Goal: Book appointment/travel/reservation: Book appointment/travel/reservation

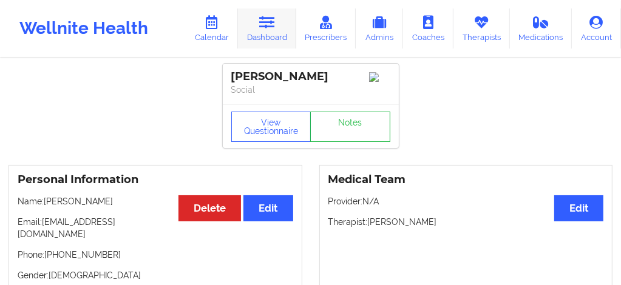
click at [267, 18] on icon at bounding box center [267, 22] width 16 height 13
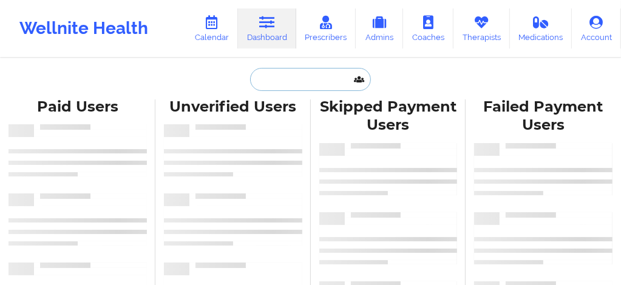
click at [271, 83] on input "text" at bounding box center [310, 79] width 120 height 23
paste input "Nicole Marie Ruiz"
type input "Nicole Marie Ruiz"
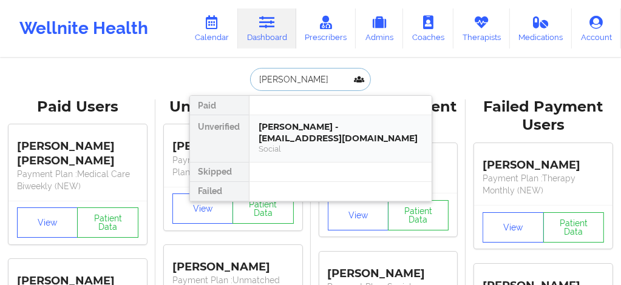
click at [280, 145] on div "Social" at bounding box center [340, 149] width 163 height 10
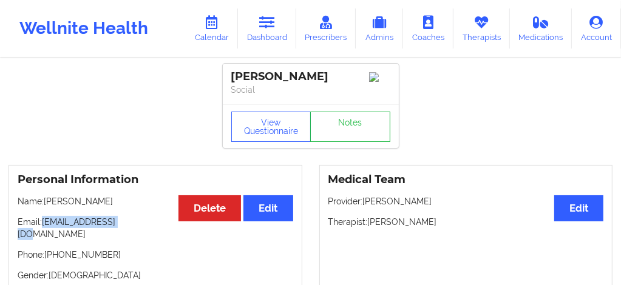
drag, startPoint x: 120, startPoint y: 227, endPoint x: 43, endPoint y: 228, distance: 76.5
click at [43, 228] on p "Email: info@nikkiruiz.com" at bounding box center [156, 228] width 276 height 24
copy p "info@nikkiruiz.com"
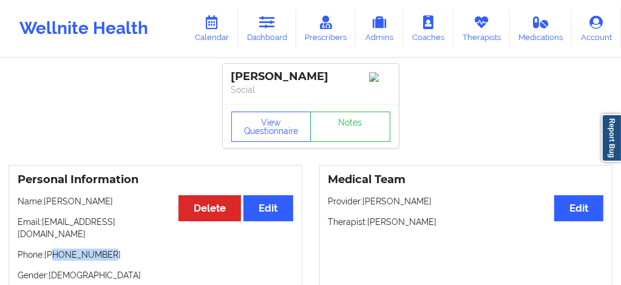
drag, startPoint x: 104, startPoint y: 250, endPoint x: 88, endPoint y: 247, distance: 16.7
click at [55, 249] on p "Phone: +1929-519-5057" at bounding box center [156, 255] width 276 height 12
drag, startPoint x: 112, startPoint y: 247, endPoint x: 47, endPoint y: 245, distance: 65.0
click at [47, 249] on p "Phone: +1929-519-5057" at bounding box center [156, 255] width 276 height 12
copy p "+1929-519-5057"
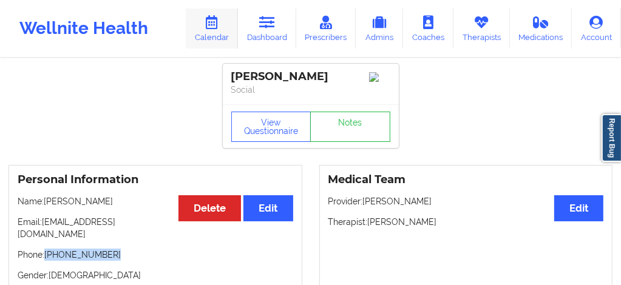
click at [214, 33] on link "Calendar" at bounding box center [212, 29] width 52 height 40
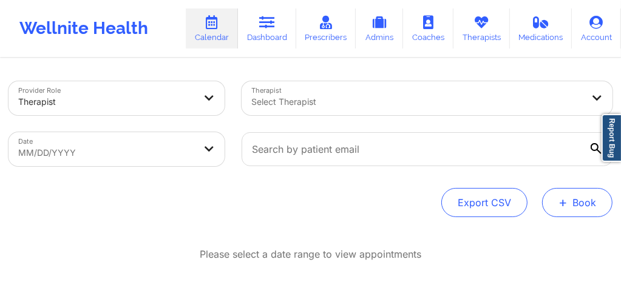
click at [555, 199] on button "+ Book" at bounding box center [577, 202] width 70 height 29
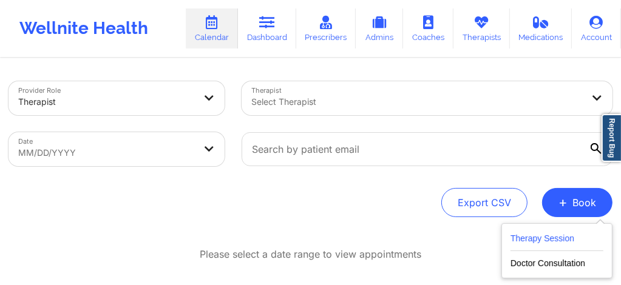
click at [534, 235] on button "Therapy Session" at bounding box center [557, 241] width 93 height 20
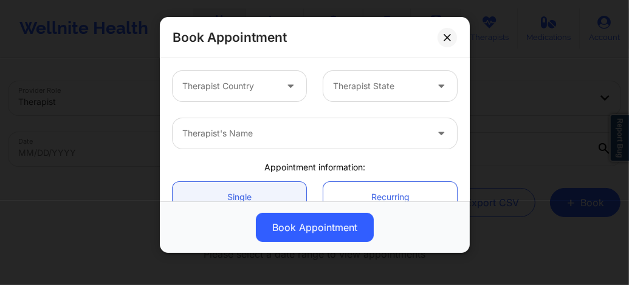
click at [268, 91] on div at bounding box center [229, 86] width 94 height 15
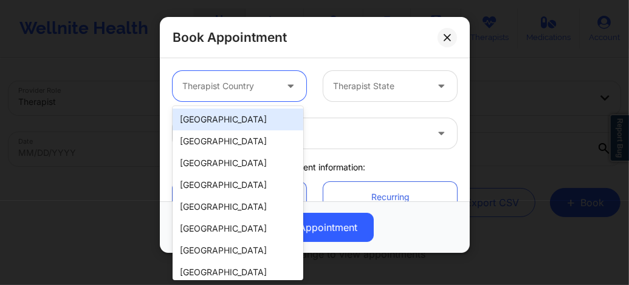
click at [227, 121] on div "[GEOGRAPHIC_DATA]" at bounding box center [237, 120] width 131 height 22
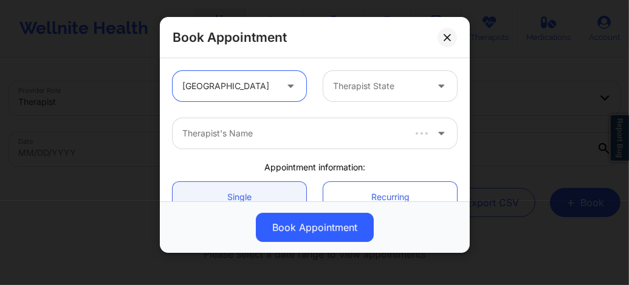
click at [362, 91] on div at bounding box center [380, 86] width 94 height 15
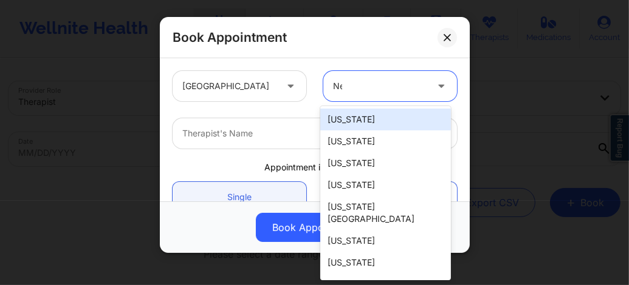
type input "New"
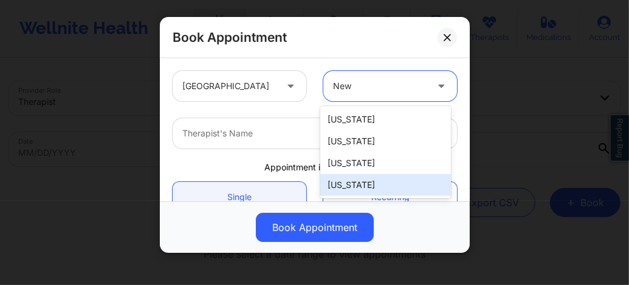
click at [357, 180] on div "[US_STATE]" at bounding box center [385, 185] width 131 height 22
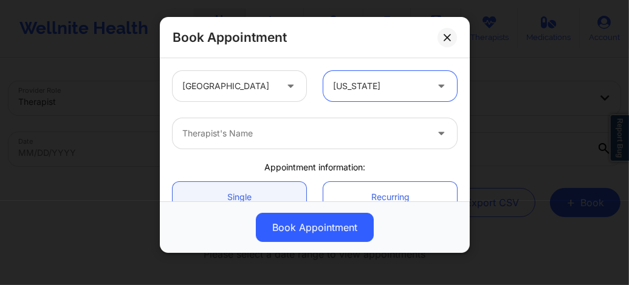
click at [255, 132] on div at bounding box center [304, 133] width 244 height 15
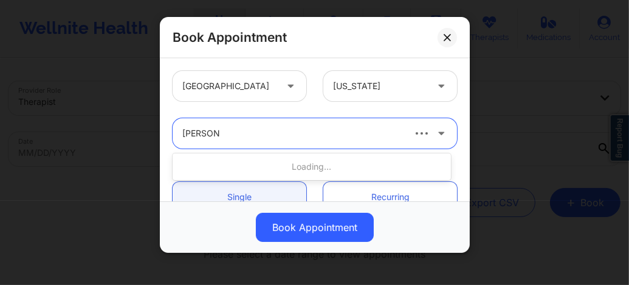
type input "Yvette Ha"
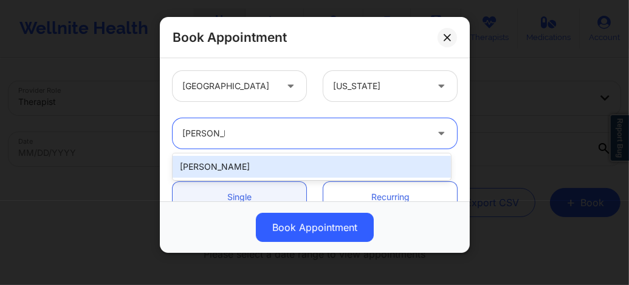
click at [235, 167] on div "Yvette Harville" at bounding box center [311, 167] width 278 height 22
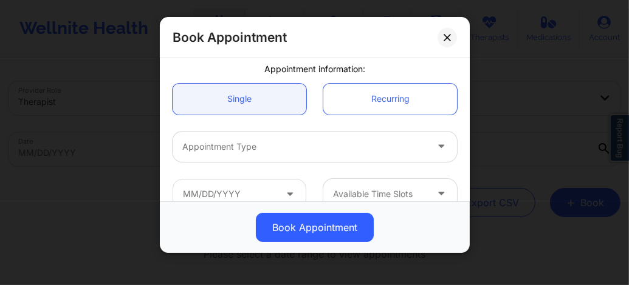
scroll to position [105, 0]
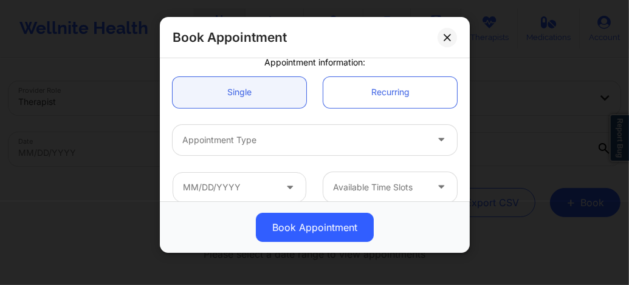
click at [230, 151] on div "Appointment Type" at bounding box center [299, 140] width 255 height 30
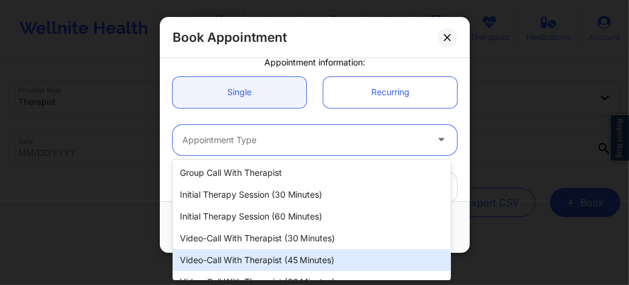
click at [244, 257] on div "Video-Call with Therapist (45 minutes)" at bounding box center [311, 261] width 278 height 22
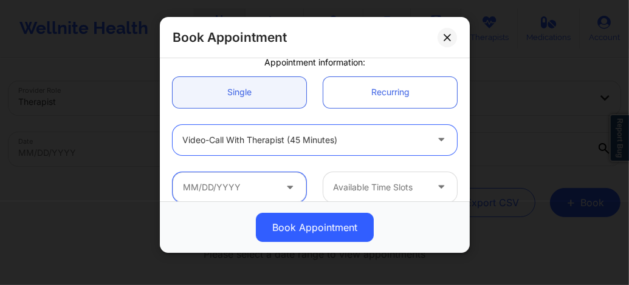
click at [226, 189] on input "text" at bounding box center [239, 187] width 134 height 30
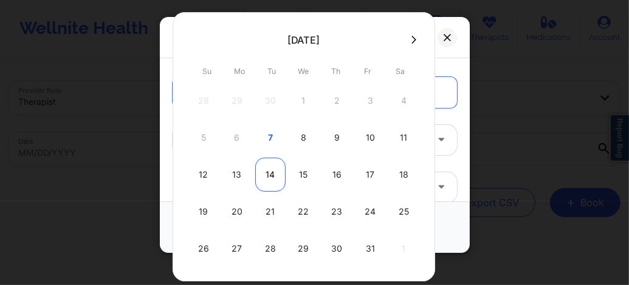
click at [265, 183] on div "14" at bounding box center [270, 175] width 30 height 34
type input "10/14/2025"
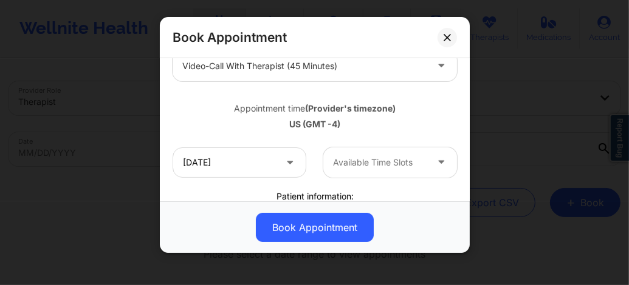
scroll to position [194, 0]
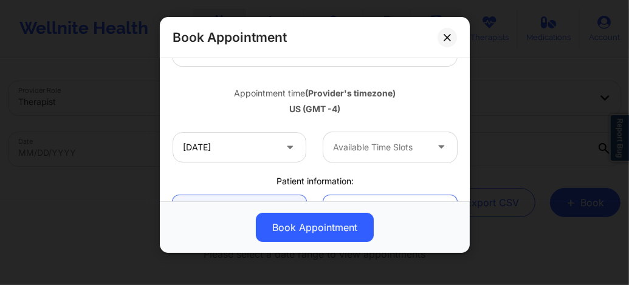
click at [333, 141] on div at bounding box center [380, 147] width 94 height 15
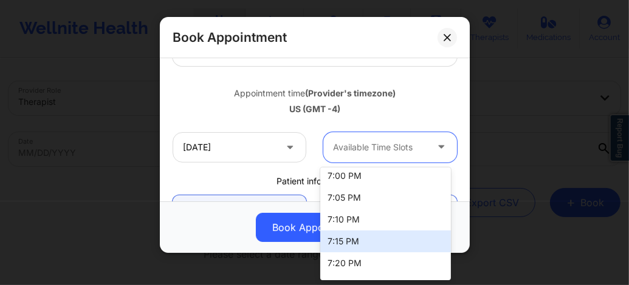
scroll to position [792, 0]
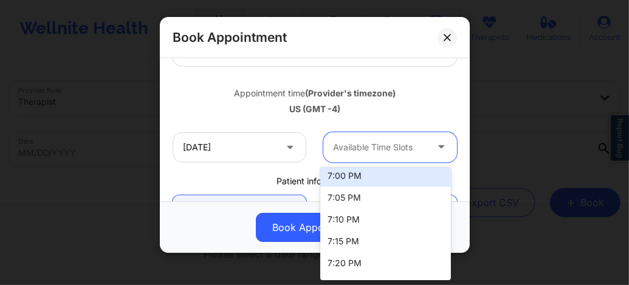
click at [347, 182] on div "7:00 PM" at bounding box center [385, 176] width 131 height 22
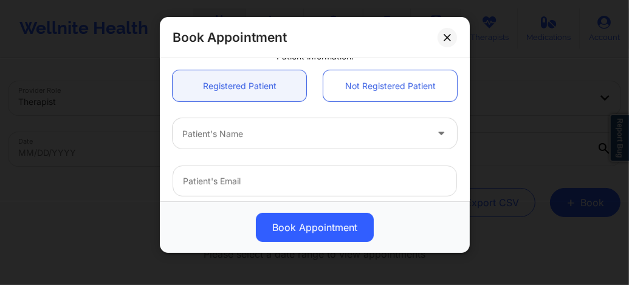
scroll to position [356, 0]
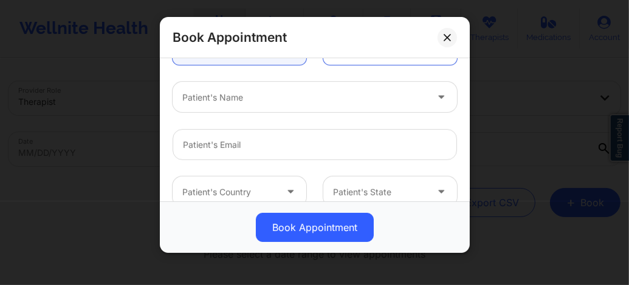
click at [235, 90] on div at bounding box center [304, 97] width 244 height 15
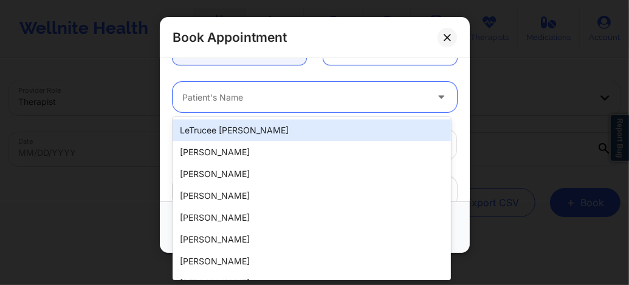
paste input "R. Florence Yaya-lombardi (Zocdoc)"
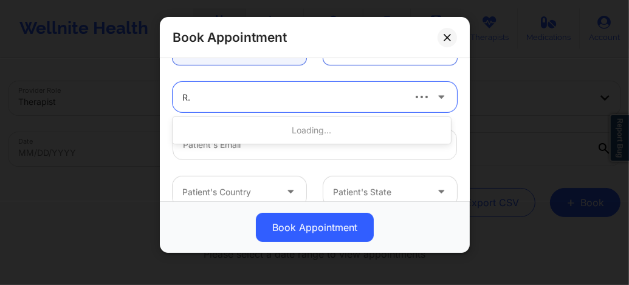
type input "R"
paste input "rflorenceyaya@yahoo.com"
type input "rflorenceyaya@yahoo.com"
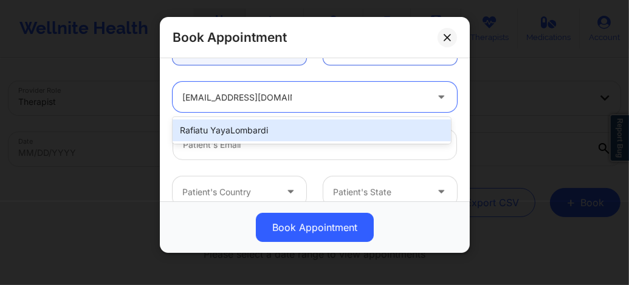
click at [266, 129] on div "Rafiatu YayaLombardi" at bounding box center [311, 131] width 278 height 22
type input "rflorenceyaya@yahoo.com"
type input "+1347-432-8915"
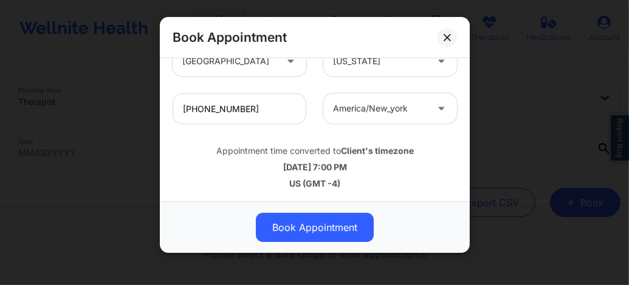
scroll to position [487, 0]
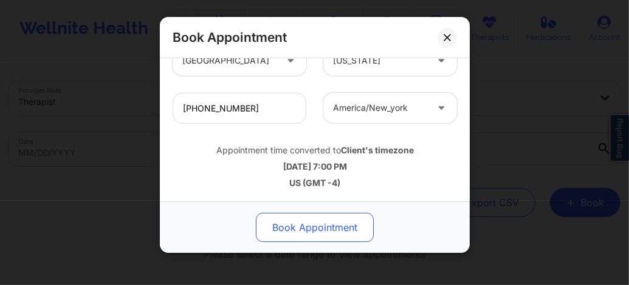
click at [304, 228] on button "Book Appointment" at bounding box center [315, 227] width 118 height 29
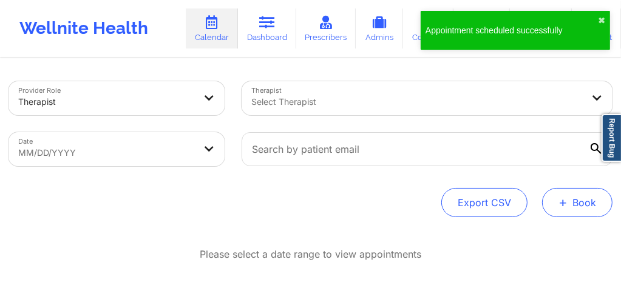
click at [558, 198] on button "+ Book" at bounding box center [577, 202] width 70 height 29
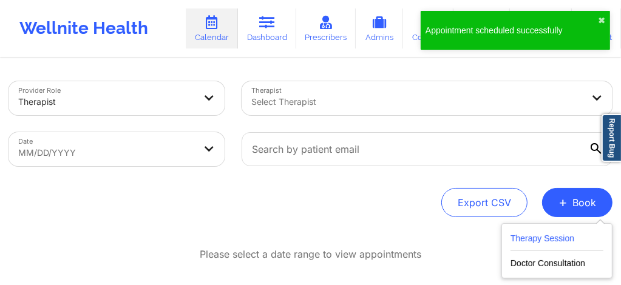
click at [528, 232] on button "Therapy Session" at bounding box center [557, 241] width 93 height 20
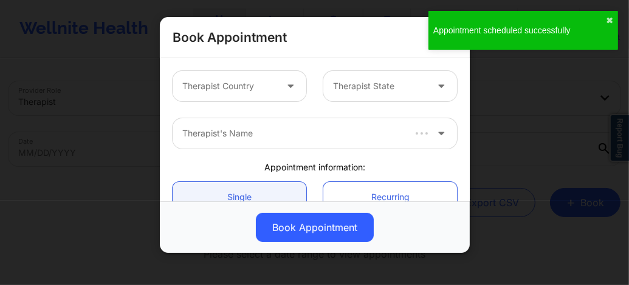
click at [226, 78] on div "Therapist Country" at bounding box center [224, 86] width 104 height 30
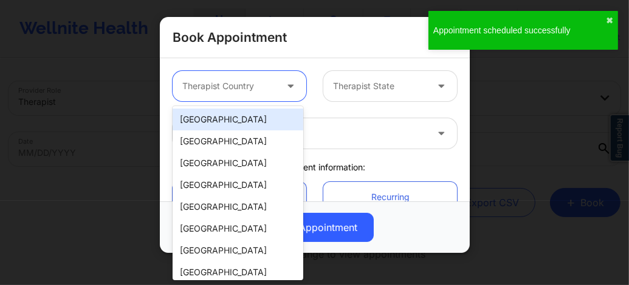
click at [212, 126] on div "[GEOGRAPHIC_DATA]" at bounding box center [237, 120] width 131 height 22
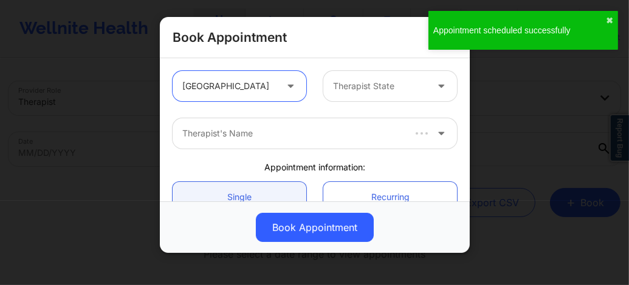
click at [359, 95] on div "Therapist State" at bounding box center [375, 86] width 104 height 30
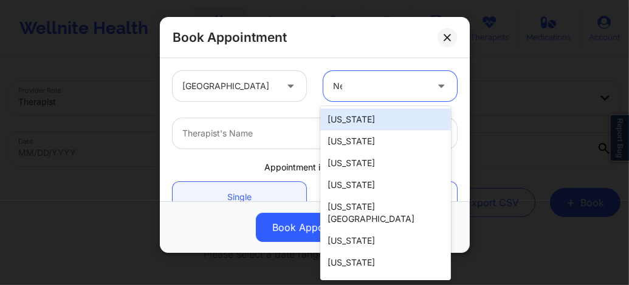
type input "New"
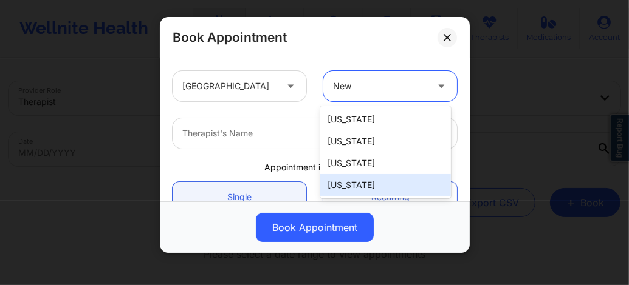
click at [355, 190] on div "[US_STATE]" at bounding box center [385, 185] width 131 height 22
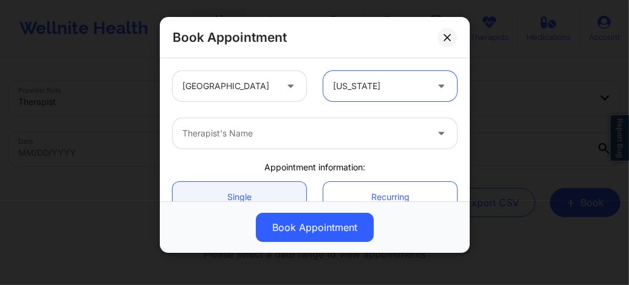
click at [296, 141] on div "Therapist's Name" at bounding box center [299, 133] width 255 height 30
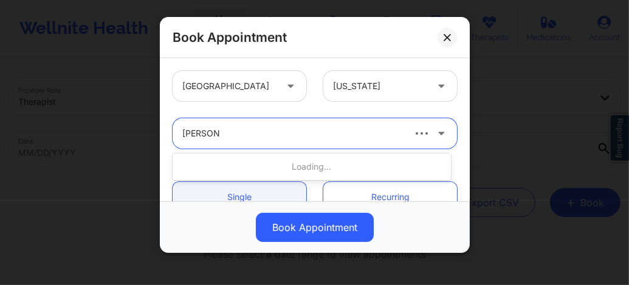
type input "Yvette Ha"
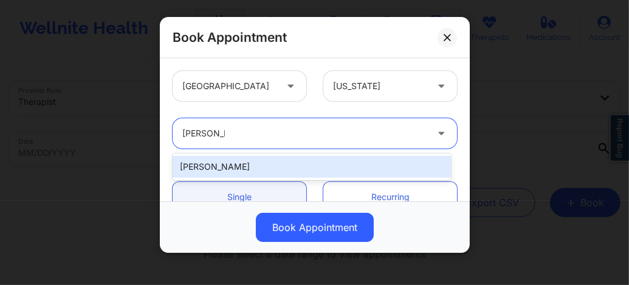
click at [236, 162] on div "Yvette Harville" at bounding box center [311, 167] width 278 height 22
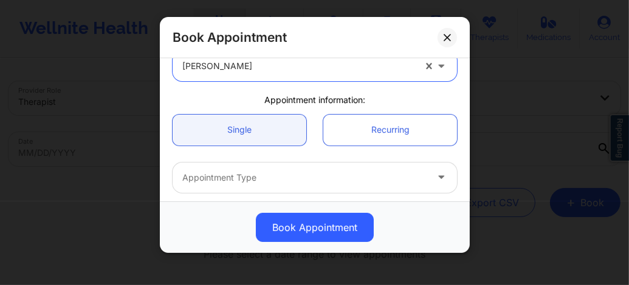
scroll to position [73, 0]
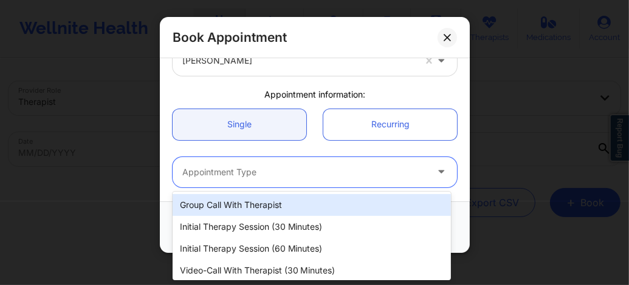
click at [222, 171] on div at bounding box center [304, 172] width 244 height 15
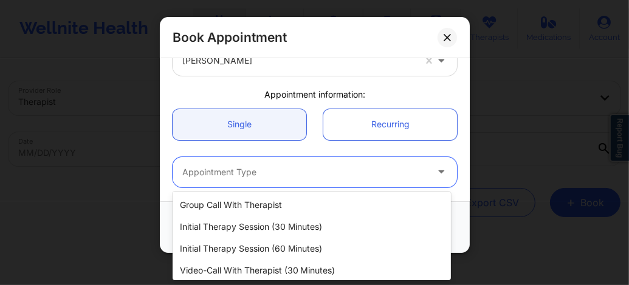
scroll to position [69, 0]
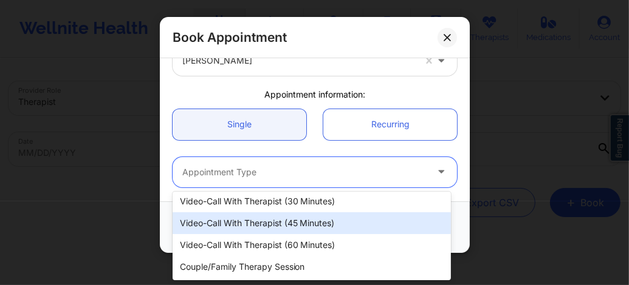
click at [239, 227] on div "Video-Call with Therapist (45 minutes)" at bounding box center [311, 224] width 278 height 22
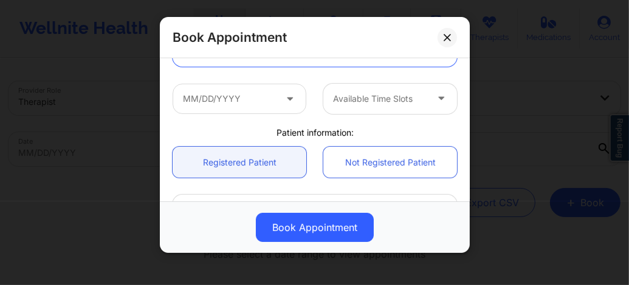
scroll to position [202, 0]
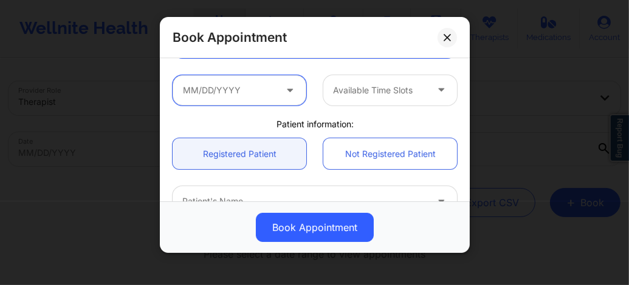
click at [222, 97] on input "text" at bounding box center [239, 90] width 134 height 30
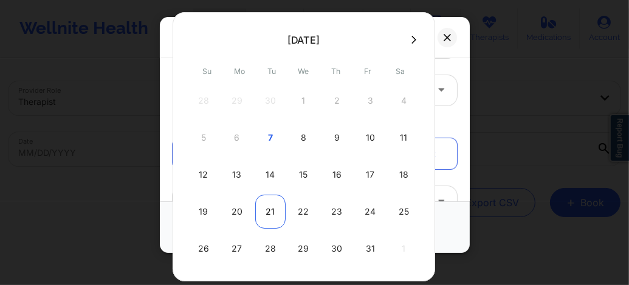
click at [270, 208] on div "21" at bounding box center [270, 212] width 30 height 34
type input "10/21/2025"
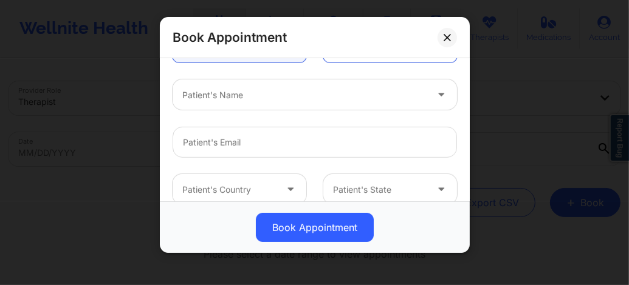
scroll to position [364, 0]
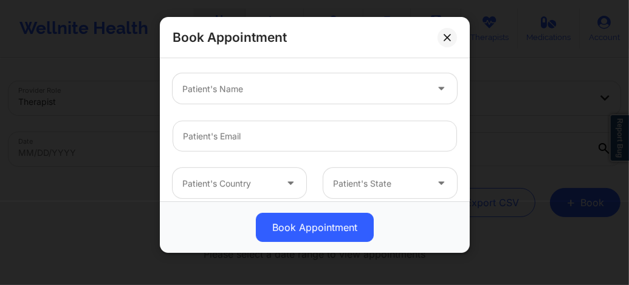
click at [250, 95] on div at bounding box center [304, 89] width 244 height 15
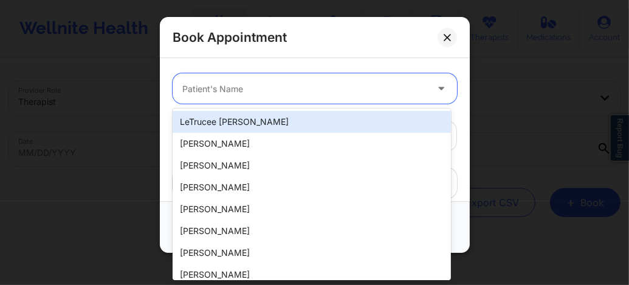
paste input "rflorenceyaya@yahoo.com"
type input "rflorenceyaya@yahoo.com"
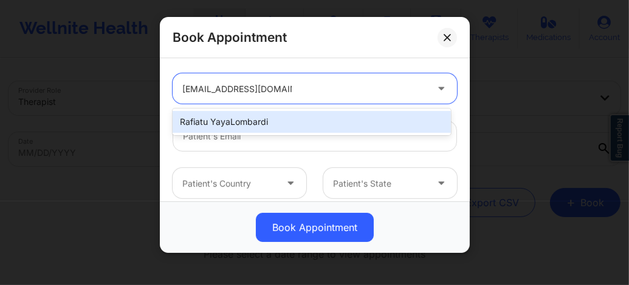
click at [250, 114] on div "Rafiatu YayaLombardi" at bounding box center [311, 122] width 278 height 22
type input "rflorenceyaya@yahoo.com"
type input "+1347-432-8915"
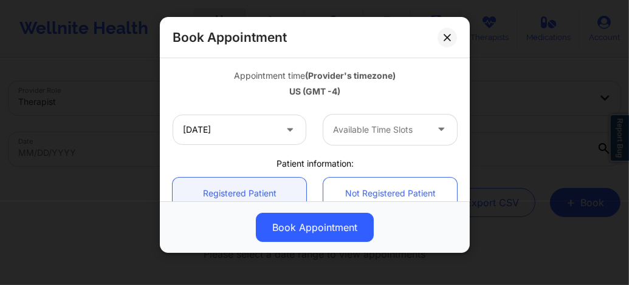
scroll to position [219, 0]
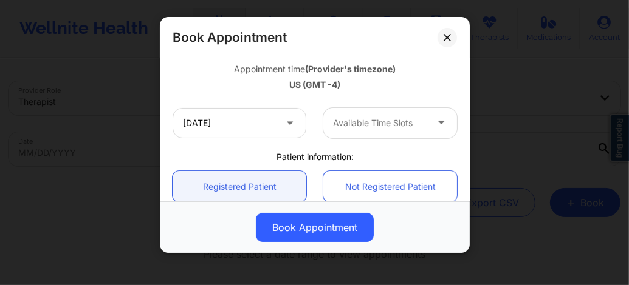
click at [377, 124] on div at bounding box center [380, 123] width 94 height 15
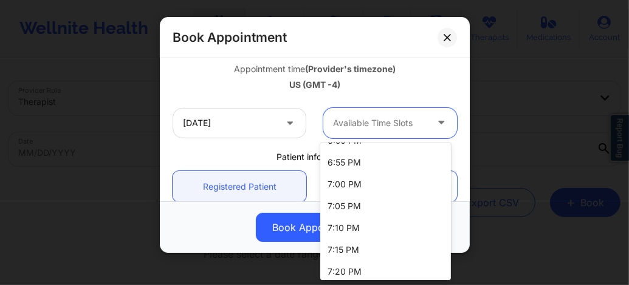
scroll to position [769, 0]
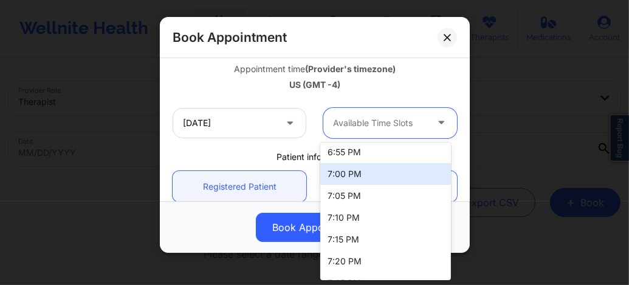
click at [344, 173] on div "7:00 PM" at bounding box center [385, 174] width 131 height 22
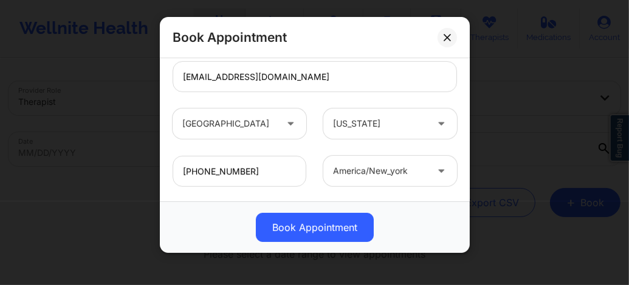
scroll to position [487, 0]
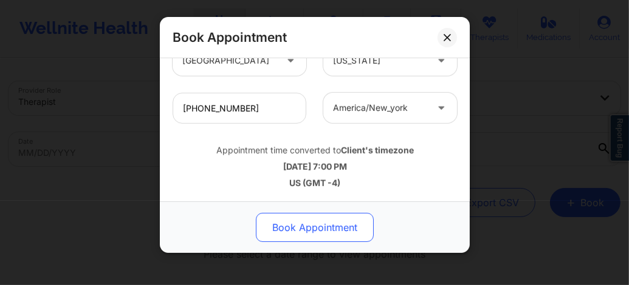
click at [285, 228] on button "Book Appointment" at bounding box center [315, 227] width 118 height 29
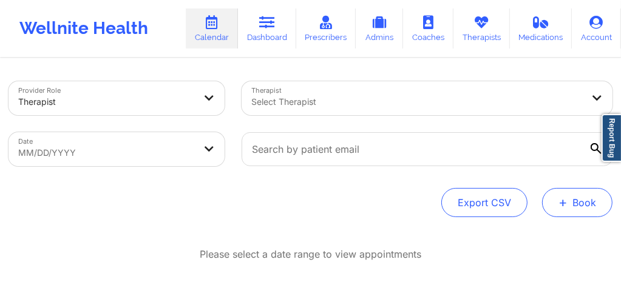
click at [569, 207] on button "+ Book" at bounding box center [577, 202] width 70 height 29
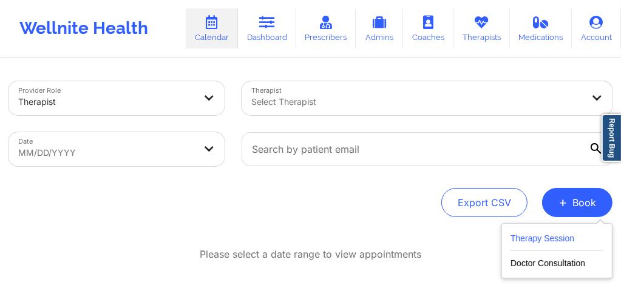
click at [548, 236] on button "Therapy Session" at bounding box center [557, 241] width 93 height 20
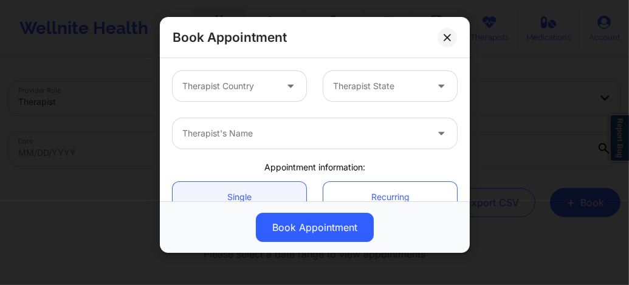
click at [232, 83] on div at bounding box center [229, 86] width 94 height 15
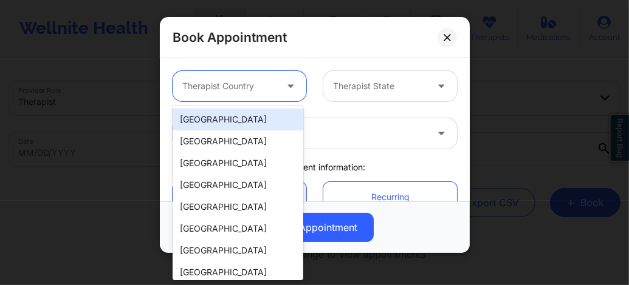
click at [223, 114] on div "[GEOGRAPHIC_DATA]" at bounding box center [237, 120] width 131 height 22
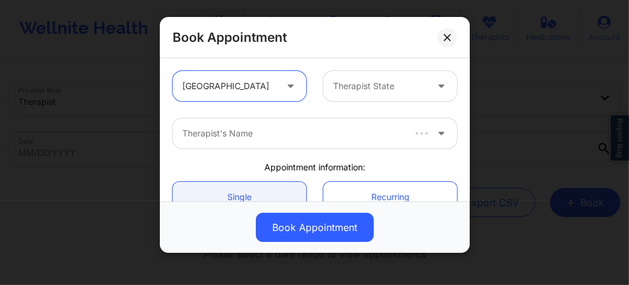
click at [353, 83] on div at bounding box center [380, 86] width 94 height 15
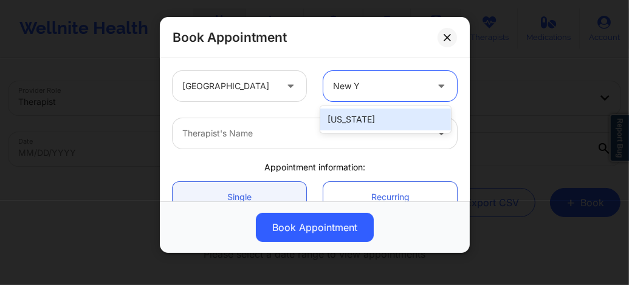
type input "New Yo"
click at [353, 119] on div "[US_STATE]" at bounding box center [385, 120] width 131 height 22
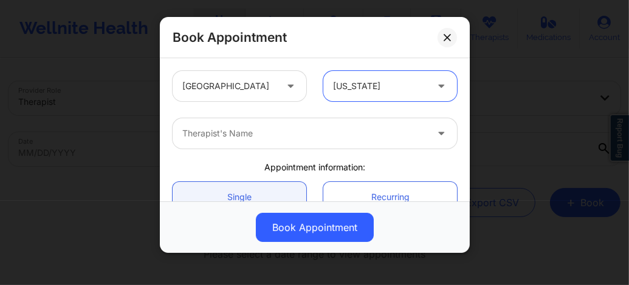
click at [324, 126] on div at bounding box center [304, 133] width 244 height 15
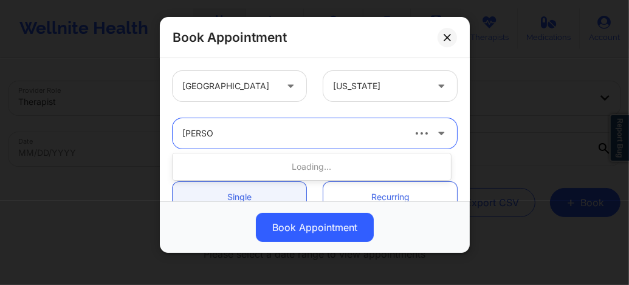
type input "Yvette Ha"
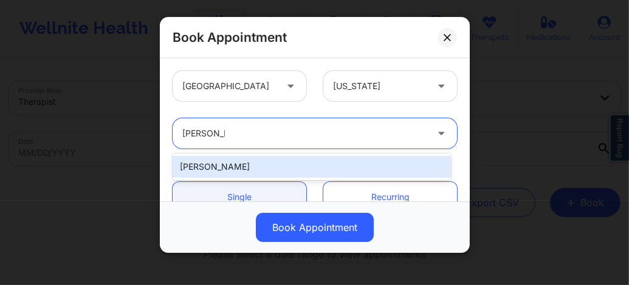
click at [241, 170] on div "Yvette Harville" at bounding box center [311, 167] width 278 height 22
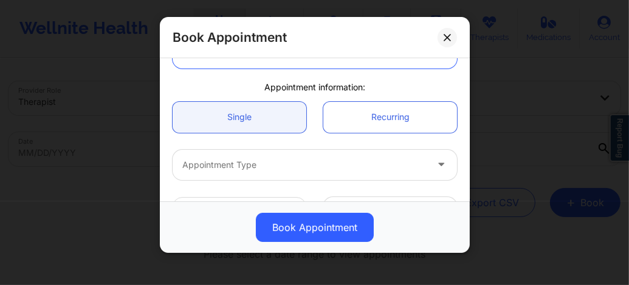
scroll to position [89, 0]
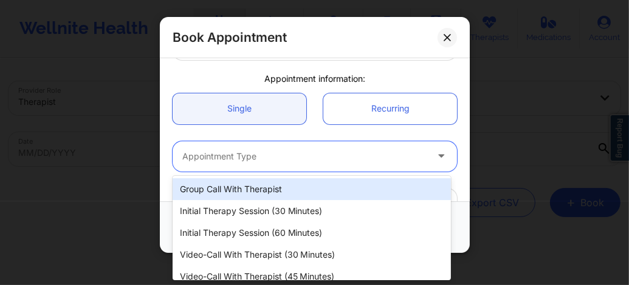
click at [237, 155] on div at bounding box center [304, 156] width 244 height 15
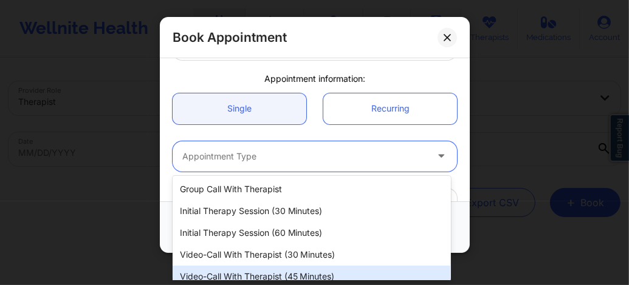
click at [255, 270] on div "Video-Call with Therapist (45 minutes)" at bounding box center [311, 277] width 278 height 22
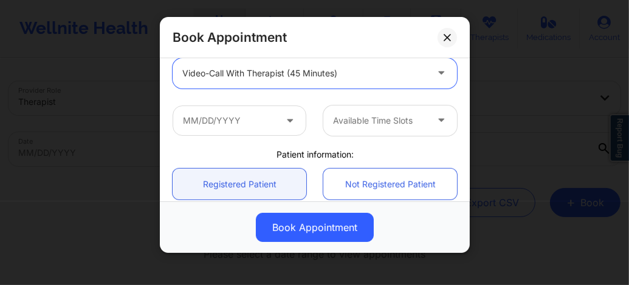
scroll to position [178, 0]
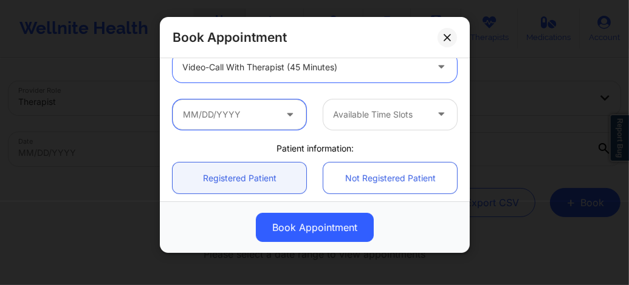
click at [248, 122] on input "text" at bounding box center [239, 115] width 134 height 30
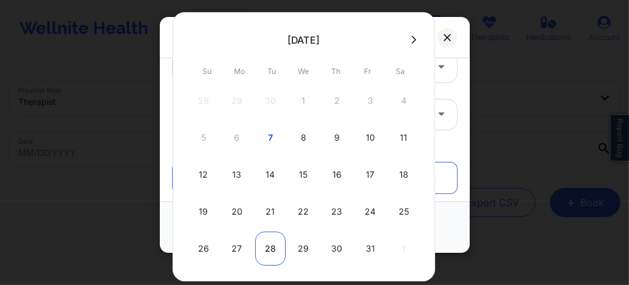
click at [265, 245] on div "28" at bounding box center [270, 249] width 30 height 34
type input "10/28/2025"
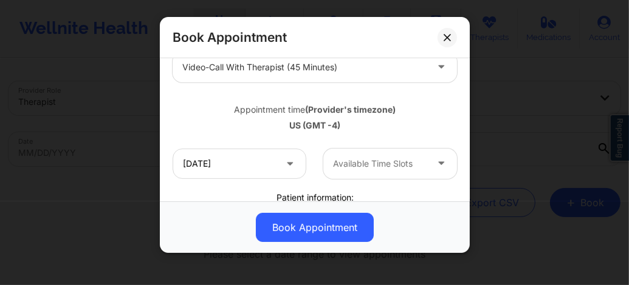
click at [336, 163] on div at bounding box center [380, 164] width 94 height 15
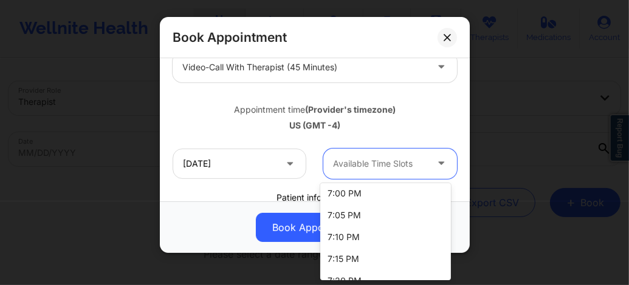
scroll to position [769, 0]
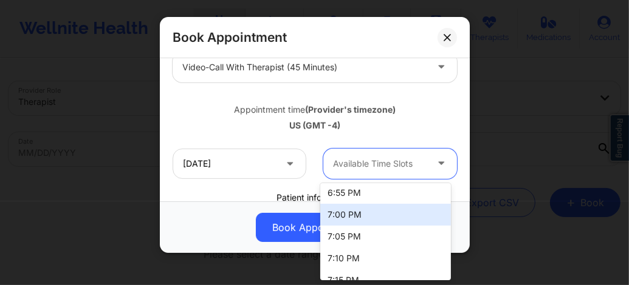
click at [335, 211] on div "7:00 PM" at bounding box center [385, 215] width 131 height 22
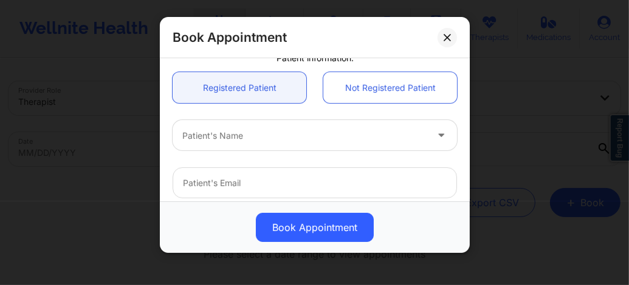
scroll to position [283, 0]
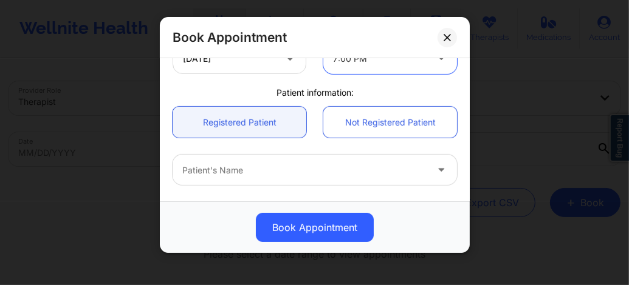
click at [242, 168] on div at bounding box center [304, 170] width 244 height 15
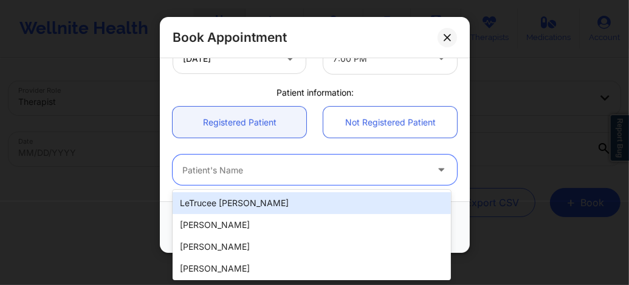
paste input "rflorenceyaya@yahoo.com"
type input "rflorenceyaya@yahoo.com"
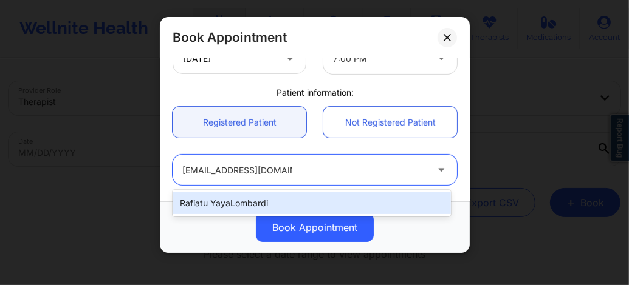
click at [252, 197] on div "Rafiatu YayaLombardi" at bounding box center [311, 204] width 278 height 22
type input "rflorenceyaya@yahoo.com"
type input "+1347-432-8915"
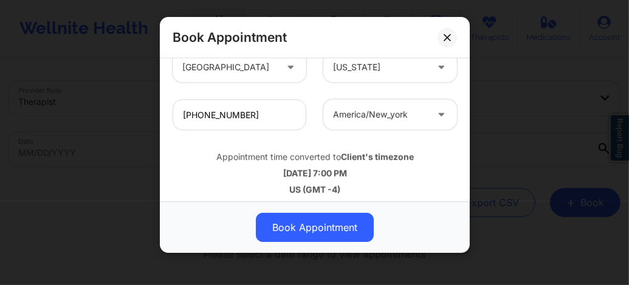
scroll to position [479, 0]
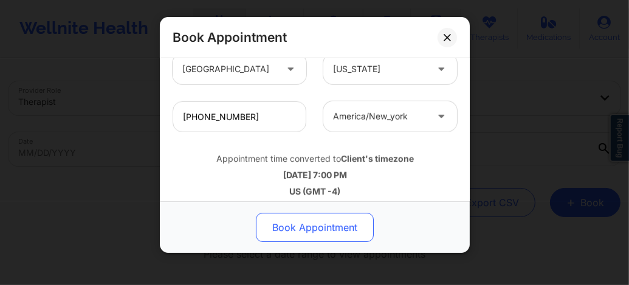
click at [294, 225] on button "Book Appointment" at bounding box center [315, 227] width 118 height 29
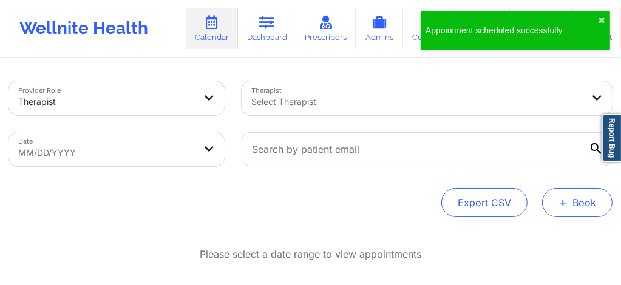
click at [568, 199] on button "+ Book" at bounding box center [577, 202] width 70 height 29
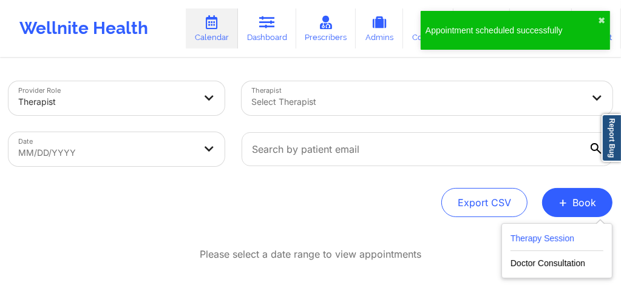
click at [539, 234] on button "Therapy Session" at bounding box center [557, 241] width 93 height 20
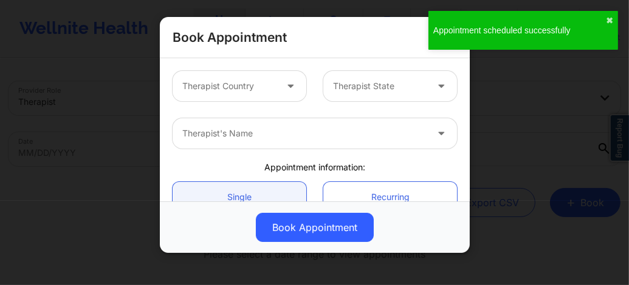
click at [277, 89] on div at bounding box center [291, 86] width 29 height 30
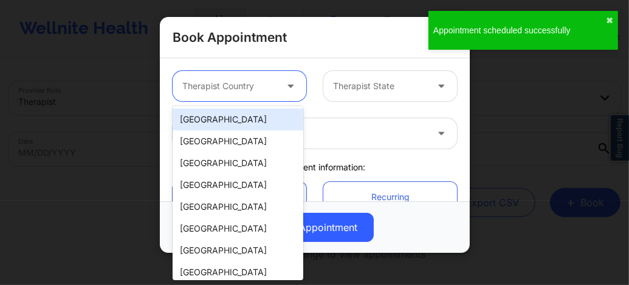
click at [240, 122] on div "[GEOGRAPHIC_DATA]" at bounding box center [237, 120] width 131 height 22
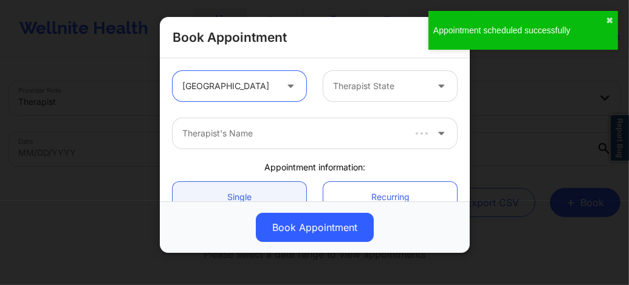
click at [362, 90] on div at bounding box center [380, 86] width 94 height 15
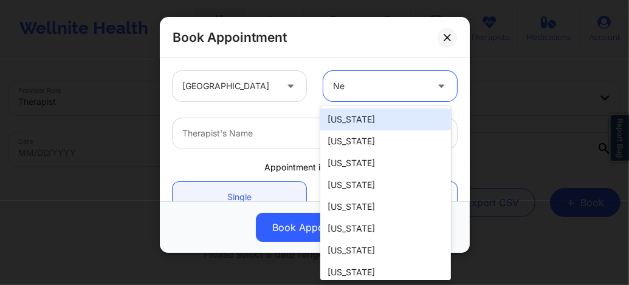
type input "New"
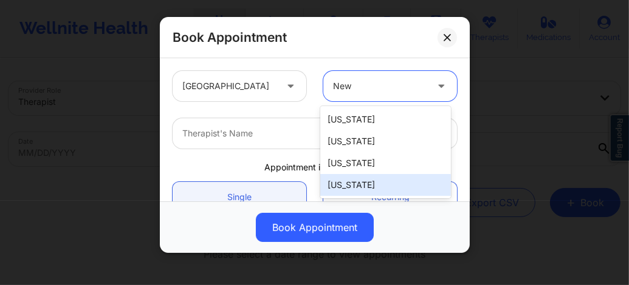
click at [349, 185] on div "[US_STATE]" at bounding box center [385, 185] width 131 height 22
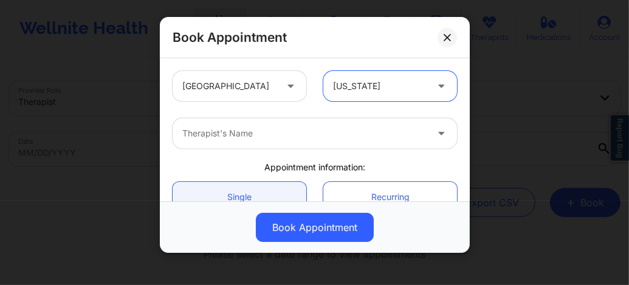
click at [282, 132] on div at bounding box center [304, 133] width 244 height 15
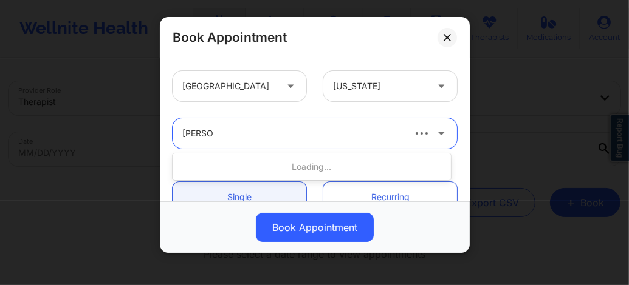
scroll to position [0, 0]
type input "Yvette ha"
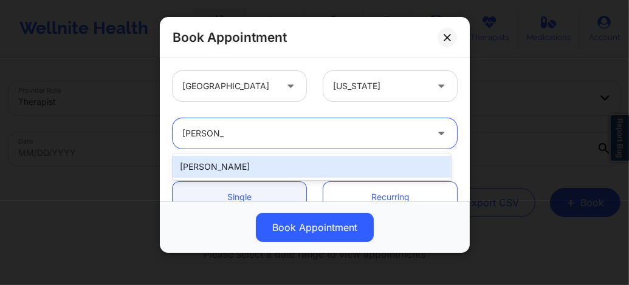
click at [238, 171] on div "Yvette Harville" at bounding box center [311, 167] width 278 height 22
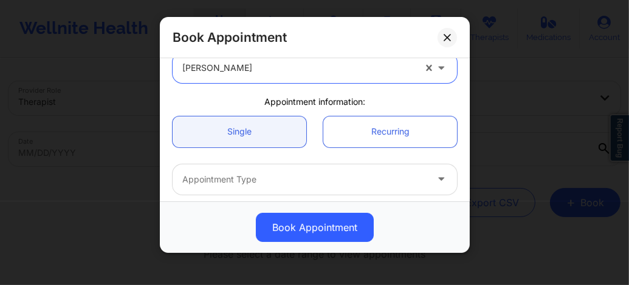
scroll to position [73, 0]
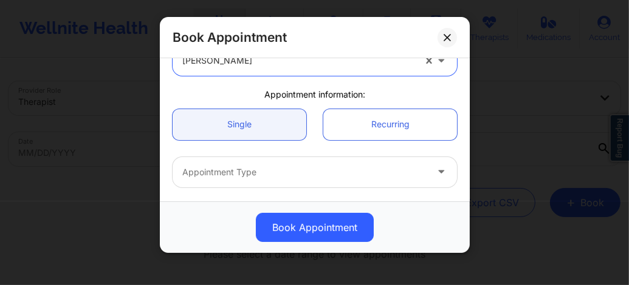
click at [230, 171] on div at bounding box center [304, 172] width 244 height 15
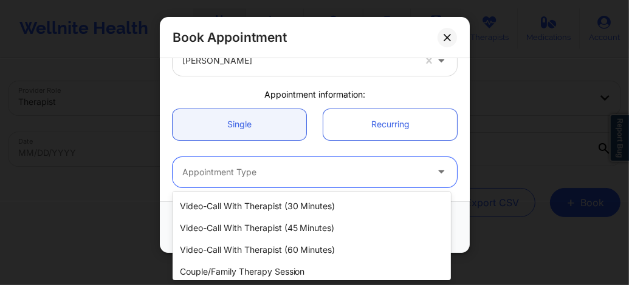
scroll to position [61, 0]
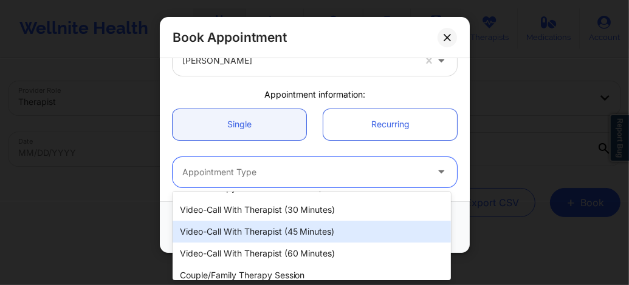
click at [262, 233] on div "Video-Call with Therapist (45 minutes)" at bounding box center [311, 232] width 278 height 22
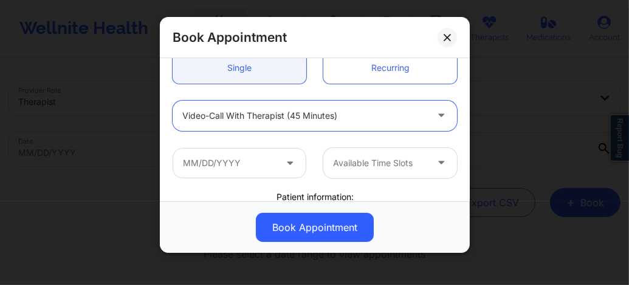
scroll to position [154, 0]
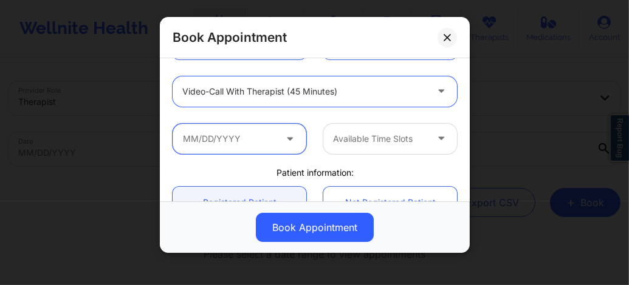
click at [245, 134] on input "text" at bounding box center [239, 139] width 134 height 30
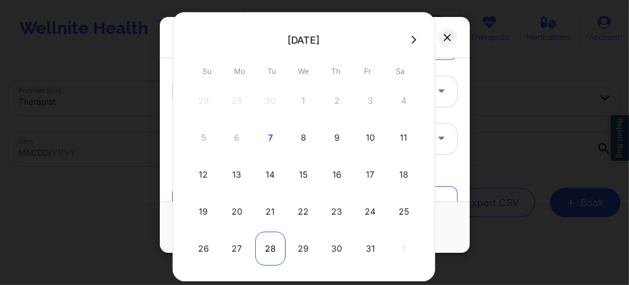
click at [268, 251] on div "28" at bounding box center [270, 249] width 30 height 34
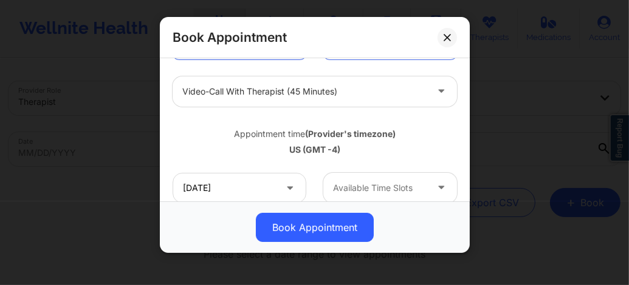
click at [372, 191] on div at bounding box center [380, 188] width 94 height 15
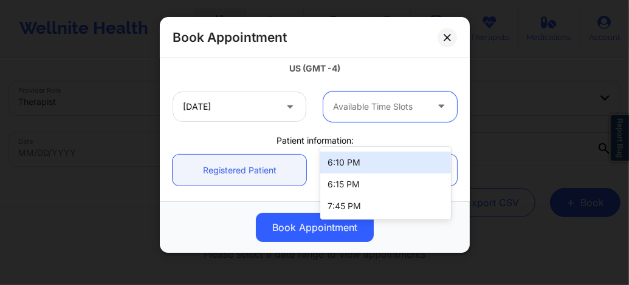
scroll to position [243, 0]
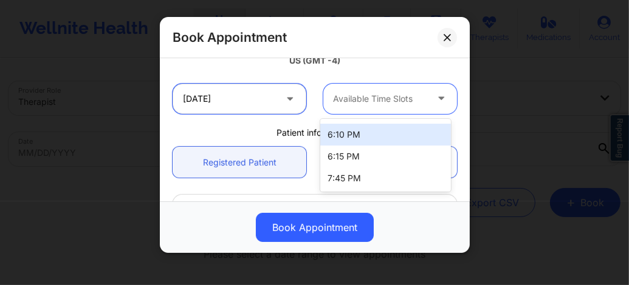
click at [240, 104] on input "10/28/2025" at bounding box center [239, 99] width 134 height 30
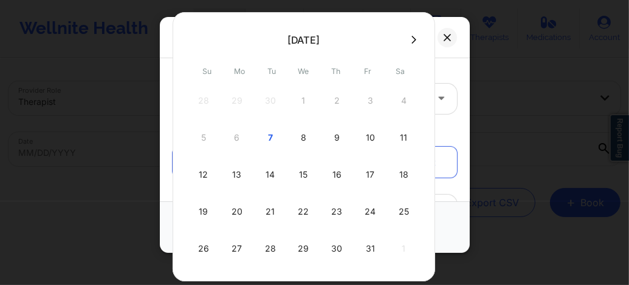
click at [411, 39] on icon at bounding box center [413, 39] width 5 height 9
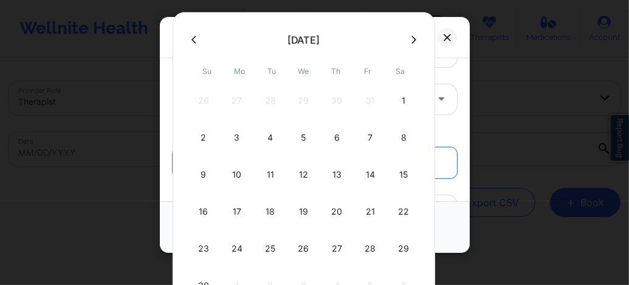
click at [270, 140] on div "4" at bounding box center [270, 138] width 30 height 34
type input "11/04/2025"
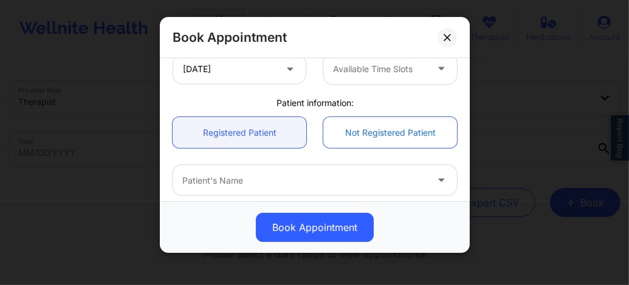
scroll to position [210, 0]
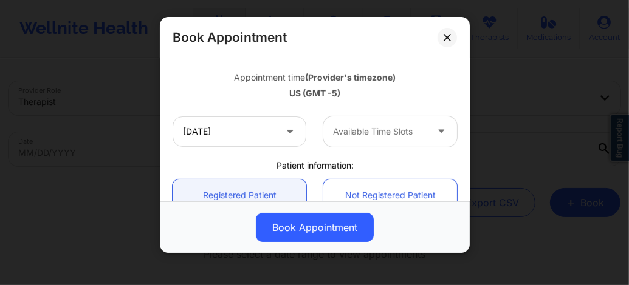
click at [370, 135] on div at bounding box center [380, 131] width 94 height 15
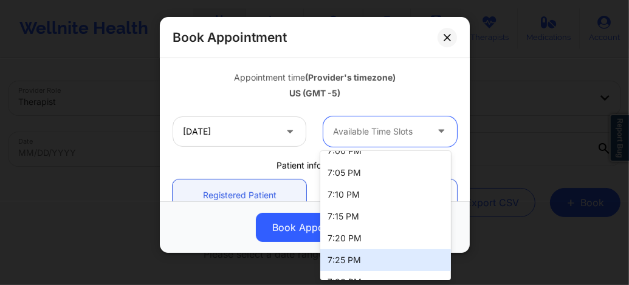
scroll to position [793, 0]
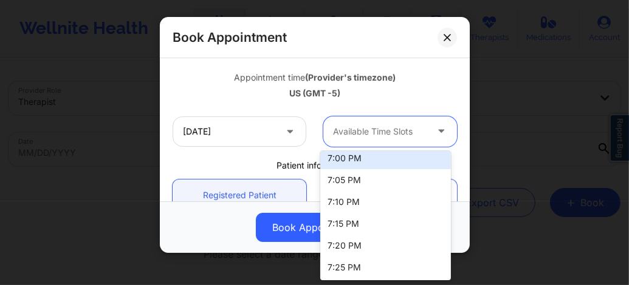
click at [344, 163] on div "7:00 PM" at bounding box center [385, 159] width 131 height 22
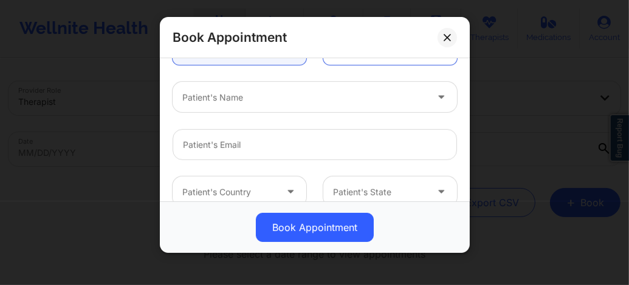
scroll to position [364, 0]
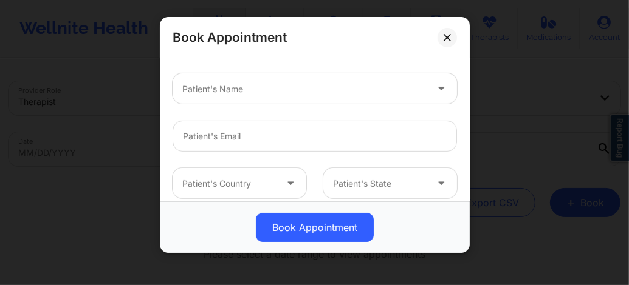
click at [265, 95] on div at bounding box center [304, 89] width 244 height 15
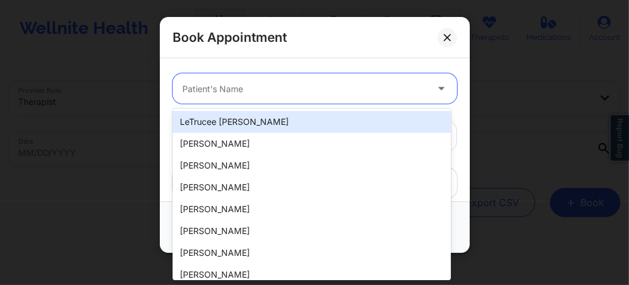
paste input "rflorenceyaya@yahoo.com"
type input "rflorenceyaya@yahoo.com"
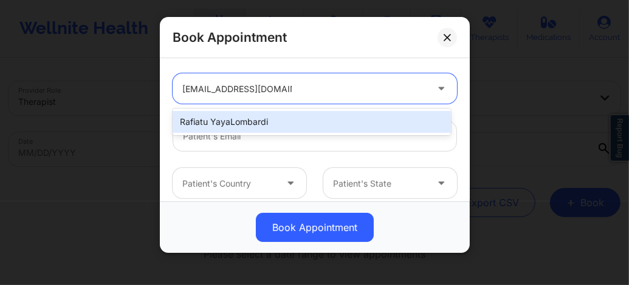
click at [253, 117] on div "Rafiatu YayaLombardi" at bounding box center [311, 122] width 278 height 22
type input "rflorenceyaya@yahoo.com"
type input "+1347-432-8915"
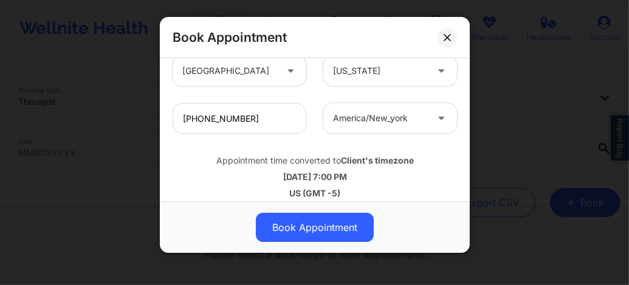
scroll to position [487, 0]
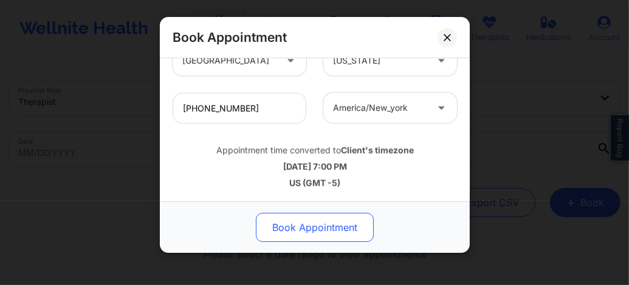
click at [299, 235] on button "Book Appointment" at bounding box center [315, 227] width 118 height 29
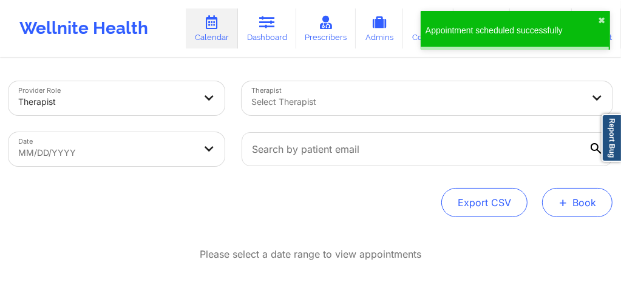
click at [567, 199] on span "+" at bounding box center [563, 202] width 9 height 7
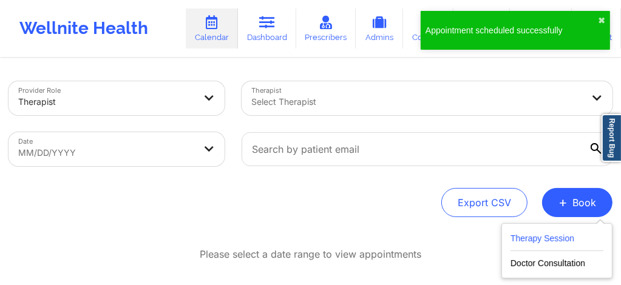
click at [547, 238] on button "Therapy Session" at bounding box center [557, 241] width 93 height 20
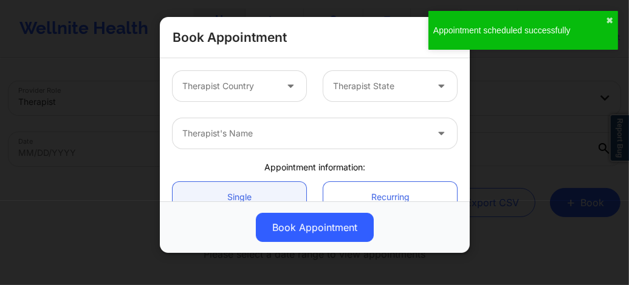
click at [207, 93] on div "Therapist Country" at bounding box center [224, 86] width 104 height 30
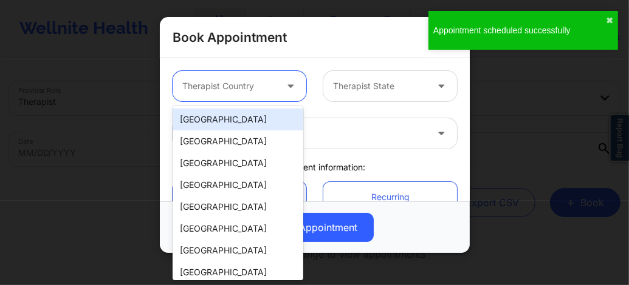
click at [210, 121] on div "[GEOGRAPHIC_DATA]" at bounding box center [237, 120] width 131 height 22
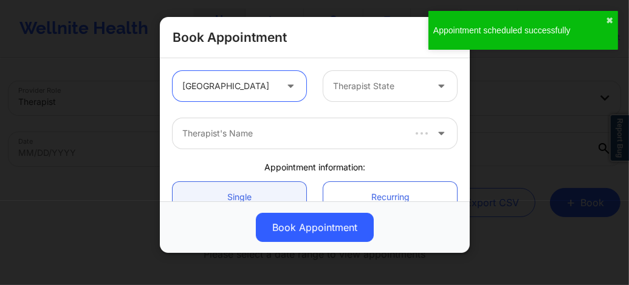
click at [354, 81] on div at bounding box center [380, 86] width 94 height 15
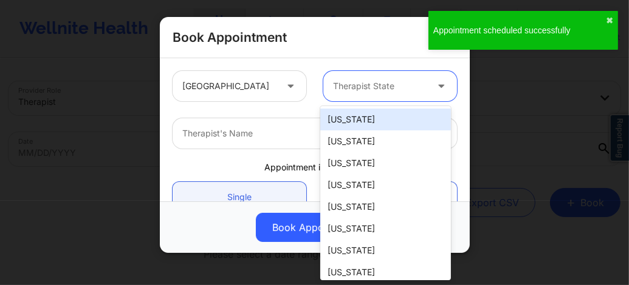
type input "F"
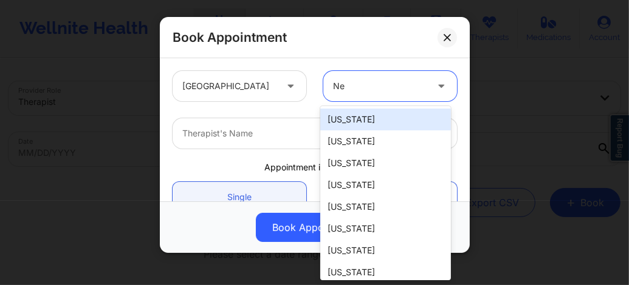
type input "New"
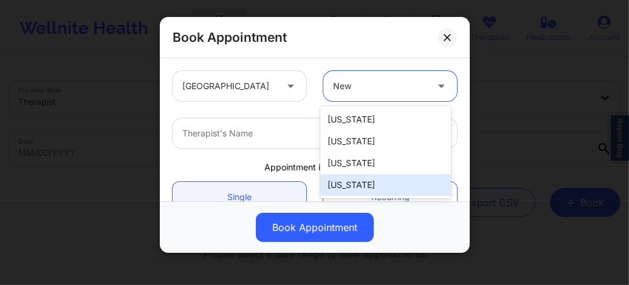
click at [350, 191] on div "[US_STATE]" at bounding box center [385, 185] width 131 height 22
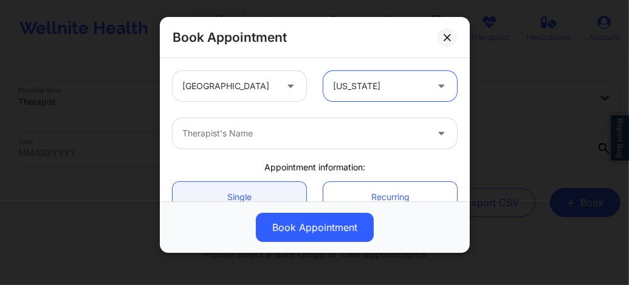
click at [291, 139] on div at bounding box center [304, 133] width 244 height 15
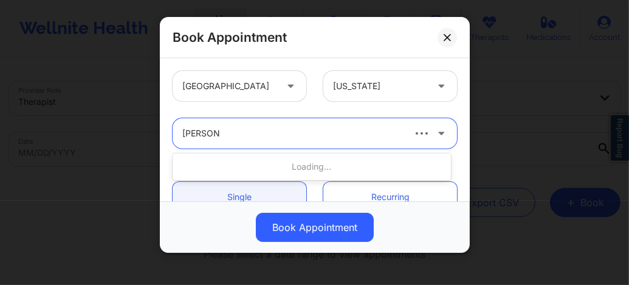
type input "Yvette Ha"
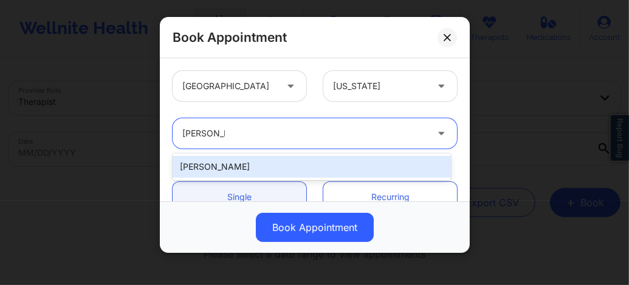
click at [250, 163] on div "Yvette Harville" at bounding box center [311, 167] width 278 height 22
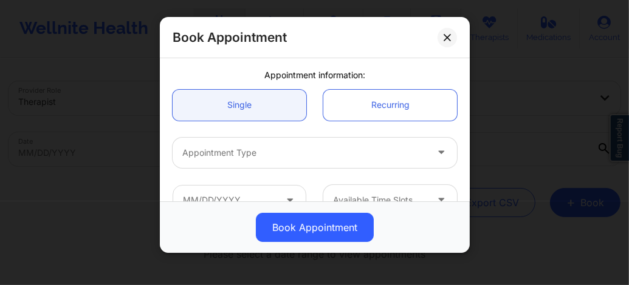
scroll to position [113, 0]
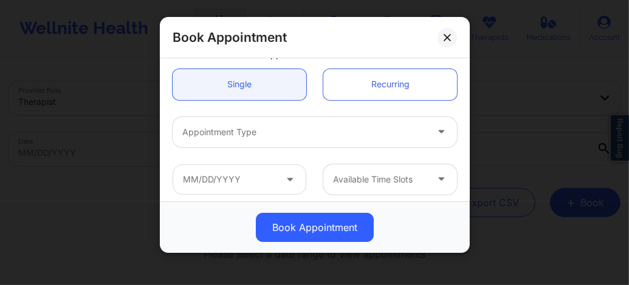
click at [236, 134] on div at bounding box center [304, 132] width 244 height 15
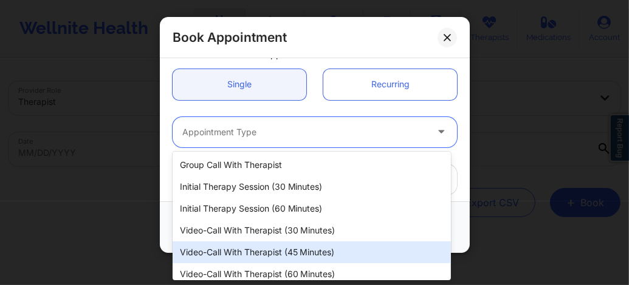
click at [273, 253] on div "Video-Call with Therapist (45 minutes)" at bounding box center [311, 253] width 278 height 22
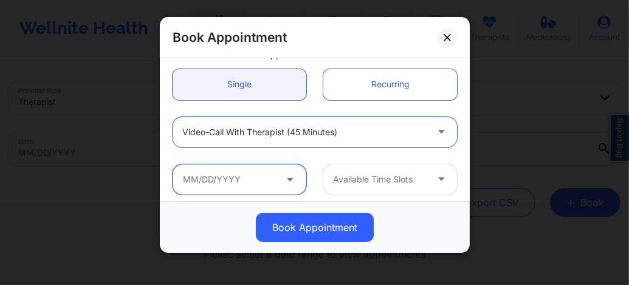
click at [232, 182] on input "text" at bounding box center [239, 180] width 134 height 30
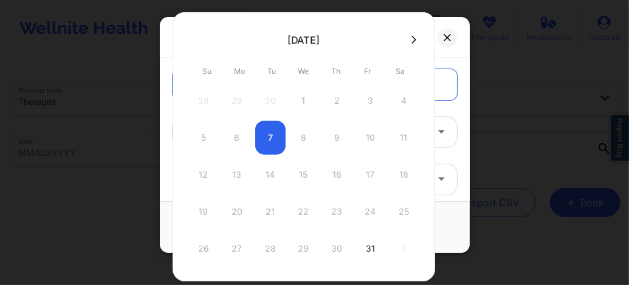
click at [411, 36] on icon at bounding box center [413, 39] width 5 height 9
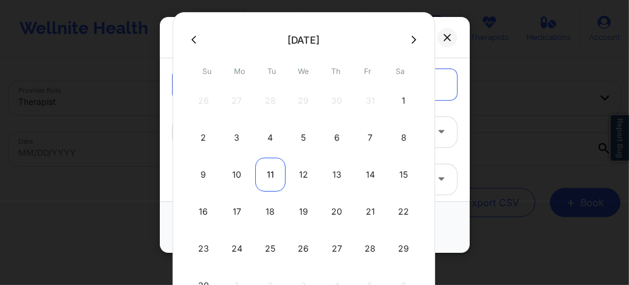
click at [269, 175] on div "11" at bounding box center [270, 175] width 30 height 34
type input "11/11/2025"
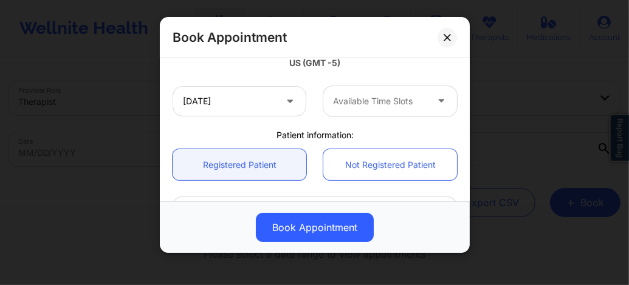
scroll to position [243, 0]
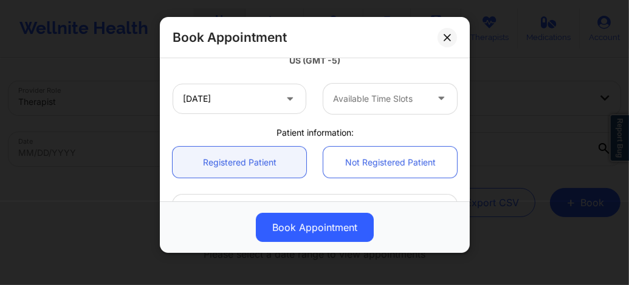
click at [349, 95] on div at bounding box center [380, 99] width 94 height 15
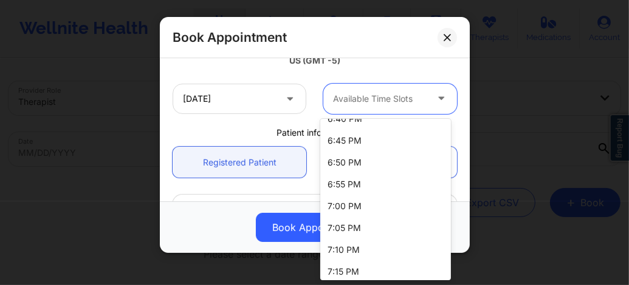
scroll to position [720, 0]
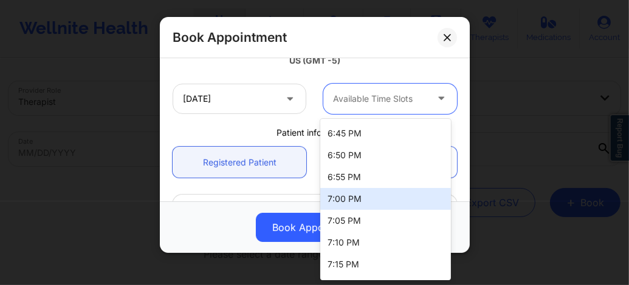
click at [332, 200] on div "7:00 PM" at bounding box center [385, 199] width 131 height 22
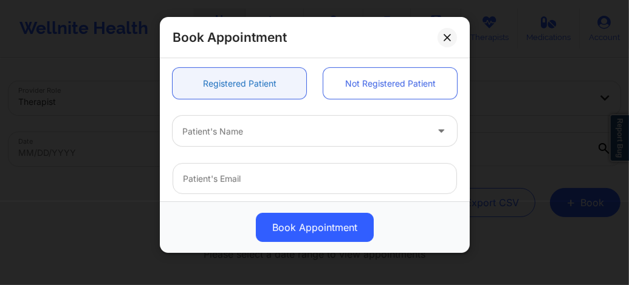
scroll to position [356, 0]
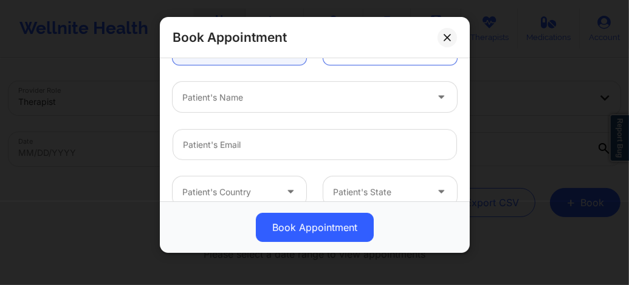
click at [262, 100] on div at bounding box center [304, 97] width 244 height 15
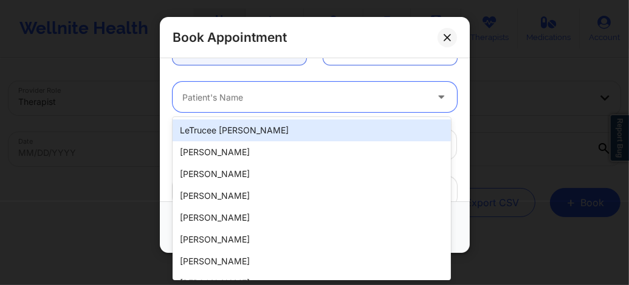
paste input "rflorenceyaya@yahoo.com"
type input "rflorenceyaya@yahoo.com"
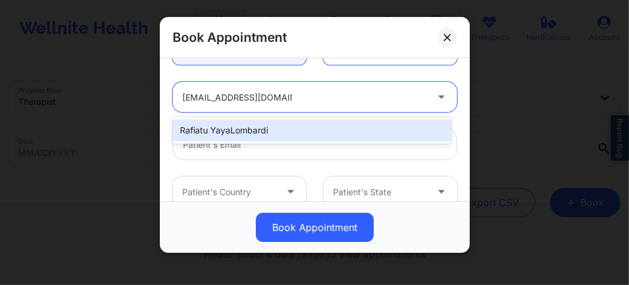
click at [238, 134] on div "Rafiatu YayaLombardi" at bounding box center [311, 131] width 278 height 22
type input "rflorenceyaya@yahoo.com"
type input "+1347-432-8915"
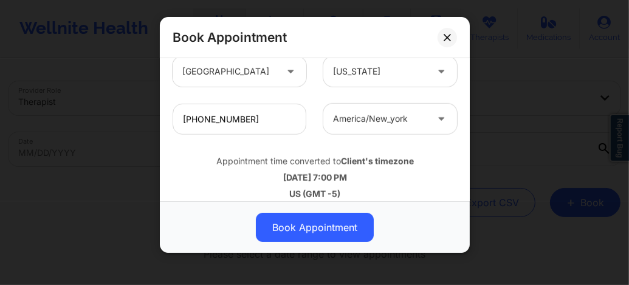
scroll to position [487, 0]
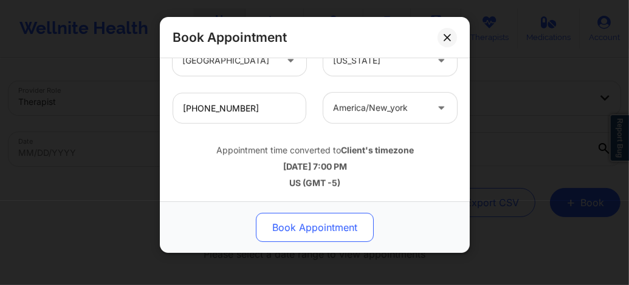
click at [301, 228] on button "Book Appointment" at bounding box center [315, 227] width 118 height 29
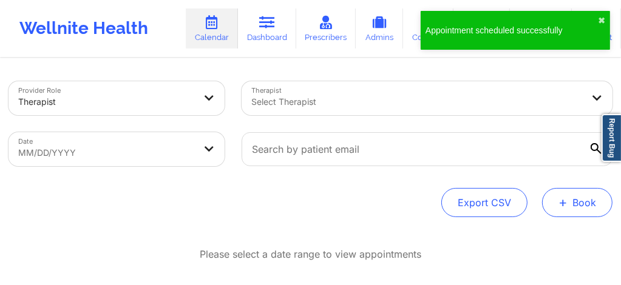
click at [569, 192] on button "+ Book" at bounding box center [577, 202] width 70 height 29
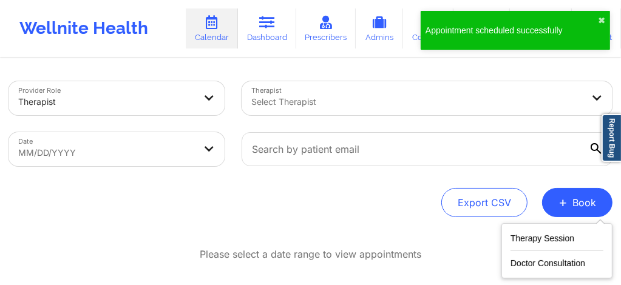
click at [530, 231] on div "Therapy Session Doctor Consultation" at bounding box center [557, 250] width 111 height 55
click at [528, 245] on button "Therapy Session" at bounding box center [557, 241] width 93 height 20
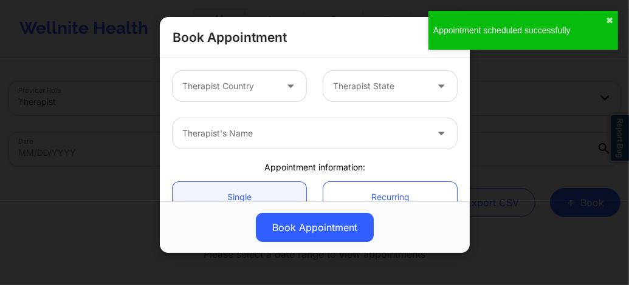
click at [229, 88] on div at bounding box center [229, 86] width 94 height 15
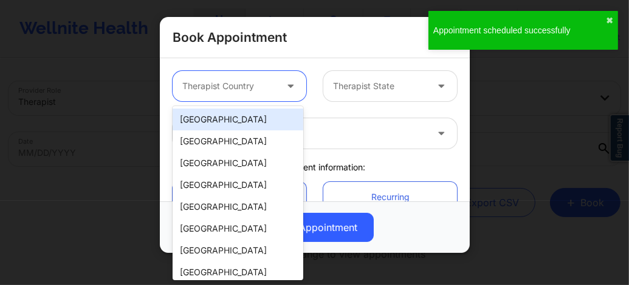
click at [238, 124] on div "[GEOGRAPHIC_DATA]" at bounding box center [237, 120] width 131 height 22
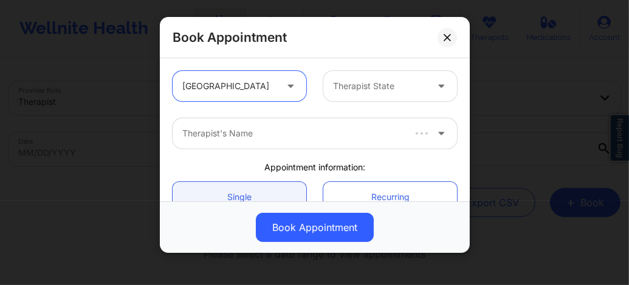
click at [352, 87] on div at bounding box center [380, 86] width 94 height 15
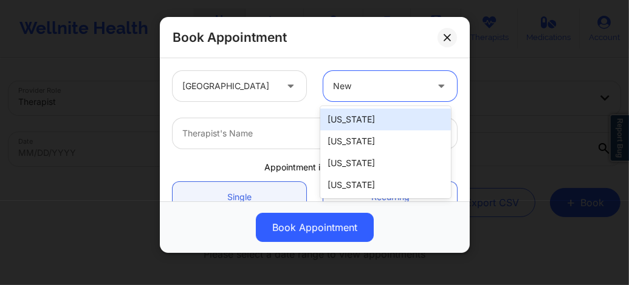
type input "New y"
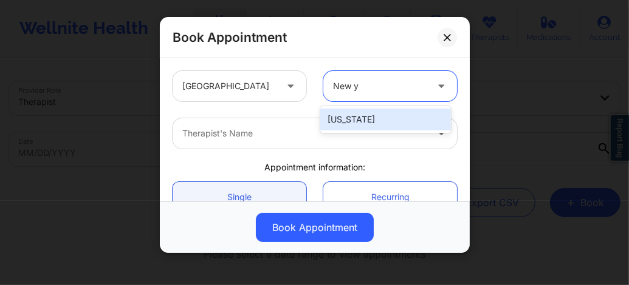
click at [352, 126] on div "[US_STATE]" at bounding box center [385, 120] width 131 height 22
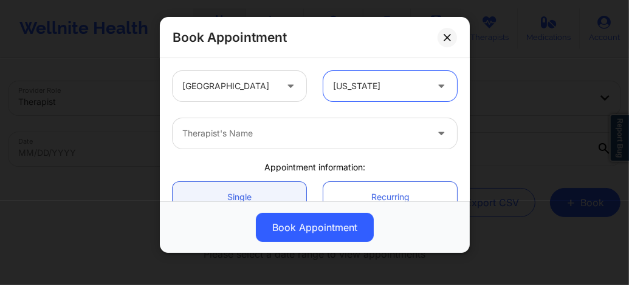
click at [321, 134] on div at bounding box center [304, 133] width 244 height 15
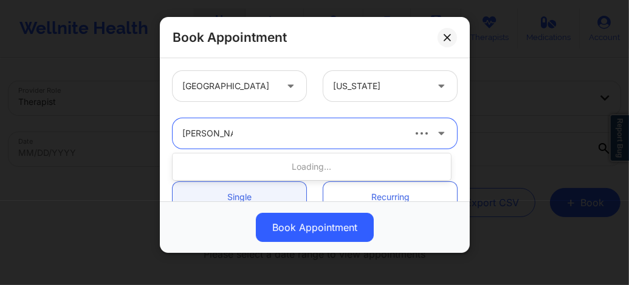
type input "Yvette Harvi"
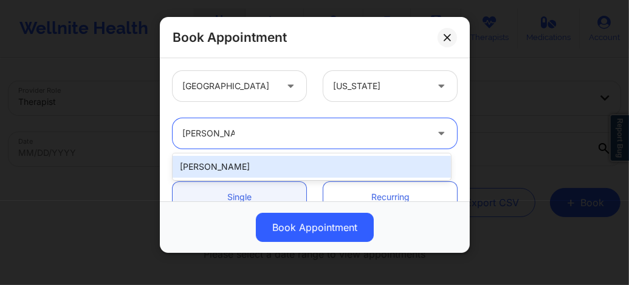
click at [274, 160] on div "Yvette Harville" at bounding box center [311, 167] width 278 height 22
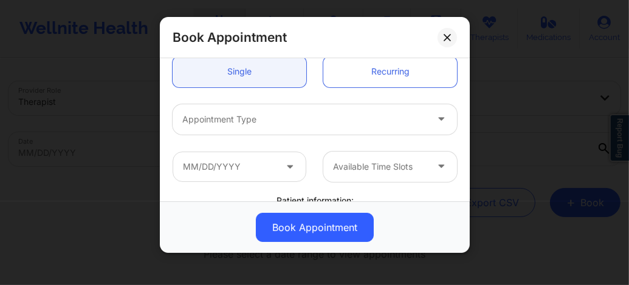
scroll to position [129, 0]
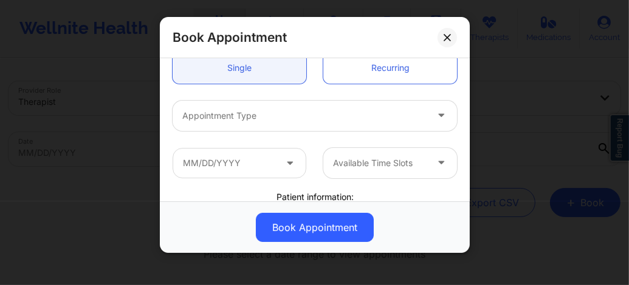
click at [250, 124] on div "Appointment Type" at bounding box center [299, 116] width 255 height 30
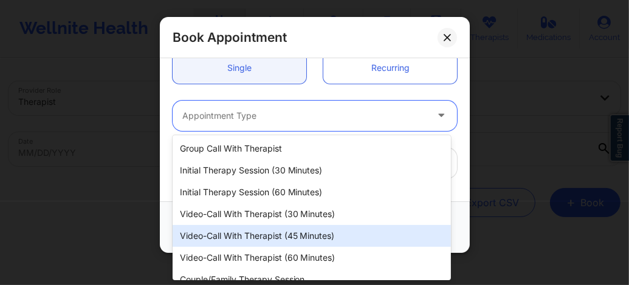
click at [276, 233] on div "Video-Call with Therapist (45 minutes)" at bounding box center [311, 236] width 278 height 22
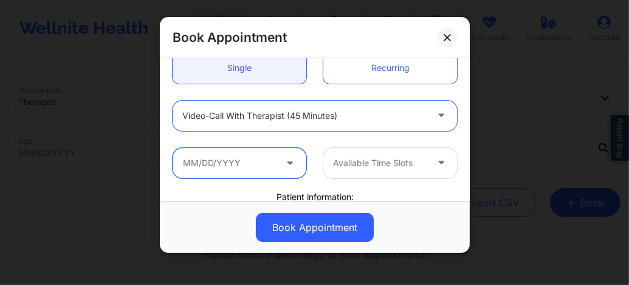
click at [244, 166] on input "text" at bounding box center [239, 163] width 134 height 30
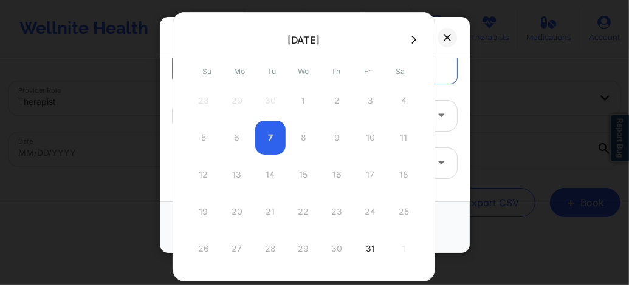
click at [411, 39] on icon at bounding box center [413, 39] width 5 height 9
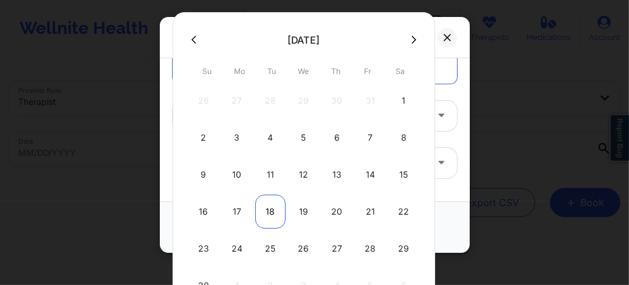
click at [258, 218] on div "18" at bounding box center [270, 212] width 30 height 34
type input "11/18/2025"
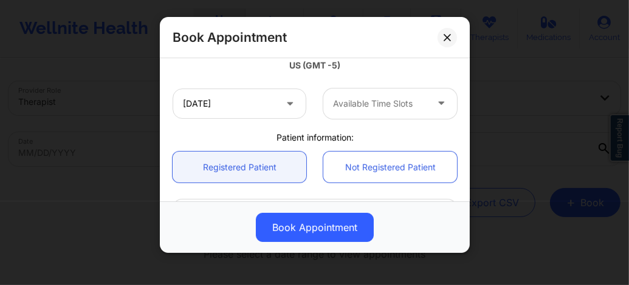
scroll to position [251, 0]
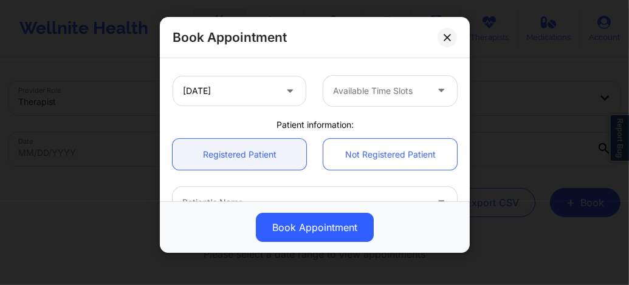
click at [354, 95] on div at bounding box center [380, 91] width 94 height 15
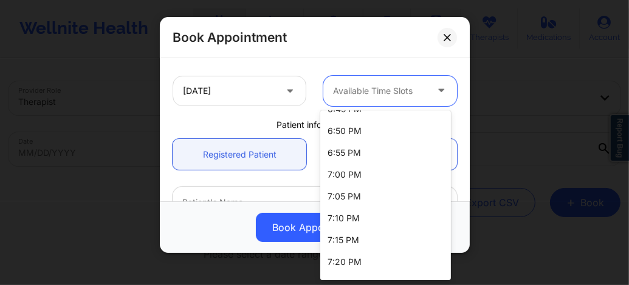
scroll to position [745, 0]
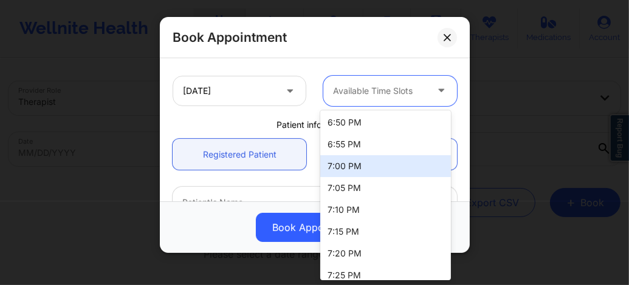
click at [344, 168] on div "7:00 PM" at bounding box center [385, 166] width 131 height 22
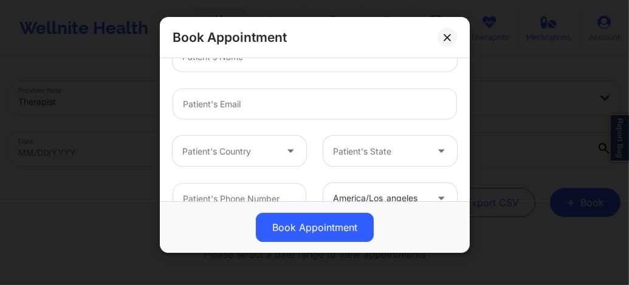
click at [243, 64] on div "Patient's Name" at bounding box center [299, 56] width 255 height 30
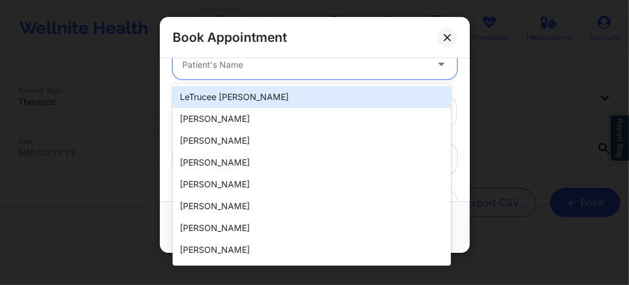
paste input "rflorenceyaya@yahoo.com"
type input "rflorenceyaya@yahoo.com"
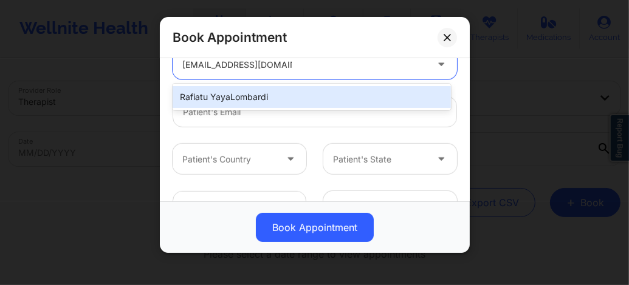
click at [251, 92] on div "Rafiatu YayaLombardi" at bounding box center [311, 97] width 278 height 22
type input "rflorenceyaya@yahoo.com"
type input "+1347-432-8915"
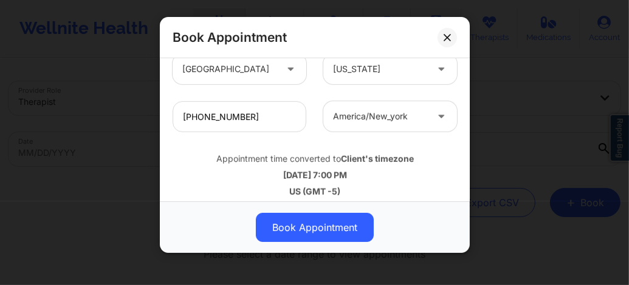
scroll to position [487, 0]
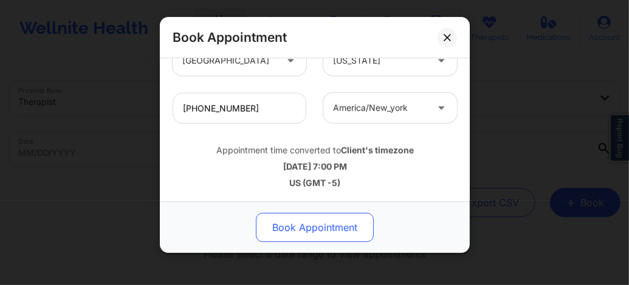
click at [307, 225] on button "Book Appointment" at bounding box center [315, 227] width 118 height 29
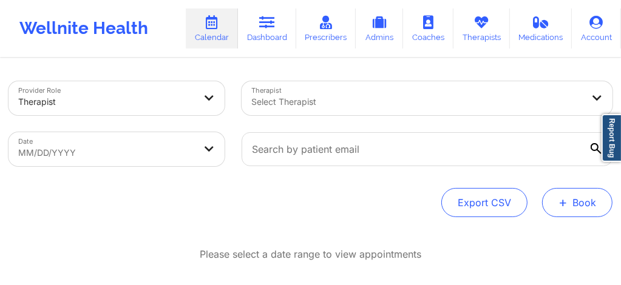
click at [559, 206] on button "+ Book" at bounding box center [577, 202] width 70 height 29
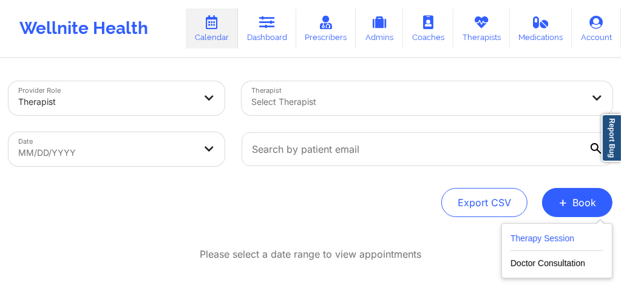
click at [531, 243] on button "Therapy Session" at bounding box center [557, 241] width 93 height 20
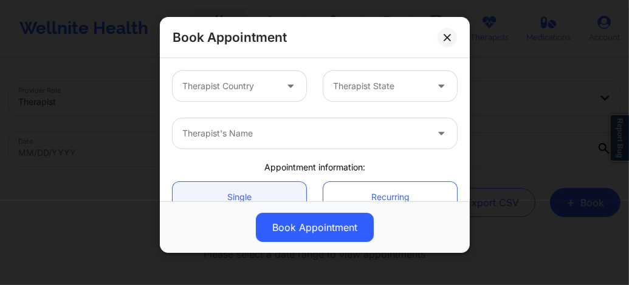
click at [262, 81] on div at bounding box center [229, 86] width 94 height 15
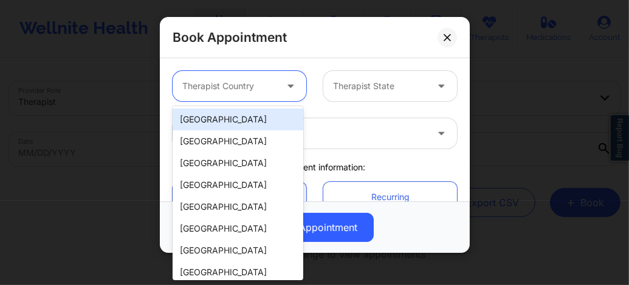
click at [233, 121] on div "[GEOGRAPHIC_DATA]" at bounding box center [237, 120] width 131 height 22
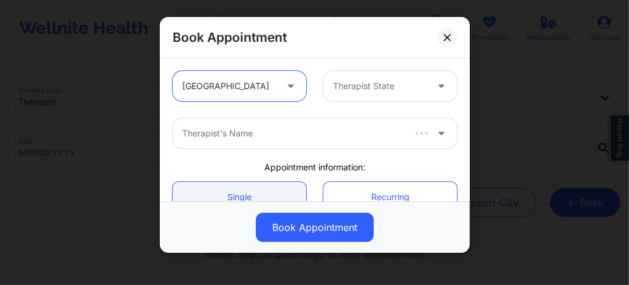
click at [353, 89] on div at bounding box center [380, 86] width 94 height 15
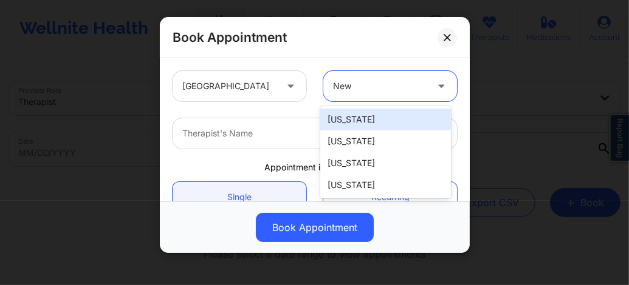
type input "New Y"
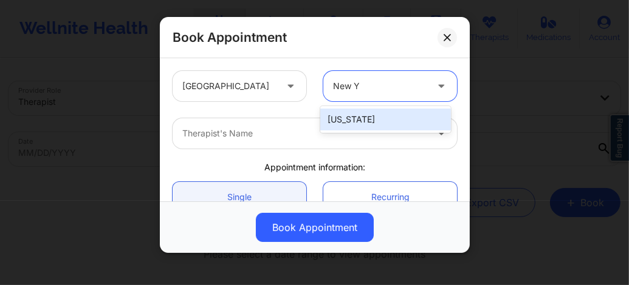
click at [342, 126] on div "[US_STATE]" at bounding box center [385, 120] width 131 height 22
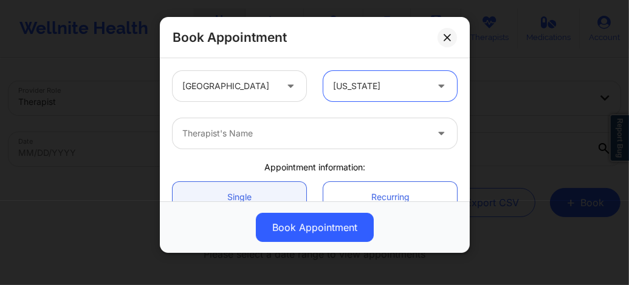
click at [299, 126] on div "Therapist's Name" at bounding box center [299, 133] width 255 height 30
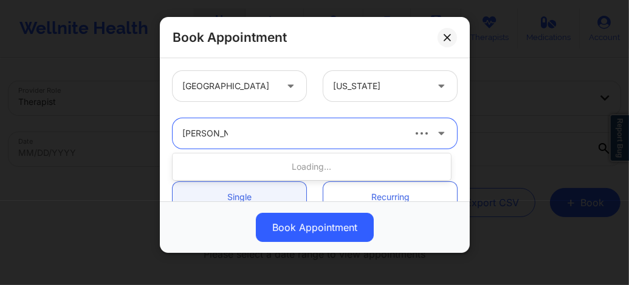
type input "Yvette Harv"
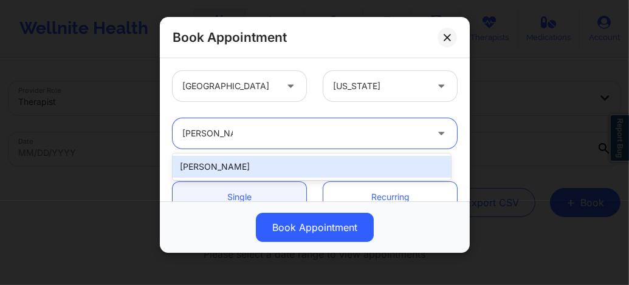
click at [245, 168] on div "Yvette Harville" at bounding box center [311, 167] width 278 height 22
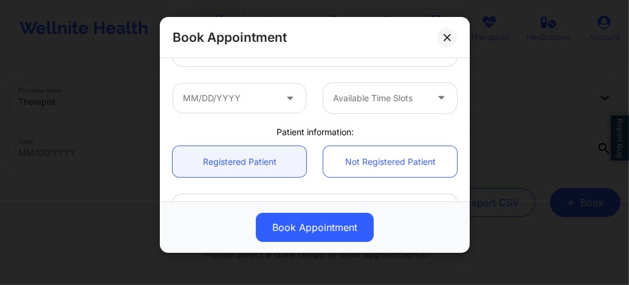
scroll to position [162, 0]
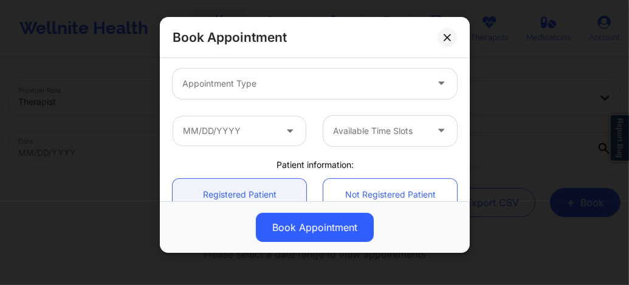
click at [222, 86] on div at bounding box center [304, 84] width 244 height 15
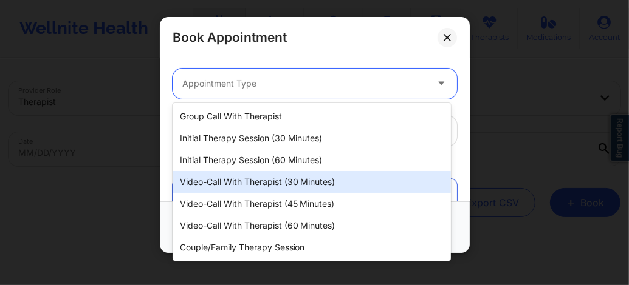
click at [238, 203] on div "Video-Call with Therapist (45 minutes)" at bounding box center [311, 204] width 278 height 22
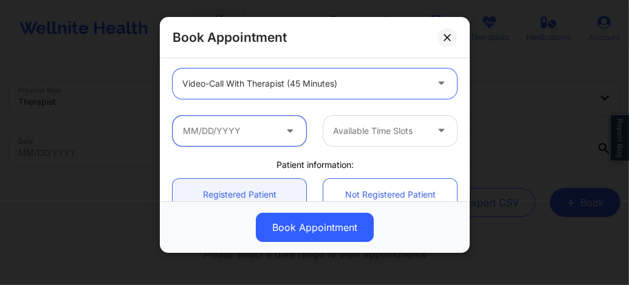
click at [226, 139] on input "text" at bounding box center [239, 131] width 134 height 30
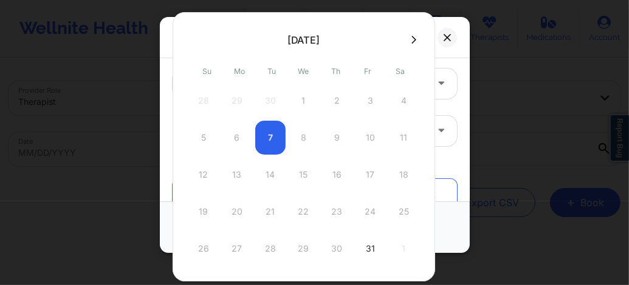
click at [411, 40] on icon at bounding box center [413, 39] width 5 height 9
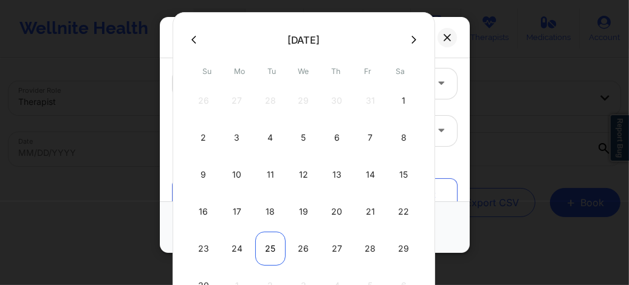
click at [266, 248] on div "25" at bounding box center [270, 249] width 30 height 34
type input "11/25/2025"
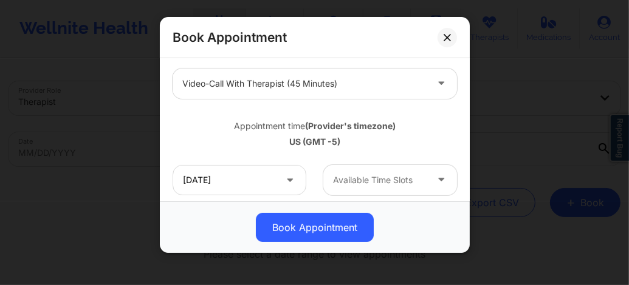
click at [356, 189] on div "Available Time Slots" at bounding box center [375, 180] width 104 height 30
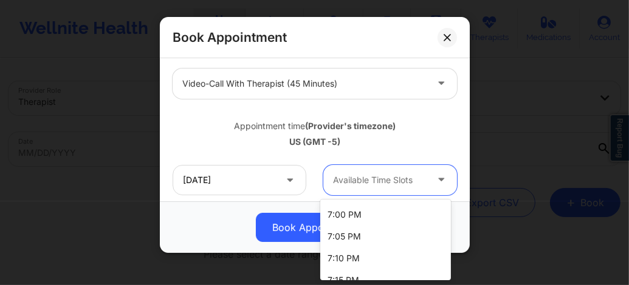
scroll to position [802, 0]
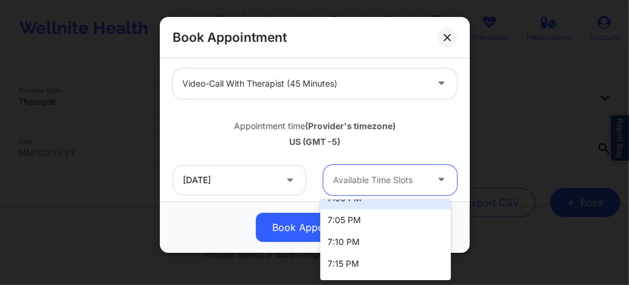
click at [354, 206] on div "7:00 PM" at bounding box center [385, 199] width 131 height 22
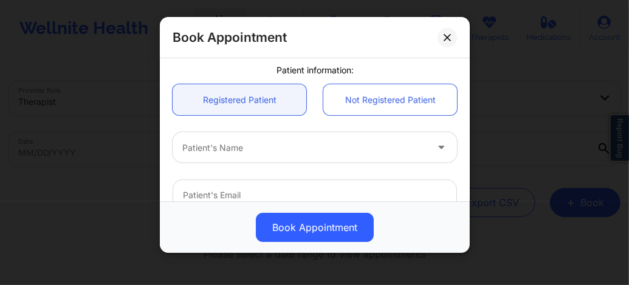
scroll to position [307, 0]
click at [261, 151] on div at bounding box center [304, 146] width 244 height 15
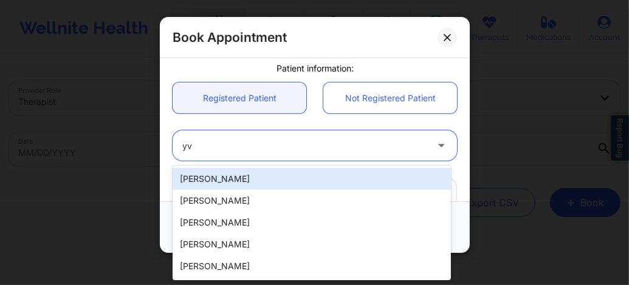
type input "y"
paste input "rflorenceyaya@yahoo.com"
type input "rflorenceyaya@yahoo.com"
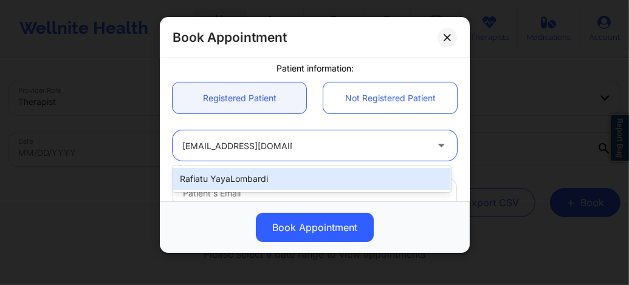
click at [248, 185] on div "Rafiatu YayaLombardi" at bounding box center [311, 179] width 278 height 22
type input "rflorenceyaya@yahoo.com"
type input "+1347-432-8915"
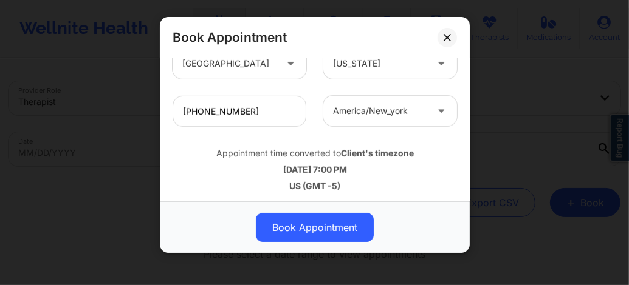
scroll to position [487, 0]
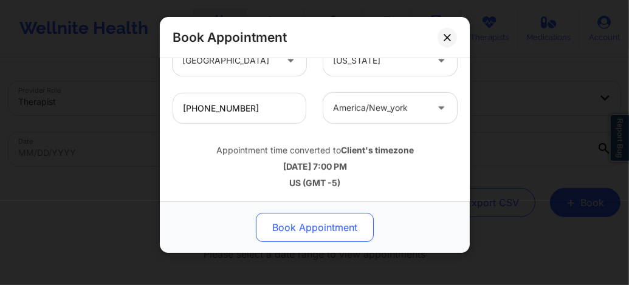
click at [282, 226] on button "Book Appointment" at bounding box center [315, 227] width 118 height 29
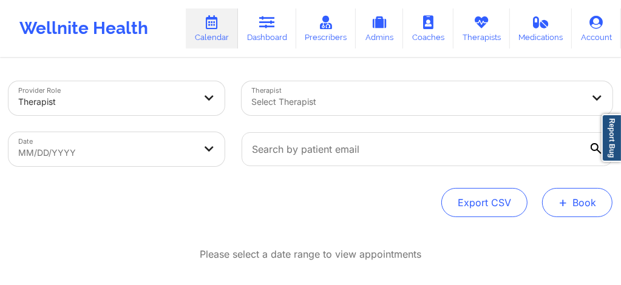
click at [570, 205] on button "+ Book" at bounding box center [577, 202] width 70 height 29
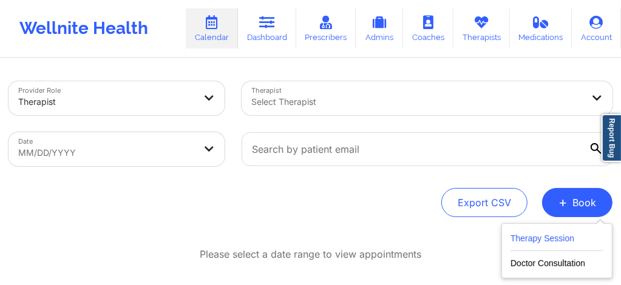
click at [525, 244] on button "Therapy Session" at bounding box center [557, 241] width 93 height 20
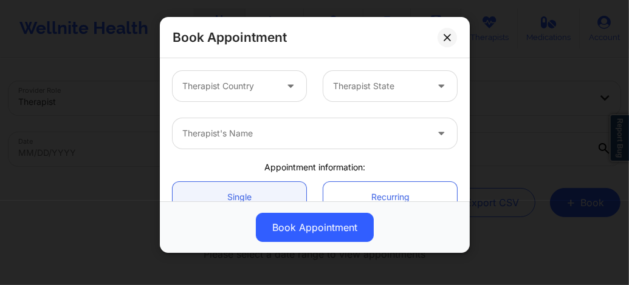
click at [262, 95] on div "Therapist Country" at bounding box center [224, 86] width 104 height 30
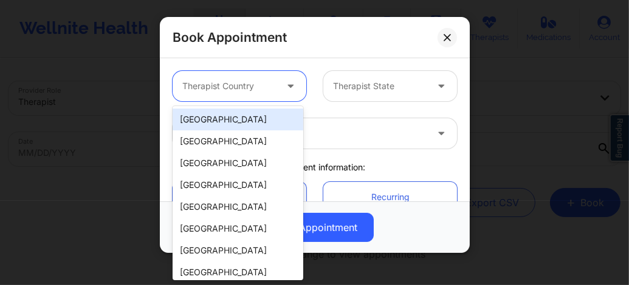
click at [242, 126] on div "[GEOGRAPHIC_DATA]" at bounding box center [237, 120] width 131 height 22
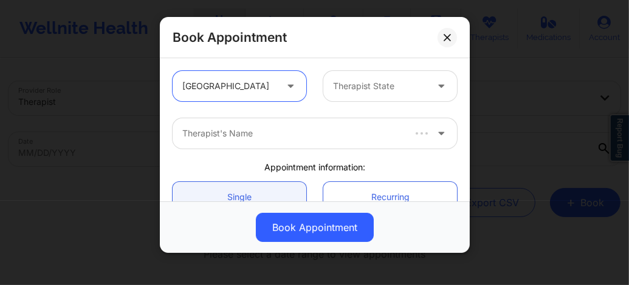
click at [335, 96] on div "Therapist State" at bounding box center [375, 86] width 104 height 30
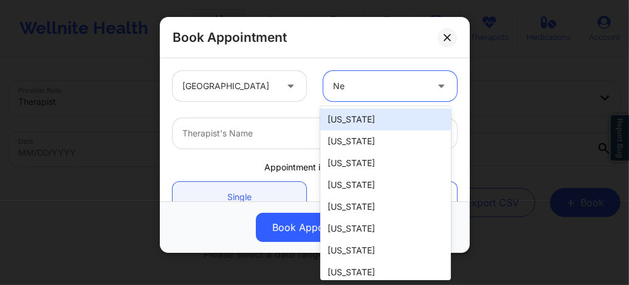
type input "New"
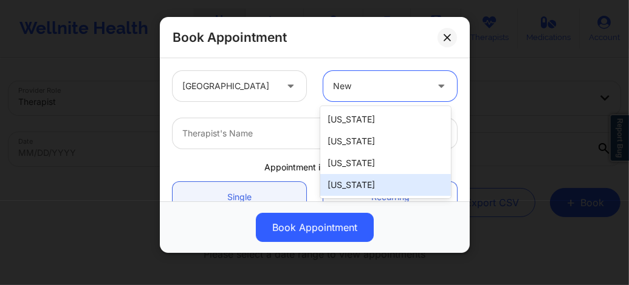
click at [358, 186] on div "[US_STATE]" at bounding box center [385, 185] width 131 height 22
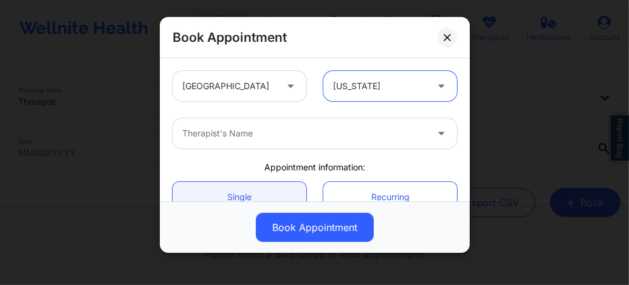
click at [273, 130] on div at bounding box center [304, 133] width 244 height 15
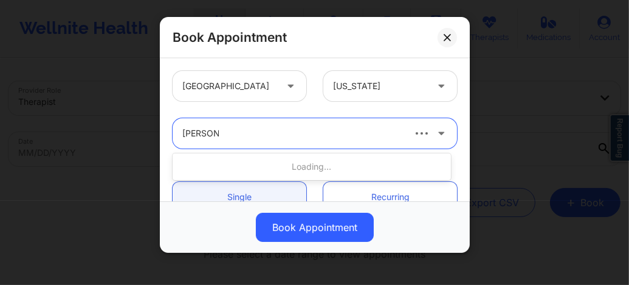
type input "Yvette ha"
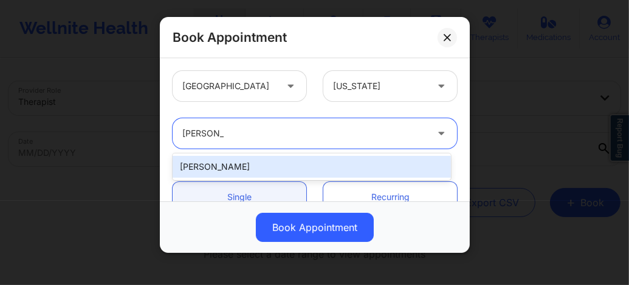
click at [237, 163] on div "Yvette Harville" at bounding box center [311, 167] width 278 height 22
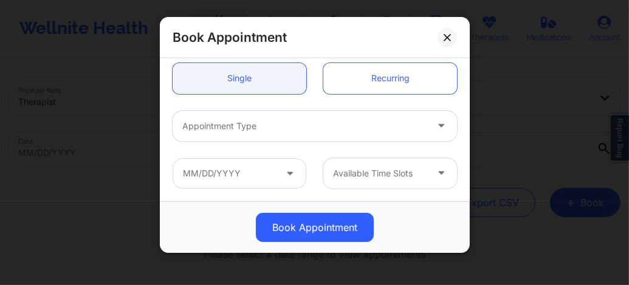
scroll to position [129, 0]
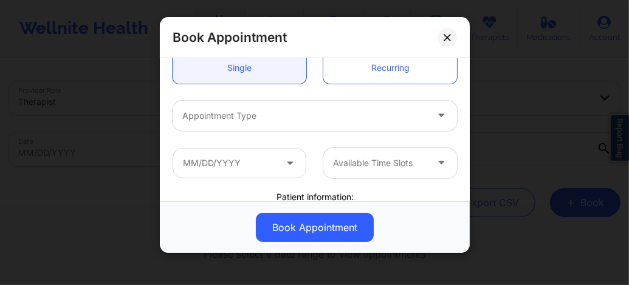
click at [235, 123] on div "Appointment Type" at bounding box center [299, 116] width 255 height 30
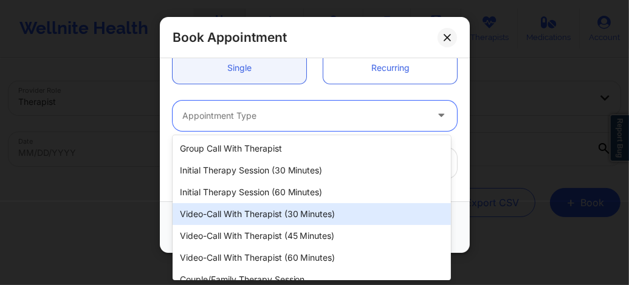
click at [248, 237] on div "Video-Call with Therapist (45 minutes)" at bounding box center [311, 236] width 278 height 22
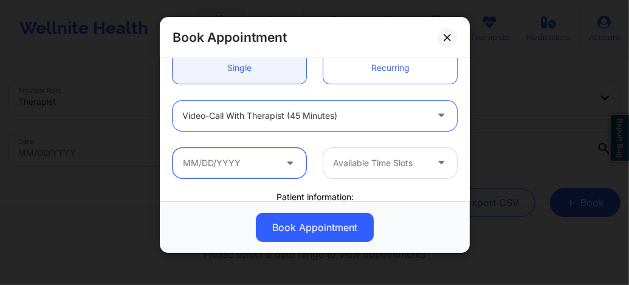
click at [235, 163] on input "text" at bounding box center [239, 163] width 134 height 30
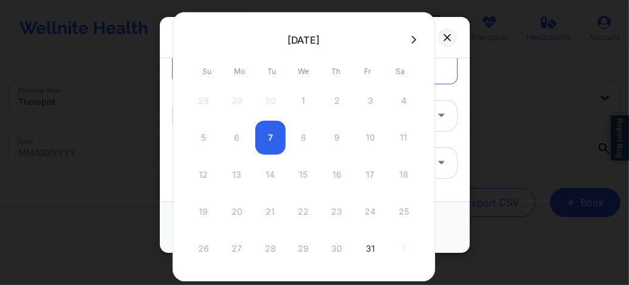
click at [411, 39] on icon at bounding box center [413, 40] width 5 height 8
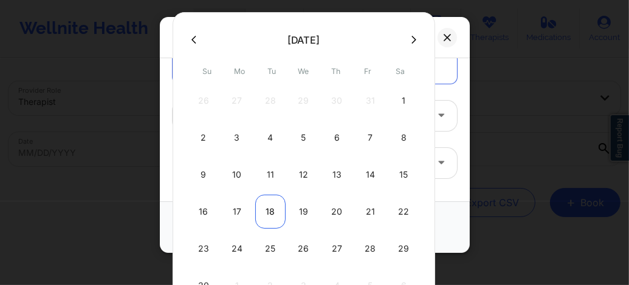
click at [270, 212] on div "18" at bounding box center [270, 212] width 30 height 34
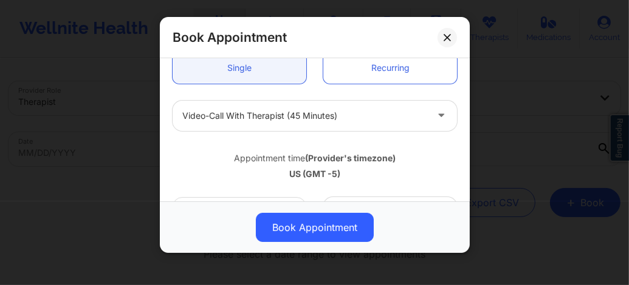
click at [274, 110] on div at bounding box center [304, 116] width 244 height 15
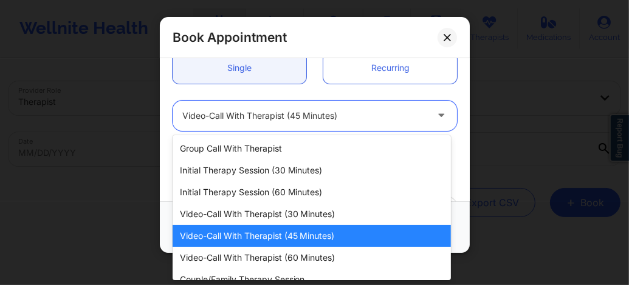
click at [308, 237] on div "Video-Call with Therapist (45 minutes)" at bounding box center [311, 236] width 278 height 22
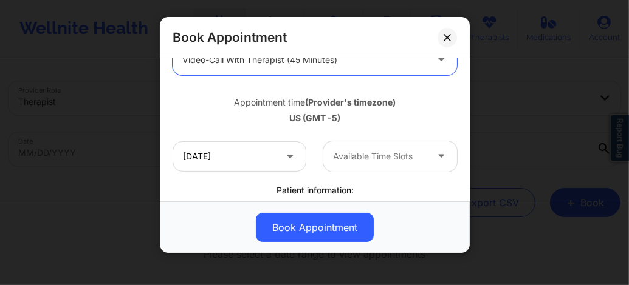
scroll to position [186, 0]
click at [253, 158] on input "11/18/2025" at bounding box center [239, 156] width 134 height 30
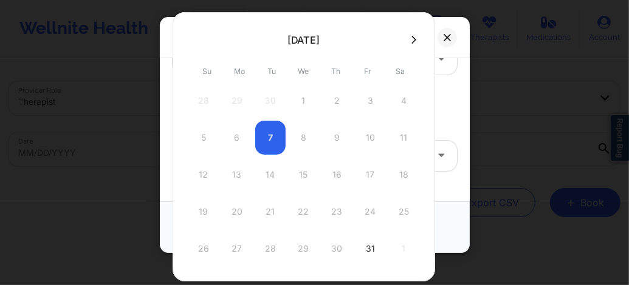
click at [411, 39] on icon at bounding box center [413, 40] width 5 height 8
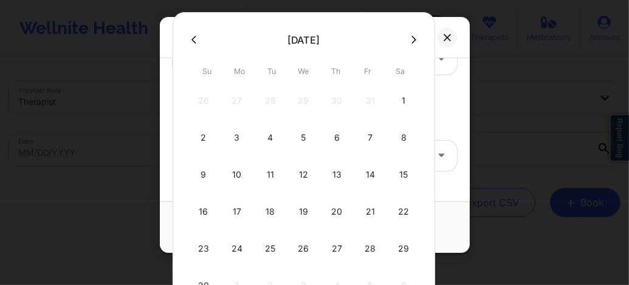
click at [411, 39] on icon at bounding box center [413, 40] width 5 height 8
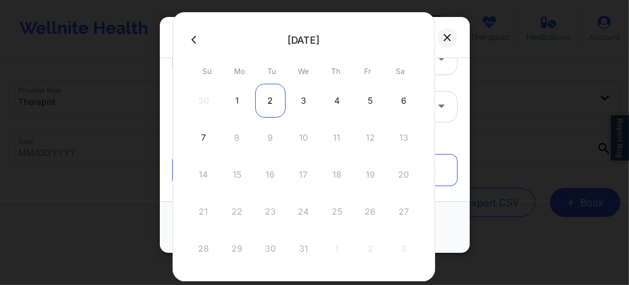
click at [271, 103] on div "2" at bounding box center [270, 101] width 30 height 34
type input "12/02/2025"
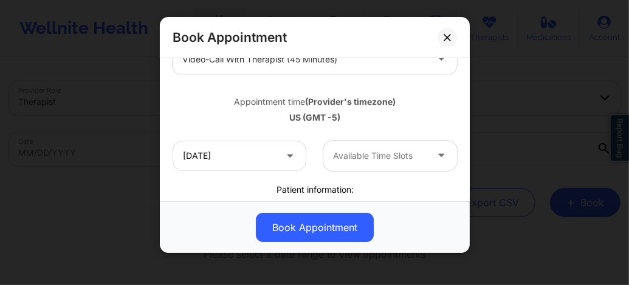
click at [371, 160] on div at bounding box center [380, 156] width 94 height 15
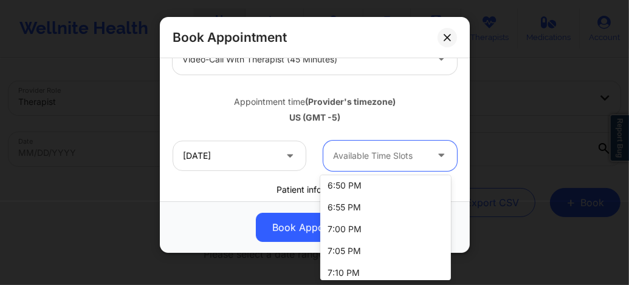
scroll to position [753, 0]
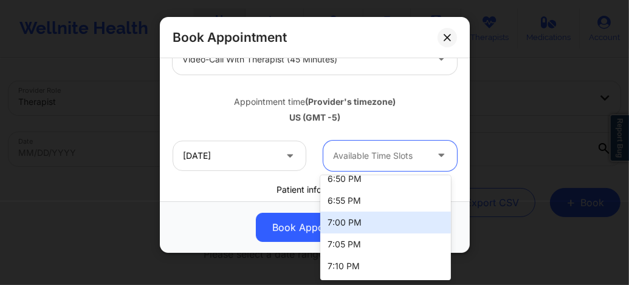
click at [342, 220] on div "7:00 PM" at bounding box center [385, 223] width 131 height 22
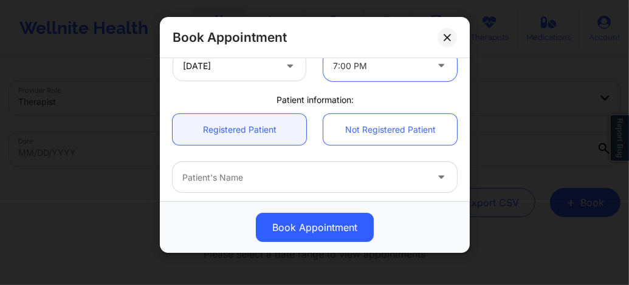
scroll to position [291, 0]
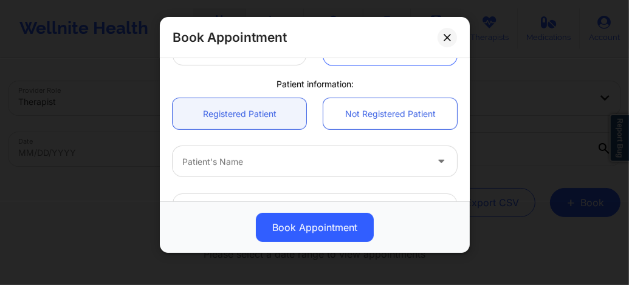
click at [240, 166] on div at bounding box center [304, 162] width 244 height 15
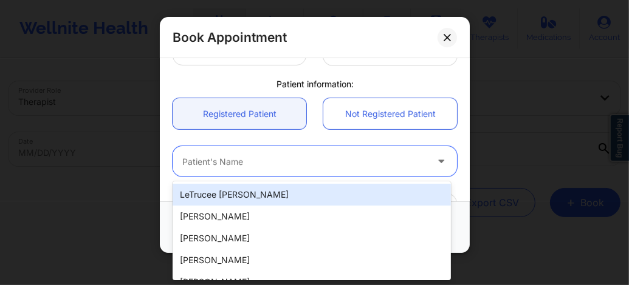
paste input "HERNANDEZ (SCAN)"
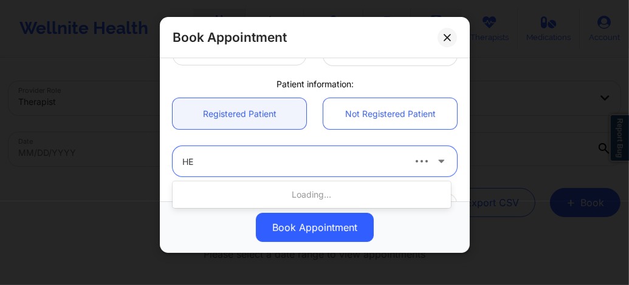
type input "H"
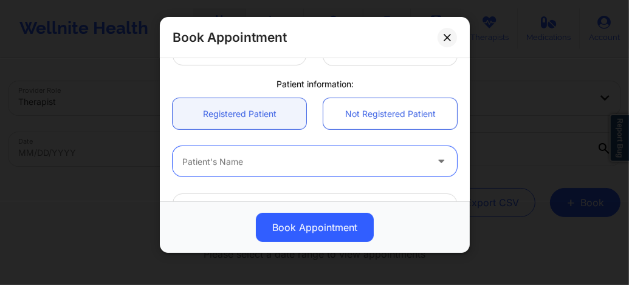
paste input "rflorenceyaya@yahoo.com"
type input "rflorenceyaya@yahoo.com"
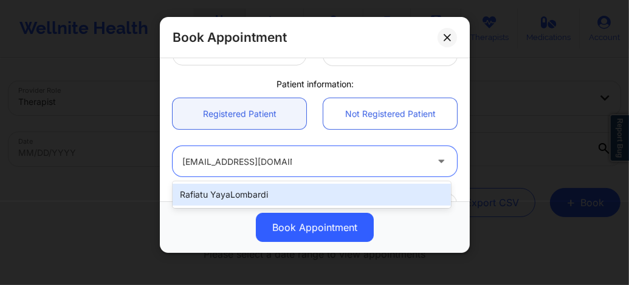
click at [242, 192] on div "Rafiatu YayaLombardi" at bounding box center [311, 195] width 278 height 22
type input "rflorenceyaya@yahoo.com"
type input "+1347-432-8915"
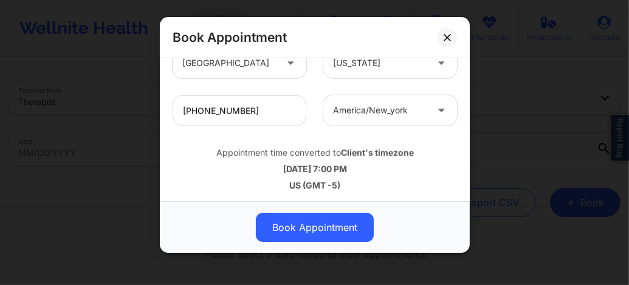
scroll to position [487, 0]
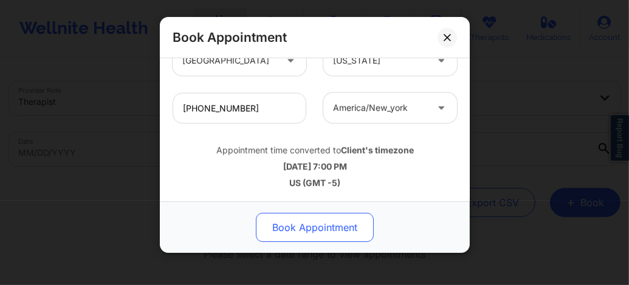
click at [305, 228] on button "Book Appointment" at bounding box center [315, 227] width 118 height 29
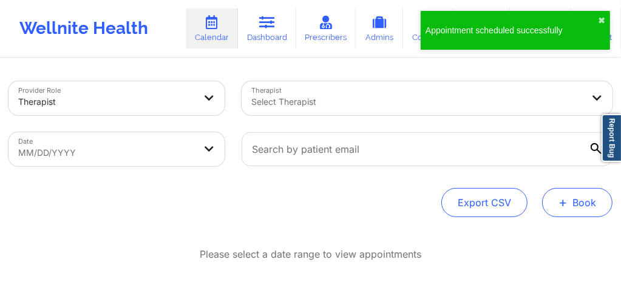
click at [572, 211] on button "+ Book" at bounding box center [577, 202] width 70 height 29
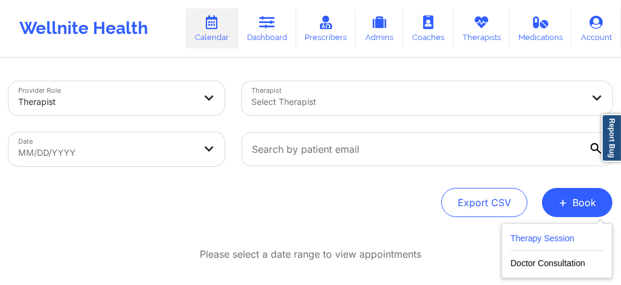
click at [530, 245] on button "Therapy Session" at bounding box center [557, 241] width 93 height 20
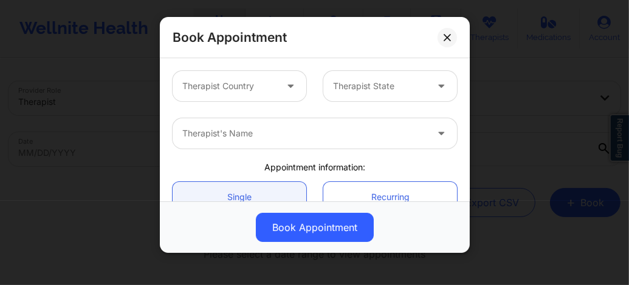
click at [260, 92] on div at bounding box center [229, 86] width 94 height 15
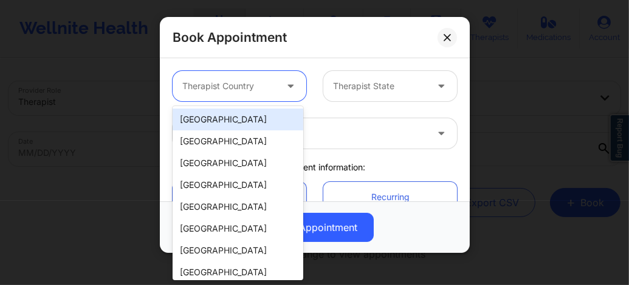
click at [236, 127] on div "[GEOGRAPHIC_DATA]" at bounding box center [237, 120] width 131 height 22
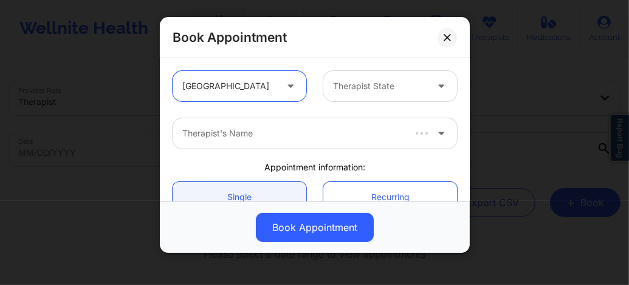
click at [355, 84] on div at bounding box center [380, 86] width 94 height 15
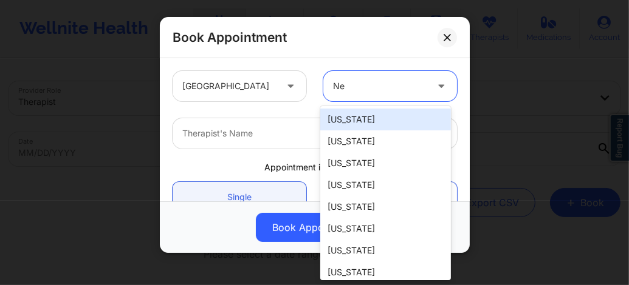
type input "New"
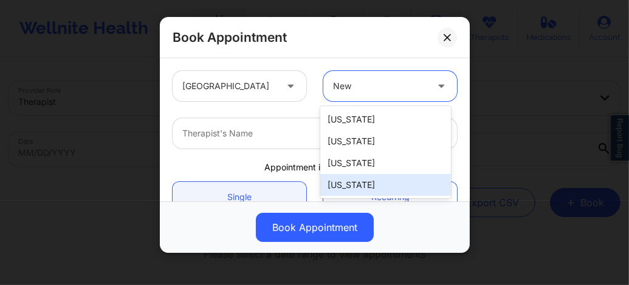
click at [355, 182] on div "[US_STATE]" at bounding box center [385, 185] width 131 height 22
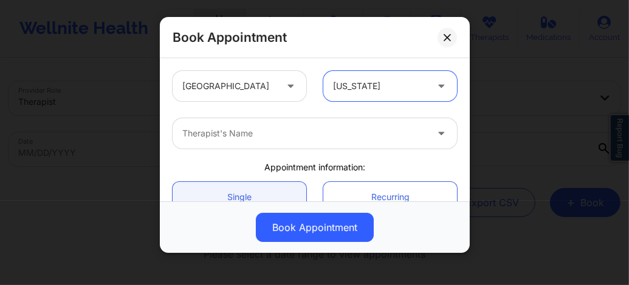
click at [294, 123] on div "Therapist's Name" at bounding box center [299, 133] width 255 height 30
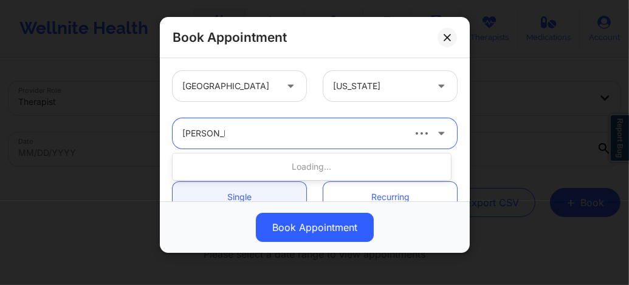
type input "Yvette Har"
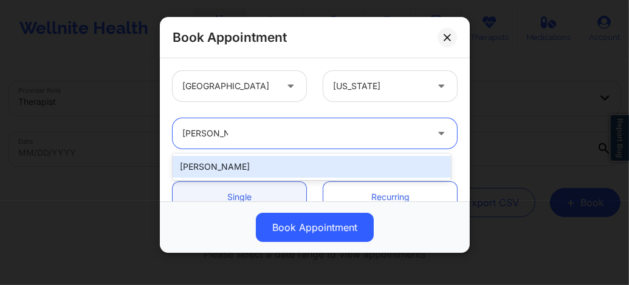
click at [243, 167] on div "Yvette Harville" at bounding box center [311, 167] width 278 height 22
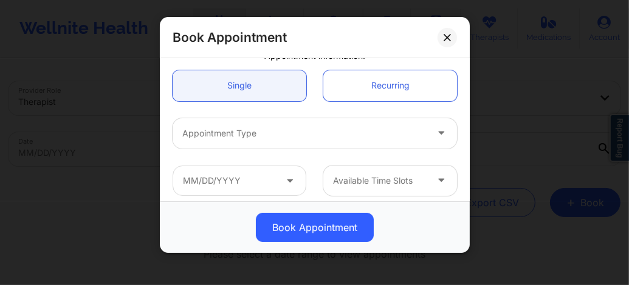
scroll to position [146, 0]
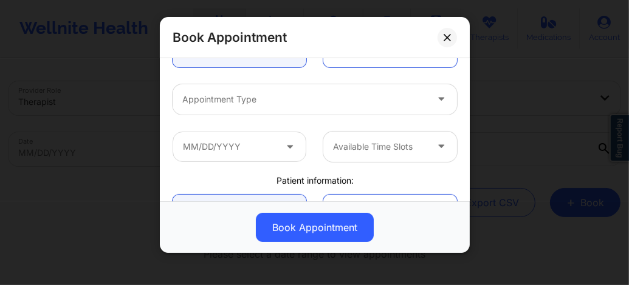
click at [223, 98] on div at bounding box center [304, 99] width 244 height 15
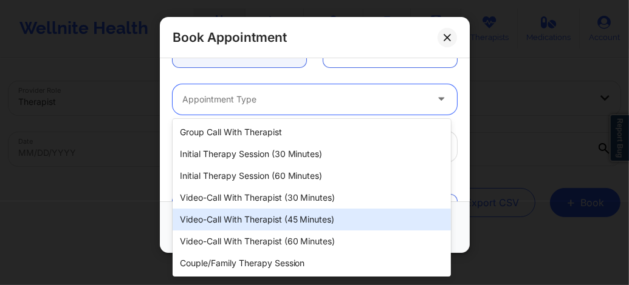
click at [264, 216] on div "Video-Call with Therapist (45 minutes)" at bounding box center [311, 220] width 278 height 22
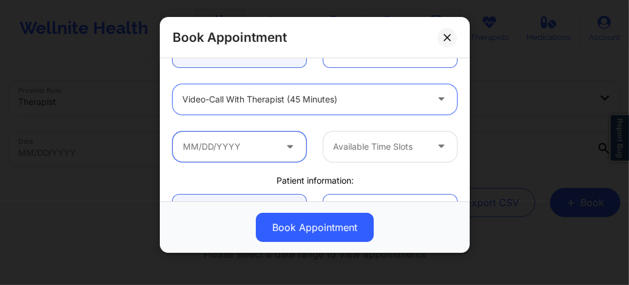
click at [239, 148] on input "text" at bounding box center [239, 147] width 134 height 30
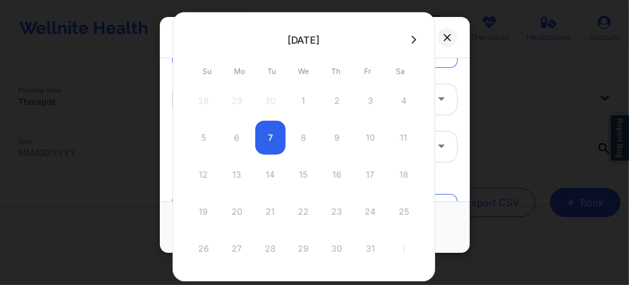
click at [407, 34] on div at bounding box center [303, 39] width 262 height 18
click at [411, 39] on icon at bounding box center [413, 40] width 5 height 8
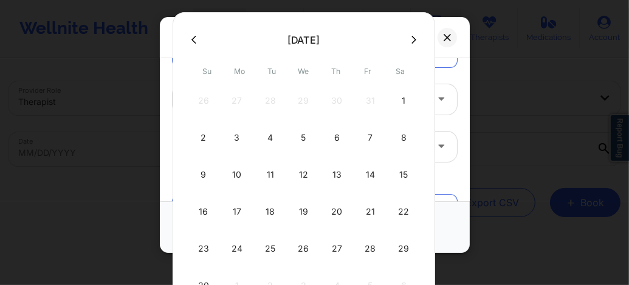
click at [194, 38] on icon at bounding box center [193, 40] width 5 height 8
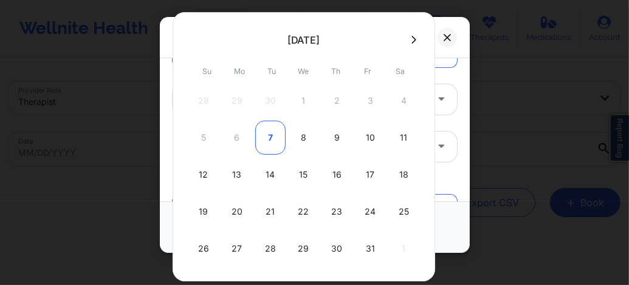
click at [264, 140] on div "7" at bounding box center [270, 138] width 30 height 34
type input "10/07/2025"
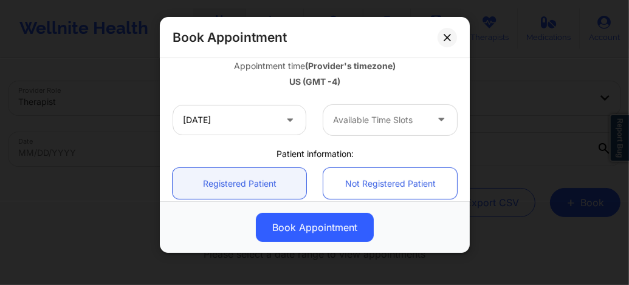
scroll to position [227, 0]
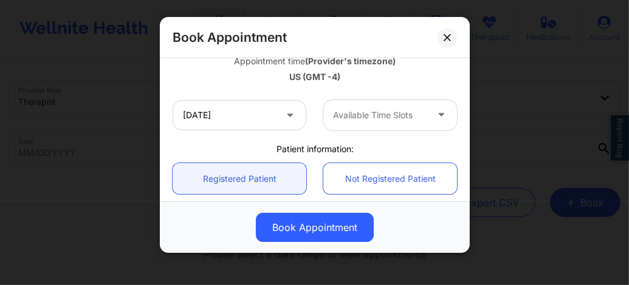
click at [350, 128] on div "Available Time Slots" at bounding box center [375, 115] width 104 height 30
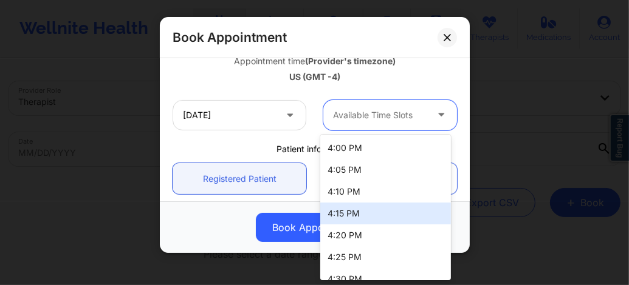
scroll to position [729, 0]
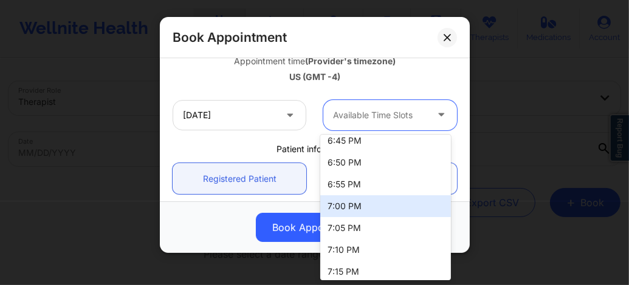
click at [347, 203] on div "7:00 PM" at bounding box center [385, 207] width 131 height 22
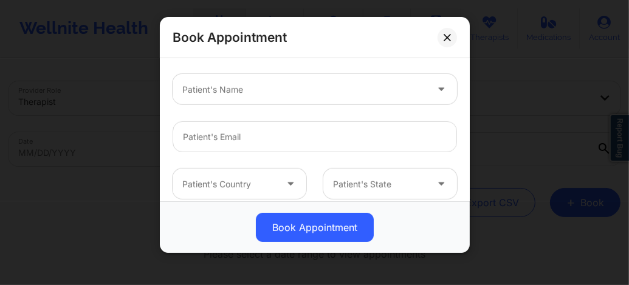
scroll to position [364, 0]
click at [240, 95] on div at bounding box center [304, 89] width 244 height 15
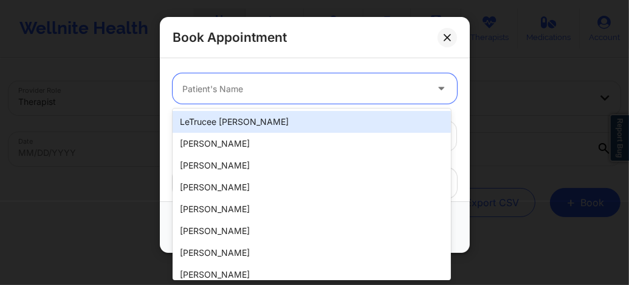
paste input "rflorenceyaya@yahoo.com"
type input "rflorenceyaya@yahoo.com"
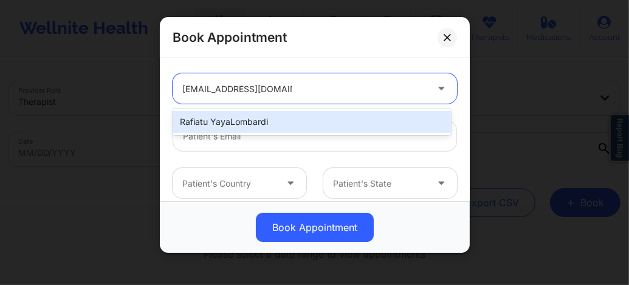
click at [240, 121] on div "Rafiatu YayaLombardi" at bounding box center [311, 122] width 278 height 22
type input "rflorenceyaya@yahoo.com"
type input "+1347-432-8915"
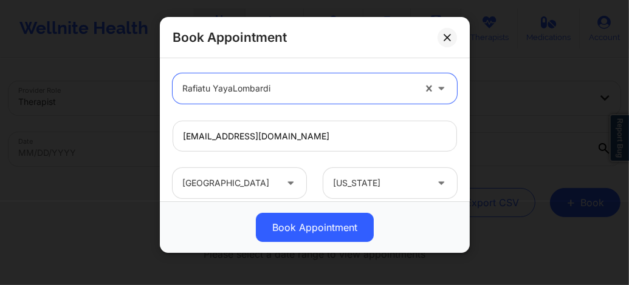
scroll to position [487, 0]
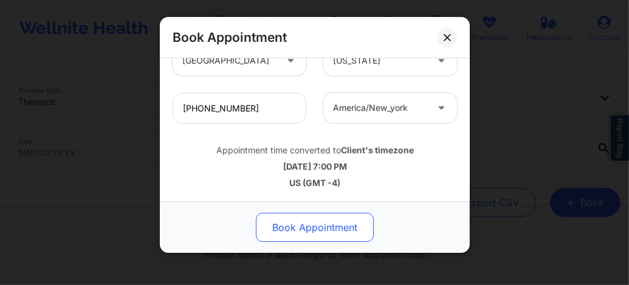
click at [305, 229] on button "Book Appointment" at bounding box center [315, 227] width 118 height 29
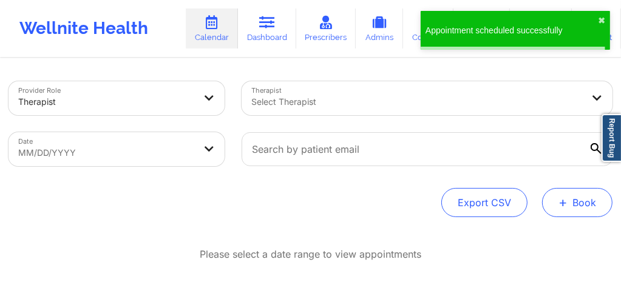
click at [578, 202] on button "+ Book" at bounding box center [577, 202] width 70 height 29
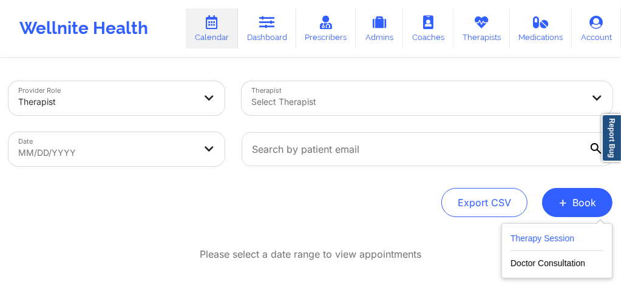
click at [527, 240] on button "Therapy Session" at bounding box center [557, 241] width 93 height 20
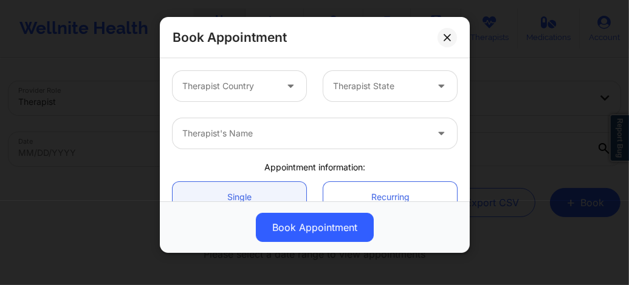
click at [209, 135] on div at bounding box center [304, 133] width 244 height 15
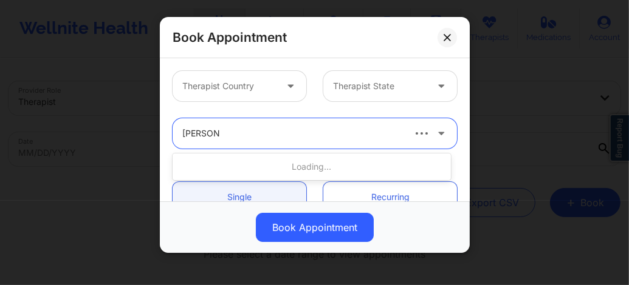
type input "Yvette Ha"
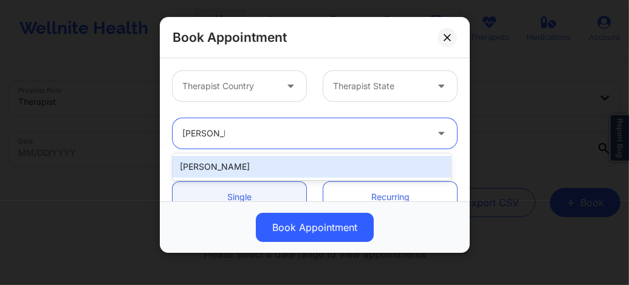
click at [210, 171] on div "Yvette Harville" at bounding box center [311, 167] width 278 height 22
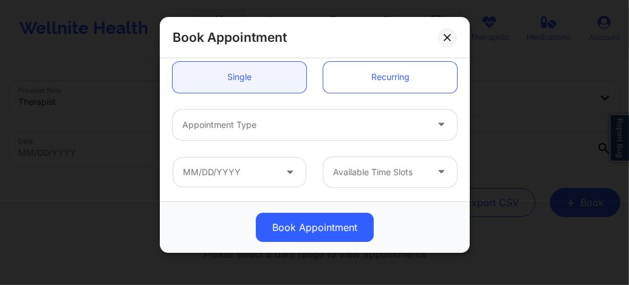
scroll to position [137, 0]
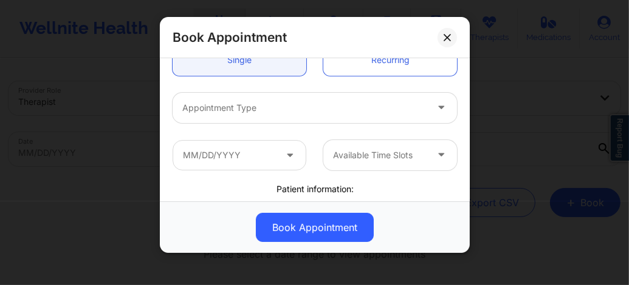
click at [210, 171] on div "Available Time Slots" at bounding box center [314, 155] width 301 height 47
click at [211, 162] on input "text" at bounding box center [239, 155] width 134 height 30
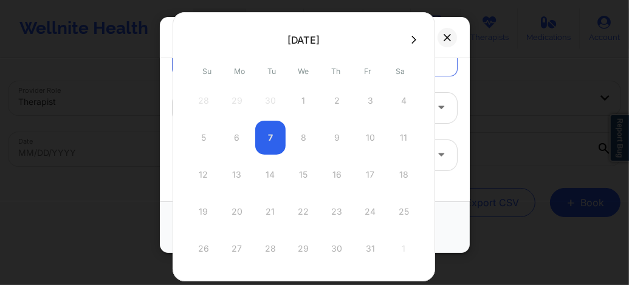
click at [411, 43] on icon at bounding box center [413, 39] width 5 height 9
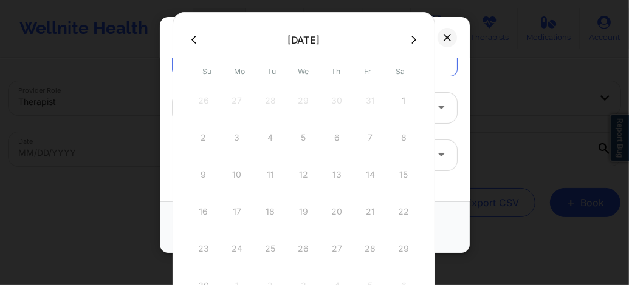
click at [411, 43] on icon at bounding box center [413, 39] width 5 height 9
click at [447, 37] on icon at bounding box center [446, 37] width 7 height 7
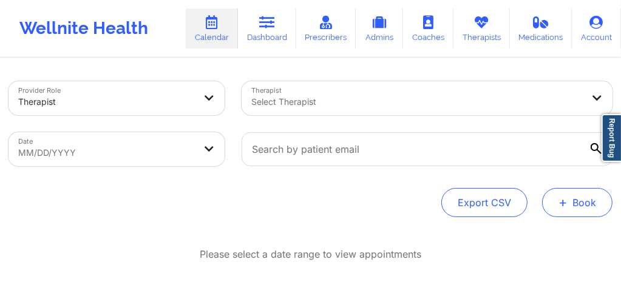
click at [578, 205] on button "+ Book" at bounding box center [577, 202] width 70 height 29
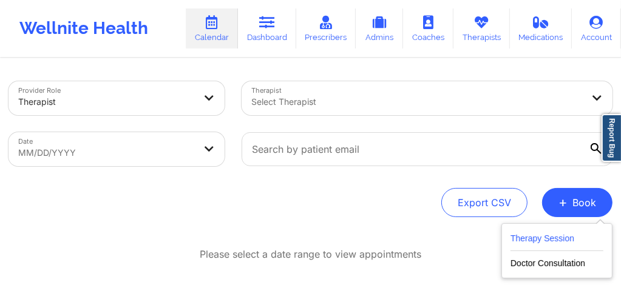
click at [540, 244] on button "Therapy Session" at bounding box center [557, 241] width 93 height 20
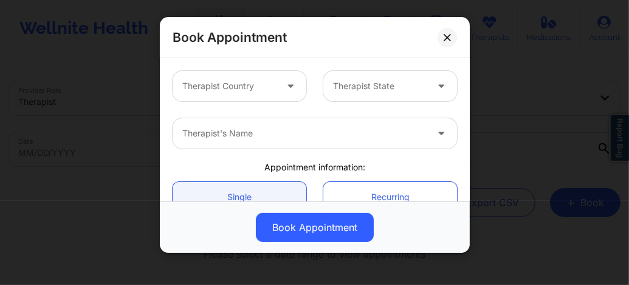
click at [270, 90] on div at bounding box center [229, 86] width 94 height 15
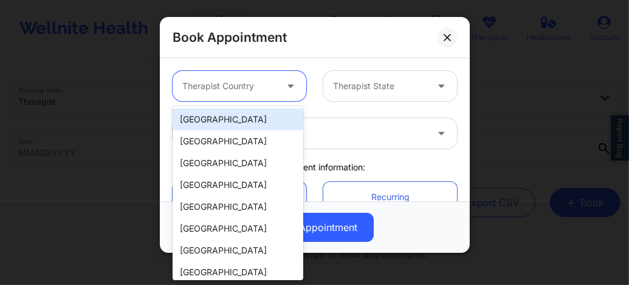
click at [234, 124] on div "[GEOGRAPHIC_DATA]" at bounding box center [237, 120] width 131 height 22
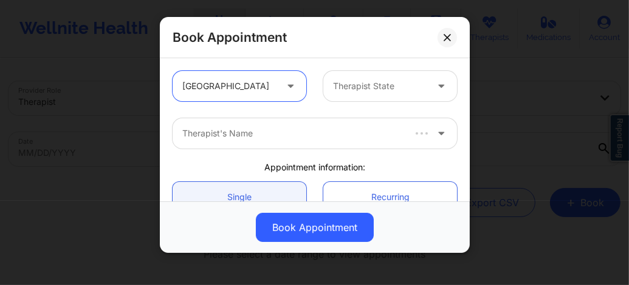
click at [366, 87] on div at bounding box center [380, 86] width 94 height 15
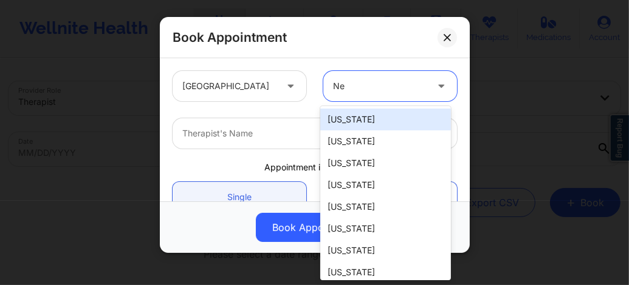
type input "New"
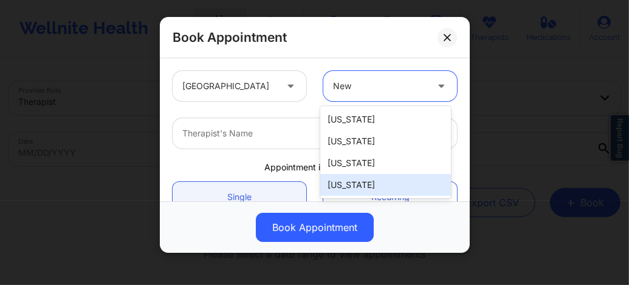
click at [347, 185] on div "[US_STATE]" at bounding box center [385, 185] width 131 height 22
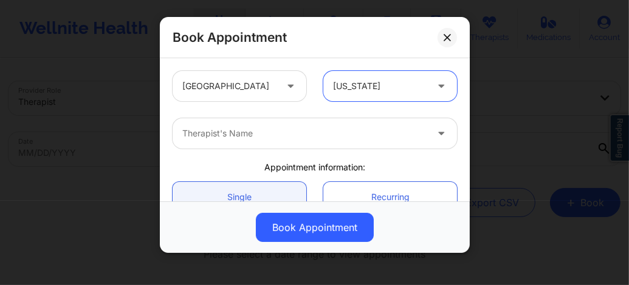
click at [284, 140] on div at bounding box center [304, 133] width 244 height 15
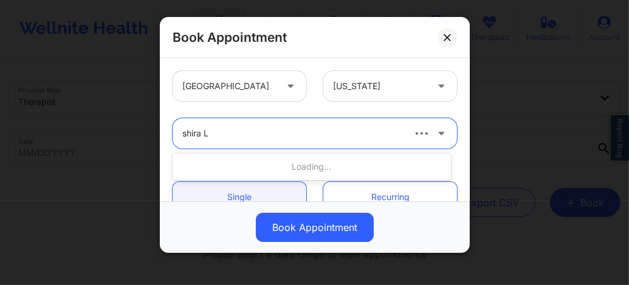
type input "shira La"
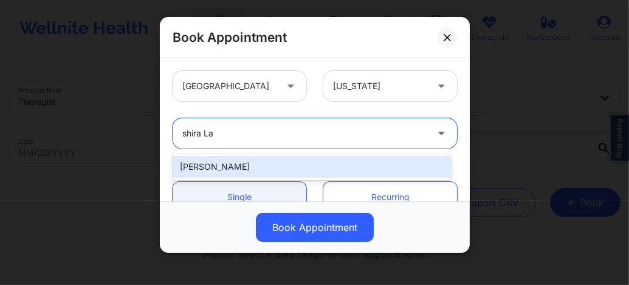
click at [244, 167] on div "[PERSON_NAME]" at bounding box center [311, 167] width 278 height 22
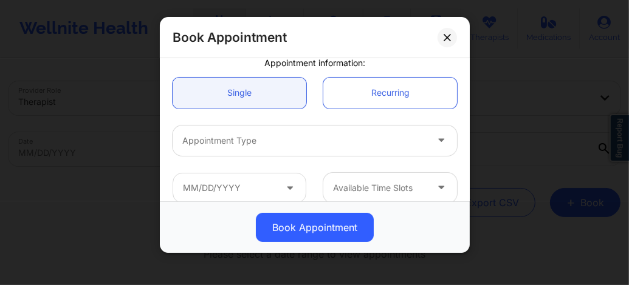
scroll to position [113, 0]
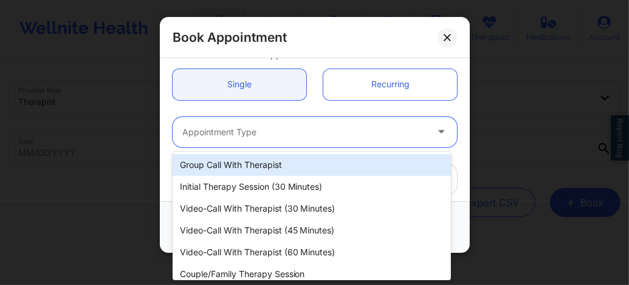
click at [239, 117] on div "Appointment Type" at bounding box center [299, 132] width 255 height 30
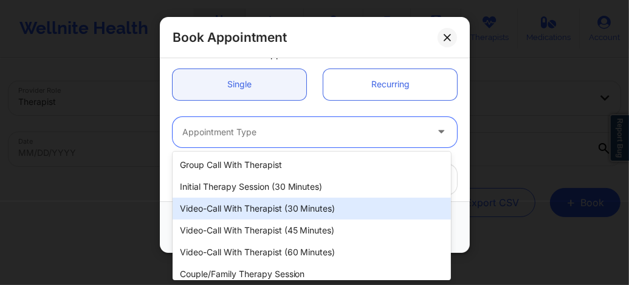
click at [255, 199] on div "Video-Call with Therapist (30 minutes)" at bounding box center [311, 209] width 278 height 22
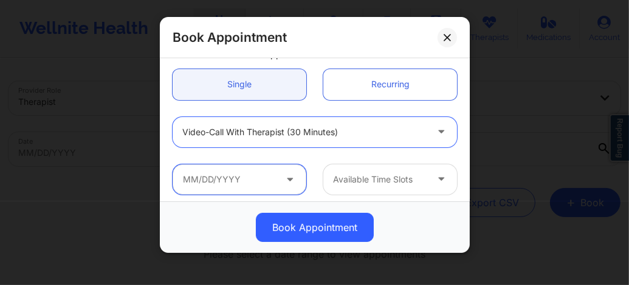
click at [253, 182] on input "text" at bounding box center [239, 180] width 134 height 30
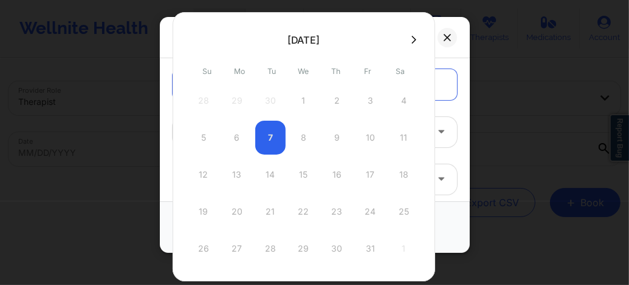
click at [333, 136] on div "5 6 7 8 9 10 11" at bounding box center [303, 138] width 231 height 34
click at [412, 38] on button at bounding box center [413, 40] width 12 height 10
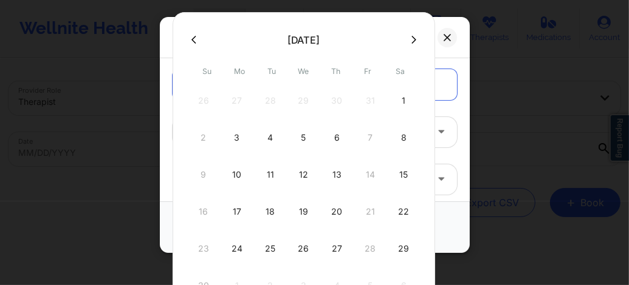
click at [195, 43] on icon at bounding box center [193, 40] width 5 height 8
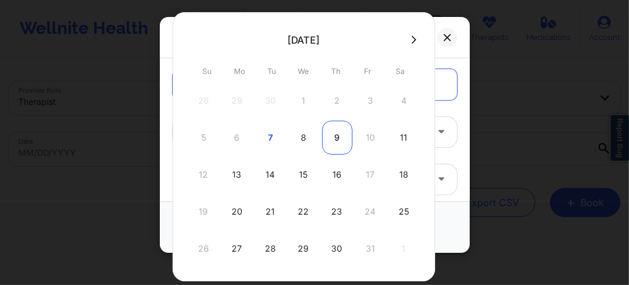
click at [333, 138] on div "9" at bounding box center [337, 138] width 30 height 34
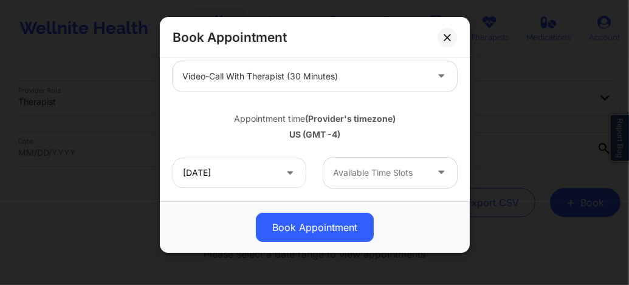
scroll to position [178, 0]
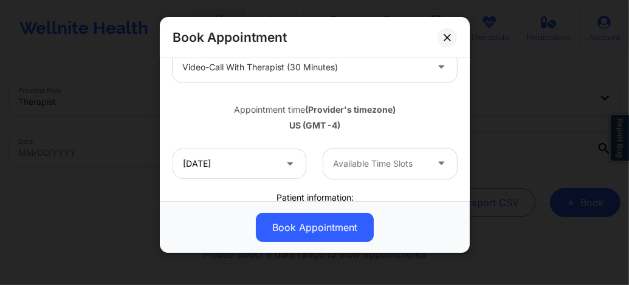
click at [358, 154] on div "Available Time Slots" at bounding box center [375, 164] width 104 height 30
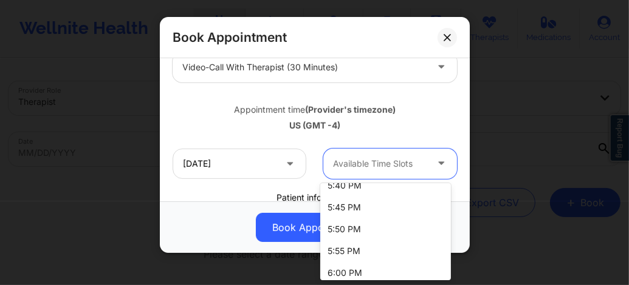
scroll to position [1635, 0]
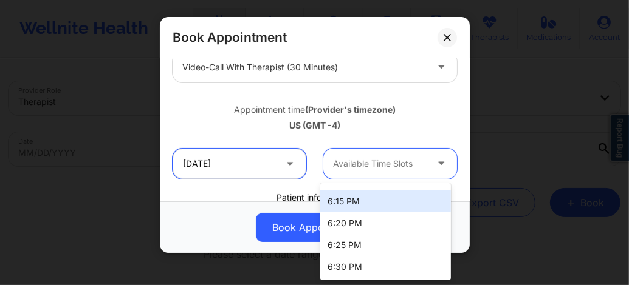
click at [251, 172] on input "10/09/2025" at bounding box center [239, 164] width 134 height 30
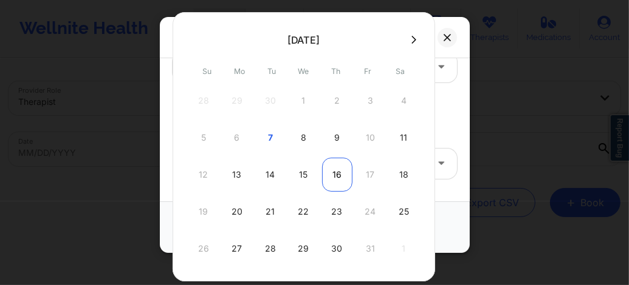
click at [338, 164] on div "16" at bounding box center [337, 175] width 30 height 34
type input "10/16/2025"
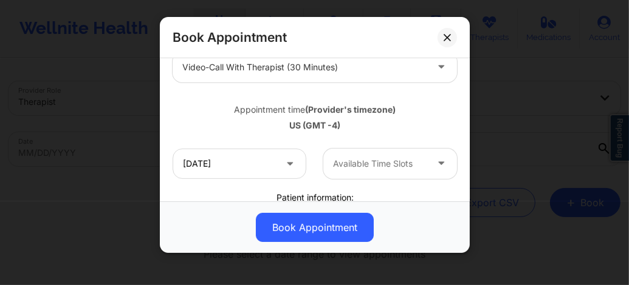
click at [377, 172] on div "Available Time Slots" at bounding box center [375, 164] width 104 height 30
click at [386, 168] on div at bounding box center [380, 164] width 94 height 15
click at [446, 38] on icon at bounding box center [446, 37] width 7 height 7
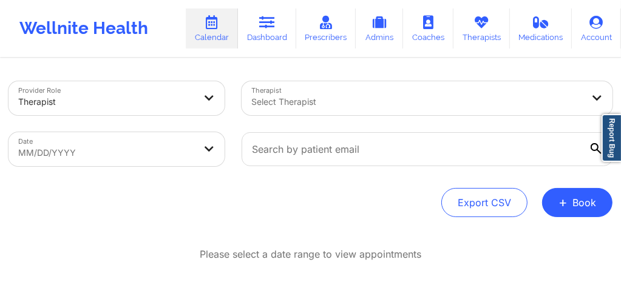
click at [313, 104] on div at bounding box center [417, 102] width 332 height 15
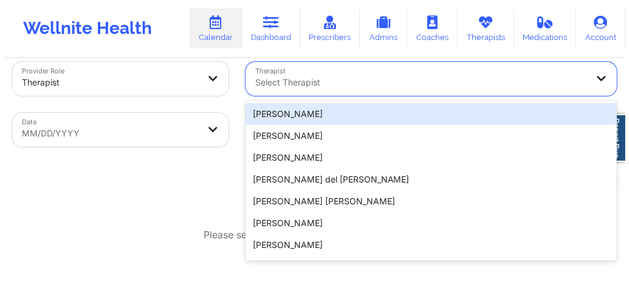
scroll to position [22, 0]
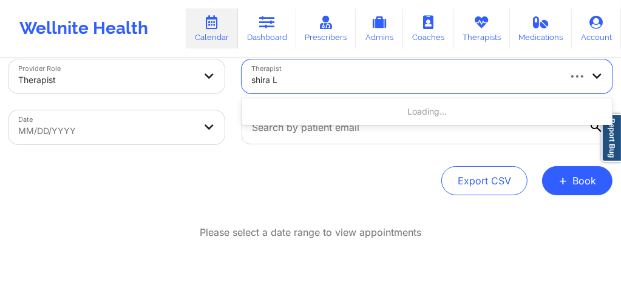
type input "shira La"
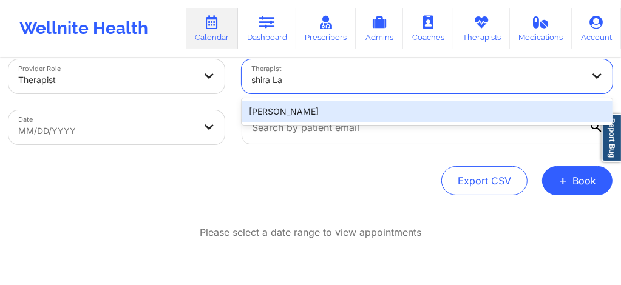
click at [296, 112] on div "[PERSON_NAME]" at bounding box center [427, 112] width 371 height 22
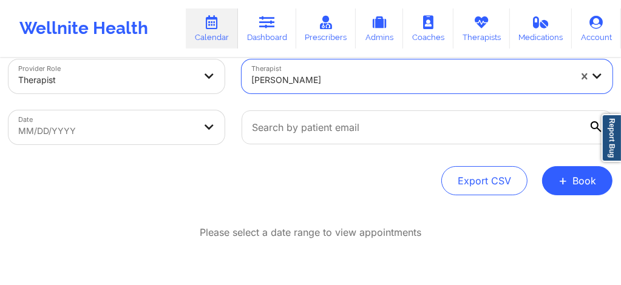
click at [137, 136] on body "Wellnite Health Calendar Dashboard Prescribers Admins Coaches Therapists Medica…" at bounding box center [310, 120] width 621 height 285
select select "2025-8"
select select "2025-9"
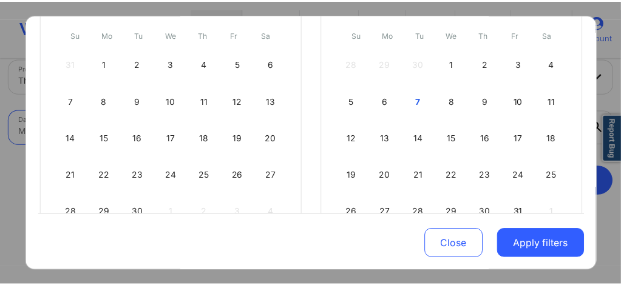
scroll to position [121, 0]
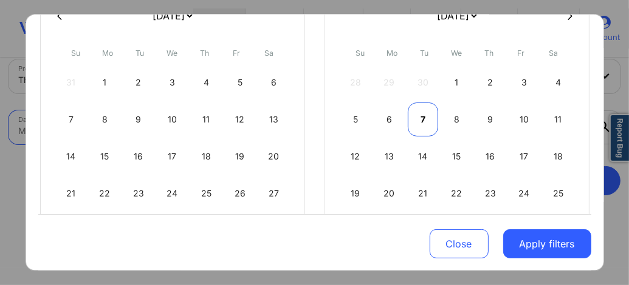
click at [415, 114] on div "7" at bounding box center [422, 120] width 31 height 34
select select "2025-9"
select select "2025-10"
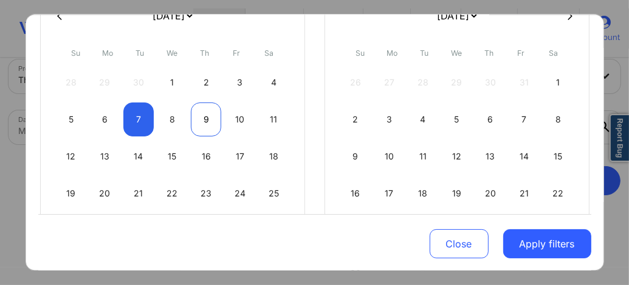
select select "2025-9"
select select "2025-10"
select select "2025-9"
select select "2025-10"
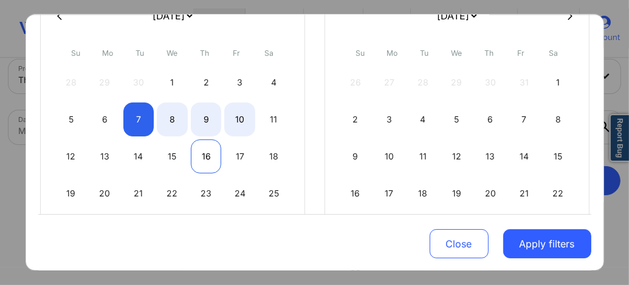
select select "2025-9"
select select "2025-10"
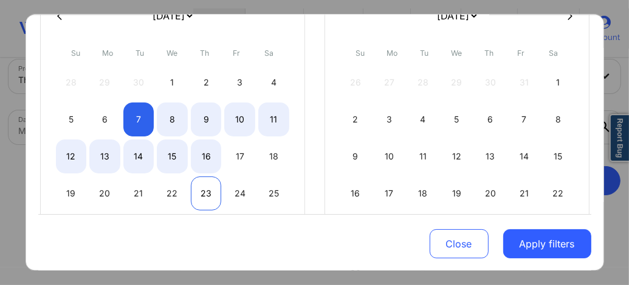
select select "2025-9"
select select "2025-10"
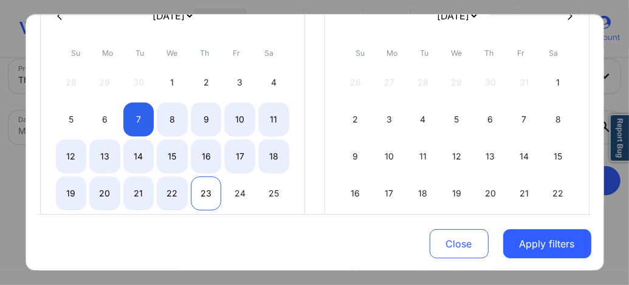
click at [205, 190] on div "23" at bounding box center [206, 194] width 31 height 34
select select "2025-9"
select select "2025-10"
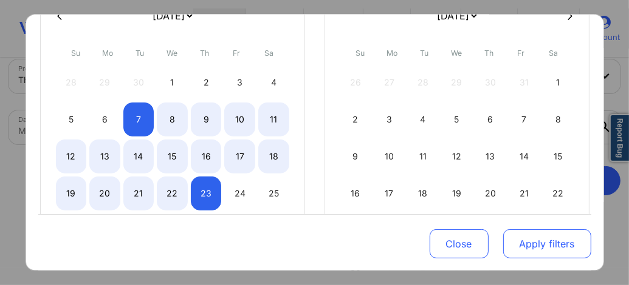
click at [531, 256] on button "Apply filters" at bounding box center [547, 244] width 88 height 29
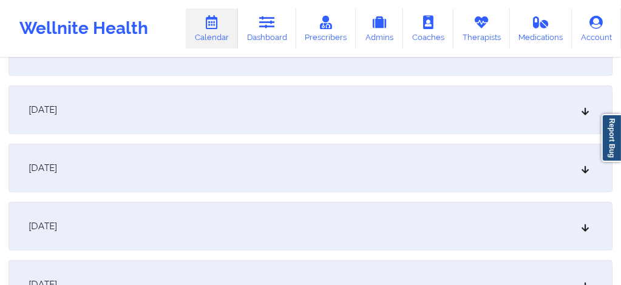
scroll to position [248, 0]
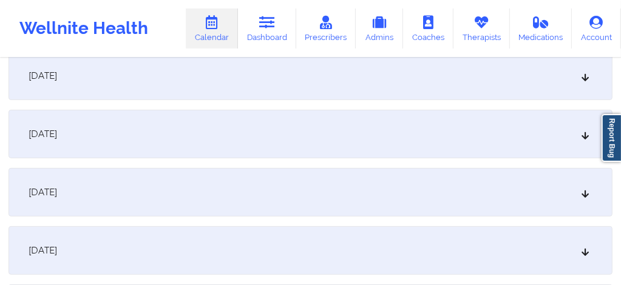
click at [220, 185] on div "October 10, 2025" at bounding box center [311, 192] width 604 height 49
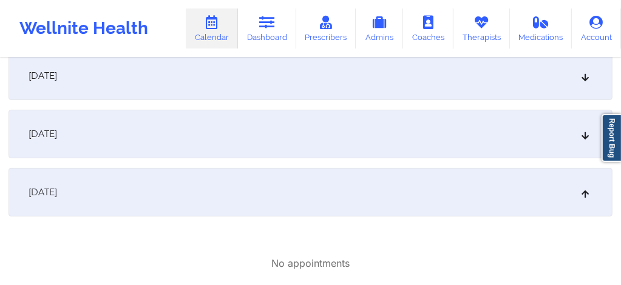
click at [261, 128] on div "October 9, 2025" at bounding box center [311, 134] width 604 height 49
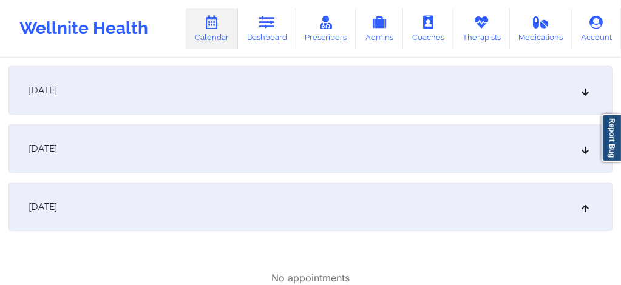
scroll to position [0, 0]
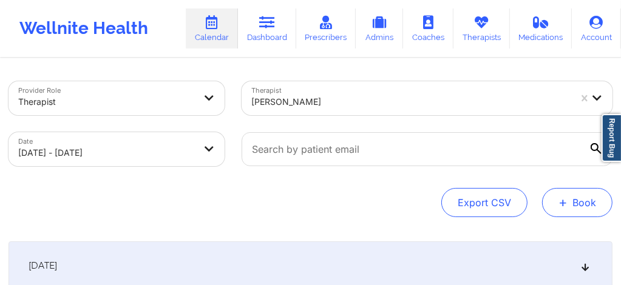
click at [573, 205] on button "+ Book" at bounding box center [577, 202] width 70 height 29
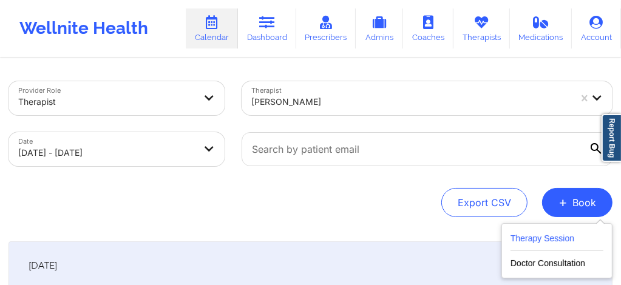
click at [530, 244] on button "Therapy Session" at bounding box center [557, 241] width 93 height 20
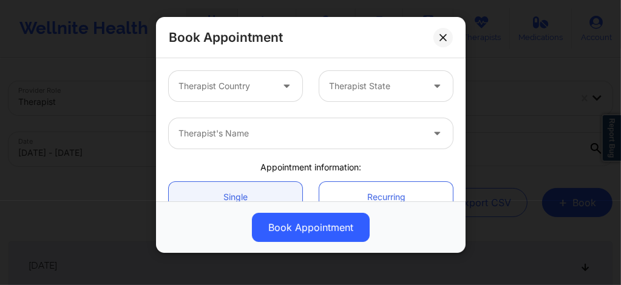
click at [233, 100] on div "Therapist Country" at bounding box center [221, 86] width 104 height 30
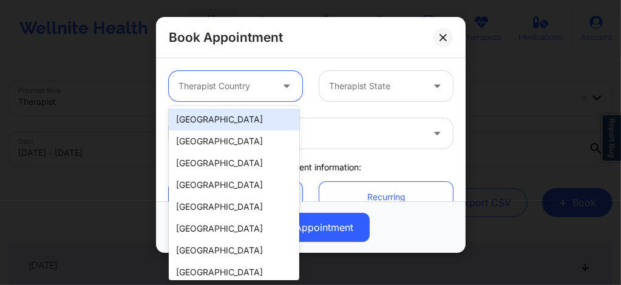
click at [214, 124] on div "[GEOGRAPHIC_DATA]" at bounding box center [234, 120] width 131 height 22
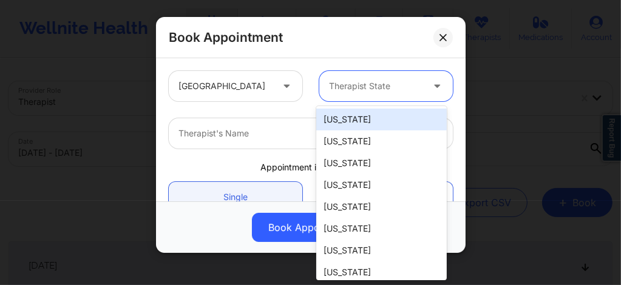
click at [367, 98] on div "Therapist State" at bounding box center [371, 86] width 104 height 30
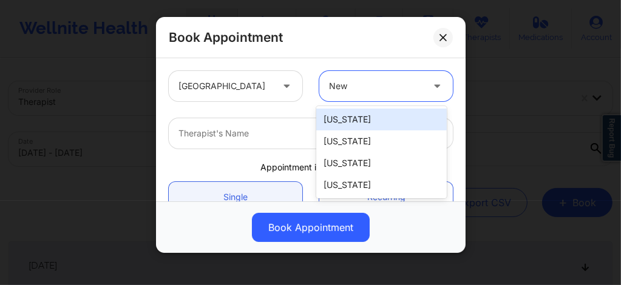
type input "New"
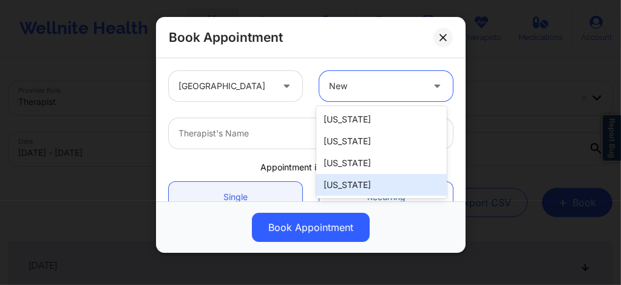
click at [348, 189] on div "[US_STATE]" at bounding box center [381, 185] width 131 height 22
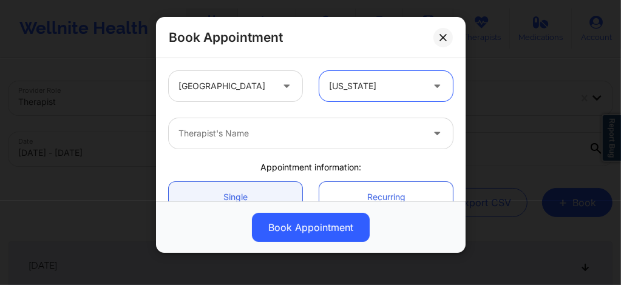
click at [259, 142] on div "Therapist's Name" at bounding box center [296, 133] width 255 height 30
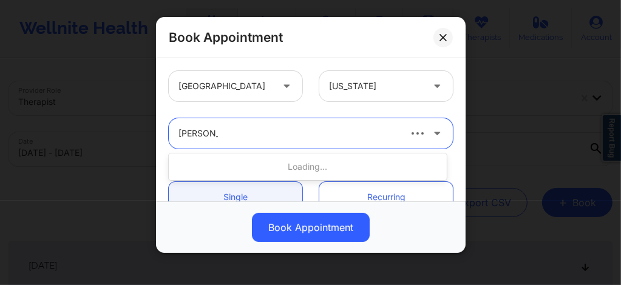
type input "Shira Laza"
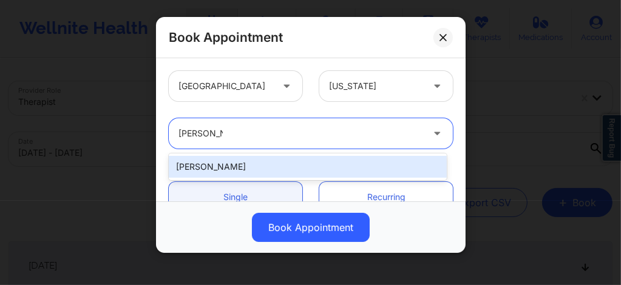
click at [227, 170] on div "[PERSON_NAME]" at bounding box center [308, 167] width 278 height 22
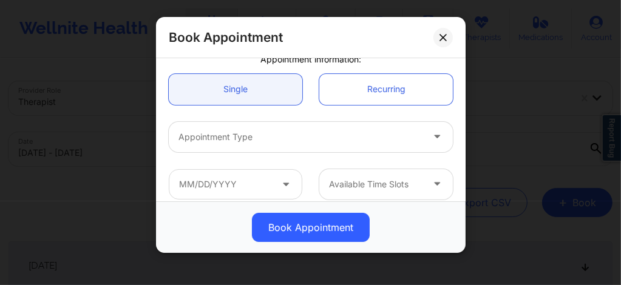
scroll to position [137, 0]
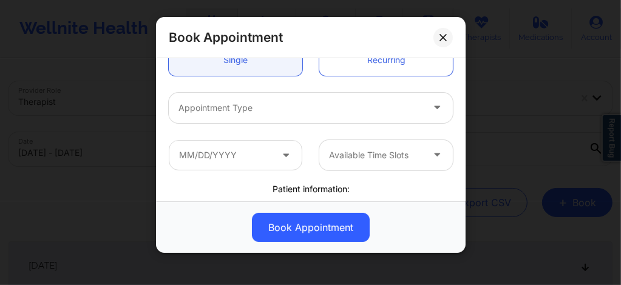
click at [236, 109] on div at bounding box center [301, 108] width 244 height 15
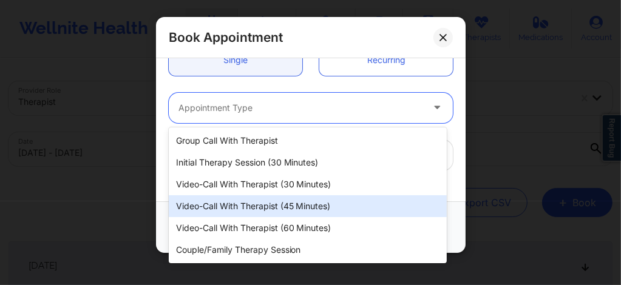
click at [298, 209] on div "Video-Call with Therapist (45 minutes)" at bounding box center [308, 207] width 278 height 22
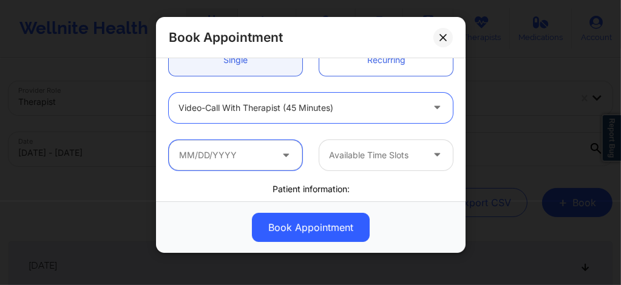
click at [219, 160] on input "text" at bounding box center [236, 155] width 134 height 30
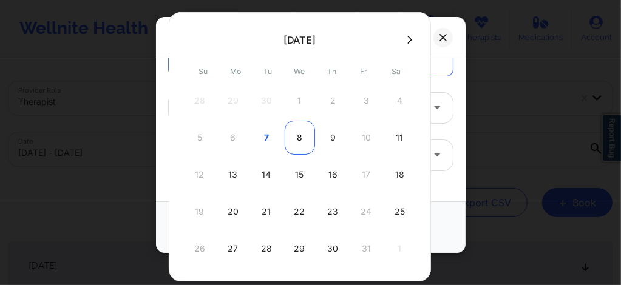
click at [293, 135] on div "8" at bounding box center [300, 138] width 30 height 34
type input "[DATE]"
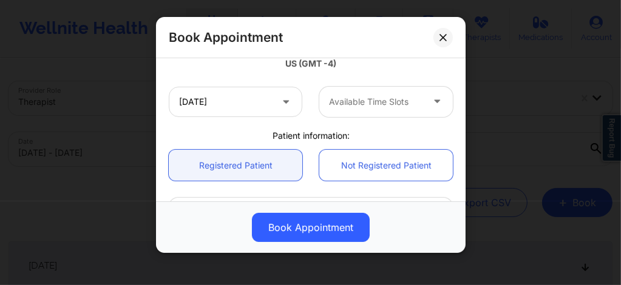
scroll to position [243, 0]
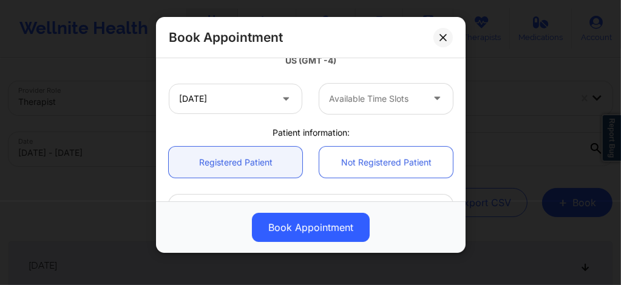
click at [359, 104] on div at bounding box center [376, 99] width 94 height 15
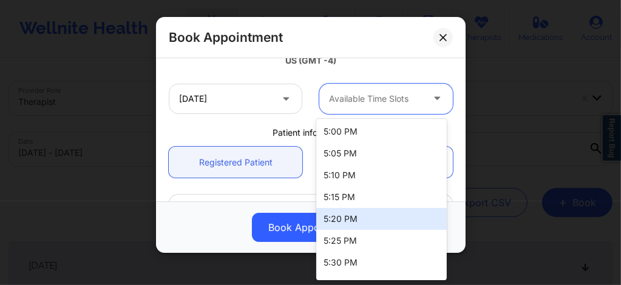
scroll to position [2350, 0]
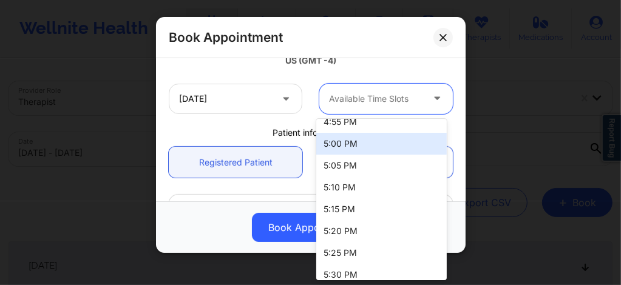
click at [337, 134] on div "5:00 PM" at bounding box center [381, 144] width 131 height 22
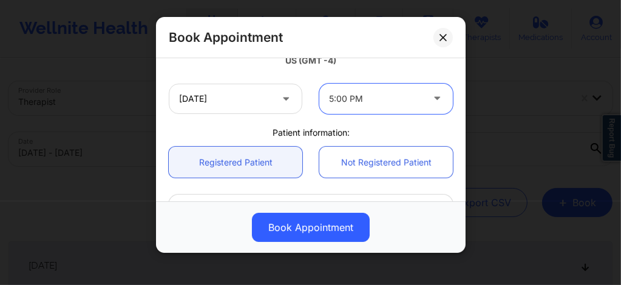
click at [349, 100] on div at bounding box center [376, 99] width 94 height 15
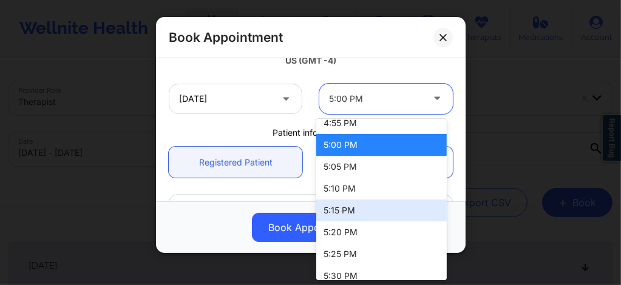
scroll to position [2346, 0]
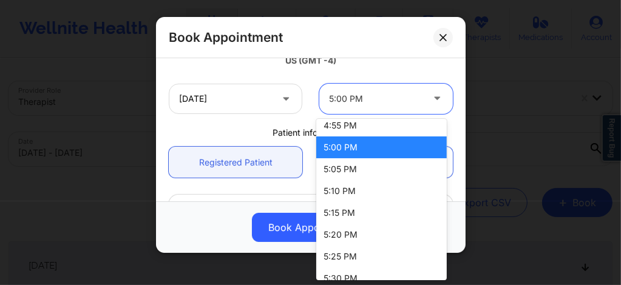
click at [346, 148] on div "5:00 PM" at bounding box center [381, 148] width 131 height 22
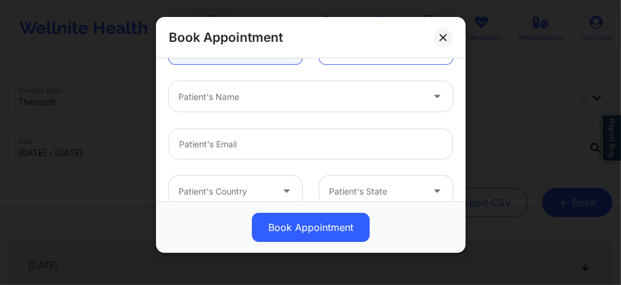
scroll to position [299, 0]
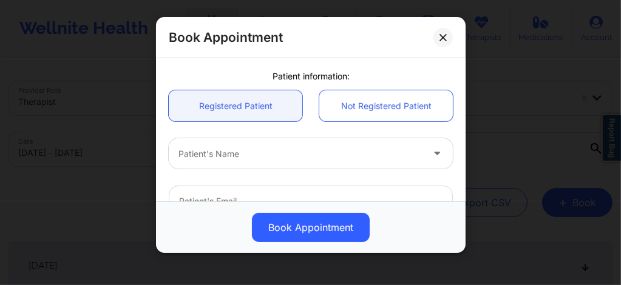
click at [223, 151] on div at bounding box center [301, 154] width 244 height 15
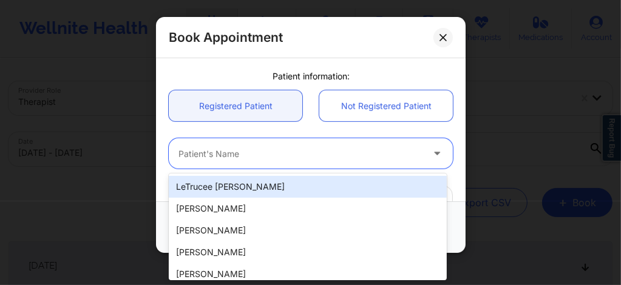
paste input "Rebecca Friedman"
type input "Rebecca Friedman"
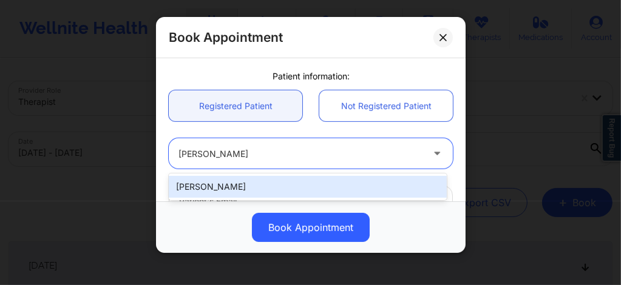
click at [245, 183] on div "Rebecca Friedman" at bounding box center [308, 187] width 278 height 22
type input "rebeccaleighfriedman@gmail.com"
type input "+1516-761-4903"
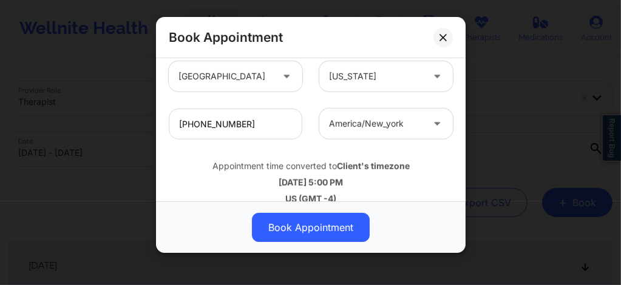
scroll to position [487, 0]
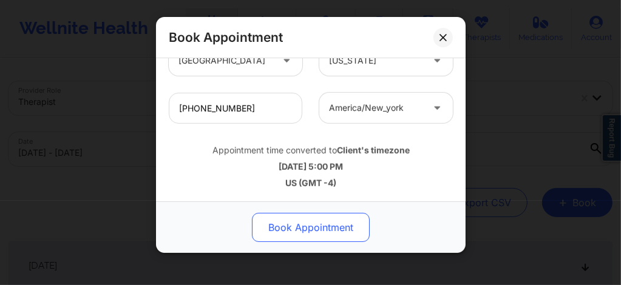
click at [292, 225] on button "Book Appointment" at bounding box center [311, 227] width 118 height 29
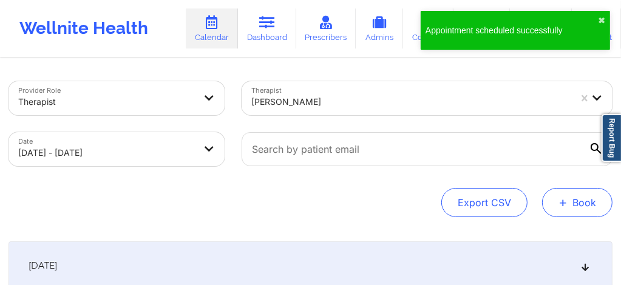
click at [571, 199] on button "+ Book" at bounding box center [577, 202] width 70 height 29
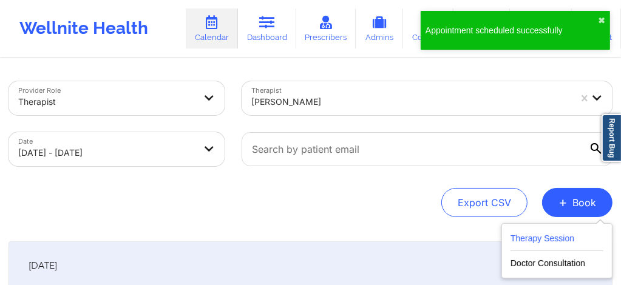
click at [536, 235] on button "Therapy Session" at bounding box center [557, 241] width 93 height 20
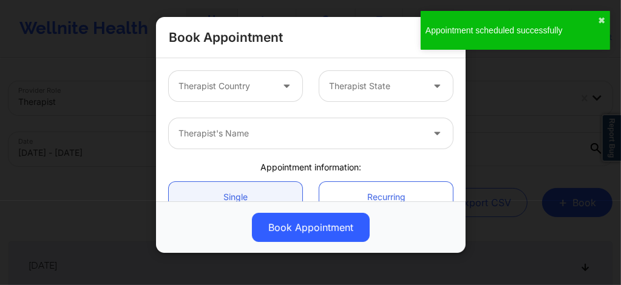
click at [248, 92] on div at bounding box center [226, 86] width 94 height 15
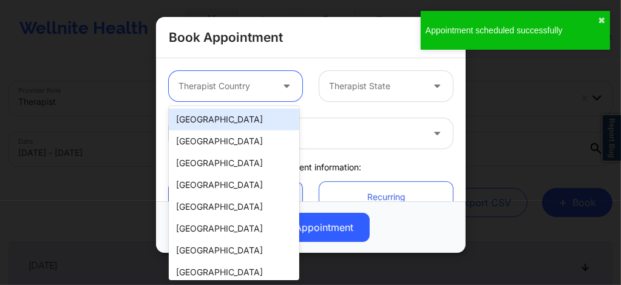
click at [231, 124] on div "[GEOGRAPHIC_DATA]" at bounding box center [234, 120] width 131 height 22
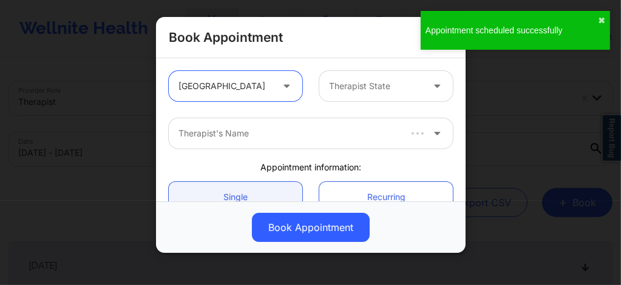
click at [363, 90] on div at bounding box center [376, 86] width 94 height 15
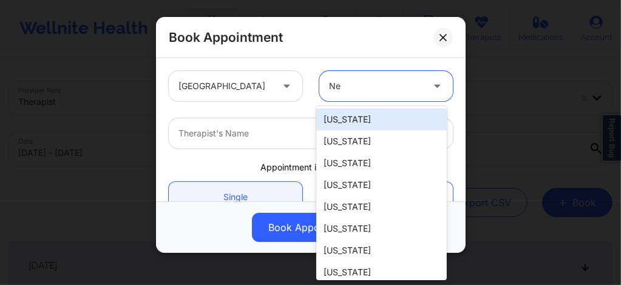
type input "New"
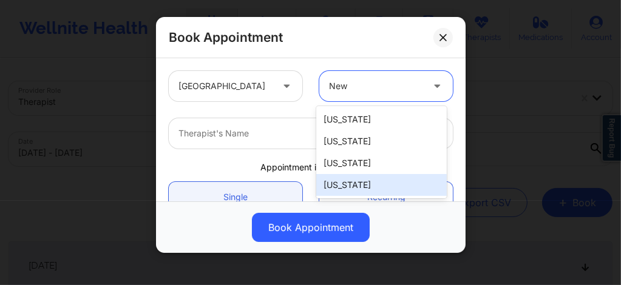
click at [351, 184] on div "[US_STATE]" at bounding box center [381, 185] width 131 height 22
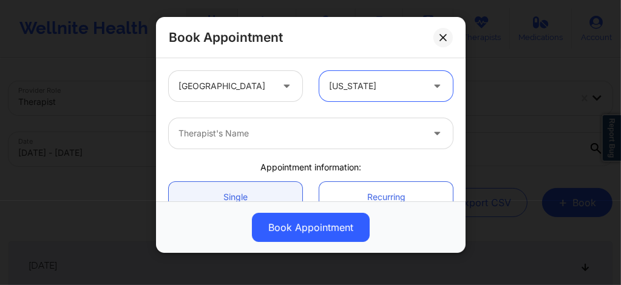
click at [287, 124] on div "Therapist's Name" at bounding box center [296, 133] width 255 height 30
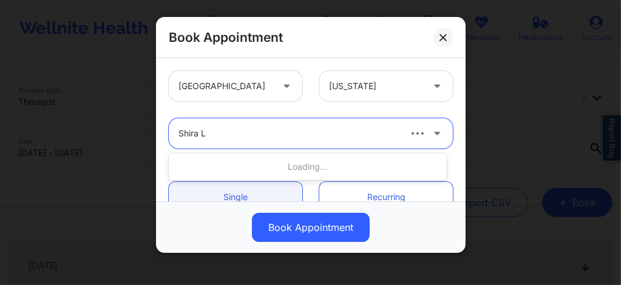
type input "Shira La"
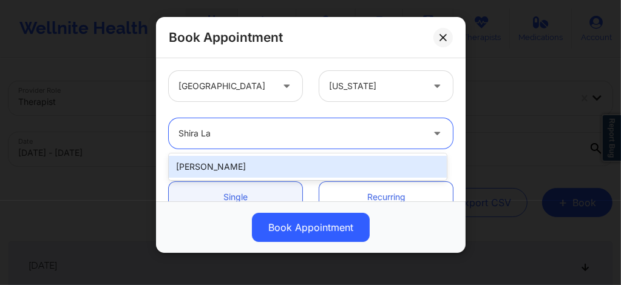
click at [236, 165] on div "[PERSON_NAME]" at bounding box center [308, 167] width 278 height 22
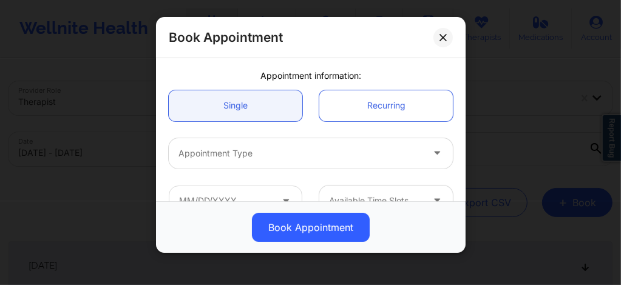
scroll to position [105, 0]
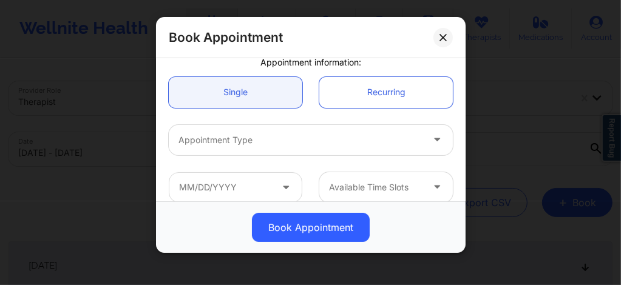
click at [232, 142] on div at bounding box center [301, 140] width 244 height 15
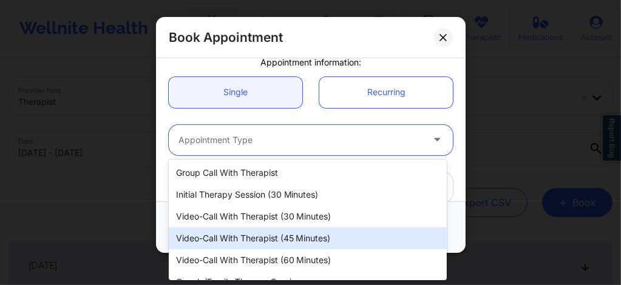
click at [253, 236] on div "Video-Call with Therapist (45 minutes)" at bounding box center [308, 239] width 278 height 22
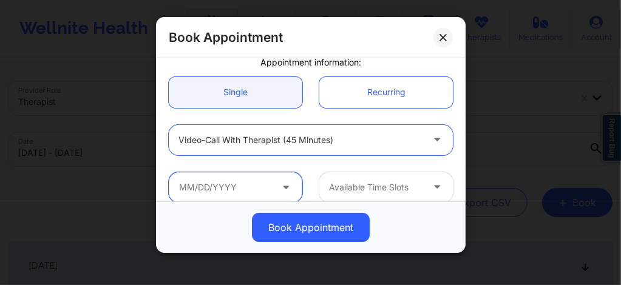
click at [244, 189] on input "text" at bounding box center [236, 187] width 134 height 30
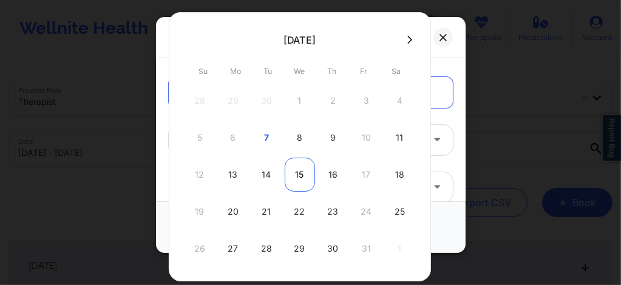
click at [296, 178] on div "15" at bounding box center [300, 175] width 30 height 34
type input "10/15/2025"
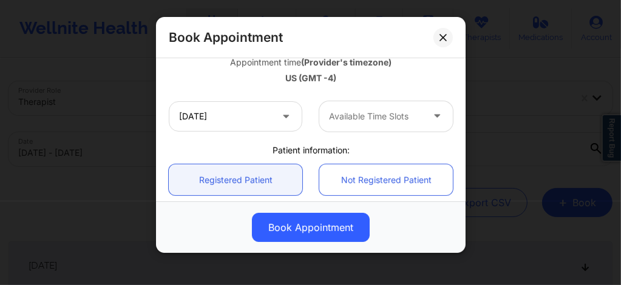
scroll to position [234, 0]
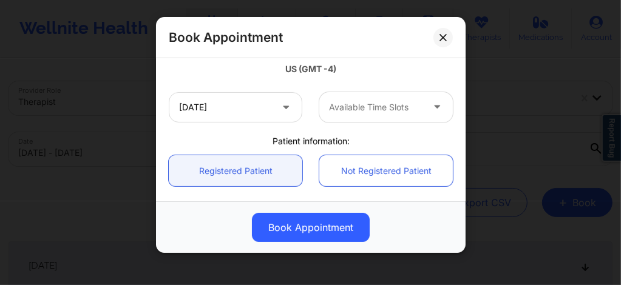
click at [344, 114] on div "Available Time Slots" at bounding box center [371, 107] width 104 height 30
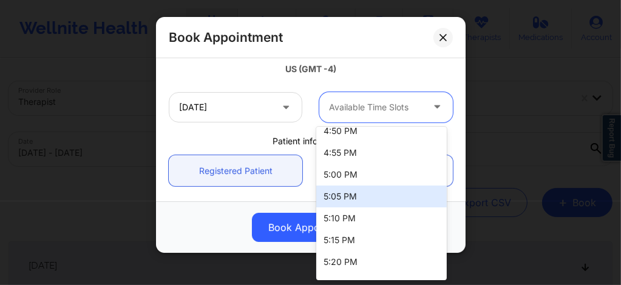
scroll to position [2325, 0]
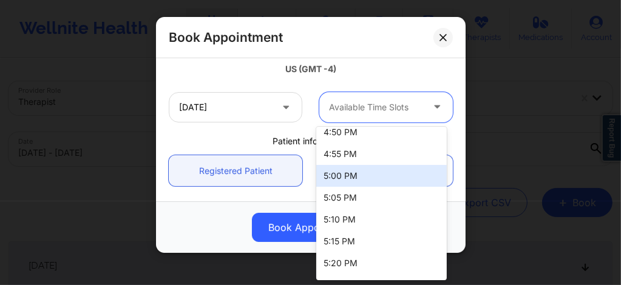
click at [338, 171] on div "5:00 PM" at bounding box center [381, 176] width 131 height 22
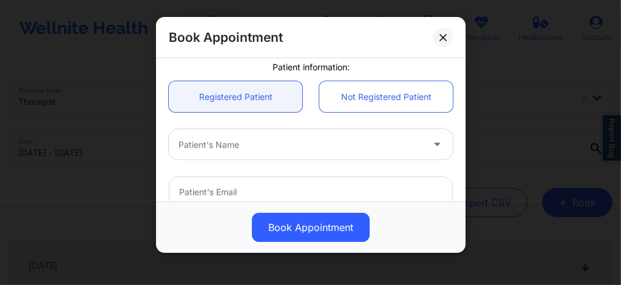
scroll to position [307, 0]
click at [231, 149] on div at bounding box center [301, 146] width 244 height 15
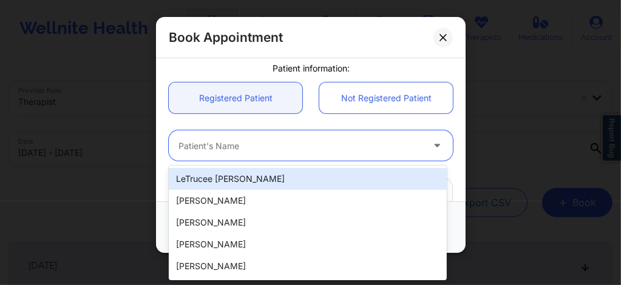
paste input "Rebecca Friedman"
type input "Rebecca Friedman"
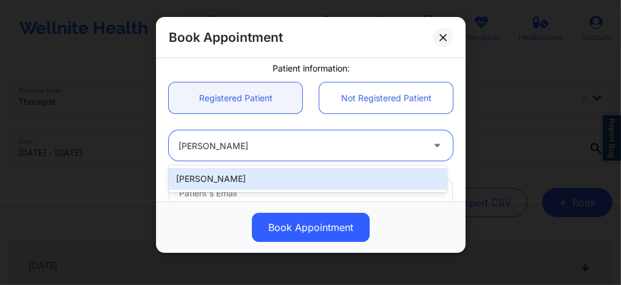
click at [231, 176] on div "Rebecca Friedman" at bounding box center [308, 179] width 278 height 22
type input "rebeccaleighfriedman@gmail.com"
type input "+1516-761-4903"
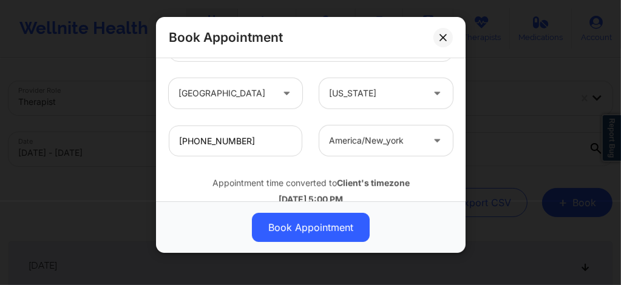
scroll to position [487, 0]
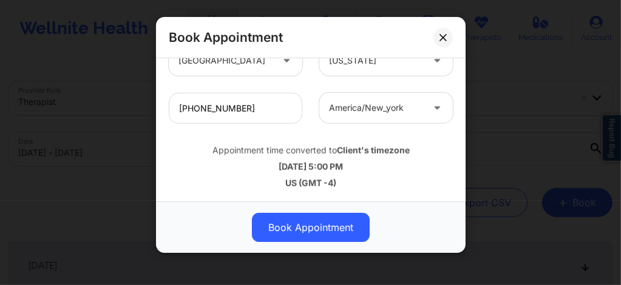
click at [290, 226] on button "Book Appointment" at bounding box center [311, 227] width 118 height 29
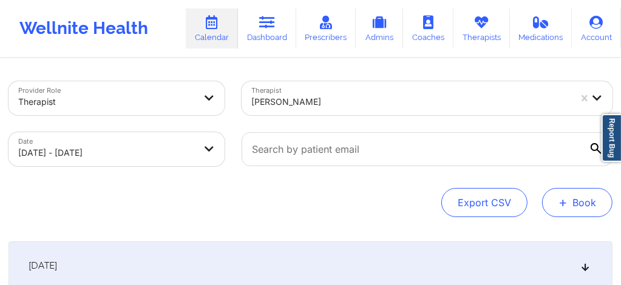
click at [574, 212] on button "+ Book" at bounding box center [577, 202] width 70 height 29
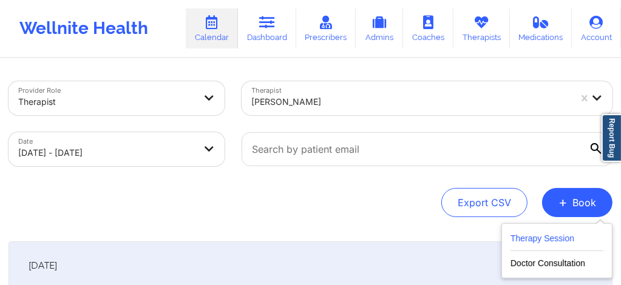
click at [534, 245] on button "Therapy Session" at bounding box center [557, 241] width 93 height 20
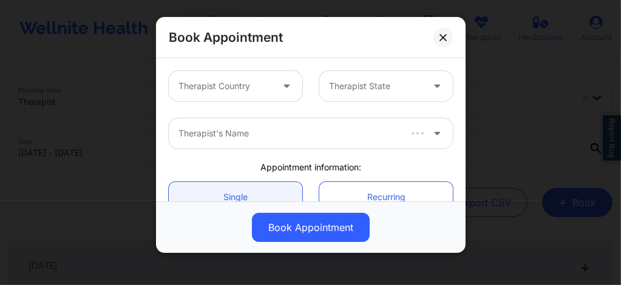
click at [260, 92] on div at bounding box center [226, 86] width 94 height 15
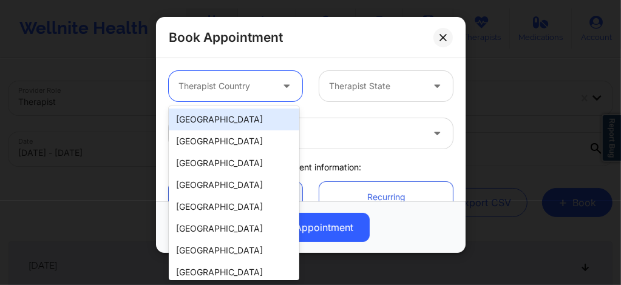
click at [226, 119] on div "[GEOGRAPHIC_DATA]" at bounding box center [234, 120] width 131 height 22
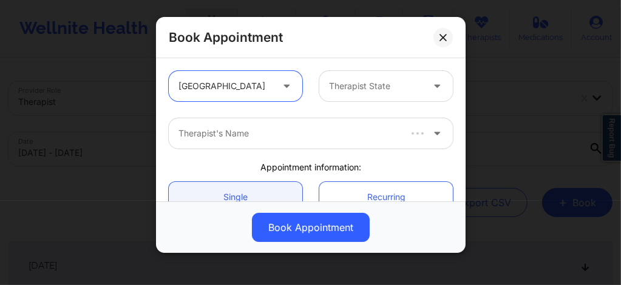
click at [339, 92] on div at bounding box center [376, 86] width 94 height 15
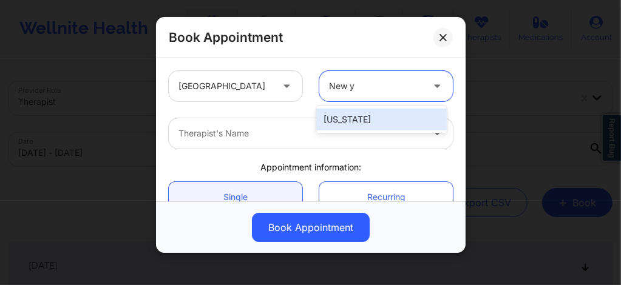
type input "New yo"
click at [344, 121] on div "[US_STATE]" at bounding box center [381, 120] width 131 height 22
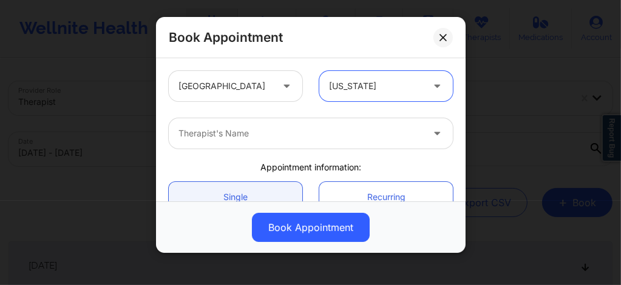
click at [301, 138] on div at bounding box center [301, 133] width 244 height 15
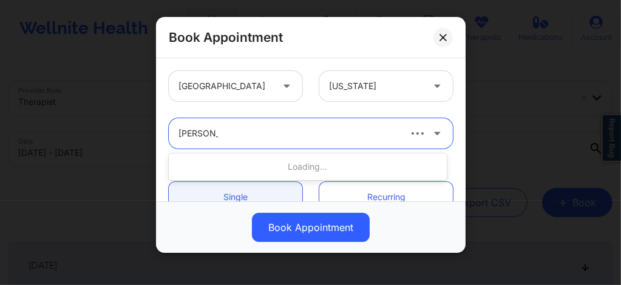
type input "Shira Laza"
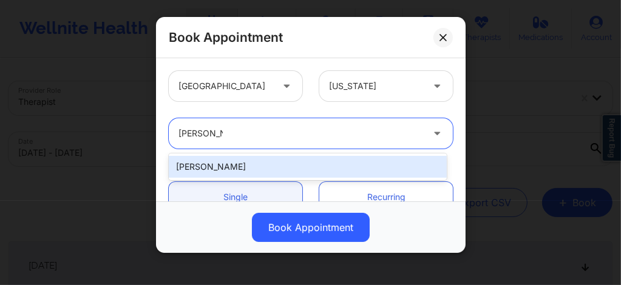
click at [248, 164] on div "[PERSON_NAME]" at bounding box center [308, 167] width 278 height 22
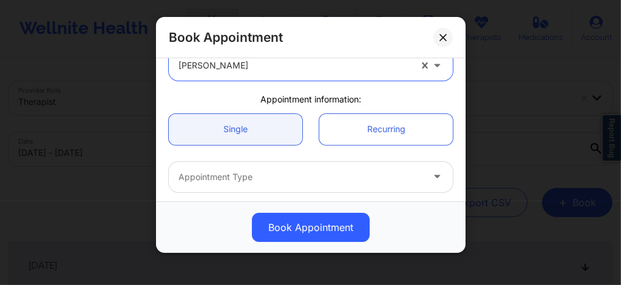
scroll to position [81, 0]
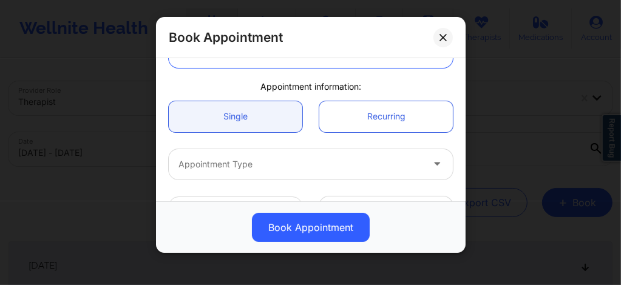
click at [239, 157] on div at bounding box center [301, 164] width 244 height 15
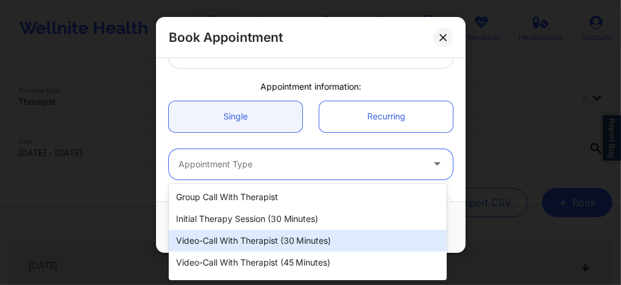
scroll to position [8, 0]
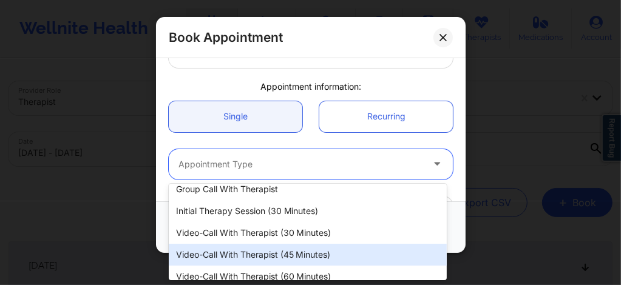
click at [253, 254] on div "Video-Call with Therapist (45 minutes)" at bounding box center [308, 255] width 278 height 22
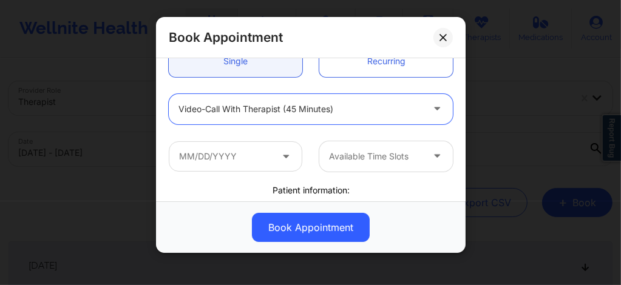
scroll to position [137, 0]
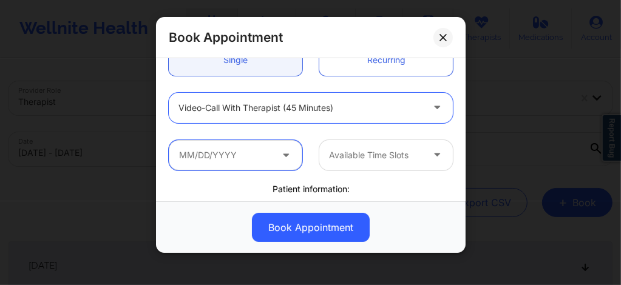
click at [255, 152] on input "text" at bounding box center [236, 155] width 134 height 30
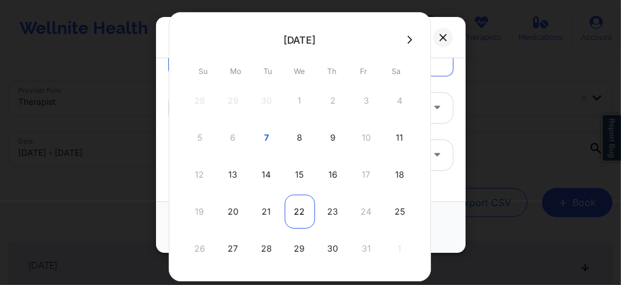
click at [293, 212] on div "22" at bounding box center [300, 212] width 30 height 34
type input "10/22/2025"
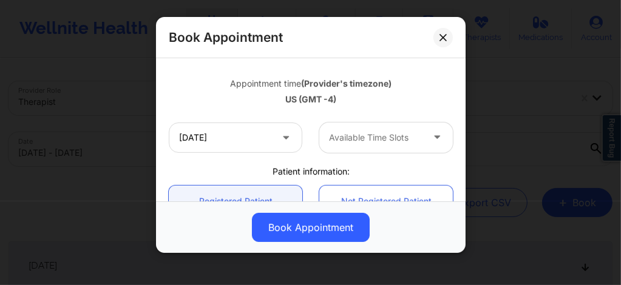
scroll to position [210, 0]
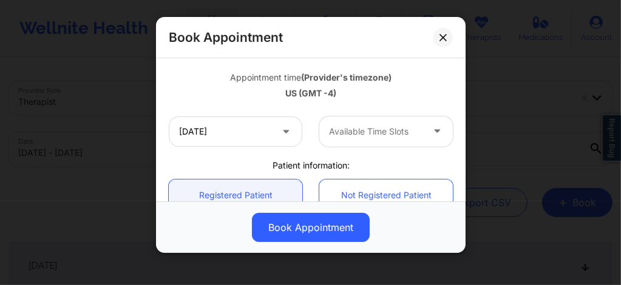
click at [373, 135] on div at bounding box center [376, 131] width 94 height 15
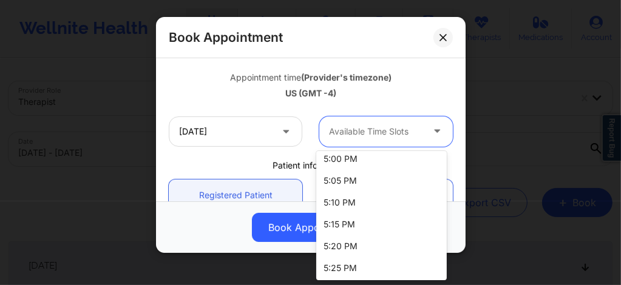
scroll to position [2372, 0]
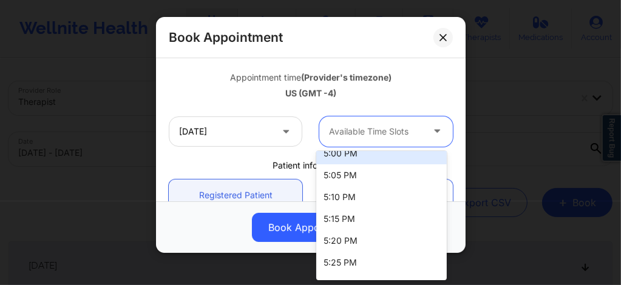
click at [350, 161] on div "5:00 PM" at bounding box center [381, 154] width 131 height 22
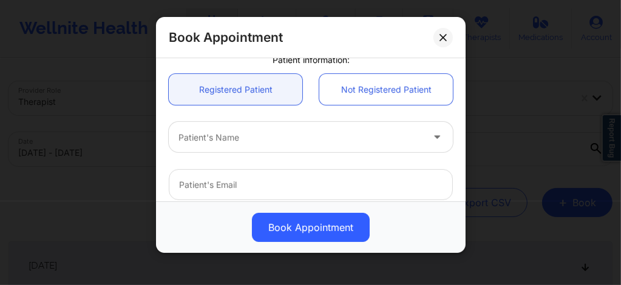
scroll to position [324, 0]
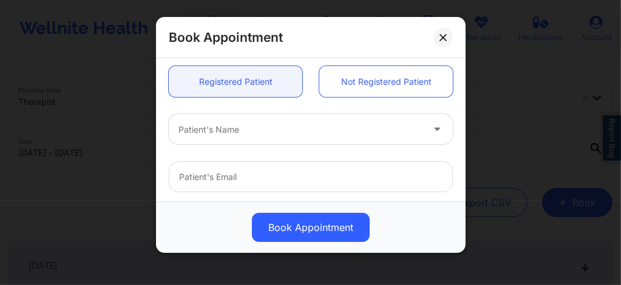
click at [259, 130] on div at bounding box center [301, 130] width 244 height 15
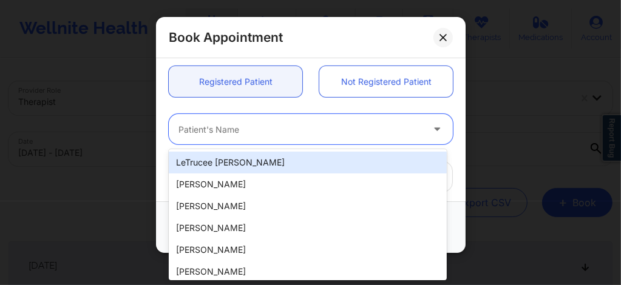
paste input "Rebecca Friedman"
type input "Rebecca Friedman"
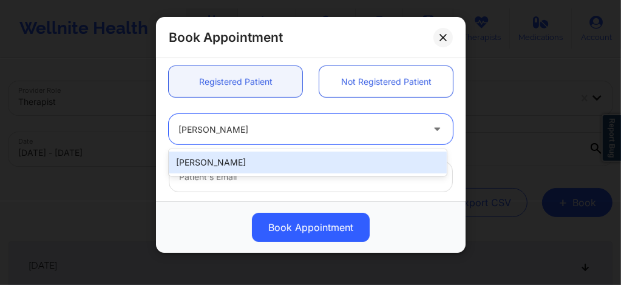
click at [257, 162] on div "Rebecca Friedman" at bounding box center [308, 163] width 278 height 22
type input "rebeccaleighfriedman@gmail.com"
type input "+1516-761-4903"
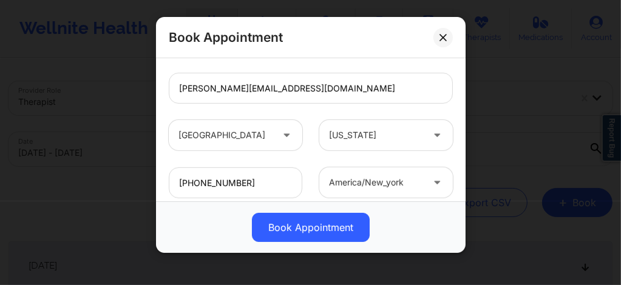
scroll to position [487, 0]
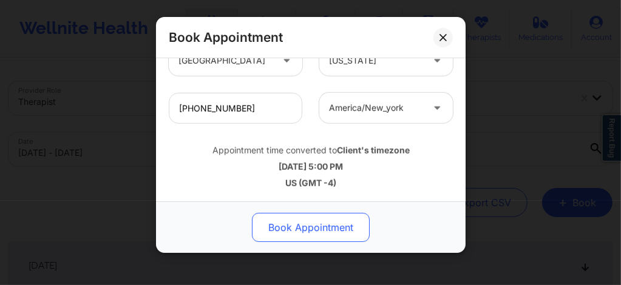
click at [295, 223] on button "Book Appointment" at bounding box center [311, 227] width 118 height 29
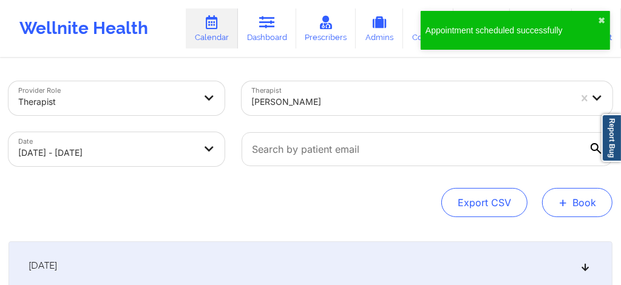
click at [564, 206] on span "+" at bounding box center [563, 202] width 9 height 7
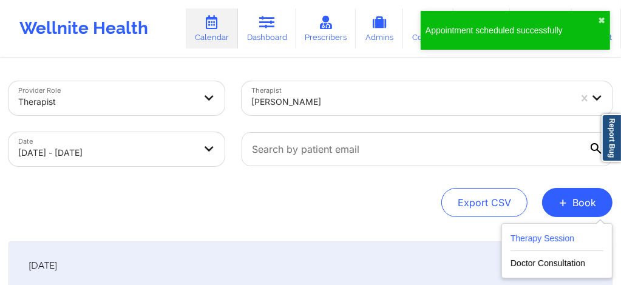
click at [553, 240] on button "Therapy Session" at bounding box center [557, 241] width 93 height 20
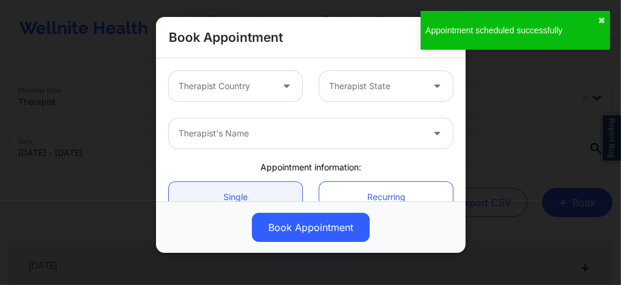
click at [281, 87] on icon at bounding box center [287, 84] width 12 height 10
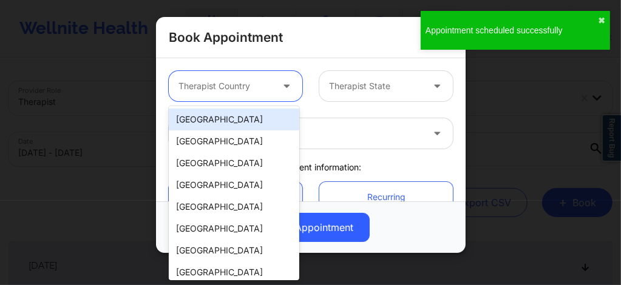
click at [222, 117] on div "[GEOGRAPHIC_DATA]" at bounding box center [234, 120] width 131 height 22
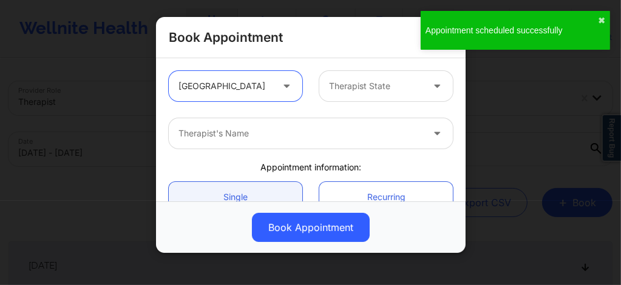
click at [340, 103] on div "option United States, selected. United States Therapist State" at bounding box center [310, 86] width 301 height 47
click at [340, 89] on div at bounding box center [376, 86] width 94 height 15
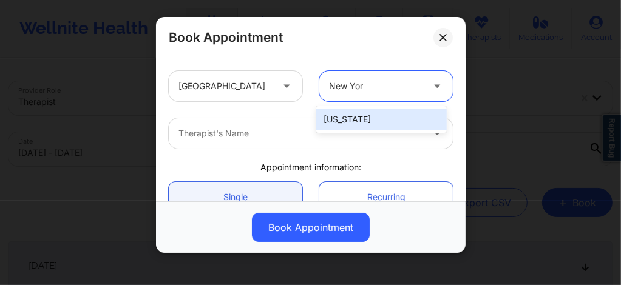
type input "[US_STATE]"
click at [344, 109] on div "[US_STATE]" at bounding box center [381, 120] width 131 height 22
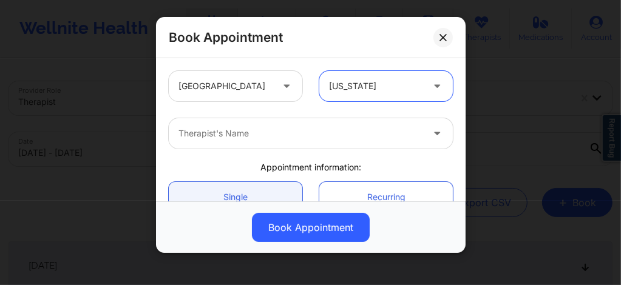
click at [306, 138] on div at bounding box center [301, 133] width 244 height 15
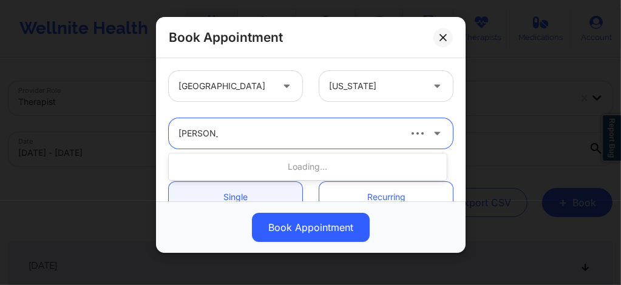
type input "Shira Laza"
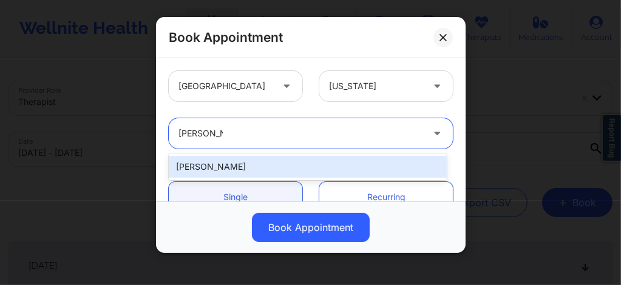
click at [250, 168] on div "[PERSON_NAME]" at bounding box center [308, 167] width 278 height 22
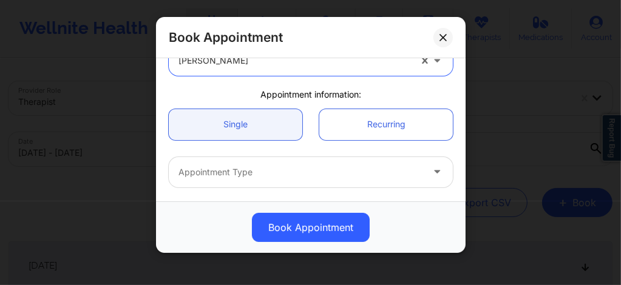
scroll to position [97, 0]
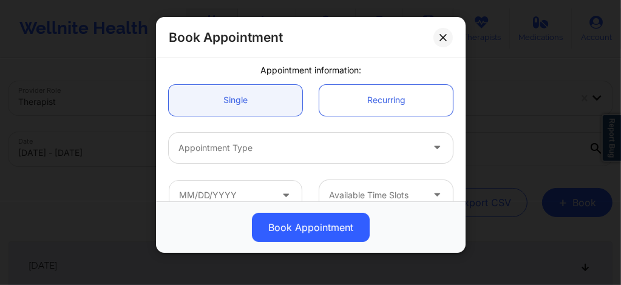
click at [221, 151] on div at bounding box center [301, 148] width 244 height 15
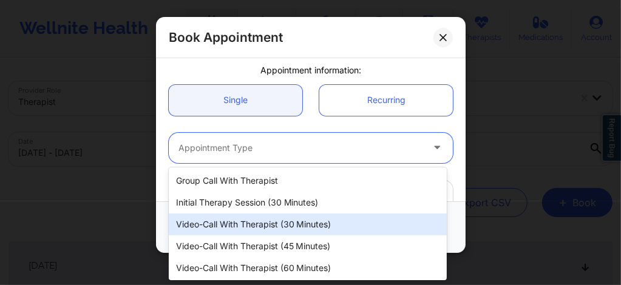
click at [262, 219] on div "Video-Call with Therapist (30 minutes)" at bounding box center [308, 225] width 278 height 22
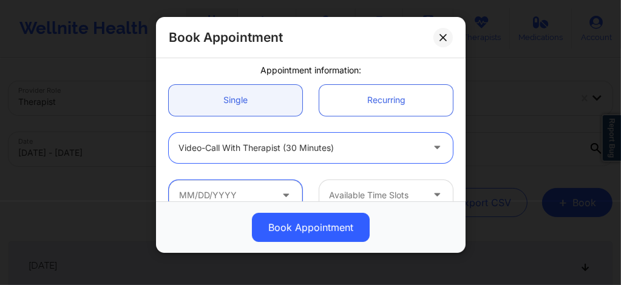
click at [225, 188] on input "text" at bounding box center [236, 195] width 134 height 30
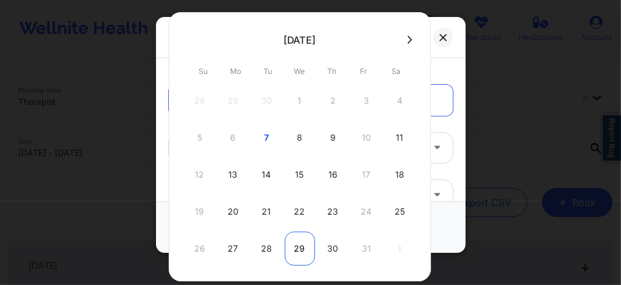
click at [290, 247] on div "29" at bounding box center [300, 249] width 30 height 34
type input "10/29/2025"
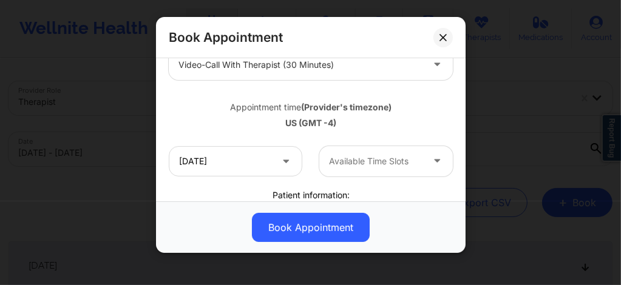
scroll to position [202, 0]
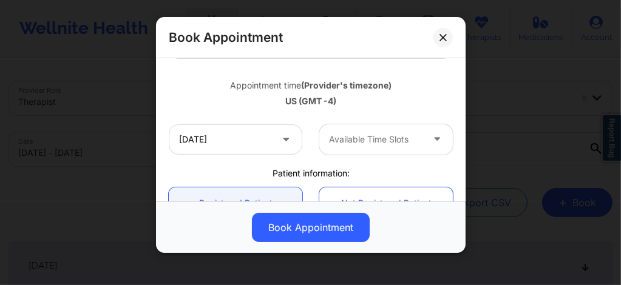
click at [338, 140] on div at bounding box center [376, 139] width 94 height 15
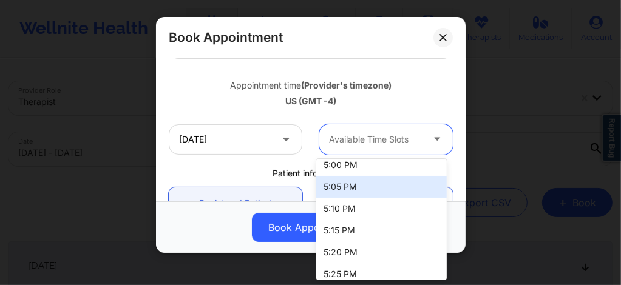
scroll to position [2364, 0]
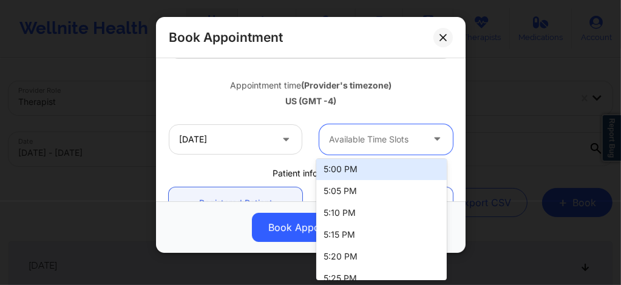
click at [335, 170] on div "5:00 PM" at bounding box center [381, 169] width 131 height 22
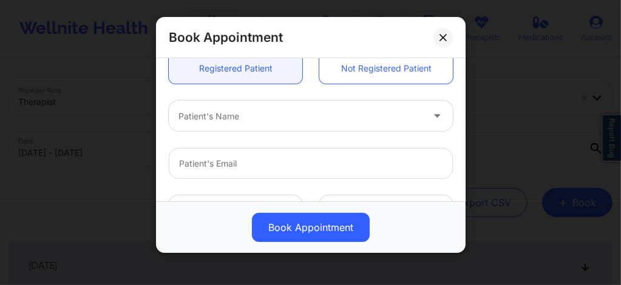
scroll to position [332, 0]
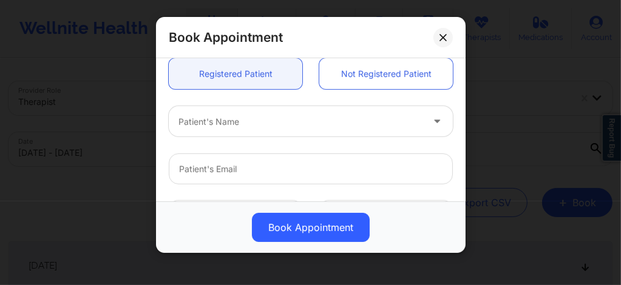
click at [228, 122] on div at bounding box center [301, 122] width 244 height 15
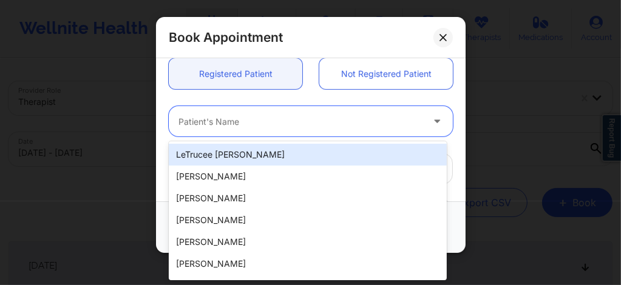
paste input "Rebecca Friedman"
type input "Rebecca Friedman"
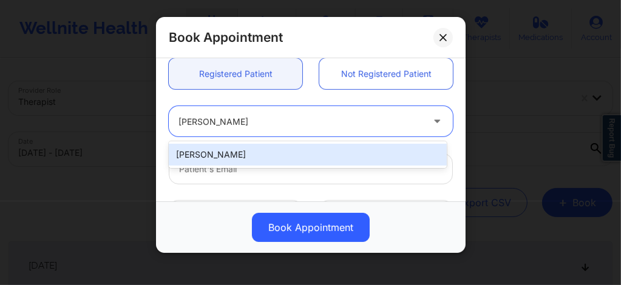
click at [265, 149] on div "Rebecca Friedman" at bounding box center [308, 155] width 278 height 22
type input "rebeccaleighfriedman@gmail.com"
type input "+1516-761-4903"
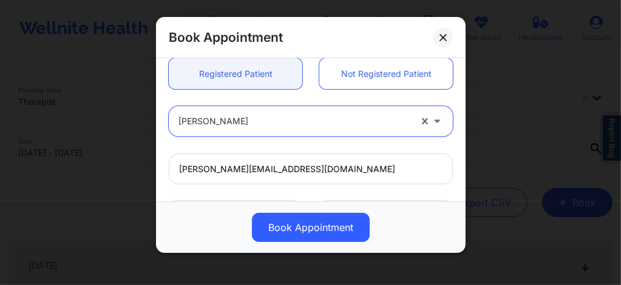
scroll to position [487, 0]
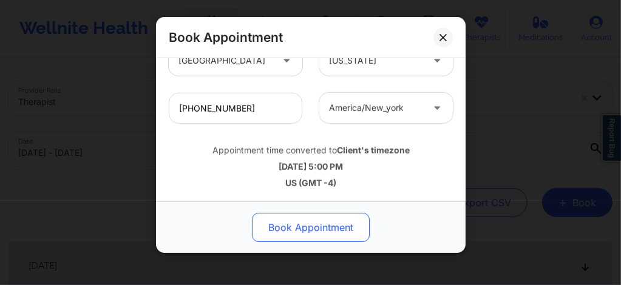
click at [304, 228] on button "Book Appointment" at bounding box center [311, 227] width 118 height 29
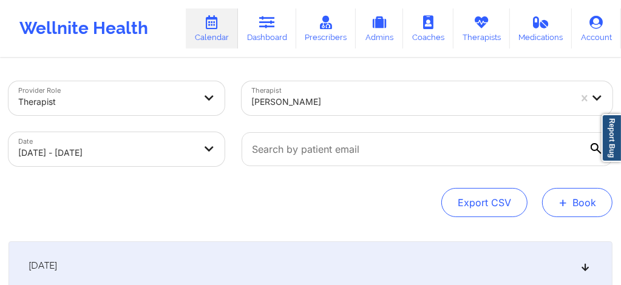
click at [567, 206] on span "+" at bounding box center [563, 202] width 9 height 7
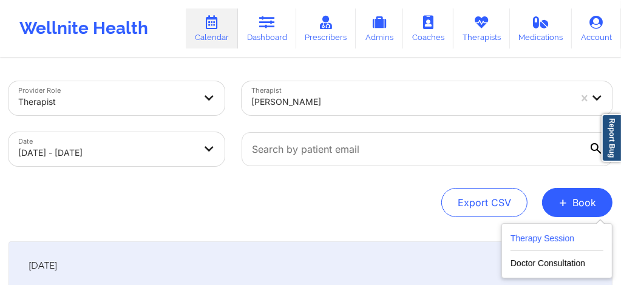
click at [526, 241] on button "Therapy Session" at bounding box center [557, 241] width 93 height 20
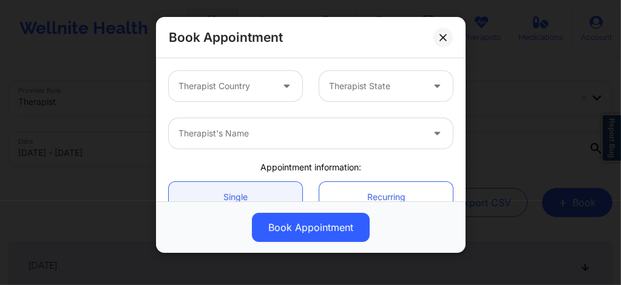
click at [257, 81] on div at bounding box center [226, 86] width 94 height 15
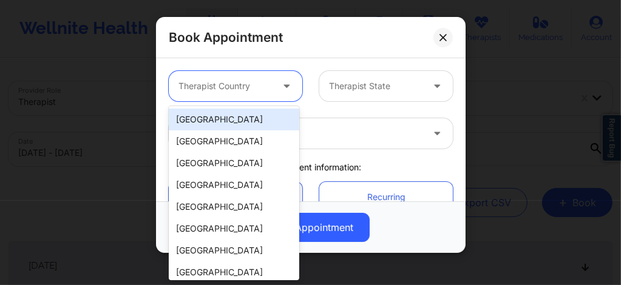
click at [226, 117] on div "[GEOGRAPHIC_DATA]" at bounding box center [234, 120] width 131 height 22
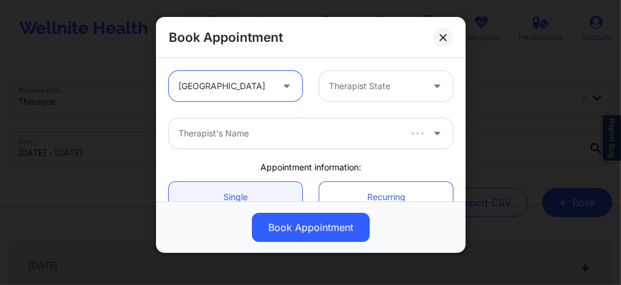
click at [335, 100] on div "Therapist State" at bounding box center [371, 86] width 104 height 30
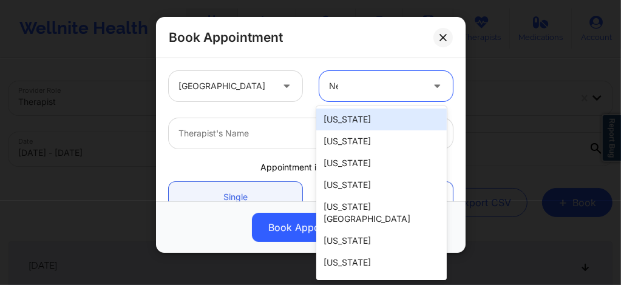
type input "New"
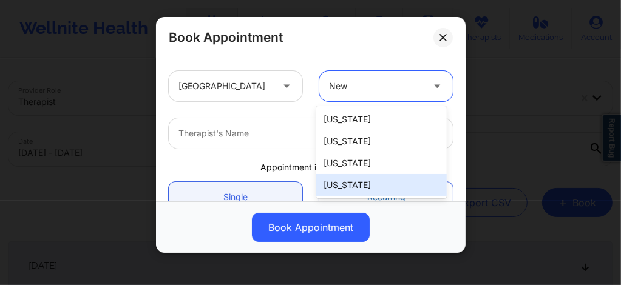
click at [362, 189] on div "[US_STATE]" at bounding box center [381, 185] width 131 height 22
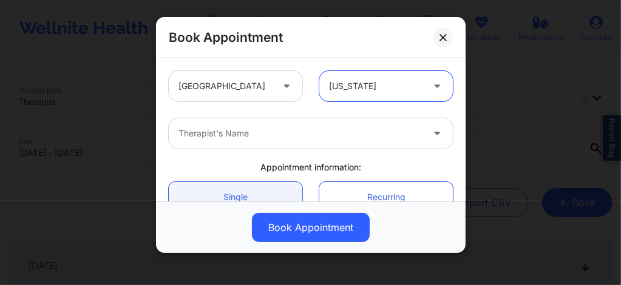
click at [256, 131] on div at bounding box center [301, 133] width 244 height 15
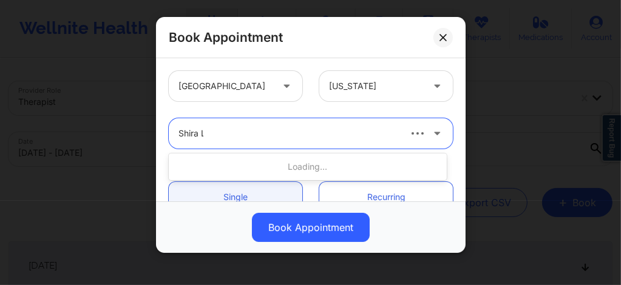
type input "Shira La"
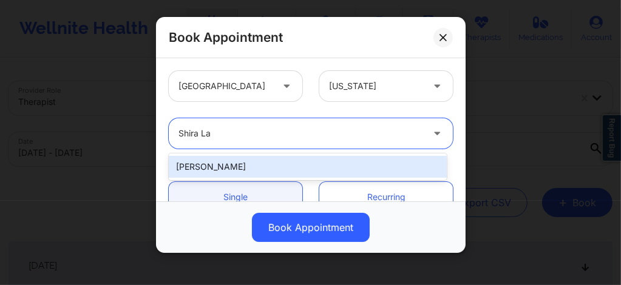
click at [211, 160] on div "[PERSON_NAME]" at bounding box center [308, 167] width 278 height 22
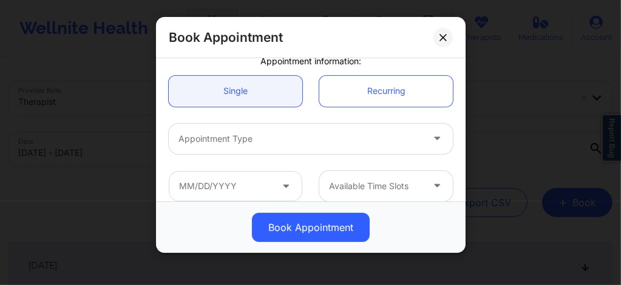
scroll to position [137, 0]
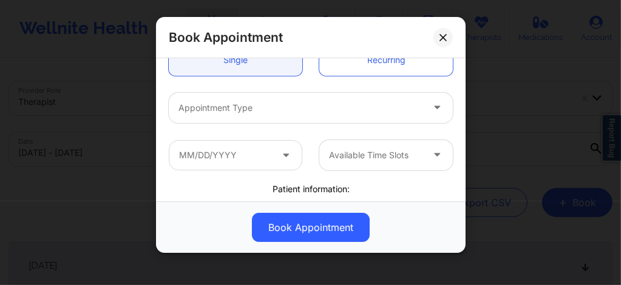
click at [226, 115] on div "Appointment Type" at bounding box center [296, 108] width 255 height 30
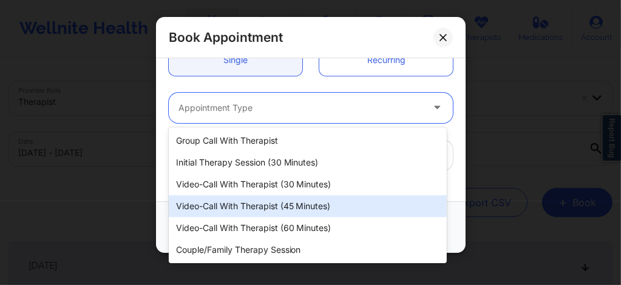
click at [252, 208] on div "Video-Call with Therapist (45 minutes)" at bounding box center [308, 207] width 278 height 22
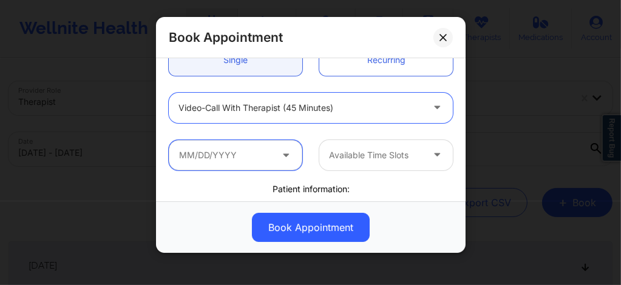
click at [241, 161] on input "text" at bounding box center [236, 155] width 134 height 30
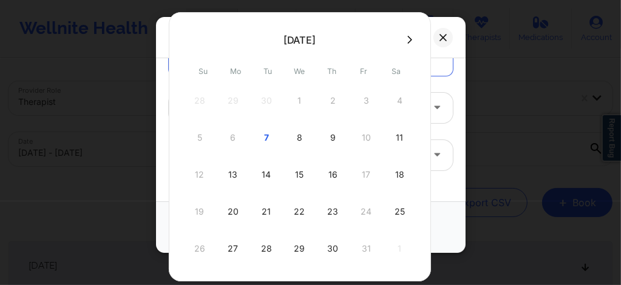
click at [407, 37] on icon at bounding box center [409, 39] width 5 height 9
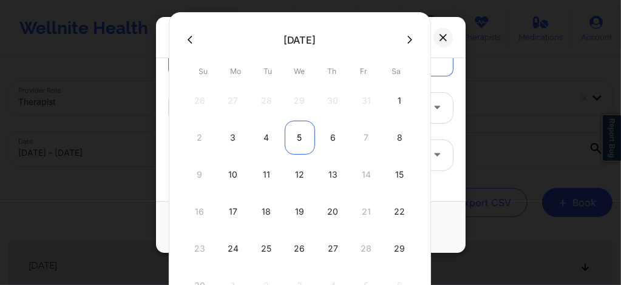
click at [302, 136] on div "5" at bounding box center [300, 138] width 30 height 34
type input "11/05/2025"
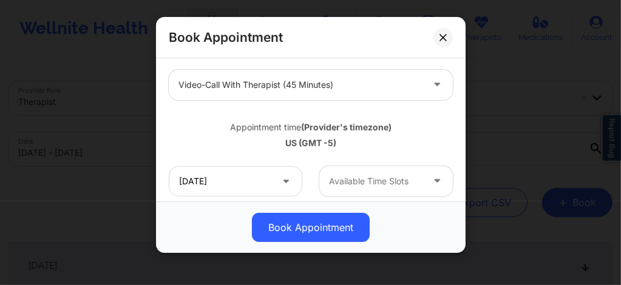
scroll to position [162, 0]
click at [347, 183] on div at bounding box center [376, 180] width 94 height 15
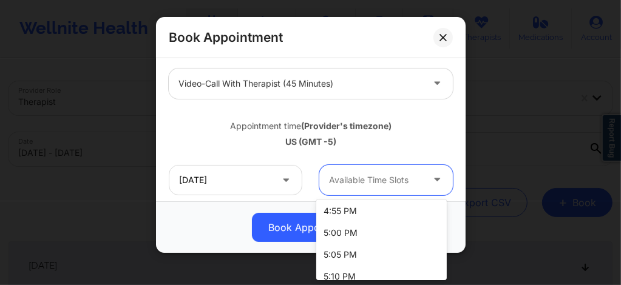
scroll to position [2334, 0]
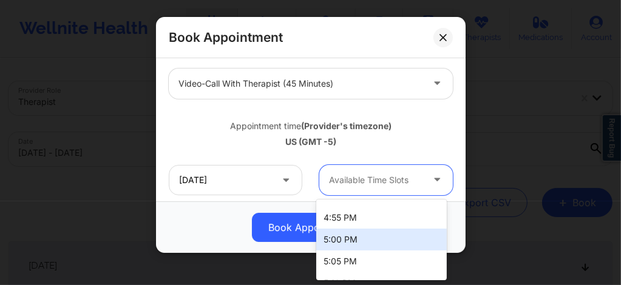
click at [335, 240] on div "5:00 PM" at bounding box center [381, 240] width 131 height 22
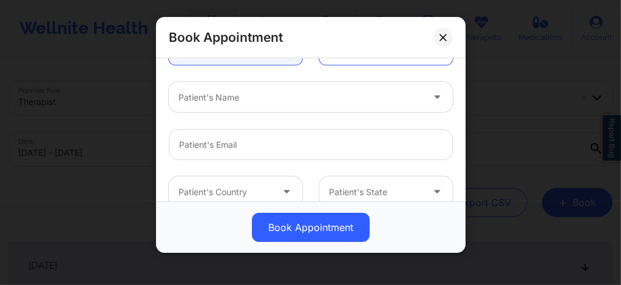
scroll to position [364, 0]
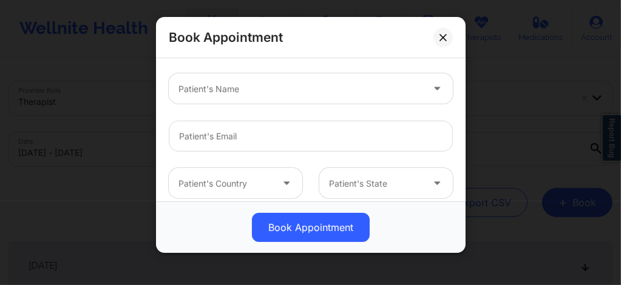
click at [257, 92] on div at bounding box center [301, 89] width 244 height 15
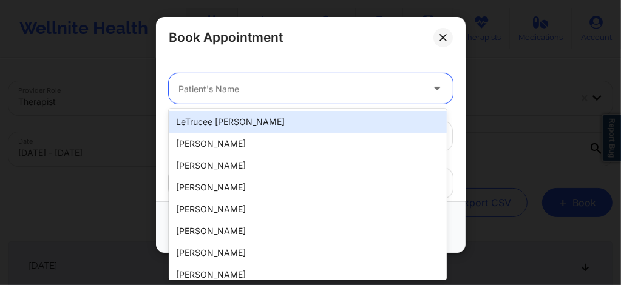
paste input "Rebecca Friedman"
type input "Rebecca Friedman"
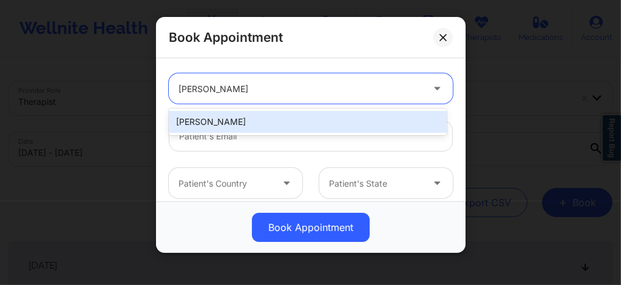
click at [268, 124] on div "Rebecca Friedman" at bounding box center [308, 122] width 278 height 22
type input "rebeccaleighfriedman@gmail.com"
type input "+1516-761-4903"
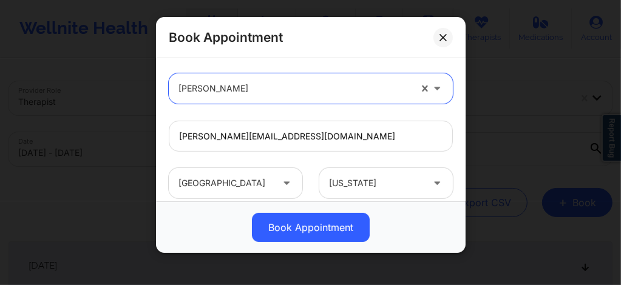
scroll to position [487, 0]
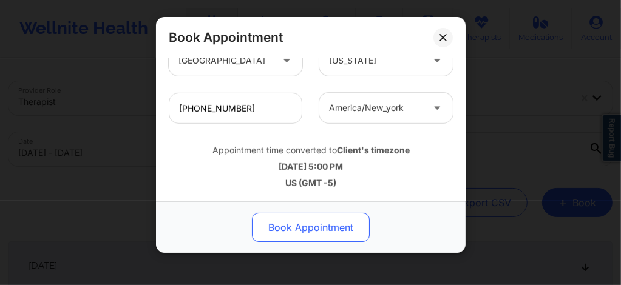
click at [282, 222] on button "Book Appointment" at bounding box center [311, 227] width 118 height 29
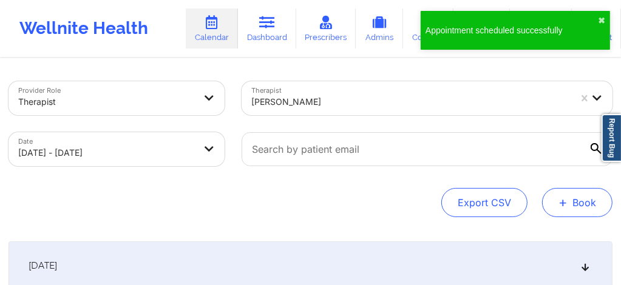
click at [584, 209] on button "+ Book" at bounding box center [577, 202] width 70 height 29
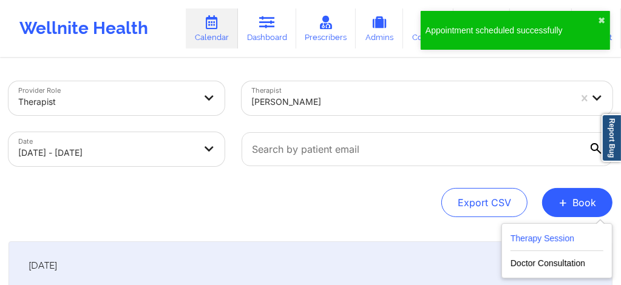
click at [546, 240] on button "Therapy Session" at bounding box center [557, 241] width 93 height 20
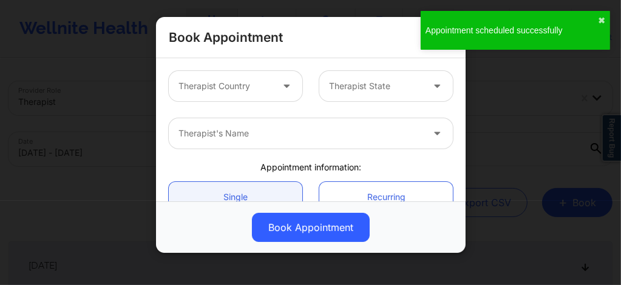
click at [255, 81] on div at bounding box center [226, 86] width 94 height 15
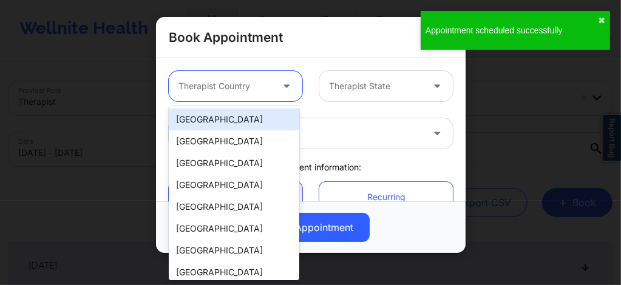
click at [240, 117] on div "[GEOGRAPHIC_DATA]" at bounding box center [234, 120] width 131 height 22
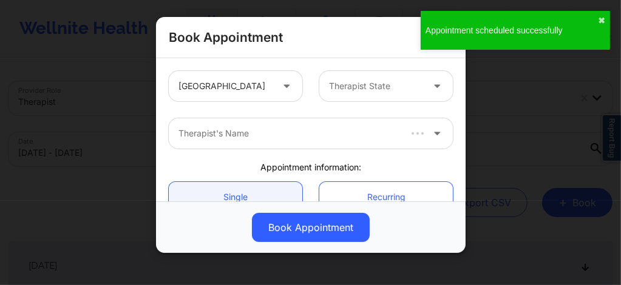
click at [350, 102] on div "United States Therapist State" at bounding box center [310, 86] width 301 height 47
click at [352, 89] on div at bounding box center [376, 86] width 94 height 15
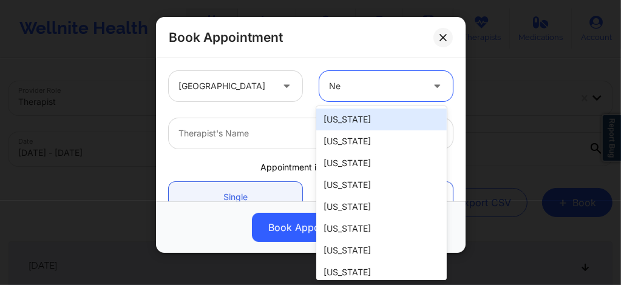
type input "New"
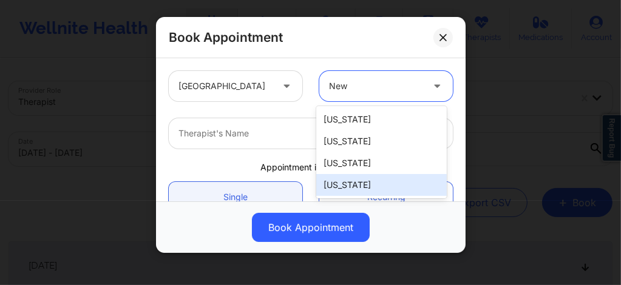
click at [336, 190] on div "[US_STATE]" at bounding box center [381, 185] width 131 height 22
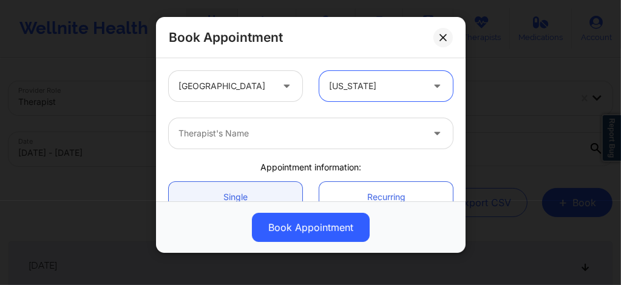
click at [272, 134] on div at bounding box center [301, 133] width 244 height 15
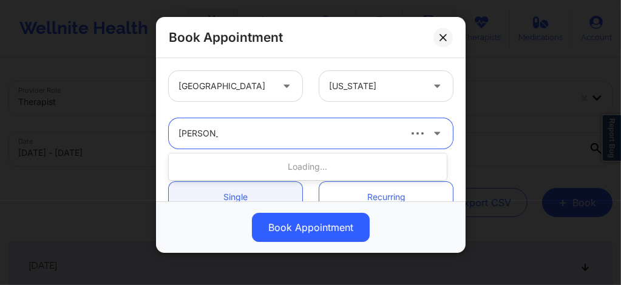
type input "Shira Laza"
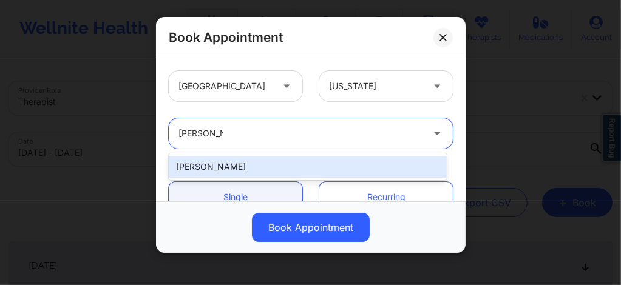
click at [247, 165] on div "[PERSON_NAME]" at bounding box center [308, 167] width 278 height 22
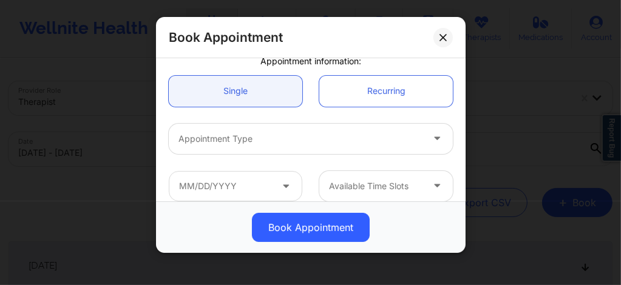
scroll to position [97, 0]
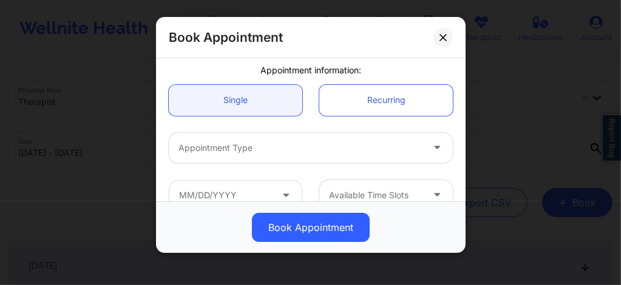
click at [242, 144] on div at bounding box center [301, 148] width 244 height 15
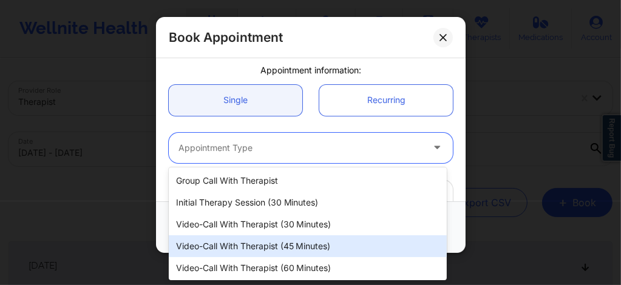
click at [259, 248] on div "Video-Call with Therapist (45 minutes)" at bounding box center [308, 247] width 278 height 22
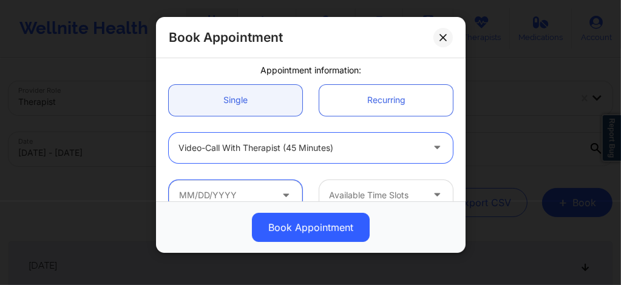
click at [233, 193] on input "text" at bounding box center [236, 195] width 134 height 30
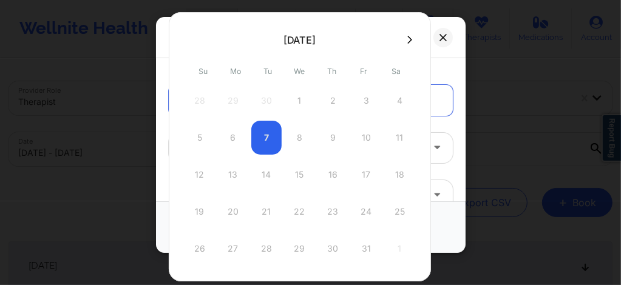
click at [407, 41] on icon at bounding box center [409, 40] width 5 height 8
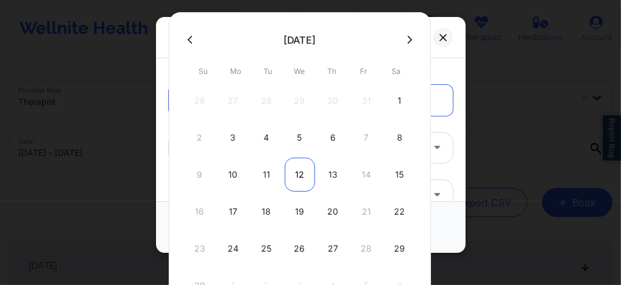
click at [295, 172] on div "12" at bounding box center [300, 175] width 30 height 34
type input "11/12/2025"
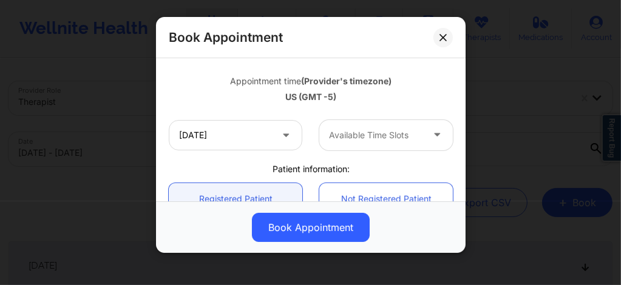
scroll to position [234, 0]
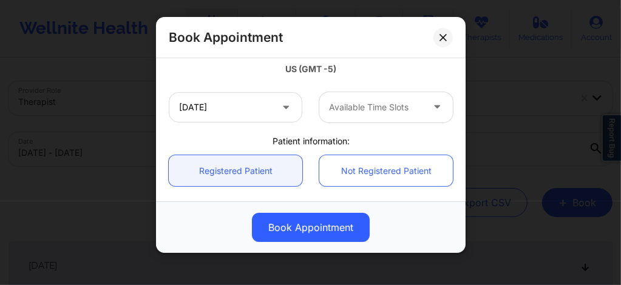
click at [356, 117] on div "Available Time Slots" at bounding box center [371, 107] width 104 height 30
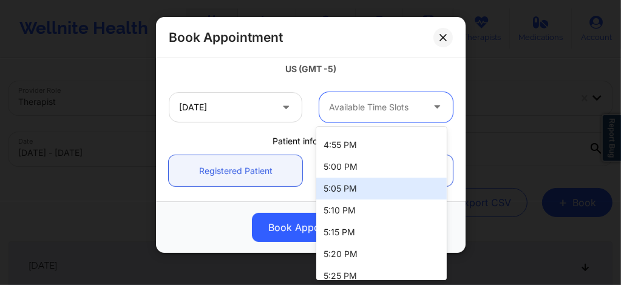
scroll to position [2334, 0]
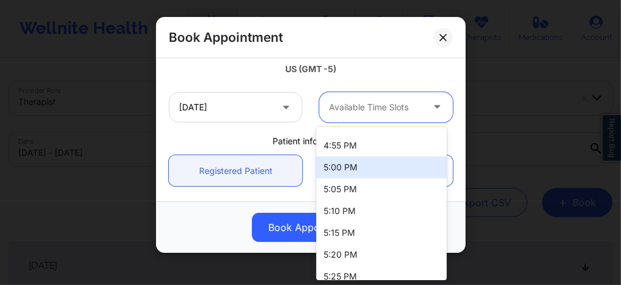
click at [330, 167] on div "5:00 PM" at bounding box center [381, 168] width 131 height 22
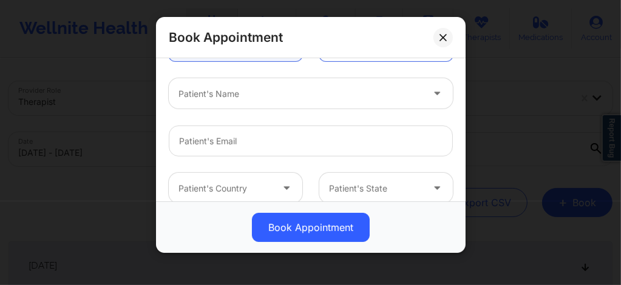
scroll to position [356, 0]
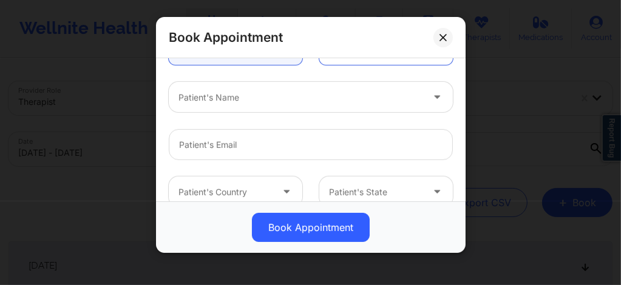
click at [237, 95] on div at bounding box center [301, 97] width 244 height 15
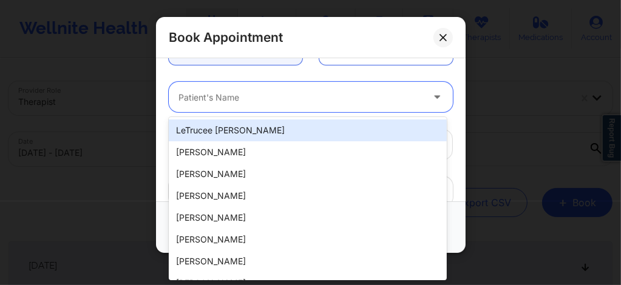
paste input "Rebecca Friedman"
type input "Rebecca Friedman"
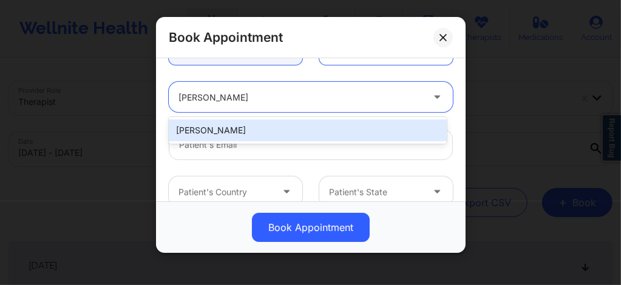
click at [234, 124] on div "Rebecca Friedman" at bounding box center [308, 131] width 278 height 22
type input "rebeccaleighfriedman@gmail.com"
type input "+1516-761-4903"
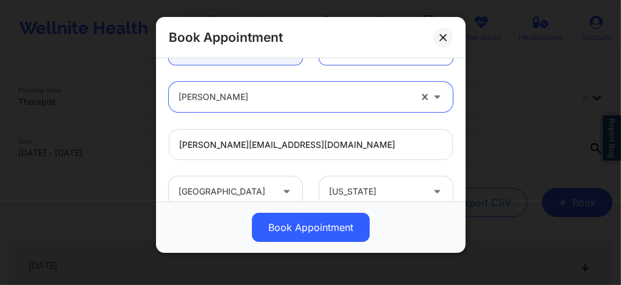
scroll to position [487, 0]
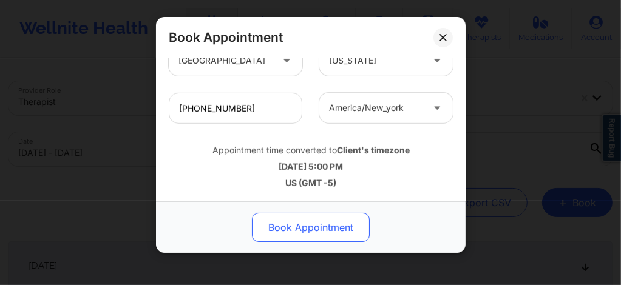
click at [298, 228] on button "Book Appointment" at bounding box center [311, 227] width 118 height 29
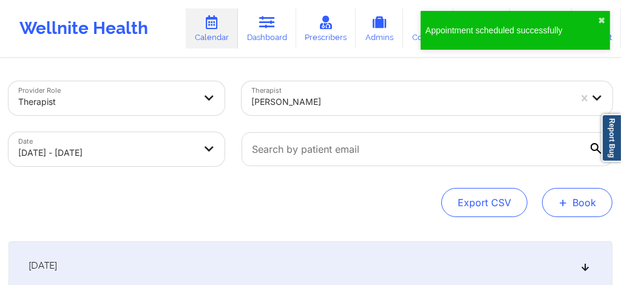
click at [568, 199] on button "+ Book" at bounding box center [577, 202] width 70 height 29
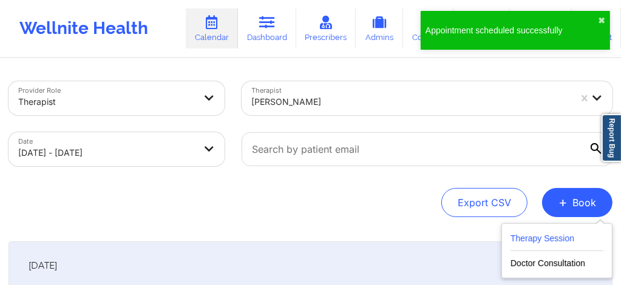
click at [540, 234] on button "Therapy Session" at bounding box center [557, 241] width 93 height 20
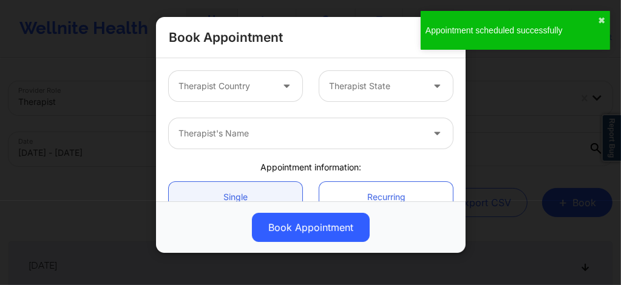
click at [246, 87] on div at bounding box center [226, 86] width 94 height 15
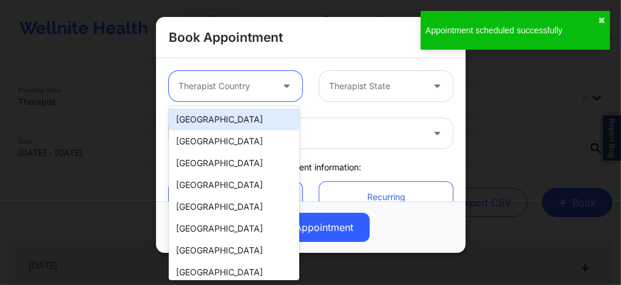
click at [241, 129] on div "[GEOGRAPHIC_DATA]" at bounding box center [234, 120] width 131 height 22
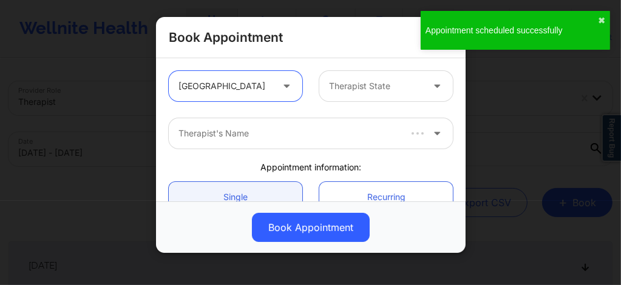
click at [387, 90] on div at bounding box center [376, 86] width 94 height 15
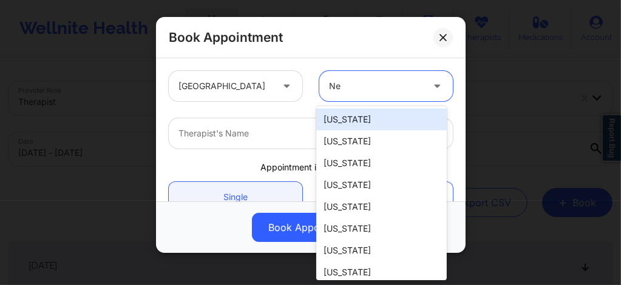
type input "New"
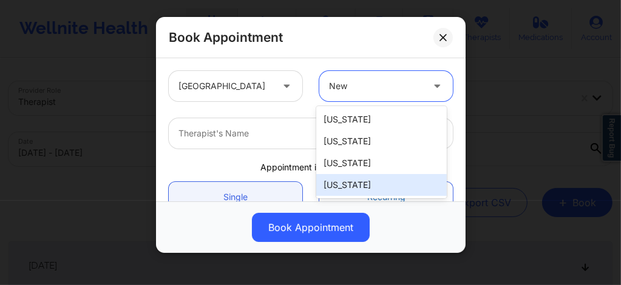
click at [342, 187] on div "[US_STATE]" at bounding box center [381, 185] width 131 height 22
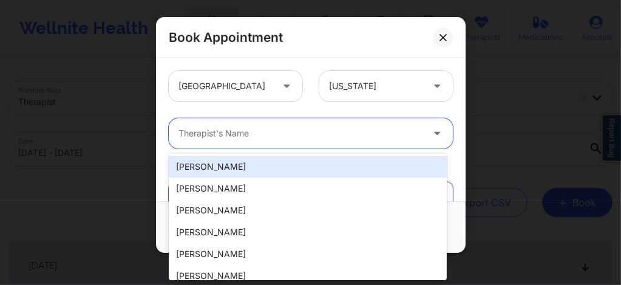
click at [295, 146] on div "Therapist's Name" at bounding box center [296, 133] width 255 height 30
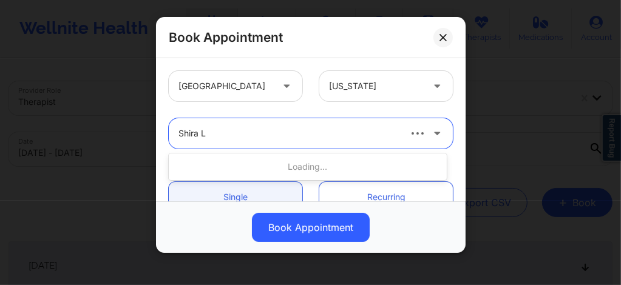
type input "Shira La"
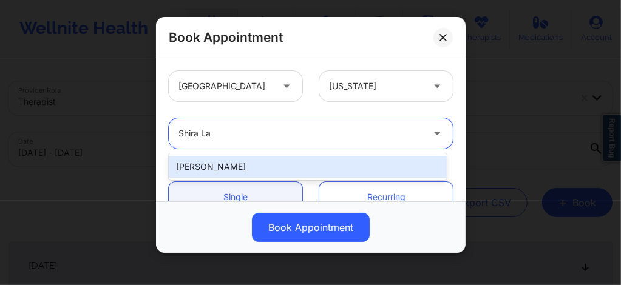
click at [231, 166] on div "[PERSON_NAME]" at bounding box center [308, 167] width 278 height 22
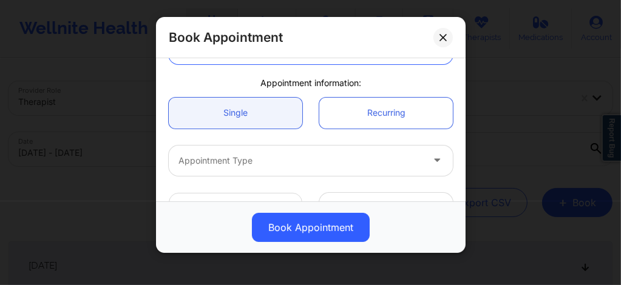
scroll to position [81, 0]
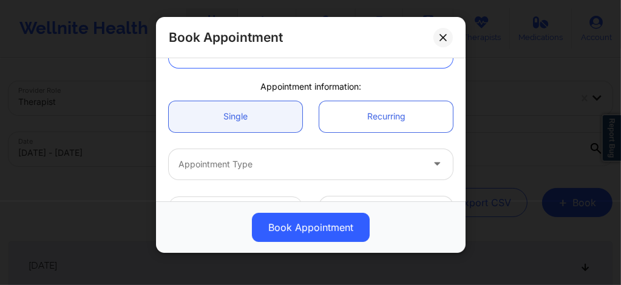
click at [233, 160] on div at bounding box center [301, 164] width 244 height 15
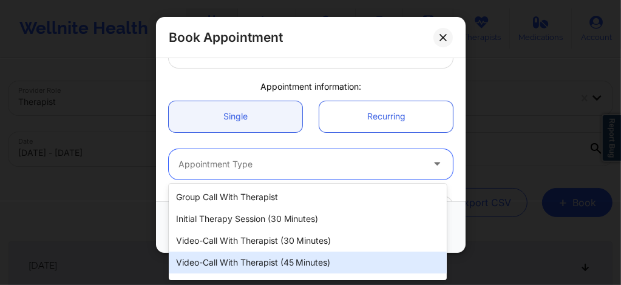
click at [265, 271] on div "Video-Call with Therapist (45 minutes)" at bounding box center [308, 263] width 278 height 22
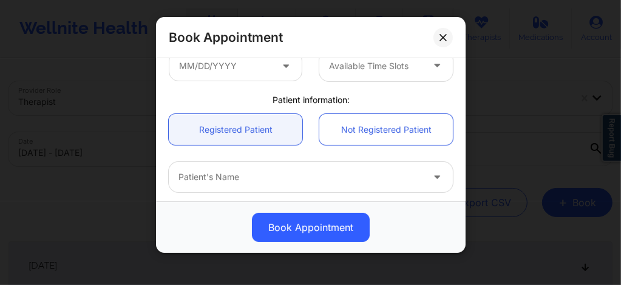
scroll to position [210, 0]
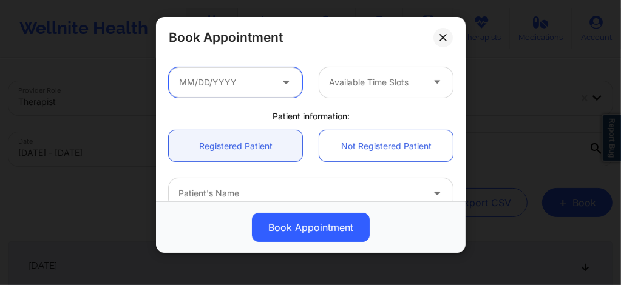
click at [237, 89] on input "text" at bounding box center [236, 82] width 134 height 30
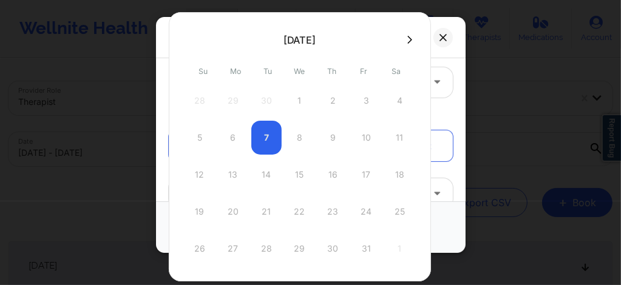
click at [407, 36] on icon at bounding box center [409, 39] width 5 height 9
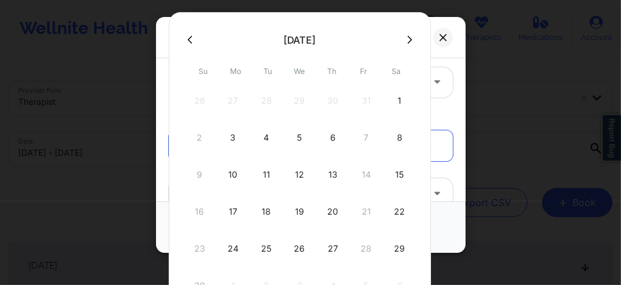
click at [292, 248] on div "26" at bounding box center [300, 249] width 30 height 34
type input "11/26/2025"
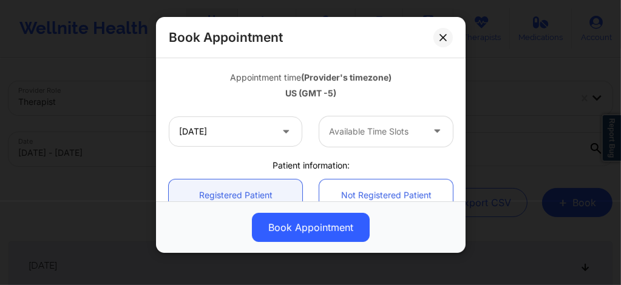
click at [381, 134] on div at bounding box center [376, 131] width 94 height 15
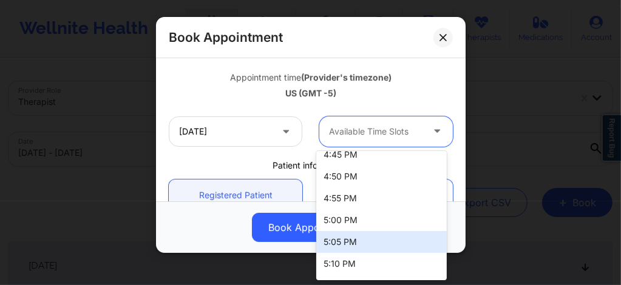
scroll to position [2301, 0]
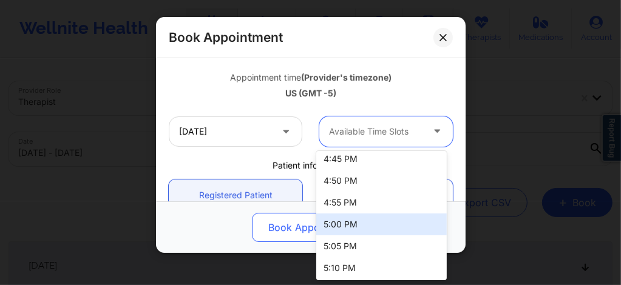
click at [332, 224] on div "5:00 PM" at bounding box center [381, 225] width 131 height 22
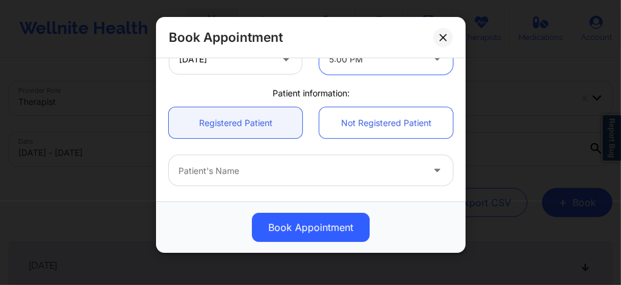
scroll to position [307, 0]
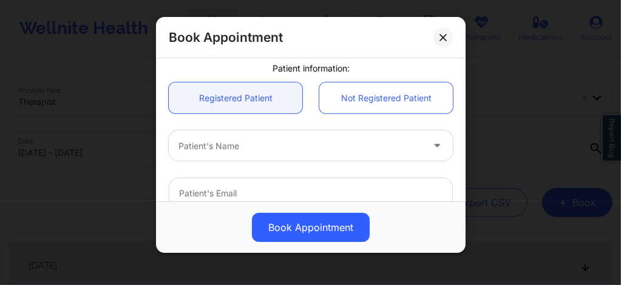
click at [240, 143] on div at bounding box center [301, 146] width 244 height 15
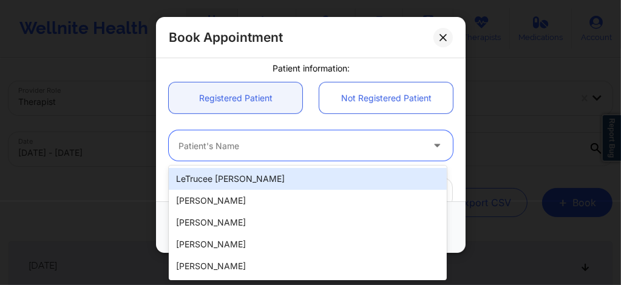
paste input "Rebecca Friedman"
type input "Rebecca Friedman"
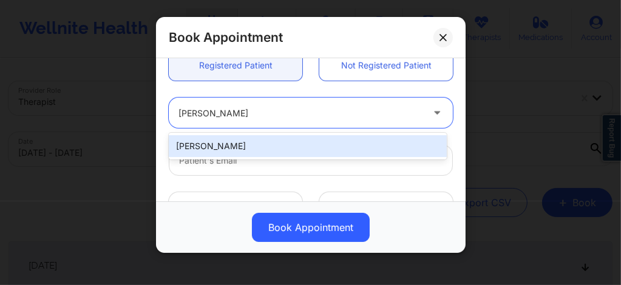
click at [233, 149] on div "Rebecca Friedman" at bounding box center [308, 146] width 278 height 22
type input "rebeccaleighfriedman@gmail.com"
type input "+1516-761-4903"
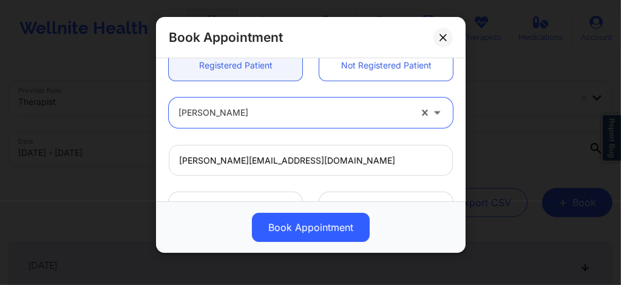
scroll to position [487, 0]
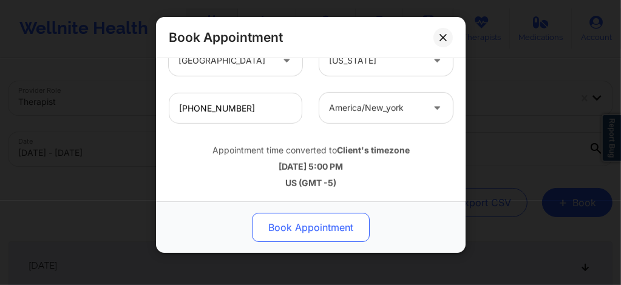
click at [310, 228] on button "Book Appointment" at bounding box center [311, 227] width 118 height 29
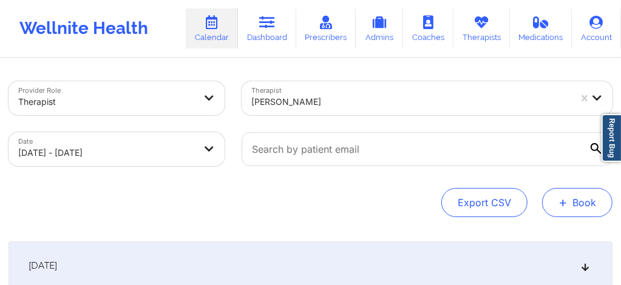
click at [574, 203] on button "+ Book" at bounding box center [577, 202] width 70 height 29
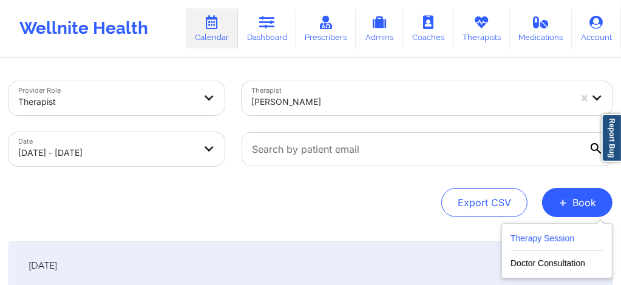
click at [547, 237] on button "Therapy Session" at bounding box center [557, 241] width 93 height 20
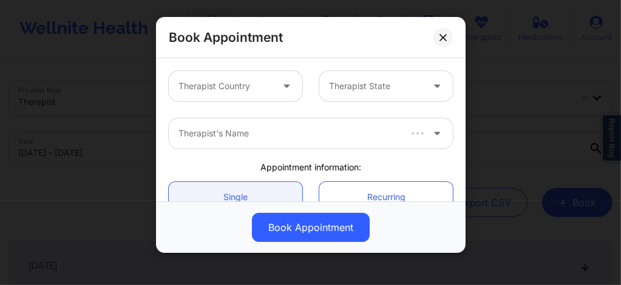
click at [247, 75] on div "Therapist Country" at bounding box center [221, 86] width 104 height 30
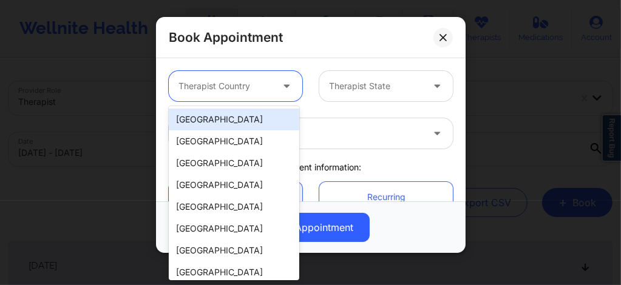
click at [225, 118] on div "[GEOGRAPHIC_DATA]" at bounding box center [234, 120] width 131 height 22
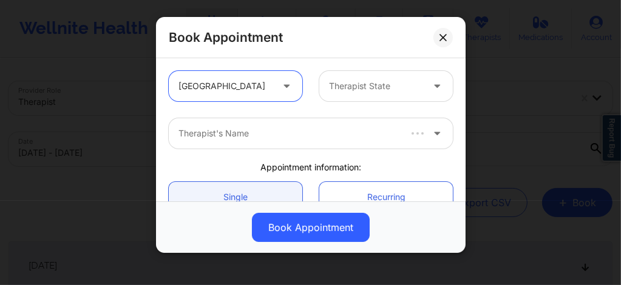
click at [348, 95] on div "Therapist State" at bounding box center [371, 86] width 104 height 30
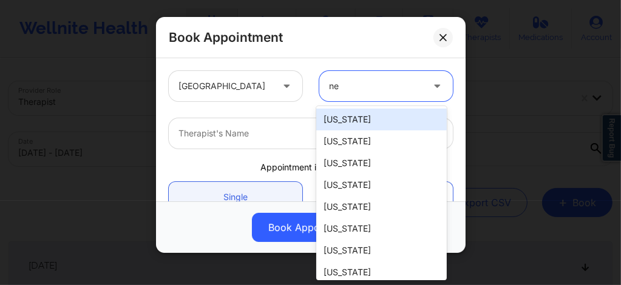
type input "new"
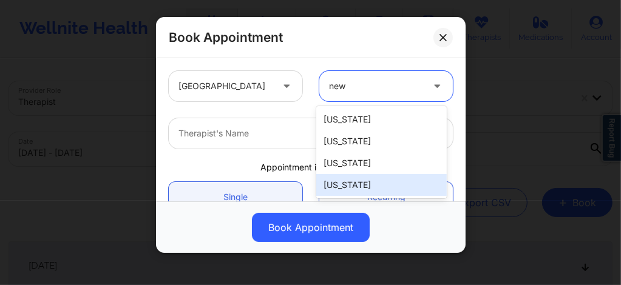
click at [357, 187] on div "[US_STATE]" at bounding box center [381, 185] width 131 height 22
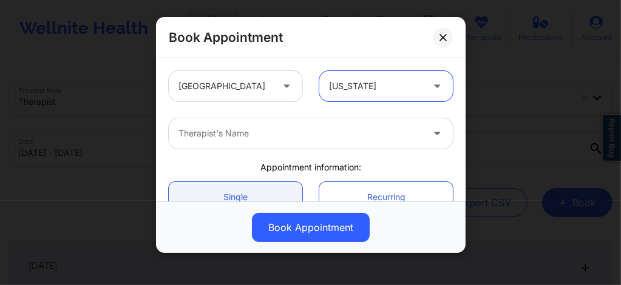
click at [293, 135] on div at bounding box center [301, 133] width 244 height 15
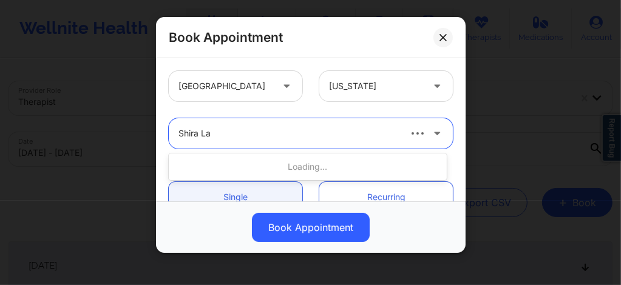
type input "Shira Laz"
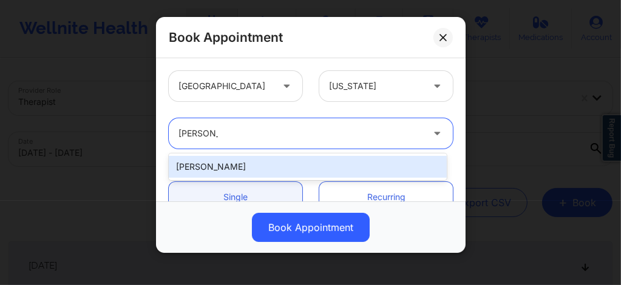
click at [231, 168] on div "[PERSON_NAME]" at bounding box center [308, 167] width 278 height 22
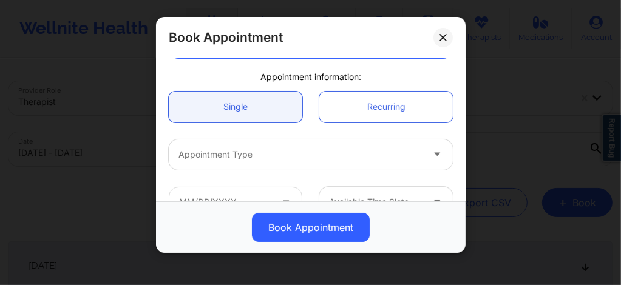
scroll to position [113, 0]
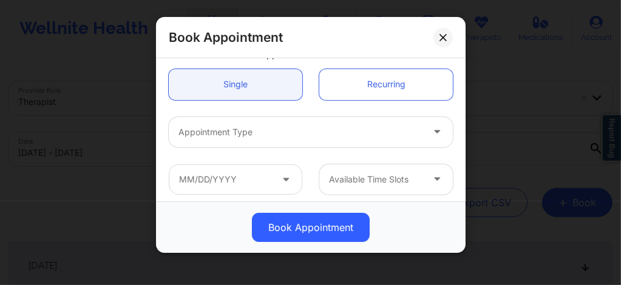
click at [236, 135] on div at bounding box center [301, 132] width 244 height 15
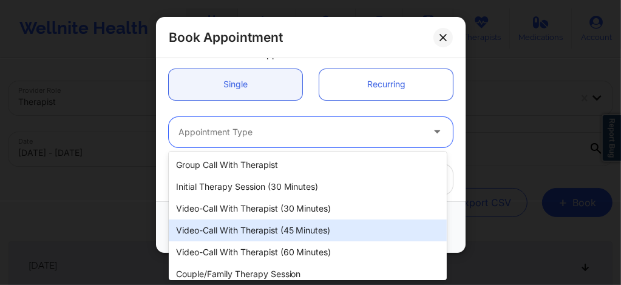
click at [243, 231] on div "Video-Call with Therapist (45 minutes)" at bounding box center [308, 231] width 278 height 22
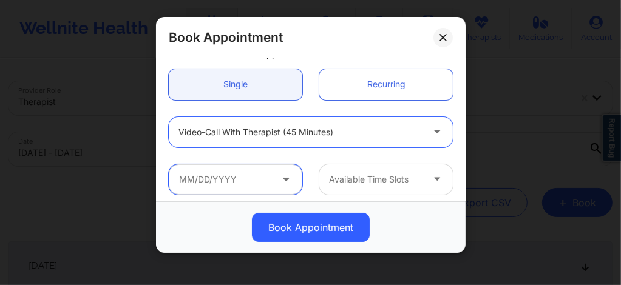
click at [223, 180] on input "text" at bounding box center [236, 180] width 134 height 30
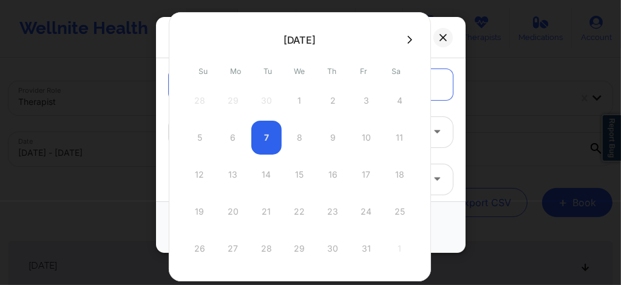
click at [407, 42] on icon at bounding box center [409, 39] width 5 height 9
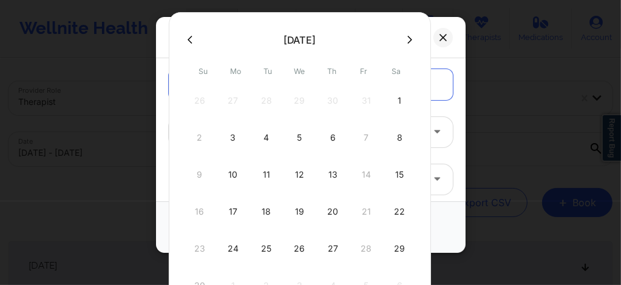
click at [407, 44] on icon at bounding box center [409, 39] width 5 height 9
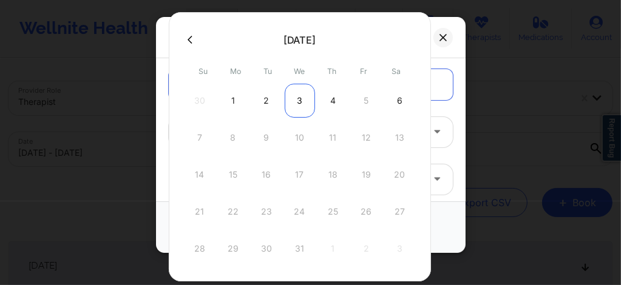
click at [302, 109] on div "3" at bounding box center [300, 101] width 30 height 34
type input "12/03/2025"
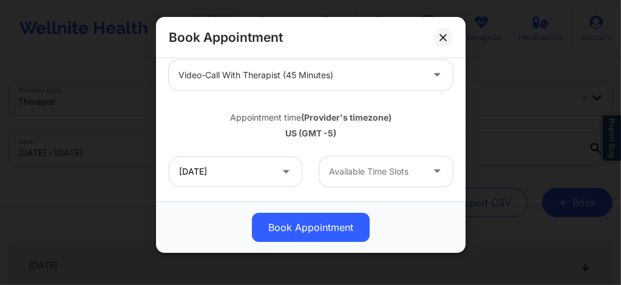
scroll to position [170, 0]
click at [268, 180] on input "12/03/2025" at bounding box center [236, 172] width 134 height 30
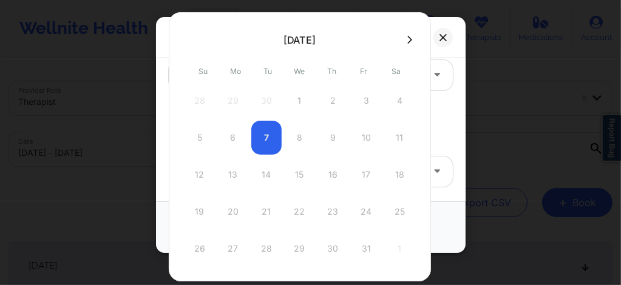
click at [407, 36] on icon at bounding box center [409, 39] width 5 height 9
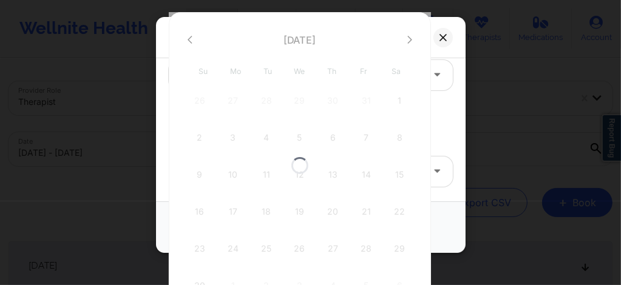
click at [403, 36] on div at bounding box center [300, 165] width 262 height 307
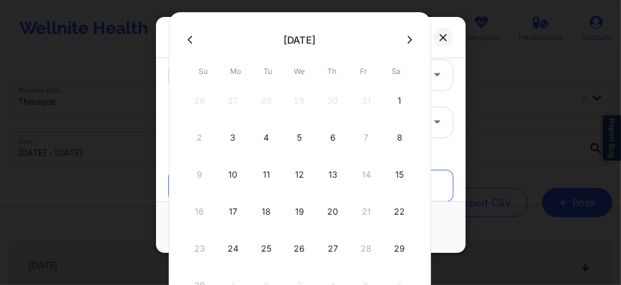
click at [407, 39] on icon at bounding box center [409, 39] width 5 height 9
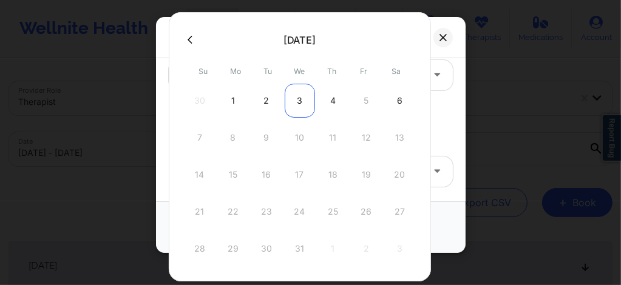
click at [299, 99] on div "3" at bounding box center [300, 101] width 30 height 34
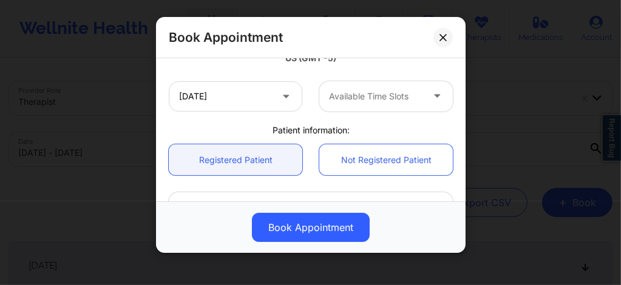
scroll to position [251, 0]
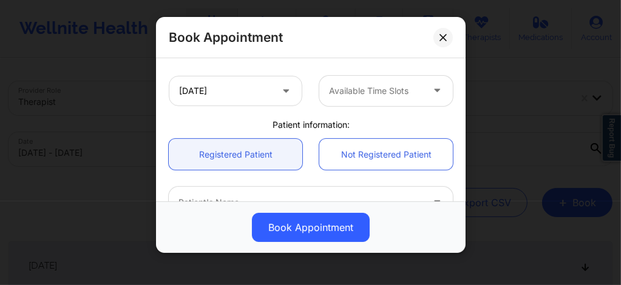
click at [364, 94] on div at bounding box center [376, 91] width 94 height 15
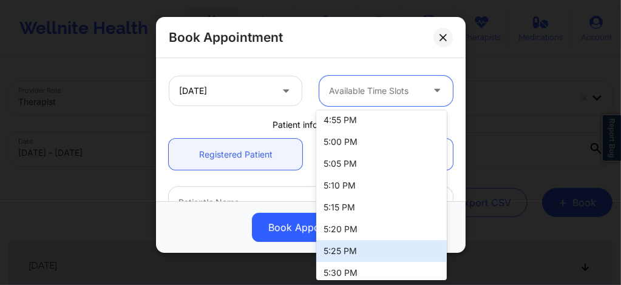
scroll to position [2342, 0]
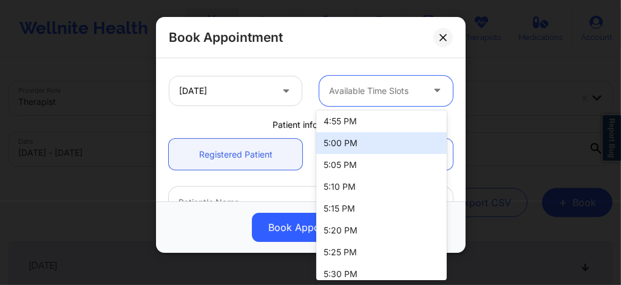
click at [340, 145] on div "5:00 PM" at bounding box center [381, 143] width 131 height 22
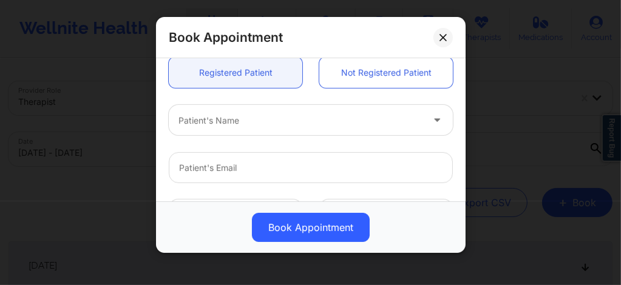
scroll to position [324, 0]
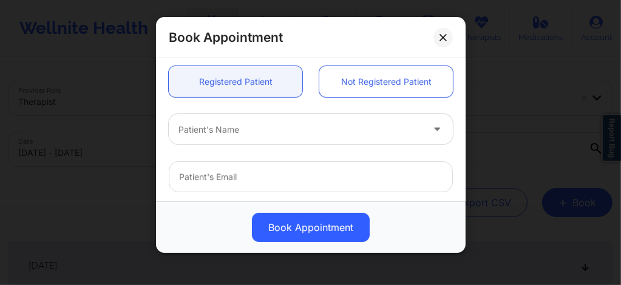
click at [222, 133] on div at bounding box center [301, 130] width 244 height 15
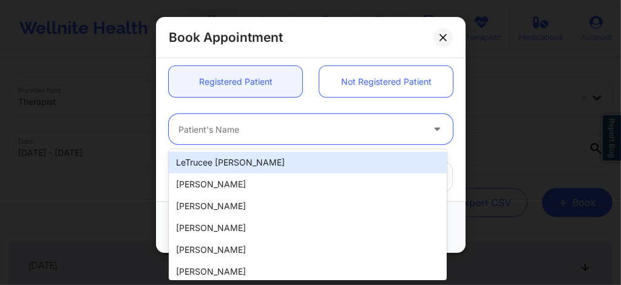
paste input "Rebecca Friedman"
type input "Rebecca Friedman"
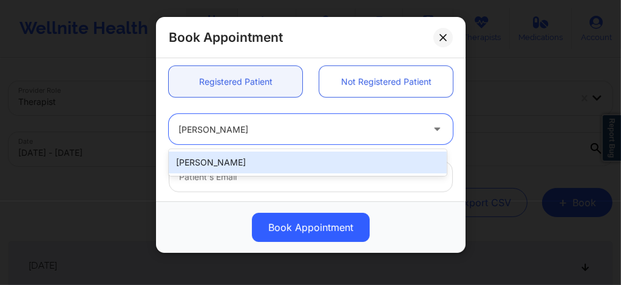
click at [250, 157] on div "Rebecca Friedman" at bounding box center [308, 163] width 278 height 22
type input "rebeccaleighfriedman@gmail.com"
type input "+1516-761-4903"
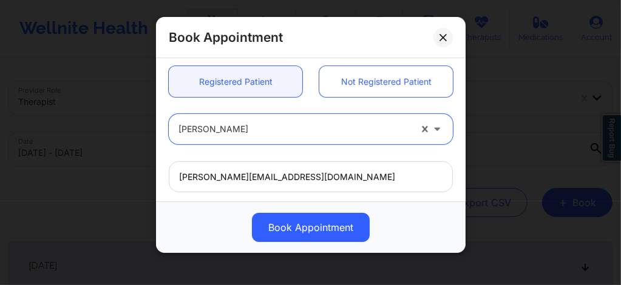
scroll to position [487, 0]
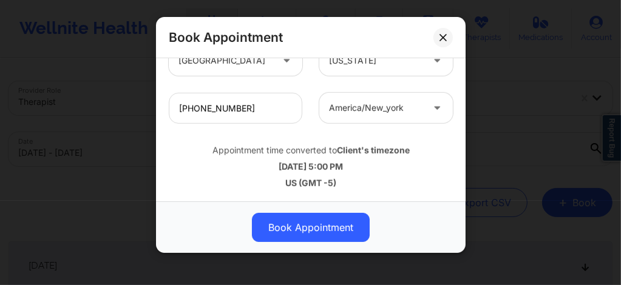
click at [313, 230] on button "Book Appointment" at bounding box center [311, 227] width 118 height 29
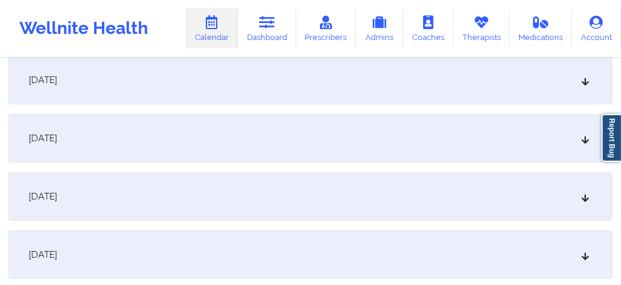
scroll to position [194, 0]
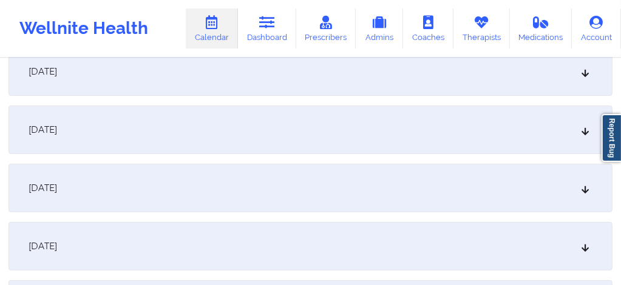
click at [324, 140] on div "October 8, 2025" at bounding box center [311, 130] width 604 height 49
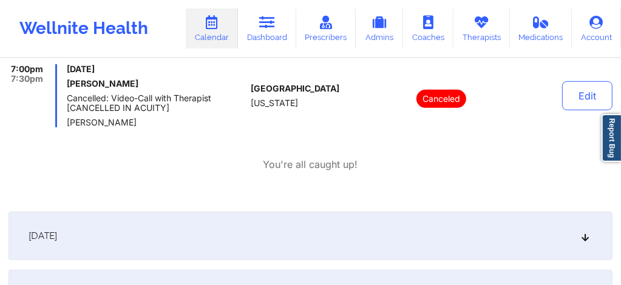
scroll to position [599, 0]
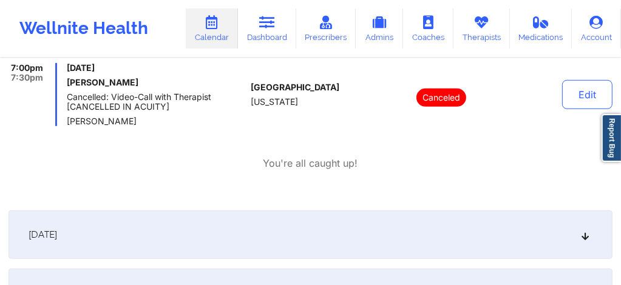
click at [186, 228] on div "October 9, 2025" at bounding box center [311, 235] width 604 height 49
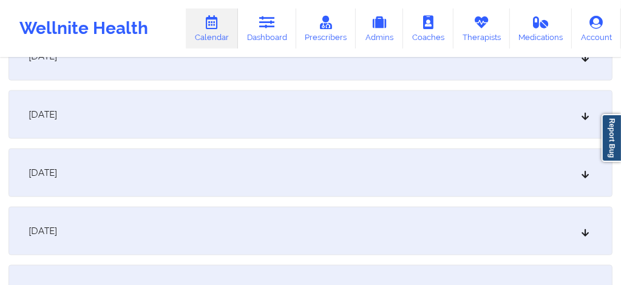
scroll to position [1028, 0]
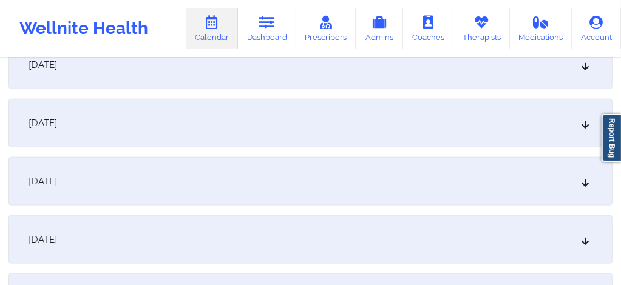
click at [226, 131] on div "October 13, 2025" at bounding box center [311, 123] width 604 height 49
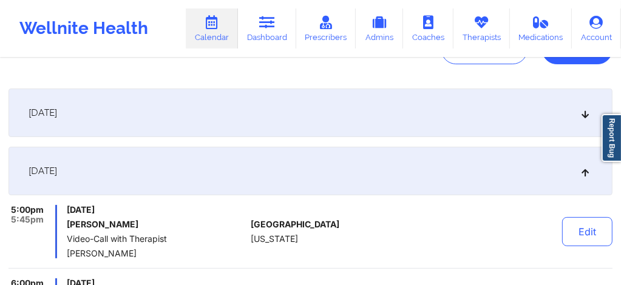
scroll to position [154, 0]
click at [238, 129] on div "October 7, 2025" at bounding box center [311, 112] width 604 height 49
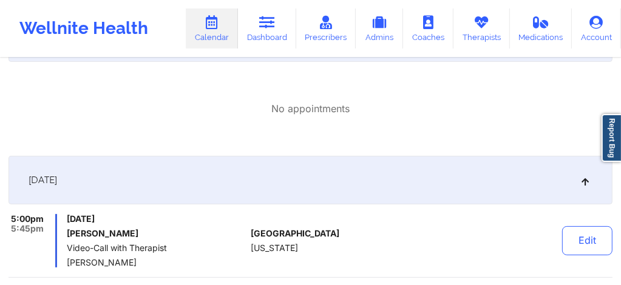
scroll to position [0, 0]
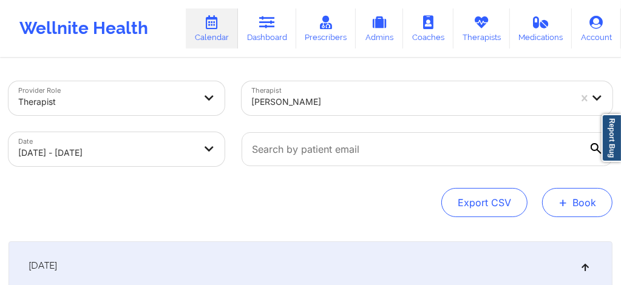
click at [581, 197] on button "+ Book" at bounding box center [577, 202] width 70 height 29
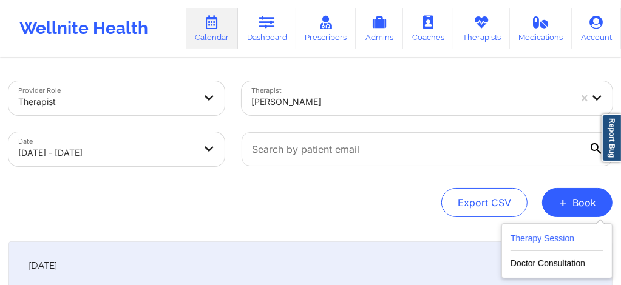
click at [515, 239] on button "Therapy Session" at bounding box center [557, 241] width 93 height 20
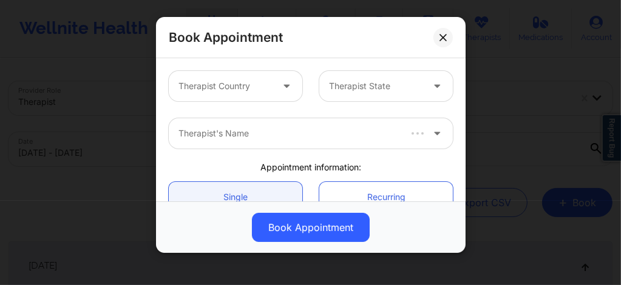
click at [248, 90] on div at bounding box center [226, 86] width 94 height 15
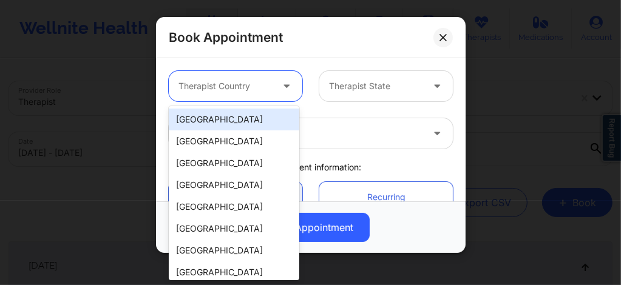
click at [225, 121] on div "[GEOGRAPHIC_DATA]" at bounding box center [234, 120] width 131 height 22
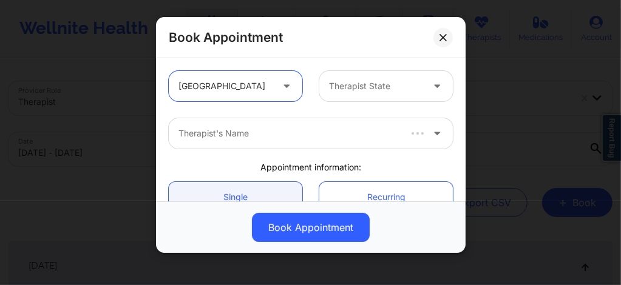
click at [372, 83] on div at bounding box center [376, 86] width 94 height 15
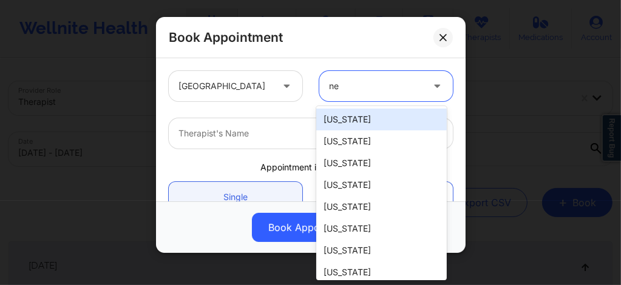
type input "new"
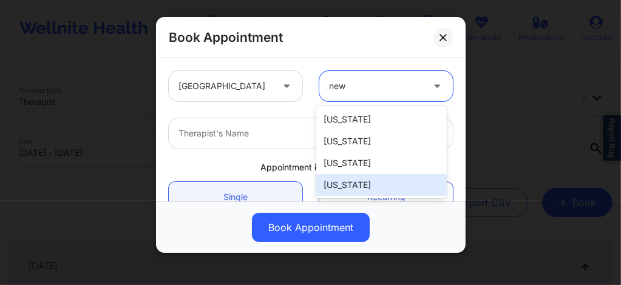
click at [342, 188] on div "[US_STATE]" at bounding box center [381, 185] width 131 height 22
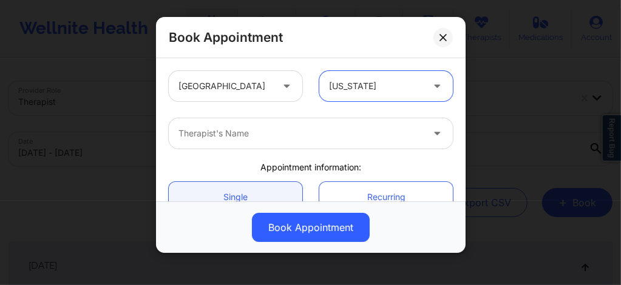
click at [265, 134] on div at bounding box center [301, 133] width 244 height 15
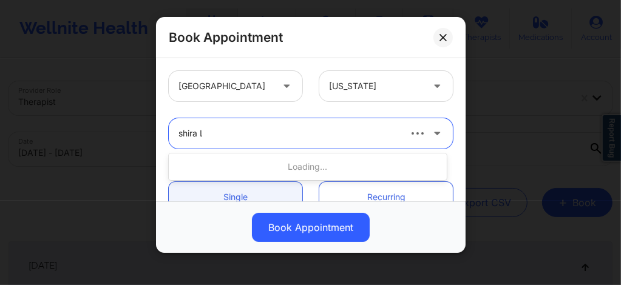
type input "shira La"
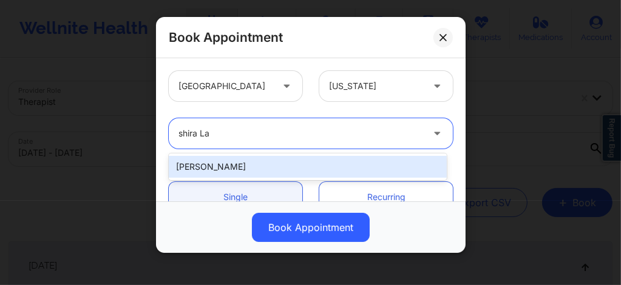
click at [238, 162] on div "[PERSON_NAME]" at bounding box center [308, 167] width 278 height 22
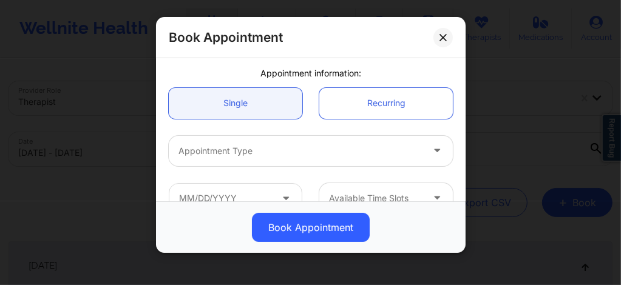
scroll to position [113, 0]
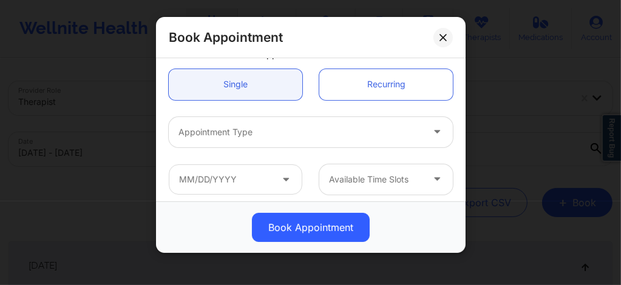
click at [230, 138] on div at bounding box center [301, 132] width 244 height 15
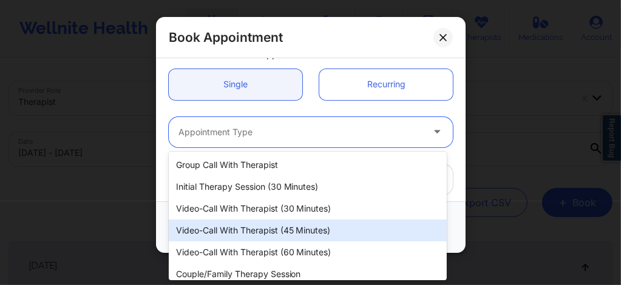
click at [253, 230] on div "Video-Call with Therapist (45 minutes)" at bounding box center [308, 231] width 278 height 22
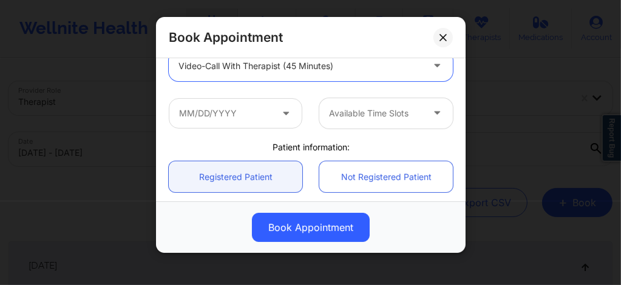
scroll to position [186, 0]
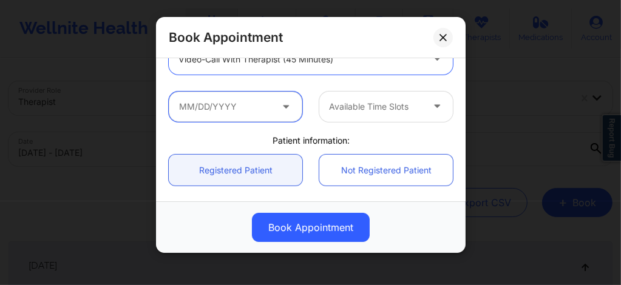
click at [211, 114] on input "text" at bounding box center [236, 107] width 134 height 30
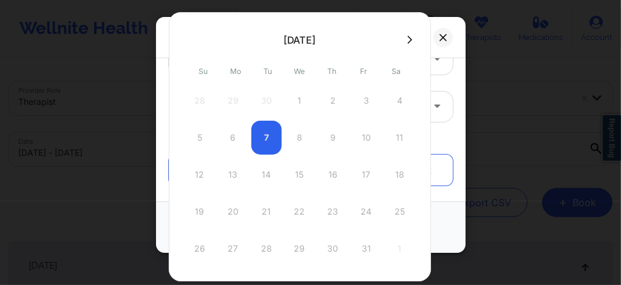
click at [407, 41] on icon at bounding box center [409, 39] width 5 height 9
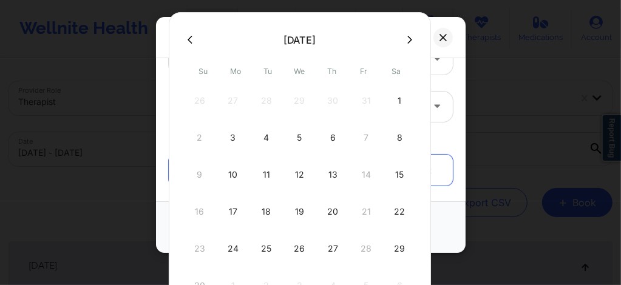
click at [194, 38] on button at bounding box center [190, 40] width 12 height 10
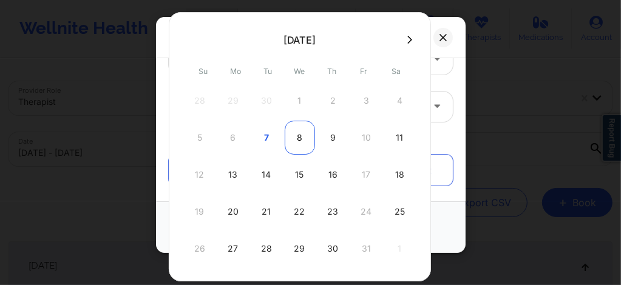
click at [297, 137] on div "8" at bounding box center [300, 138] width 30 height 34
type input "[DATE]"
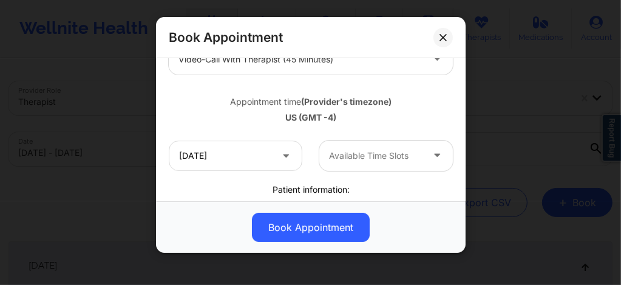
click at [366, 163] on div "Available Time Slots" at bounding box center [371, 156] width 104 height 30
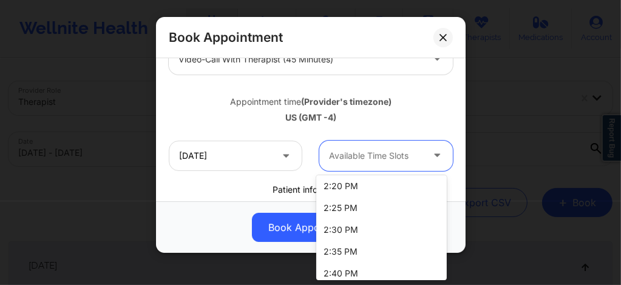
scroll to position [2108, 0]
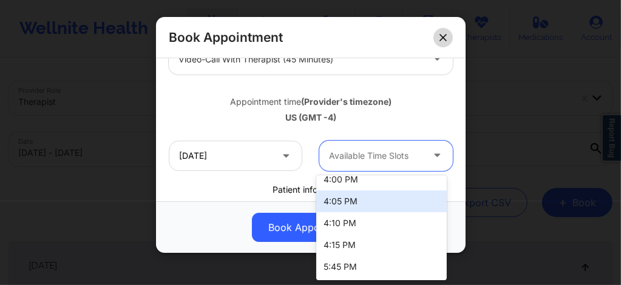
click at [445, 38] on icon at bounding box center [443, 37] width 7 height 7
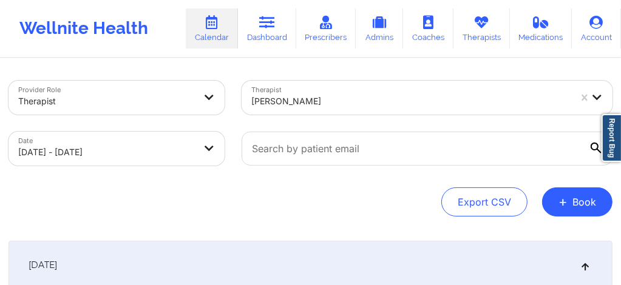
scroll to position [0, 0]
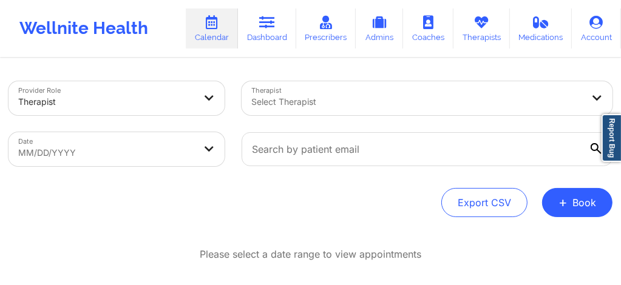
click at [288, 107] on div "Select Therapist" at bounding box center [413, 98] width 342 height 34
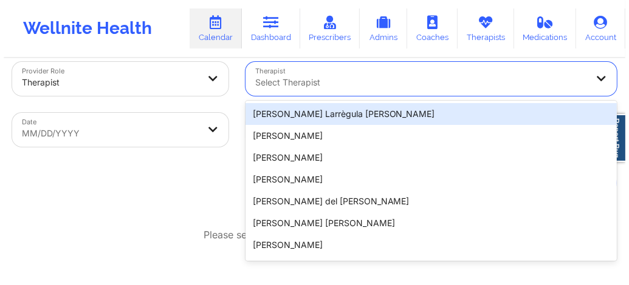
scroll to position [22, 0]
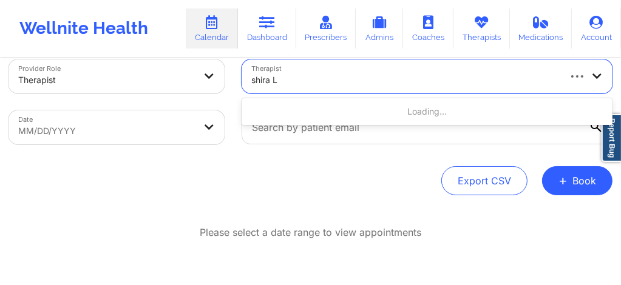
type input "shira La"
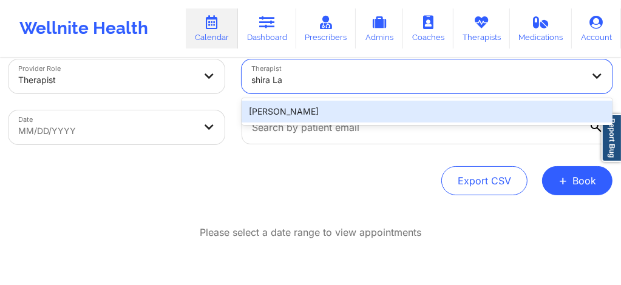
click at [288, 107] on div "[PERSON_NAME]" at bounding box center [427, 112] width 371 height 22
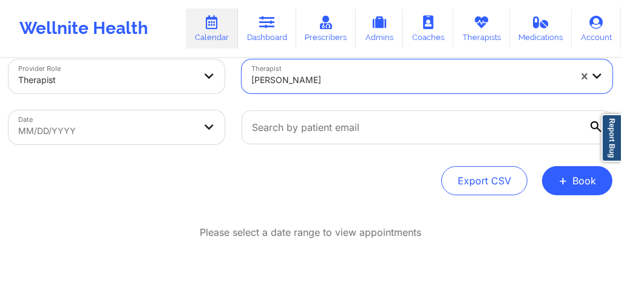
click at [179, 138] on body "Wellnite Health Calendar Dashboard Prescribers Admins Coaches Therapists Medica…" at bounding box center [310, 120] width 621 height 285
select select "2025-8"
select select "2025-9"
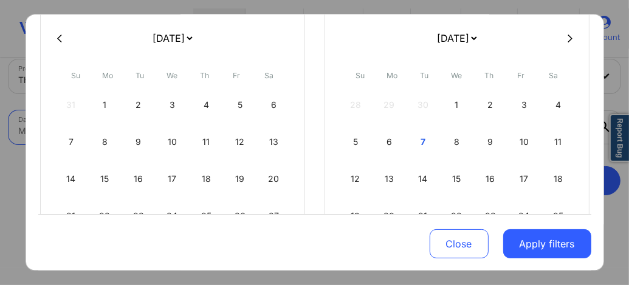
scroll to position [121, 0]
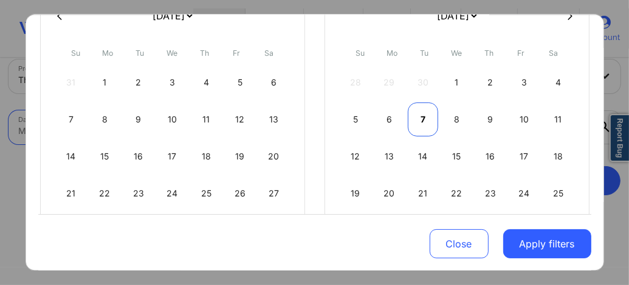
click at [424, 118] on div "7" at bounding box center [422, 120] width 31 height 34
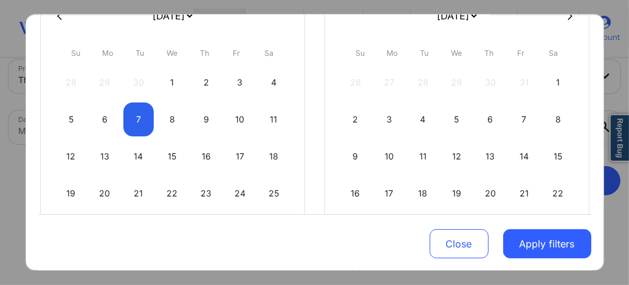
select select "2025-9"
select select "2025-10"
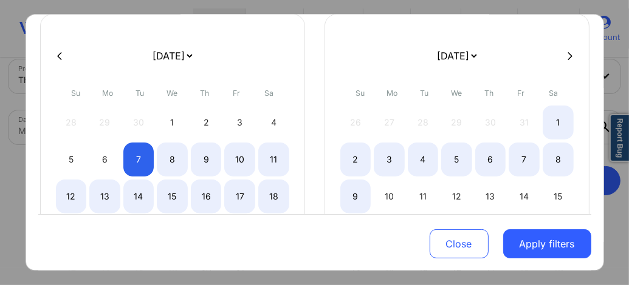
scroll to position [64, 0]
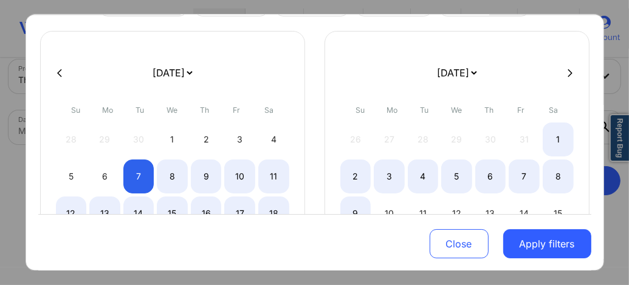
click at [568, 72] on button at bounding box center [570, 72] width 12 height 10
select select "2025-10"
select select "2025-11"
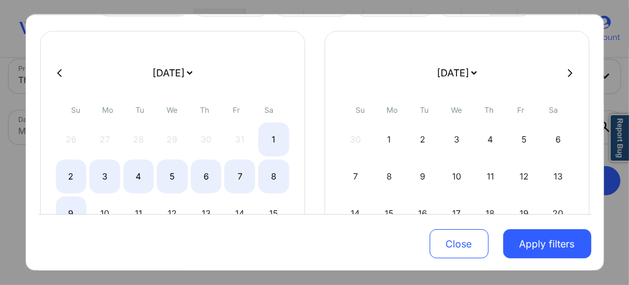
click at [567, 72] on icon at bounding box center [569, 72] width 5 height 9
select select "2025-11"
select select "2026-0"
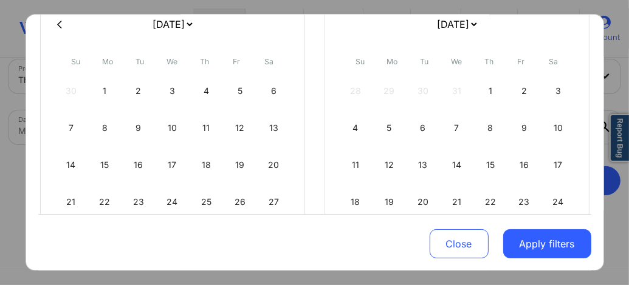
scroll to position [192, 0]
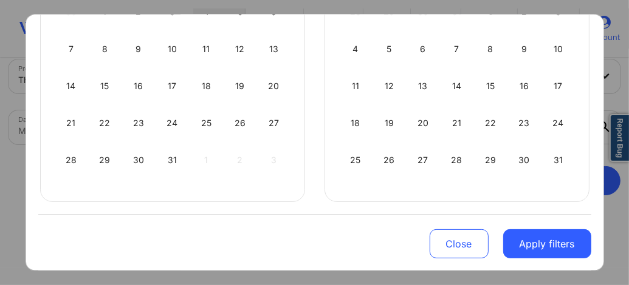
select select "2025-11"
select select "2026-0"
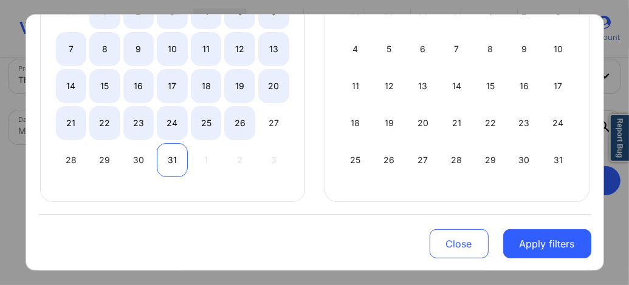
select select "2025-11"
select select "2026-0"
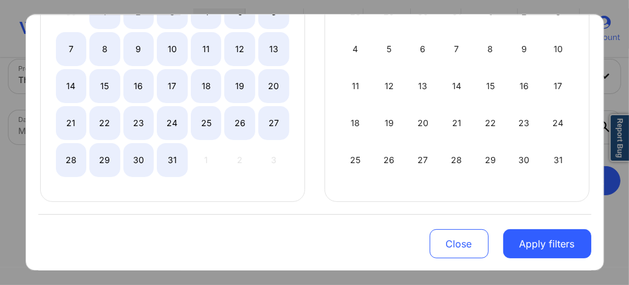
click at [168, 159] on div "31" at bounding box center [172, 160] width 31 height 34
select select "2025-9"
select select "2025-10"
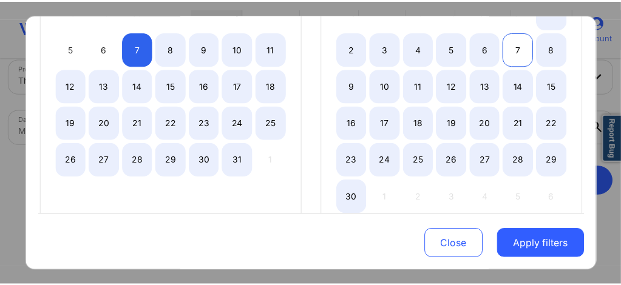
scroll to position [45, 0]
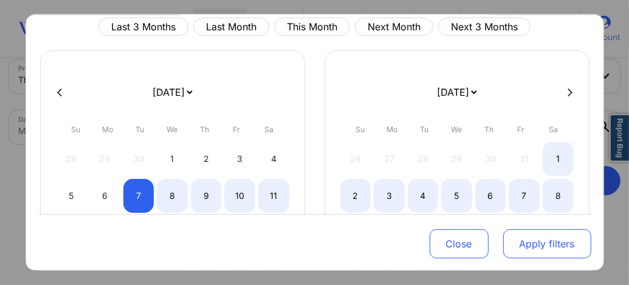
click at [528, 242] on button "Apply filters" at bounding box center [547, 244] width 88 height 29
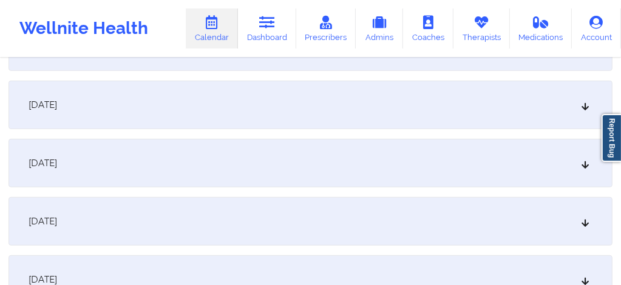
scroll to position [459, 0]
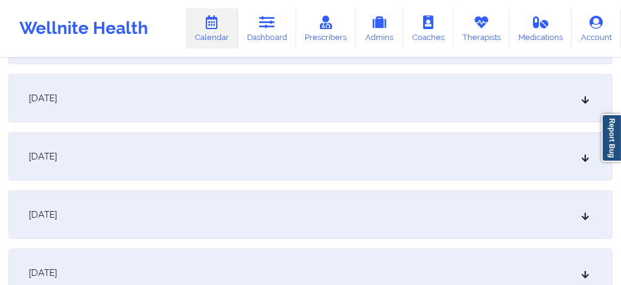
click at [265, 165] on div "October 13, 2025" at bounding box center [311, 156] width 604 height 49
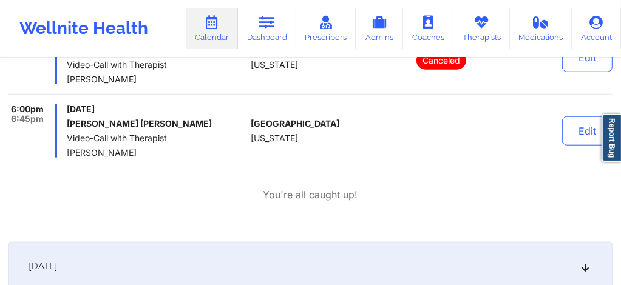
scroll to position [777, 0]
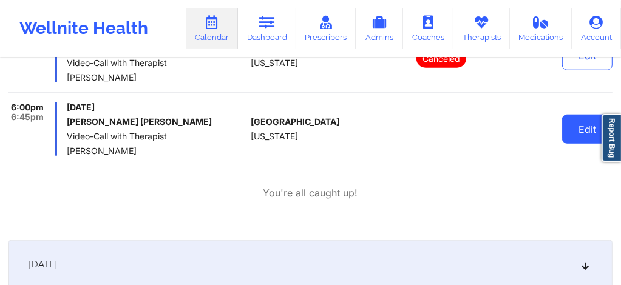
click at [565, 128] on button "Edit" at bounding box center [587, 129] width 50 height 29
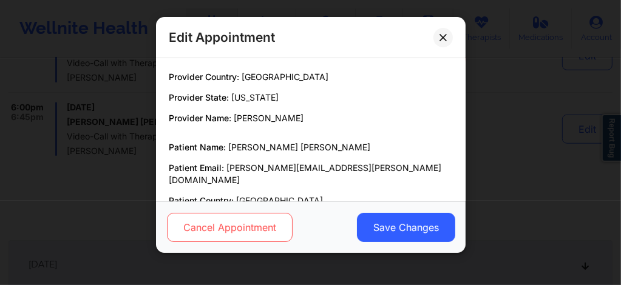
click at [247, 222] on button "Cancel Appointment" at bounding box center [229, 227] width 126 height 29
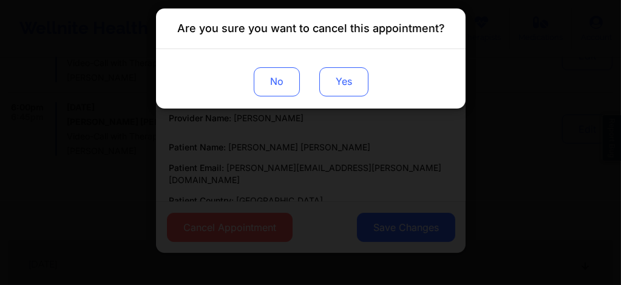
click at [349, 87] on button "Yes" at bounding box center [343, 81] width 49 height 29
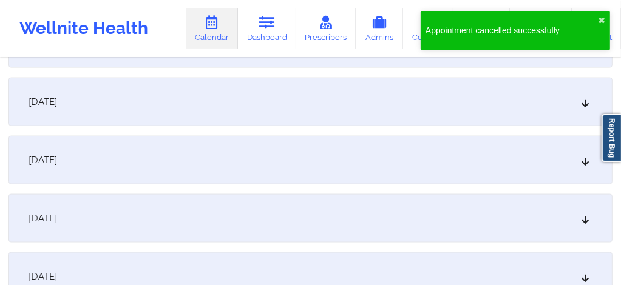
scroll to position [1190, 0]
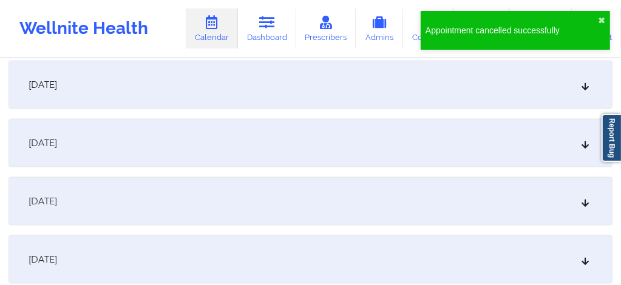
click at [371, 206] on div "October 20, 2025" at bounding box center [311, 201] width 604 height 49
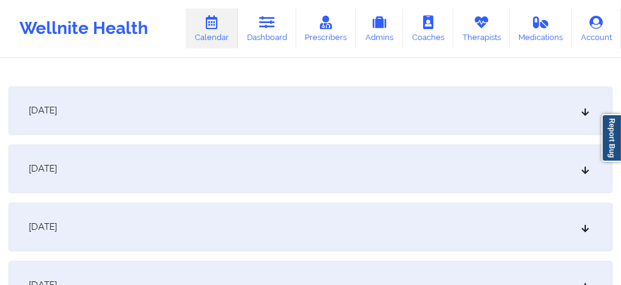
scroll to position [1635, 0]
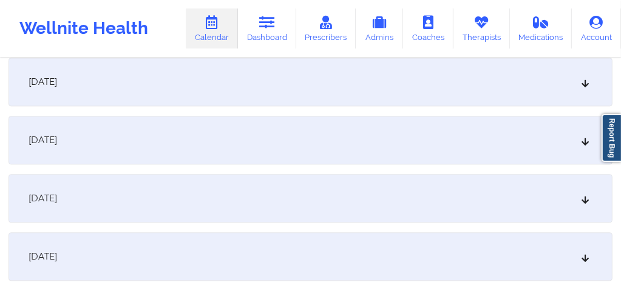
click at [312, 254] on div "October 27, 2025" at bounding box center [311, 257] width 604 height 49
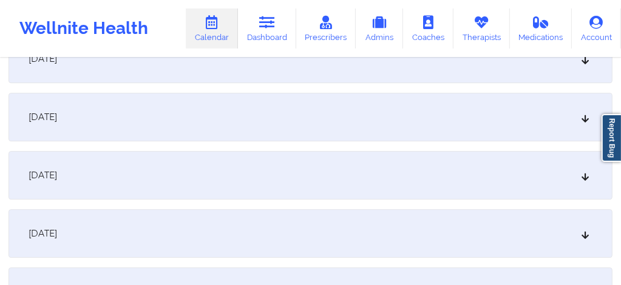
scroll to position [2526, 0]
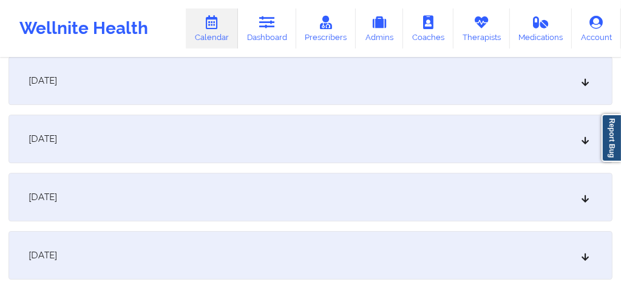
click at [189, 217] on div "November 3, 2025" at bounding box center [311, 197] width 604 height 49
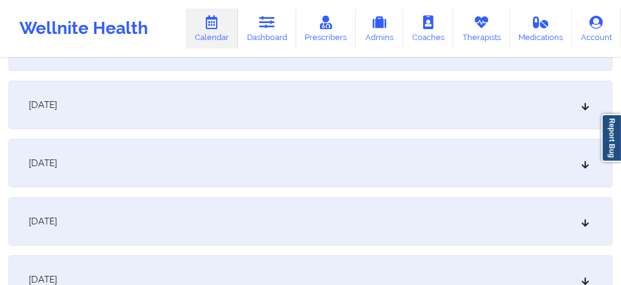
scroll to position [3076, 0]
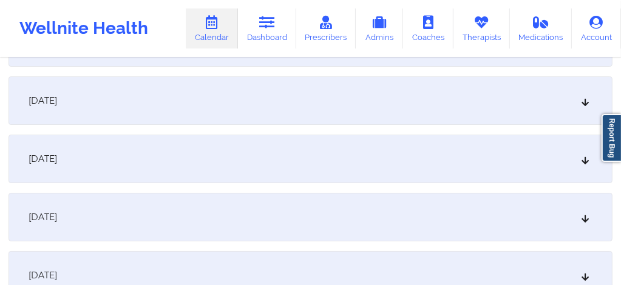
click at [157, 269] on div "November 10, 2025" at bounding box center [311, 275] width 604 height 49
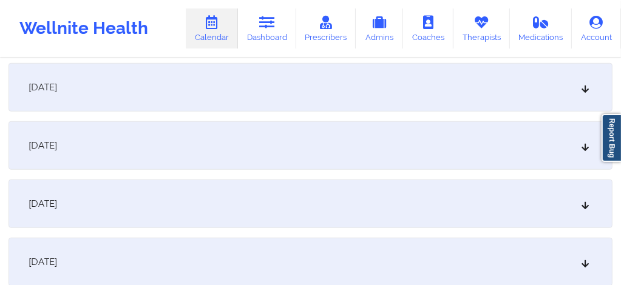
scroll to position [3732, 0]
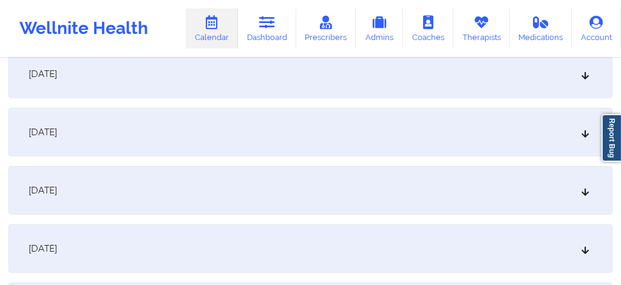
click at [133, 248] on div "November 17, 2025" at bounding box center [311, 249] width 604 height 49
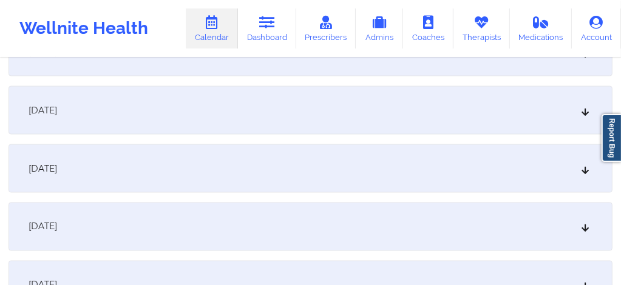
scroll to position [4445, 0]
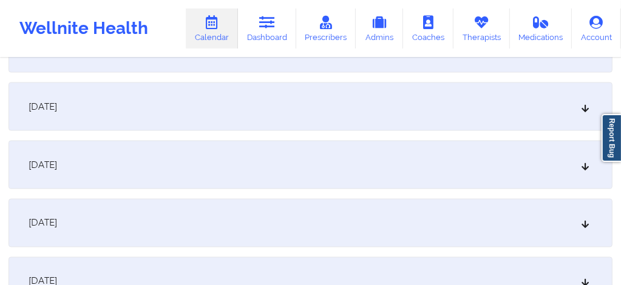
click at [137, 179] on div "November 24, 2025" at bounding box center [311, 165] width 604 height 49
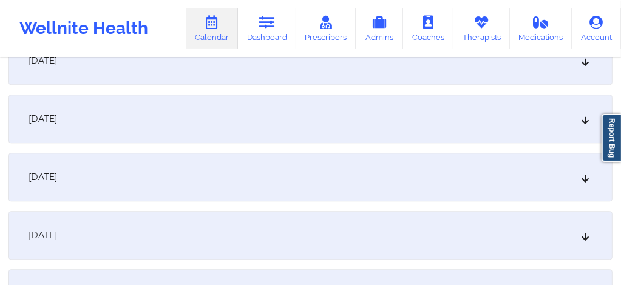
scroll to position [5125, 0]
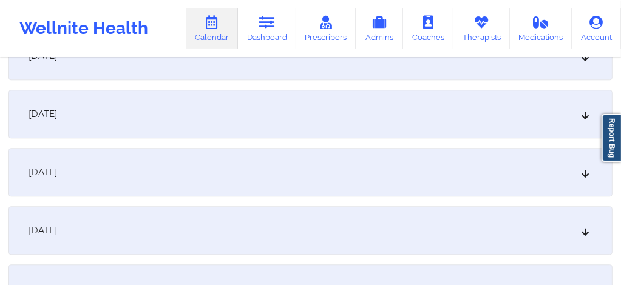
click at [185, 128] on div "December 1, 2025" at bounding box center [311, 114] width 604 height 49
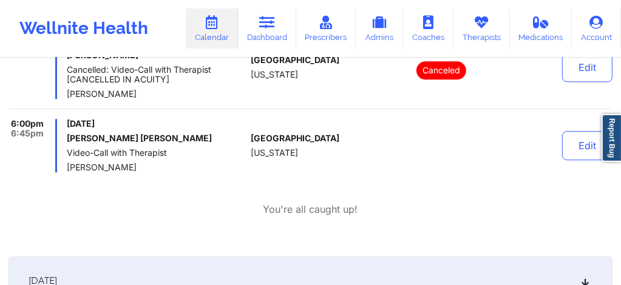
scroll to position [5238, 0]
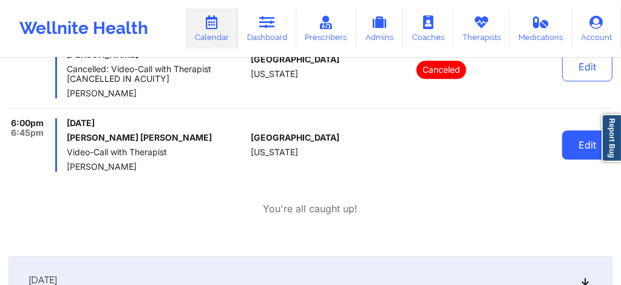
click at [579, 142] on button "Edit" at bounding box center [587, 145] width 50 height 29
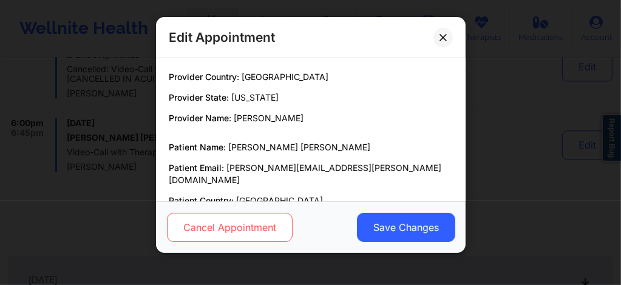
click at [257, 227] on button "Cancel Appointment" at bounding box center [229, 227] width 126 height 29
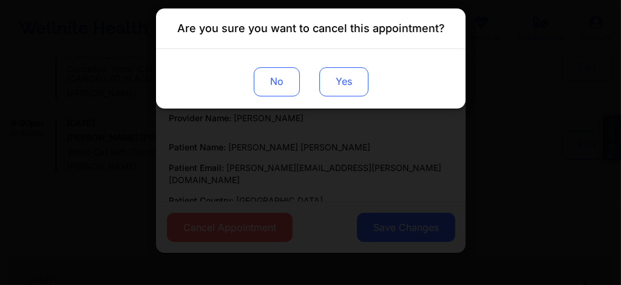
click at [349, 89] on button "Yes" at bounding box center [343, 81] width 49 height 29
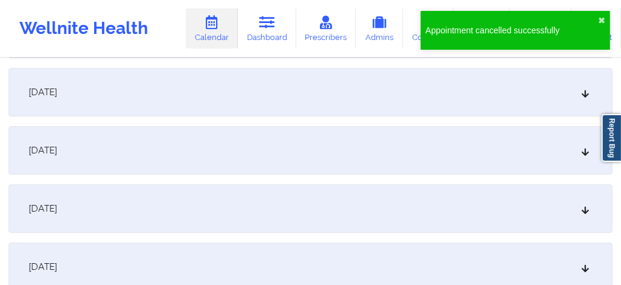
click at [354, 203] on div "December 8, 2025" at bounding box center [311, 209] width 604 height 49
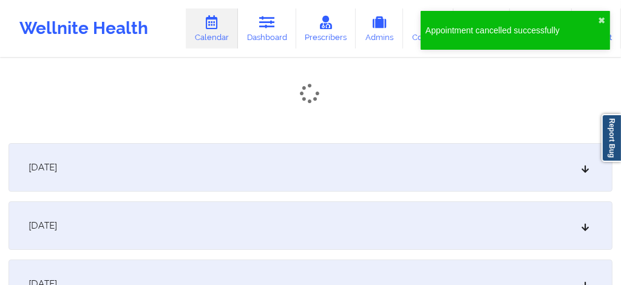
scroll to position [5854, 0]
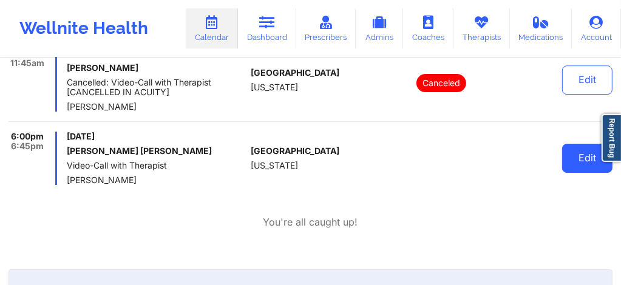
click at [578, 155] on button "Edit" at bounding box center [587, 158] width 50 height 29
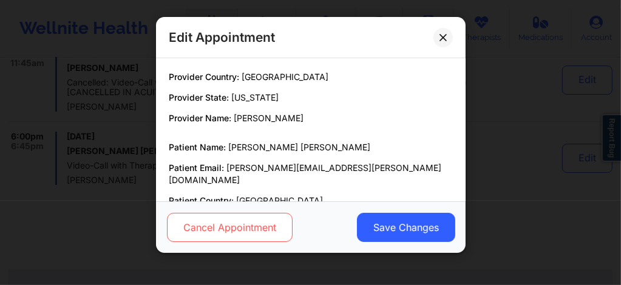
click at [249, 221] on button "Cancel Appointment" at bounding box center [229, 227] width 126 height 29
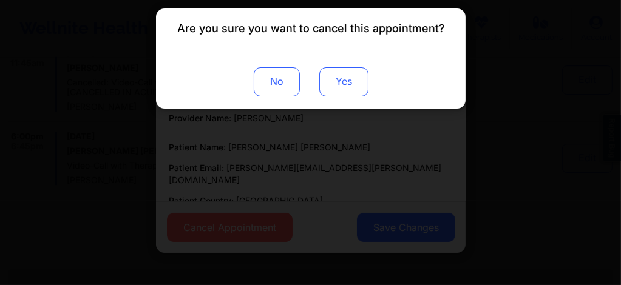
click at [336, 75] on button "Yes" at bounding box center [343, 81] width 49 height 29
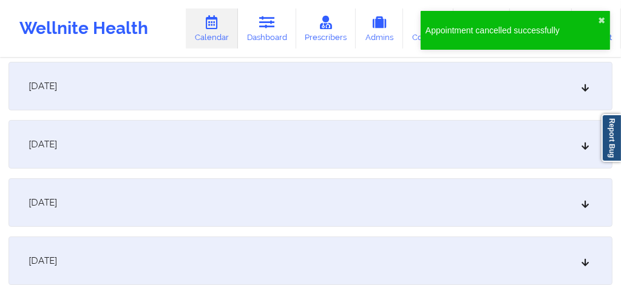
scroll to position [6316, 0]
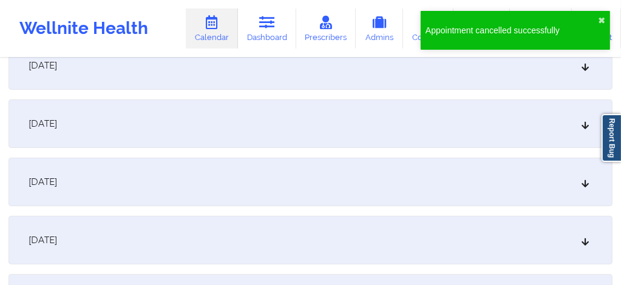
click at [380, 189] on div "December 15, 2025" at bounding box center [311, 182] width 604 height 49
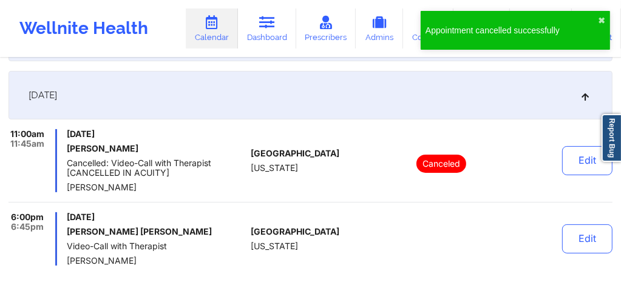
scroll to position [6437, 0]
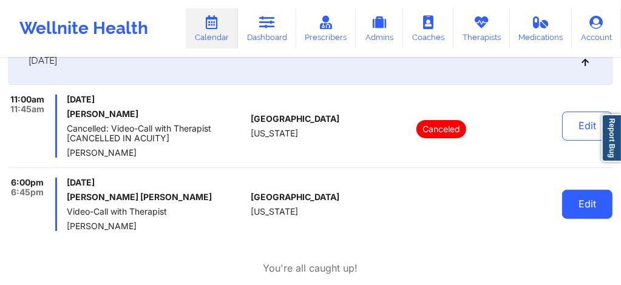
click at [573, 198] on button "Edit" at bounding box center [587, 204] width 50 height 29
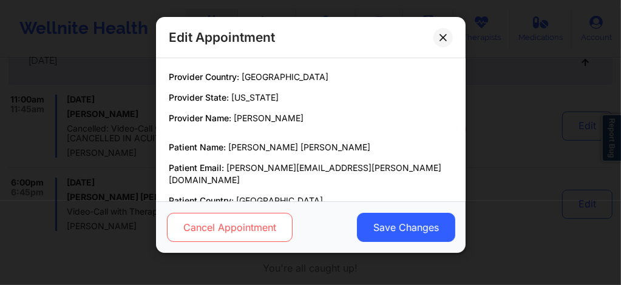
click at [258, 227] on button "Cancel Appointment" at bounding box center [229, 227] width 126 height 29
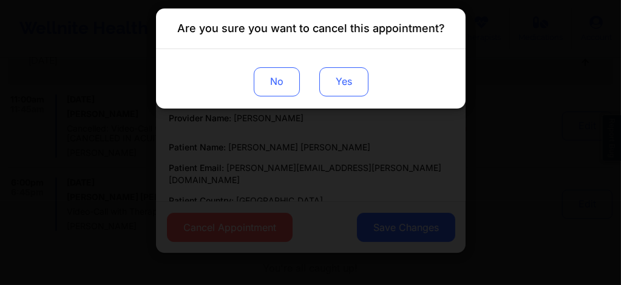
click at [347, 85] on button "Yes" at bounding box center [343, 81] width 49 height 29
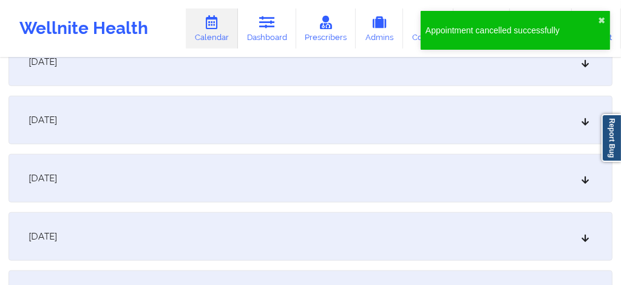
click at [482, 235] on div "December 22, 2025" at bounding box center [311, 237] width 604 height 49
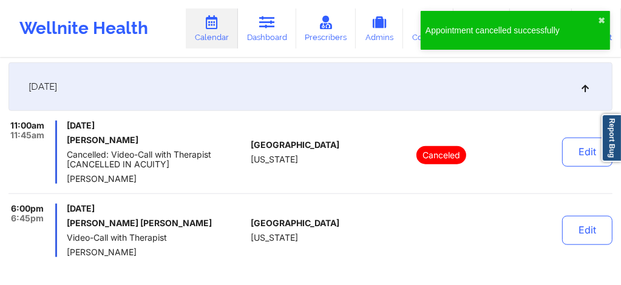
scroll to position [7044, 0]
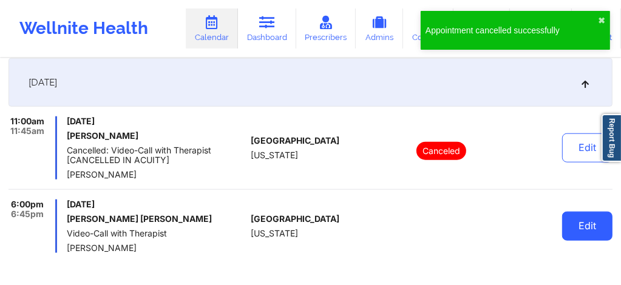
click at [579, 221] on button "Edit" at bounding box center [587, 226] width 50 height 29
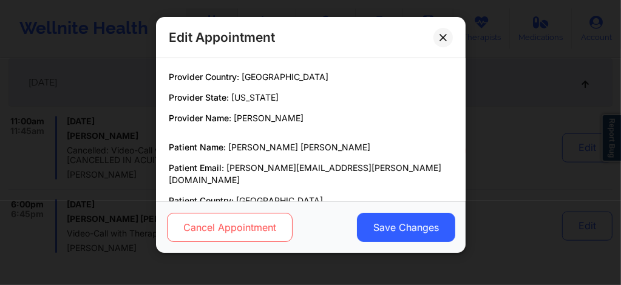
click at [267, 236] on button "Cancel Appointment" at bounding box center [229, 227] width 126 height 29
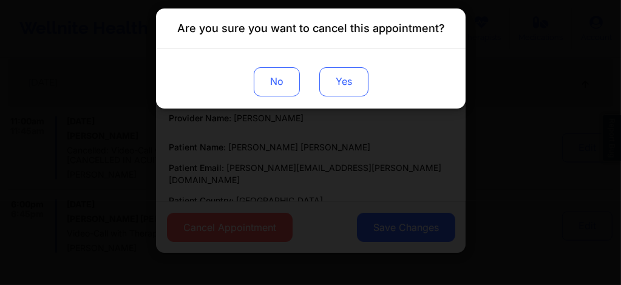
click at [344, 82] on button "Yes" at bounding box center [343, 81] width 49 height 29
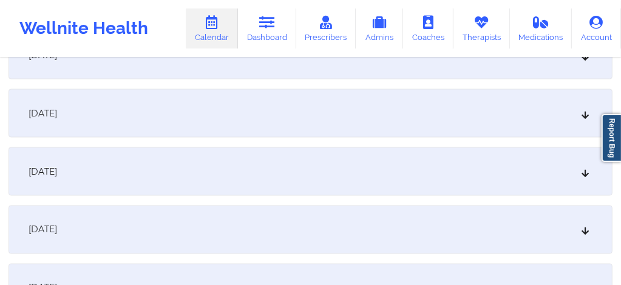
scroll to position [7577, 0]
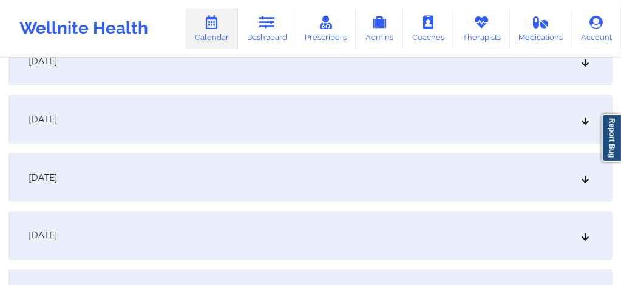
click at [208, 177] on div "December 29, 2025" at bounding box center [311, 178] width 604 height 49
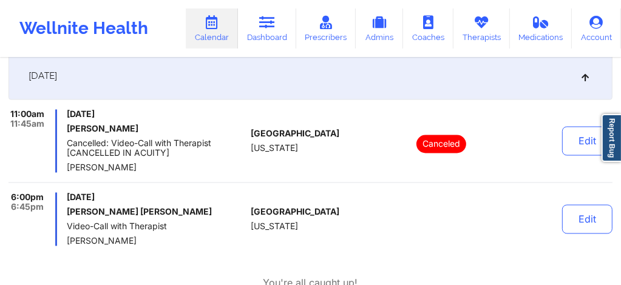
scroll to position [7675, 0]
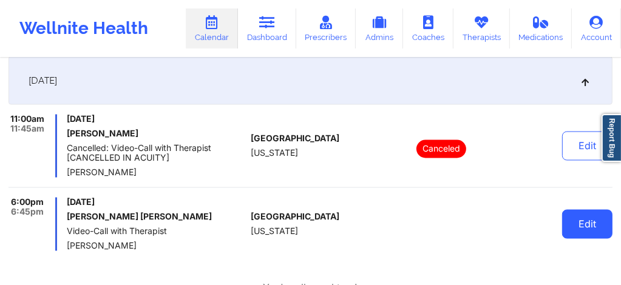
click at [588, 223] on button "Edit" at bounding box center [587, 224] width 50 height 29
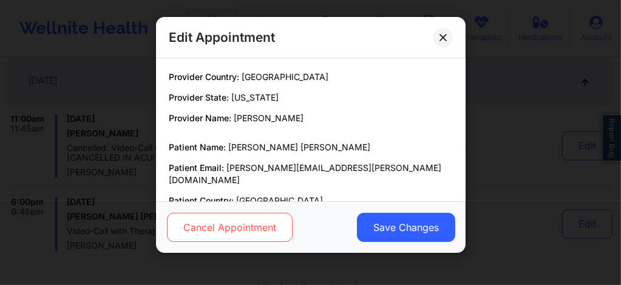
click at [227, 231] on button "Cancel Appointment" at bounding box center [229, 227] width 126 height 29
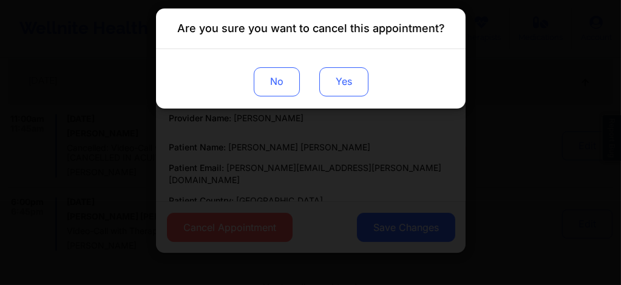
click at [339, 87] on button "Yes" at bounding box center [343, 81] width 49 height 29
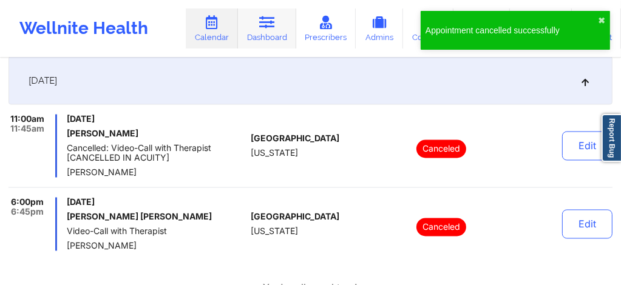
click at [282, 37] on link "Dashboard" at bounding box center [267, 29] width 58 height 40
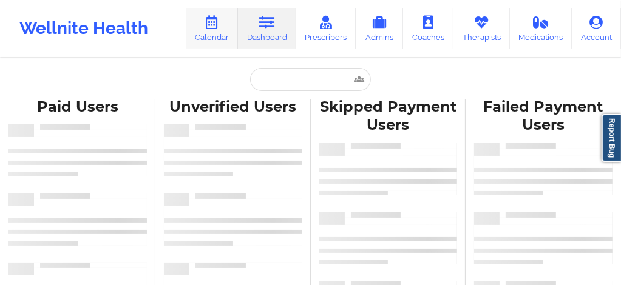
click at [219, 45] on link "Calendar" at bounding box center [212, 29] width 52 height 40
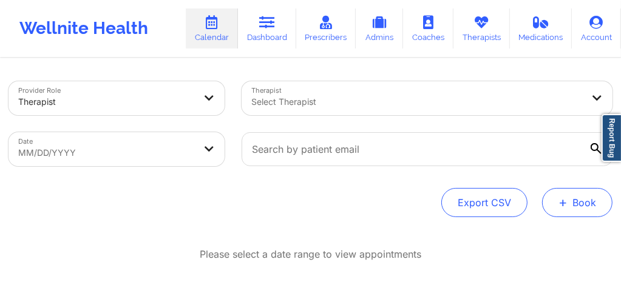
click at [577, 205] on button "+ Book" at bounding box center [577, 202] width 70 height 29
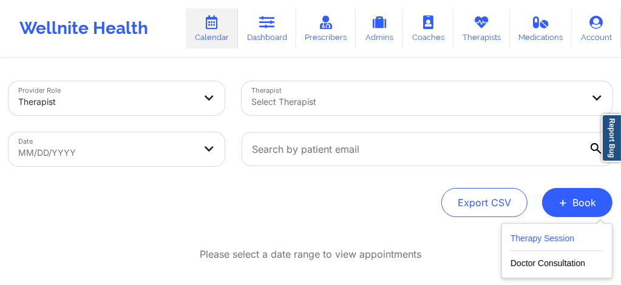
click at [549, 240] on button "Therapy Session" at bounding box center [557, 241] width 93 height 20
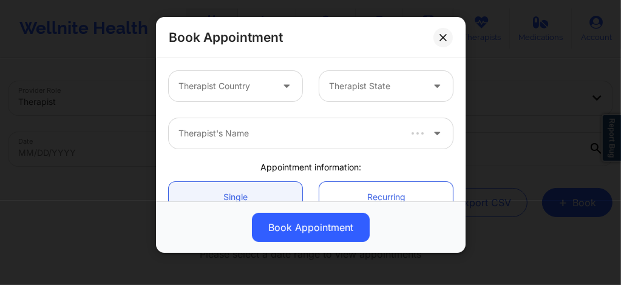
click at [263, 85] on div at bounding box center [226, 86] width 94 height 15
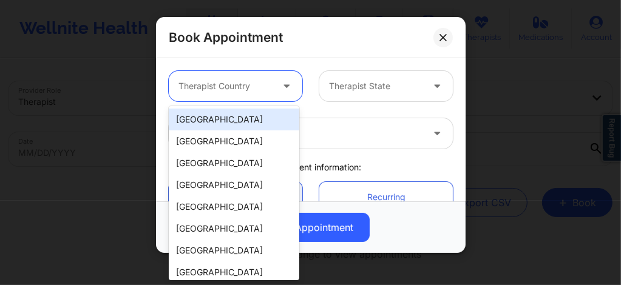
click at [244, 122] on div "[GEOGRAPHIC_DATA]" at bounding box center [234, 120] width 131 height 22
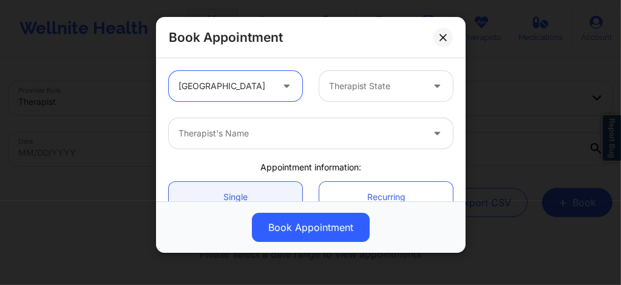
click at [366, 87] on div at bounding box center [376, 86] width 94 height 15
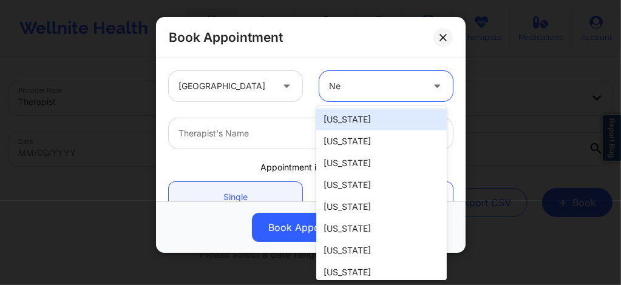
type input "New"
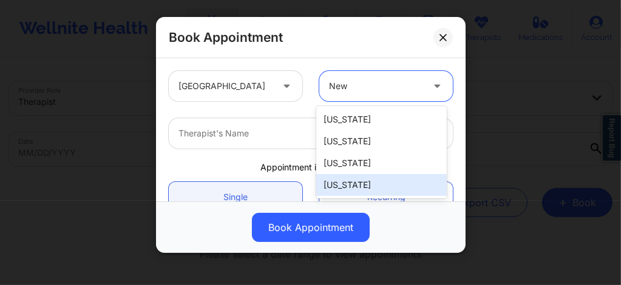
click at [332, 187] on div "[US_STATE]" at bounding box center [381, 185] width 131 height 22
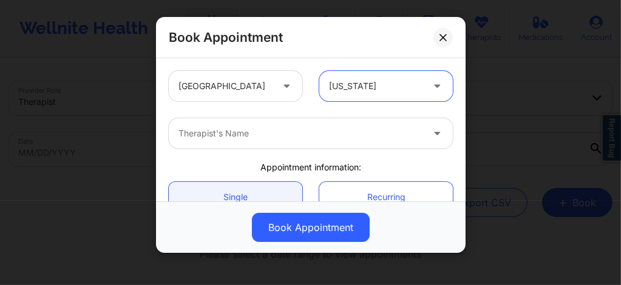
click at [275, 140] on div at bounding box center [301, 133] width 244 height 15
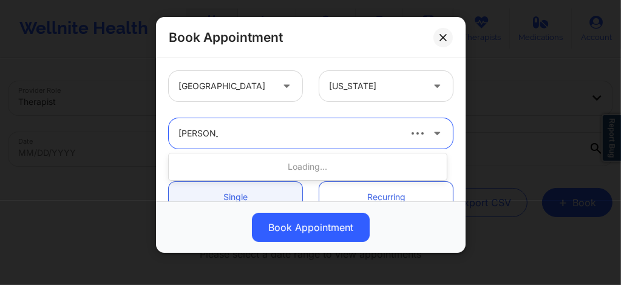
type input "Shira Laza"
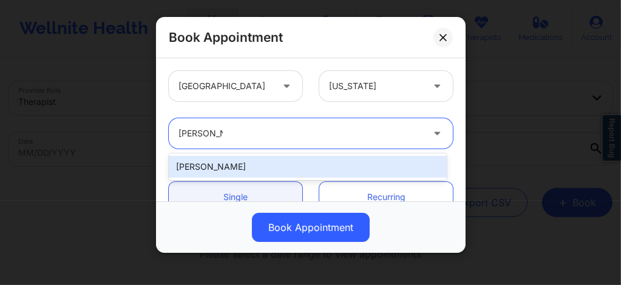
click at [245, 164] on div "[PERSON_NAME]" at bounding box center [308, 167] width 278 height 22
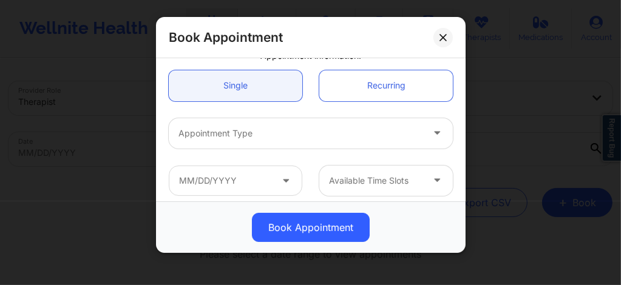
scroll to position [113, 0]
click at [235, 134] on div at bounding box center [301, 132] width 244 height 15
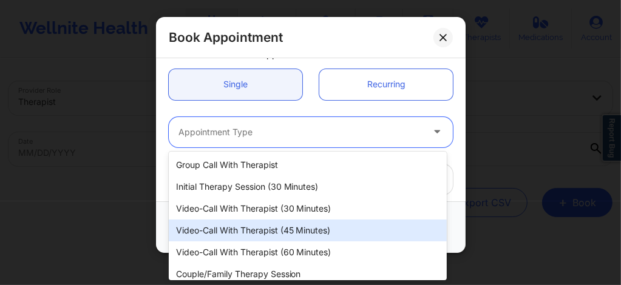
click at [247, 227] on div "Video-Call with Therapist (45 minutes)" at bounding box center [308, 231] width 278 height 22
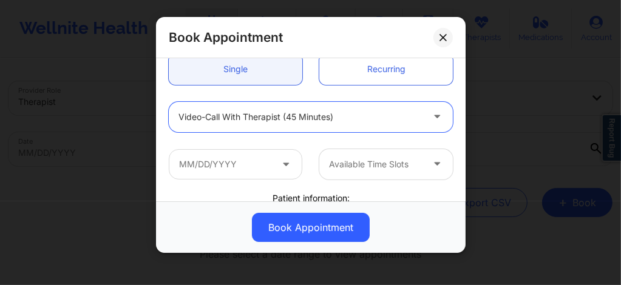
scroll to position [129, 0]
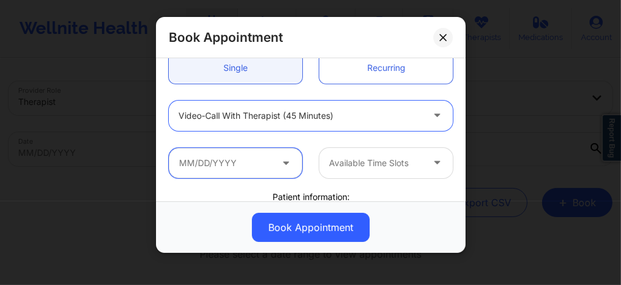
click at [234, 170] on input "text" at bounding box center [236, 163] width 134 height 30
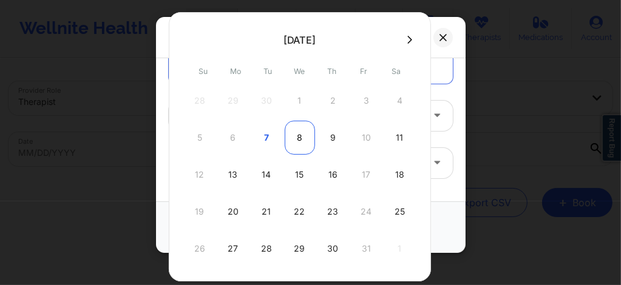
click at [299, 138] on div "8" at bounding box center [300, 138] width 30 height 34
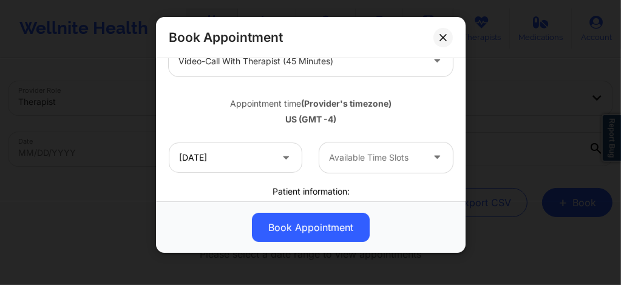
scroll to position [186, 0]
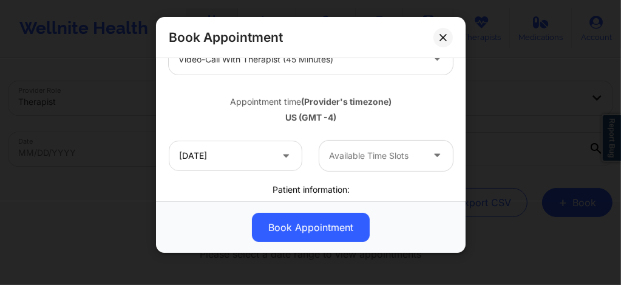
click at [344, 158] on div at bounding box center [376, 156] width 94 height 15
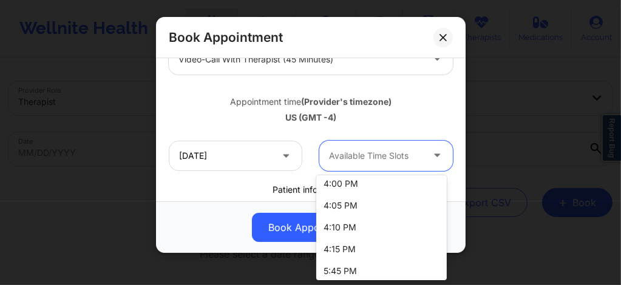
scroll to position [2108, 0]
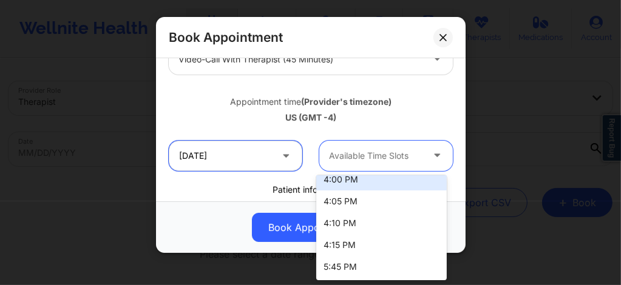
click at [250, 154] on input "[DATE]" at bounding box center [236, 156] width 134 height 30
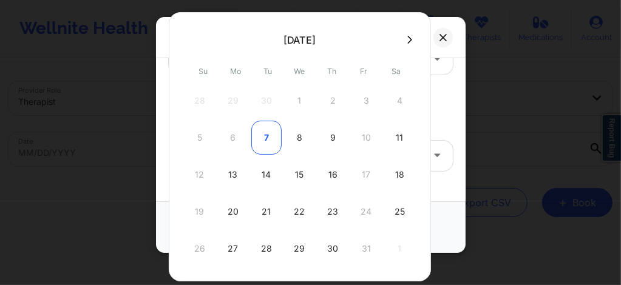
click at [269, 138] on div "7" at bounding box center [266, 138] width 30 height 34
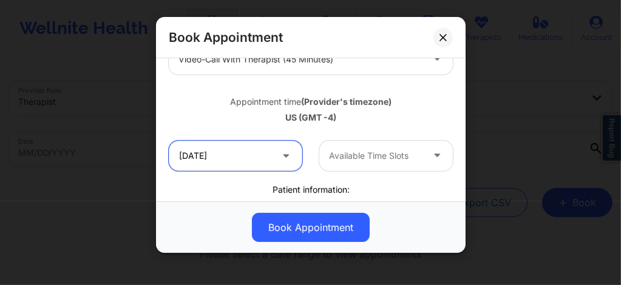
click at [248, 155] on input "10/07/2025" at bounding box center [236, 156] width 134 height 30
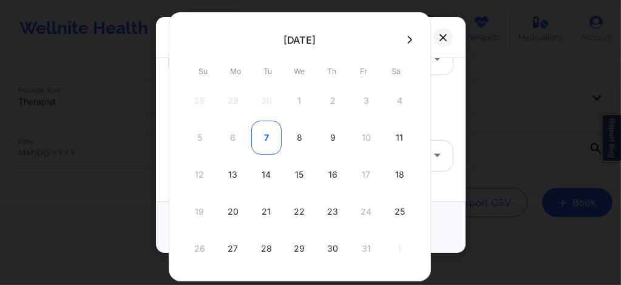
click at [257, 141] on div "7" at bounding box center [266, 138] width 30 height 34
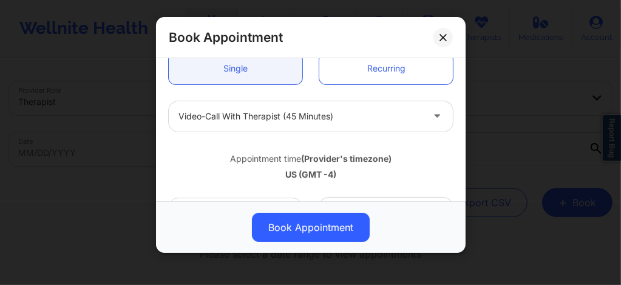
scroll to position [113, 0]
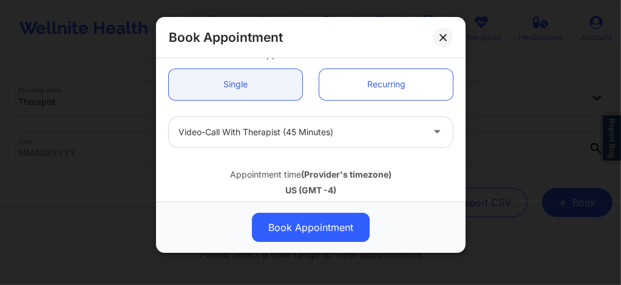
click at [238, 124] on div "Video-Call with Therapist (45 minutes)" at bounding box center [301, 132] width 244 height 30
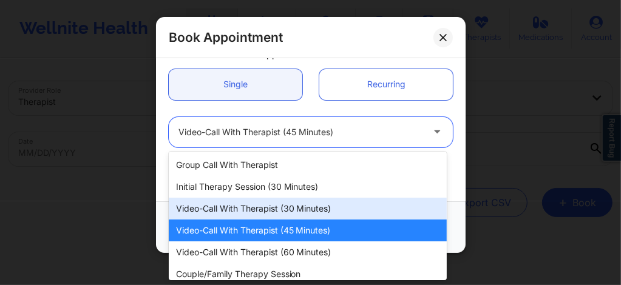
click at [248, 208] on div "Video-Call with Therapist (30 minutes)" at bounding box center [308, 209] width 278 height 22
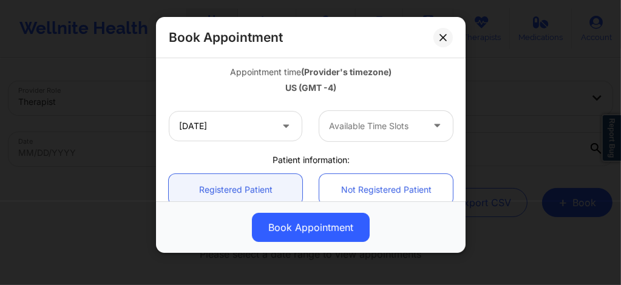
scroll to position [219, 0]
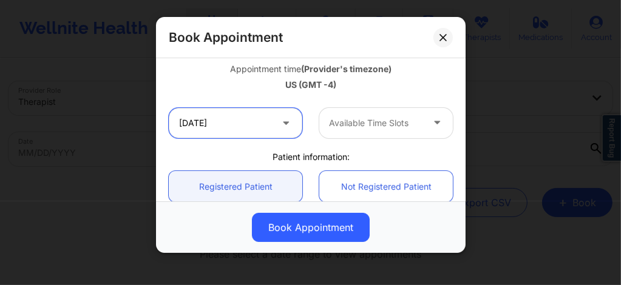
click at [250, 121] on input "10/07/2025" at bounding box center [236, 123] width 134 height 30
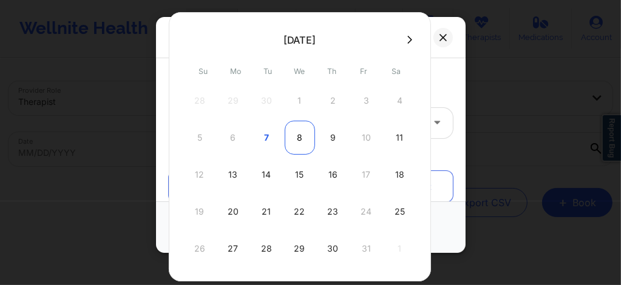
click at [298, 137] on div "8" at bounding box center [300, 138] width 30 height 34
type input "[DATE]"
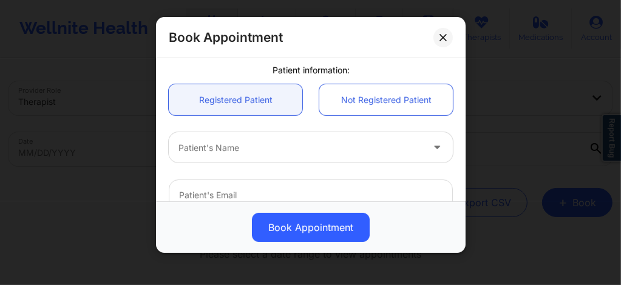
scroll to position [307, 0]
click at [335, 145] on div at bounding box center [301, 146] width 244 height 15
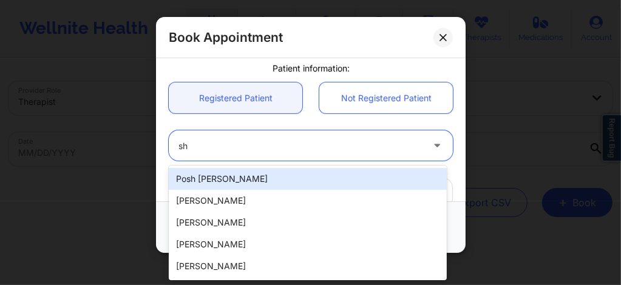
type input "s"
paste input "David Lepelstat"
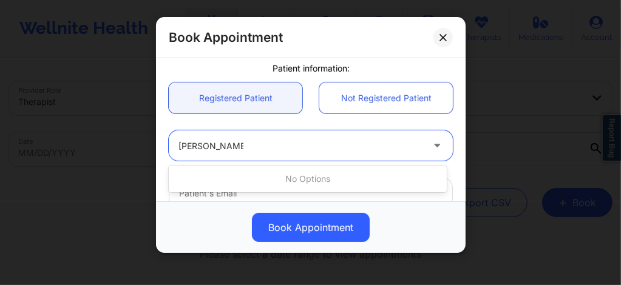
type input "David Lepelstat"
paste input "david.lepelstat@gmail.com"
type input "david.lepelstat@gmail.com"
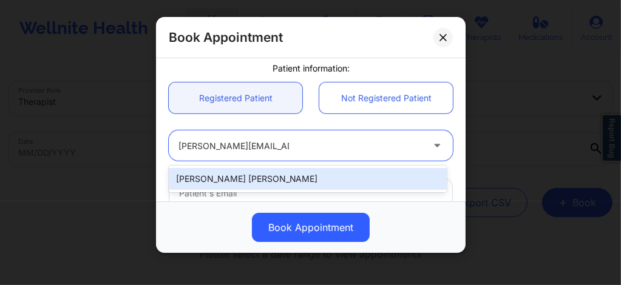
click at [271, 168] on div "David Ross Lepelstat" at bounding box center [308, 179] width 278 height 22
type input "david.lepelstat@gmail.com"
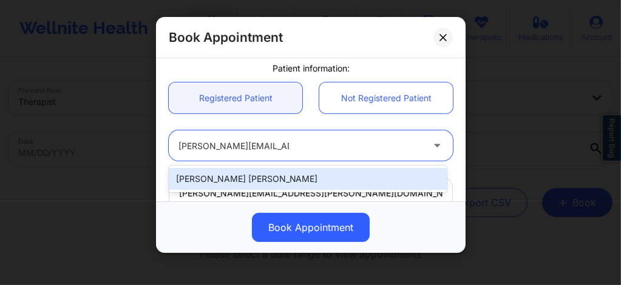
type input "+1646-250-6271"
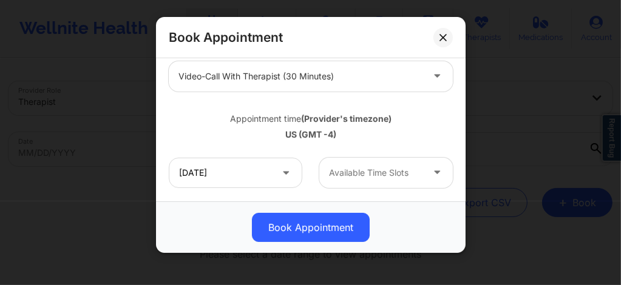
scroll to position [187, 0]
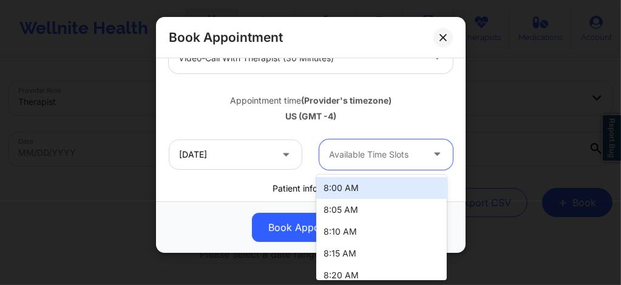
click at [371, 154] on div at bounding box center [376, 155] width 94 height 15
click at [243, 148] on input "[DATE]" at bounding box center [236, 155] width 134 height 30
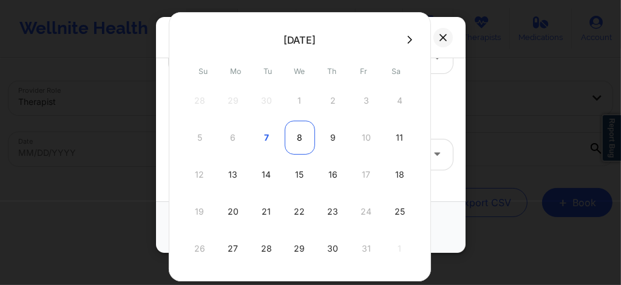
click at [296, 136] on div "8" at bounding box center [300, 138] width 30 height 34
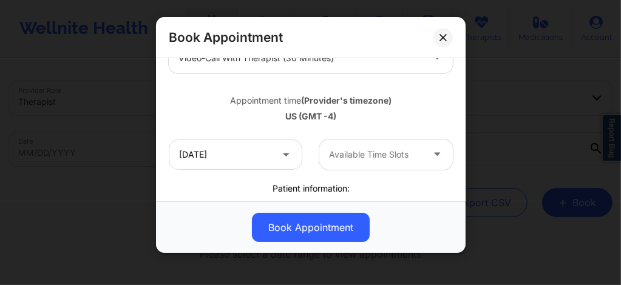
click at [377, 155] on div at bounding box center [376, 155] width 94 height 15
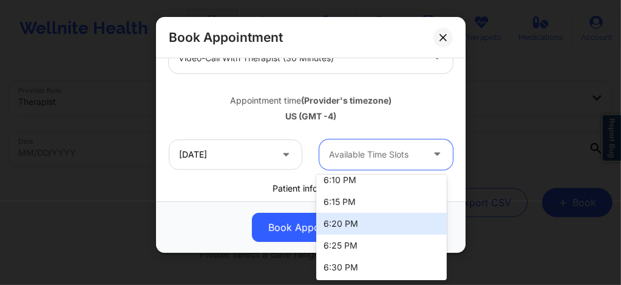
scroll to position [2255, 0]
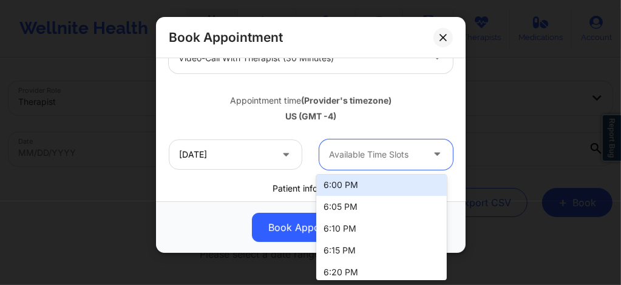
click at [344, 180] on div "6:00 PM" at bounding box center [381, 185] width 131 height 22
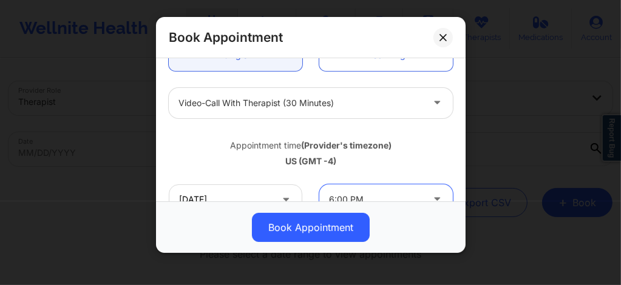
scroll to position [138, 0]
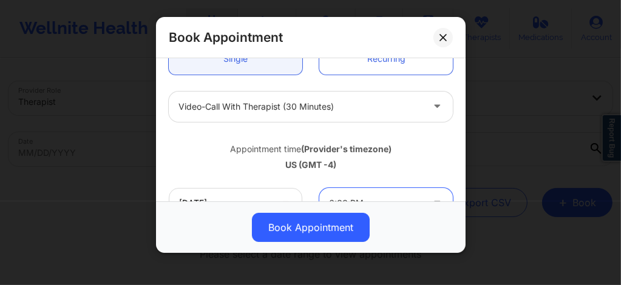
click at [252, 114] on div "Video-Call with Therapist (30 minutes)" at bounding box center [301, 107] width 244 height 30
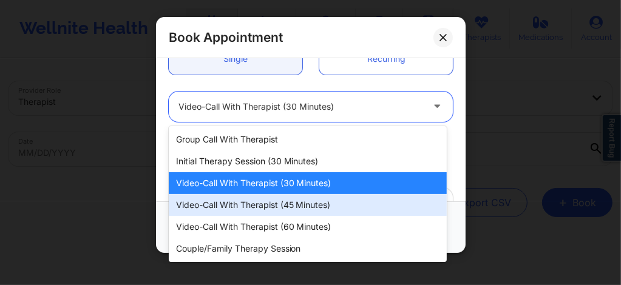
click at [255, 206] on div "Video-Call with Therapist (45 minutes)" at bounding box center [308, 205] width 278 height 22
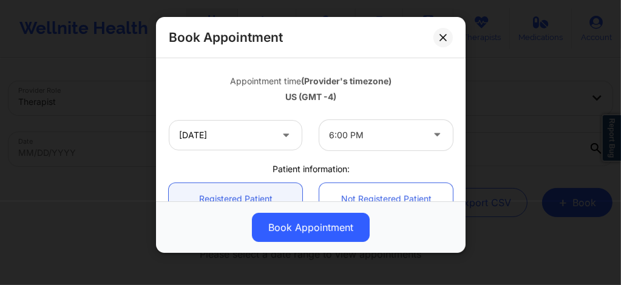
scroll to position [211, 0]
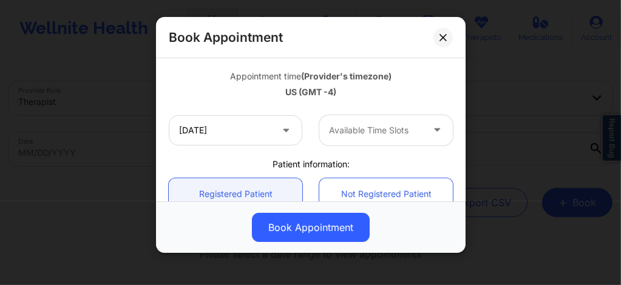
click at [347, 130] on div at bounding box center [376, 130] width 94 height 15
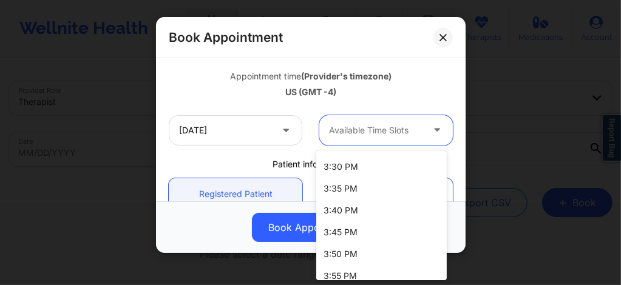
scroll to position [2082, 0]
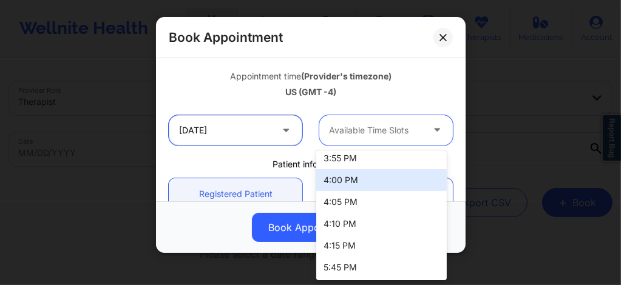
click at [253, 137] on input "[DATE]" at bounding box center [236, 130] width 134 height 30
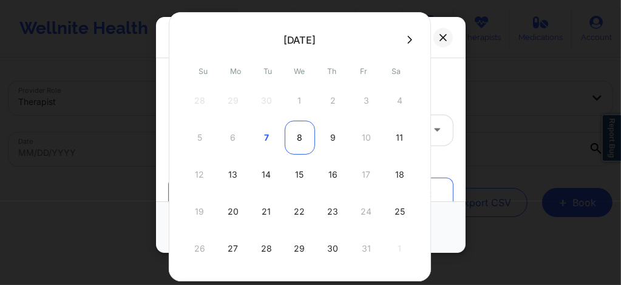
click at [297, 137] on div "8" at bounding box center [300, 138] width 30 height 34
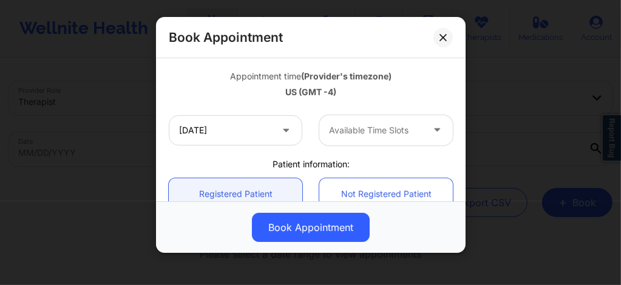
click at [366, 129] on div at bounding box center [376, 130] width 94 height 15
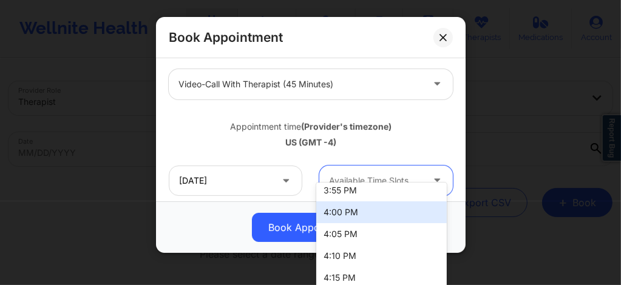
scroll to position [146, 0]
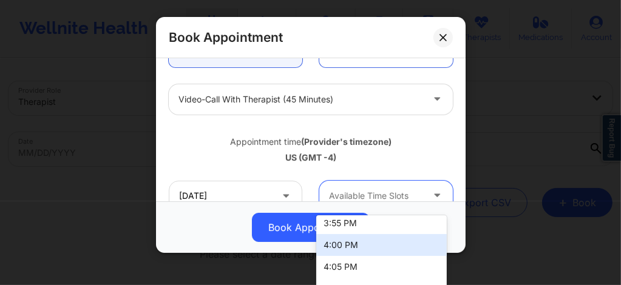
click at [283, 101] on div at bounding box center [301, 99] width 244 height 15
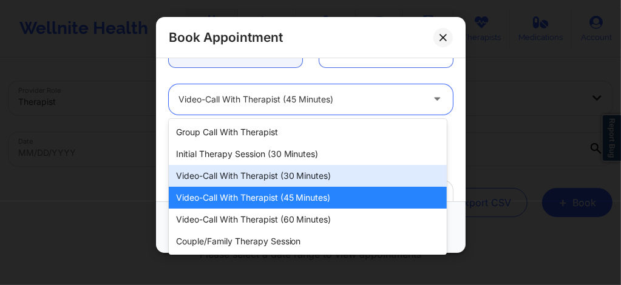
click at [278, 182] on div "Video-Call with Therapist (30 minutes)" at bounding box center [308, 176] width 278 height 22
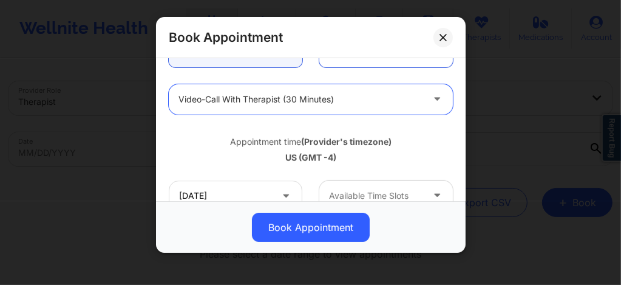
click at [365, 192] on div at bounding box center [376, 196] width 94 height 15
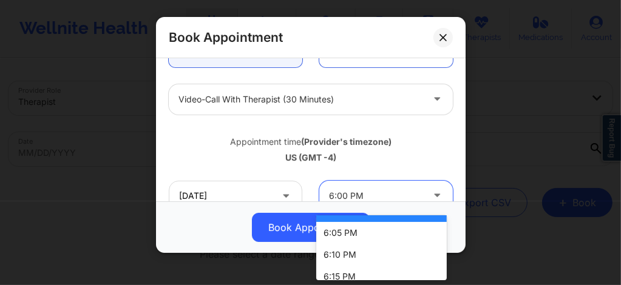
scroll to position [2264, 0]
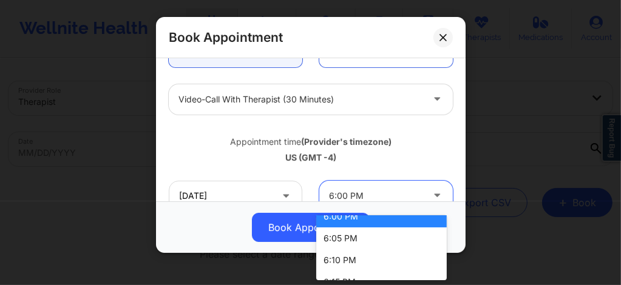
click at [345, 224] on div "6:00 PM" at bounding box center [381, 217] width 131 height 22
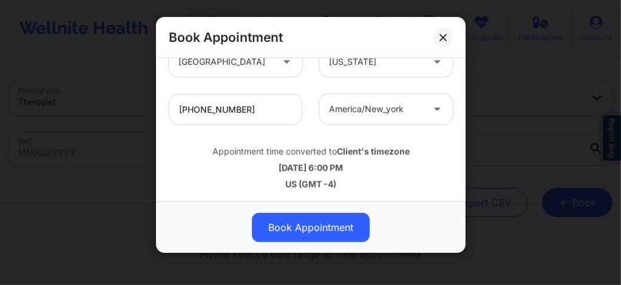
scroll to position [487, 0]
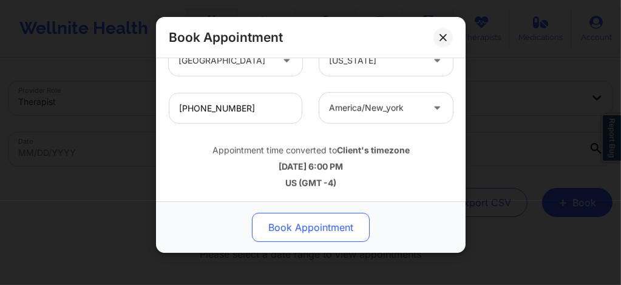
click at [299, 228] on button "Book Appointment" at bounding box center [311, 227] width 118 height 29
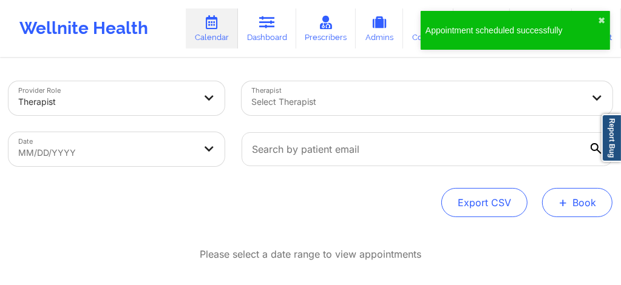
click at [566, 199] on span "+" at bounding box center [563, 202] width 9 height 7
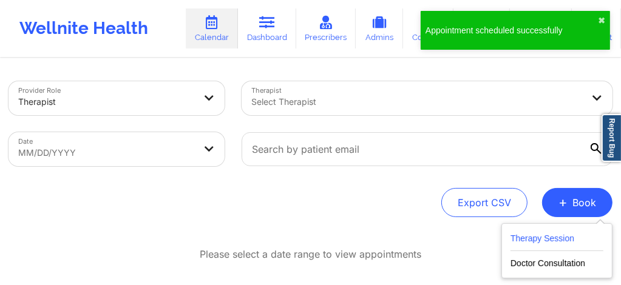
click at [519, 240] on button "Therapy Session" at bounding box center [557, 241] width 93 height 20
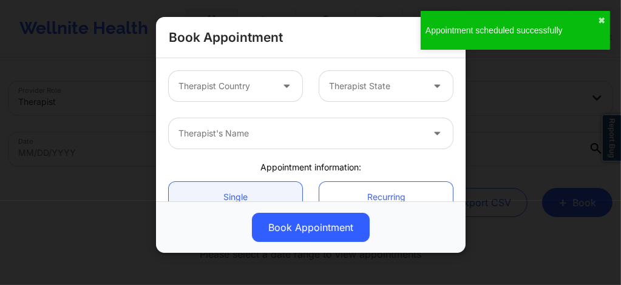
click at [264, 83] on div at bounding box center [226, 86] width 94 height 15
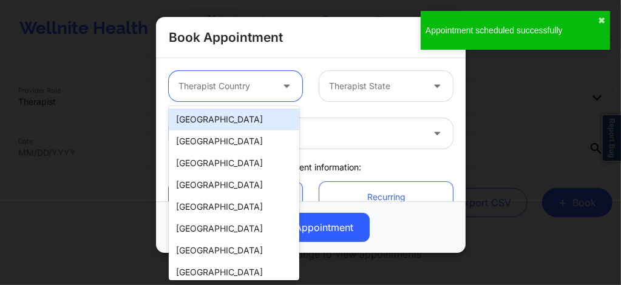
click at [216, 123] on div "[GEOGRAPHIC_DATA]" at bounding box center [234, 120] width 131 height 22
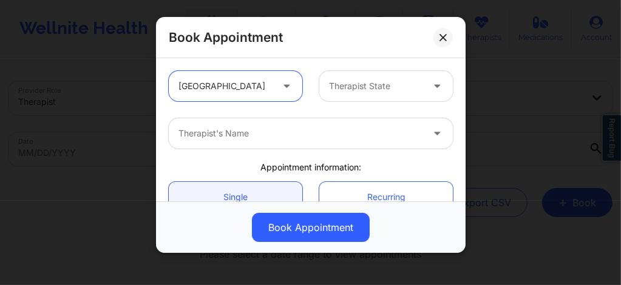
click at [367, 87] on div at bounding box center [376, 86] width 94 height 15
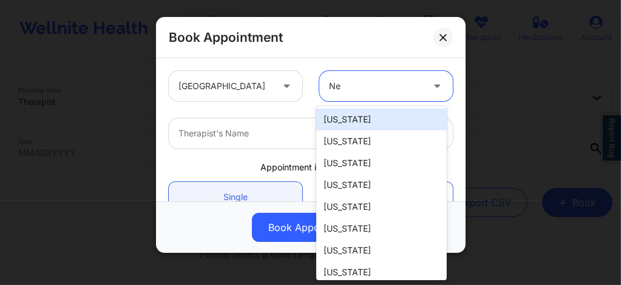
type input "New"
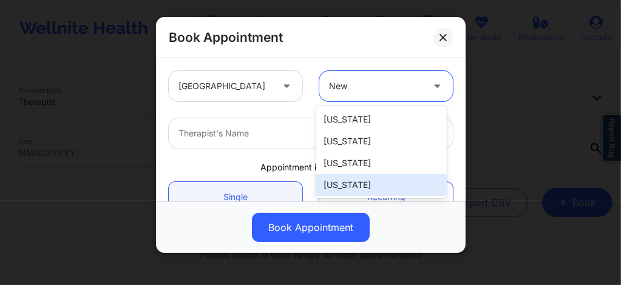
click at [342, 190] on div "[US_STATE]" at bounding box center [381, 185] width 131 height 22
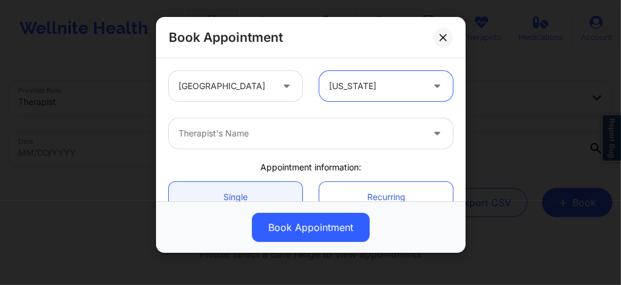
click at [274, 129] on div at bounding box center [301, 133] width 244 height 15
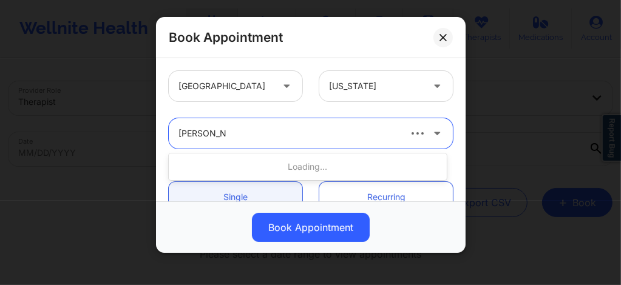
type input "[PERSON_NAME]"
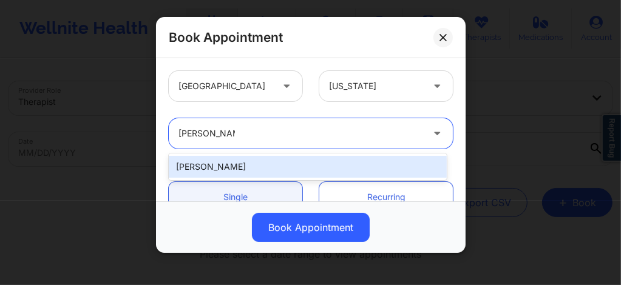
click at [251, 163] on div "[PERSON_NAME]" at bounding box center [308, 167] width 278 height 22
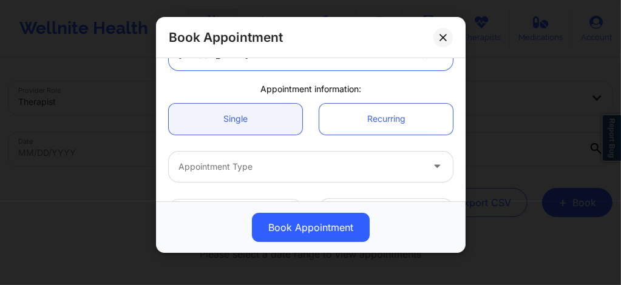
scroll to position [105, 0]
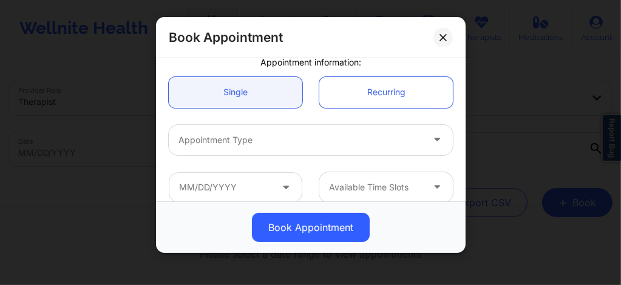
click at [256, 129] on div "Appointment Type" at bounding box center [296, 140] width 255 height 30
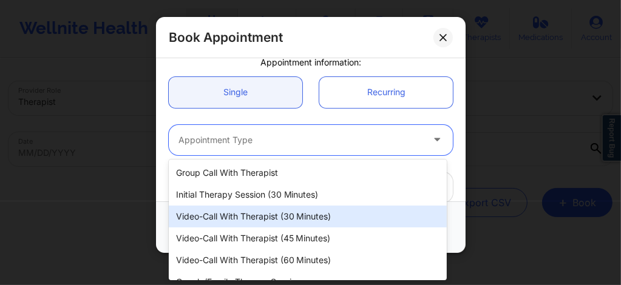
click at [265, 212] on div "Video-Call with Therapist (30 minutes)" at bounding box center [308, 217] width 278 height 22
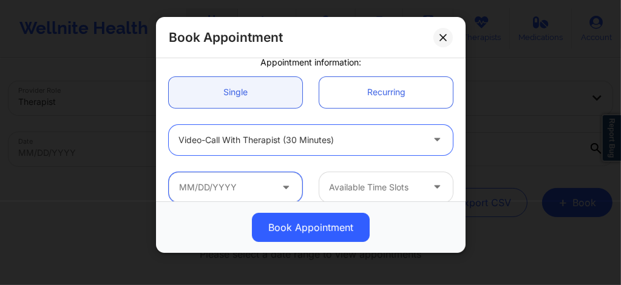
click at [243, 186] on input "text" at bounding box center [236, 187] width 134 height 30
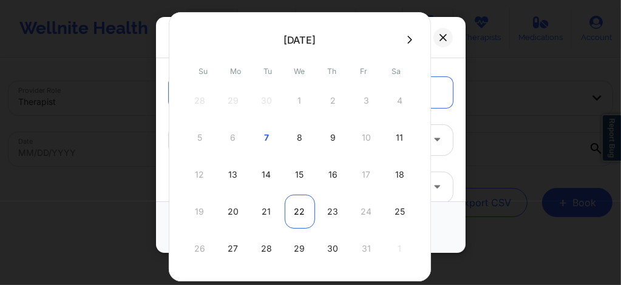
click at [291, 214] on div "22" at bounding box center [300, 212] width 30 height 34
type input "10/22/2025"
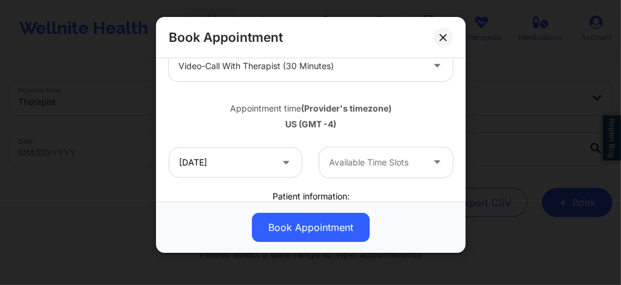
scroll to position [186, 0]
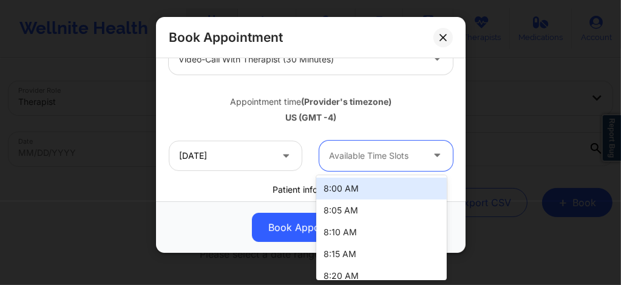
click at [348, 156] on div at bounding box center [376, 156] width 94 height 15
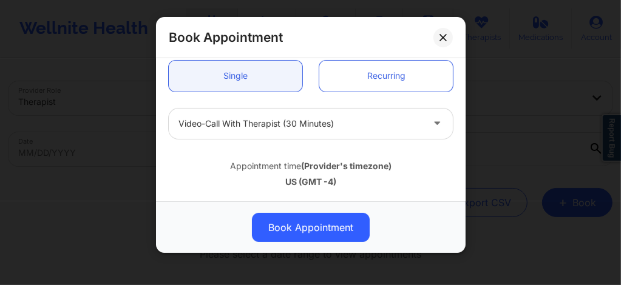
scroll to position [121, 0]
click at [262, 121] on div at bounding box center [301, 124] width 244 height 15
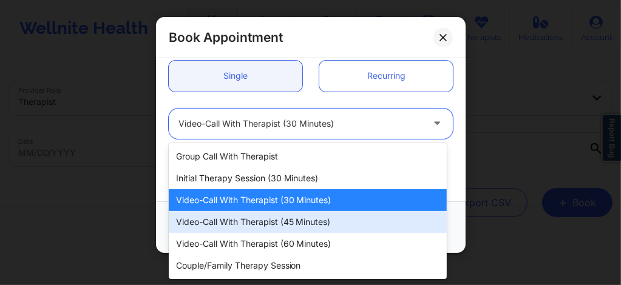
click at [272, 226] on div "Video-Call with Therapist (45 minutes)" at bounding box center [308, 222] width 278 height 22
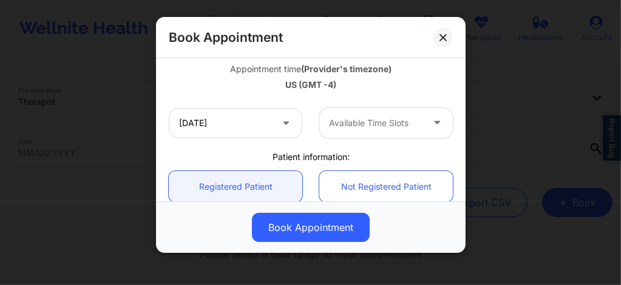
scroll to position [227, 0]
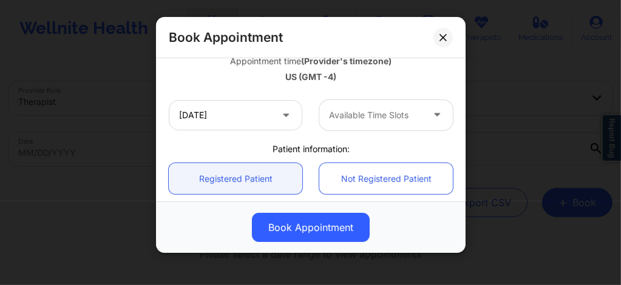
click at [364, 128] on div "Available Time Slots" at bounding box center [371, 115] width 104 height 30
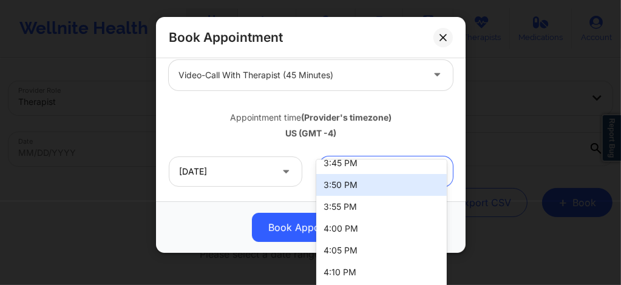
scroll to position [170, 0]
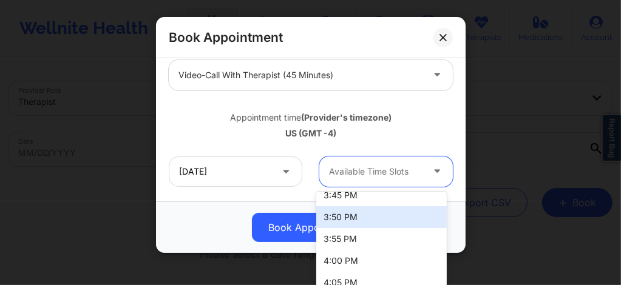
click at [273, 75] on div at bounding box center [301, 75] width 244 height 15
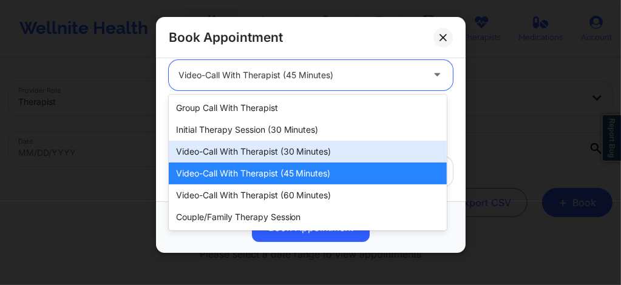
click at [278, 148] on div "Video-Call with Therapist (30 minutes)" at bounding box center [308, 152] width 278 height 22
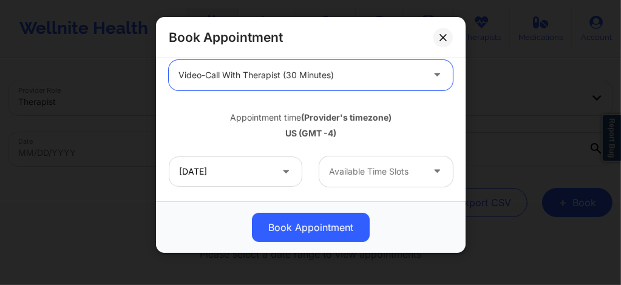
click at [364, 177] on div at bounding box center [376, 172] width 94 height 15
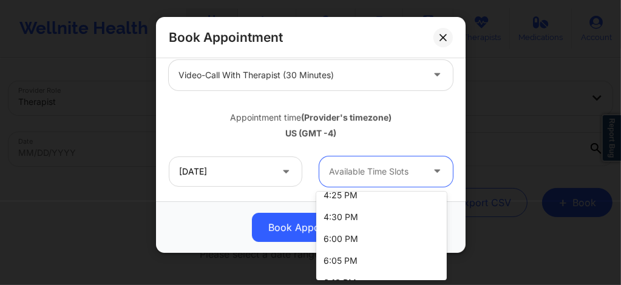
scroll to position [2215, 0]
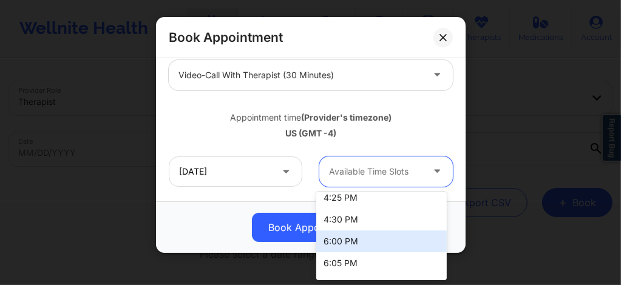
click at [350, 244] on div "6:00 PM" at bounding box center [381, 242] width 131 height 22
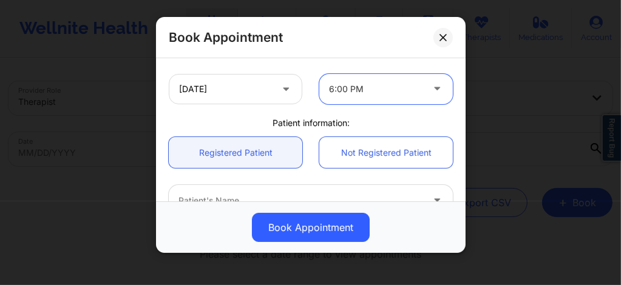
scroll to position [267, 0]
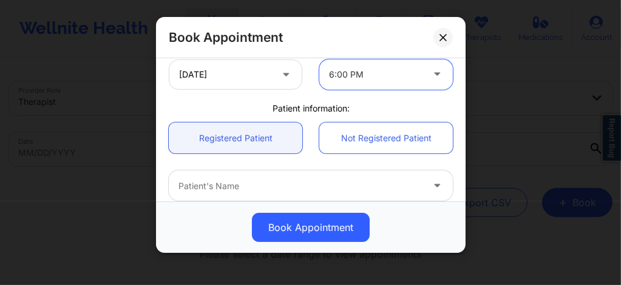
click at [260, 181] on div at bounding box center [301, 186] width 244 height 15
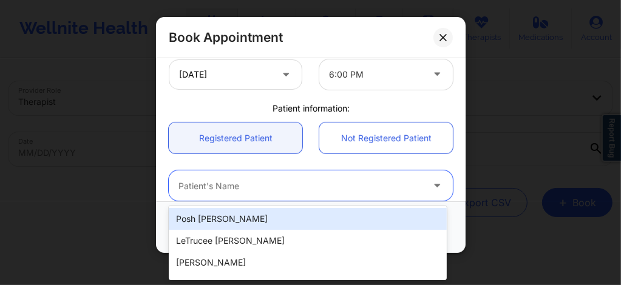
paste input "david.lepelstat@gmail.com"
type input "david.lepelstat@gmail.com"
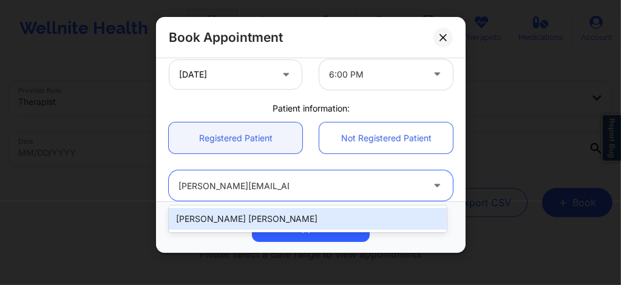
click at [248, 214] on div "David Ross Lepelstat" at bounding box center [308, 219] width 278 height 22
type input "david.lepelstat@gmail.com"
type input "+1646-250-6271"
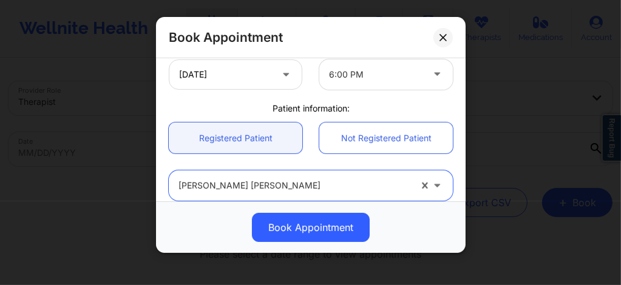
scroll to position [487, 0]
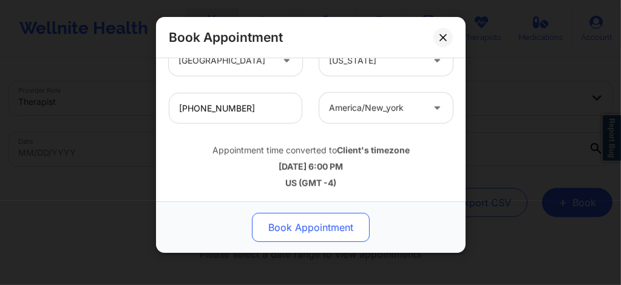
click at [296, 234] on button "Book Appointment" at bounding box center [311, 227] width 118 height 29
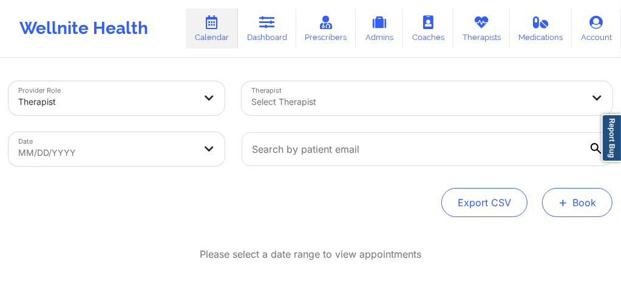
click at [595, 201] on button "+ Book" at bounding box center [577, 202] width 70 height 29
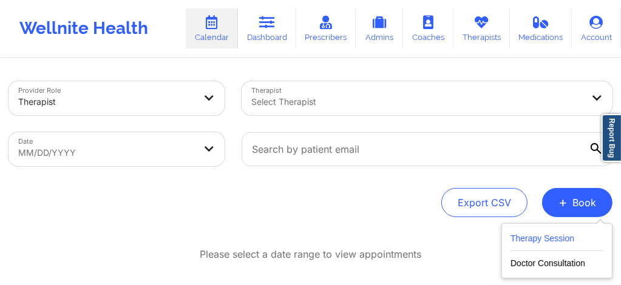
click at [544, 242] on button "Therapy Session" at bounding box center [557, 241] width 93 height 20
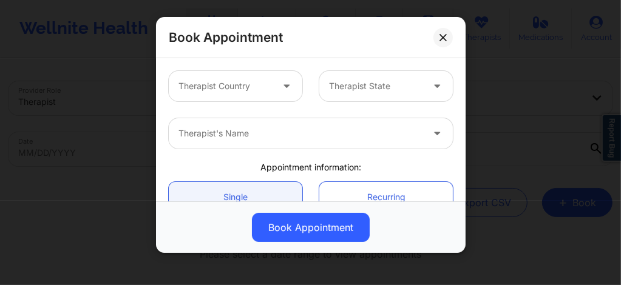
click at [251, 75] on div "Therapist Country" at bounding box center [221, 86] width 104 height 30
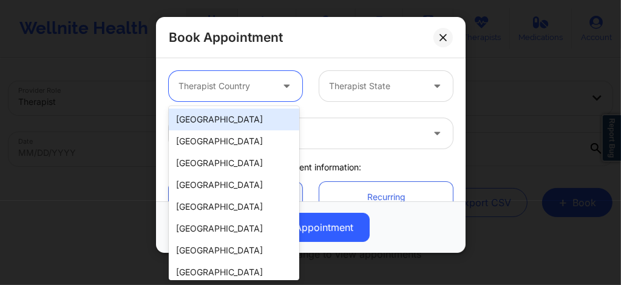
click at [237, 117] on div "[GEOGRAPHIC_DATA]" at bounding box center [234, 120] width 131 height 22
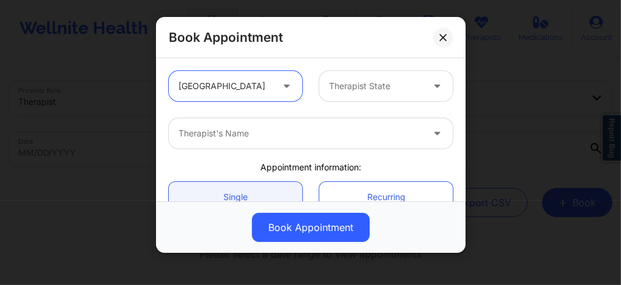
click at [360, 95] on div "Therapist State" at bounding box center [371, 86] width 104 height 30
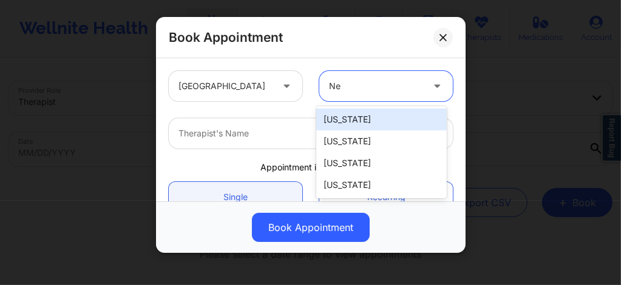
type input "New"
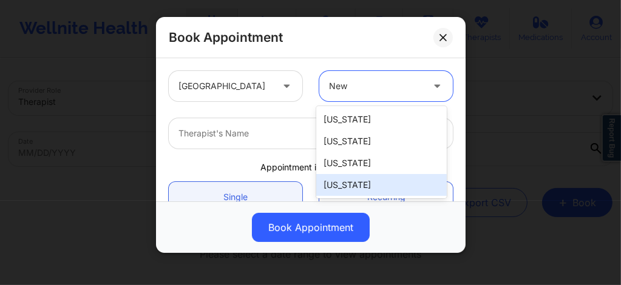
click at [339, 186] on div "[US_STATE]" at bounding box center [381, 185] width 131 height 22
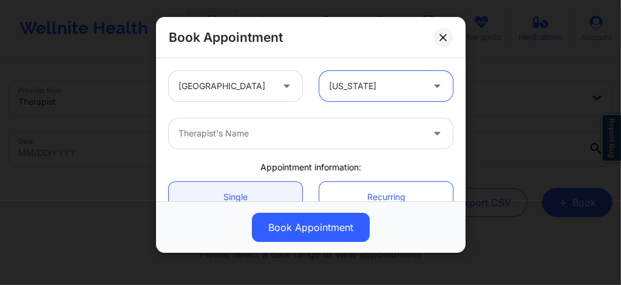
click at [287, 141] on div "Therapist's Name" at bounding box center [296, 133] width 255 height 30
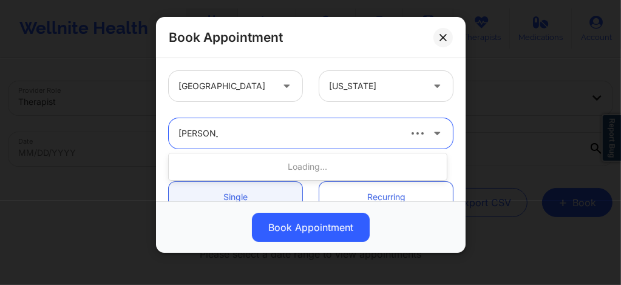
type input "Shira Laza"
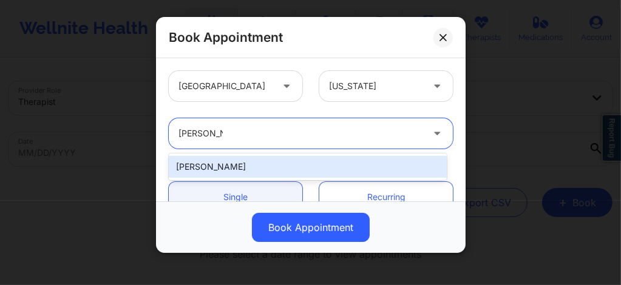
click at [263, 161] on div "[PERSON_NAME]" at bounding box center [308, 167] width 278 height 22
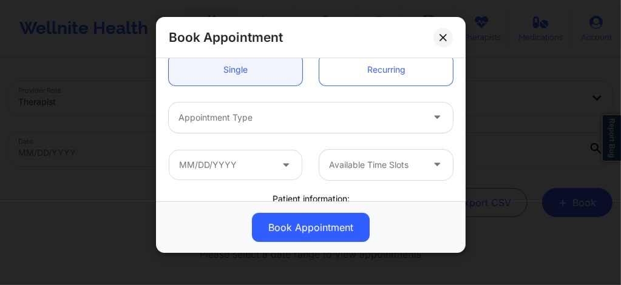
scroll to position [137, 0]
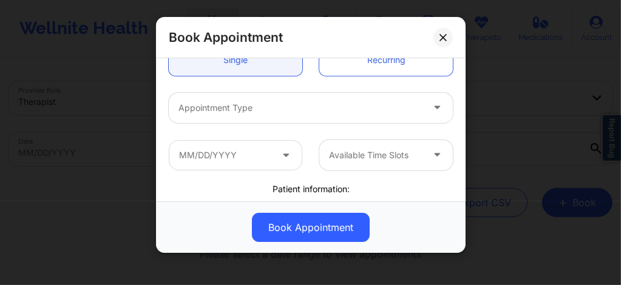
click at [258, 112] on div at bounding box center [301, 108] width 244 height 15
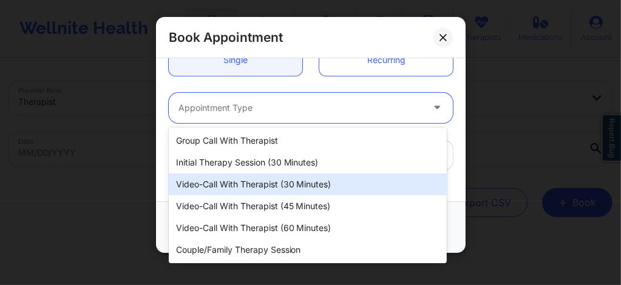
click at [270, 183] on div "Video-Call with Therapist (30 minutes)" at bounding box center [308, 185] width 278 height 22
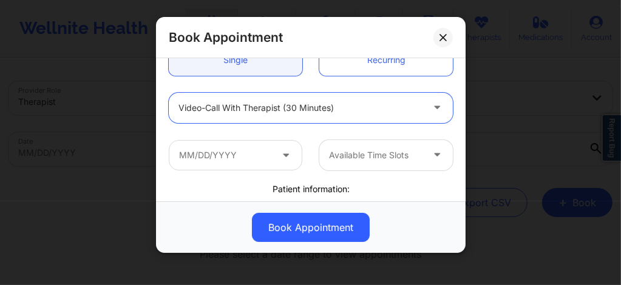
click at [285, 156] on icon at bounding box center [286, 153] width 12 height 10
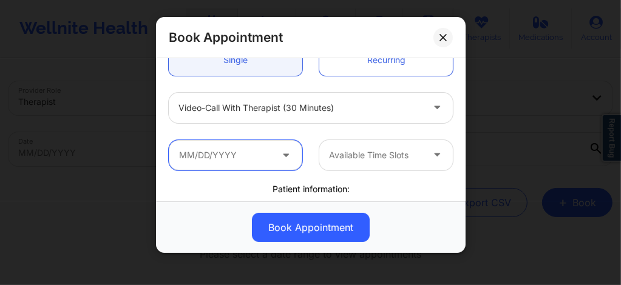
click at [258, 157] on input "text" at bounding box center [236, 155] width 134 height 30
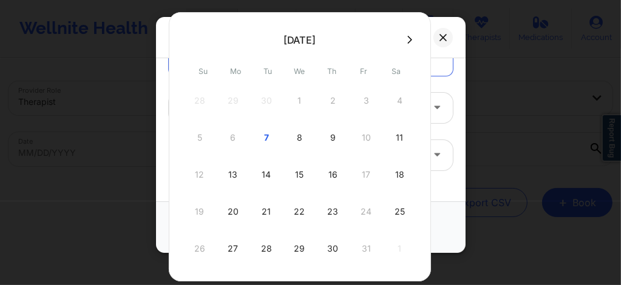
click at [407, 37] on icon at bounding box center [409, 39] width 5 height 9
click at [193, 41] on button at bounding box center [190, 40] width 12 height 10
click at [407, 39] on icon at bounding box center [409, 39] width 5 height 9
click at [295, 141] on div "5" at bounding box center [300, 138] width 30 height 34
type input "11/05/2025"
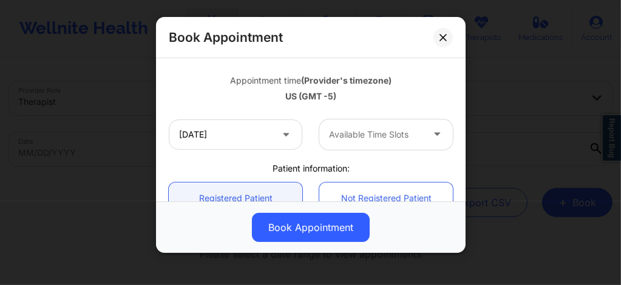
scroll to position [219, 0]
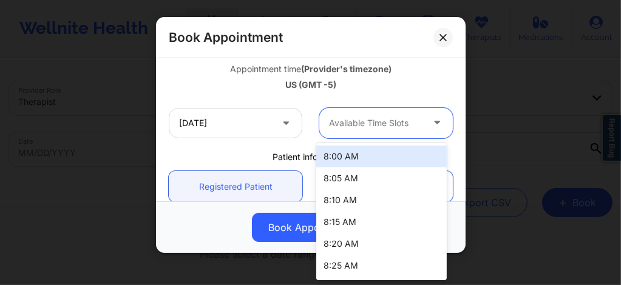
click at [347, 129] on div at bounding box center [376, 123] width 94 height 15
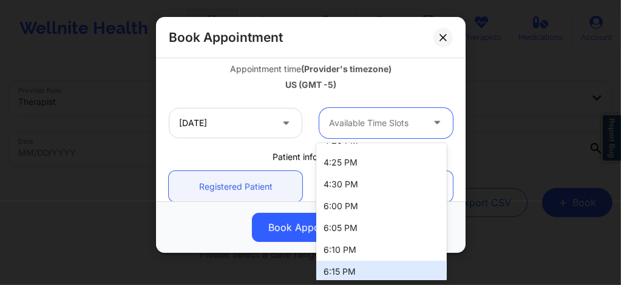
scroll to position [2199, 0]
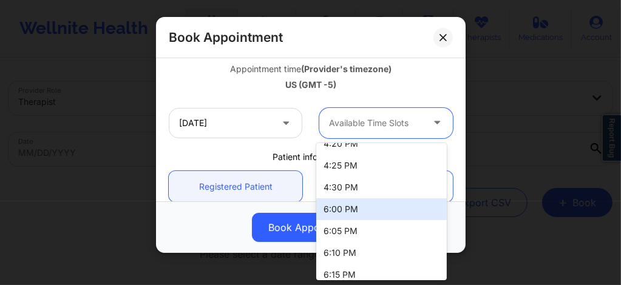
click at [332, 210] on div "6:00 PM" at bounding box center [381, 210] width 131 height 22
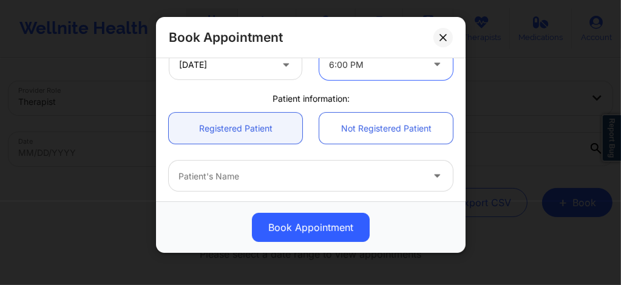
scroll to position [283, 0]
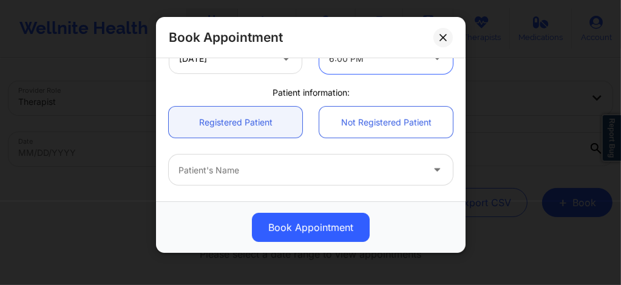
click at [237, 169] on div at bounding box center [301, 170] width 244 height 15
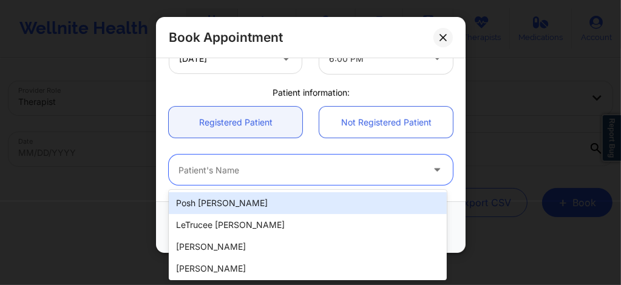
paste input "david.lepelstat@gmail.com"
type input "david.lepelstat@gmail.com"
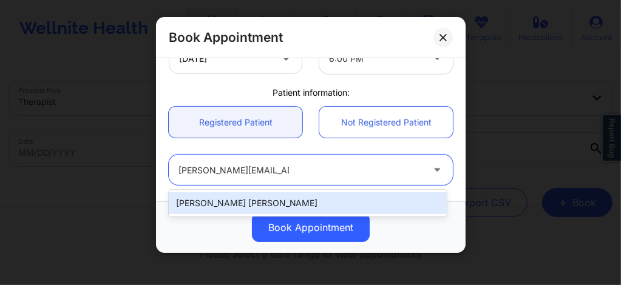
click at [261, 199] on div "David Ross Lepelstat" at bounding box center [308, 204] width 278 height 22
type input "david.lepelstat@gmail.com"
type input "+1646-250-6271"
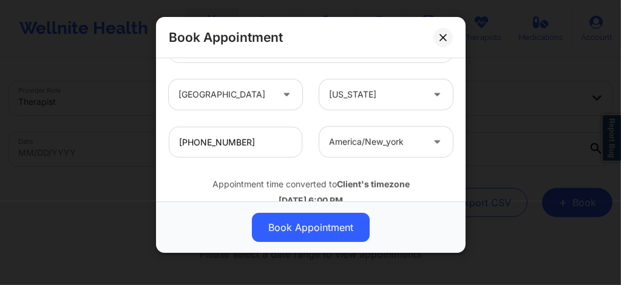
scroll to position [487, 0]
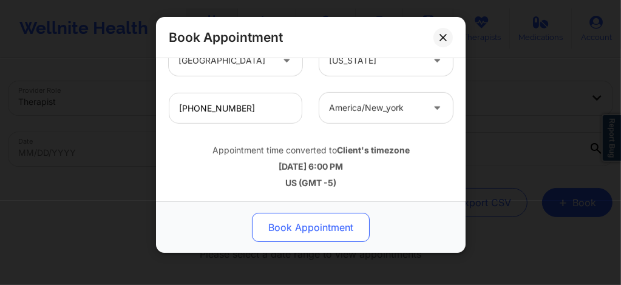
click at [288, 217] on button "Book Appointment" at bounding box center [311, 227] width 118 height 29
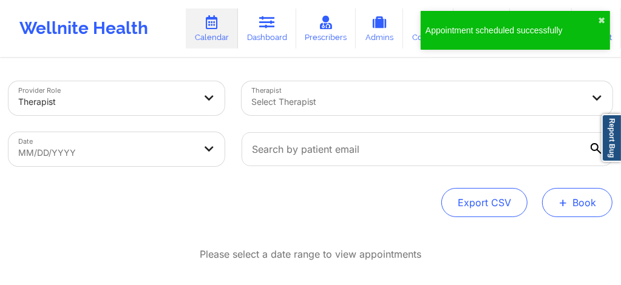
click at [572, 208] on button "+ Book" at bounding box center [577, 202] width 70 height 29
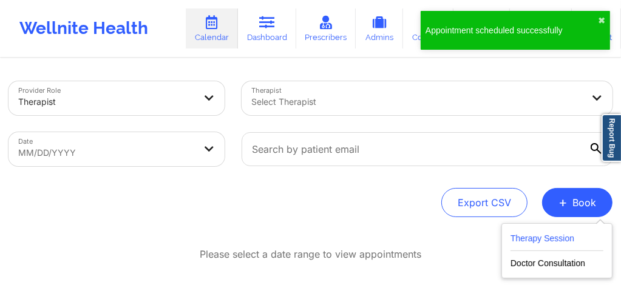
click at [534, 243] on button "Therapy Session" at bounding box center [557, 241] width 93 height 20
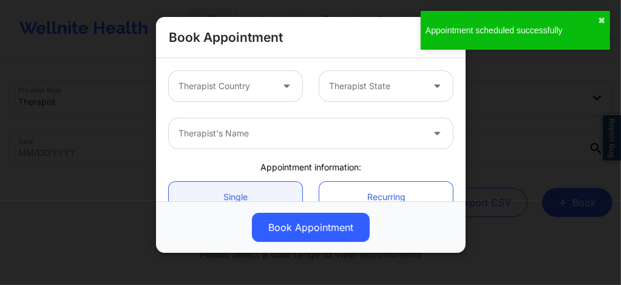
click at [242, 83] on div at bounding box center [226, 86] width 94 height 15
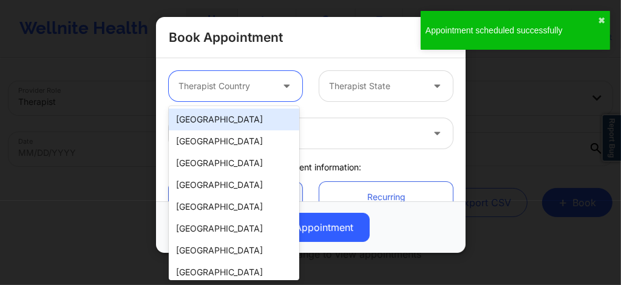
click at [212, 114] on div "[GEOGRAPHIC_DATA]" at bounding box center [234, 120] width 131 height 22
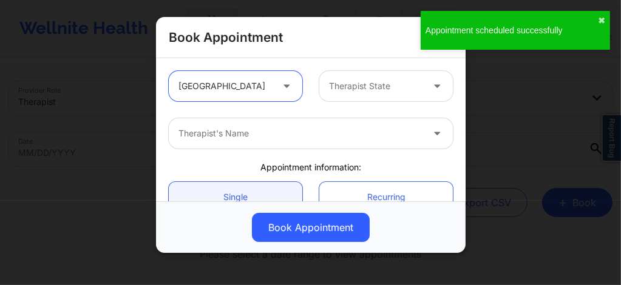
click at [339, 86] on div at bounding box center [376, 86] width 94 height 15
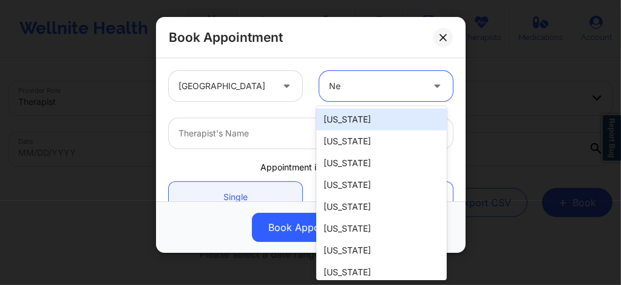
type input "New"
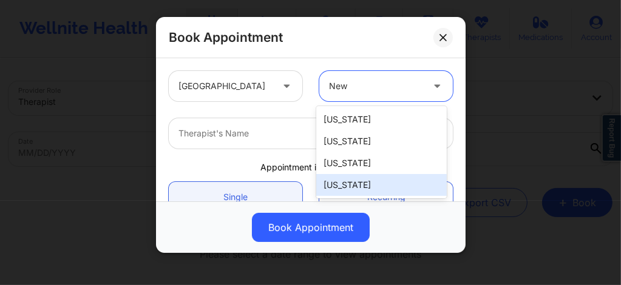
click at [338, 182] on div "[US_STATE]" at bounding box center [381, 185] width 131 height 22
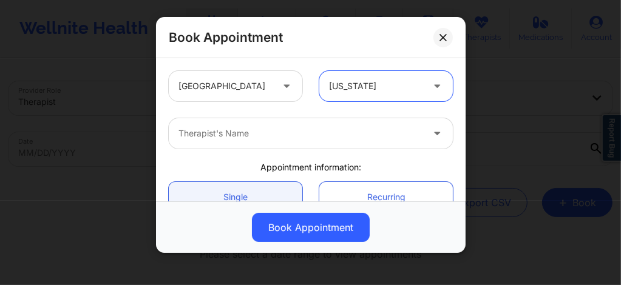
click at [276, 129] on div at bounding box center [301, 133] width 244 height 15
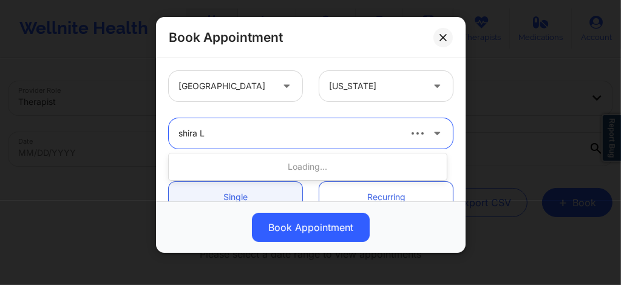
type input "shira La"
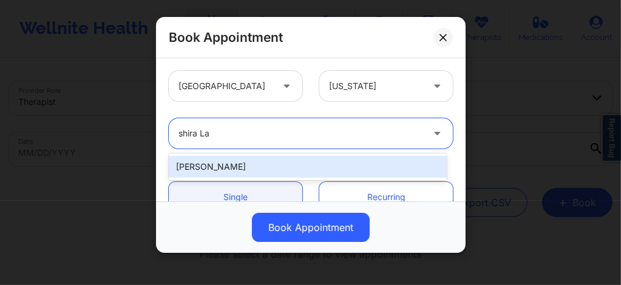
click at [234, 164] on div "[PERSON_NAME]" at bounding box center [308, 167] width 278 height 22
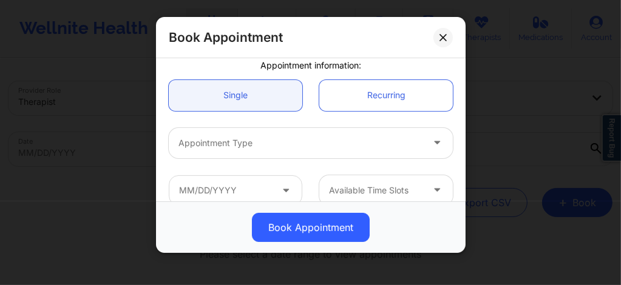
scroll to position [129, 0]
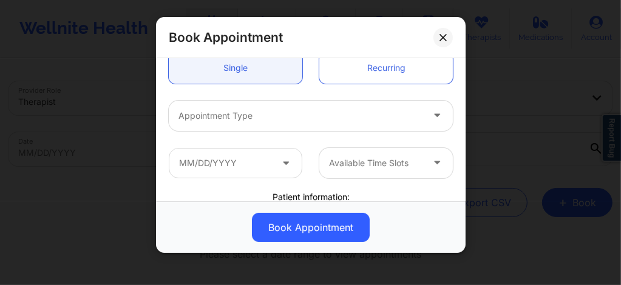
click at [235, 119] on div at bounding box center [301, 116] width 244 height 15
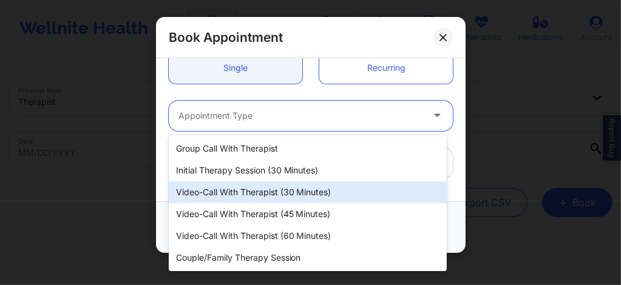
drag, startPoint x: 249, startPoint y: 189, endPoint x: 262, endPoint y: 150, distance: 41.7
click at [249, 189] on div "Video-Call with Therapist (30 minutes)" at bounding box center [308, 193] width 278 height 22
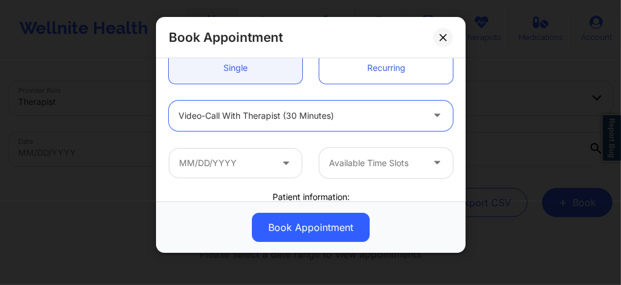
scroll to position [170, 0]
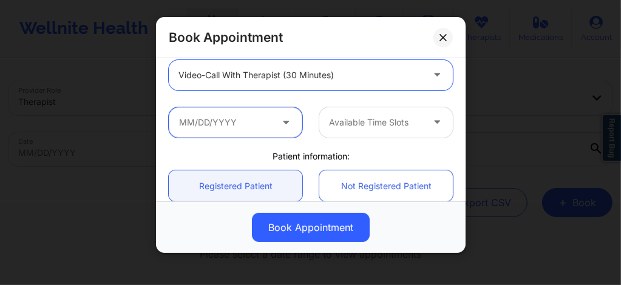
click at [233, 125] on input "text" at bounding box center [236, 122] width 134 height 30
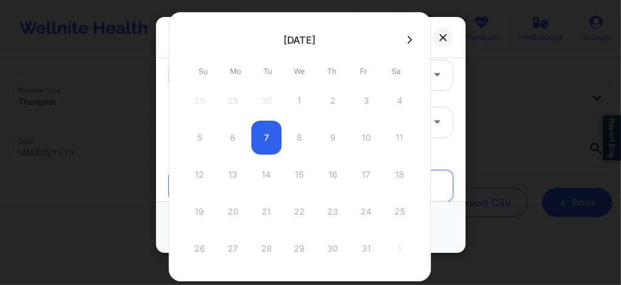
click at [407, 38] on icon at bounding box center [409, 39] width 5 height 9
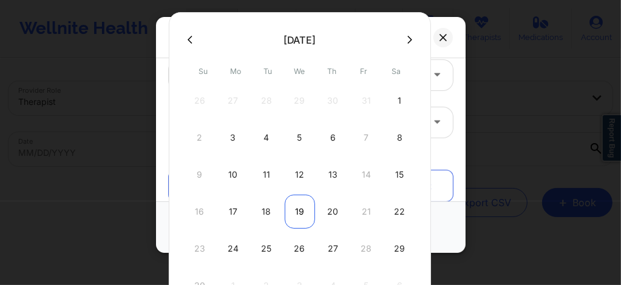
click at [293, 206] on div "19" at bounding box center [300, 212] width 30 height 34
type input "11/19/2025"
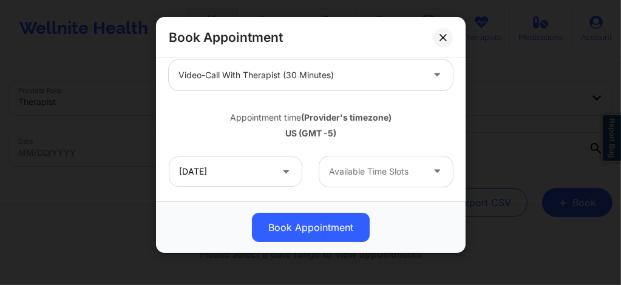
click at [342, 170] on div at bounding box center [376, 172] width 94 height 15
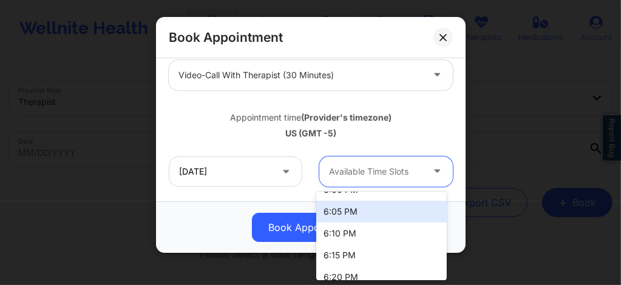
scroll to position [2636, 0]
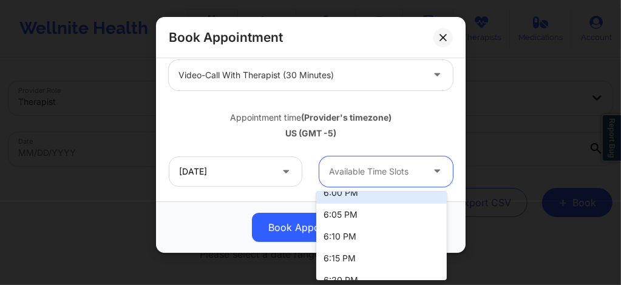
drag, startPoint x: 338, startPoint y: 203, endPoint x: 335, endPoint y: 192, distance: 11.2
click at [335, 192] on div "8:00 AM 8:05 AM 8:10 AM 8:15 AM 8:20 AM 8:25 AM 8:30 AM 8:35 AM 8:40 AM 8:45 AM…" at bounding box center [381, 236] width 131 height 89
click at [335, 193] on div "6:00 PM" at bounding box center [381, 193] width 131 height 22
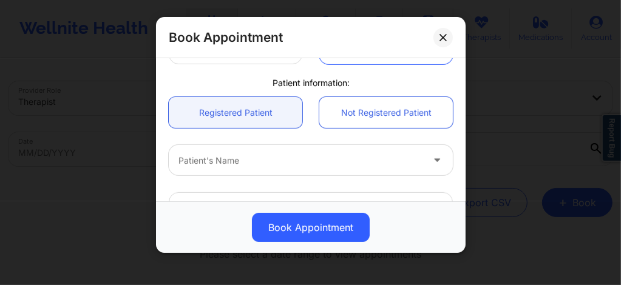
scroll to position [299, 0]
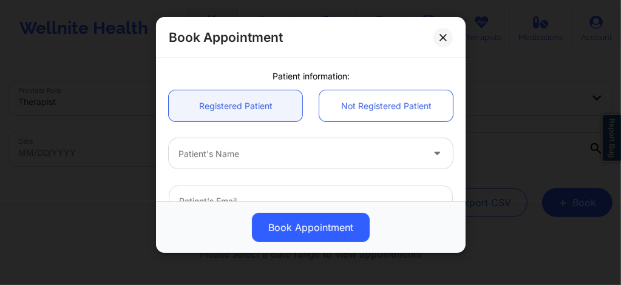
click at [253, 154] on div at bounding box center [301, 154] width 244 height 15
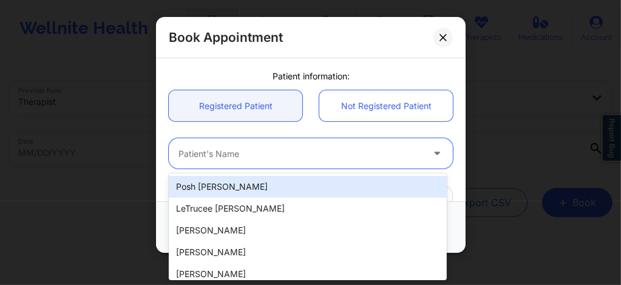
paste input "david.lepelstat@gmail.com"
type input "david.lepelstat@gmail.com"
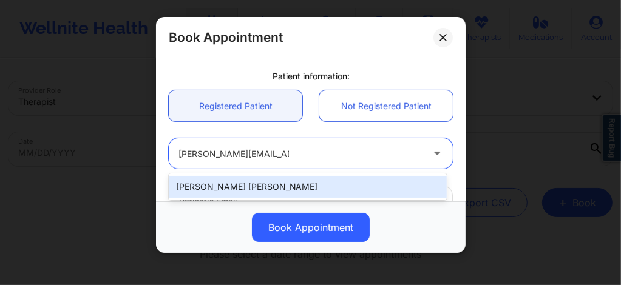
click at [270, 182] on div "David Ross Lepelstat" at bounding box center [308, 187] width 278 height 22
type input "david.lepelstat@gmail.com"
type input "+1646-250-6271"
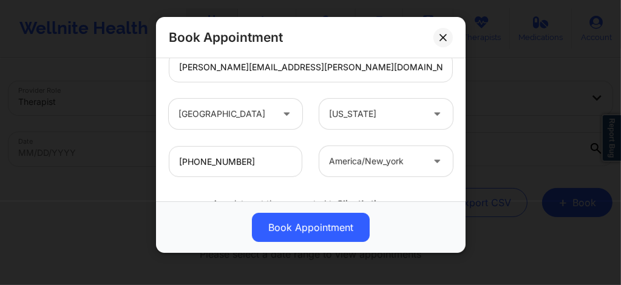
scroll to position [487, 0]
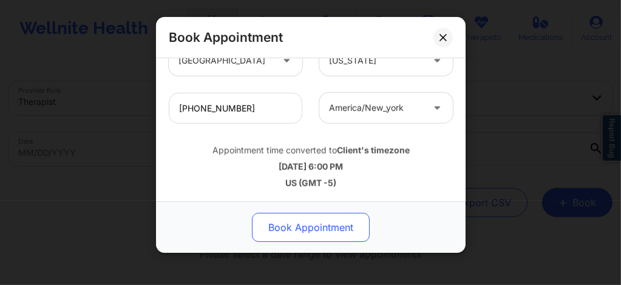
click at [291, 223] on button "Book Appointment" at bounding box center [311, 227] width 118 height 29
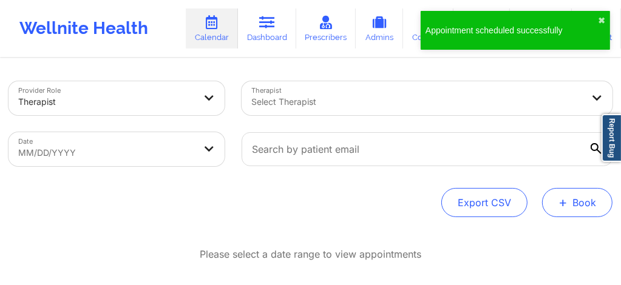
click at [581, 204] on button "+ Book" at bounding box center [577, 202] width 70 height 29
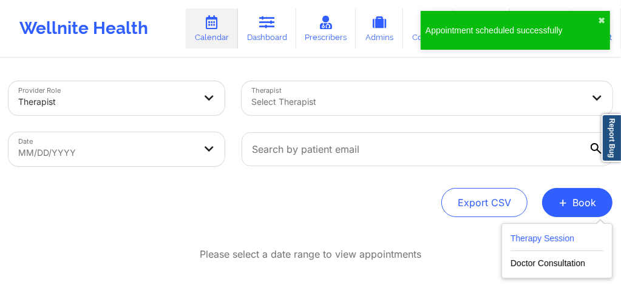
click at [548, 237] on button "Therapy Session" at bounding box center [557, 241] width 93 height 20
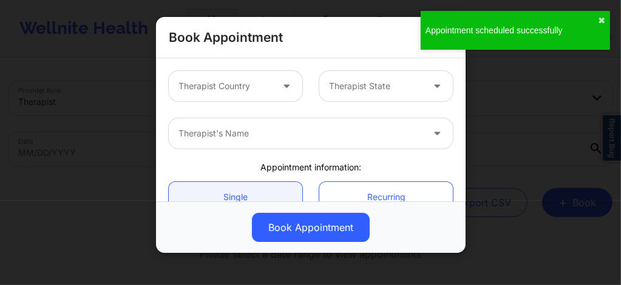
click at [216, 84] on div at bounding box center [226, 86] width 94 height 15
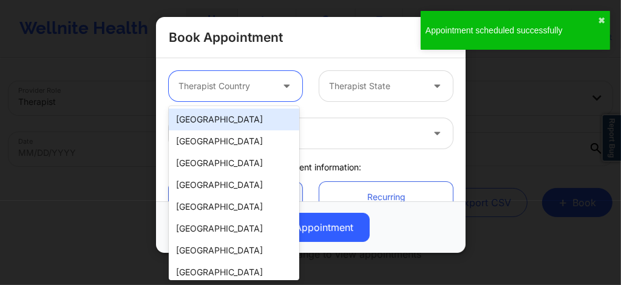
click at [220, 114] on div "[GEOGRAPHIC_DATA]" at bounding box center [234, 120] width 131 height 22
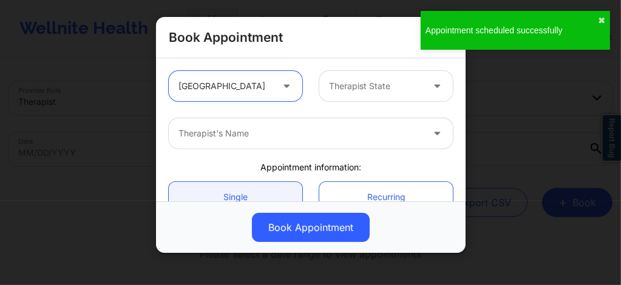
click at [373, 82] on div at bounding box center [376, 86] width 94 height 15
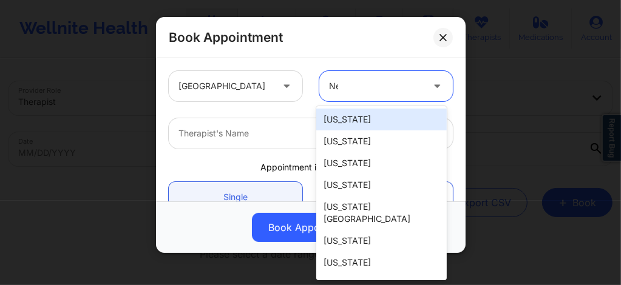
type input "New"
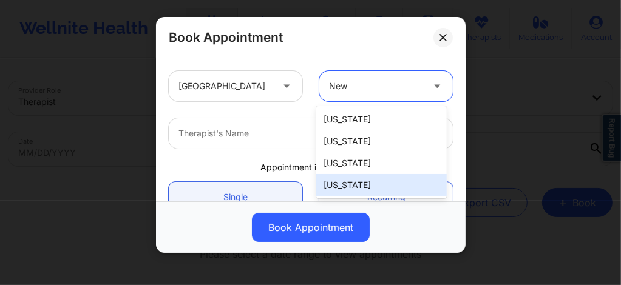
click at [350, 189] on div "[US_STATE]" at bounding box center [381, 185] width 131 height 22
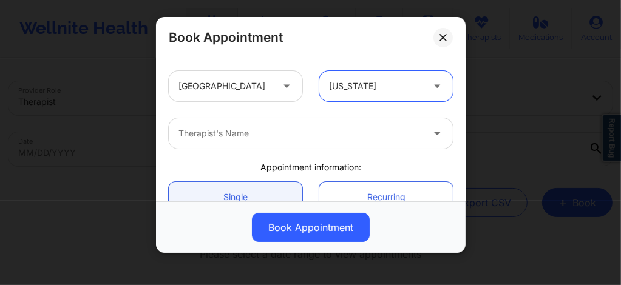
click at [291, 131] on div at bounding box center [301, 133] width 244 height 15
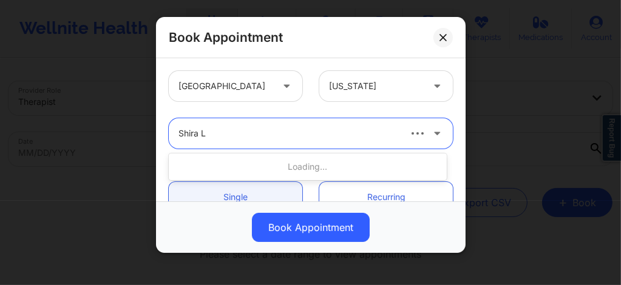
type input "Shira La"
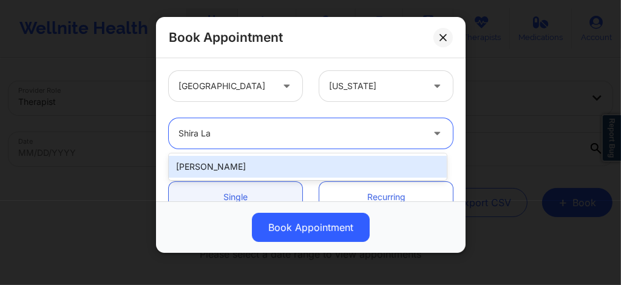
click at [228, 165] on div "[PERSON_NAME]" at bounding box center [308, 167] width 278 height 22
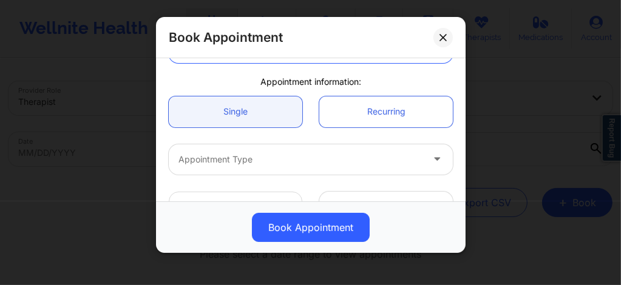
scroll to position [105, 0]
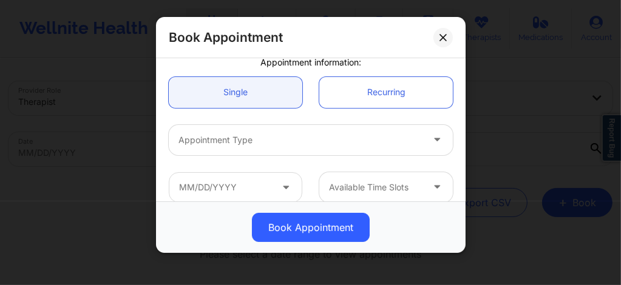
click at [231, 138] on div at bounding box center [301, 140] width 244 height 15
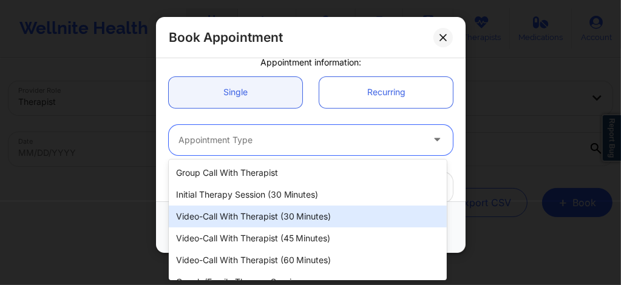
click at [268, 219] on div "Video-Call with Therapist (30 minutes)" at bounding box center [308, 217] width 278 height 22
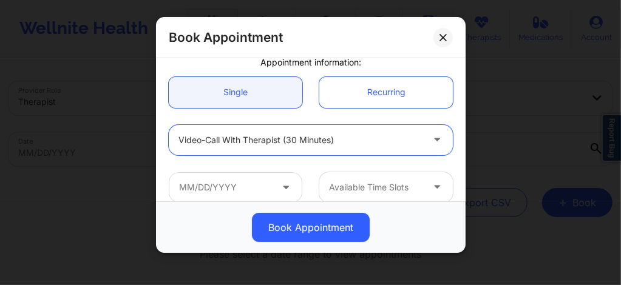
scroll to position [137, 0]
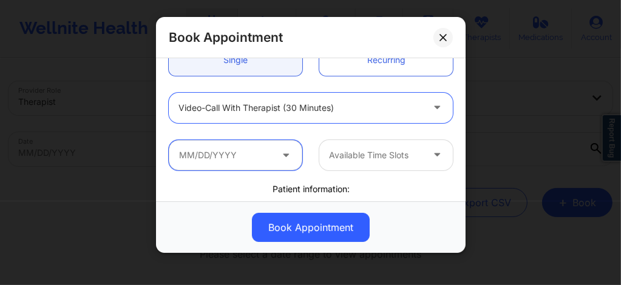
click at [256, 148] on input "text" at bounding box center [236, 155] width 134 height 30
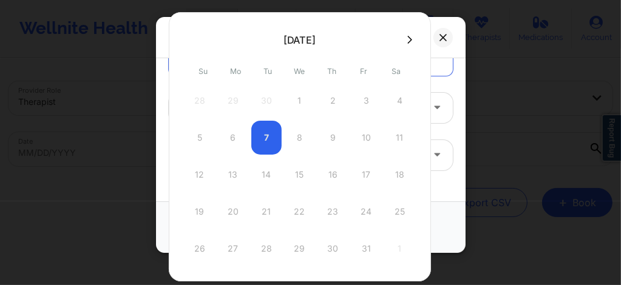
click at [407, 37] on icon at bounding box center [409, 40] width 5 height 8
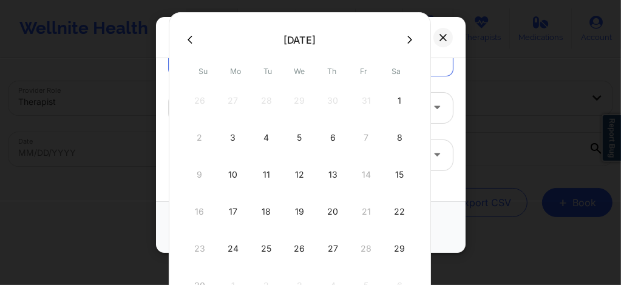
click at [404, 35] on button at bounding box center [410, 40] width 12 height 10
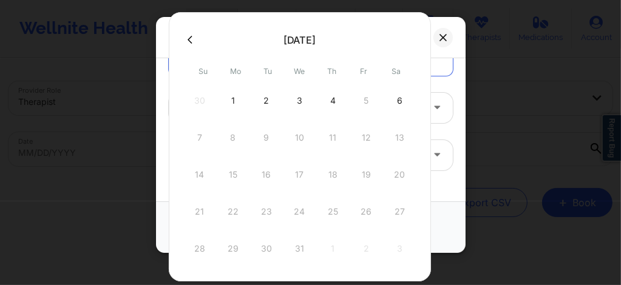
click at [303, 101] on div "3" at bounding box center [300, 101] width 30 height 34
type input "12/03/2025"
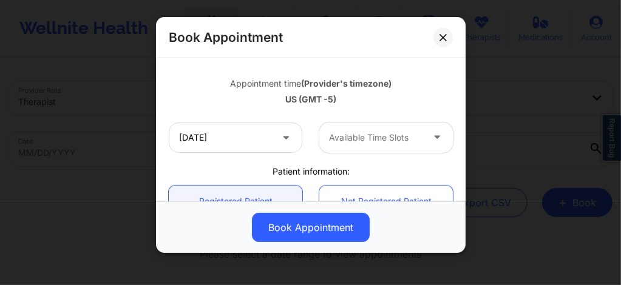
scroll to position [210, 0]
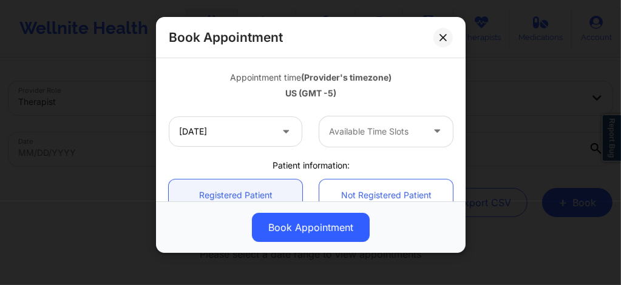
click at [338, 134] on div at bounding box center [376, 131] width 94 height 15
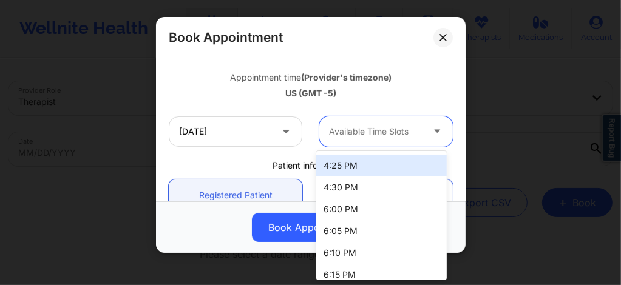
scroll to position [2207, 0]
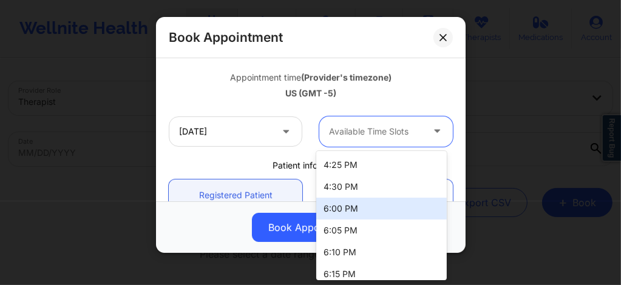
click at [336, 213] on div "6:00 PM" at bounding box center [381, 209] width 131 height 22
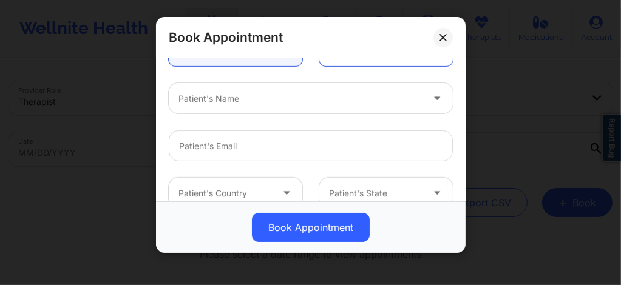
scroll to position [333, 0]
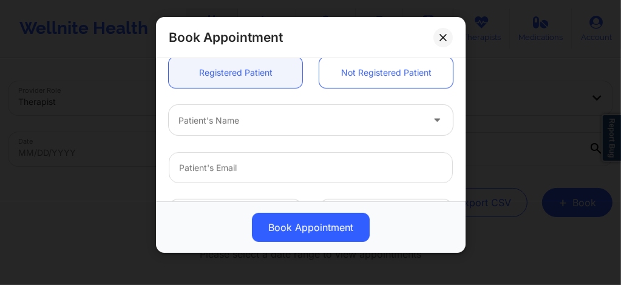
click at [210, 121] on div at bounding box center [301, 121] width 244 height 15
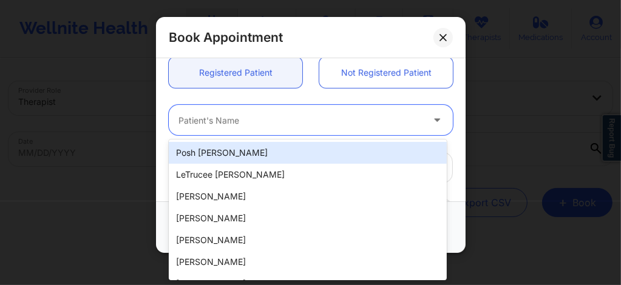
paste input "david.lepelstat@gmail.com"
type input "david.lepelstat@gmail.com"
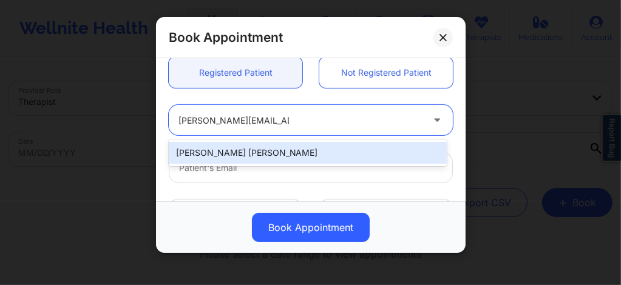
click at [227, 155] on div "David Ross Lepelstat" at bounding box center [308, 153] width 278 height 22
type input "david.lepelstat@gmail.com"
type input "+1646-250-6271"
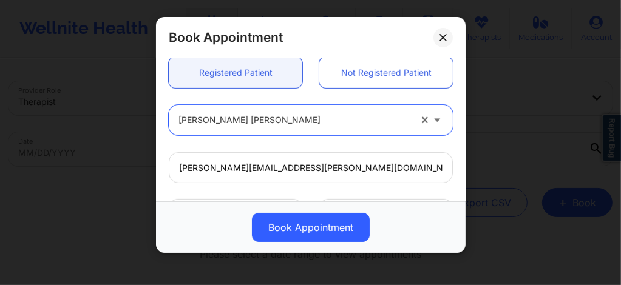
scroll to position [487, 0]
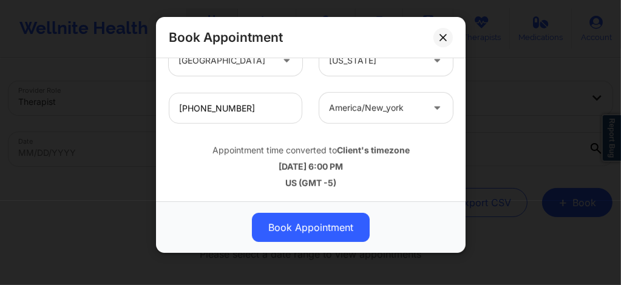
click at [303, 231] on button "Book Appointment" at bounding box center [311, 227] width 118 height 29
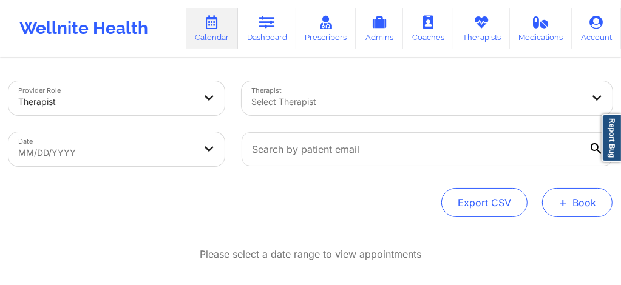
click at [582, 202] on button "+ Book" at bounding box center [577, 202] width 70 height 29
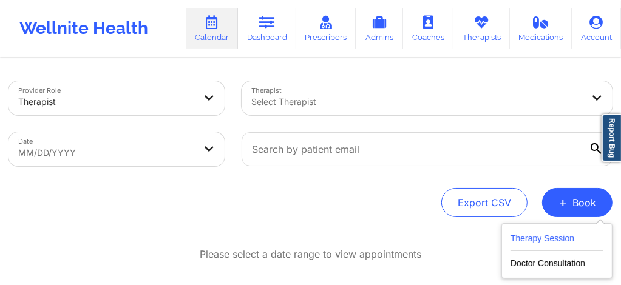
click at [520, 243] on button "Therapy Session" at bounding box center [557, 241] width 93 height 20
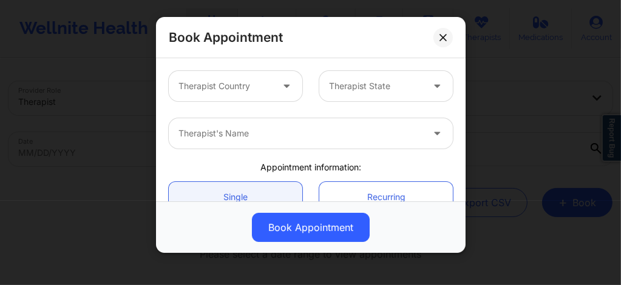
click at [240, 83] on div at bounding box center [226, 86] width 94 height 15
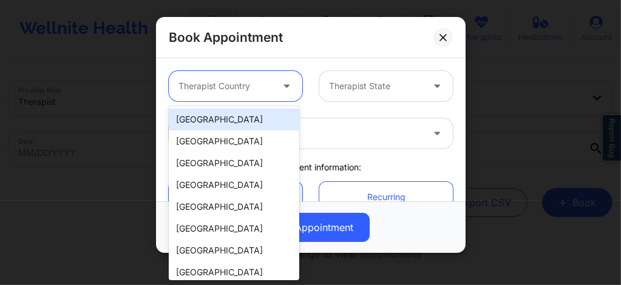
click at [203, 123] on div "[GEOGRAPHIC_DATA]" at bounding box center [234, 120] width 131 height 22
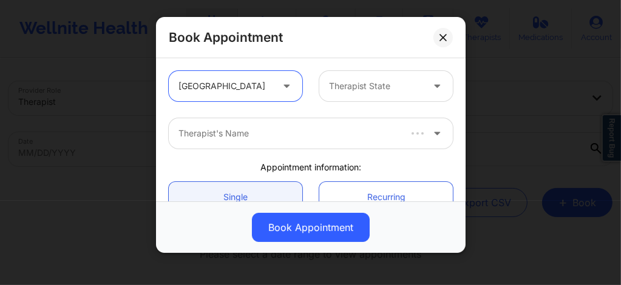
click at [354, 92] on div at bounding box center [376, 86] width 94 height 15
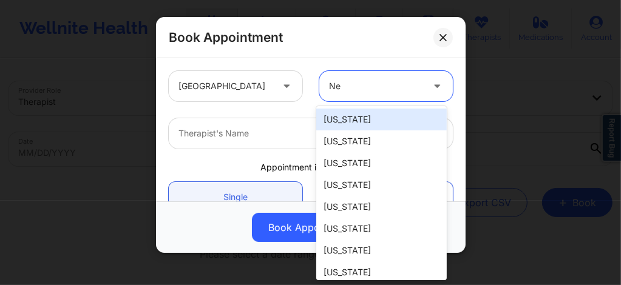
type input "New"
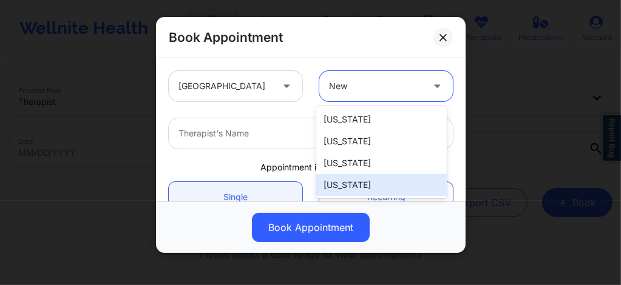
click at [344, 186] on div "[US_STATE]" at bounding box center [381, 185] width 131 height 22
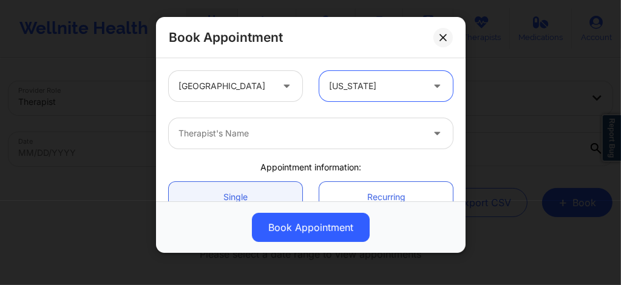
click at [270, 135] on div at bounding box center [301, 133] width 244 height 15
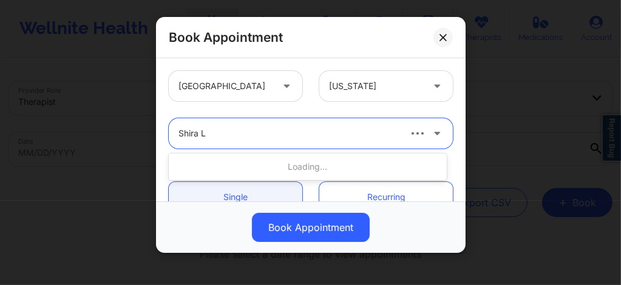
type input "Shira La"
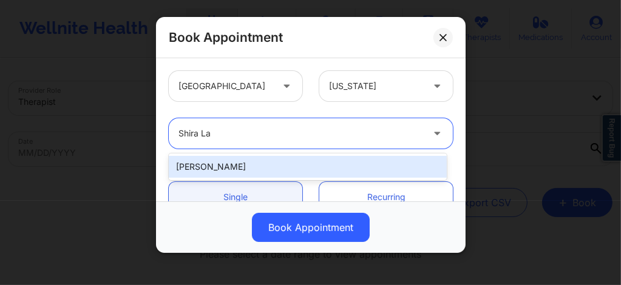
click at [236, 166] on div "[PERSON_NAME]" at bounding box center [308, 167] width 278 height 22
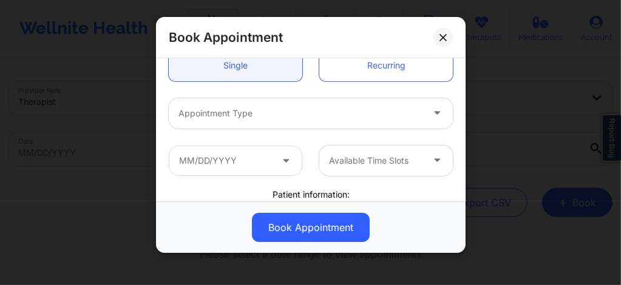
scroll to position [137, 0]
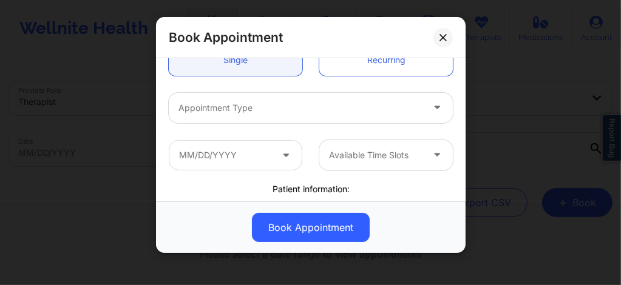
click at [265, 115] on div "Appointment Type" at bounding box center [296, 108] width 255 height 30
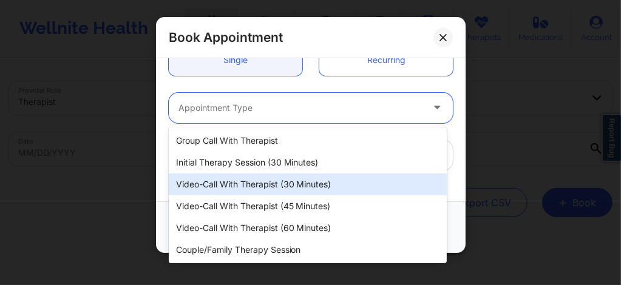
click at [262, 189] on div "Video-Call with Therapist (30 minutes)" at bounding box center [308, 185] width 278 height 22
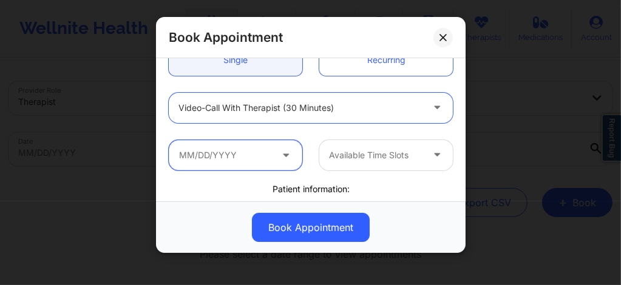
click at [251, 160] on input "text" at bounding box center [236, 155] width 134 height 30
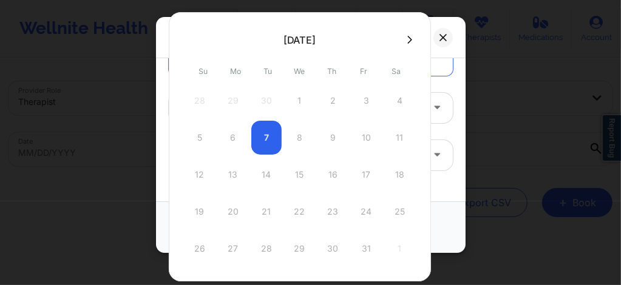
click at [408, 40] on button at bounding box center [410, 40] width 12 height 10
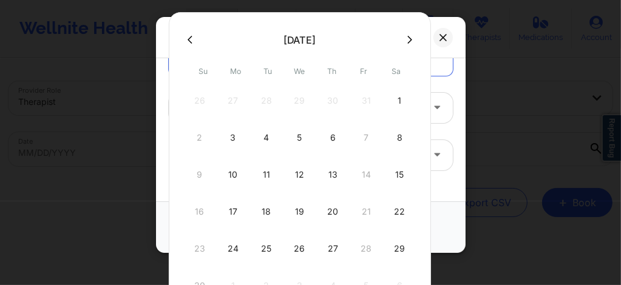
click at [408, 40] on button at bounding box center [410, 40] width 12 height 10
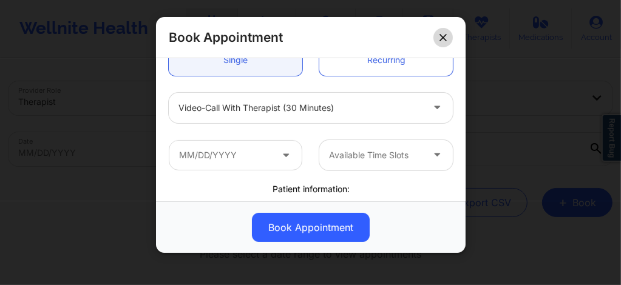
click at [439, 30] on button at bounding box center [443, 37] width 19 height 19
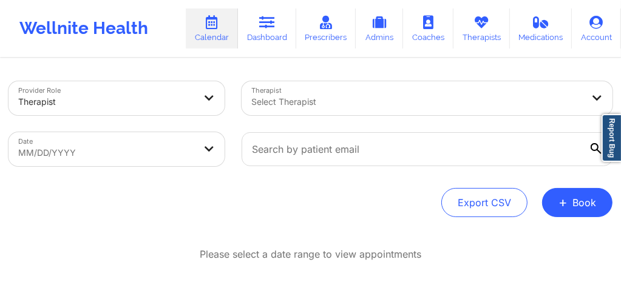
click at [303, 103] on div at bounding box center [417, 102] width 332 height 15
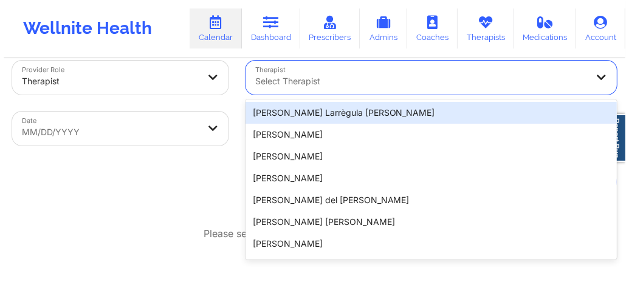
scroll to position [22, 0]
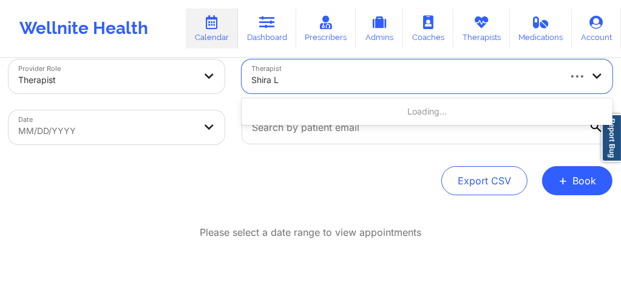
type input "Shira La"
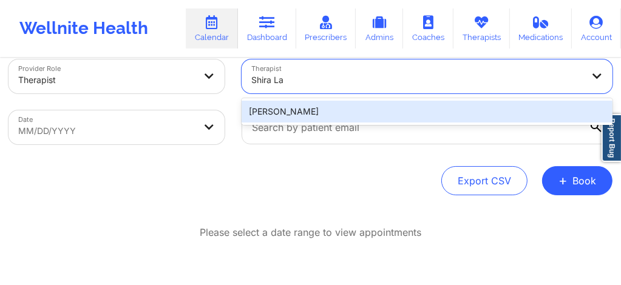
click at [295, 109] on div "[PERSON_NAME]" at bounding box center [427, 112] width 371 height 22
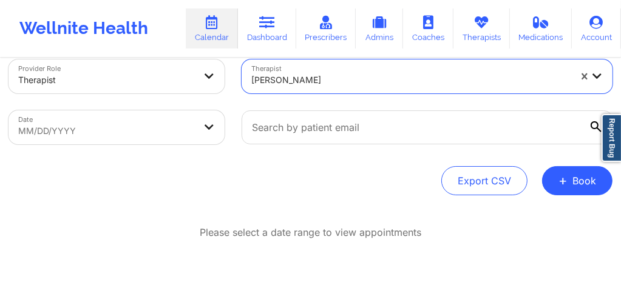
click at [151, 132] on body "Wellnite Health Calendar Dashboard Prescribers Admins Coaches Therapists Medica…" at bounding box center [310, 120] width 621 height 285
select select "2025-8"
select select "2025-9"
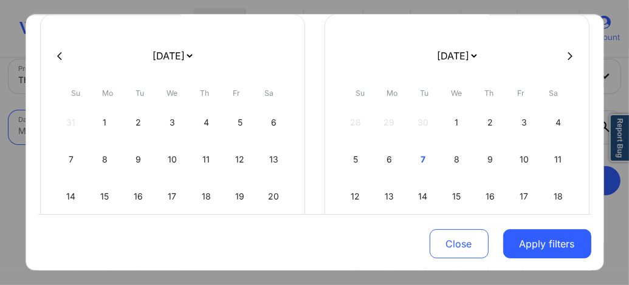
scroll to position [70, 0]
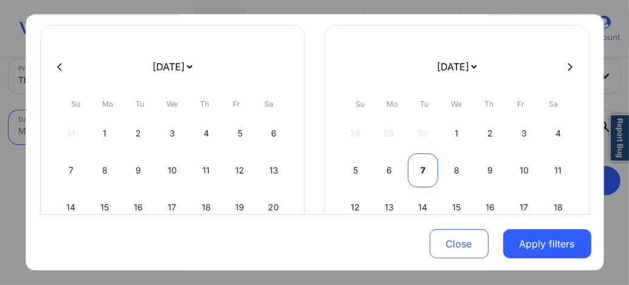
click at [418, 168] on div "7" at bounding box center [422, 171] width 31 height 34
select select "2025-9"
select select "2025-10"
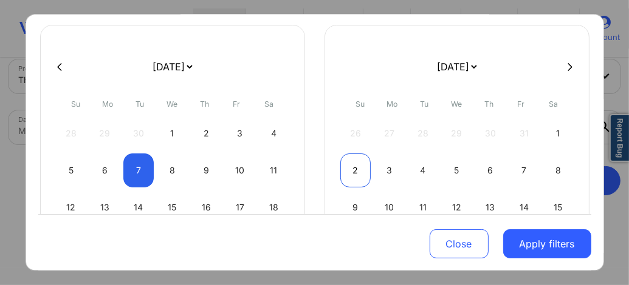
select select "2025-9"
select select "2025-10"
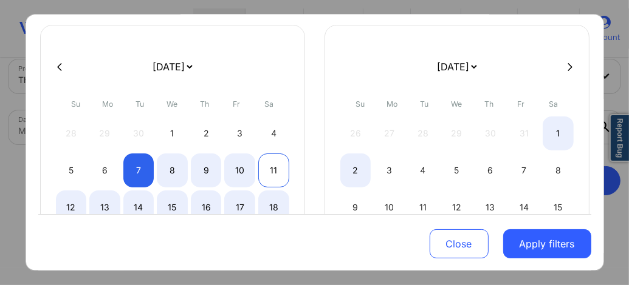
select select "2025-9"
select select "2025-10"
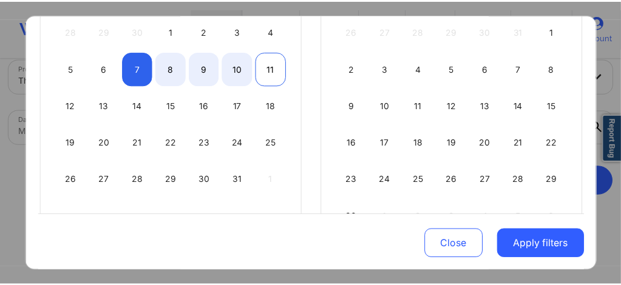
scroll to position [192, 0]
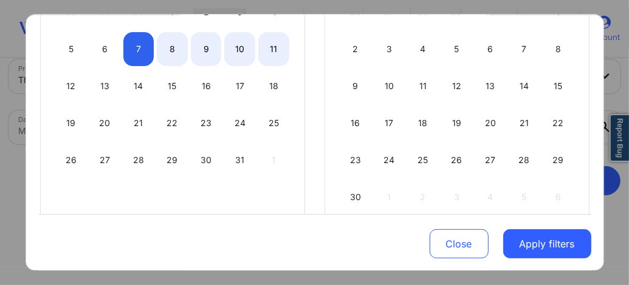
select select "2025-9"
select select "2025-10"
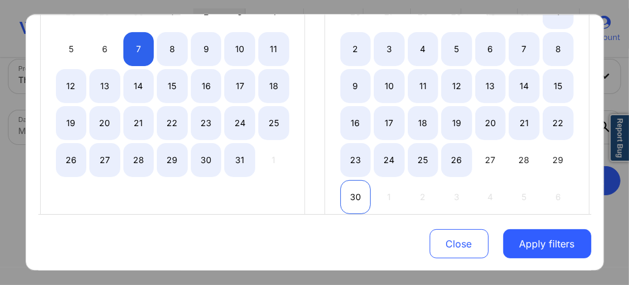
select select "2025-9"
select select "2025-10"
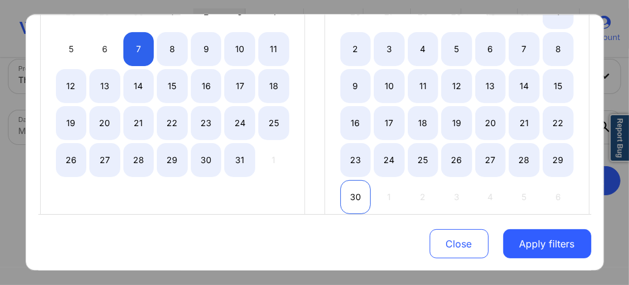
click at [356, 197] on div "30" at bounding box center [355, 197] width 31 height 34
select select "2025-9"
select select "2025-10"
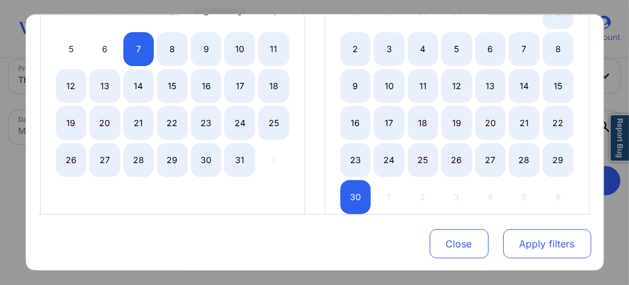
click at [532, 237] on button "Apply filters" at bounding box center [547, 244] width 88 height 29
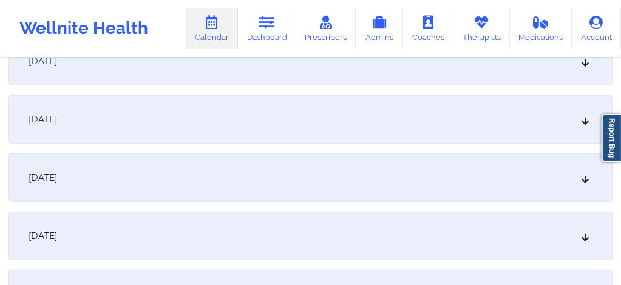
scroll to position [321, 0]
click at [222, 185] on div "October 11, 2025" at bounding box center [311, 178] width 604 height 49
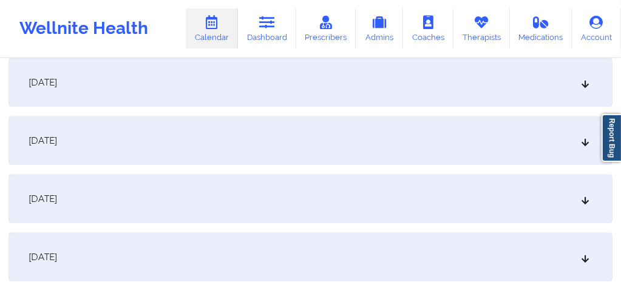
scroll to position [1034, 0]
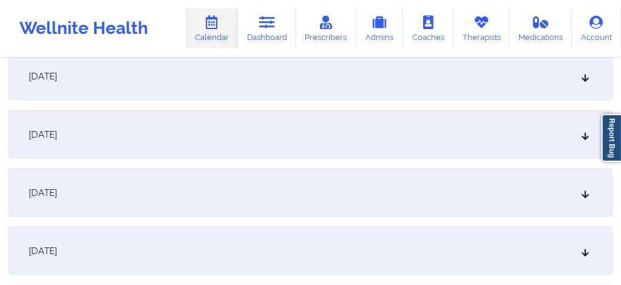
click at [243, 259] on div "October 18, 2025" at bounding box center [311, 251] width 604 height 49
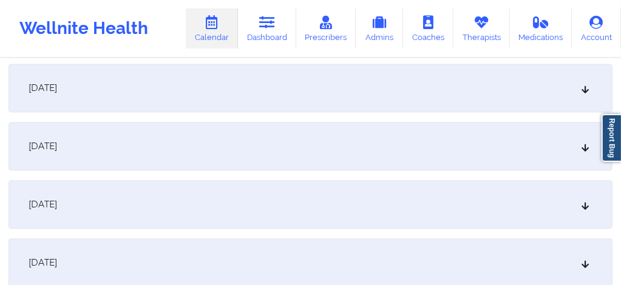
scroll to position [1868, 0]
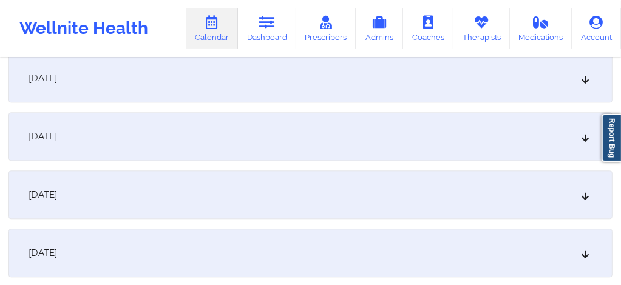
click at [281, 214] on div "October 25, 2025" at bounding box center [311, 195] width 604 height 49
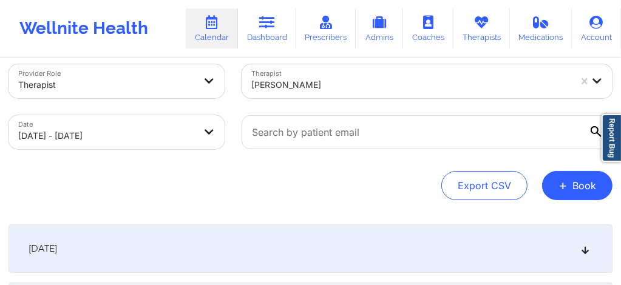
scroll to position [0, 0]
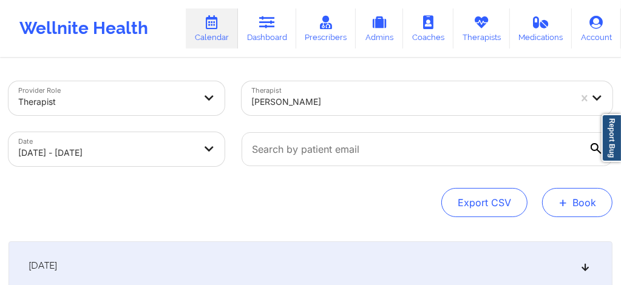
click at [567, 199] on span "+" at bounding box center [563, 202] width 9 height 7
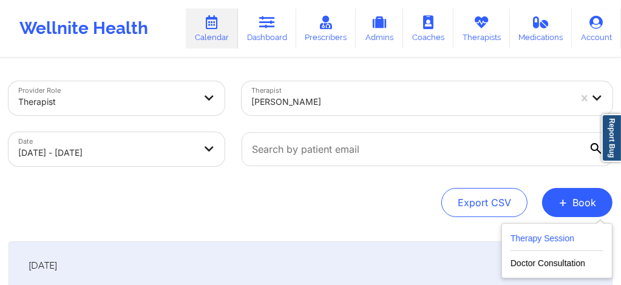
click at [517, 243] on button "Therapy Session" at bounding box center [557, 241] width 93 height 20
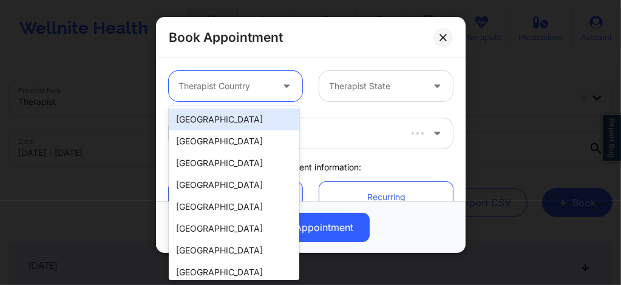
click at [220, 91] on div at bounding box center [226, 86] width 94 height 15
click at [222, 118] on div "[GEOGRAPHIC_DATA]" at bounding box center [234, 120] width 131 height 22
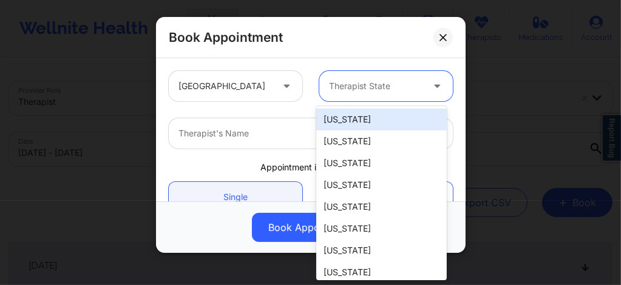
click at [358, 78] on div "Therapist State" at bounding box center [371, 86] width 104 height 30
type input "New"
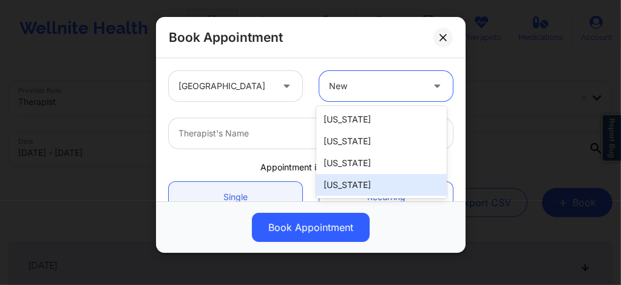
click at [343, 187] on div "[US_STATE]" at bounding box center [381, 185] width 131 height 22
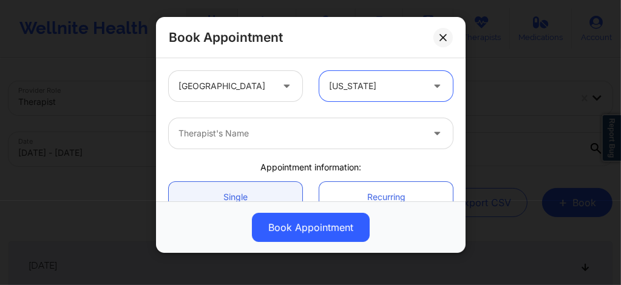
click at [276, 133] on div at bounding box center [301, 133] width 244 height 15
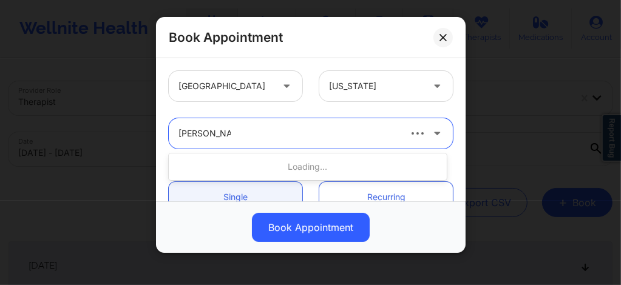
type input "[PERSON_NAME]"
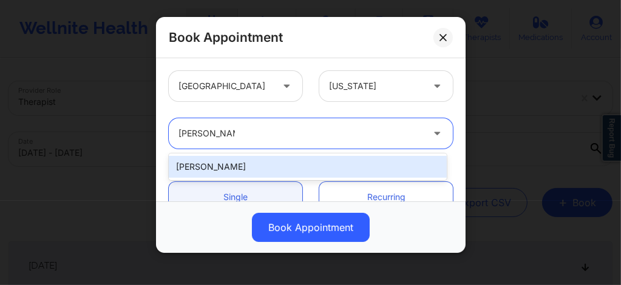
click at [261, 168] on div "[PERSON_NAME]" at bounding box center [308, 167] width 278 height 22
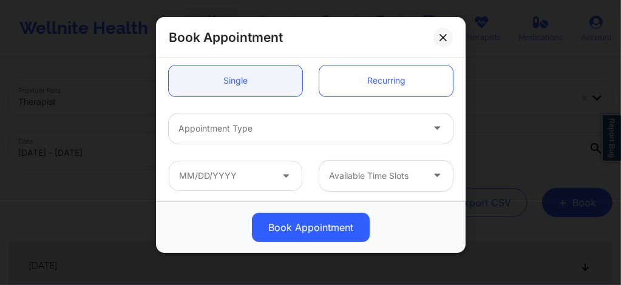
scroll to position [129, 0]
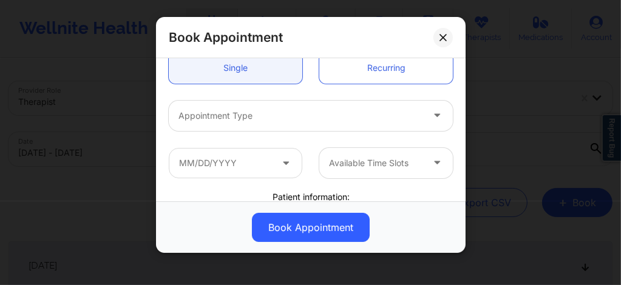
click at [237, 117] on div at bounding box center [301, 116] width 244 height 15
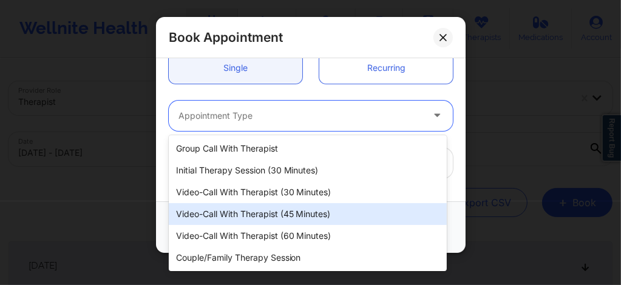
click at [251, 216] on div "Video-Call with Therapist (45 minutes)" at bounding box center [308, 214] width 278 height 22
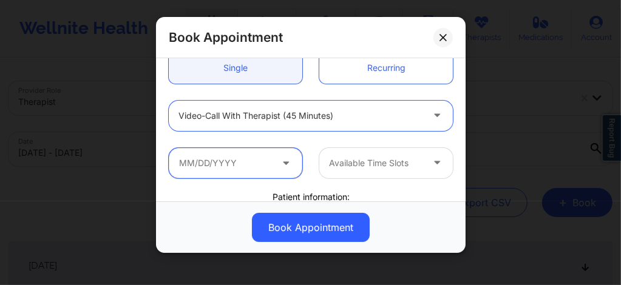
click at [236, 168] on input "text" at bounding box center [236, 163] width 134 height 30
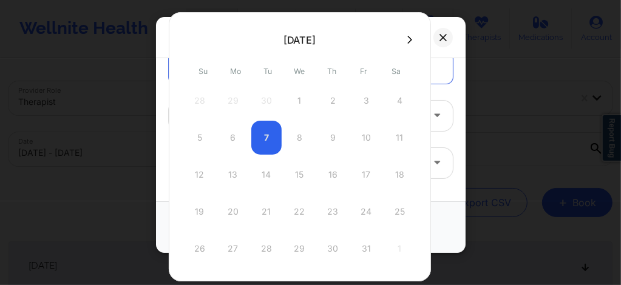
click at [407, 41] on icon at bounding box center [409, 39] width 5 height 9
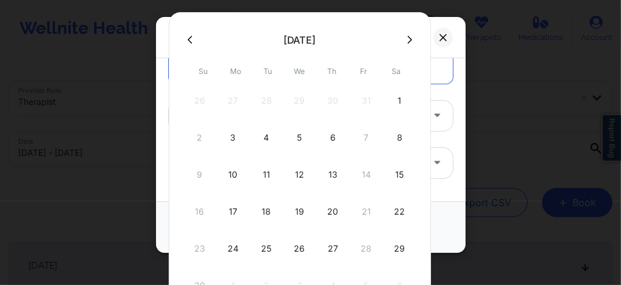
click at [196, 43] on button at bounding box center [190, 40] width 12 height 10
click at [299, 135] on div "8" at bounding box center [300, 138] width 30 height 34
type input "[DATE]"
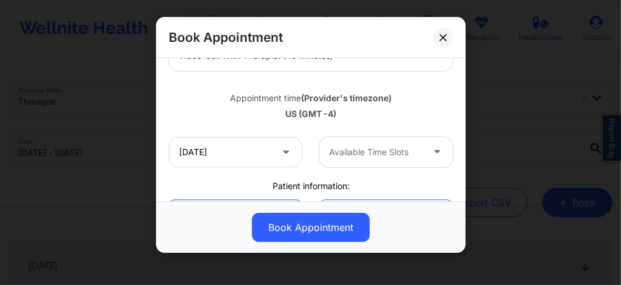
scroll to position [194, 0]
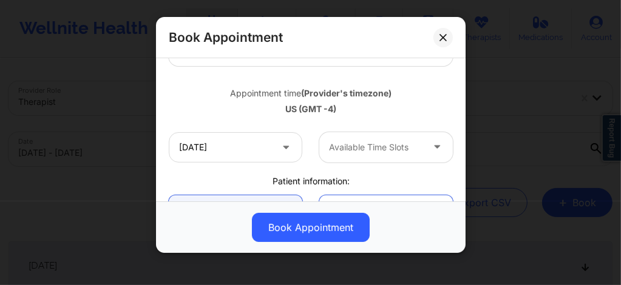
click at [336, 147] on div at bounding box center [376, 147] width 94 height 15
click at [342, 139] on div "Available Time Slots" at bounding box center [371, 147] width 104 height 30
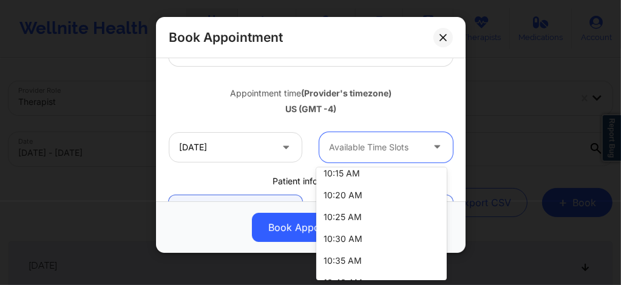
scroll to position [599, 0]
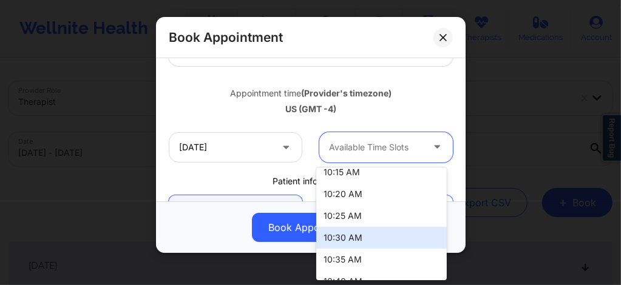
click at [339, 242] on div "10:30 AM" at bounding box center [381, 238] width 131 height 22
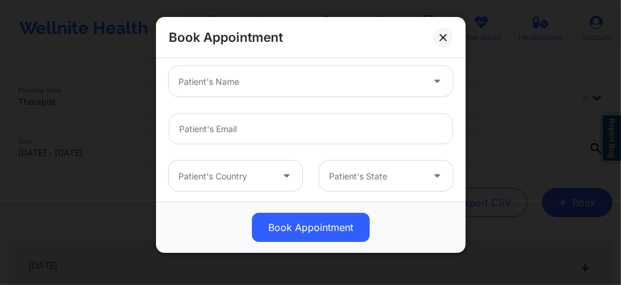
scroll to position [372, 0]
click at [242, 75] on div at bounding box center [301, 81] width 244 height 15
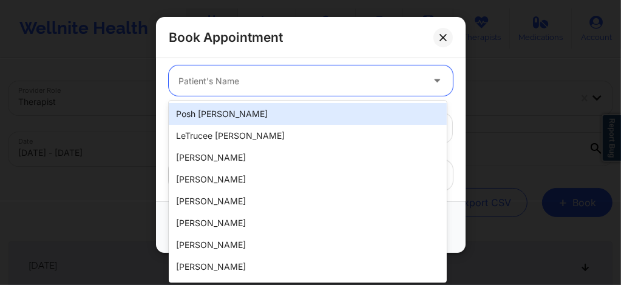
paste input "(347) 668-3729"
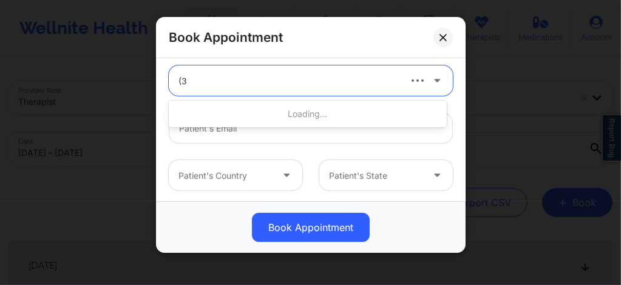
type input "("
paste input "Michelle Graziano"
type input "Michelle Graziano"
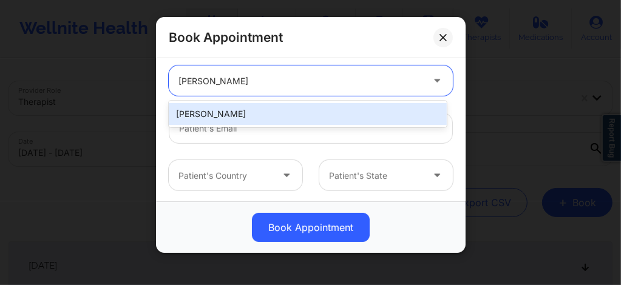
click at [250, 112] on div "Michelle Graziano" at bounding box center [308, 114] width 278 height 22
type input "mgraziano311@yahoo.com"
type input "+1347-668-3729"
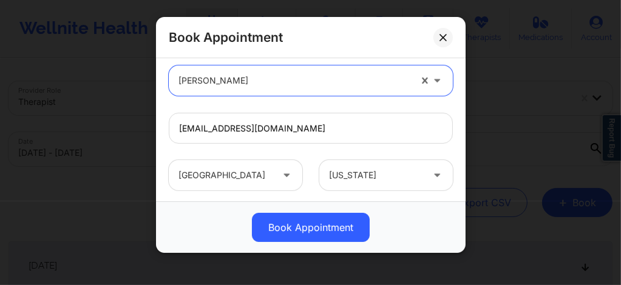
scroll to position [487, 0]
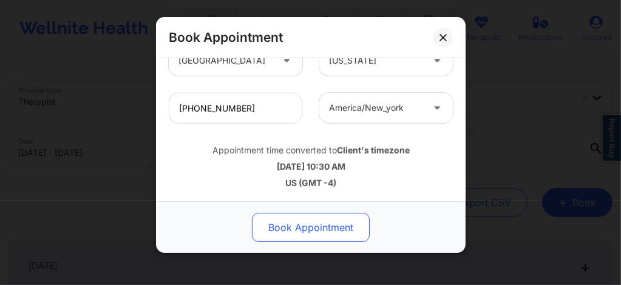
click at [308, 227] on button "Book Appointment" at bounding box center [311, 227] width 118 height 29
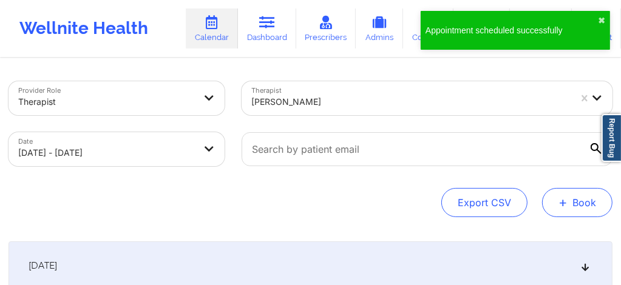
click at [567, 202] on span "+" at bounding box center [563, 202] width 9 height 7
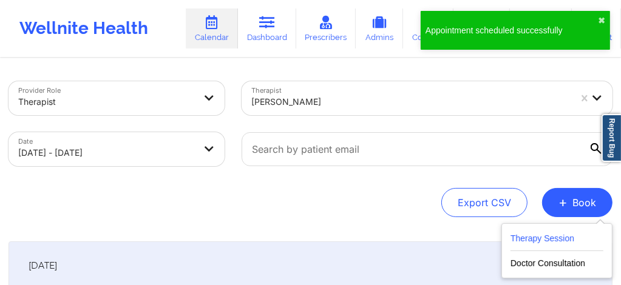
click at [542, 234] on button "Therapy Session" at bounding box center [557, 241] width 93 height 20
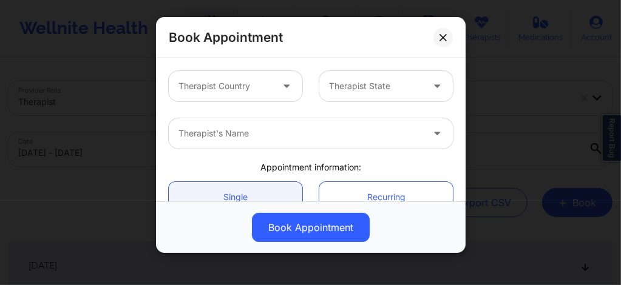
click at [245, 90] on div at bounding box center [226, 86] width 94 height 15
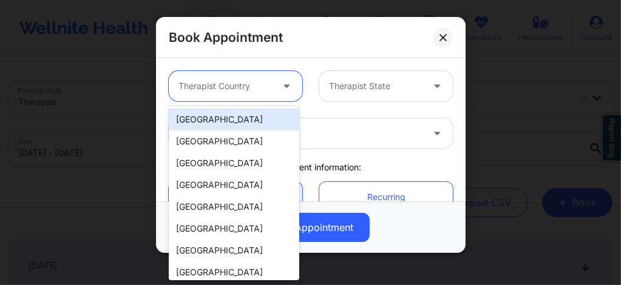
click at [232, 126] on div "[GEOGRAPHIC_DATA]" at bounding box center [234, 120] width 131 height 22
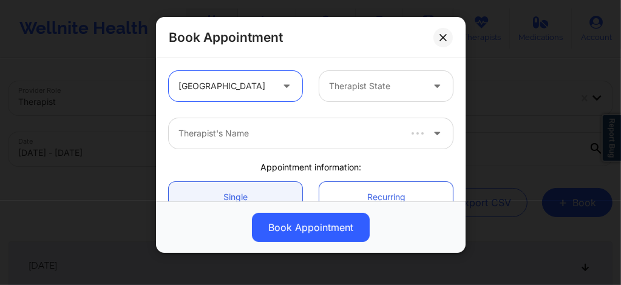
click at [365, 97] on div "Therapist State" at bounding box center [371, 86] width 104 height 30
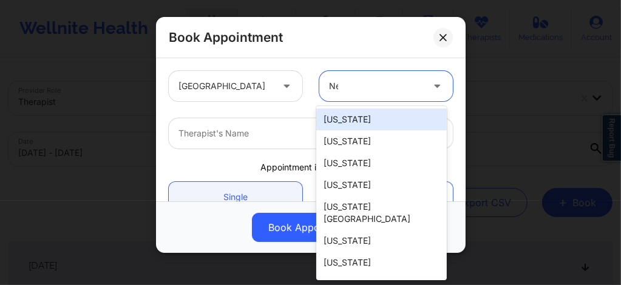
type input "New"
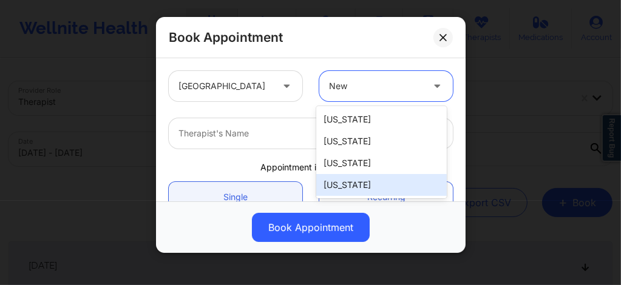
click at [346, 193] on div "[US_STATE]" at bounding box center [381, 185] width 131 height 22
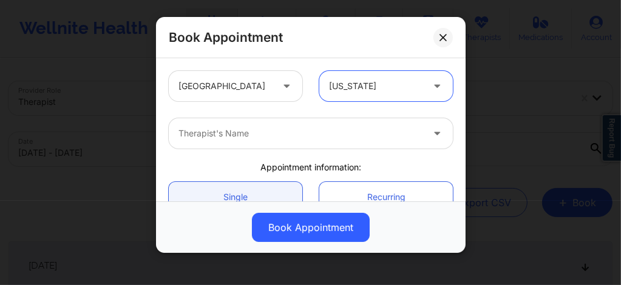
click at [275, 143] on div "Therapist's Name" at bounding box center [296, 133] width 255 height 30
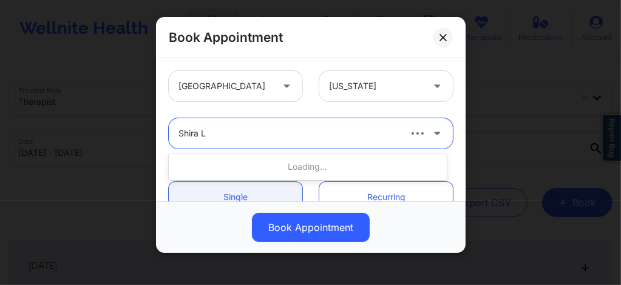
type input "Shira La"
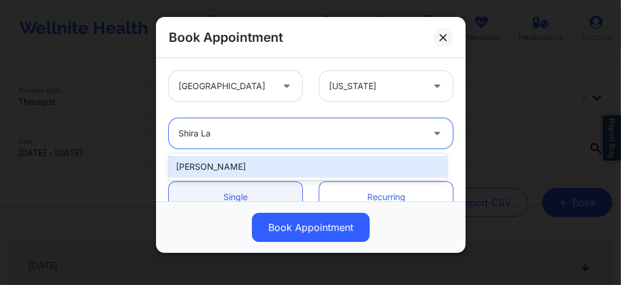
click at [244, 163] on div "[PERSON_NAME]" at bounding box center [308, 167] width 278 height 22
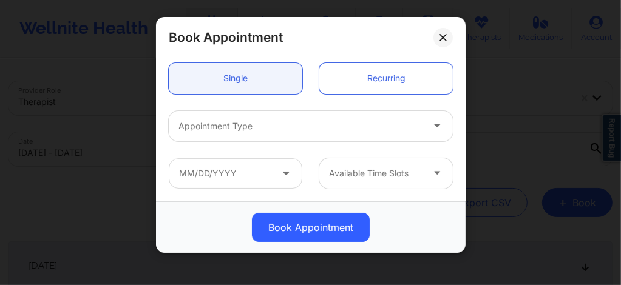
scroll to position [137, 0]
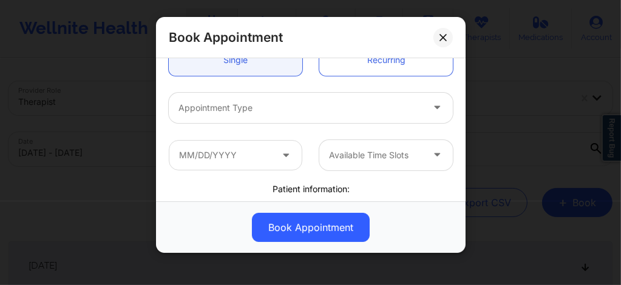
click at [245, 114] on div "Appointment Type" at bounding box center [296, 108] width 255 height 30
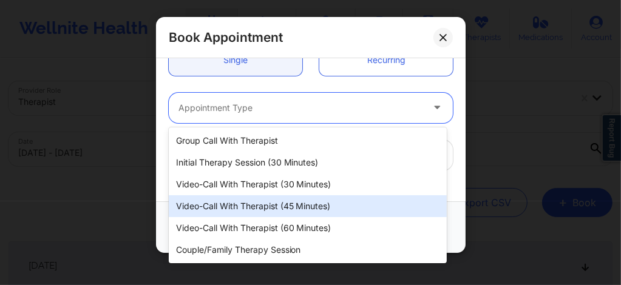
click at [261, 213] on div "Video-Call with Therapist (45 minutes)" at bounding box center [308, 207] width 278 height 22
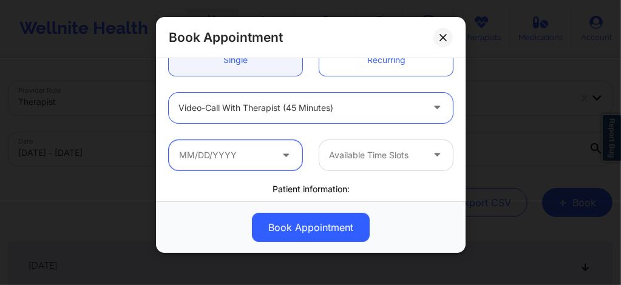
click at [260, 166] on input "text" at bounding box center [236, 155] width 134 height 30
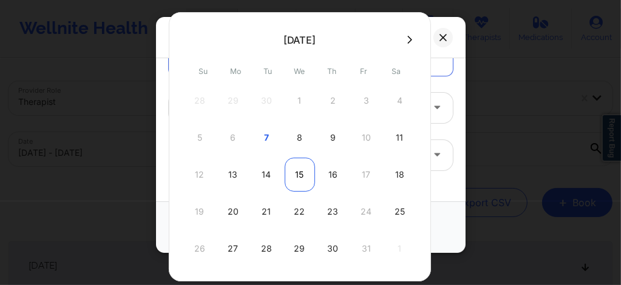
click at [296, 178] on div "15" at bounding box center [300, 175] width 30 height 34
type input "10/15/2025"
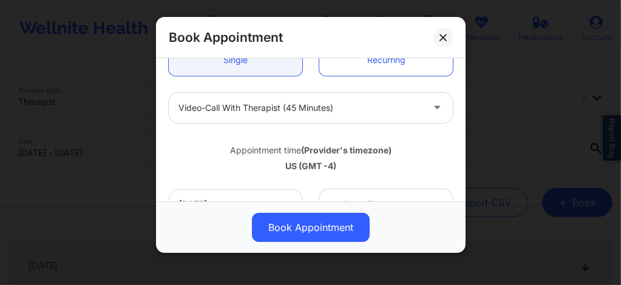
click at [359, 191] on div "Available Time Slots" at bounding box center [371, 204] width 104 height 30
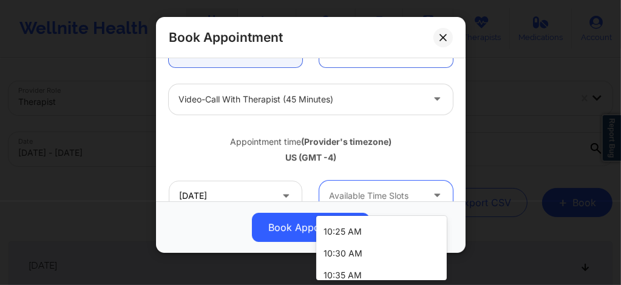
scroll to position [629, 0]
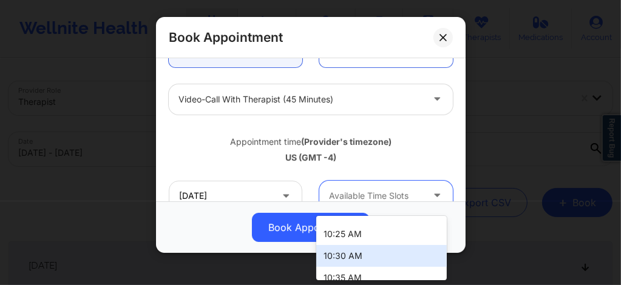
click at [345, 256] on div "10:30 AM" at bounding box center [381, 256] width 131 height 22
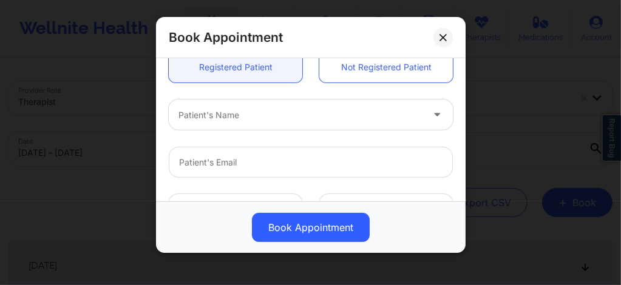
scroll to position [340, 0]
click at [236, 118] on div at bounding box center [301, 113] width 244 height 15
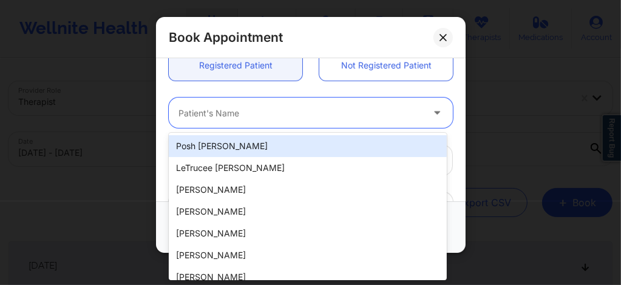
paste input "Michelle Graziano"
type input "Michelle Graziano"
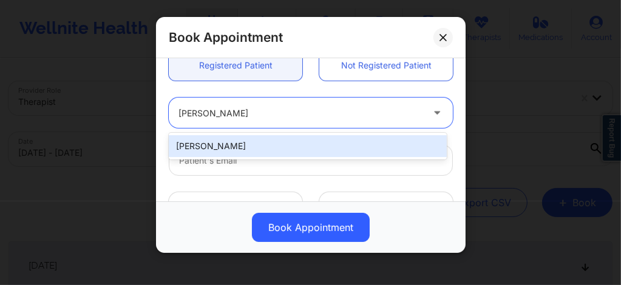
click at [243, 138] on div "Michelle Graziano" at bounding box center [308, 146] width 278 height 22
type input "mgraziano311@yahoo.com"
type input "+1347-668-3729"
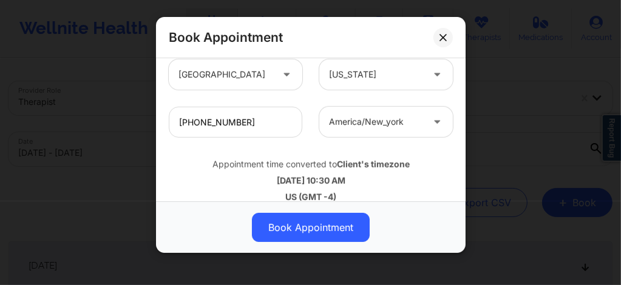
scroll to position [487, 0]
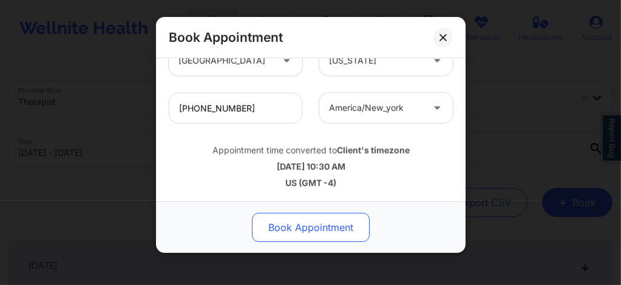
click at [312, 227] on button "Book Appointment" at bounding box center [311, 227] width 118 height 29
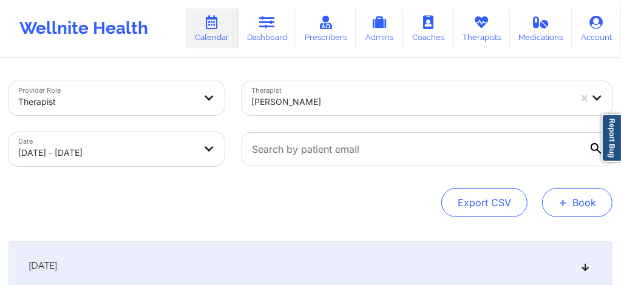
click at [576, 205] on button "+ Book" at bounding box center [577, 202] width 70 height 29
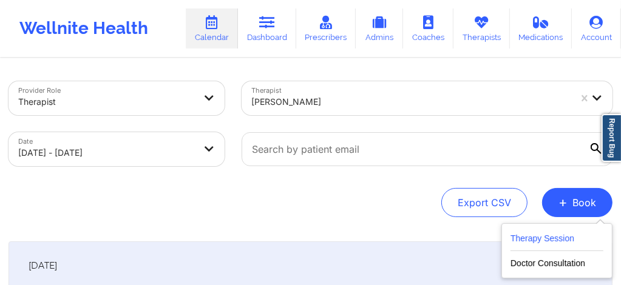
click at [540, 241] on button "Therapy Session" at bounding box center [557, 241] width 93 height 20
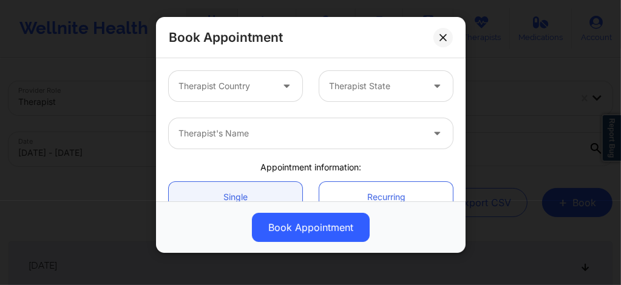
click at [257, 92] on div at bounding box center [226, 86] width 94 height 15
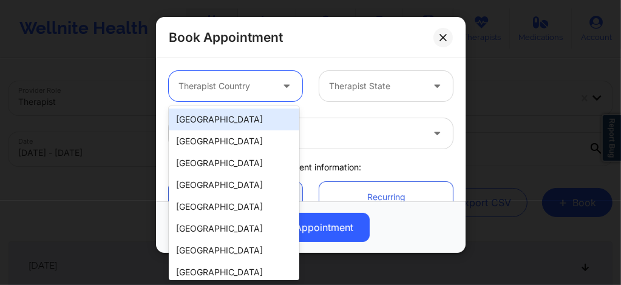
click at [222, 122] on div "[GEOGRAPHIC_DATA]" at bounding box center [234, 120] width 131 height 22
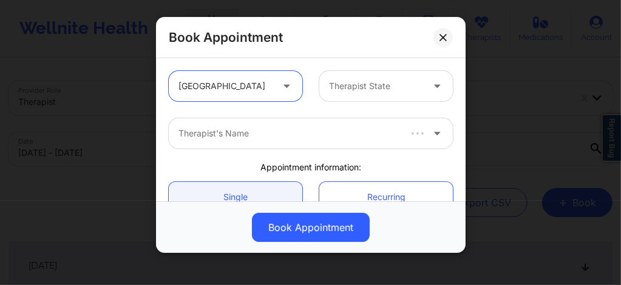
click at [358, 75] on div "Therapist State" at bounding box center [371, 86] width 104 height 30
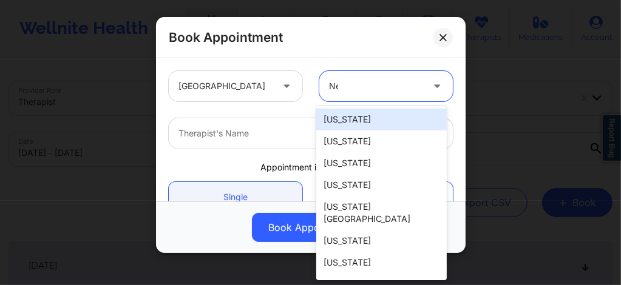
type input "New"
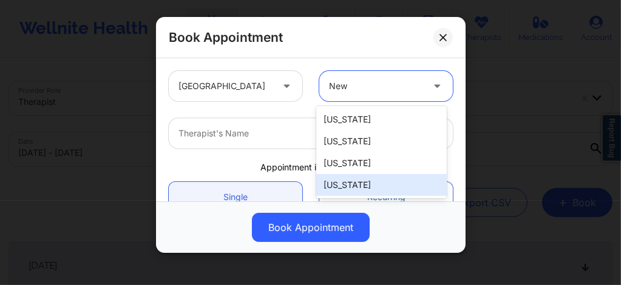
click at [351, 187] on div "[US_STATE]" at bounding box center [381, 185] width 131 height 22
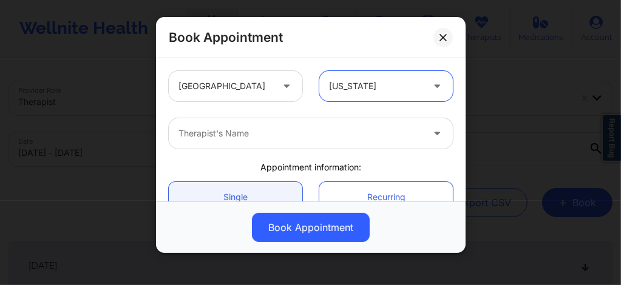
click at [274, 133] on div at bounding box center [301, 133] width 244 height 15
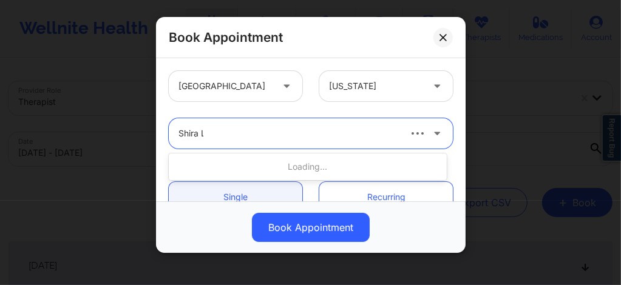
type input "Shira La"
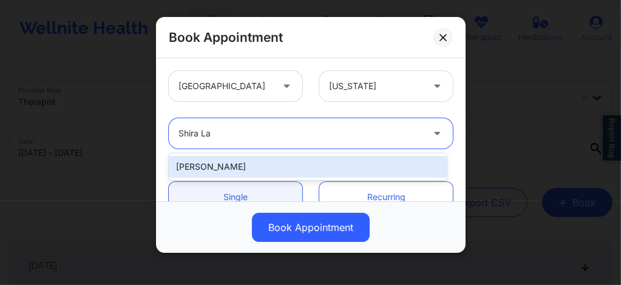
click at [220, 165] on div "[PERSON_NAME]" at bounding box center [308, 167] width 278 height 22
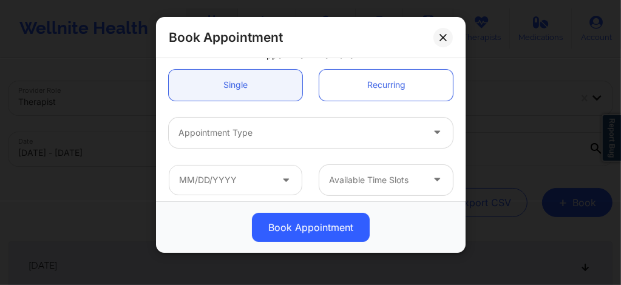
scroll to position [113, 0]
click at [228, 132] on div at bounding box center [301, 132] width 244 height 15
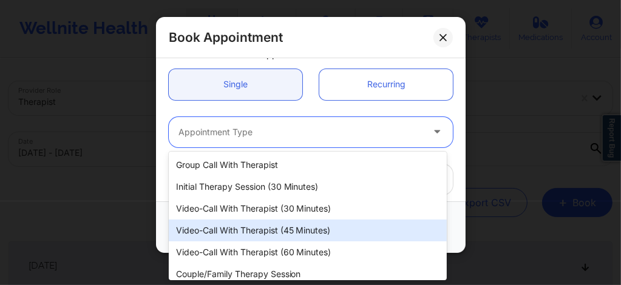
drag, startPoint x: 264, startPoint y: 205, endPoint x: 260, endPoint y: 229, distance: 24.0
click at [260, 229] on div "Group Call with Therapist Initial Therapy Session (30 minutes) Video-Call with …" at bounding box center [308, 216] width 278 height 129
click at [260, 229] on div "Video-Call with Therapist (45 minutes)" at bounding box center [308, 231] width 278 height 22
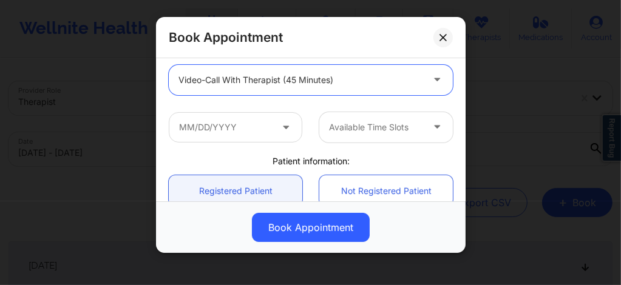
scroll to position [170, 0]
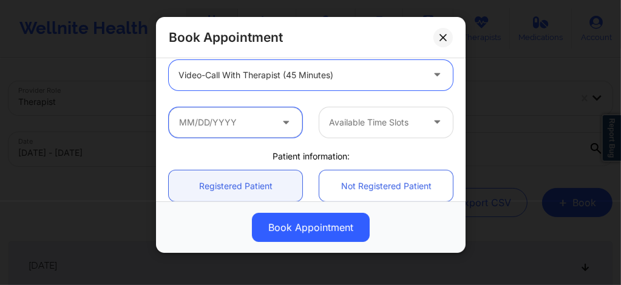
click at [247, 119] on input "text" at bounding box center [236, 122] width 134 height 30
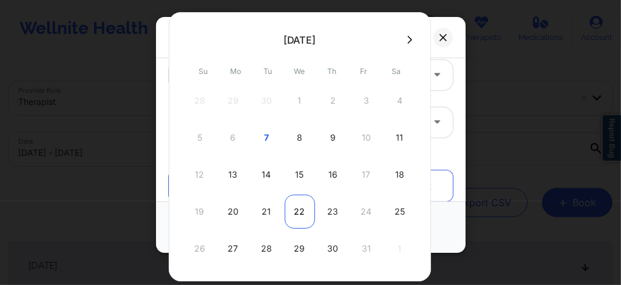
click at [292, 224] on div "22" at bounding box center [300, 212] width 30 height 34
type input "10/22/2025"
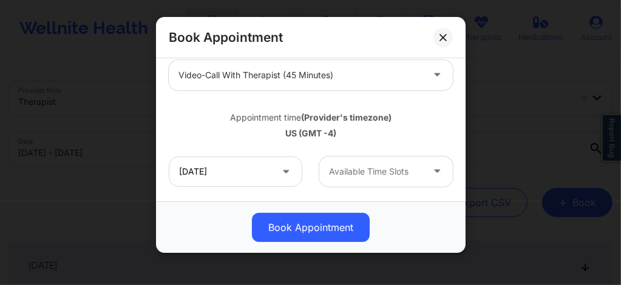
click at [360, 177] on div at bounding box center [376, 172] width 94 height 15
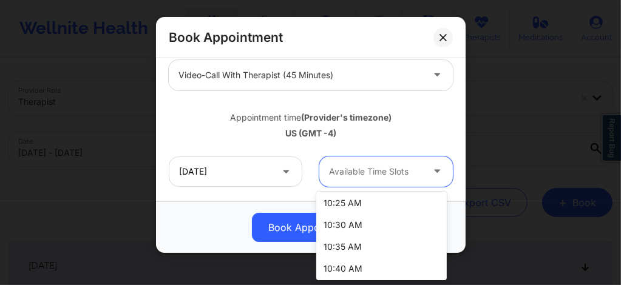
scroll to position [639, 0]
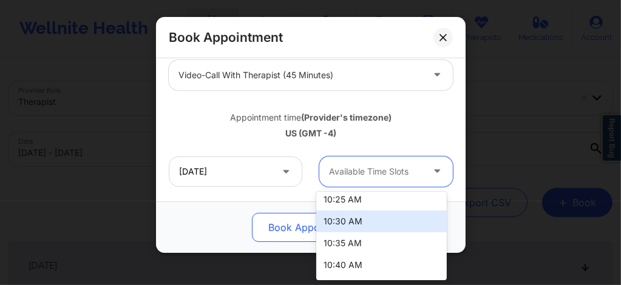
click at [347, 217] on div "10:30 AM" at bounding box center [381, 222] width 131 height 22
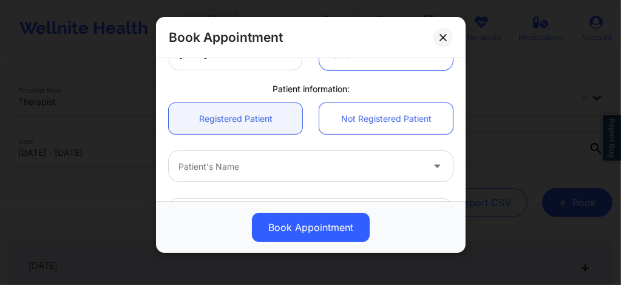
scroll to position [299, 0]
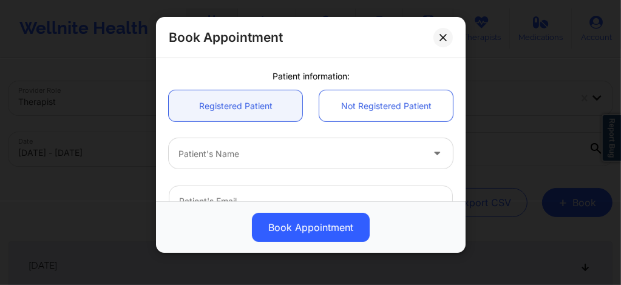
click at [289, 151] on div at bounding box center [301, 154] width 244 height 15
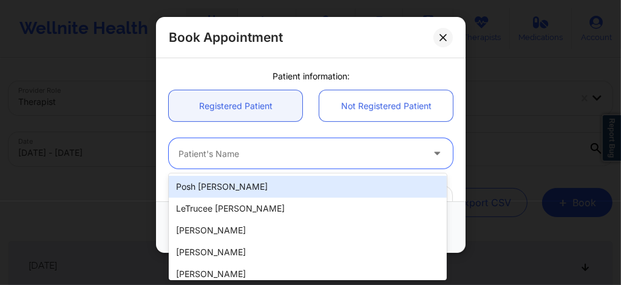
paste input "Michelle Graziano"
type input "Michelle Graziano"
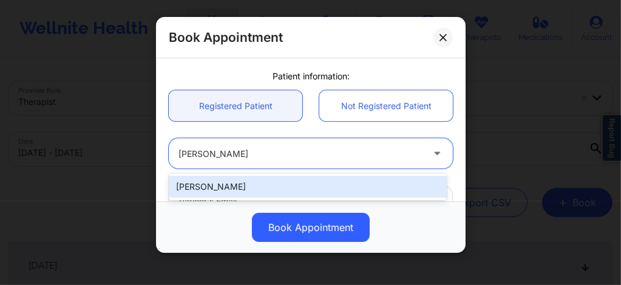
click at [282, 176] on div "Michelle Graziano" at bounding box center [308, 187] width 278 height 22
type input "mgraziano311@yahoo.com"
type input "+1347-668-3729"
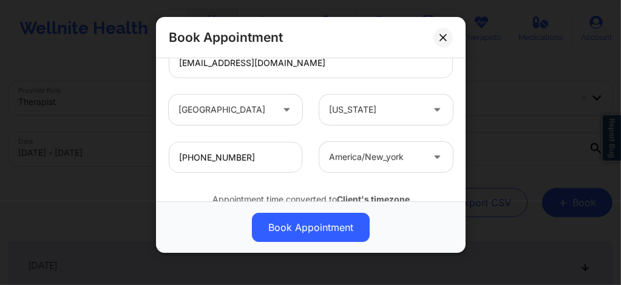
scroll to position [487, 0]
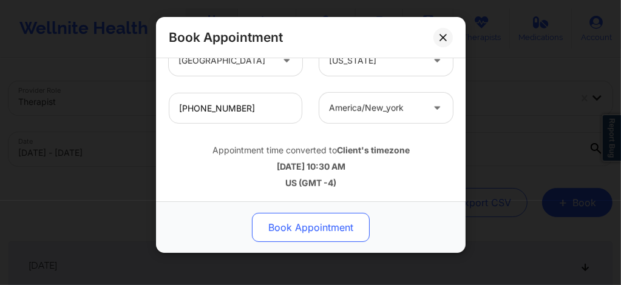
click at [289, 215] on button "Book Appointment" at bounding box center [311, 227] width 118 height 29
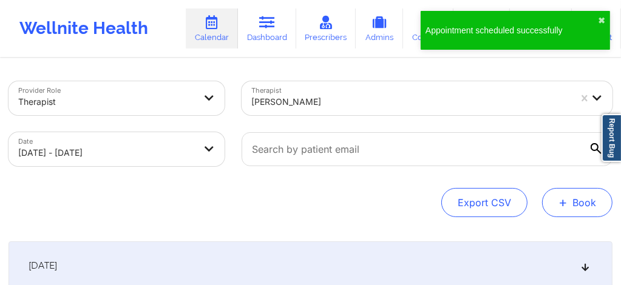
click at [576, 206] on button "+ Book" at bounding box center [577, 202] width 70 height 29
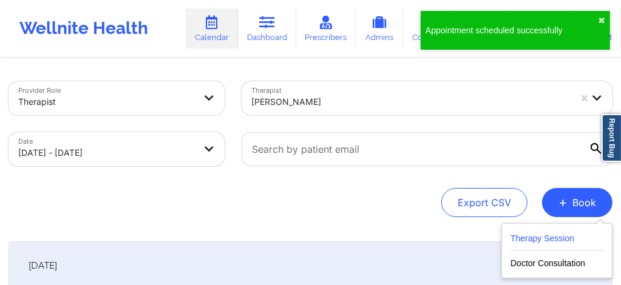
click at [530, 239] on button "Therapy Session" at bounding box center [557, 241] width 93 height 20
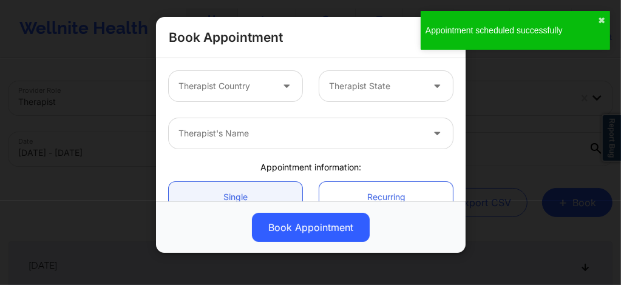
click at [226, 90] on div at bounding box center [226, 86] width 94 height 15
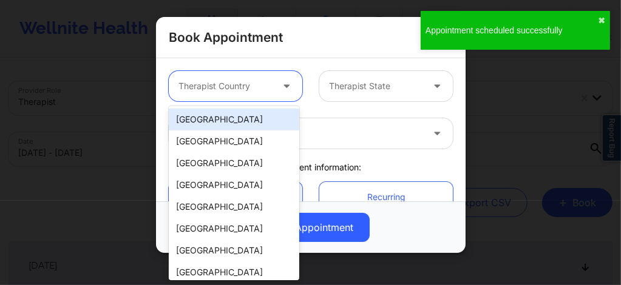
click at [226, 123] on div "[GEOGRAPHIC_DATA]" at bounding box center [234, 120] width 131 height 22
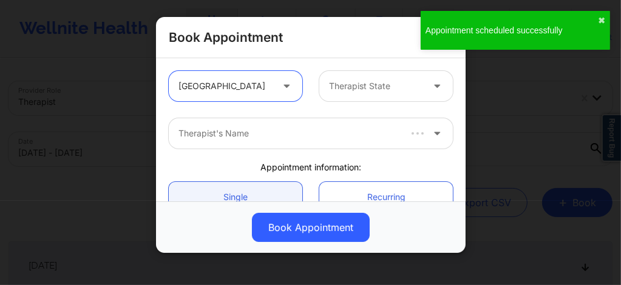
click at [349, 81] on div at bounding box center [376, 86] width 94 height 15
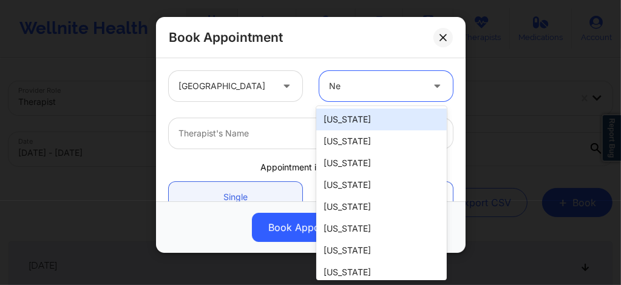
type input "New"
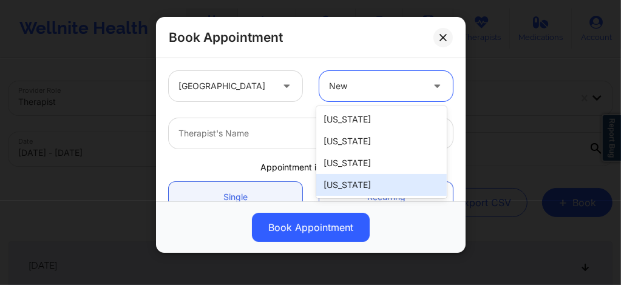
click at [341, 180] on div "[US_STATE]" at bounding box center [381, 185] width 131 height 22
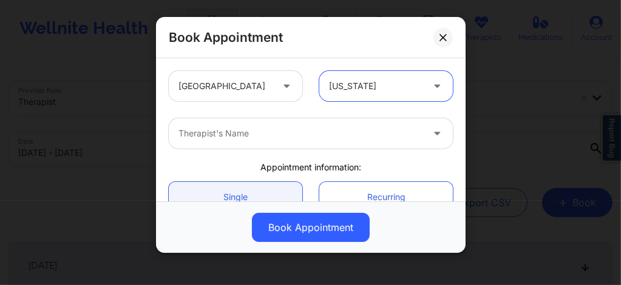
click at [289, 138] on div at bounding box center [301, 133] width 244 height 15
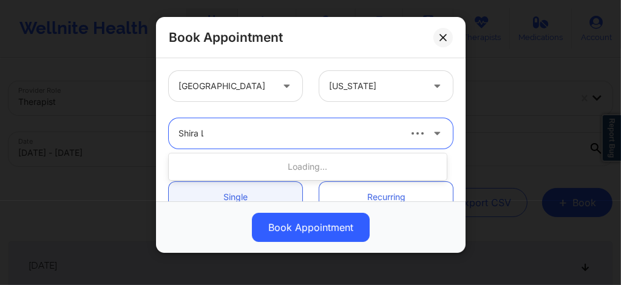
type input "Shira La"
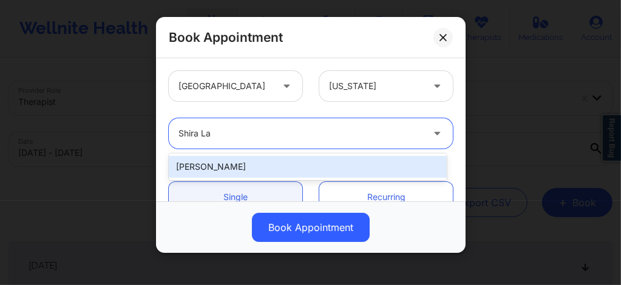
click at [252, 172] on div "[PERSON_NAME]" at bounding box center [308, 167] width 278 height 22
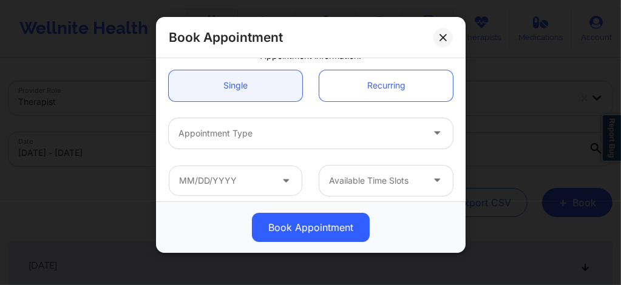
scroll to position [113, 0]
click at [248, 140] on div "Appointment Type" at bounding box center [296, 132] width 255 height 30
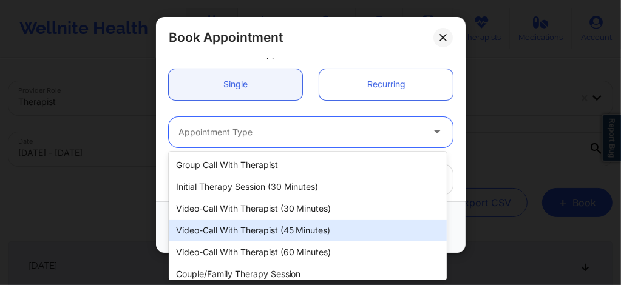
click at [267, 228] on div "Video-Call with Therapist (45 minutes)" at bounding box center [308, 231] width 278 height 22
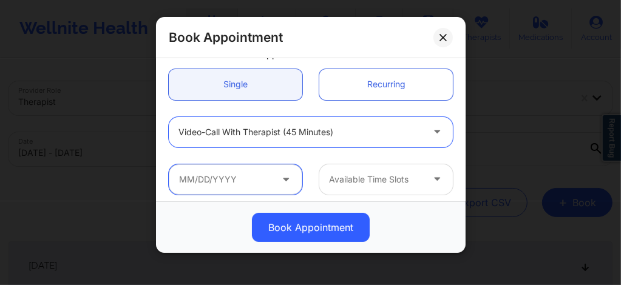
click at [254, 178] on input "text" at bounding box center [236, 180] width 134 height 30
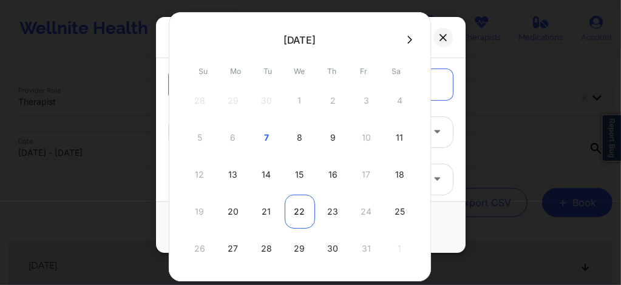
click at [299, 206] on div "22" at bounding box center [300, 212] width 30 height 34
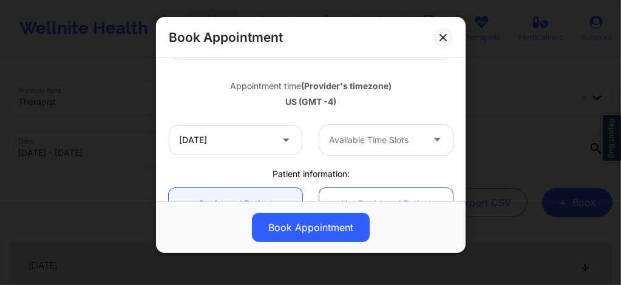
scroll to position [202, 0]
click at [349, 151] on div "Available Time Slots" at bounding box center [371, 139] width 104 height 30
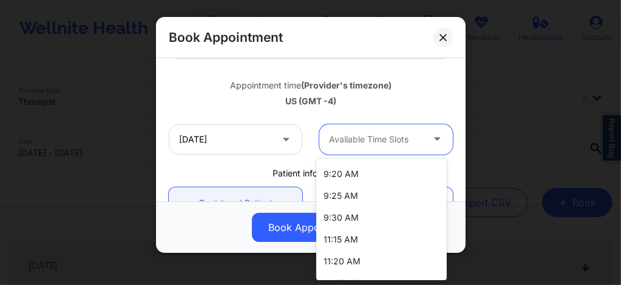
scroll to position [332, 0]
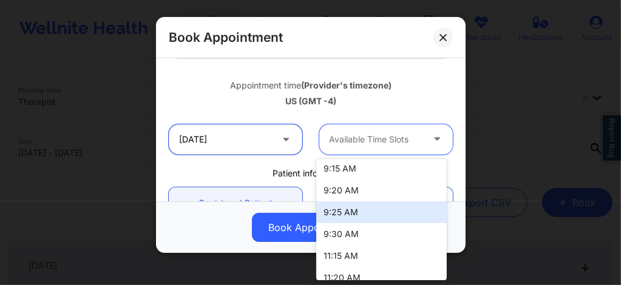
click at [245, 141] on input "10/22/2025" at bounding box center [236, 139] width 134 height 30
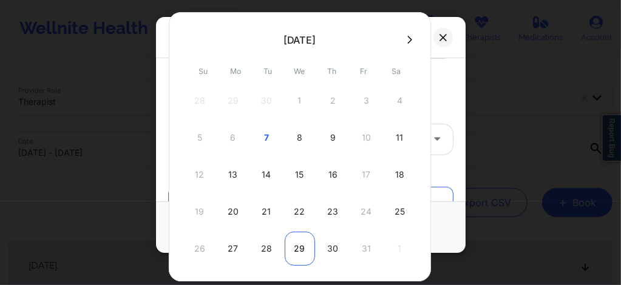
click at [301, 250] on div "29" at bounding box center [300, 249] width 30 height 34
type input "10/29/2025"
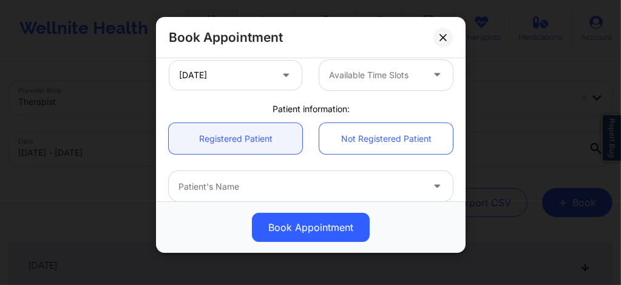
scroll to position [275, 0]
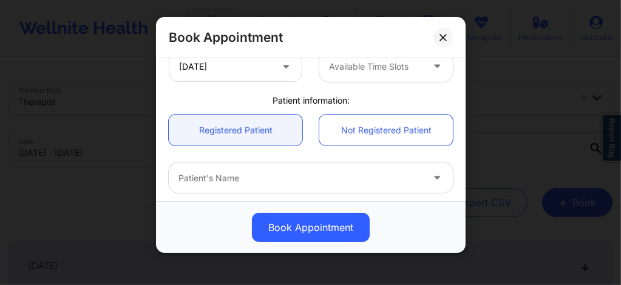
click at [367, 60] on div at bounding box center [376, 67] width 94 height 15
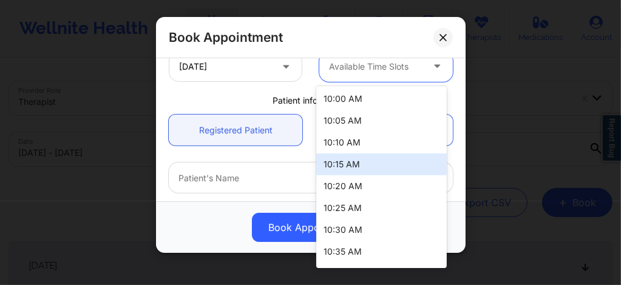
scroll to position [550, 0]
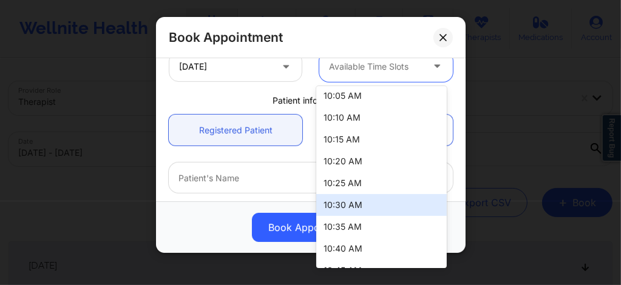
click at [338, 201] on div "10:30 AM" at bounding box center [381, 205] width 131 height 22
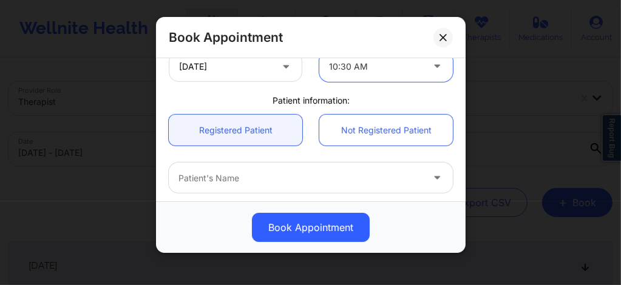
click at [277, 172] on div at bounding box center [301, 178] width 244 height 15
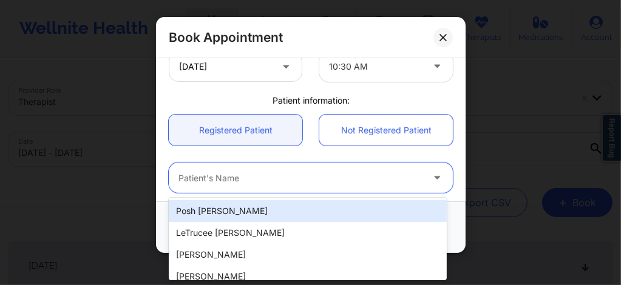
paste input "Michelle Graziano"
type input "Michelle Graziano"
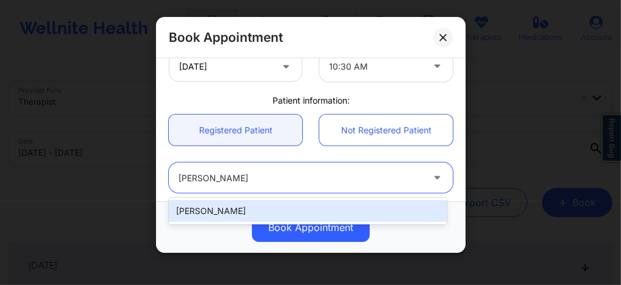
click at [242, 209] on div "Michelle Graziano" at bounding box center [308, 211] width 278 height 22
type input "mgraziano311@yahoo.com"
type input "+1347-668-3729"
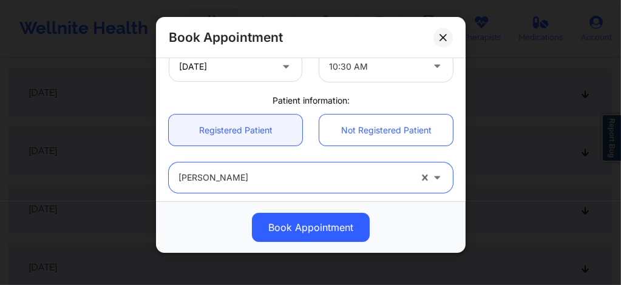
scroll to position [487, 0]
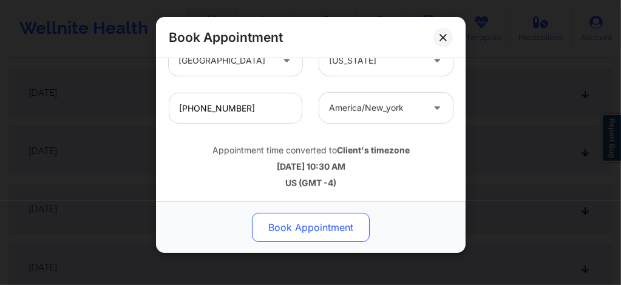
click at [296, 223] on button "Book Appointment" at bounding box center [311, 227] width 118 height 29
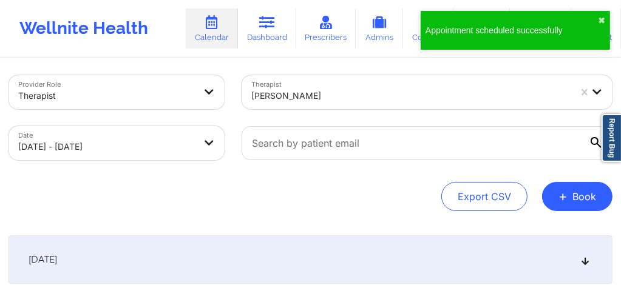
scroll to position [0, 0]
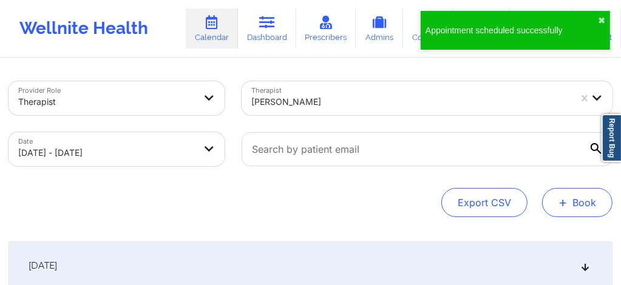
click at [588, 208] on button "+ Book" at bounding box center [577, 202] width 70 height 29
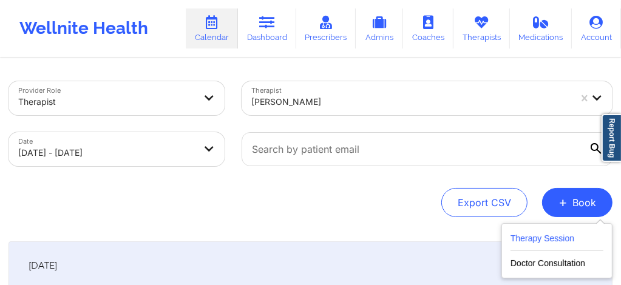
click at [532, 242] on button "Therapy Session" at bounding box center [557, 241] width 93 height 20
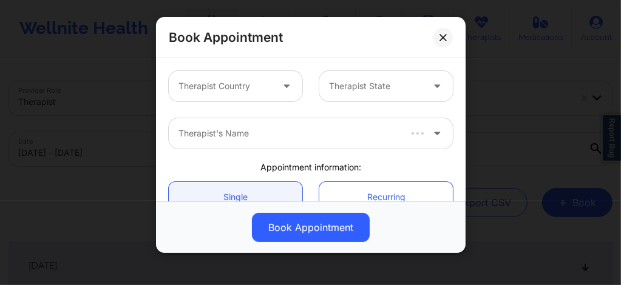
click at [263, 89] on div at bounding box center [226, 86] width 94 height 15
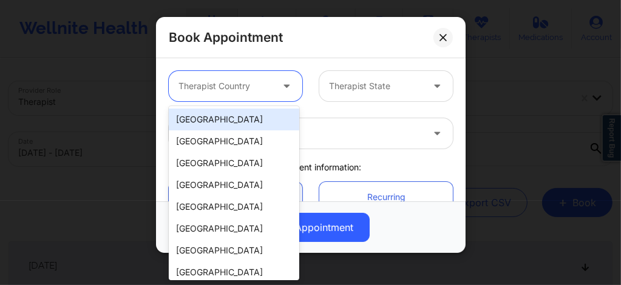
click at [233, 118] on div "[GEOGRAPHIC_DATA]" at bounding box center [234, 120] width 131 height 22
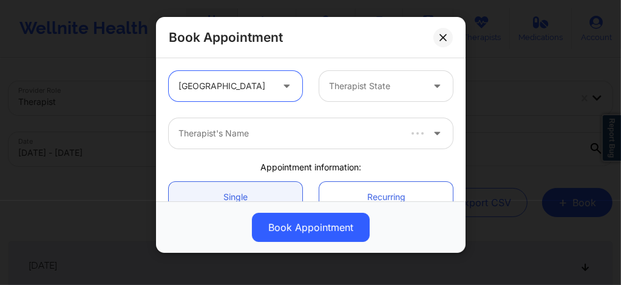
click at [362, 80] on div at bounding box center [376, 86] width 94 height 15
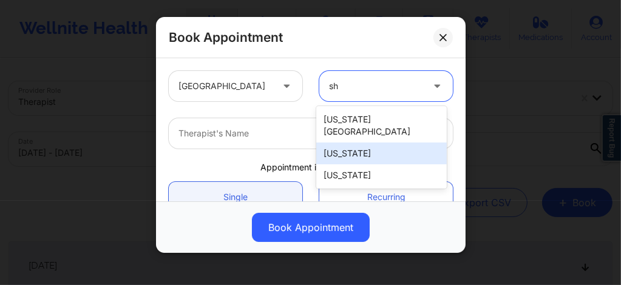
type input "s"
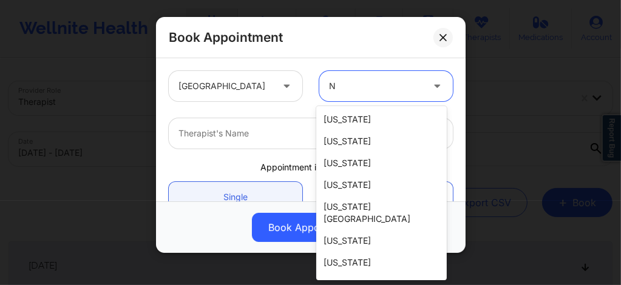
type input "Ne"
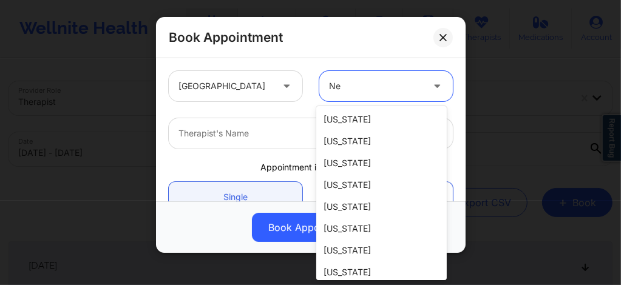
scroll to position [49, 0]
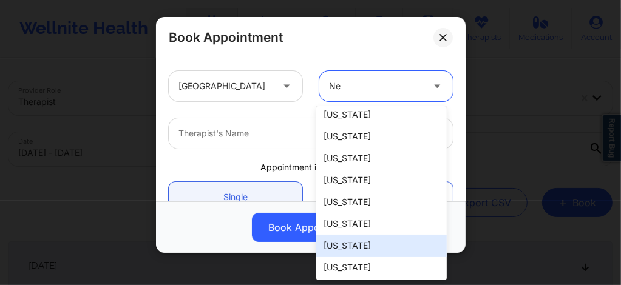
click at [345, 248] on div "[US_STATE]" at bounding box center [381, 246] width 131 height 22
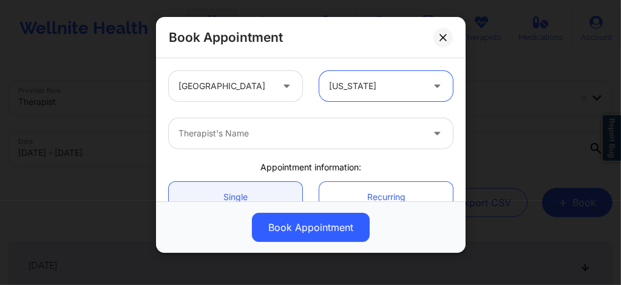
click at [252, 132] on div at bounding box center [301, 133] width 244 height 15
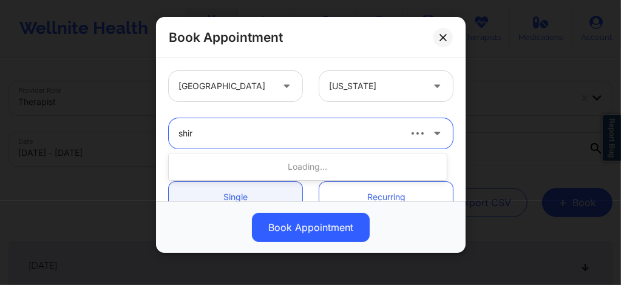
type input "shira"
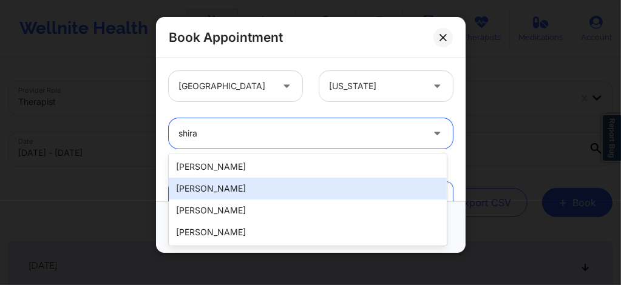
click at [222, 192] on div "[PERSON_NAME]" at bounding box center [308, 189] width 278 height 22
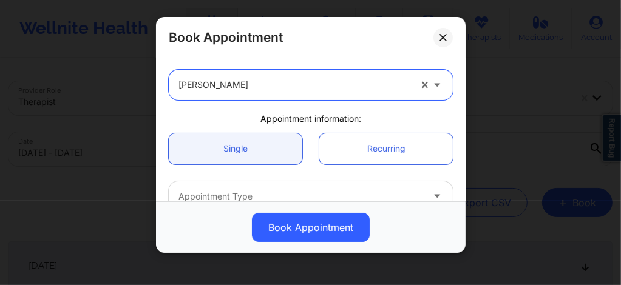
scroll to position [56, 0]
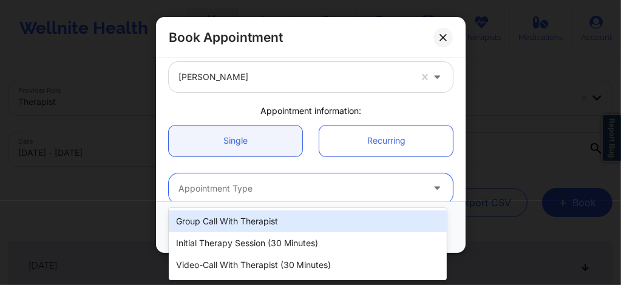
click at [218, 189] on div at bounding box center [301, 189] width 244 height 15
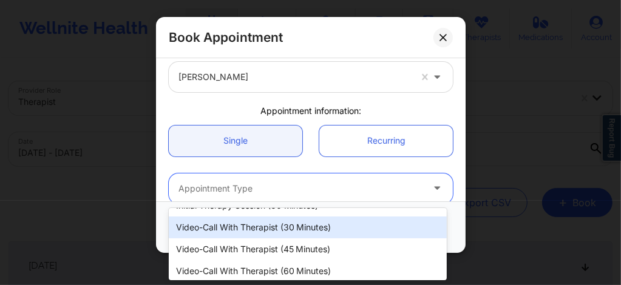
scroll to position [40, 0]
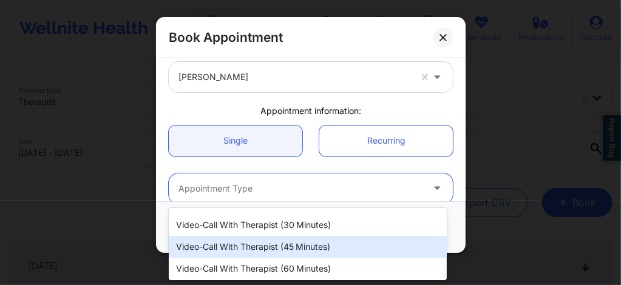
click at [243, 253] on div "Video-Call with Therapist (45 minutes)" at bounding box center [308, 247] width 278 height 22
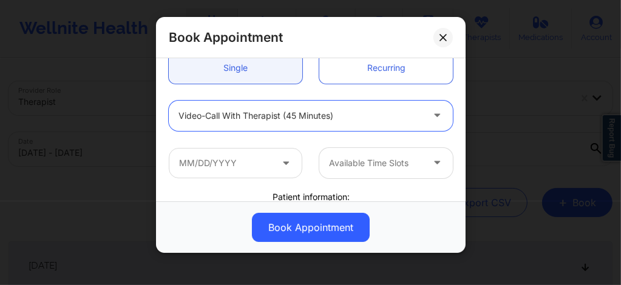
scroll to position [154, 0]
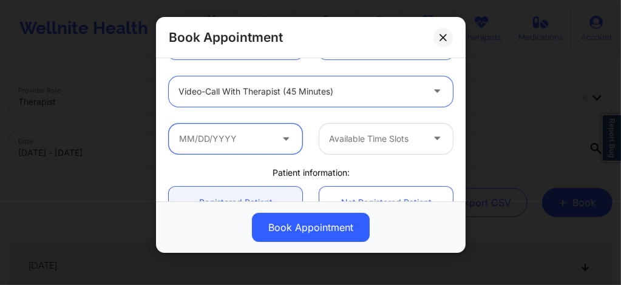
click at [245, 135] on input "text" at bounding box center [236, 139] width 134 height 30
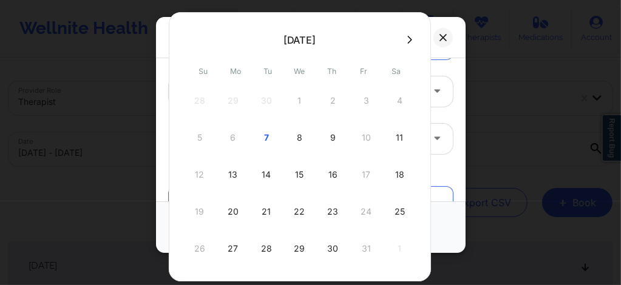
click at [407, 39] on icon at bounding box center [409, 39] width 5 height 9
click at [297, 139] on div "5" at bounding box center [300, 138] width 30 height 34
type input "11/05/2025"
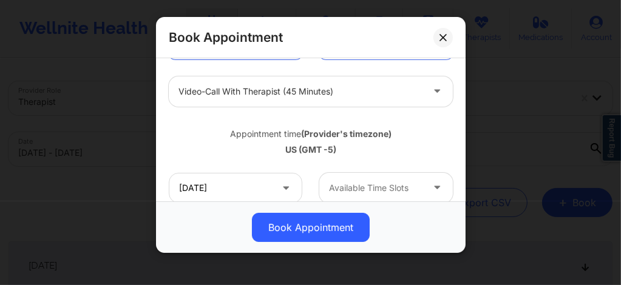
click at [337, 186] on div at bounding box center [376, 188] width 94 height 15
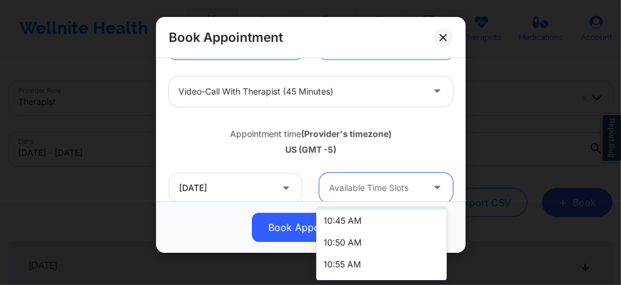
scroll to position [647, 0]
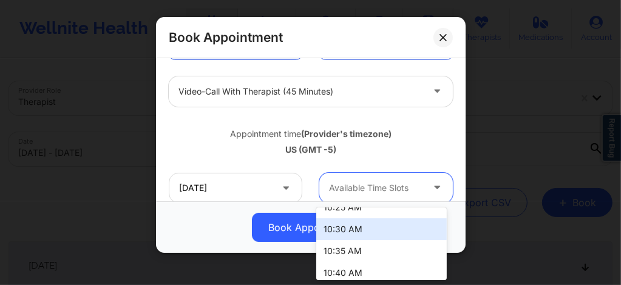
click at [346, 234] on div "10:30 AM" at bounding box center [381, 230] width 131 height 22
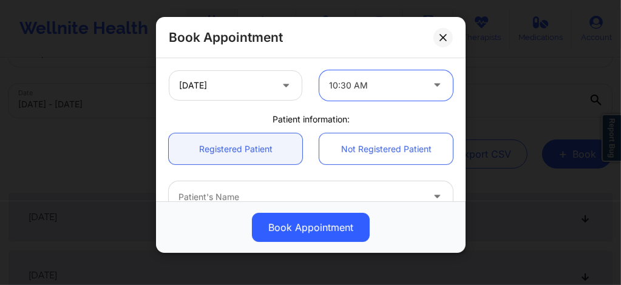
scroll to position [299, 0]
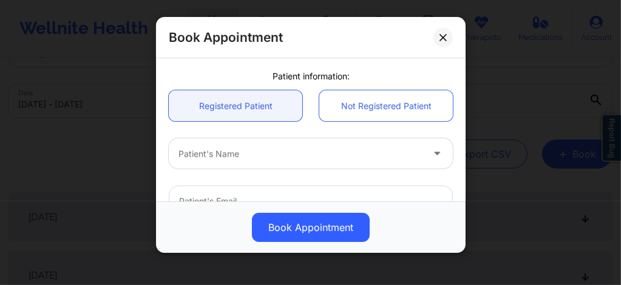
click at [254, 149] on div at bounding box center [301, 154] width 244 height 15
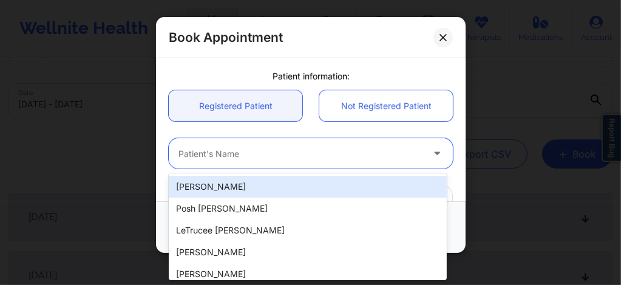
paste input "Michelle Graziano"
type input "Michelle Graziano"
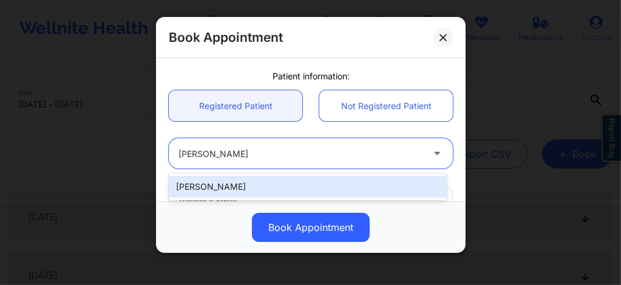
click at [256, 182] on div "Michelle Graziano" at bounding box center [308, 187] width 278 height 22
type input "mgraziano311@yahoo.com"
type input "+1347-668-3729"
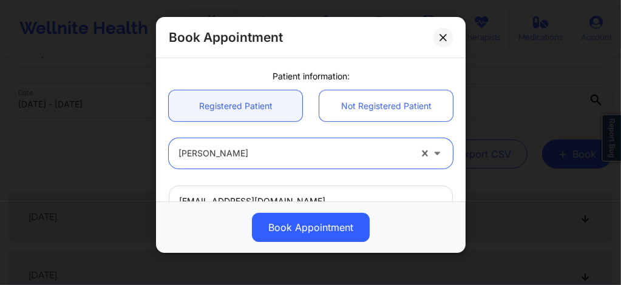
scroll to position [487, 0]
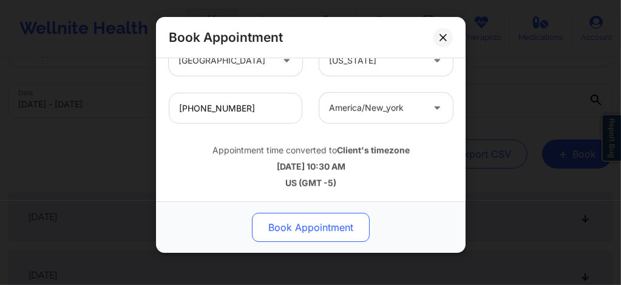
click at [290, 226] on button "Book Appointment" at bounding box center [311, 227] width 118 height 29
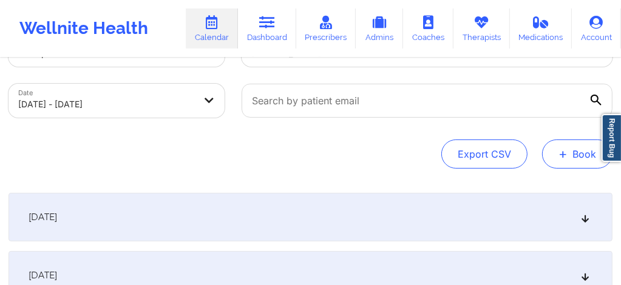
click at [569, 146] on button "+ Book" at bounding box center [577, 154] width 70 height 29
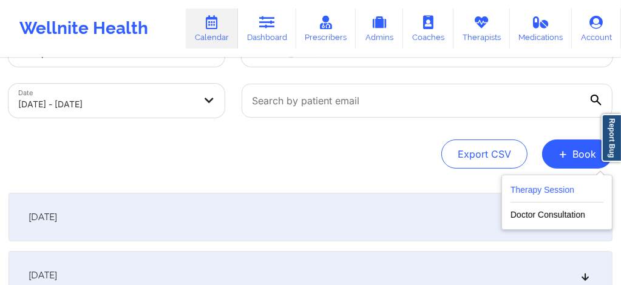
click at [542, 187] on button "Therapy Session" at bounding box center [557, 193] width 93 height 20
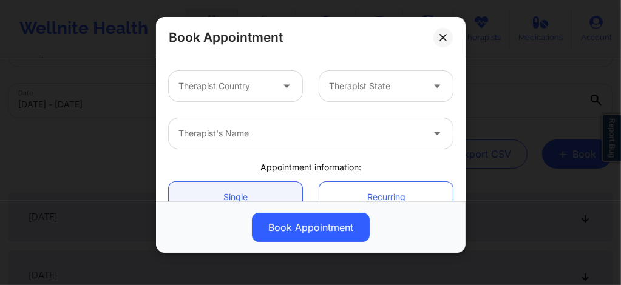
click at [265, 98] on div "Therapist Country" at bounding box center [221, 86] width 104 height 30
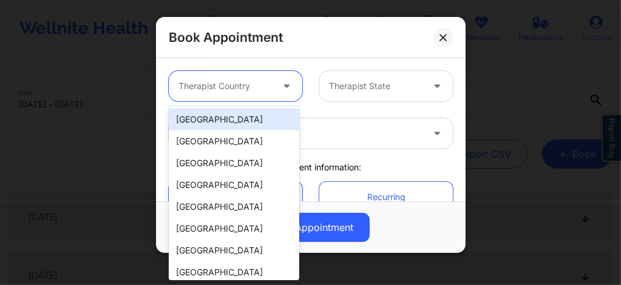
click at [253, 119] on div "[GEOGRAPHIC_DATA]" at bounding box center [234, 120] width 131 height 22
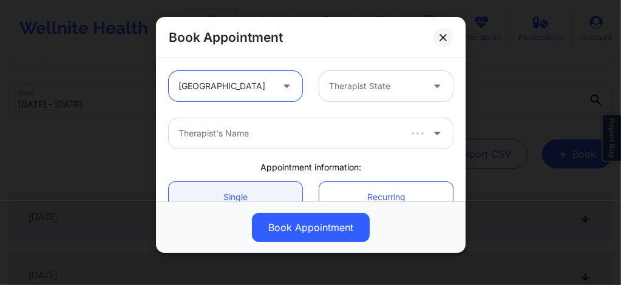
click at [363, 89] on div at bounding box center [376, 86] width 94 height 15
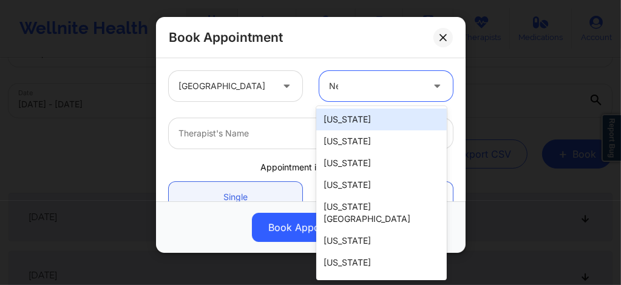
type input "New"
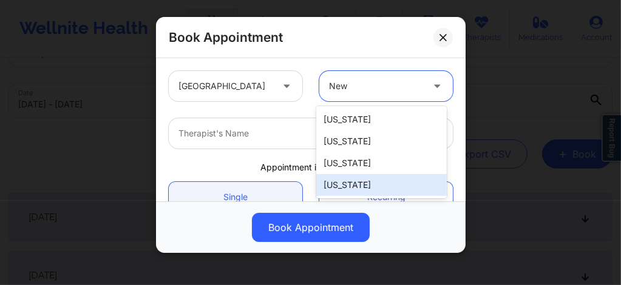
click at [338, 189] on div "[US_STATE]" at bounding box center [381, 185] width 131 height 22
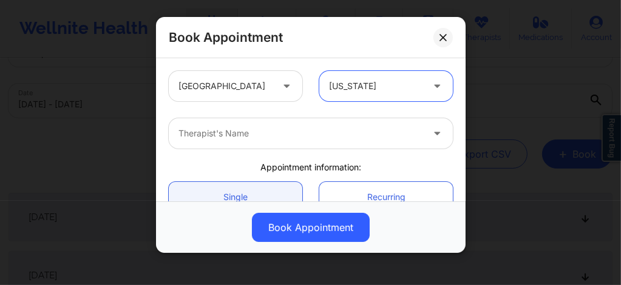
click at [278, 133] on div at bounding box center [301, 133] width 244 height 15
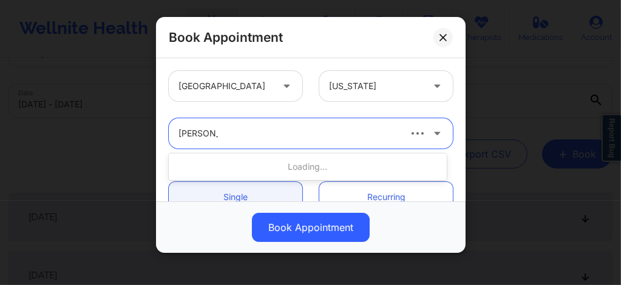
type input "Shira Laza"
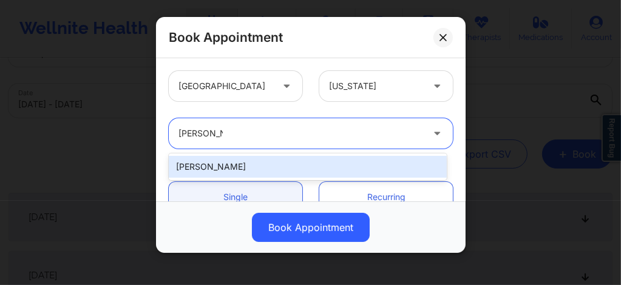
click at [262, 164] on div "[PERSON_NAME]" at bounding box center [308, 167] width 278 height 22
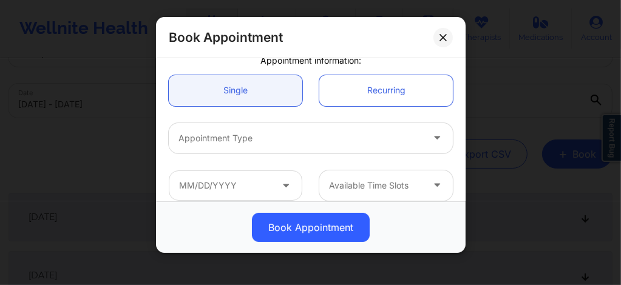
scroll to position [121, 0]
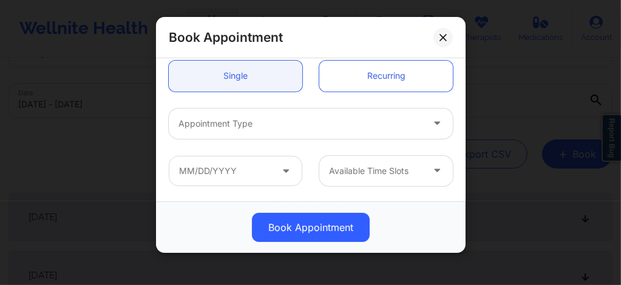
click at [248, 126] on div at bounding box center [301, 124] width 244 height 15
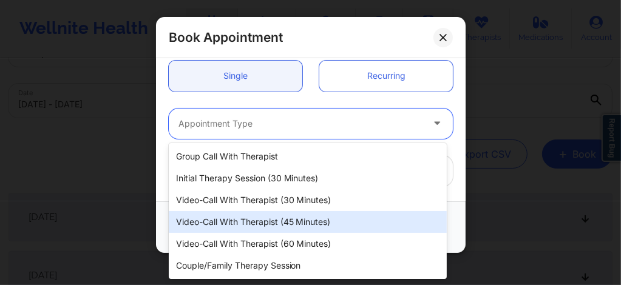
click at [282, 223] on div "Video-Call with Therapist (45 minutes)" at bounding box center [308, 222] width 278 height 22
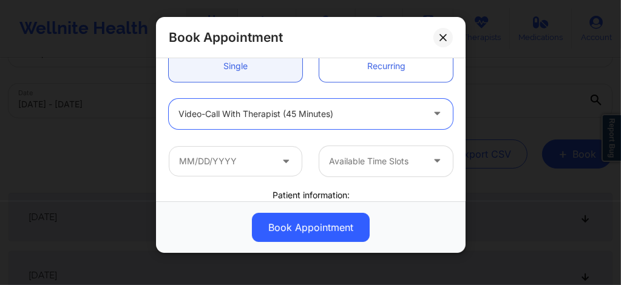
scroll to position [137, 0]
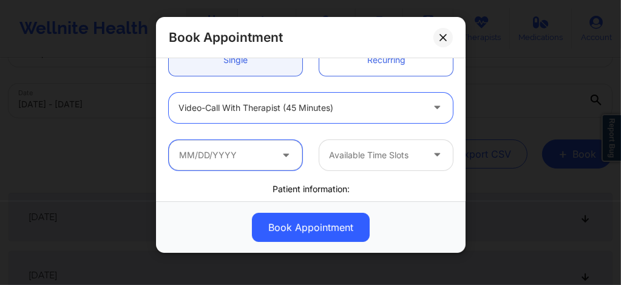
click at [237, 163] on input "text" at bounding box center [236, 155] width 134 height 30
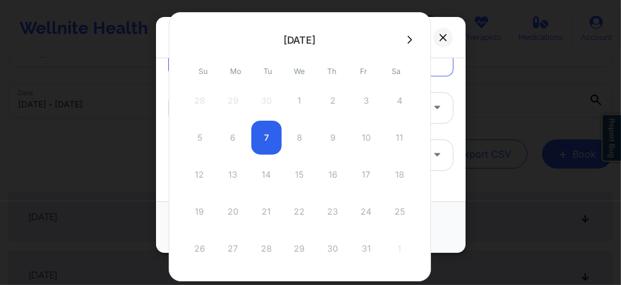
click at [407, 41] on icon at bounding box center [409, 40] width 5 height 8
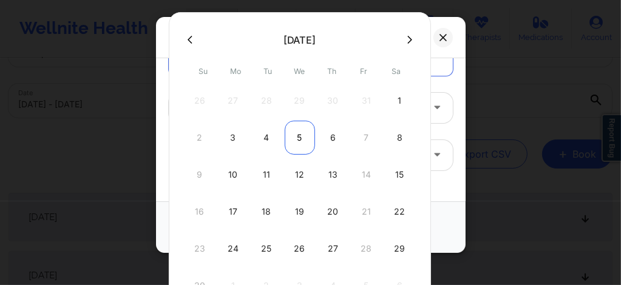
click at [308, 130] on div "5" at bounding box center [300, 138] width 30 height 34
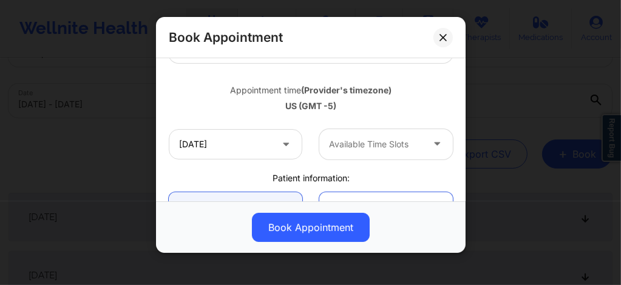
scroll to position [202, 0]
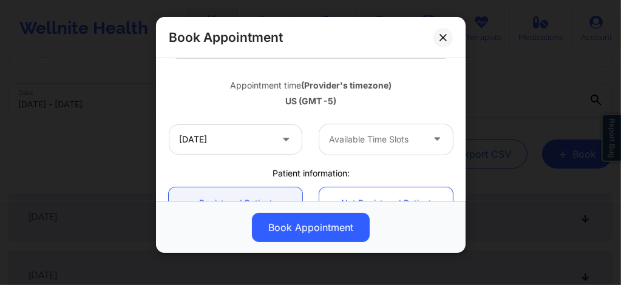
click at [360, 137] on div at bounding box center [376, 139] width 94 height 15
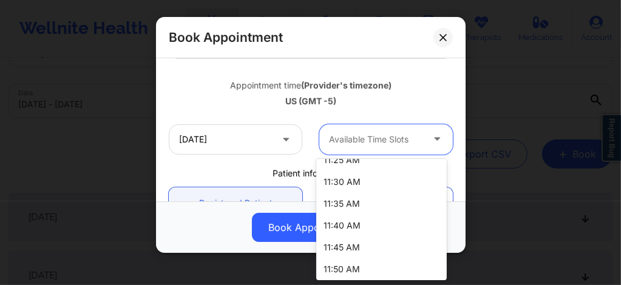
scroll to position [469, 0]
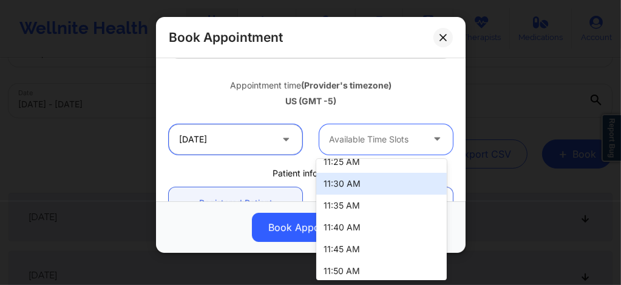
click at [248, 147] on input "11/05/2025" at bounding box center [236, 139] width 134 height 30
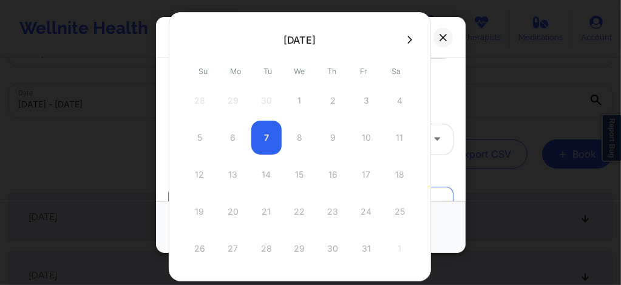
click at [407, 41] on icon at bounding box center [409, 39] width 5 height 9
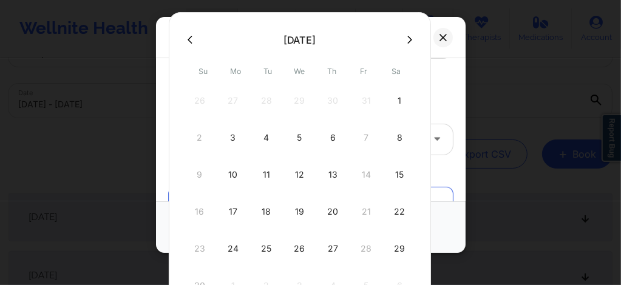
click at [285, 178] on div "12" at bounding box center [300, 175] width 30 height 34
type input "11/12/2025"
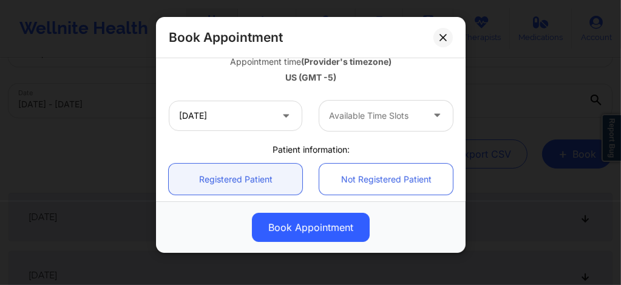
scroll to position [227, 0]
click at [354, 117] on div at bounding box center [376, 115] width 94 height 15
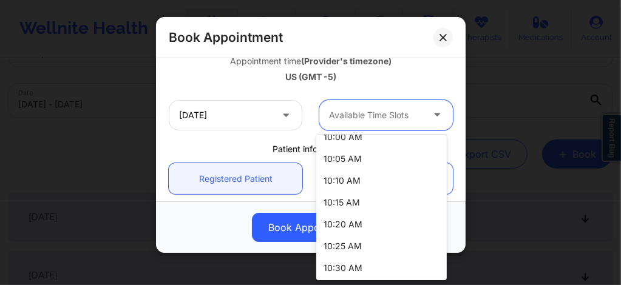
scroll to position [542, 0]
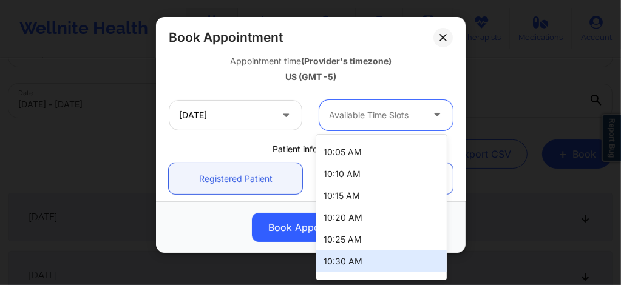
click at [339, 265] on div "10:30 AM" at bounding box center [381, 262] width 131 height 22
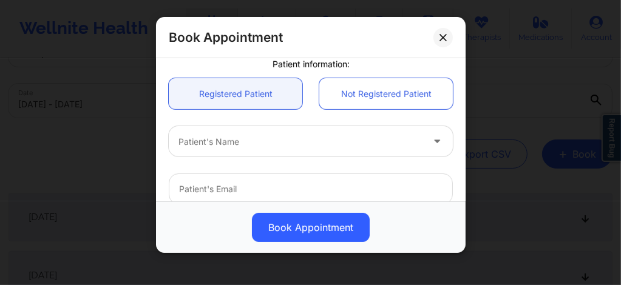
scroll to position [324, 0]
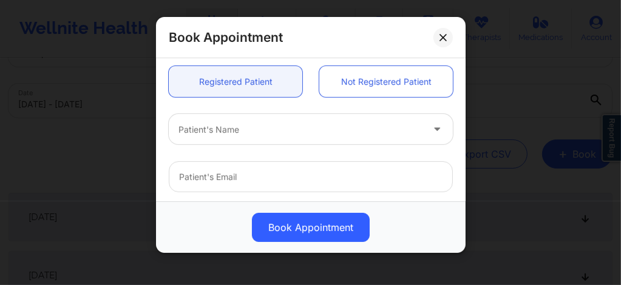
click at [240, 131] on div at bounding box center [301, 130] width 244 height 15
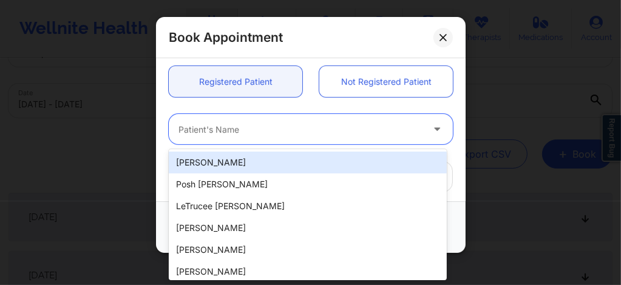
paste input "Michelle Graziano"
type input "Michelle Graziano"
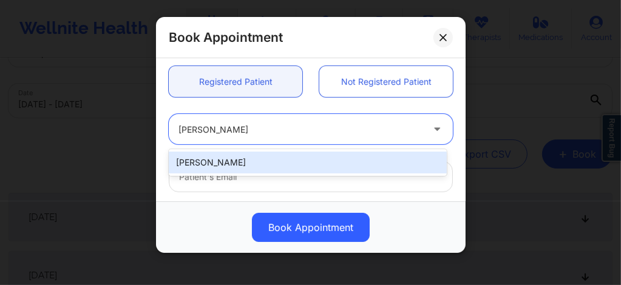
click at [256, 165] on div "Michelle Graziano" at bounding box center [308, 163] width 278 height 22
type input "mgraziano311@yahoo.com"
type input "+1347-668-3729"
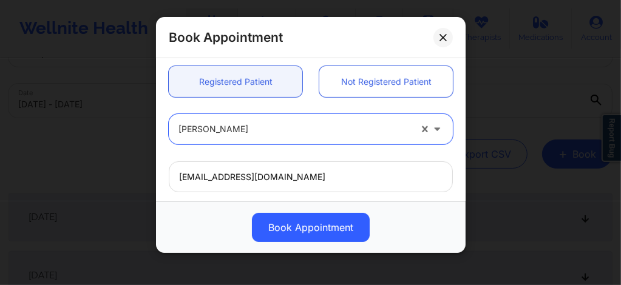
scroll to position [487, 0]
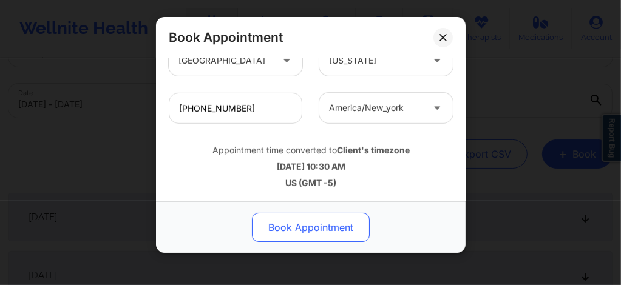
click at [299, 234] on button "Book Appointment" at bounding box center [311, 227] width 118 height 29
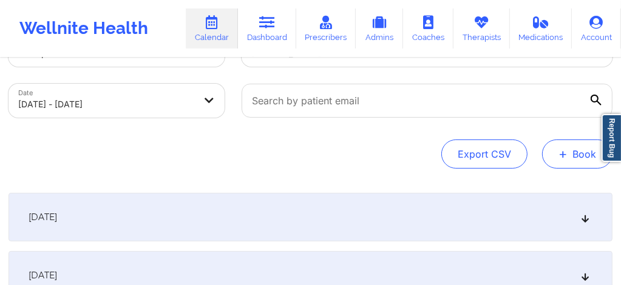
click at [566, 155] on span "+" at bounding box center [563, 154] width 9 height 7
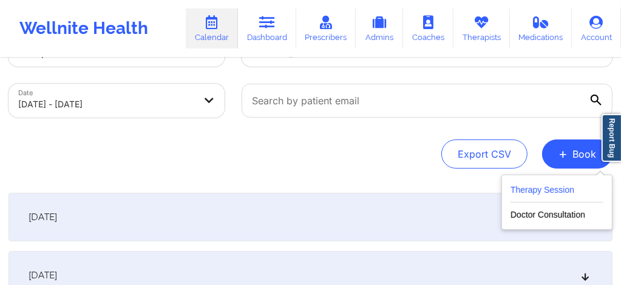
click at [530, 192] on button "Therapy Session" at bounding box center [557, 193] width 93 height 20
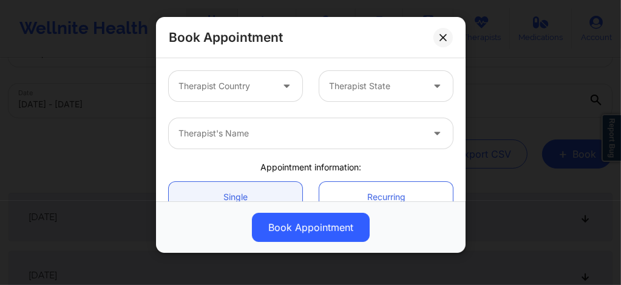
click at [246, 86] on div at bounding box center [226, 86] width 94 height 15
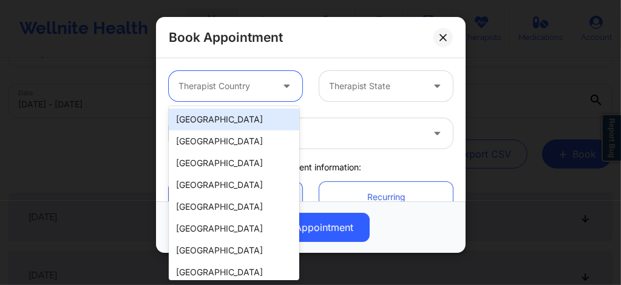
click at [233, 118] on div "[GEOGRAPHIC_DATA]" at bounding box center [234, 120] width 131 height 22
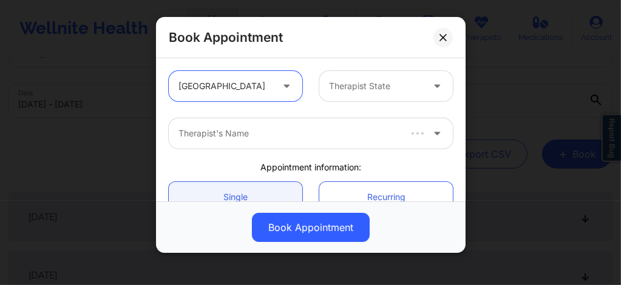
click at [349, 89] on div at bounding box center [376, 86] width 94 height 15
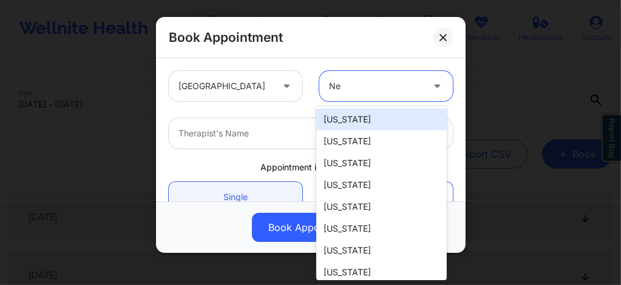
type input "New"
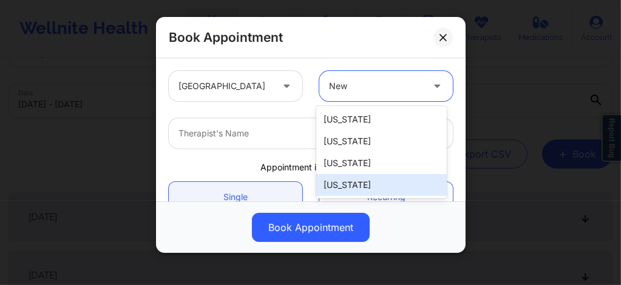
click at [349, 183] on div "[US_STATE]" at bounding box center [381, 185] width 131 height 22
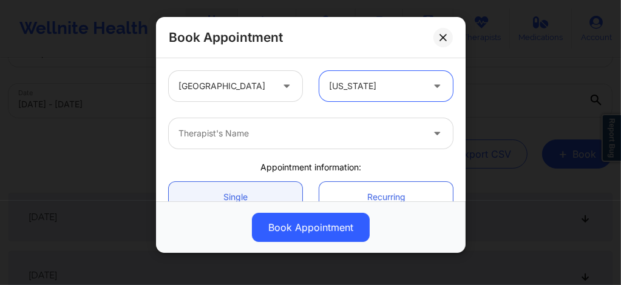
click at [255, 129] on div at bounding box center [301, 133] width 244 height 15
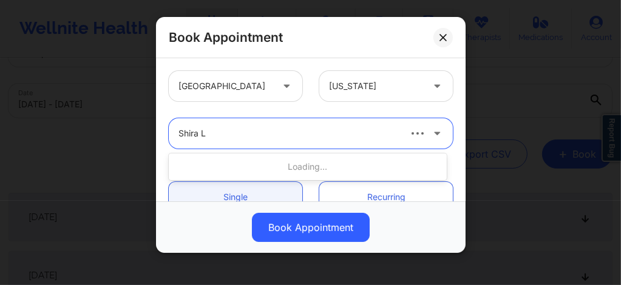
type input "Shira La"
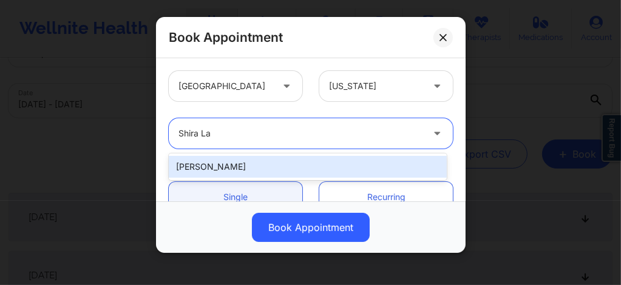
click at [239, 159] on div "[PERSON_NAME]" at bounding box center [308, 167] width 278 height 22
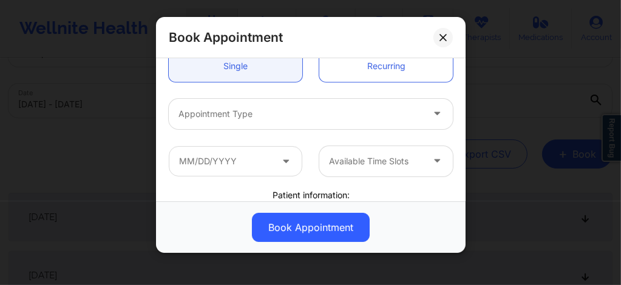
scroll to position [146, 0]
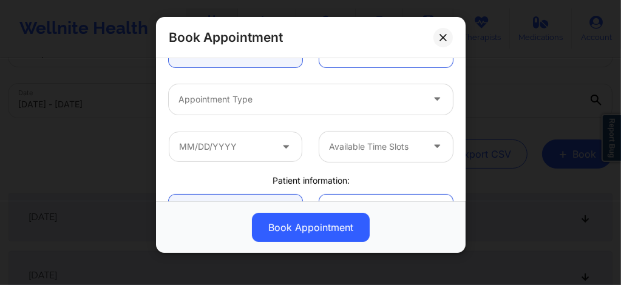
click at [236, 108] on div "Appointment Type" at bounding box center [296, 99] width 255 height 30
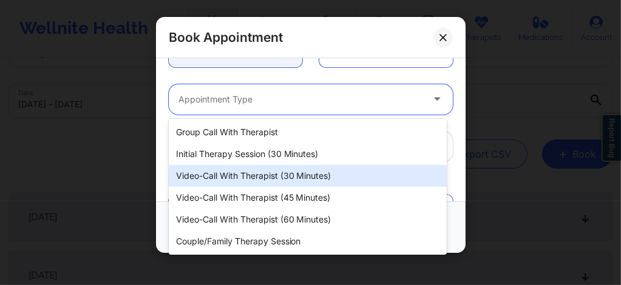
click at [244, 190] on div "Video-Call with Therapist (45 minutes)" at bounding box center [308, 198] width 278 height 22
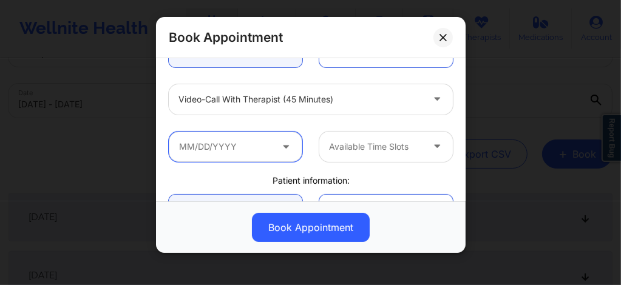
click at [264, 154] on input "text" at bounding box center [236, 147] width 134 height 30
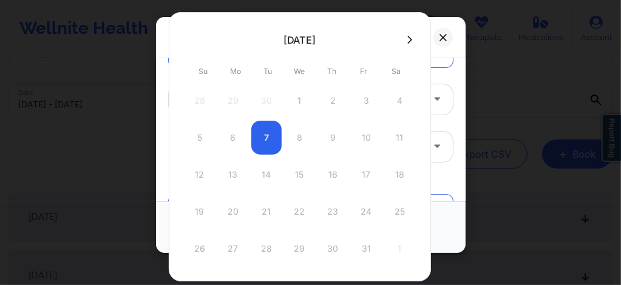
click at [407, 41] on icon at bounding box center [409, 40] width 5 height 8
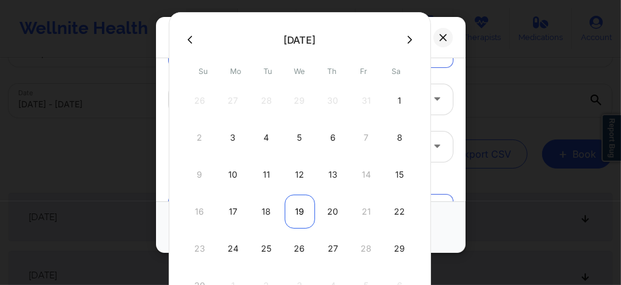
click at [299, 211] on div "19" at bounding box center [300, 212] width 30 height 34
type input "11/19/2025"
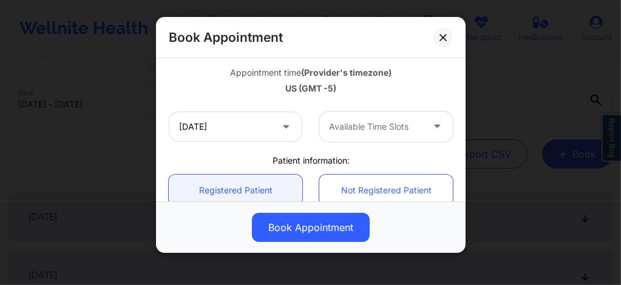
scroll to position [219, 0]
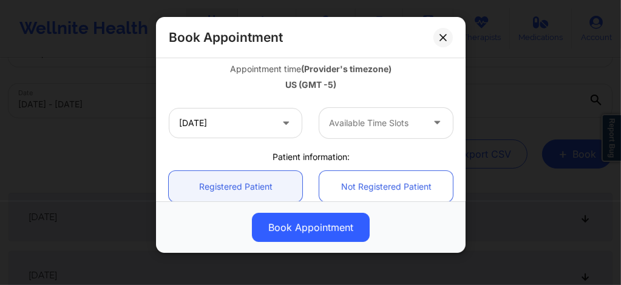
click at [351, 119] on div at bounding box center [376, 123] width 94 height 15
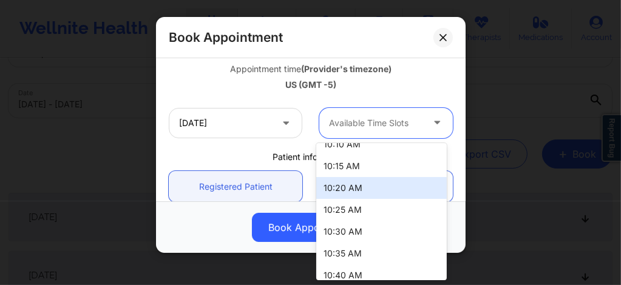
scroll to position [583, 0]
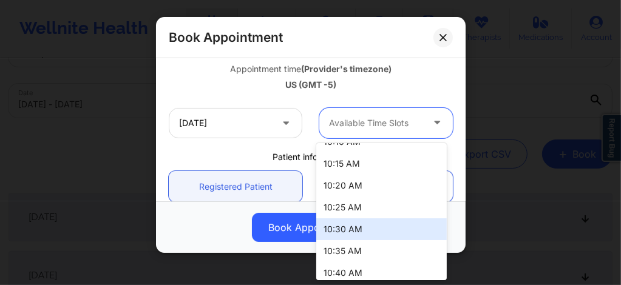
click at [342, 231] on div "10:30 AM" at bounding box center [381, 230] width 131 height 22
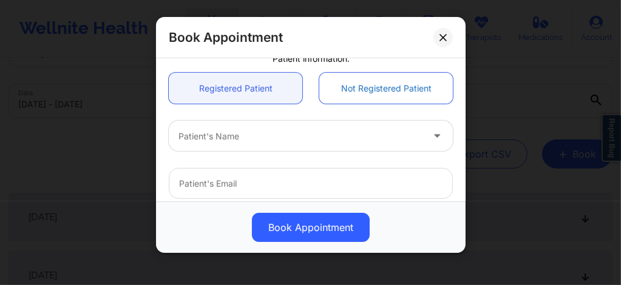
scroll to position [324, 0]
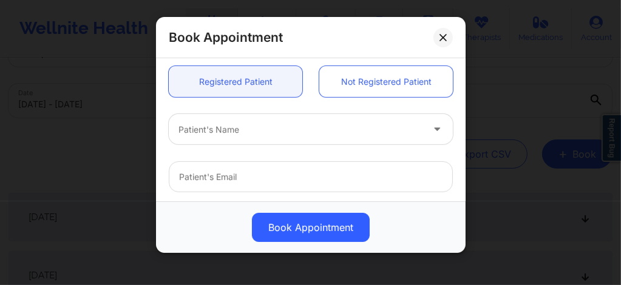
click at [262, 128] on div at bounding box center [301, 130] width 244 height 15
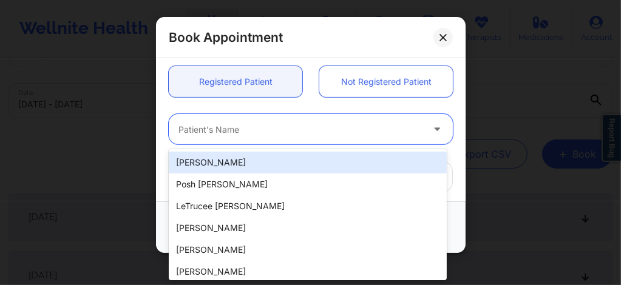
paste input "Michelle Graziano"
type input "Michelle Graziano"
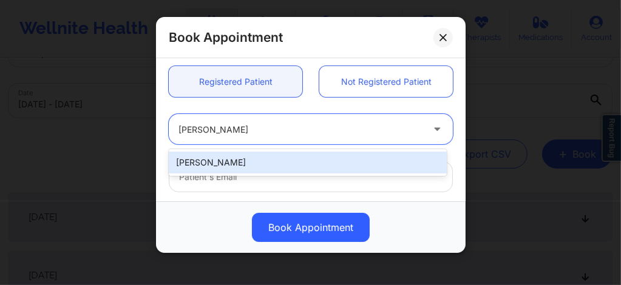
click at [251, 157] on div "Michelle Graziano" at bounding box center [308, 163] width 278 height 22
type input "mgraziano311@yahoo.com"
type input "+1347-668-3729"
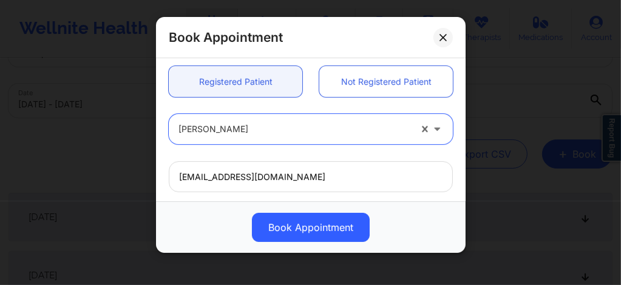
scroll to position [487, 0]
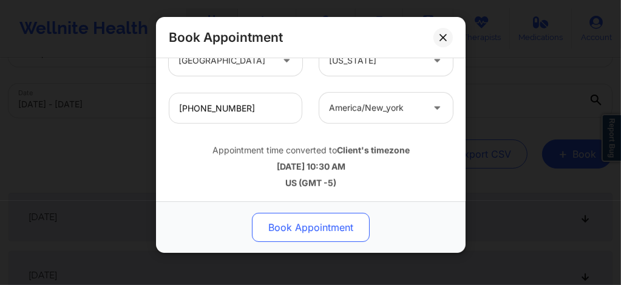
click at [285, 220] on button "Book Appointment" at bounding box center [311, 227] width 118 height 29
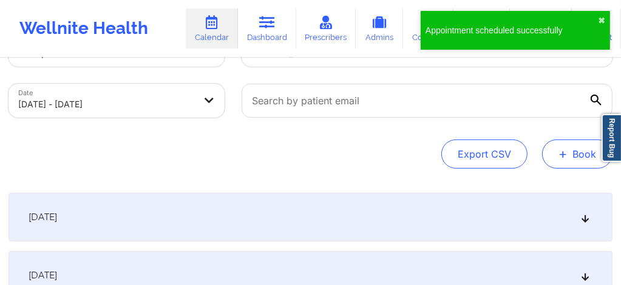
click at [556, 161] on button "+ Book" at bounding box center [577, 154] width 70 height 29
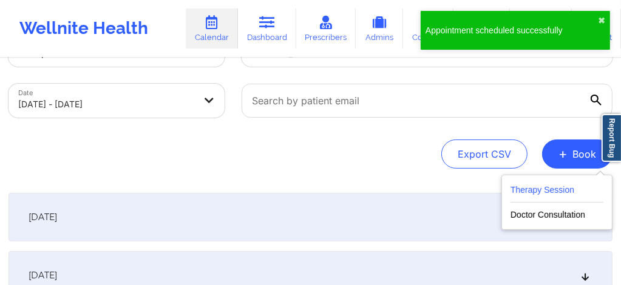
click at [533, 191] on button "Therapy Session" at bounding box center [557, 193] width 93 height 20
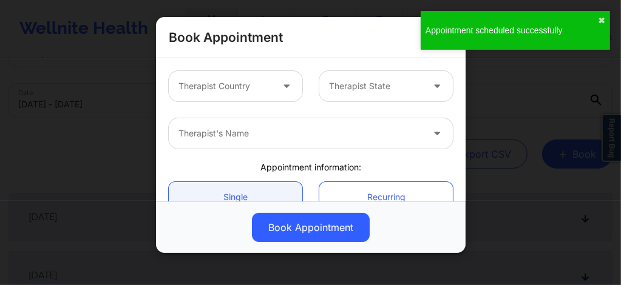
click at [211, 92] on div at bounding box center [226, 86] width 94 height 15
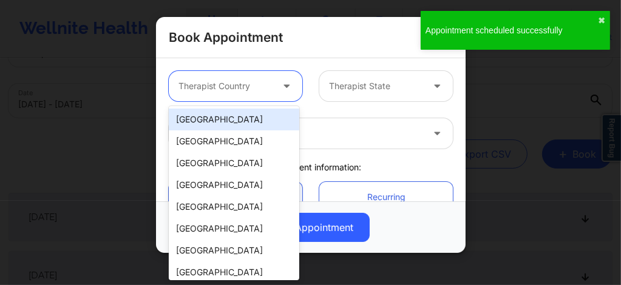
click at [212, 121] on div "[GEOGRAPHIC_DATA]" at bounding box center [234, 120] width 131 height 22
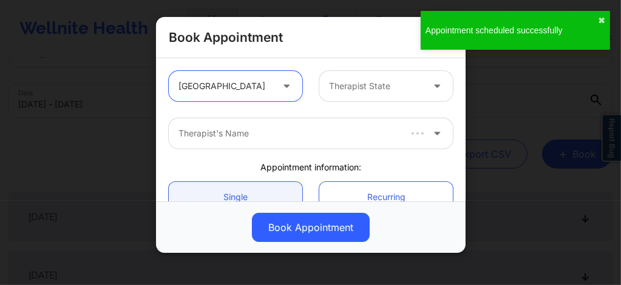
click at [395, 92] on div at bounding box center [376, 86] width 94 height 15
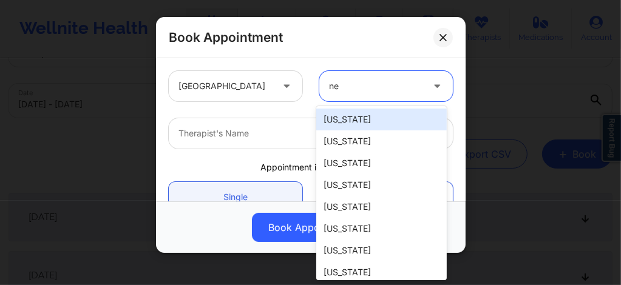
type input "new"
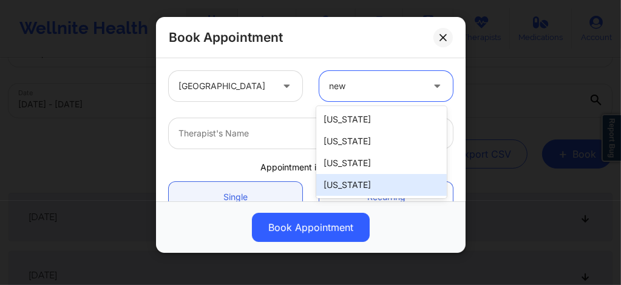
click at [347, 180] on div "[US_STATE]" at bounding box center [381, 185] width 131 height 22
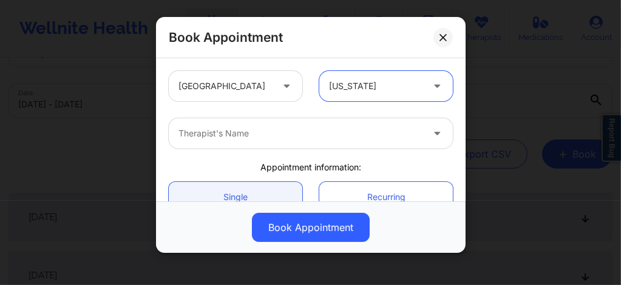
click at [277, 136] on div at bounding box center [301, 133] width 244 height 15
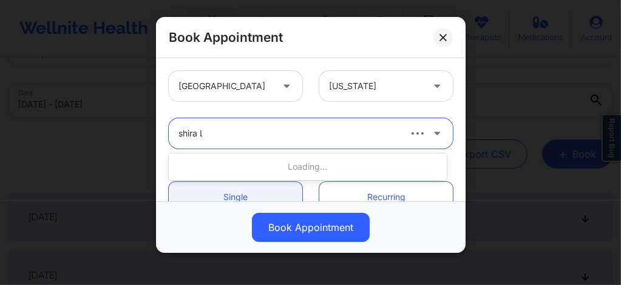
type input "shira La"
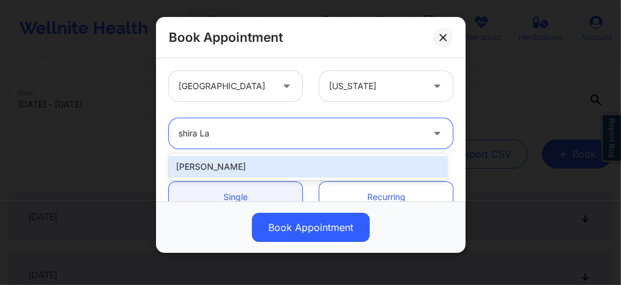
click at [229, 165] on div "[PERSON_NAME]" at bounding box center [308, 167] width 278 height 22
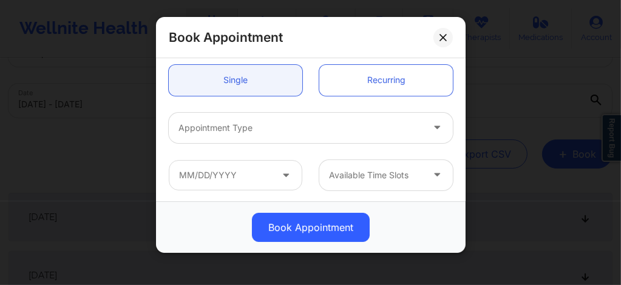
scroll to position [146, 0]
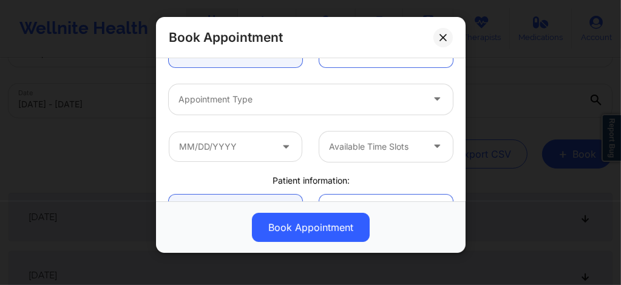
click at [224, 101] on div at bounding box center [301, 99] width 244 height 15
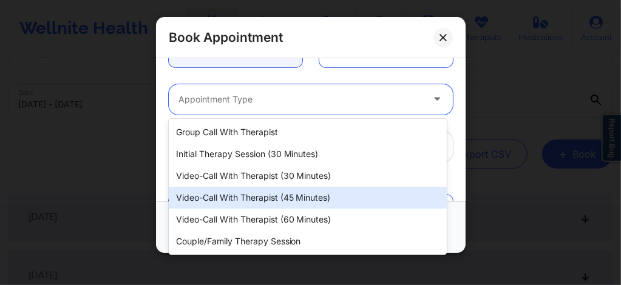
drag, startPoint x: 256, startPoint y: 175, endPoint x: 250, endPoint y: 196, distance: 21.9
click at [250, 196] on div "Group Call with Therapist Initial Therapy Session (30 minutes) Video-Call with …" at bounding box center [308, 187] width 278 height 136
click at [250, 196] on div "Video-Call with Therapist (45 minutes)" at bounding box center [308, 198] width 278 height 22
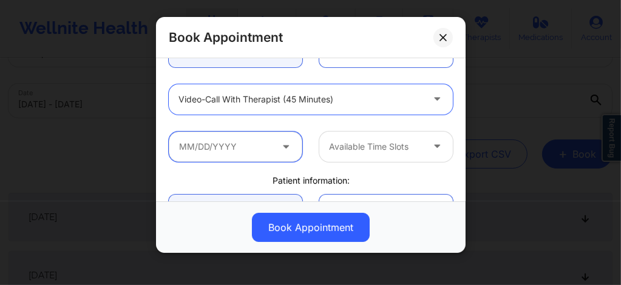
click at [265, 139] on input "text" at bounding box center [236, 147] width 134 height 30
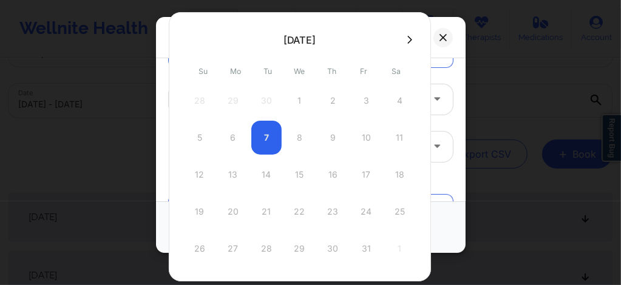
click at [407, 39] on icon at bounding box center [409, 39] width 5 height 9
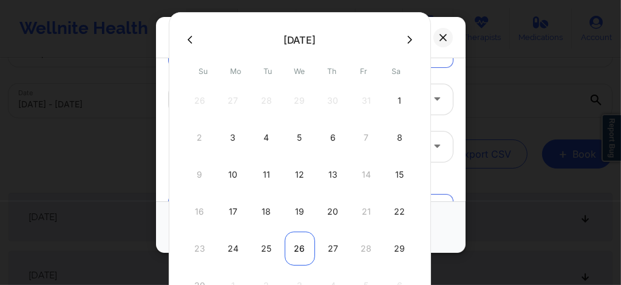
click at [296, 245] on div "26" at bounding box center [300, 249] width 30 height 34
type input "11/26/2025"
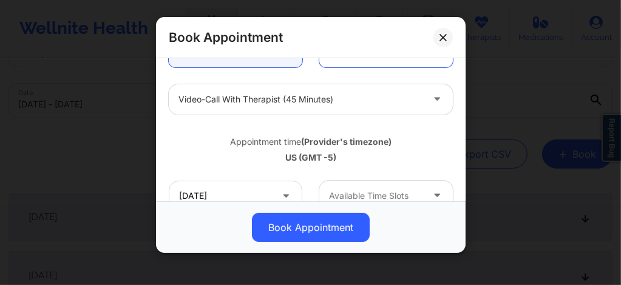
click at [376, 187] on div "Available Time Slots" at bounding box center [371, 196] width 104 height 30
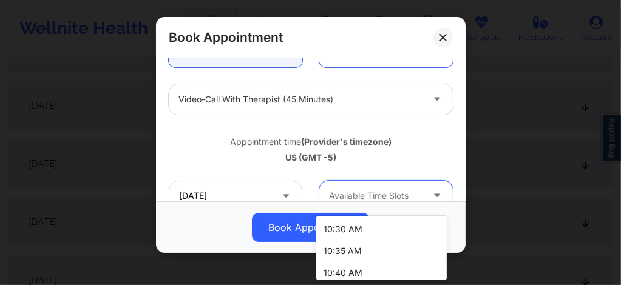
scroll to position [651, 0]
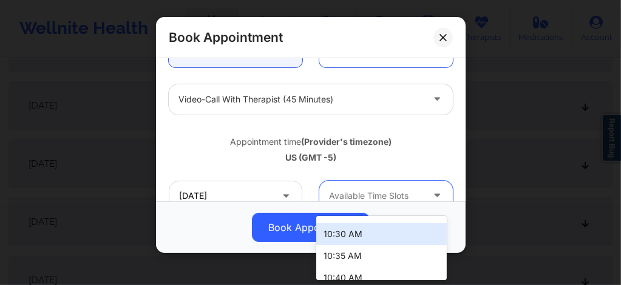
click at [352, 231] on div "10:30 AM" at bounding box center [381, 234] width 131 height 22
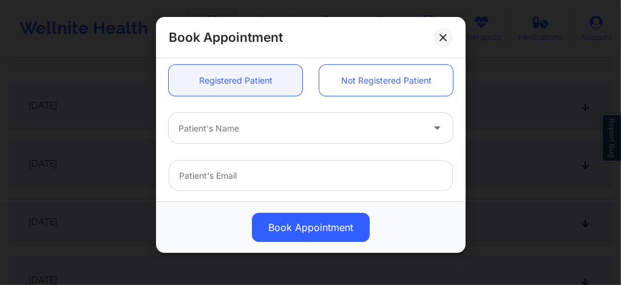
scroll to position [324, 0]
click at [229, 124] on div at bounding box center [301, 130] width 244 height 15
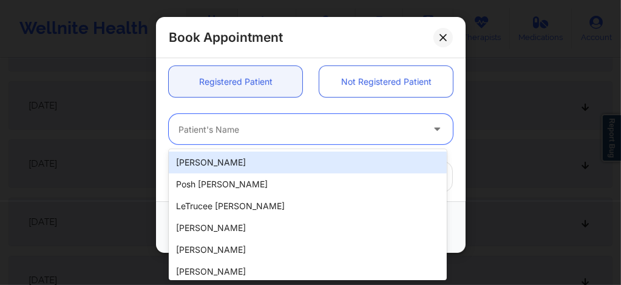
paste input "Michelle Graziano"
type input "Michelle Graziano"
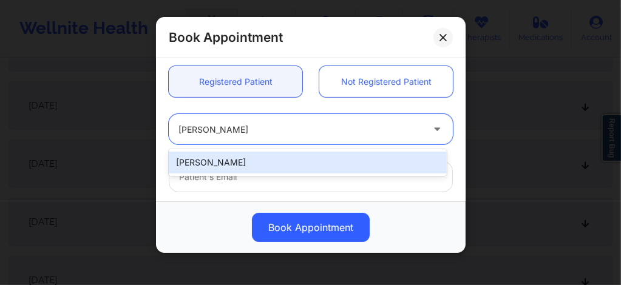
click at [255, 168] on div "Michelle Graziano" at bounding box center [308, 163] width 278 height 22
type input "mgraziano311@yahoo.com"
type input "+1347-668-3729"
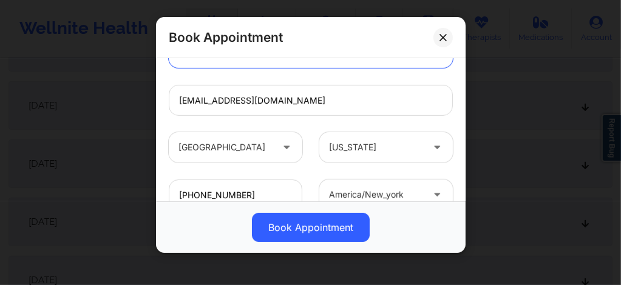
scroll to position [487, 0]
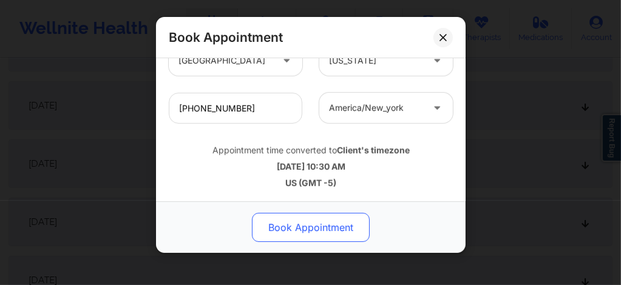
click at [293, 230] on button "Book Appointment" at bounding box center [311, 227] width 118 height 29
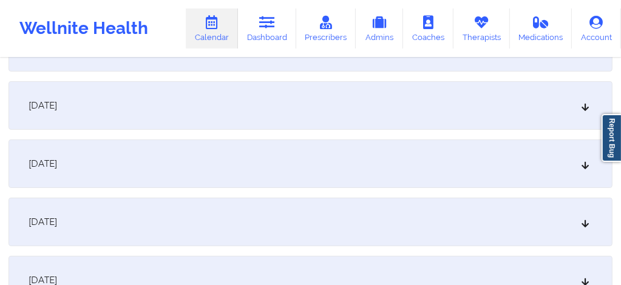
scroll to position [0, 0]
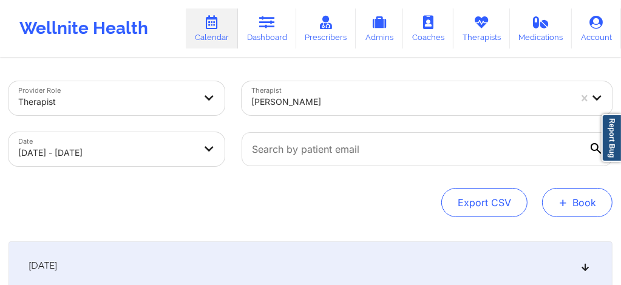
click at [575, 203] on button "+ Book" at bounding box center [577, 202] width 70 height 29
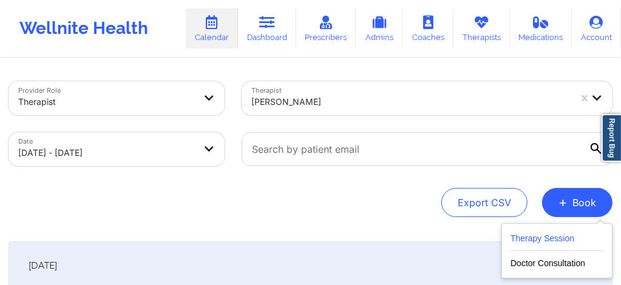
click at [563, 234] on button "Therapy Session" at bounding box center [557, 241] width 93 height 20
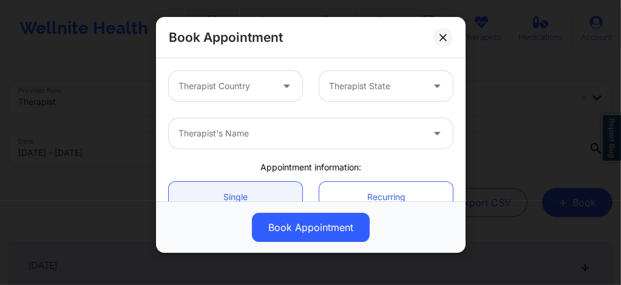
click at [262, 89] on div at bounding box center [226, 86] width 94 height 15
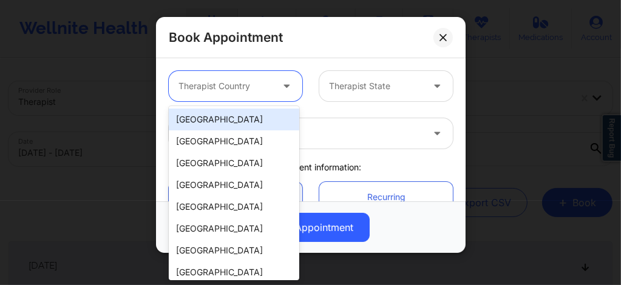
click at [248, 125] on div "[GEOGRAPHIC_DATA]" at bounding box center [234, 120] width 131 height 22
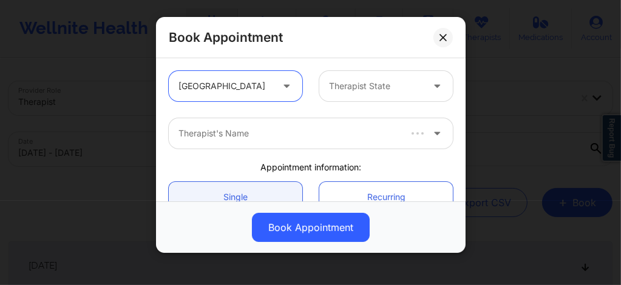
click at [355, 82] on div at bounding box center [376, 86] width 94 height 15
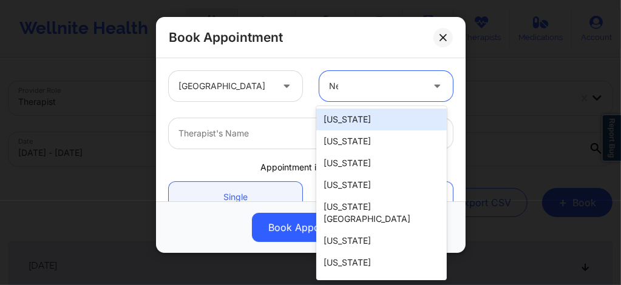
type input "New"
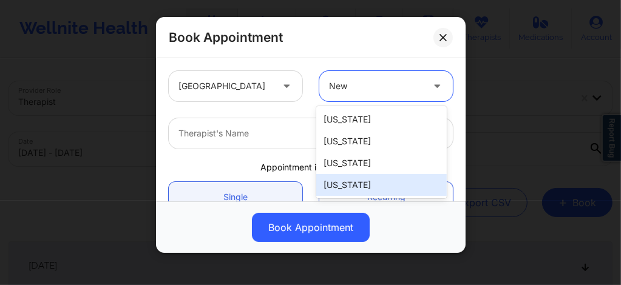
click at [341, 187] on div "[US_STATE]" at bounding box center [381, 185] width 131 height 22
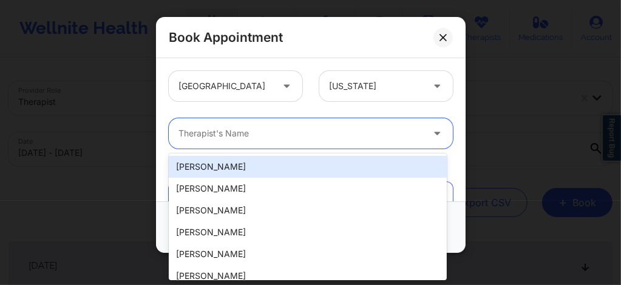
click at [282, 141] on div "Therapist's Name" at bounding box center [296, 133] width 255 height 30
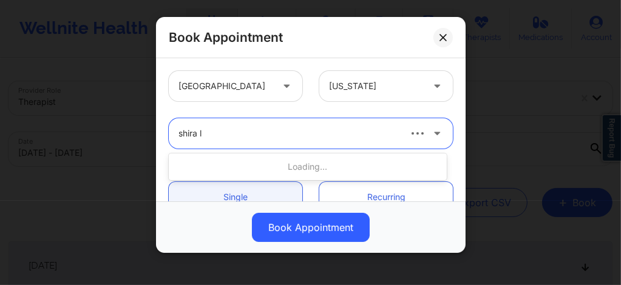
type input "shira la"
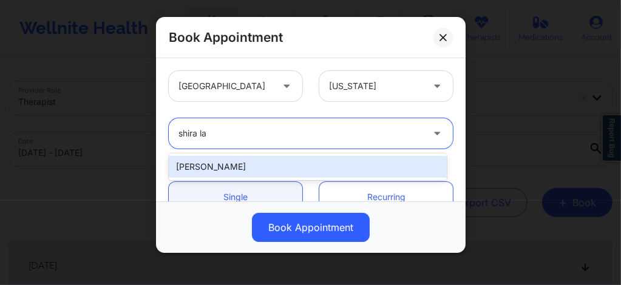
click at [243, 165] on div "[PERSON_NAME]" at bounding box center [308, 167] width 278 height 22
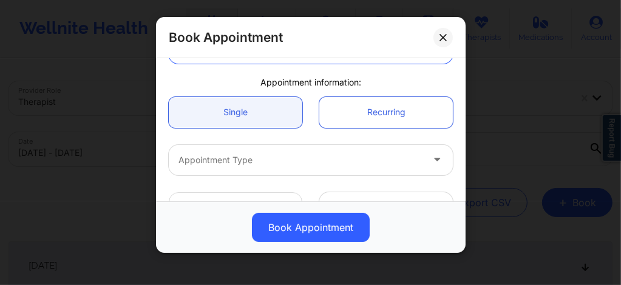
scroll to position [89, 0]
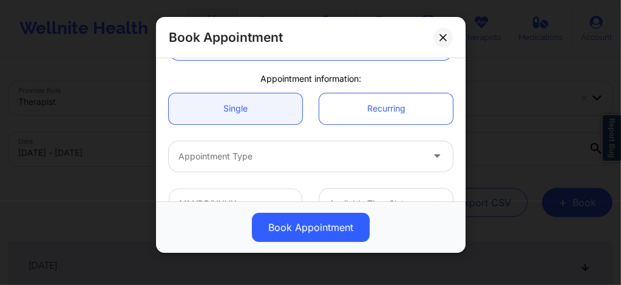
click at [235, 152] on div at bounding box center [301, 156] width 244 height 15
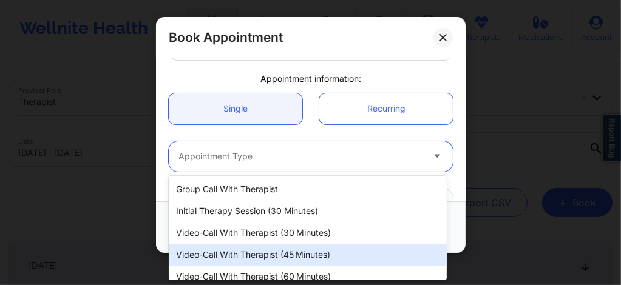
click at [290, 261] on div "Video-Call with Therapist (45 minutes)" at bounding box center [308, 255] width 278 height 22
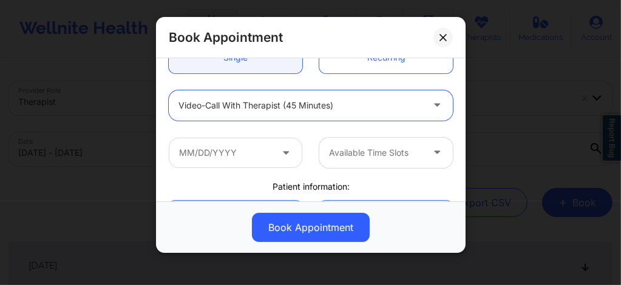
scroll to position [146, 0]
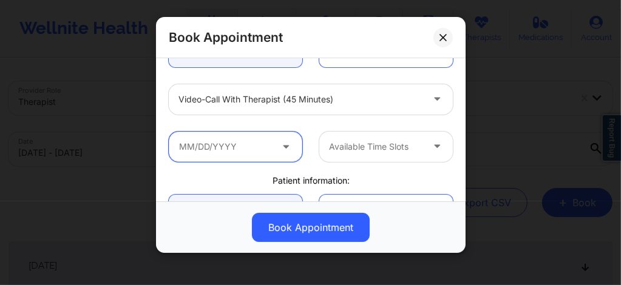
click at [235, 140] on input "text" at bounding box center [236, 147] width 134 height 30
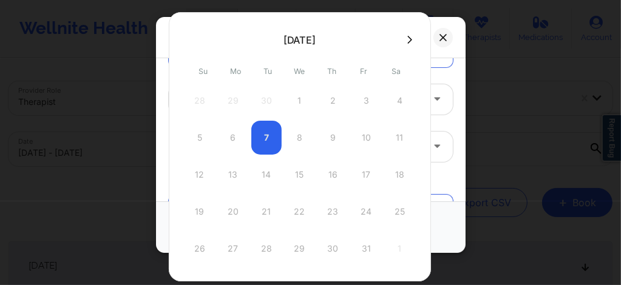
click at [407, 41] on icon at bounding box center [409, 40] width 5 height 8
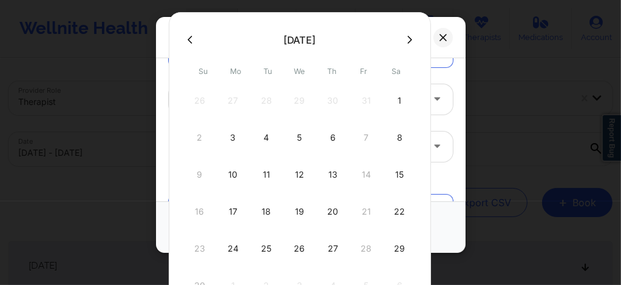
click at [407, 39] on icon at bounding box center [409, 39] width 5 height 9
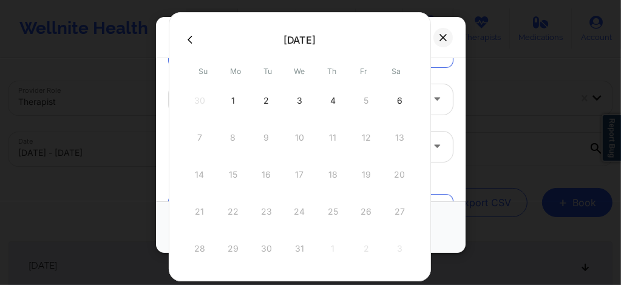
click at [301, 104] on div "3" at bounding box center [300, 101] width 30 height 34
type input "12/03/2025"
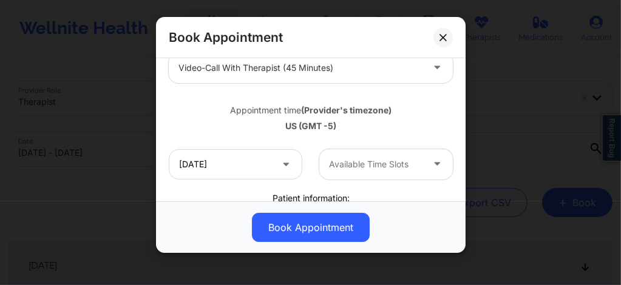
scroll to position [178, 0]
click at [349, 168] on div at bounding box center [376, 164] width 94 height 15
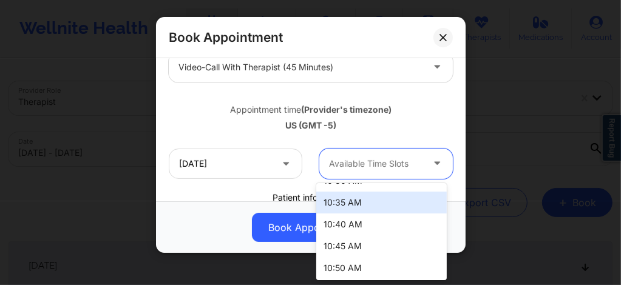
scroll to position [647, 0]
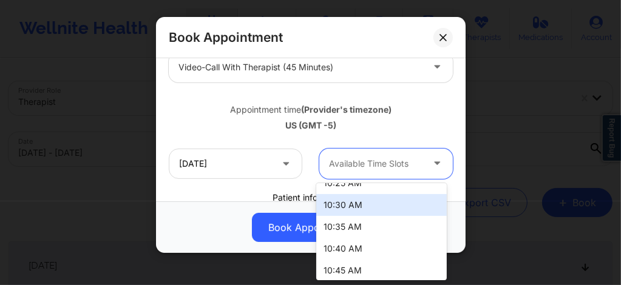
click at [342, 211] on div "10:30 AM" at bounding box center [381, 205] width 131 height 22
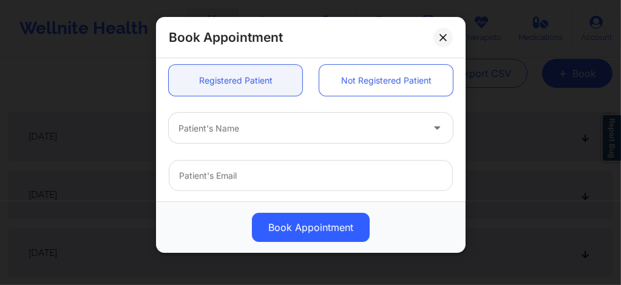
scroll to position [324, 0]
click at [255, 131] on div at bounding box center [301, 130] width 244 height 15
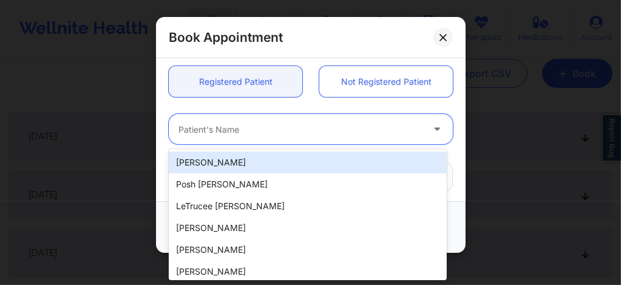
paste input "Michelle Graziano"
type input "Michelle Graziano"
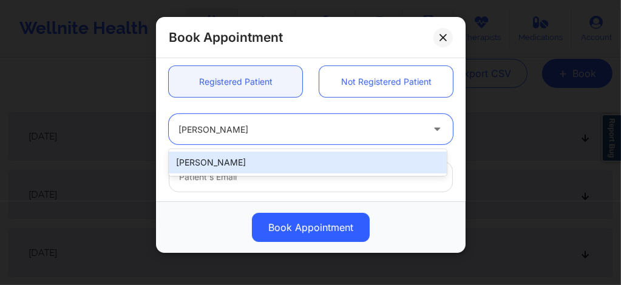
click at [254, 157] on div "Michelle Graziano" at bounding box center [308, 163] width 278 height 22
type input "mgraziano311@yahoo.com"
type input "+1347-668-3729"
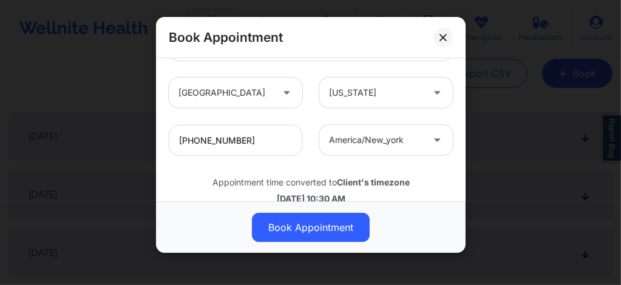
scroll to position [487, 0]
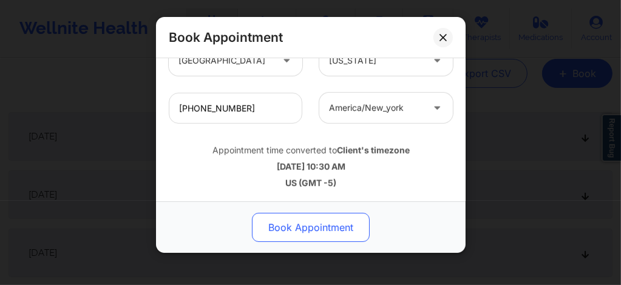
click at [297, 228] on button "Book Appointment" at bounding box center [311, 227] width 118 height 29
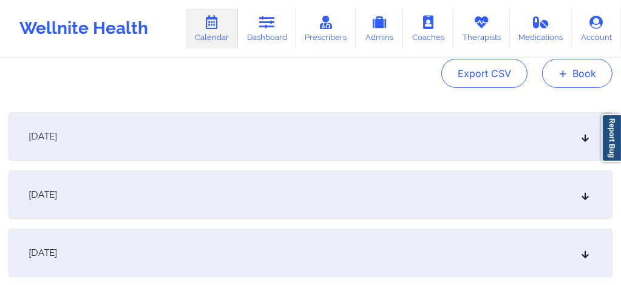
click at [567, 70] on span "+" at bounding box center [563, 73] width 9 height 7
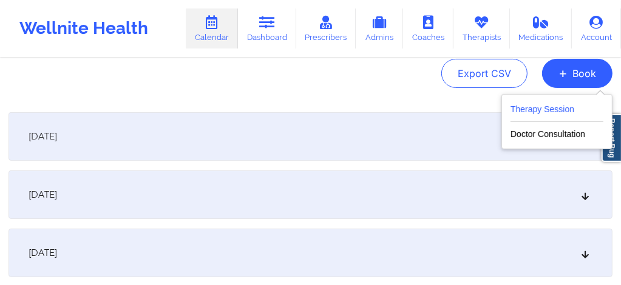
click at [537, 106] on button "Therapy Session" at bounding box center [557, 112] width 93 height 20
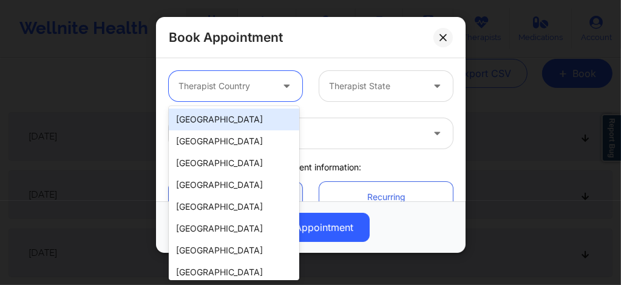
click at [274, 84] on div at bounding box center [287, 86] width 29 height 30
click at [236, 118] on div "[GEOGRAPHIC_DATA]" at bounding box center [234, 120] width 131 height 22
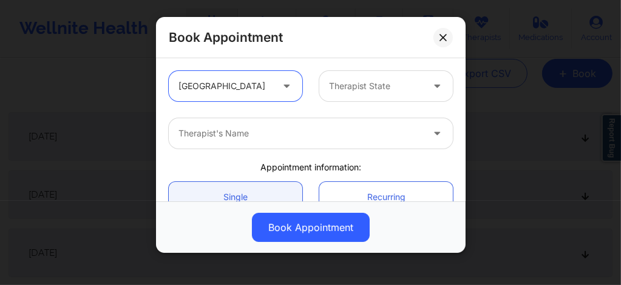
click at [307, 136] on div at bounding box center [301, 133] width 244 height 15
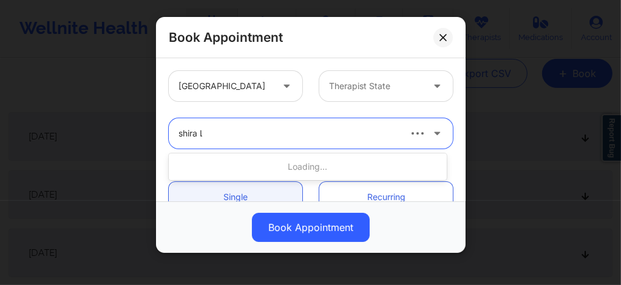
type input "shira La"
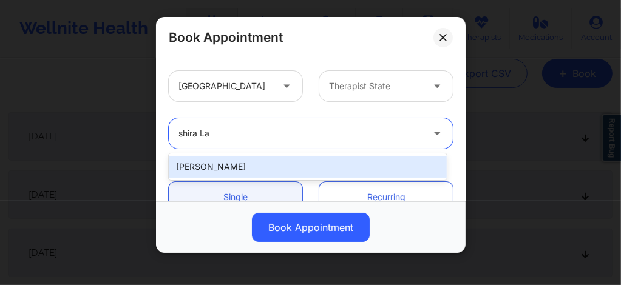
click at [230, 171] on div "[PERSON_NAME]" at bounding box center [308, 167] width 278 height 22
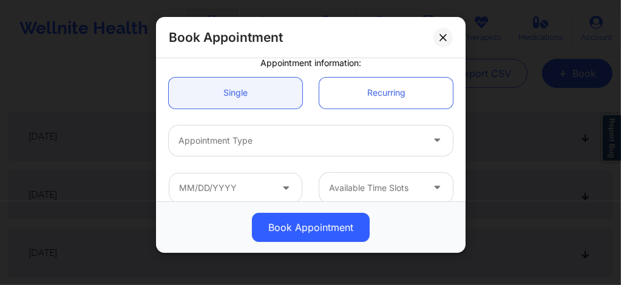
scroll to position [121, 0]
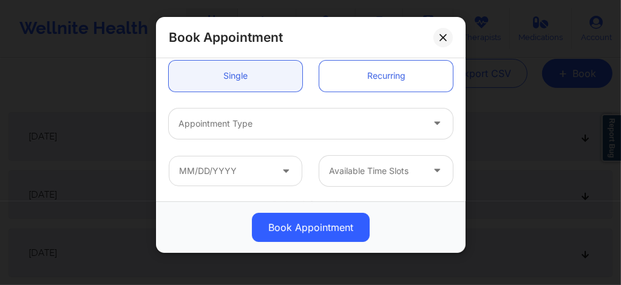
click at [236, 127] on div at bounding box center [301, 124] width 244 height 15
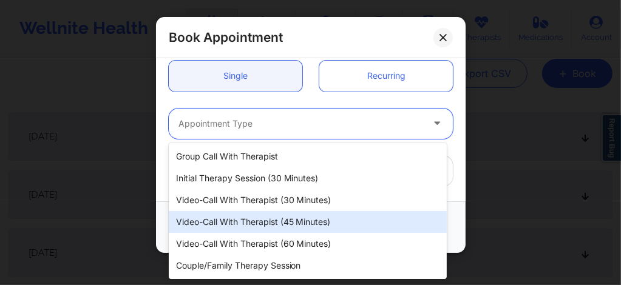
click at [276, 214] on div "Video-Call with Therapist (45 minutes)" at bounding box center [308, 222] width 278 height 22
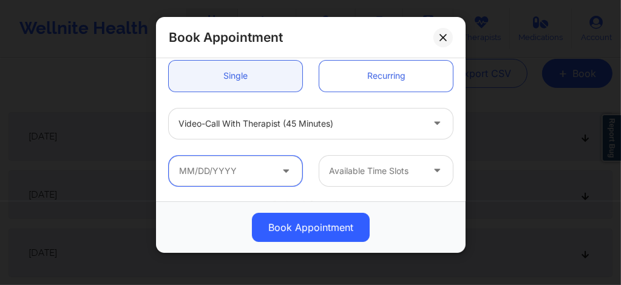
click at [259, 176] on input "text" at bounding box center [236, 171] width 134 height 30
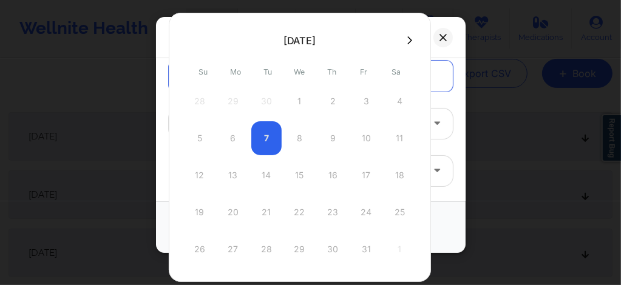
click at [405, 44] on button at bounding box center [410, 40] width 12 height 10
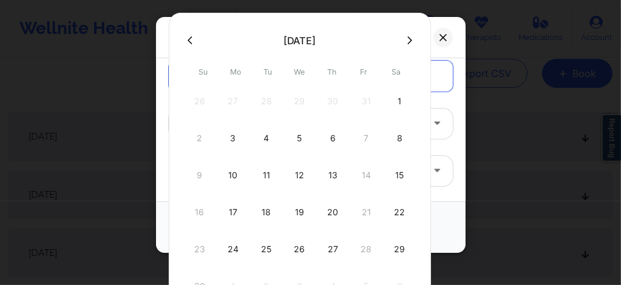
click at [405, 44] on button at bounding box center [410, 40] width 12 height 10
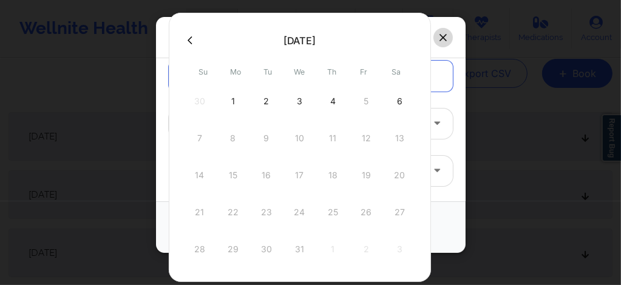
click at [445, 41] on button at bounding box center [443, 37] width 19 height 19
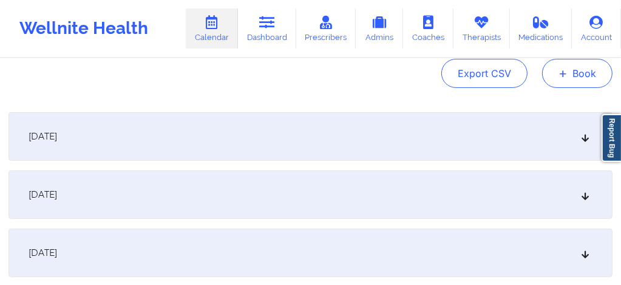
click at [583, 78] on button "+ Book" at bounding box center [577, 73] width 70 height 29
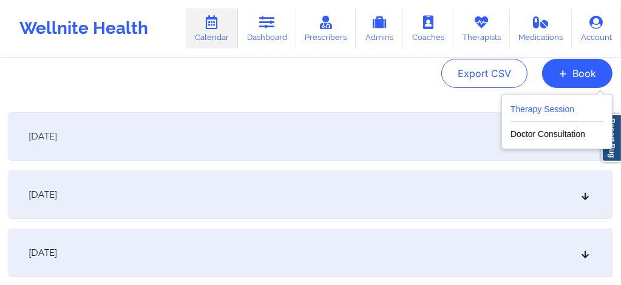
click at [541, 109] on button "Therapy Session" at bounding box center [557, 112] width 93 height 20
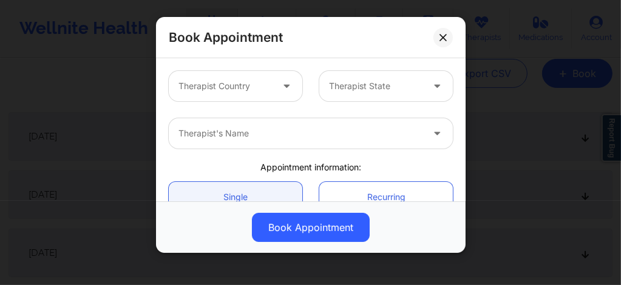
click at [269, 91] on div at bounding box center [226, 86] width 94 height 15
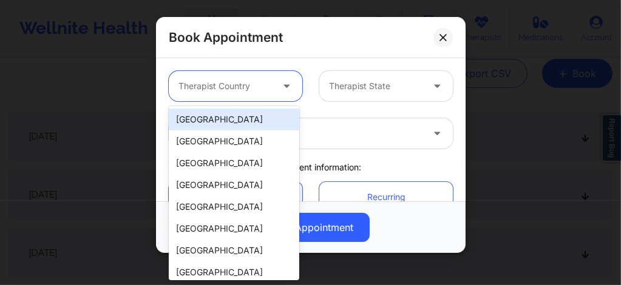
click at [230, 131] on div "[GEOGRAPHIC_DATA]" at bounding box center [234, 142] width 131 height 22
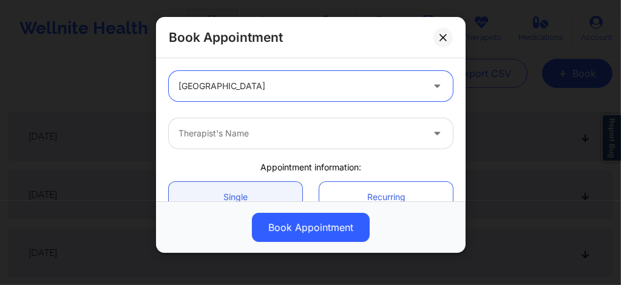
click at [233, 90] on div at bounding box center [301, 86] width 244 height 15
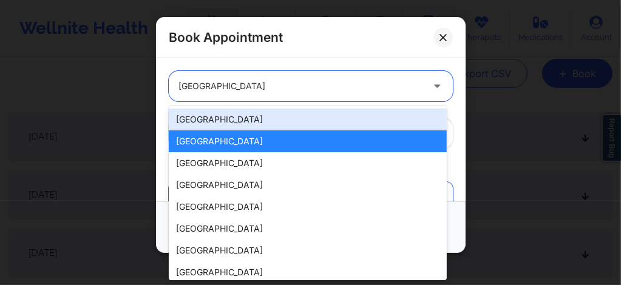
click at [216, 127] on div "[GEOGRAPHIC_DATA]" at bounding box center [308, 120] width 278 height 22
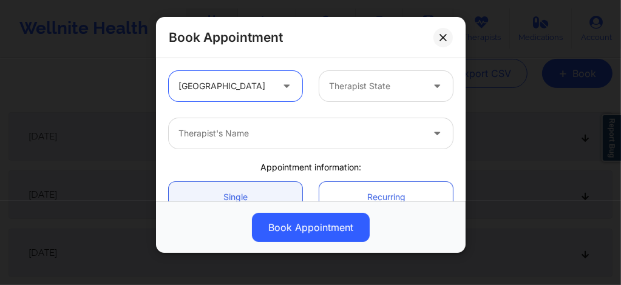
click at [350, 85] on div at bounding box center [376, 86] width 94 height 15
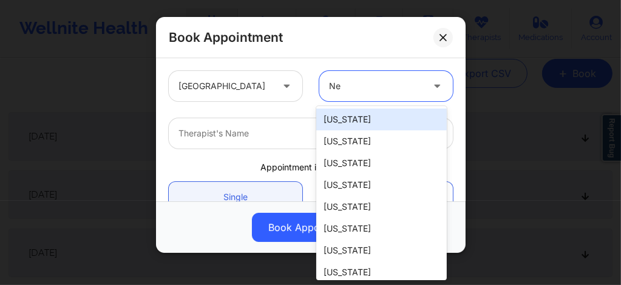
type input "New"
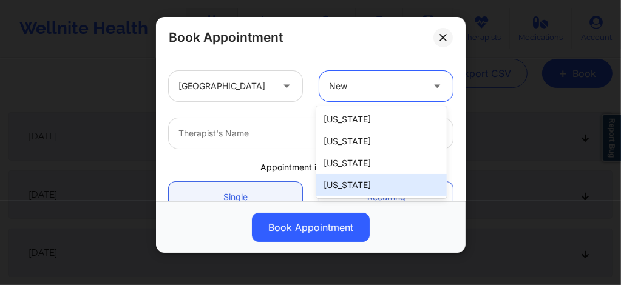
click at [344, 186] on div "[US_STATE]" at bounding box center [381, 185] width 131 height 22
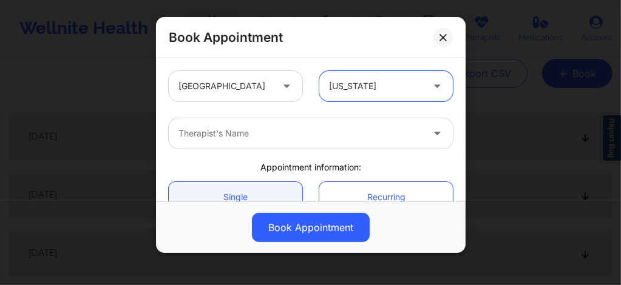
click at [282, 138] on div at bounding box center [301, 133] width 244 height 15
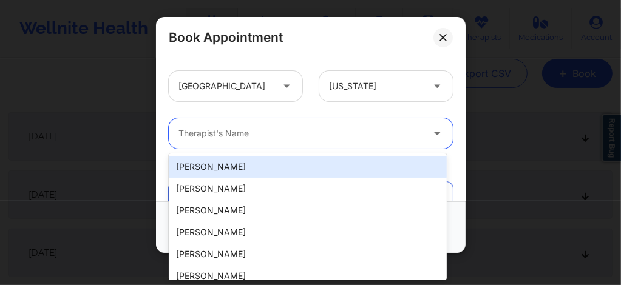
click at [282, 138] on div at bounding box center [301, 133] width 244 height 15
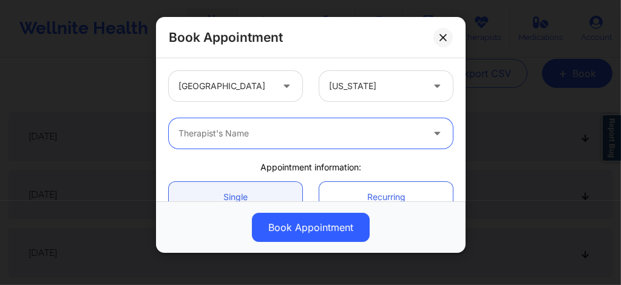
click at [282, 138] on div at bounding box center [301, 133] width 244 height 15
type input "Shira La"
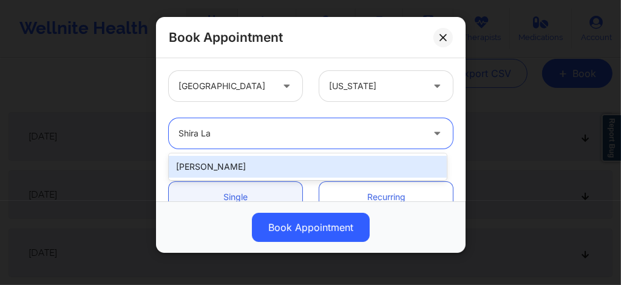
click at [242, 166] on div "[PERSON_NAME]" at bounding box center [308, 167] width 278 height 22
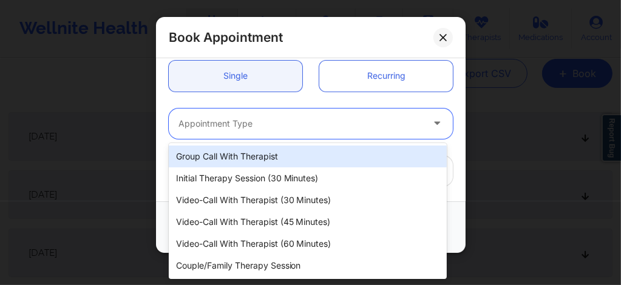
click at [222, 129] on div at bounding box center [301, 124] width 244 height 15
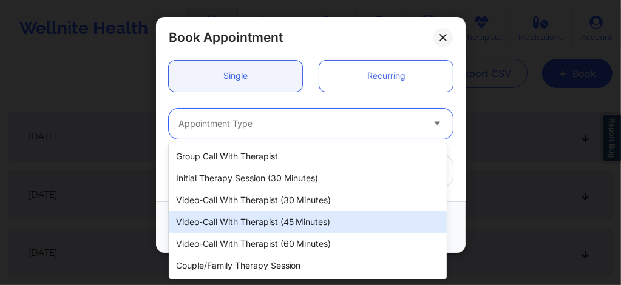
click at [264, 225] on div "Video-Call with Therapist (45 minutes)" at bounding box center [308, 222] width 278 height 22
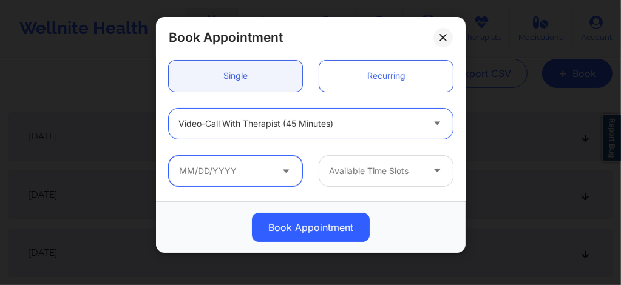
click at [230, 168] on input "text" at bounding box center [236, 171] width 134 height 30
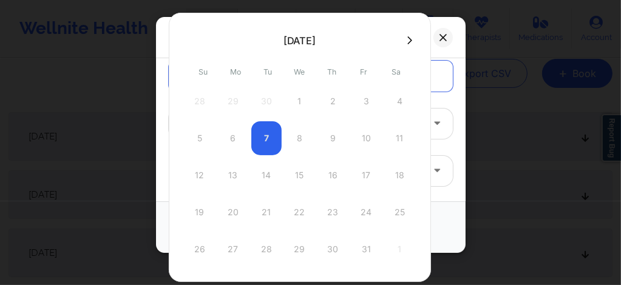
click at [326, 134] on div "5 6 7 8 9 10 11" at bounding box center [300, 138] width 231 height 34
click at [407, 40] on icon at bounding box center [409, 40] width 5 height 9
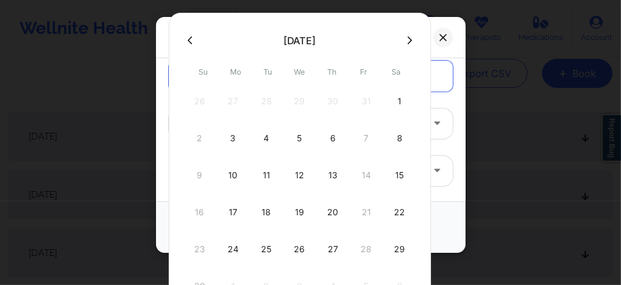
click at [188, 38] on icon at bounding box center [190, 40] width 5 height 9
click at [329, 138] on div "9" at bounding box center [333, 138] width 30 height 34
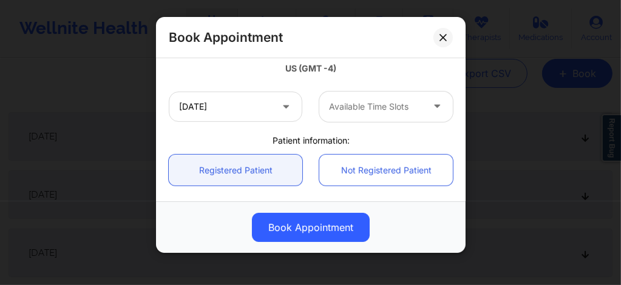
scroll to position [251, 0]
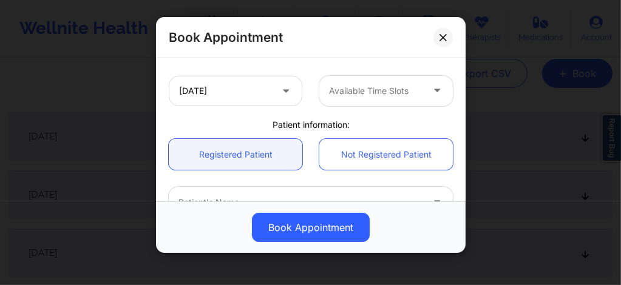
click at [355, 84] on div at bounding box center [376, 91] width 94 height 15
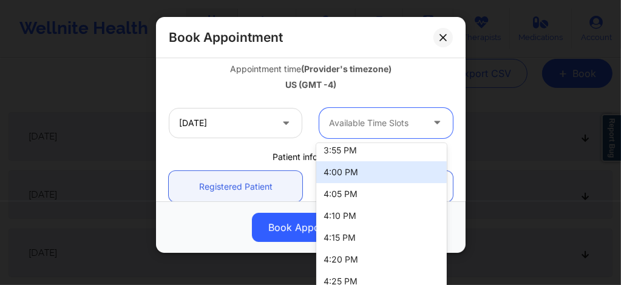
scroll to position [1431, 0]
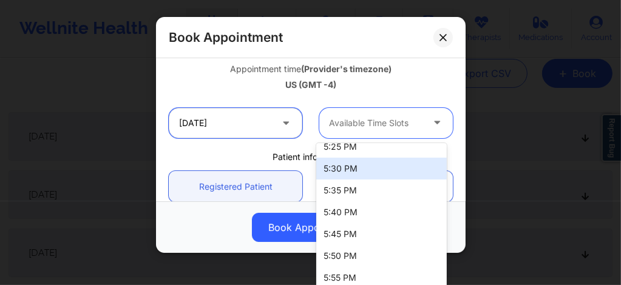
click at [259, 123] on input "10/09/2025" at bounding box center [236, 123] width 134 height 30
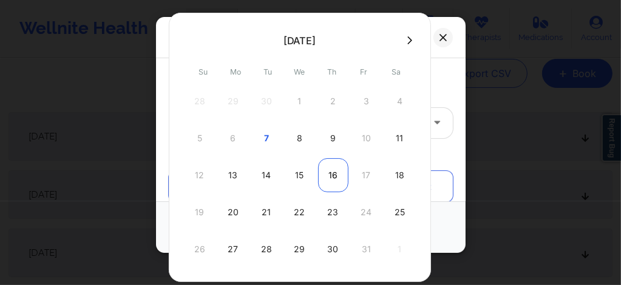
click at [330, 185] on div "16" at bounding box center [333, 175] width 30 height 34
type input "10/16/2025"
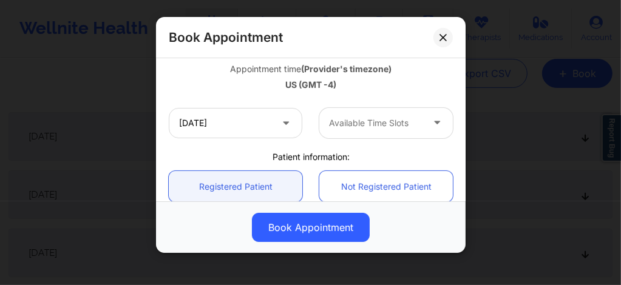
click at [374, 127] on div at bounding box center [376, 123] width 94 height 15
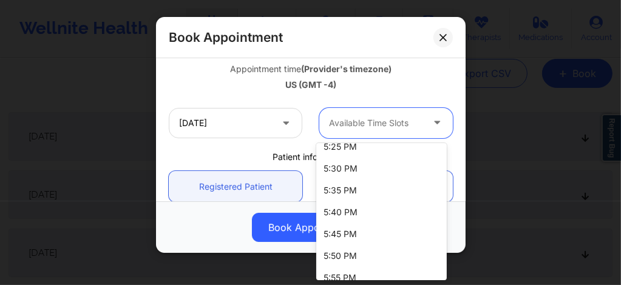
scroll to position [1463, 0]
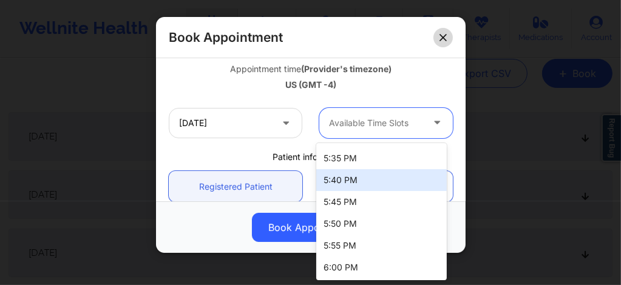
click at [440, 39] on icon at bounding box center [443, 37] width 7 height 7
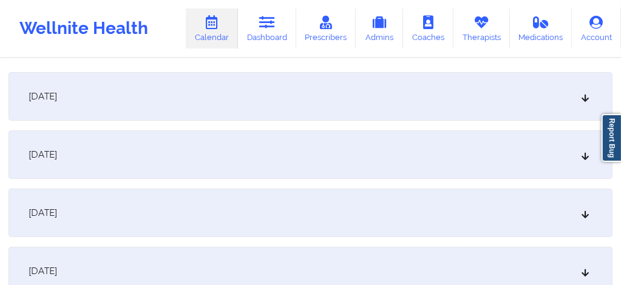
scroll to position [194, 0]
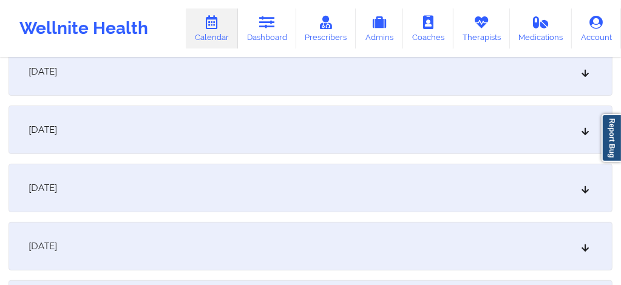
click at [291, 182] on div "October 9, 2025" at bounding box center [311, 188] width 604 height 49
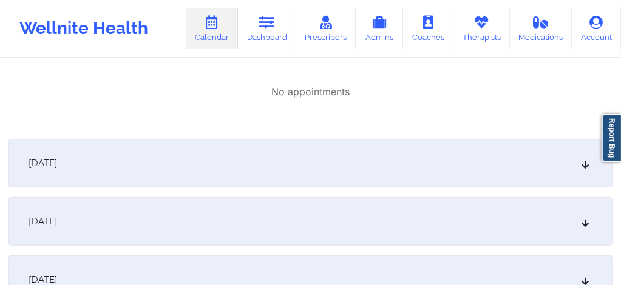
scroll to position [372, 0]
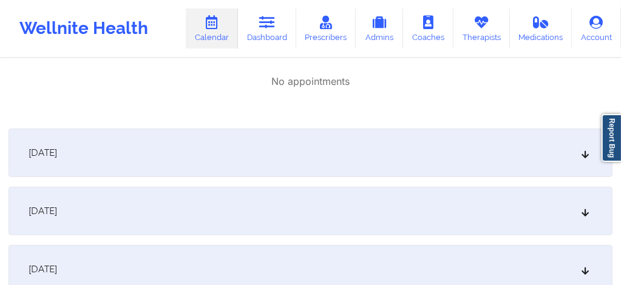
click at [269, 160] on div "October 10, 2025" at bounding box center [311, 153] width 604 height 49
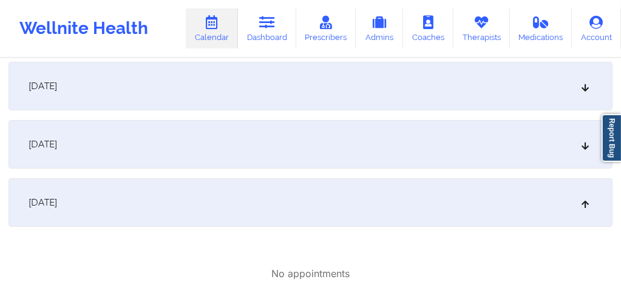
scroll to position [194, 0]
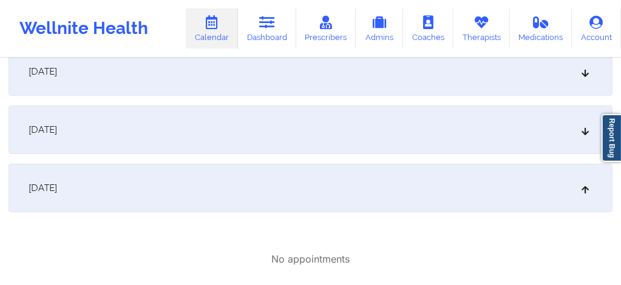
click at [306, 180] on div "October 9, 2025" at bounding box center [311, 188] width 604 height 49
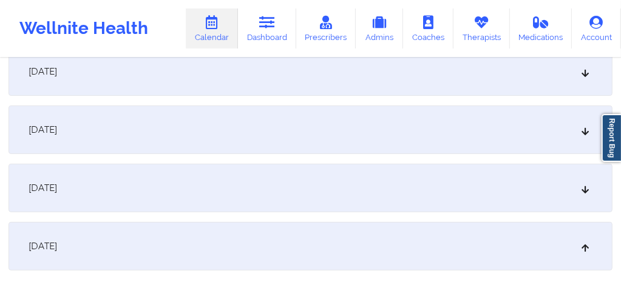
click at [332, 196] on div "October 9, 2025" at bounding box center [311, 188] width 604 height 49
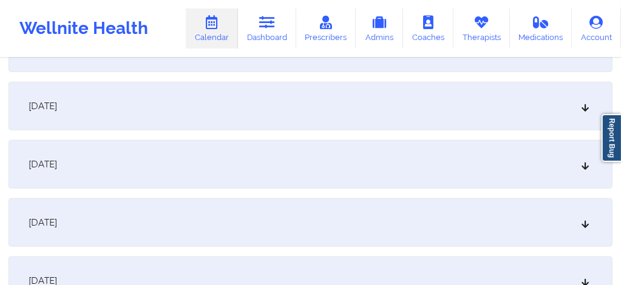
click at [309, 224] on div "October 16, 2025" at bounding box center [311, 223] width 604 height 49
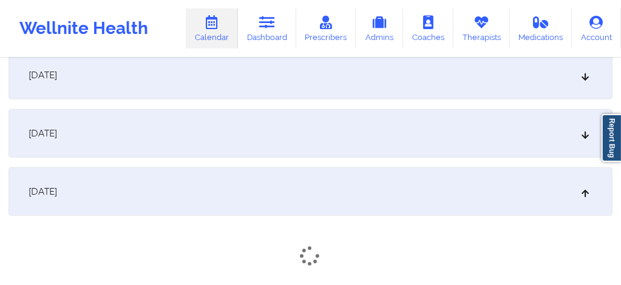
scroll to position [866, 0]
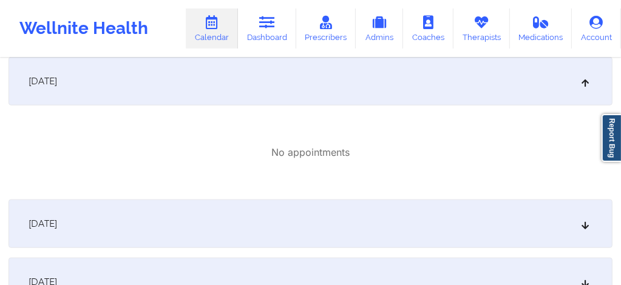
click at [307, 226] on div "October 17, 2025" at bounding box center [311, 224] width 604 height 49
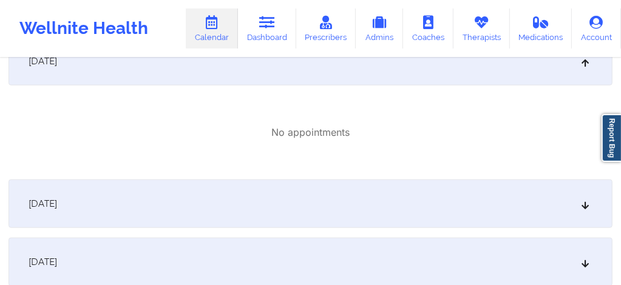
scroll to position [899, 0]
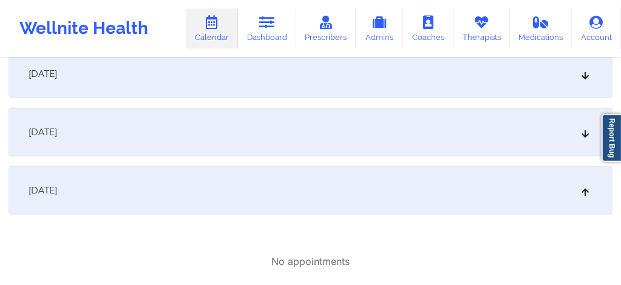
click at [269, 142] on div "October 15, 2025" at bounding box center [311, 132] width 604 height 49
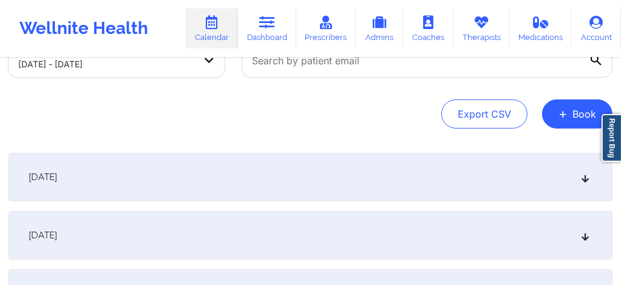
scroll to position [0, 0]
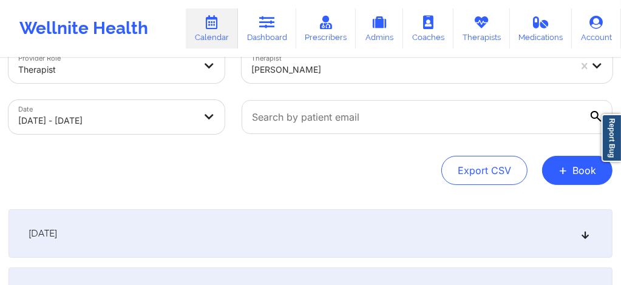
click at [270, 231] on div "October 7, 2025" at bounding box center [311, 234] width 604 height 49
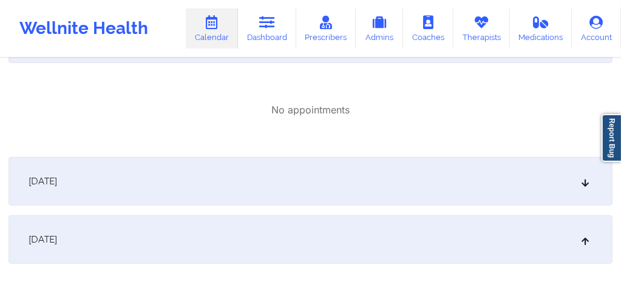
scroll to position [267, 0]
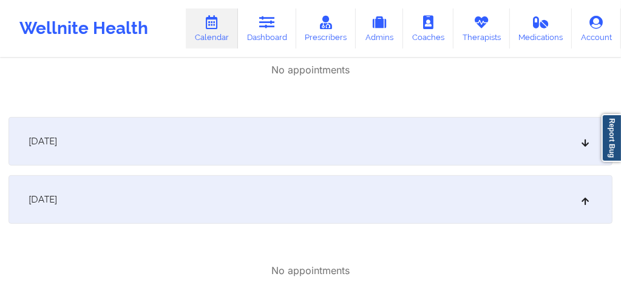
click at [238, 151] on div "October 8, 2025" at bounding box center [311, 141] width 604 height 49
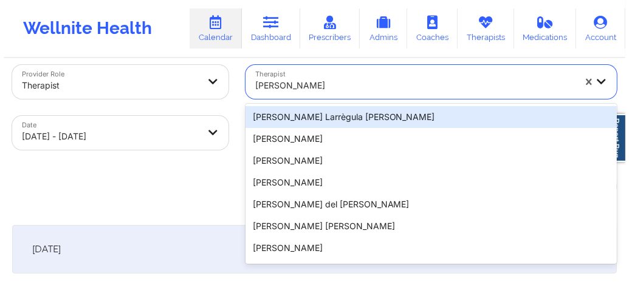
scroll to position [22, 0]
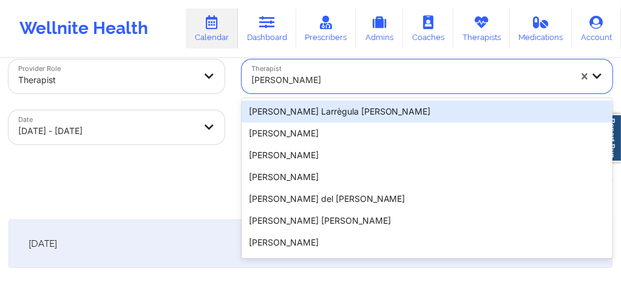
click at [328, 94] on div "20 results available. Use Up and Down to choose options, press Enter to select …" at bounding box center [427, 77] width 371 height 34
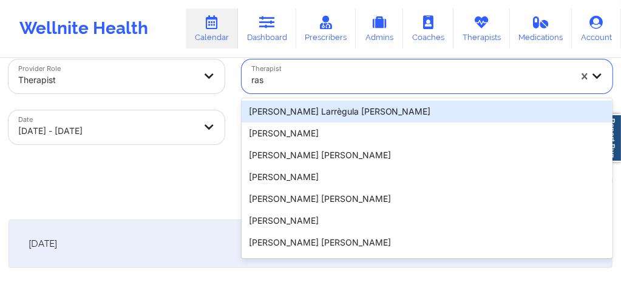
type input "ras"
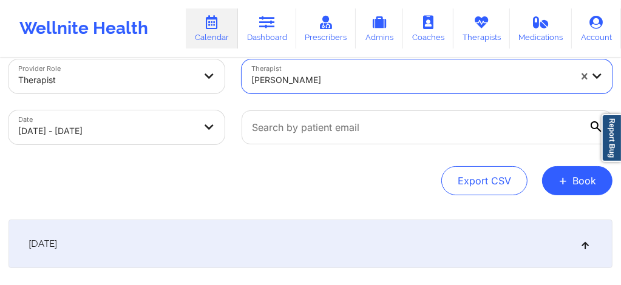
paste input "RASHAWNDA CAREY"
type input "RASHAWNDA CAREY"
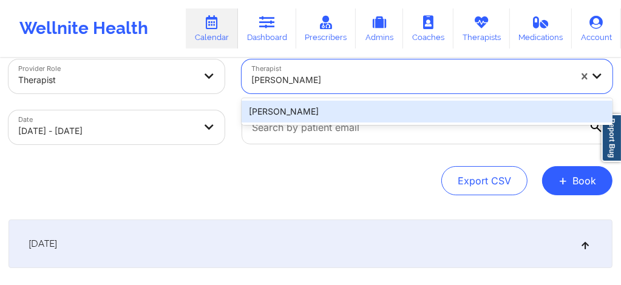
click at [397, 113] on div "Rashawnda Carey" at bounding box center [427, 112] width 371 height 22
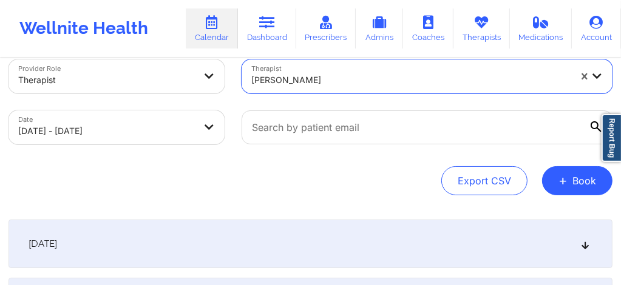
select select "2025-9"
select select "2025-10"
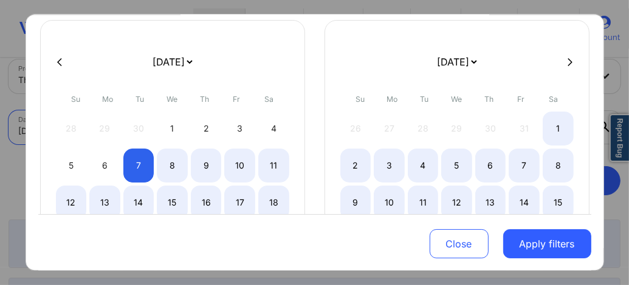
scroll to position [81, 0]
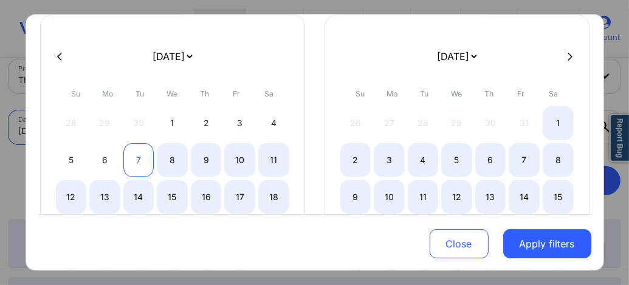
click at [137, 163] on div "7" at bounding box center [138, 160] width 31 height 34
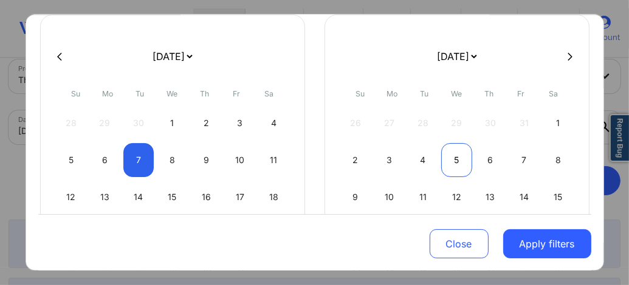
select select "2025-9"
select select "2025-10"
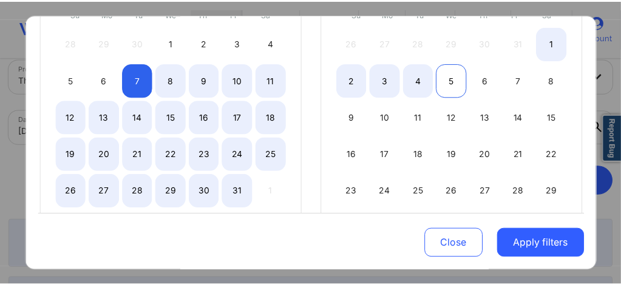
scroll to position [229, 0]
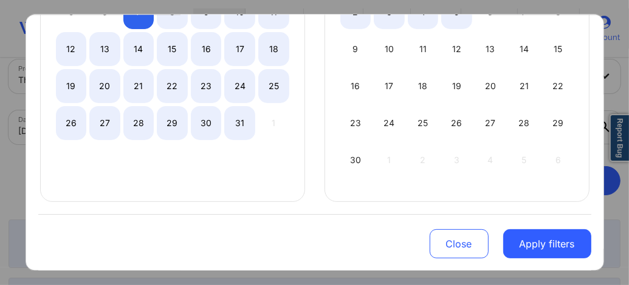
select select "2025-9"
select select "2025-10"
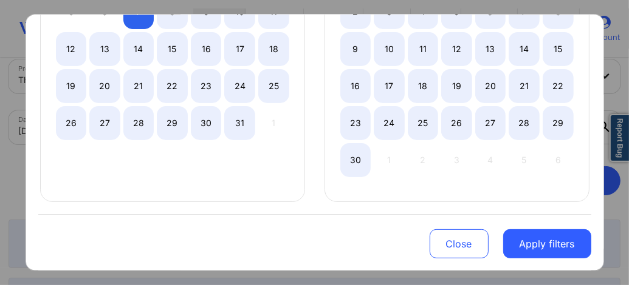
click at [234, 121] on div "31" at bounding box center [239, 123] width 31 height 34
select select "2025-9"
select select "2025-10"
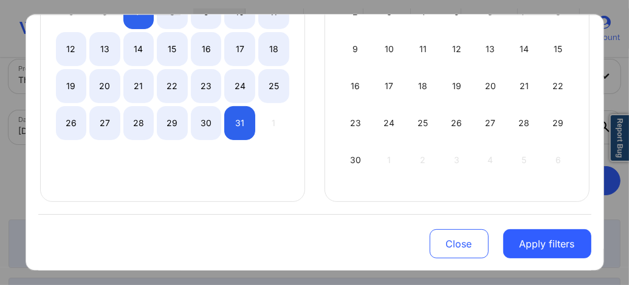
click at [542, 240] on button "Apply filters" at bounding box center [547, 244] width 88 height 29
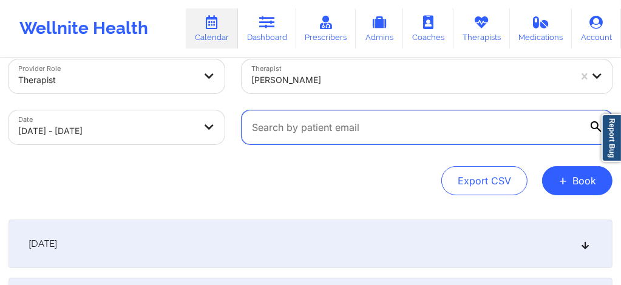
drag, startPoint x: 389, startPoint y: 126, endPoint x: 395, endPoint y: 151, distance: 26.4
click at [395, 151] on div at bounding box center [427, 127] width 388 height 51
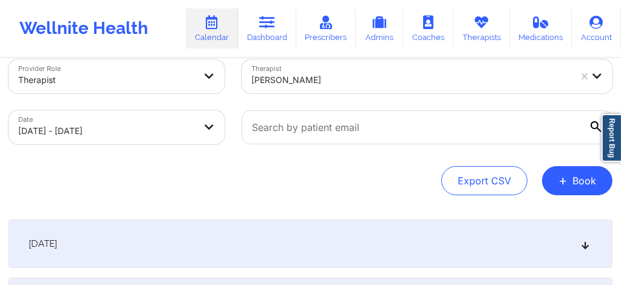
click at [180, 248] on div "October 7, 2025" at bounding box center [311, 244] width 604 height 49
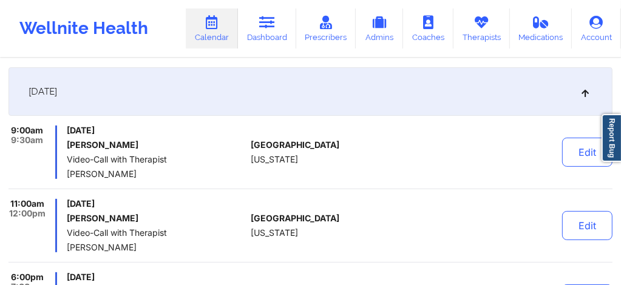
scroll to position [176, 0]
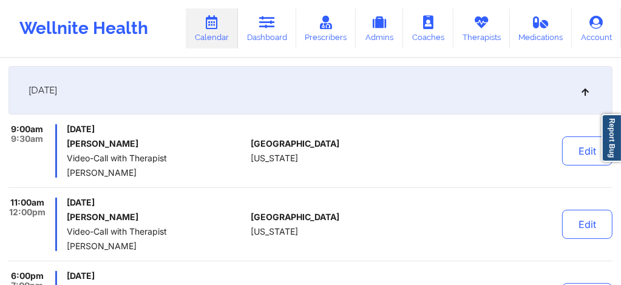
drag, startPoint x: 138, startPoint y: 146, endPoint x: 68, endPoint y: 146, distance: 69.8
click at [68, 146] on h6 "Stephanie Hazen" at bounding box center [156, 144] width 179 height 10
copy h6 "Stephanie Hazen"
click at [153, 146] on h6 "Stephanie Hazen" at bounding box center [156, 144] width 179 height 10
drag, startPoint x: 106, startPoint y: 144, endPoint x: 68, endPoint y: 145, distance: 37.7
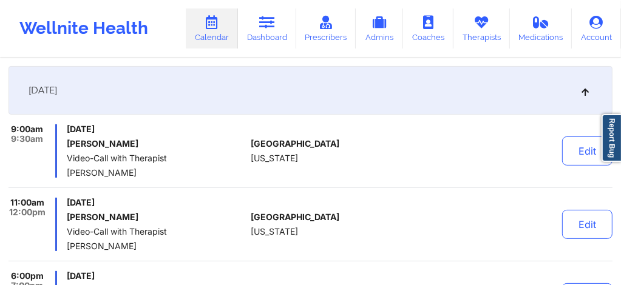
click at [68, 145] on h6 "Stephanie Hazen" at bounding box center [156, 144] width 179 height 10
copy h6 "Stephanie Hazen"
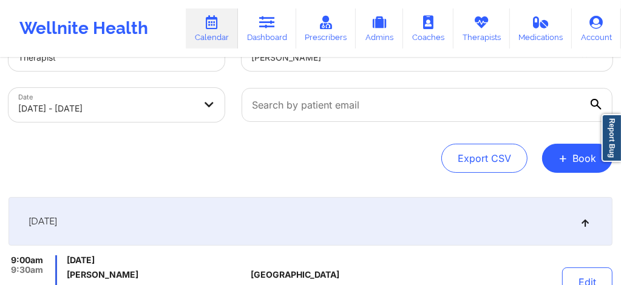
scroll to position [0, 0]
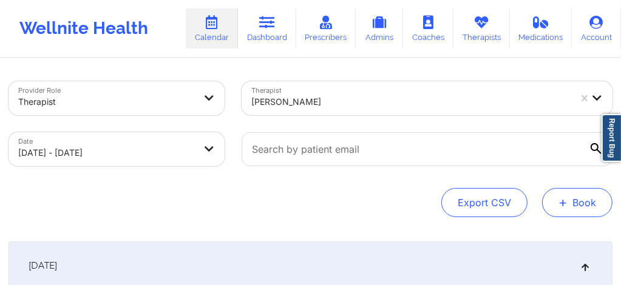
click at [582, 202] on button "+ Book" at bounding box center [577, 202] width 70 height 29
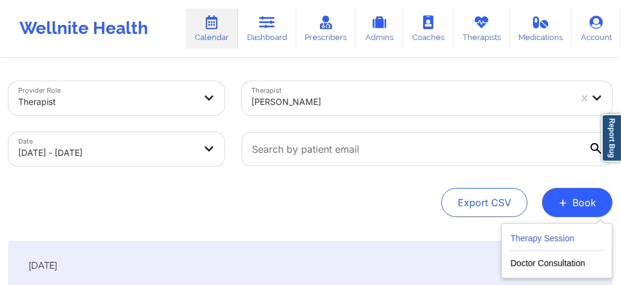
click at [517, 242] on button "Therapy Session" at bounding box center [557, 241] width 93 height 20
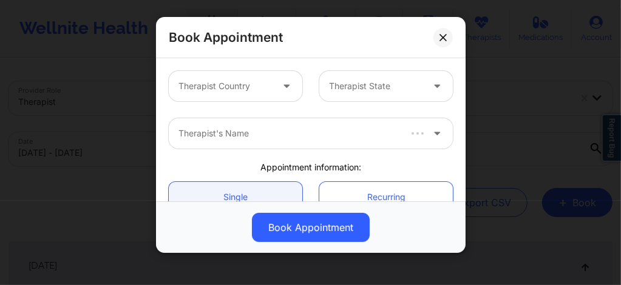
click at [236, 85] on div at bounding box center [226, 86] width 94 height 15
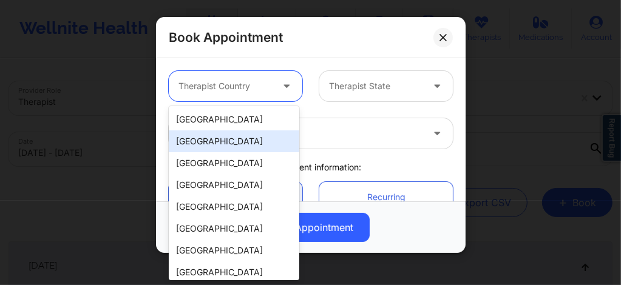
click at [210, 120] on div "[GEOGRAPHIC_DATA]" at bounding box center [234, 120] width 131 height 22
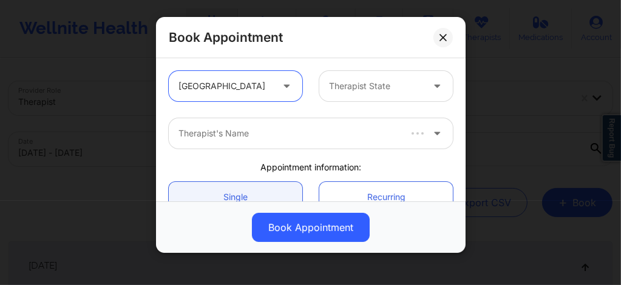
click at [352, 95] on div "Therapist State" at bounding box center [371, 86] width 104 height 30
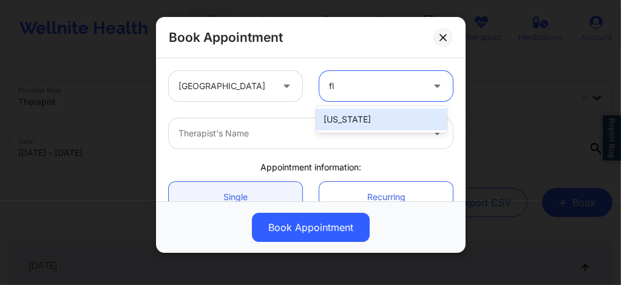
type input "flo"
click at [345, 125] on div "[US_STATE]" at bounding box center [381, 120] width 131 height 22
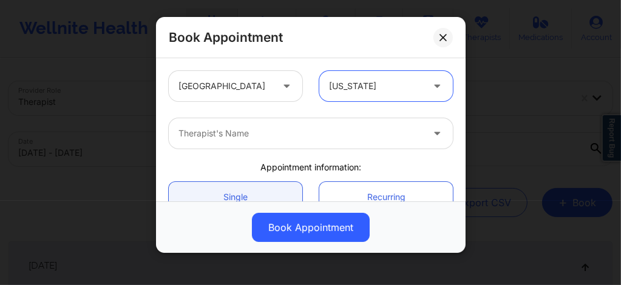
click at [282, 122] on div "Therapist's Name" at bounding box center [296, 133] width 255 height 30
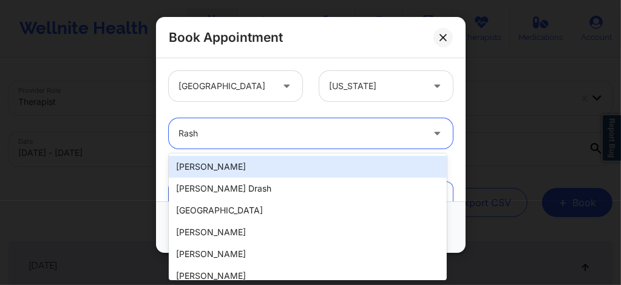
type input "Rasha"
click at [219, 167] on div "Rashawnda Carey" at bounding box center [308, 167] width 278 height 22
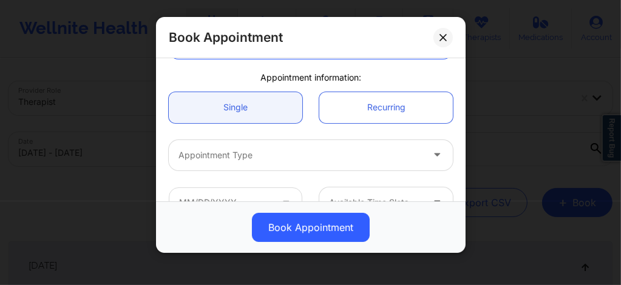
scroll to position [129, 0]
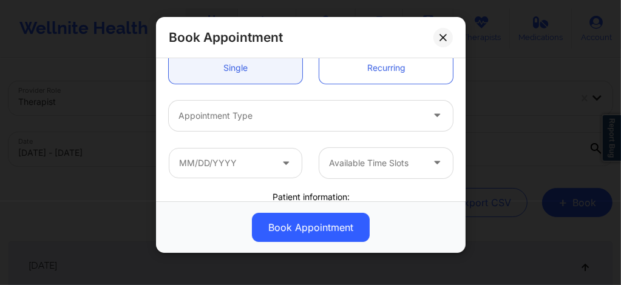
click at [222, 118] on div at bounding box center [301, 116] width 244 height 15
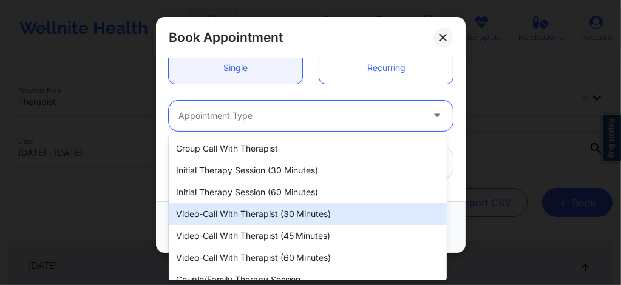
click at [273, 218] on div "Video-Call with Therapist (30 minutes)" at bounding box center [308, 214] width 278 height 22
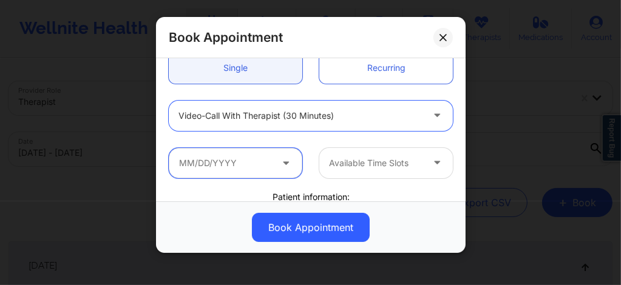
click at [250, 169] on input "text" at bounding box center [236, 163] width 134 height 30
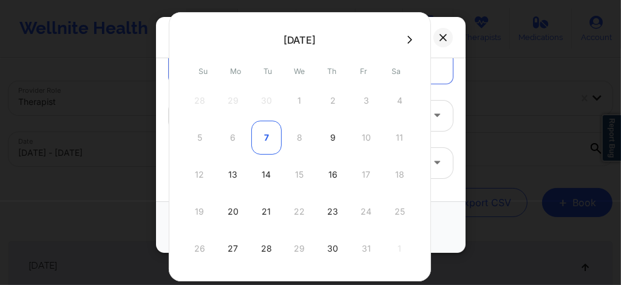
click at [259, 138] on div "7" at bounding box center [266, 138] width 30 height 34
type input "10/07/2025"
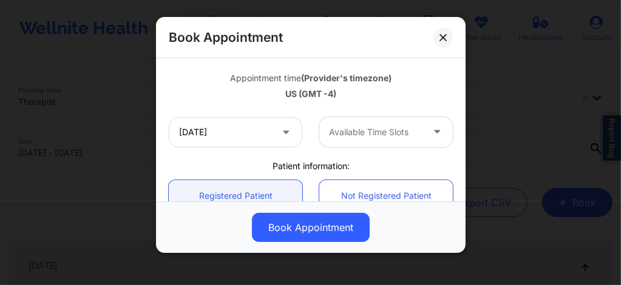
scroll to position [210, 0]
click at [366, 122] on div "Available Time Slots" at bounding box center [371, 132] width 104 height 30
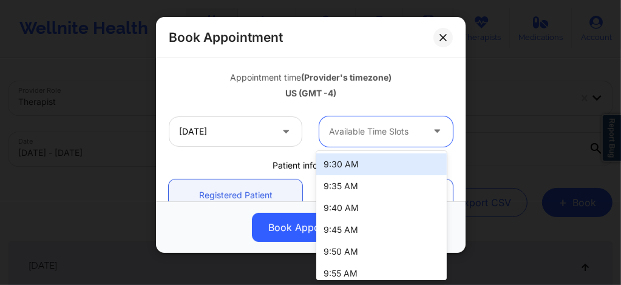
click at [352, 165] on div "9:30 AM" at bounding box center [381, 165] width 131 height 22
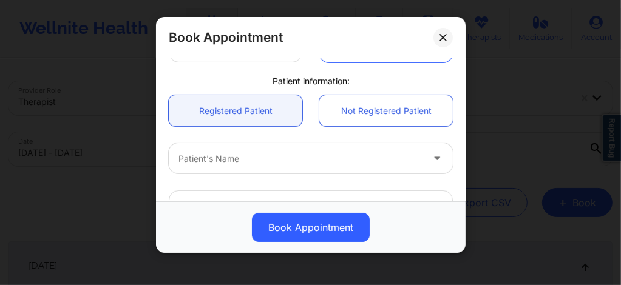
scroll to position [332, 0]
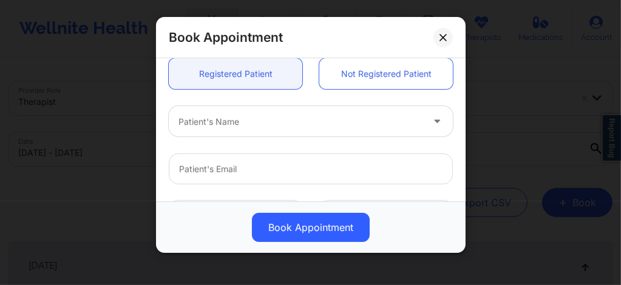
click at [246, 124] on div at bounding box center [301, 122] width 244 height 15
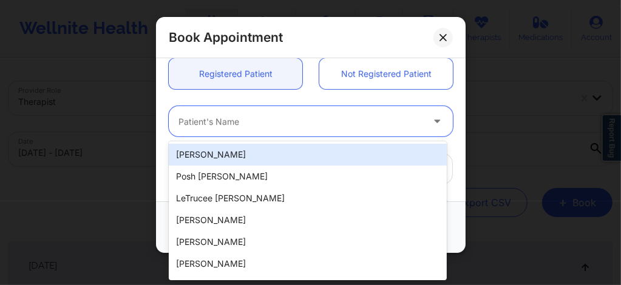
paste input "Stephanie Hazen"
type input "Stephanie Hazen"
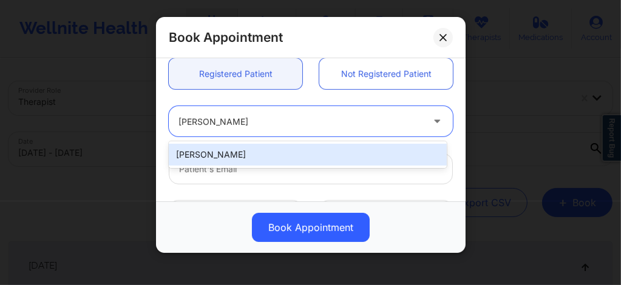
click at [242, 149] on div "Stephanie Hazen" at bounding box center [308, 155] width 278 height 22
type input "shazen777@yahoo.com"
type input "+1754-422-0810"
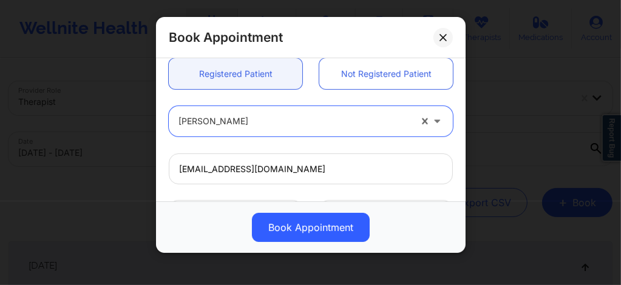
scroll to position [487, 0]
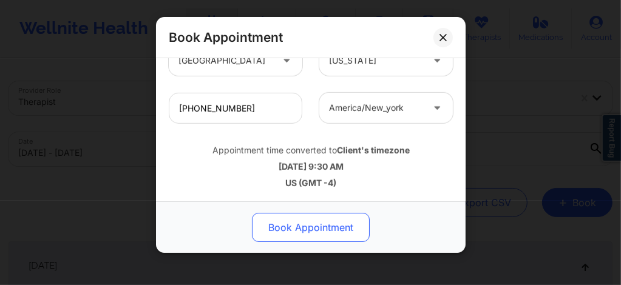
click at [288, 220] on button "Book Appointment" at bounding box center [311, 227] width 118 height 29
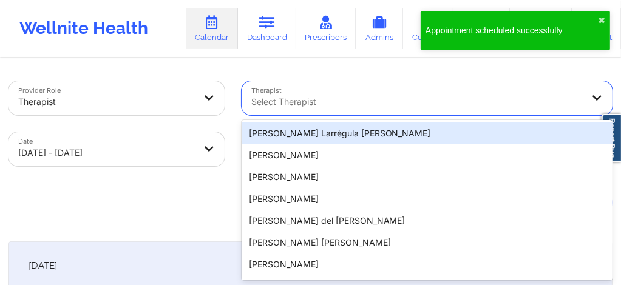
click at [384, 95] on div at bounding box center [417, 102] width 332 height 15
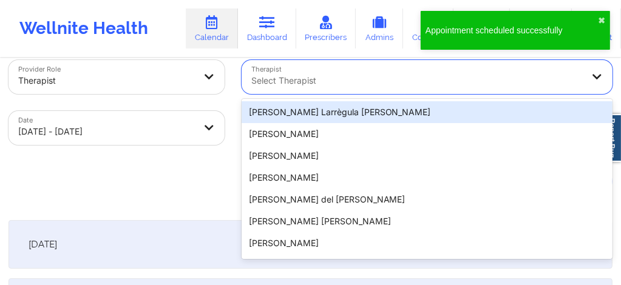
scroll to position [22, 0]
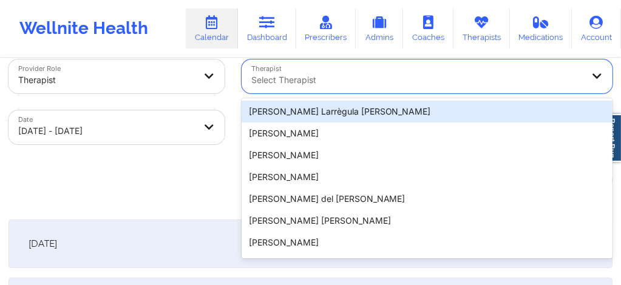
click at [384, 95] on div "Therapist 20 results available. Use Up and Down to choose options, press Enter …" at bounding box center [427, 76] width 388 height 51
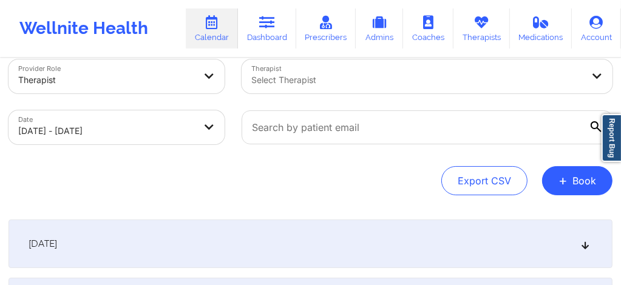
click at [329, 81] on div at bounding box center [417, 80] width 332 height 15
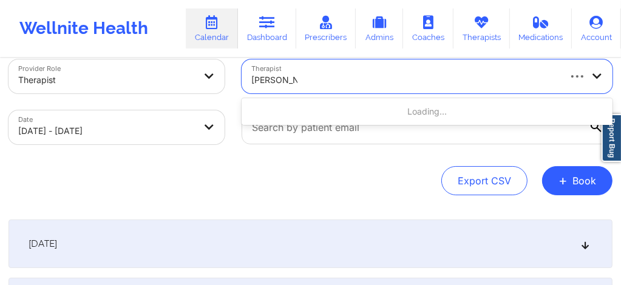
type input "abena Adom"
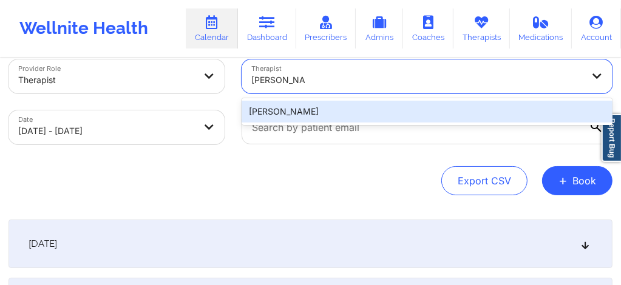
click at [330, 109] on div "Abena Adom" at bounding box center [427, 112] width 371 height 22
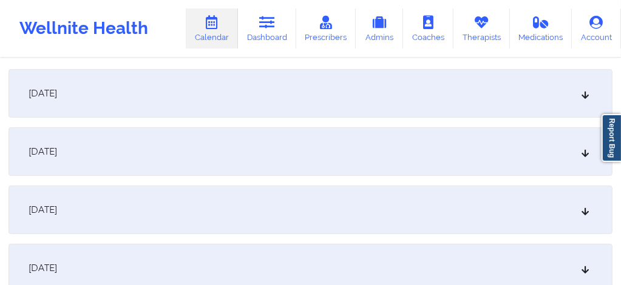
scroll to position [176, 0]
click at [267, 197] on div "October 9, 2025" at bounding box center [311, 207] width 604 height 49
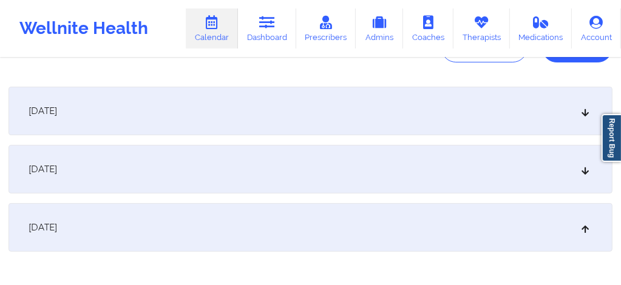
scroll to position [151, 0]
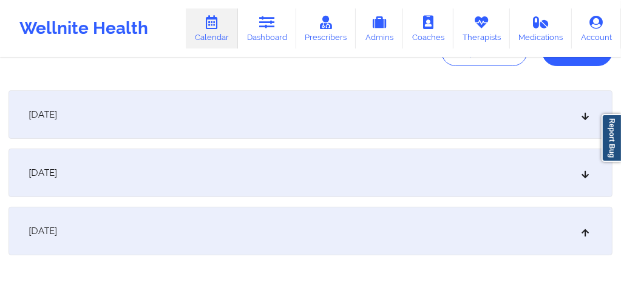
click at [260, 177] on div "October 8, 2025" at bounding box center [311, 173] width 604 height 49
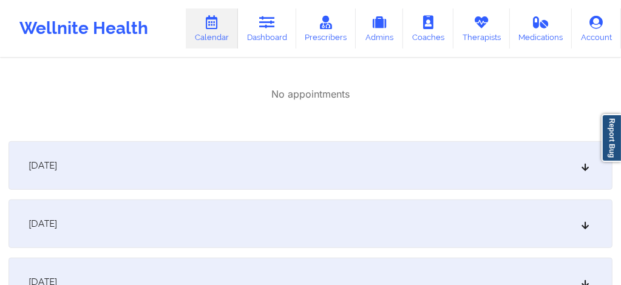
scroll to position [508, 0]
click at [291, 171] on div "October 10, 2025" at bounding box center [311, 165] width 604 height 49
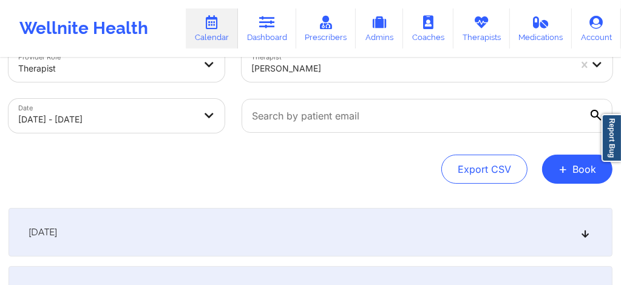
scroll to position [0, 0]
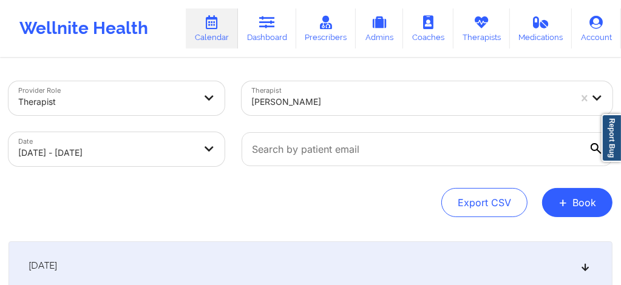
click at [305, 104] on div "Abena Adom" at bounding box center [407, 98] width 330 height 34
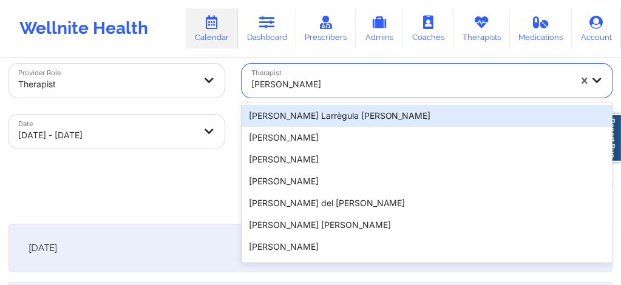
scroll to position [22, 0]
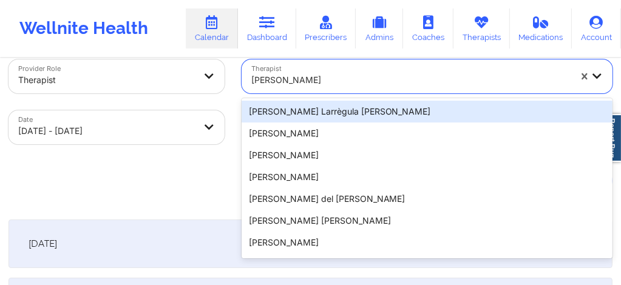
click at [287, 86] on div at bounding box center [410, 80] width 319 height 15
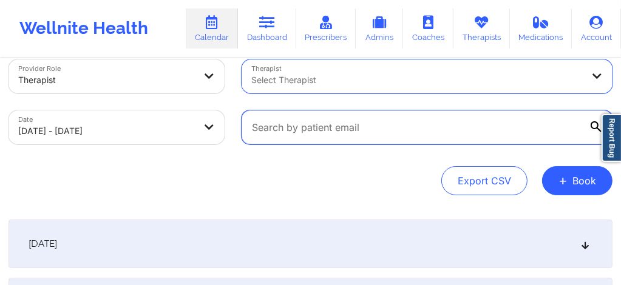
click at [313, 132] on input "text" at bounding box center [427, 128] width 371 height 34
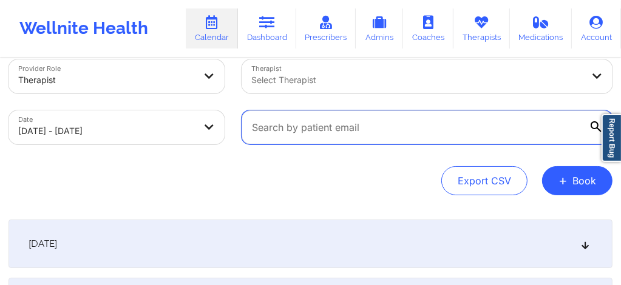
paste input "jkeenan777@gmail.com"
type input "jkeenan777@gmail.com"
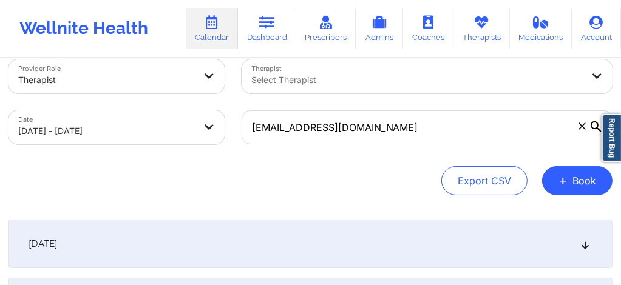
click at [299, 193] on div "Export CSV + Book" at bounding box center [311, 180] width 604 height 29
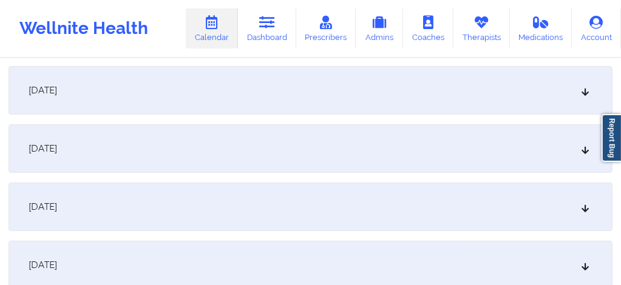
click at [265, 209] on div "October 9, 2025" at bounding box center [311, 207] width 604 height 49
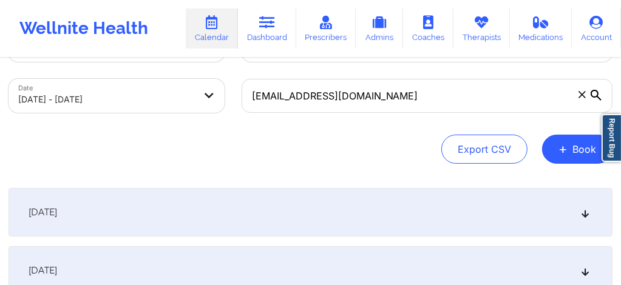
scroll to position [0, 0]
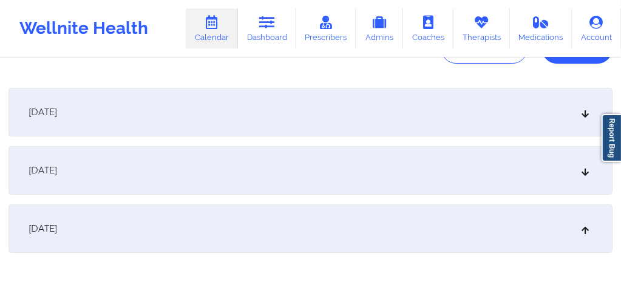
click at [227, 165] on div "October 8, 2025" at bounding box center [311, 170] width 604 height 49
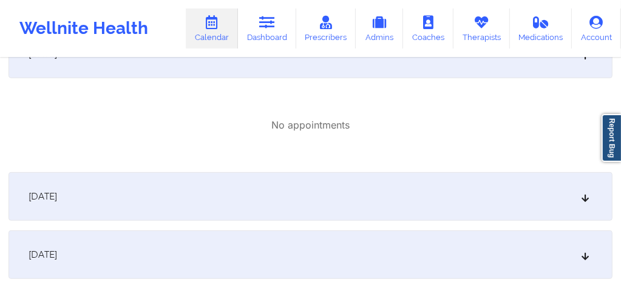
click at [190, 199] on div "October 10, 2025" at bounding box center [311, 196] width 604 height 49
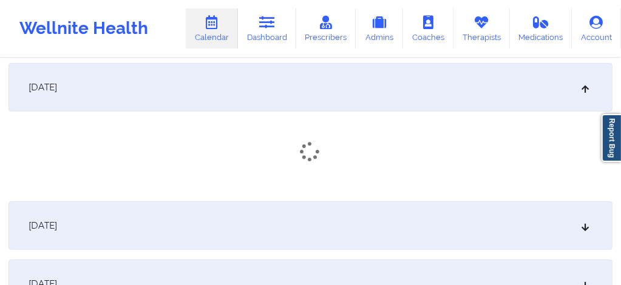
scroll to position [550, 0]
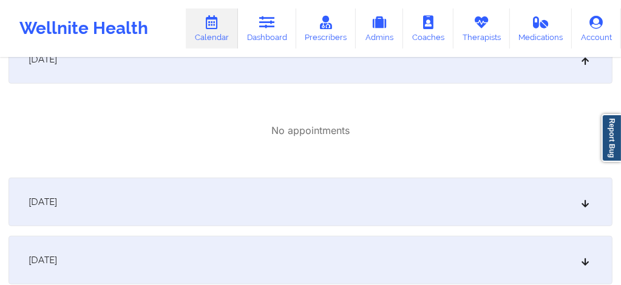
click at [192, 199] on div "October 11, 2025" at bounding box center [311, 202] width 604 height 49
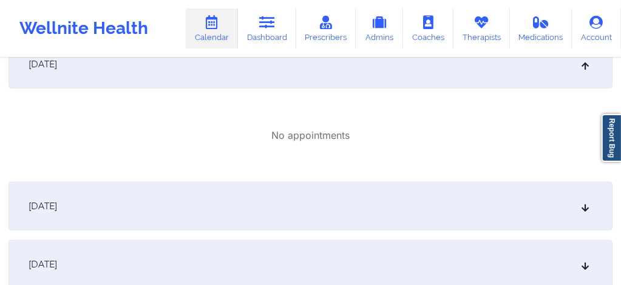
click at [240, 205] on div "October 12, 2025" at bounding box center [311, 206] width 604 height 49
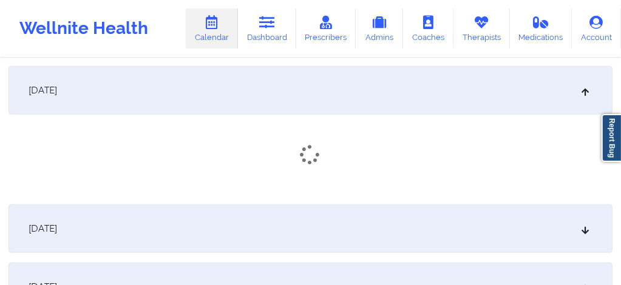
scroll to position [826, 0]
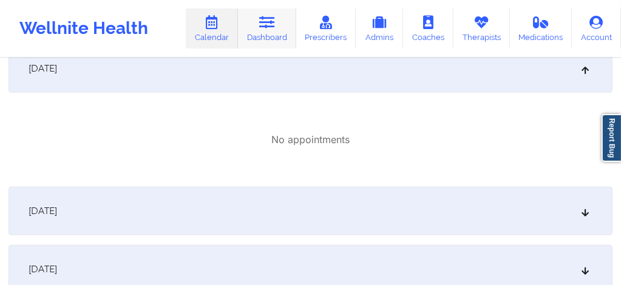
click at [281, 33] on link "Dashboard" at bounding box center [267, 29] width 58 height 40
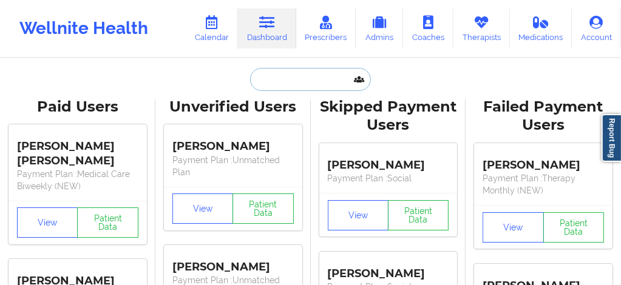
click at [276, 86] on input "text" at bounding box center [310, 79] width 120 height 23
paste input "TRANQUILITY.JOJO@YAHOO.COM"
type input "TRANQUILITY.JOJO@YAHOO.COM"
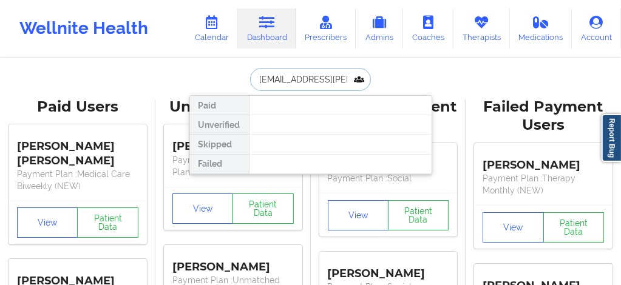
scroll to position [0, 38]
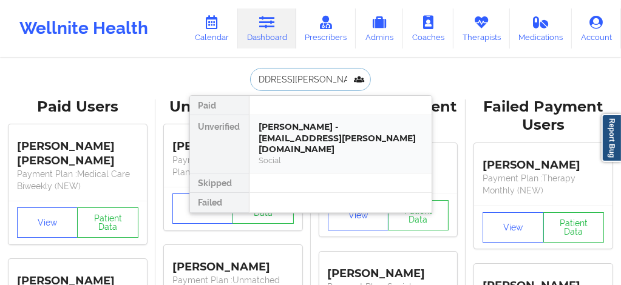
click at [279, 155] on div "Social" at bounding box center [340, 160] width 163 height 10
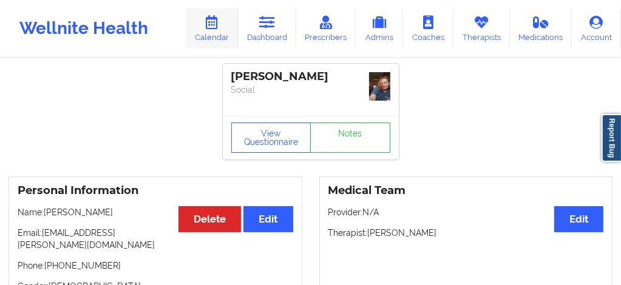
click at [219, 42] on link "Calendar" at bounding box center [212, 29] width 52 height 40
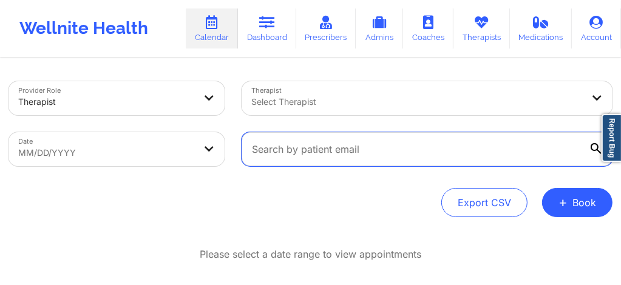
click at [312, 153] on input "text" at bounding box center [427, 149] width 371 height 34
paste input "TRANQUILITY.JOJO@YAHOO.COM"
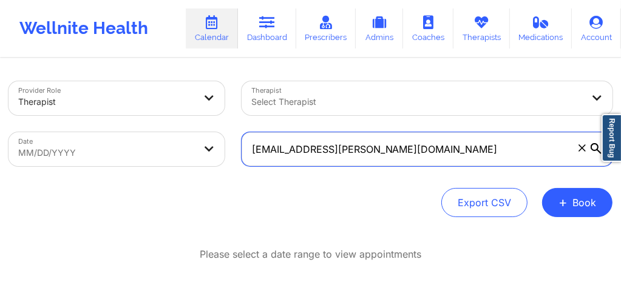
type input "TRANQUILITY.JOJO@YAHOO.COM"
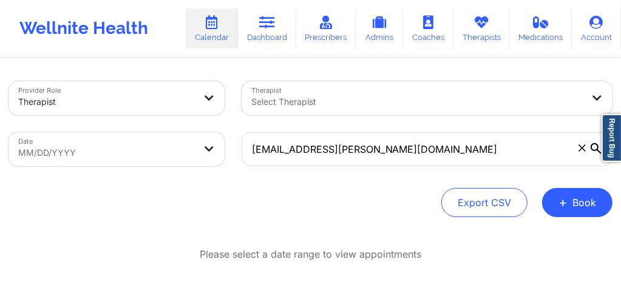
click at [128, 153] on body "Wellnite Health Calendar Dashboard Prescribers Admins Coaches Therapists Medica…" at bounding box center [310, 142] width 621 height 285
select select "2025-8"
select select "2025-9"
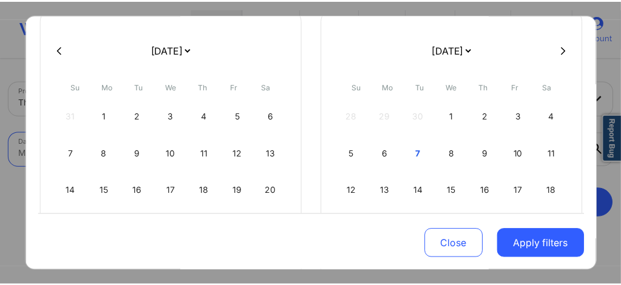
scroll to position [137, 0]
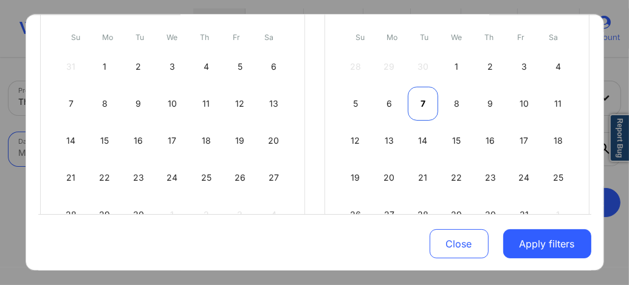
click at [425, 100] on div "7" at bounding box center [422, 104] width 31 height 34
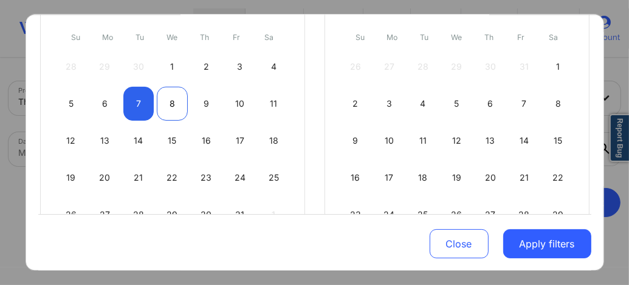
click at [174, 109] on div "8" at bounding box center [172, 104] width 31 height 34
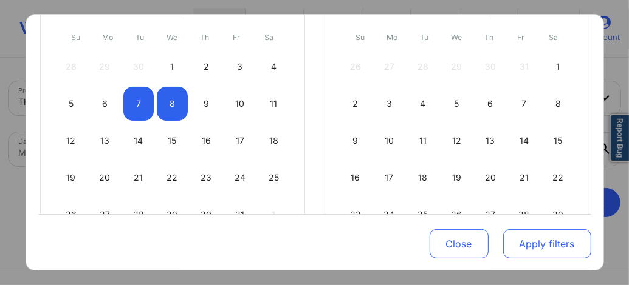
click at [525, 240] on button "Apply filters" at bounding box center [547, 244] width 88 height 29
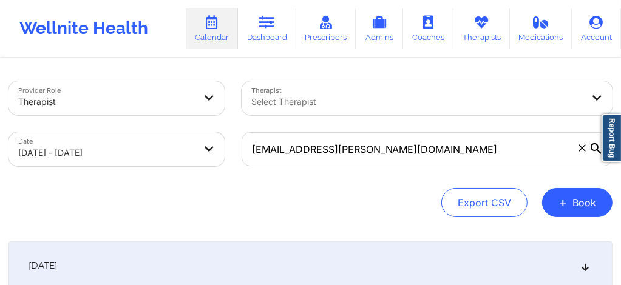
click at [308, 268] on div "October 7, 2025" at bounding box center [311, 266] width 604 height 49
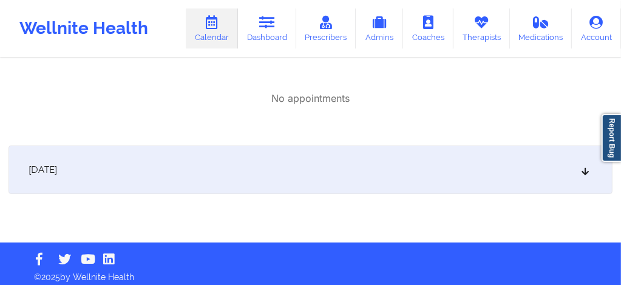
scroll to position [245, 0]
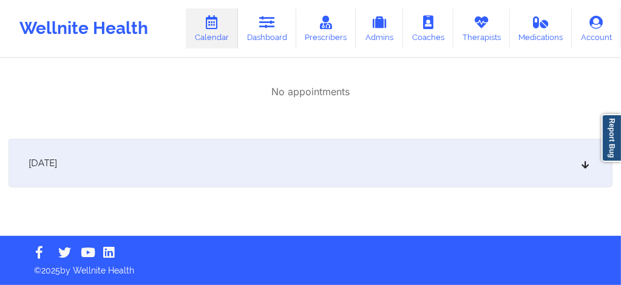
click at [283, 155] on div "October 8, 2025" at bounding box center [311, 163] width 604 height 49
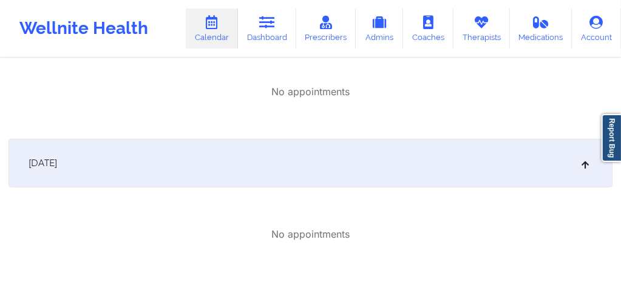
scroll to position [0, 0]
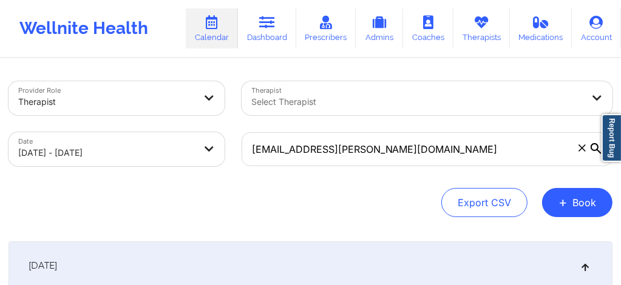
click at [582, 152] on span at bounding box center [582, 148] width 12 height 12
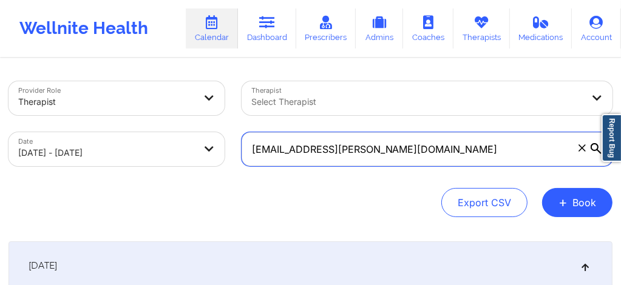
click at [582, 152] on input "TRANQUILITY.JOJO@YAHOO.COM" at bounding box center [427, 149] width 371 height 34
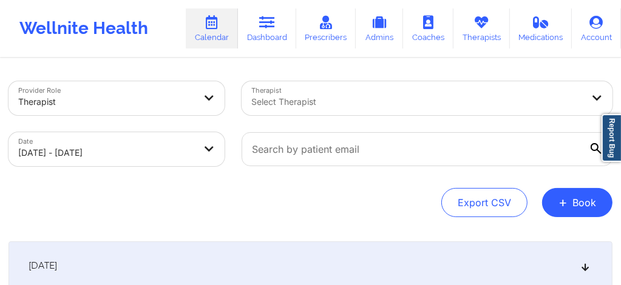
click at [414, 87] on div "Select Therapist" at bounding box center [413, 98] width 342 height 34
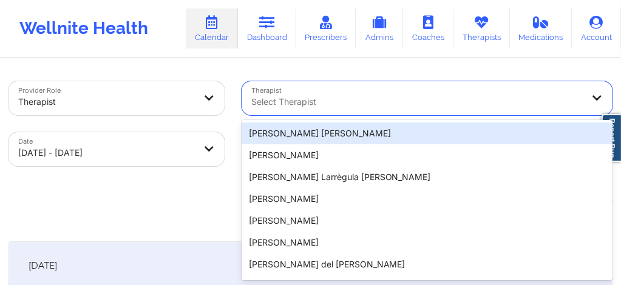
scroll to position [22, 0]
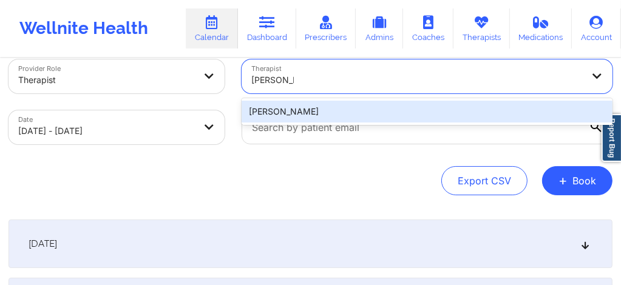
click at [293, 113] on div "Micheal Weuste" at bounding box center [427, 112] width 371 height 22
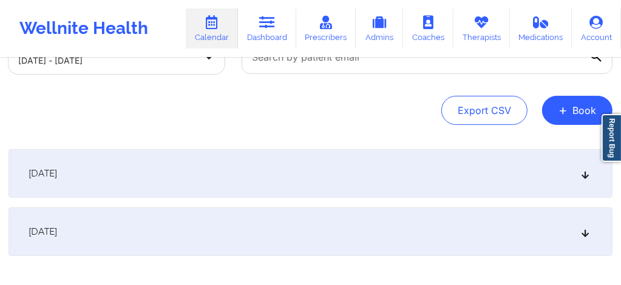
scroll to position [95, 0]
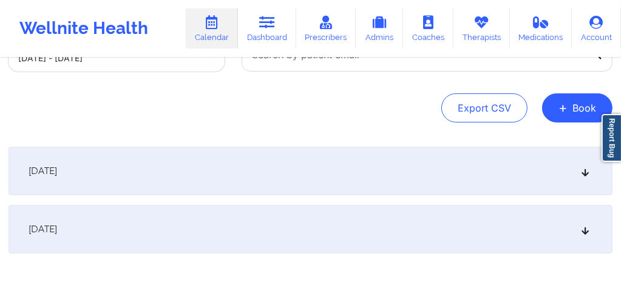
click at [328, 189] on div "October 7, 2025" at bounding box center [311, 171] width 604 height 49
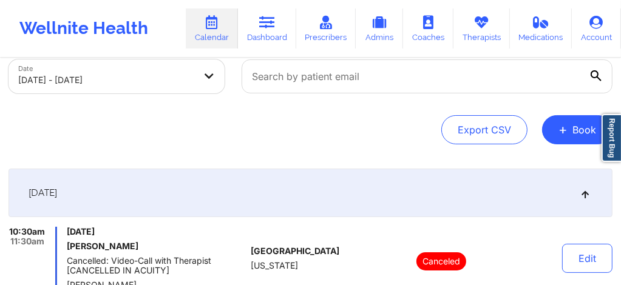
scroll to position [30, 0]
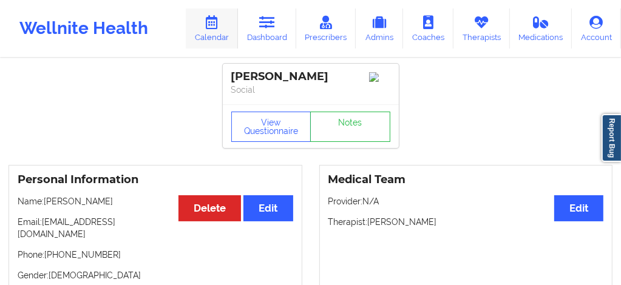
click at [219, 34] on link "Calendar" at bounding box center [212, 29] width 52 height 40
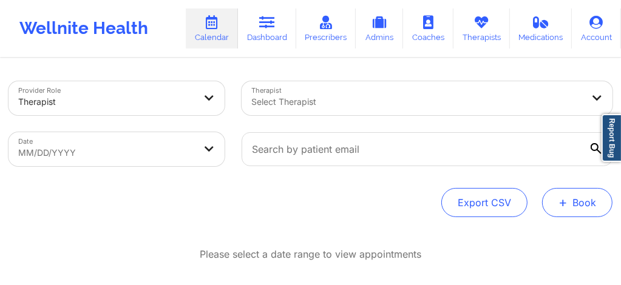
click at [588, 214] on button "+ Book" at bounding box center [577, 202] width 70 height 29
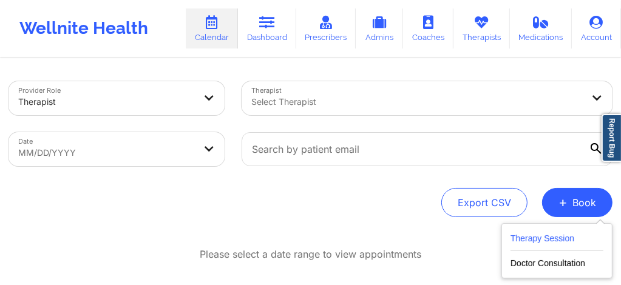
click at [527, 245] on button "Therapy Session" at bounding box center [557, 241] width 93 height 20
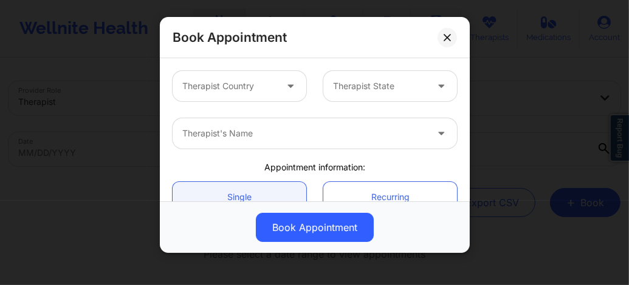
click at [261, 88] on div at bounding box center [229, 86] width 94 height 15
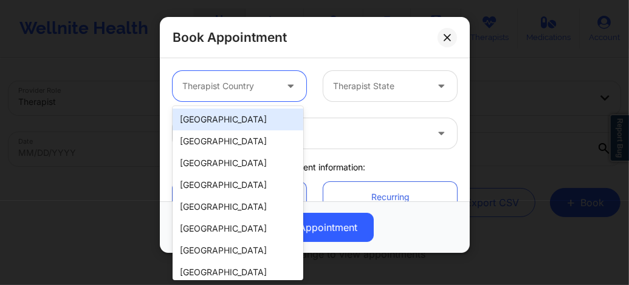
click at [231, 121] on div "[GEOGRAPHIC_DATA]" at bounding box center [237, 120] width 131 height 22
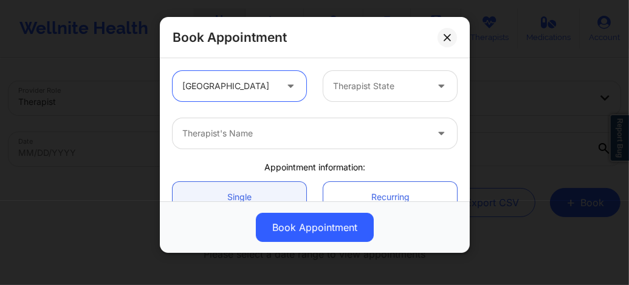
click at [355, 85] on div at bounding box center [380, 86] width 94 height 15
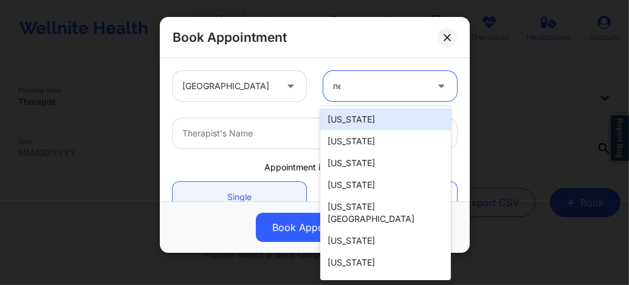
type input "new"
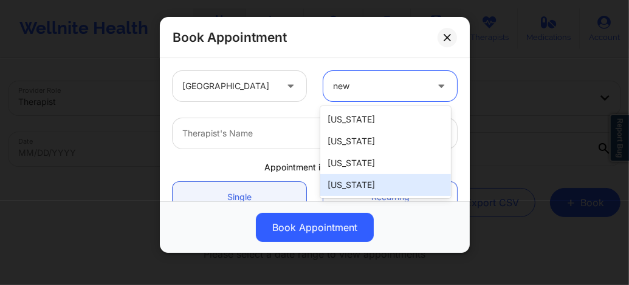
click at [357, 187] on div "[US_STATE]" at bounding box center [385, 185] width 131 height 22
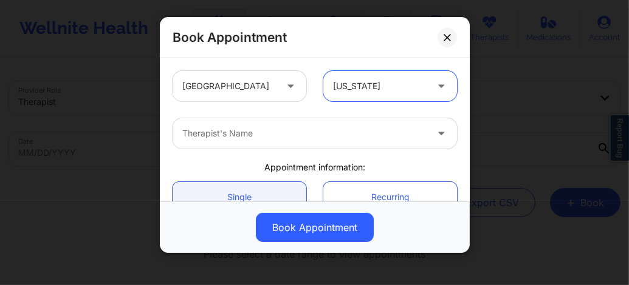
click at [296, 145] on div "Therapist's Name" at bounding box center [299, 133] width 255 height 30
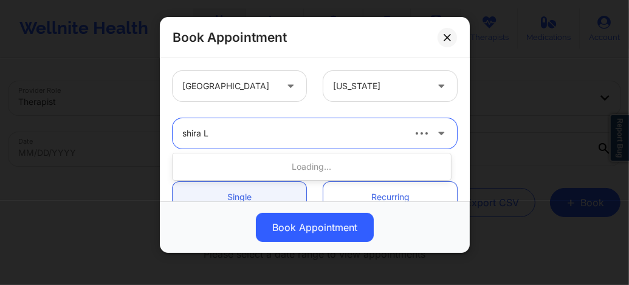
type input "shira La"
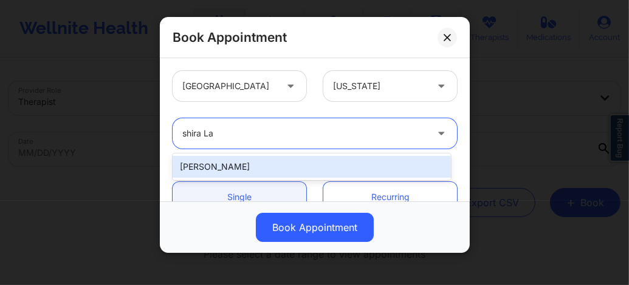
click at [257, 165] on div "[PERSON_NAME]" at bounding box center [311, 167] width 278 height 22
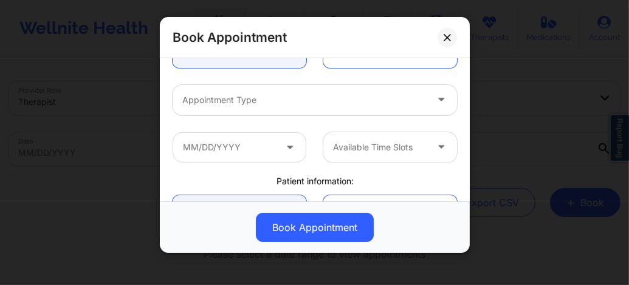
scroll to position [146, 0]
click at [253, 98] on div at bounding box center [304, 99] width 244 height 15
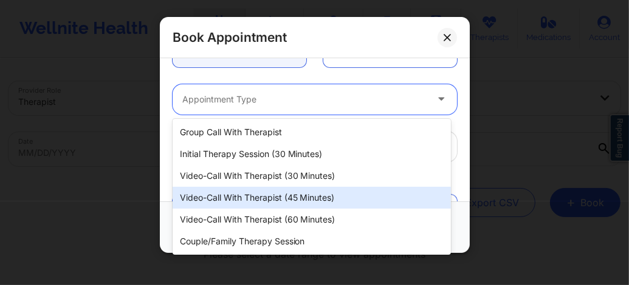
click at [295, 194] on div "Video-Call with Therapist (45 minutes)" at bounding box center [311, 198] width 278 height 22
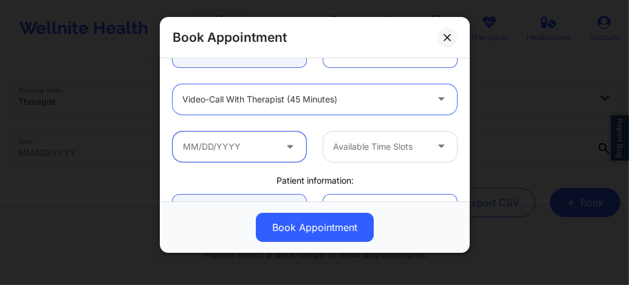
click at [256, 146] on input "text" at bounding box center [239, 147] width 134 height 30
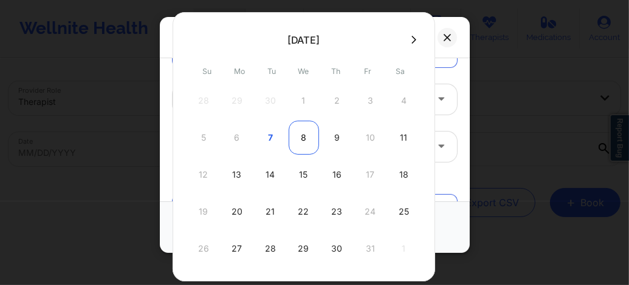
click at [295, 140] on div "8" at bounding box center [303, 138] width 30 height 34
type input "[DATE]"
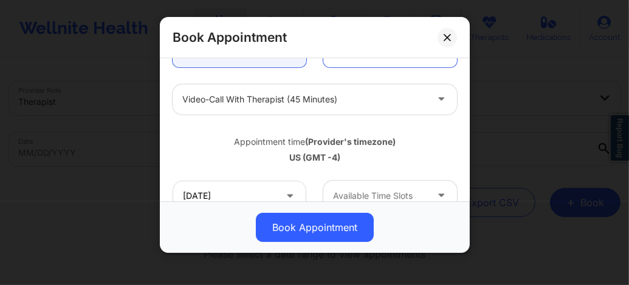
click at [369, 191] on div at bounding box center [380, 196] width 94 height 15
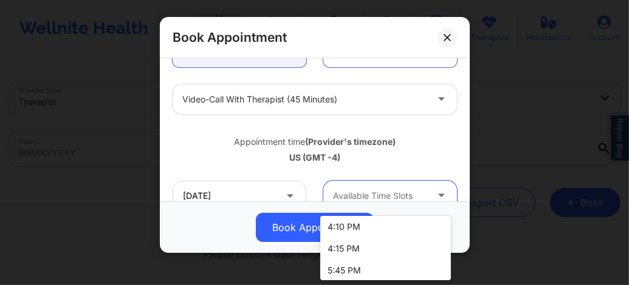
scroll to position [2148, 0]
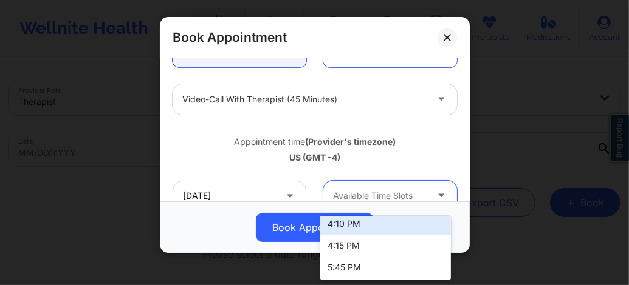
click at [234, 97] on div at bounding box center [304, 99] width 244 height 15
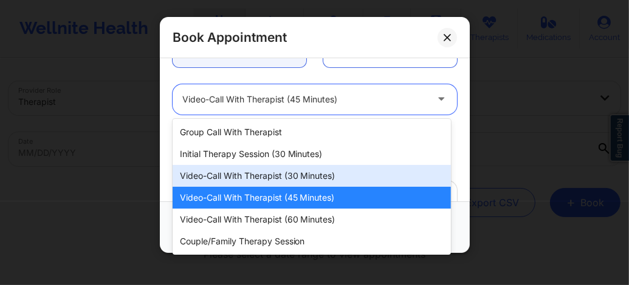
click at [269, 176] on div "Video-Call with Therapist (30 minutes)" at bounding box center [311, 176] width 278 height 22
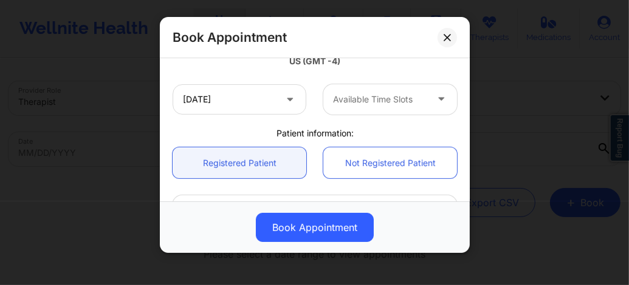
scroll to position [243, 0]
click at [377, 104] on div at bounding box center [380, 99] width 94 height 15
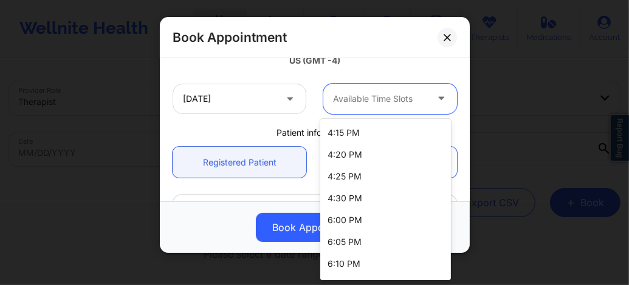
scroll to position [2150, 0]
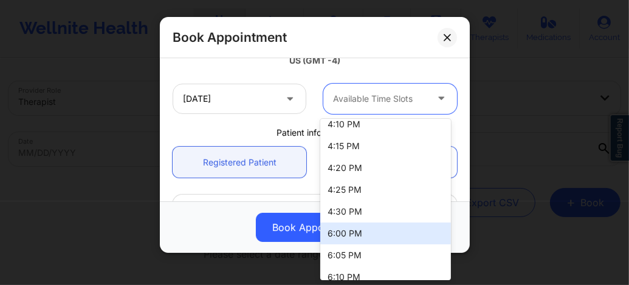
click at [348, 231] on div "6:00 PM" at bounding box center [385, 234] width 131 height 22
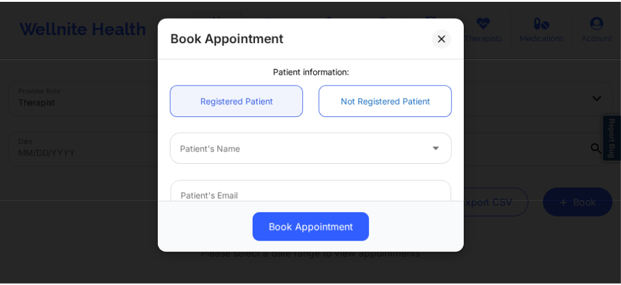
scroll to position [332, 0]
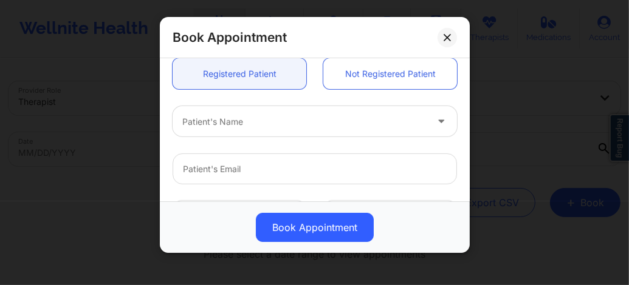
click at [272, 117] on div at bounding box center [304, 122] width 244 height 15
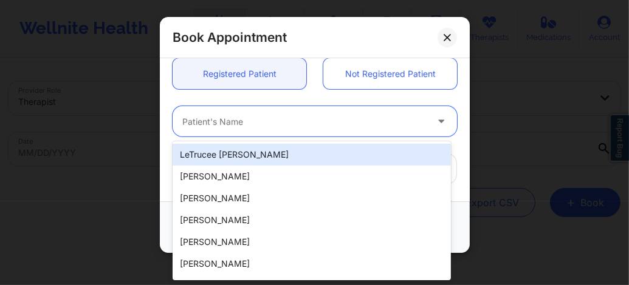
paste input "[PHONE_NUMBER]"
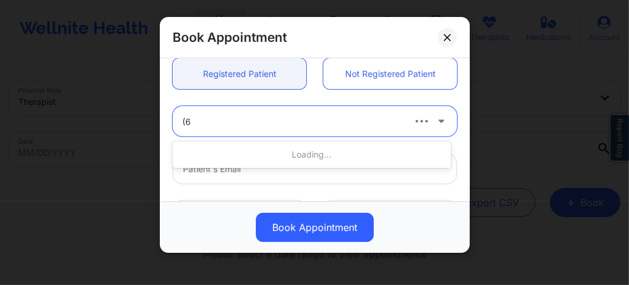
type input "("
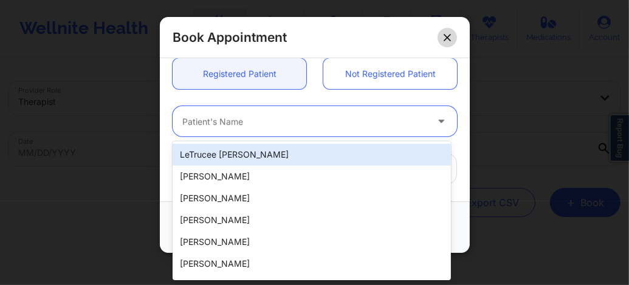
click at [444, 35] on icon at bounding box center [446, 37] width 7 height 7
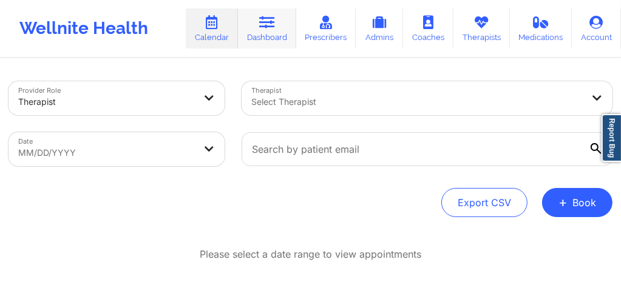
click at [279, 39] on link "Dashboard" at bounding box center [267, 29] width 58 height 40
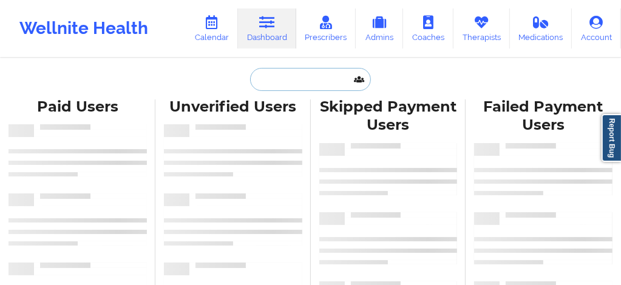
click at [291, 83] on input "text" at bounding box center [310, 79] width 120 height 23
paste input "[PERSON_NAME]"
type input "[PERSON_NAME]"
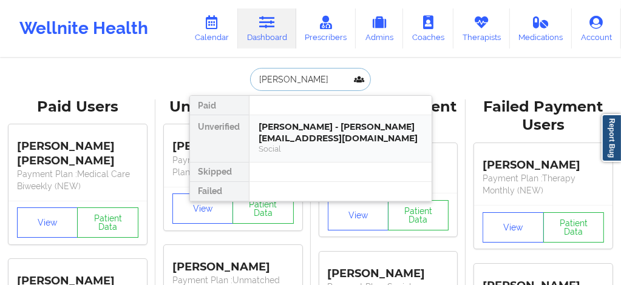
click at [290, 127] on div "[PERSON_NAME] - [PERSON_NAME][EMAIL_ADDRESS][DOMAIN_NAME]" at bounding box center [340, 132] width 163 height 22
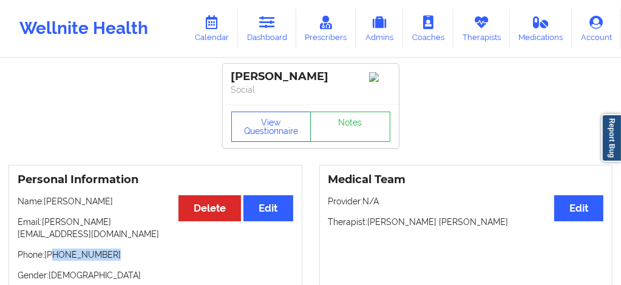
drag, startPoint x: 111, startPoint y: 248, endPoint x: 53, endPoint y: 250, distance: 57.1
click at [53, 250] on p "Phone: [PHONE_NUMBER]" at bounding box center [156, 255] width 276 height 12
copy p "[PHONE_NUMBER]"
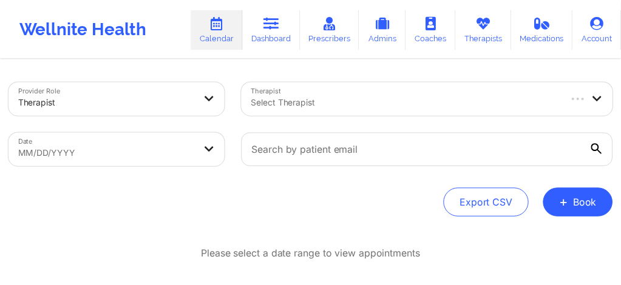
scroll to position [30, 0]
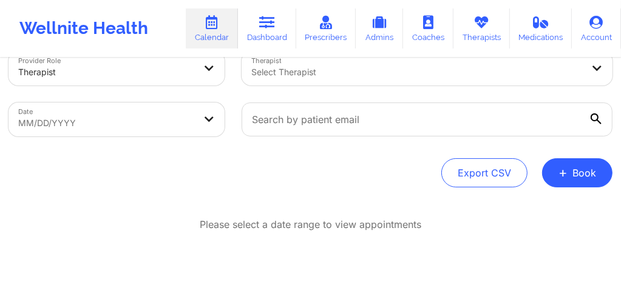
click at [287, 75] on div at bounding box center [417, 72] width 332 height 15
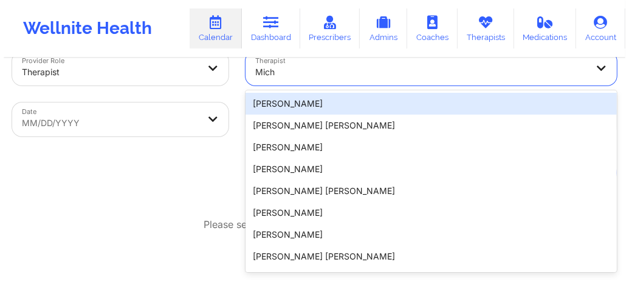
scroll to position [30, 0]
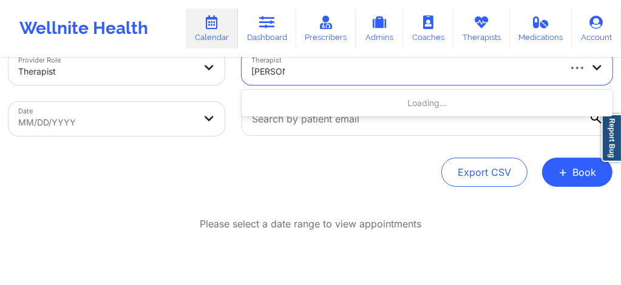
type input "Micheal w"
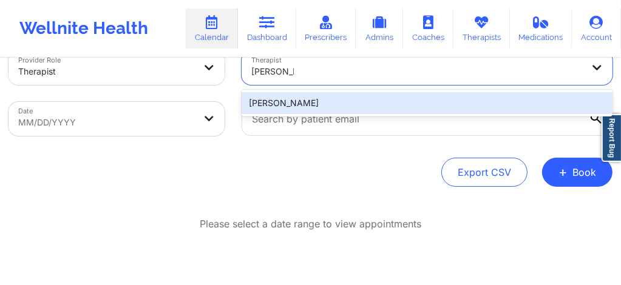
click at [287, 100] on div "Micheal Weuste" at bounding box center [427, 103] width 371 height 22
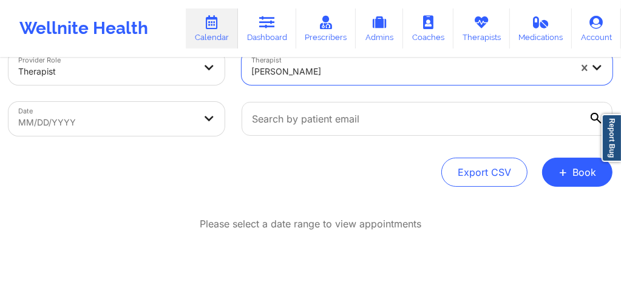
click at [129, 111] on body "Wellnite Health Calendar Dashboard Prescribers Admins Coaches Therapists Medica…" at bounding box center [310, 112] width 621 height 285
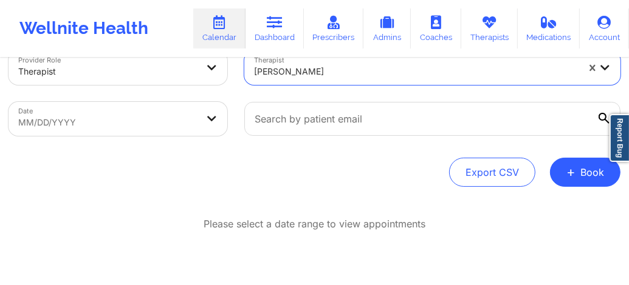
select select "2025-8"
select select "2025-9"
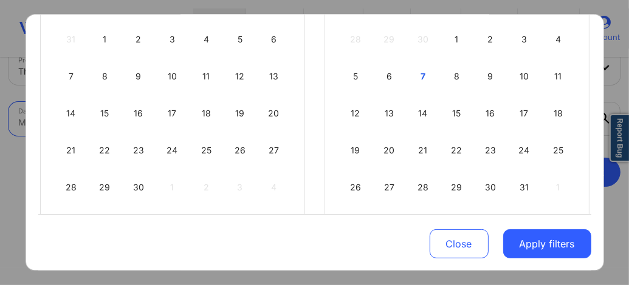
scroll to position [178, 0]
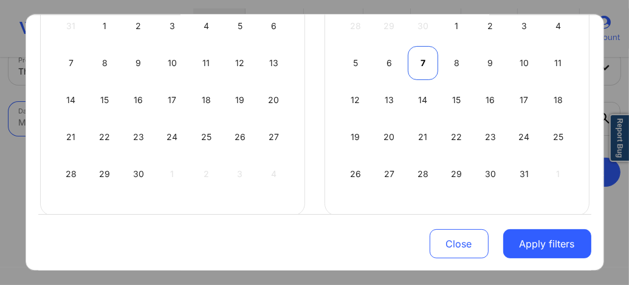
click at [416, 61] on div "7" at bounding box center [422, 63] width 31 height 34
select select "2025-9"
select select "2025-10"
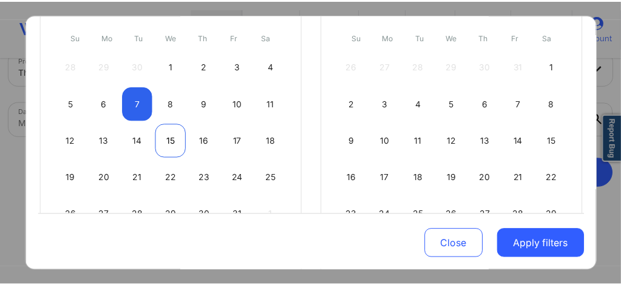
scroll to position [144, 0]
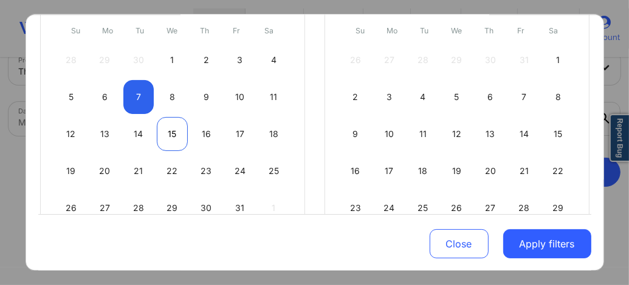
select select "2025-9"
select select "2025-10"
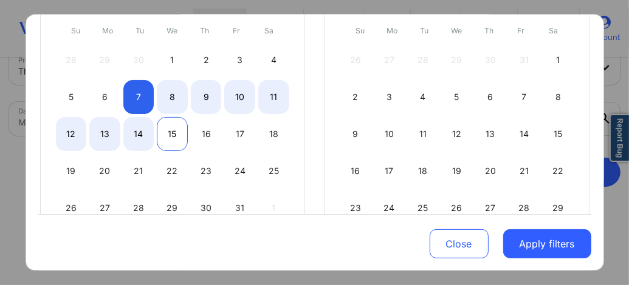
click at [170, 129] on div "15" at bounding box center [172, 134] width 31 height 34
select select "2025-9"
select select "2025-10"
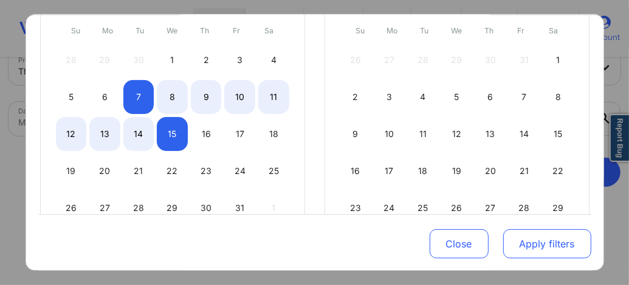
click at [542, 243] on button "Apply filters" at bounding box center [547, 244] width 88 height 29
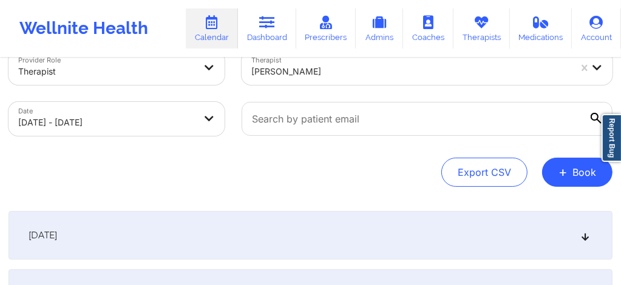
click at [435, 238] on div "October 7, 2025" at bounding box center [311, 235] width 604 height 49
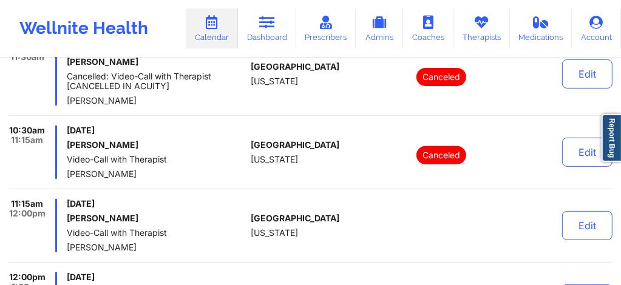
scroll to position [0, 0]
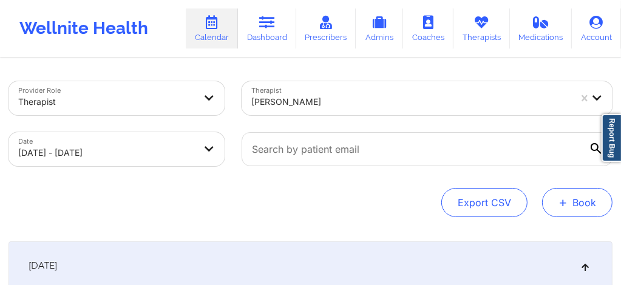
click at [562, 199] on span "+" at bounding box center [563, 202] width 9 height 7
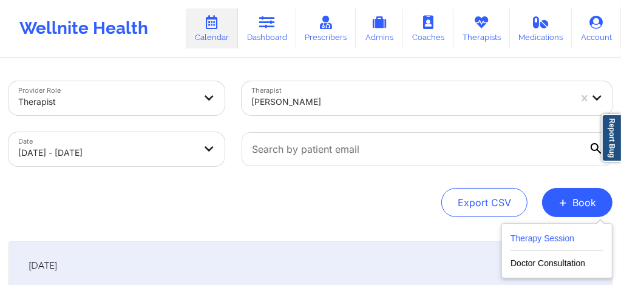
click at [558, 240] on button "Therapy Session" at bounding box center [557, 241] width 93 height 20
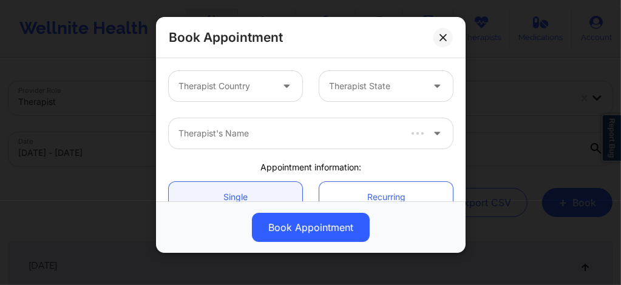
click at [231, 86] on div at bounding box center [226, 86] width 94 height 15
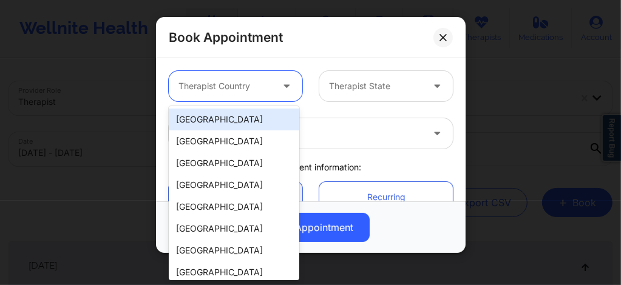
click at [209, 119] on div "[GEOGRAPHIC_DATA]" at bounding box center [234, 120] width 131 height 22
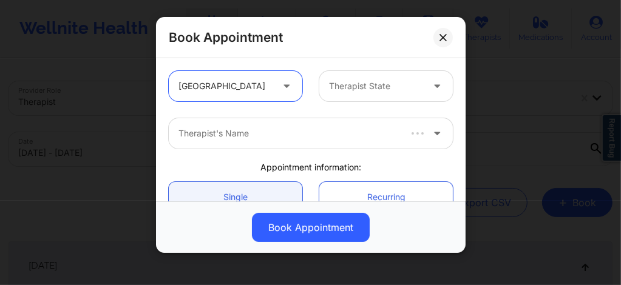
click at [356, 78] on div "Therapist State" at bounding box center [371, 86] width 104 height 30
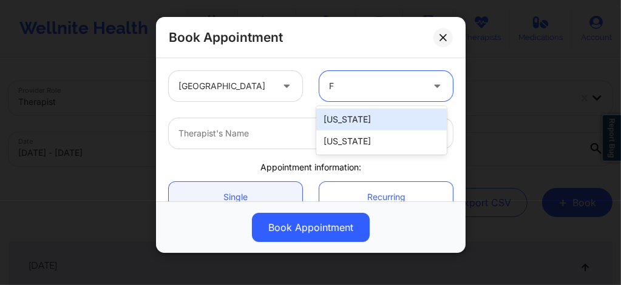
type input "Fl"
click at [340, 118] on div "[US_STATE]" at bounding box center [381, 120] width 131 height 22
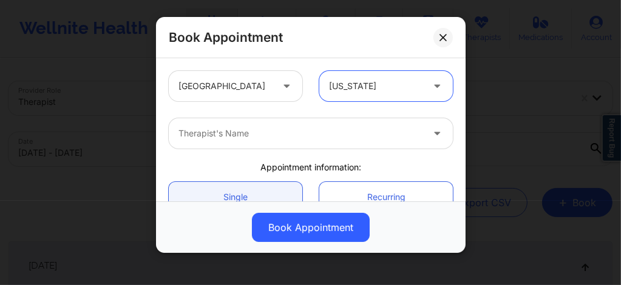
click at [296, 126] on div at bounding box center [301, 133] width 244 height 15
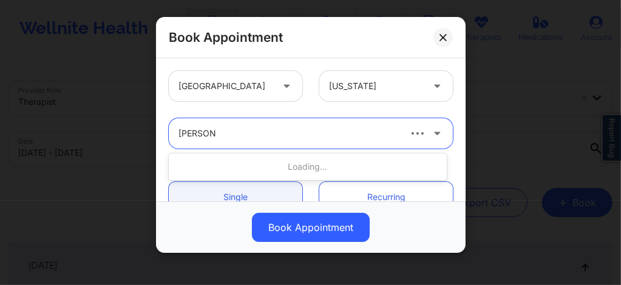
type input "Timothy"
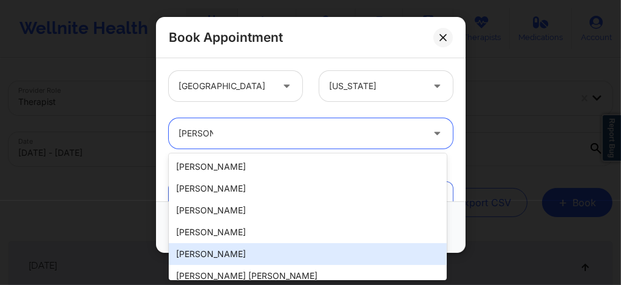
click at [228, 254] on div "Timothy Lee Weaver" at bounding box center [308, 255] width 278 height 22
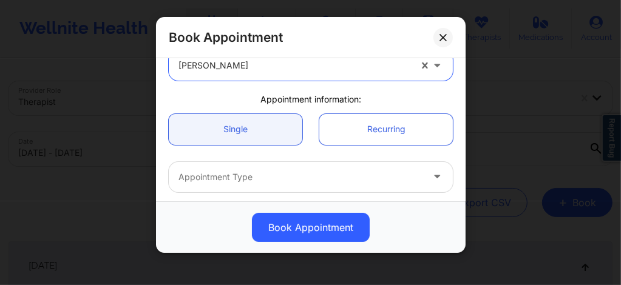
scroll to position [89, 0]
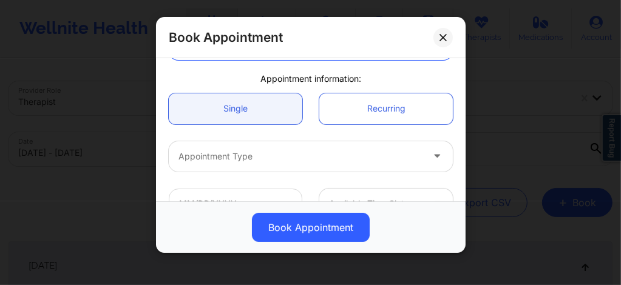
click at [228, 158] on div at bounding box center [301, 156] width 244 height 15
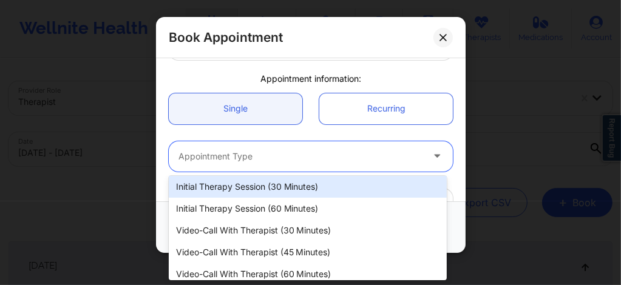
scroll to position [53, 0]
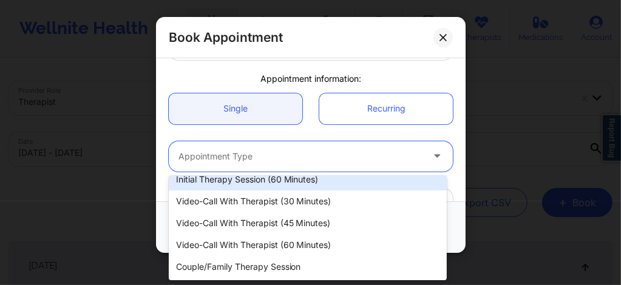
click at [270, 186] on div "Initial Therapy Session (60 minutes)" at bounding box center [308, 180] width 278 height 22
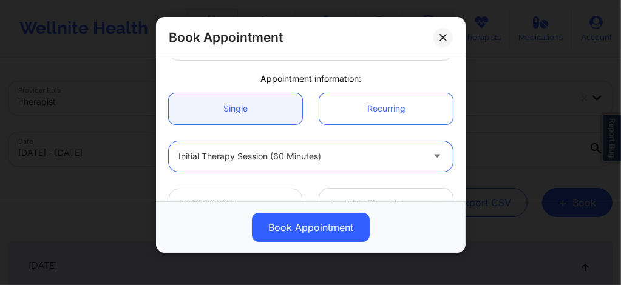
click at [248, 162] on div at bounding box center [301, 156] width 244 height 15
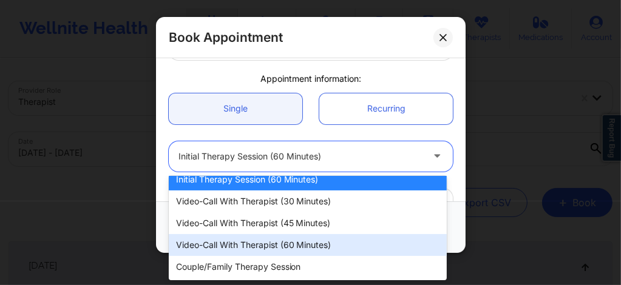
click at [267, 243] on div "Video-Call with Therapist (60 minutes)" at bounding box center [308, 245] width 278 height 22
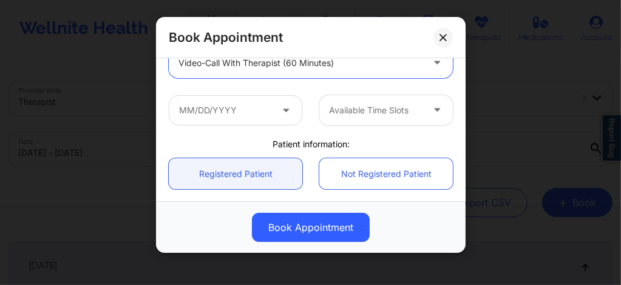
scroll to position [186, 0]
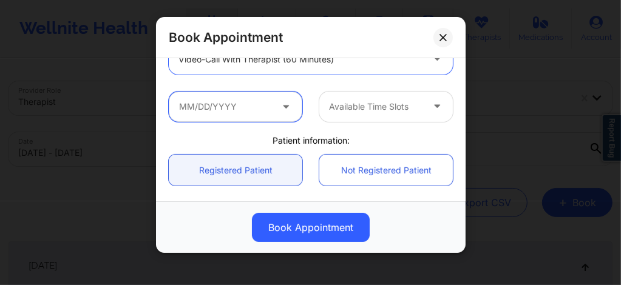
click at [239, 111] on input "text" at bounding box center [236, 107] width 134 height 30
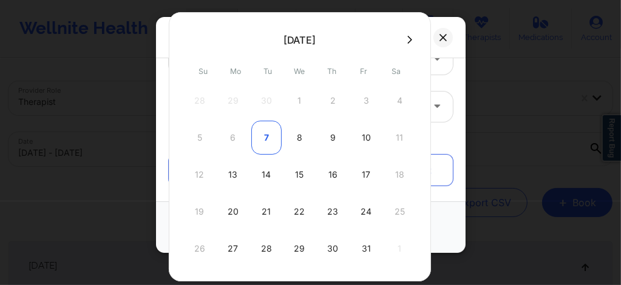
click at [262, 137] on div "7" at bounding box center [266, 138] width 30 height 34
type input "10/07/2025"
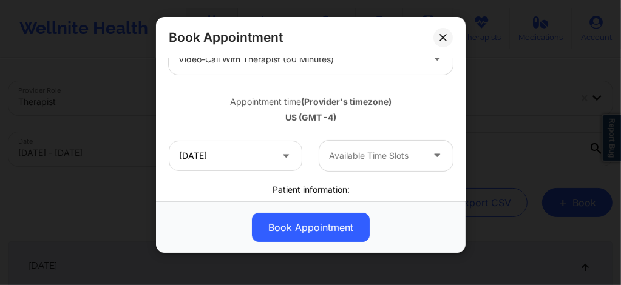
click at [344, 151] on div at bounding box center [376, 156] width 94 height 15
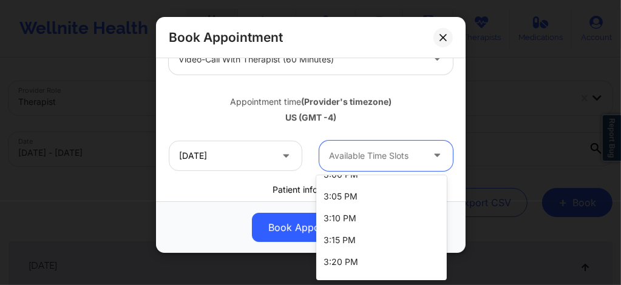
scroll to position [1496, 0]
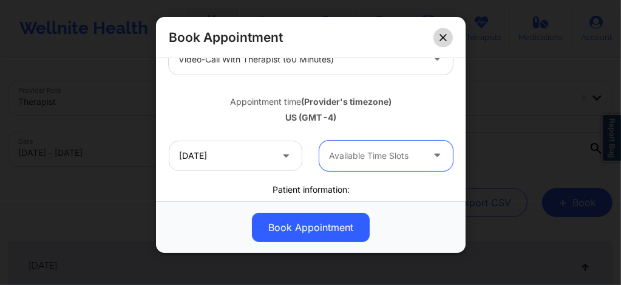
click at [447, 33] on button at bounding box center [443, 37] width 19 height 19
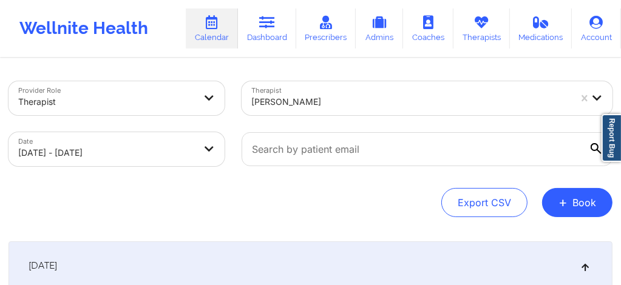
click at [327, 102] on div at bounding box center [410, 102] width 319 height 15
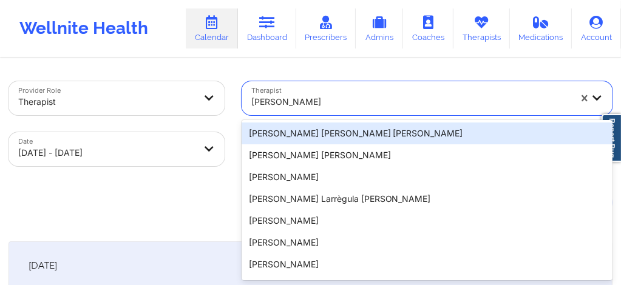
scroll to position [22, 0]
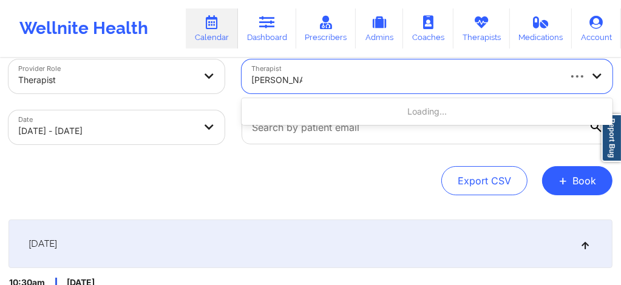
type input "Lynda woods"
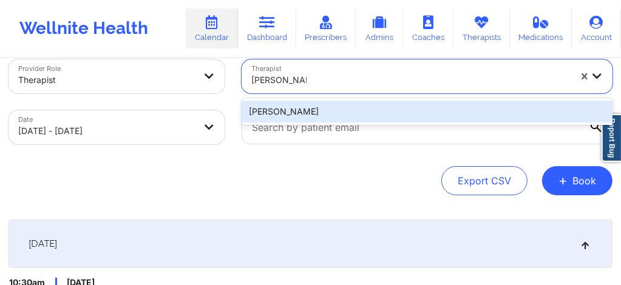
click at [316, 108] on div "Lynda Woods" at bounding box center [427, 112] width 371 height 22
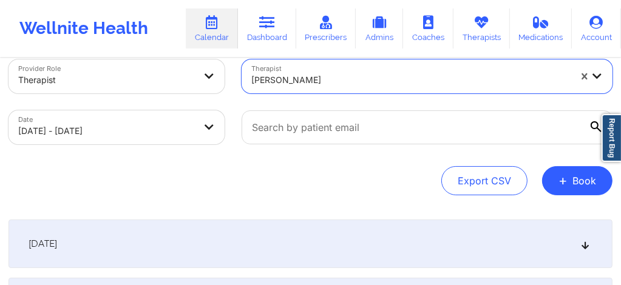
click at [338, 240] on div "October 7, 2025" at bounding box center [311, 244] width 604 height 49
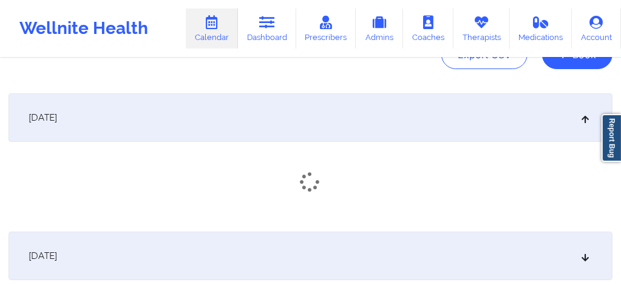
scroll to position [168, 0]
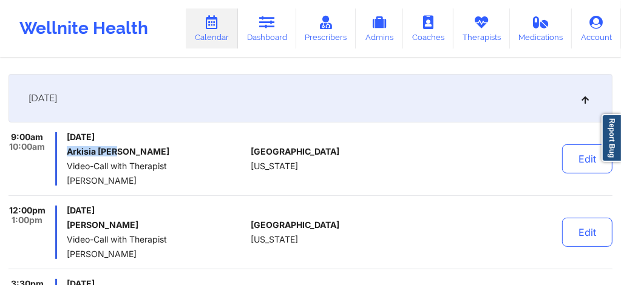
drag, startPoint x: 123, startPoint y: 151, endPoint x: 67, endPoint y: 155, distance: 55.5
click at [67, 155] on h6 "Arkisia Fenn" at bounding box center [156, 152] width 179 height 10
copy h6 "Arkisia Fenn"
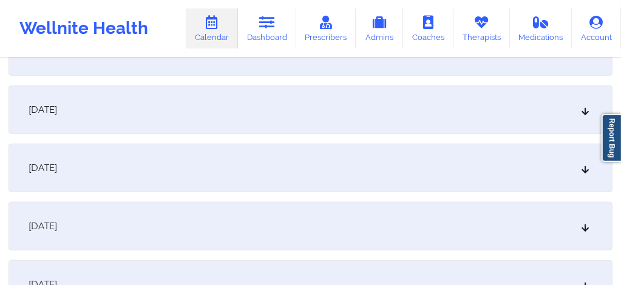
scroll to position [696, 0]
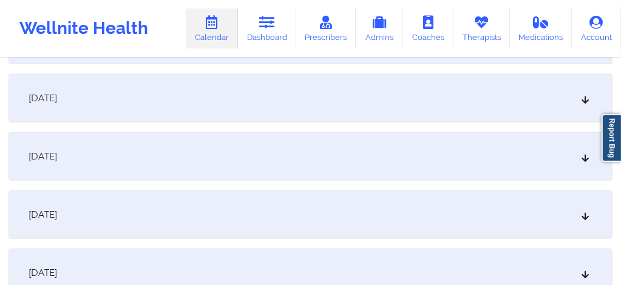
click at [240, 216] on div "October 14, 2025" at bounding box center [311, 215] width 604 height 49
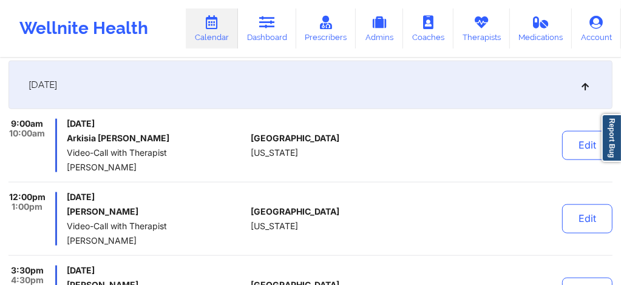
scroll to position [947, 0]
click at [588, 145] on button "Edit" at bounding box center [587, 145] width 50 height 29
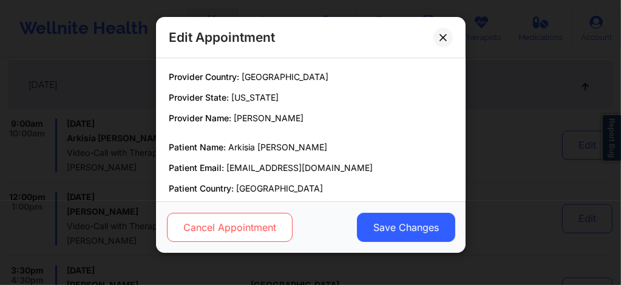
click at [237, 231] on button "Cancel Appointment" at bounding box center [229, 227] width 126 height 29
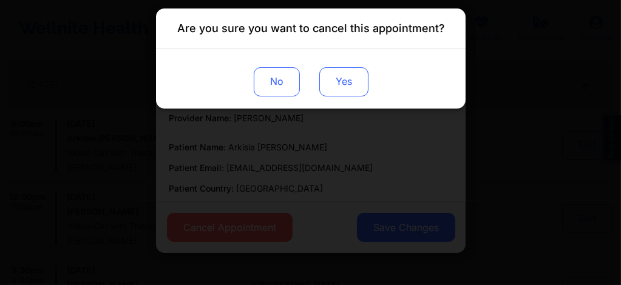
click at [346, 83] on button "Yes" at bounding box center [343, 81] width 49 height 29
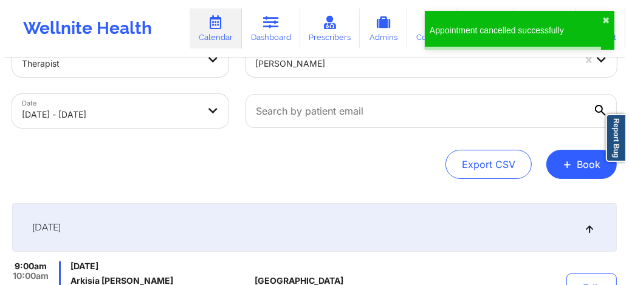
scroll to position [0, 0]
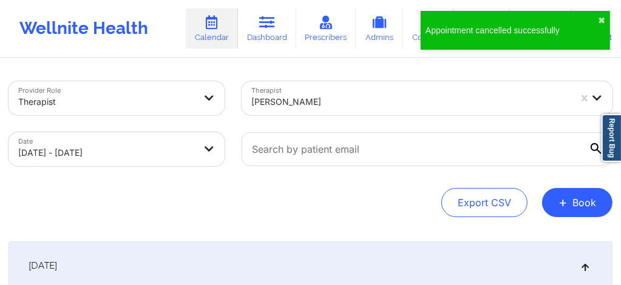
click at [129, 165] on body "Appointment cancelled successfully ✖︎ Wellnite Health Calendar Dashboard Prescr…" at bounding box center [310, 142] width 621 height 285
select select "2025-9"
select select "2025-10"
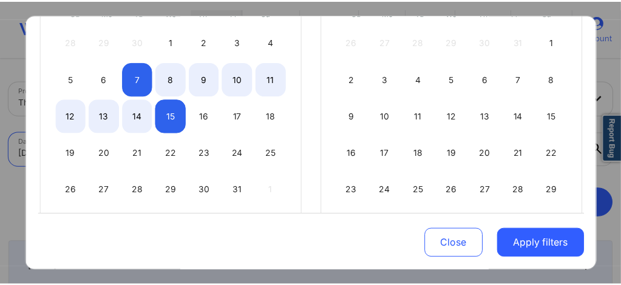
scroll to position [186, 0]
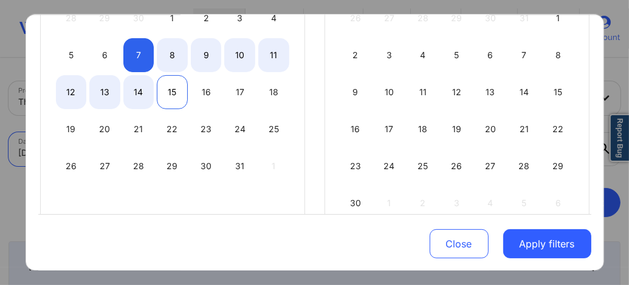
click at [168, 97] on div "15" at bounding box center [172, 92] width 31 height 34
select select "2025-9"
select select "2025-10"
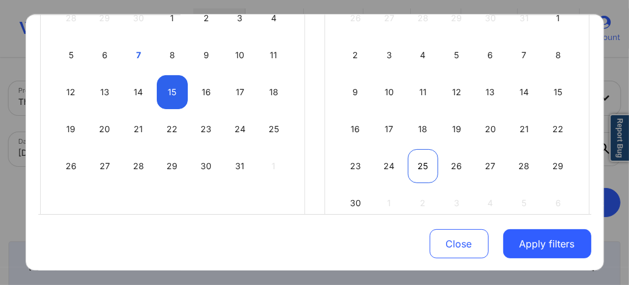
select select "2025-9"
select select "2025-10"
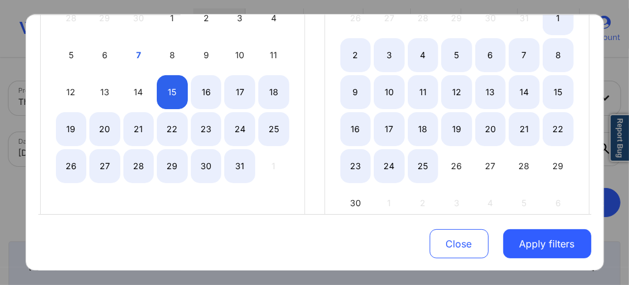
select select "2025-9"
select select "2025-10"
select select "2025-9"
select select "2025-10"
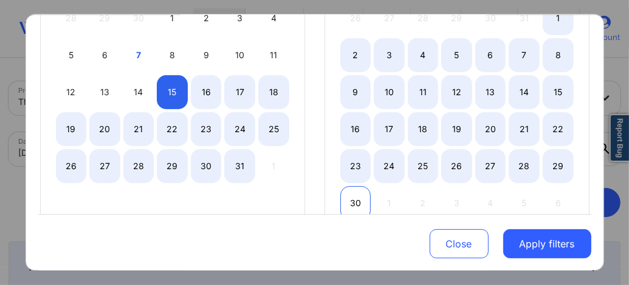
click at [352, 196] on div "30" at bounding box center [355, 203] width 31 height 34
select select "2025-9"
select select "2025-10"
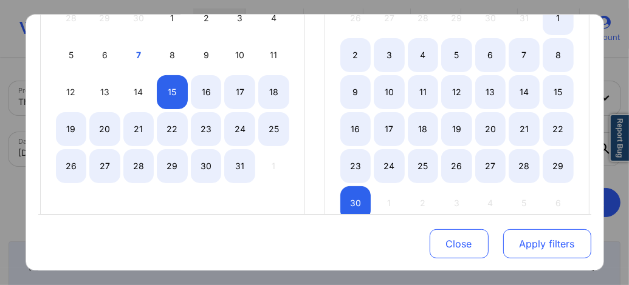
click at [538, 250] on button "Apply filters" at bounding box center [547, 244] width 88 height 29
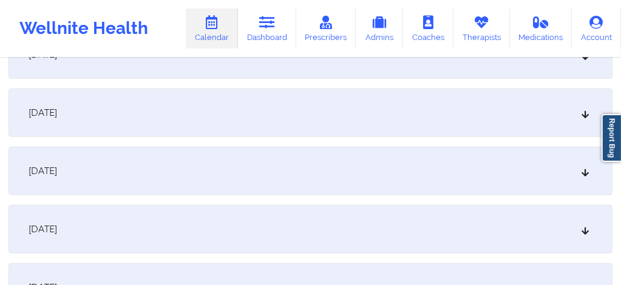
scroll to position [866, 0]
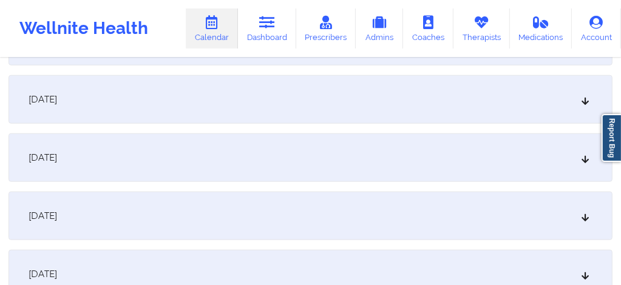
click at [247, 155] on div "October 28, 2025" at bounding box center [311, 158] width 604 height 49
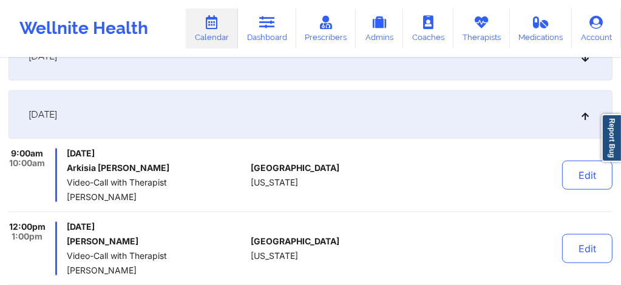
scroll to position [899, 0]
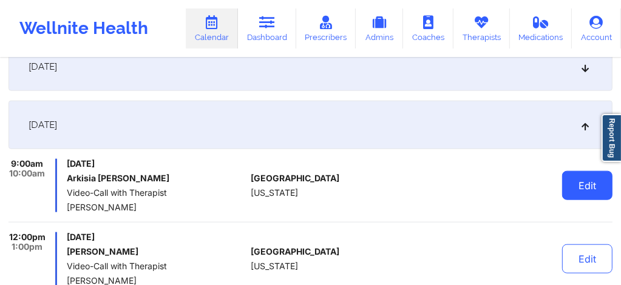
click at [571, 184] on button "Edit" at bounding box center [587, 185] width 50 height 29
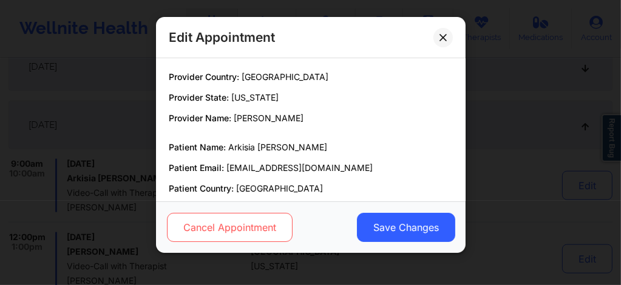
click at [248, 224] on button "Cancel Appointment" at bounding box center [229, 227] width 126 height 29
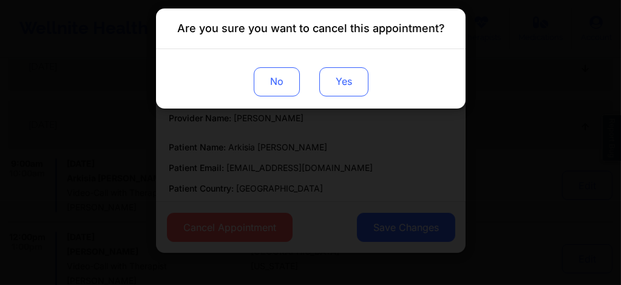
click at [342, 85] on button "Yes" at bounding box center [343, 81] width 49 height 29
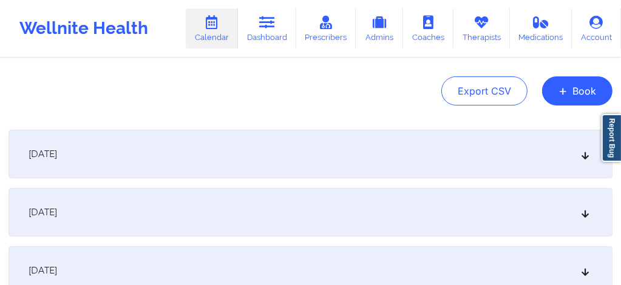
scroll to position [0, 0]
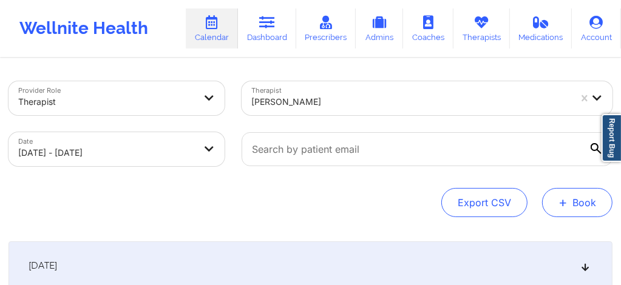
click at [564, 211] on button "+ Book" at bounding box center [577, 202] width 70 height 29
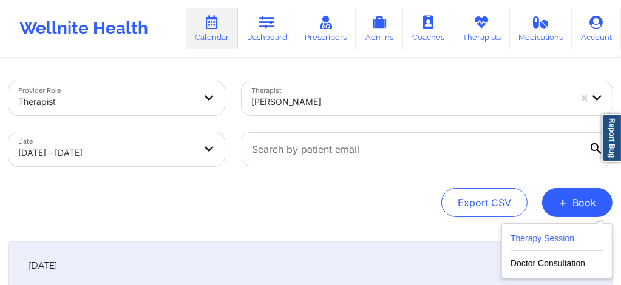
click at [542, 233] on button "Therapy Session" at bounding box center [557, 241] width 93 height 20
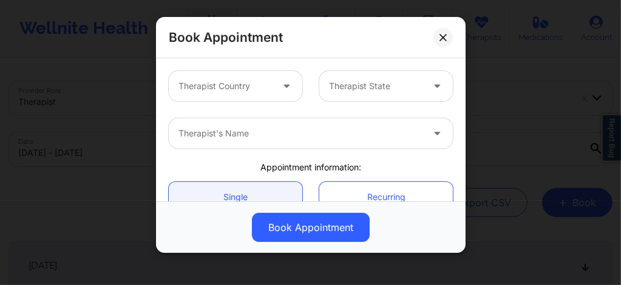
click at [239, 90] on div at bounding box center [226, 86] width 94 height 15
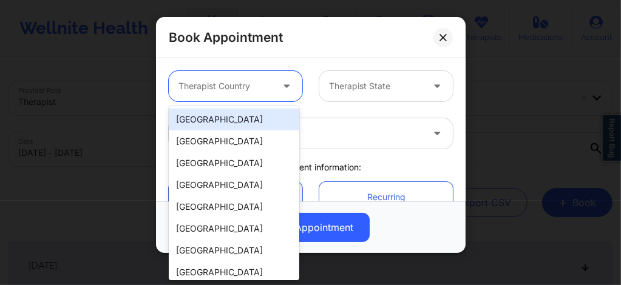
click at [229, 117] on div "[GEOGRAPHIC_DATA]" at bounding box center [234, 120] width 131 height 22
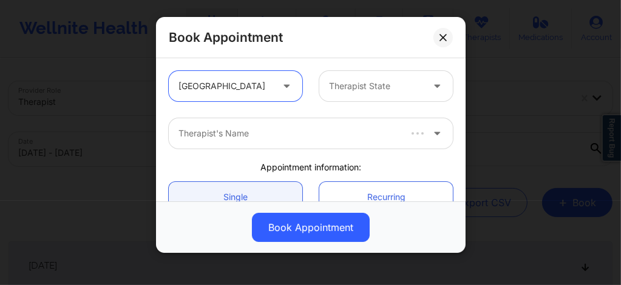
click at [352, 83] on div at bounding box center [376, 86] width 94 height 15
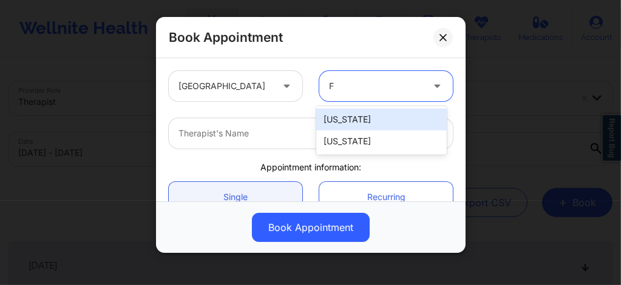
type input "Fl"
click at [330, 119] on div "[US_STATE]" at bounding box center [381, 120] width 131 height 22
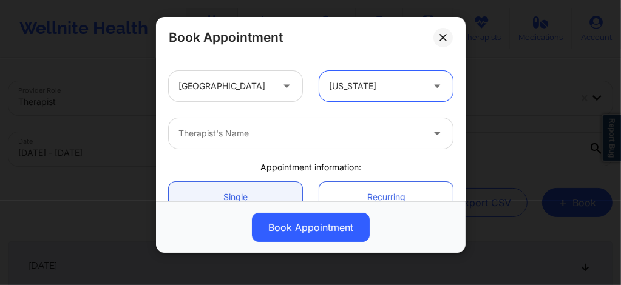
click at [274, 131] on div at bounding box center [301, 133] width 244 height 15
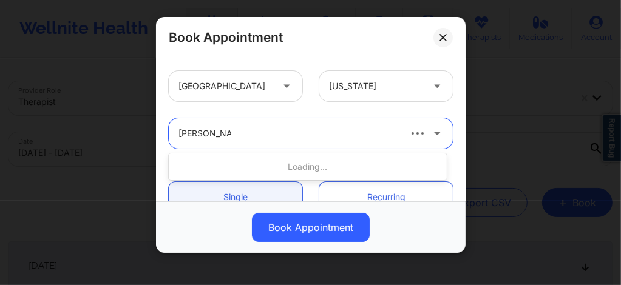
type input "Lynda Woods"
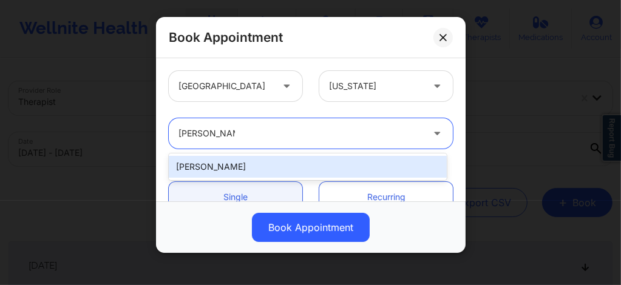
click at [250, 168] on div "Lynda Woods" at bounding box center [308, 167] width 278 height 22
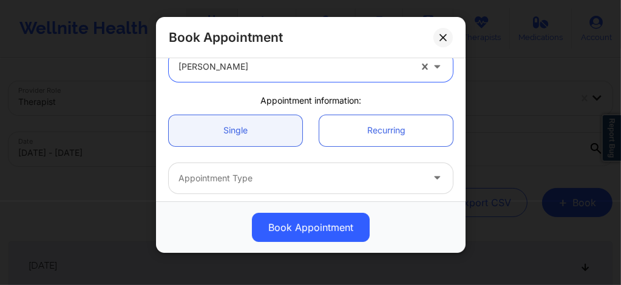
scroll to position [73, 0]
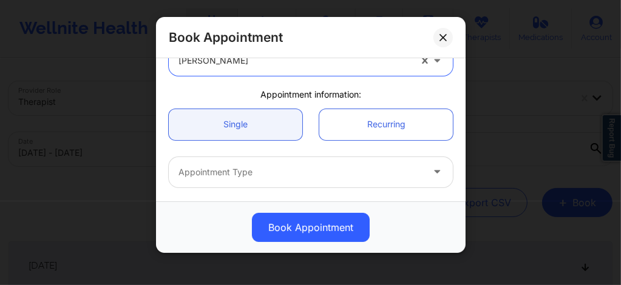
click at [238, 171] on div at bounding box center [301, 172] width 244 height 15
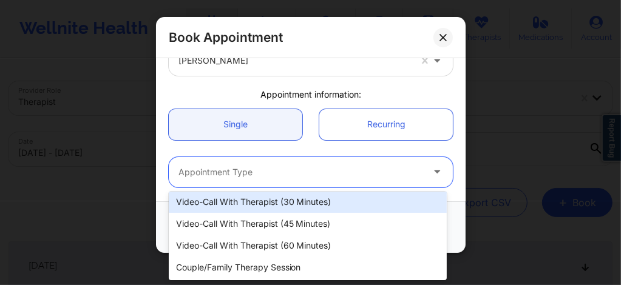
scroll to position [69, 0]
click at [261, 208] on div "Video-Call with Therapist (30 minutes)" at bounding box center [308, 202] width 278 height 22
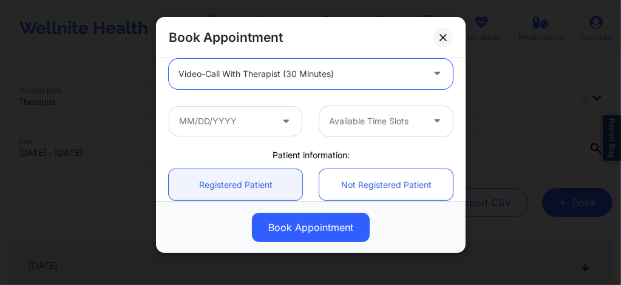
scroll to position [202, 0]
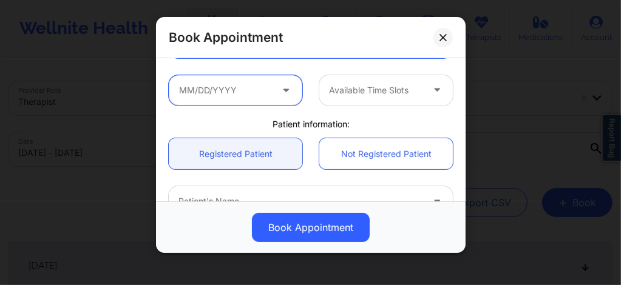
click at [260, 99] on input "text" at bounding box center [236, 90] width 134 height 30
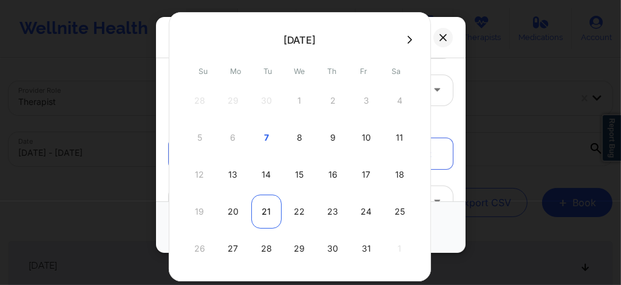
click at [265, 205] on div "21" at bounding box center [266, 212] width 30 height 34
type input "10/21/2025"
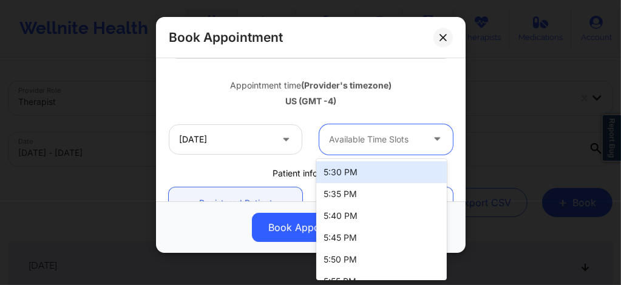
click at [344, 136] on div at bounding box center [376, 139] width 94 height 15
click at [345, 175] on div "5:30 PM" at bounding box center [381, 173] width 131 height 22
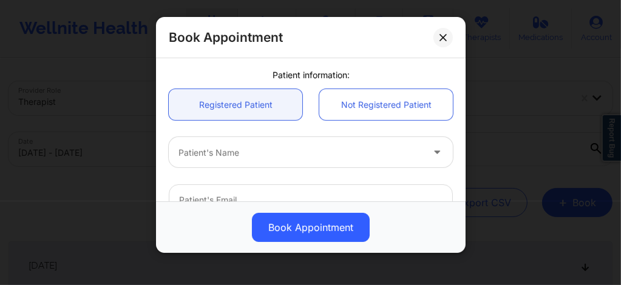
scroll to position [307, 0]
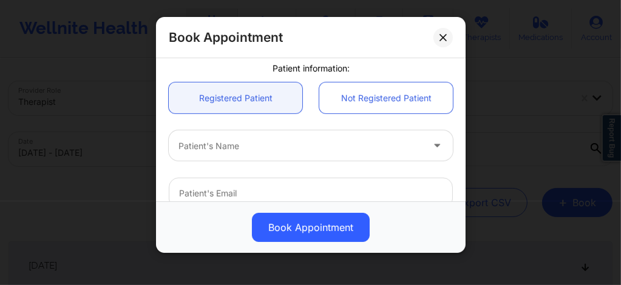
click at [272, 148] on div at bounding box center [301, 146] width 244 height 15
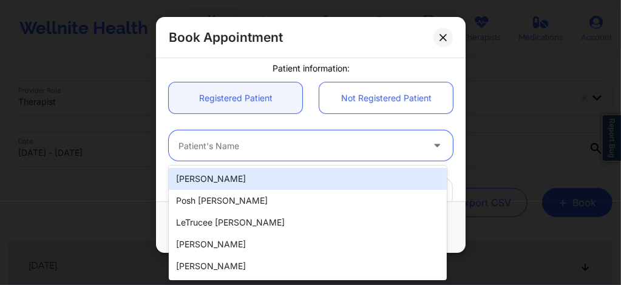
paste input "lokissed@gmail.com"
type input "lokissed@gmail.com"
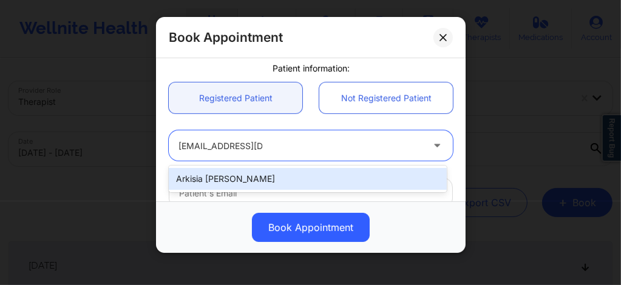
click at [238, 175] on div "Arkisia Fenn" at bounding box center [308, 179] width 278 height 22
type input "lokissed@gmail.com"
type input "+1904-322-0642"
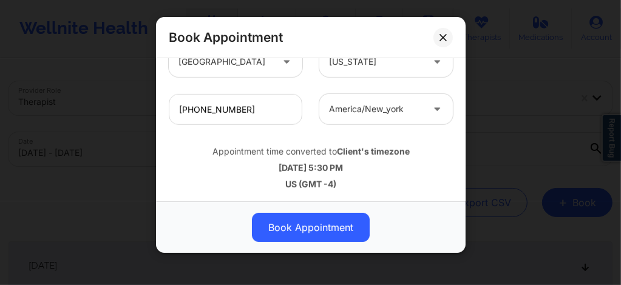
scroll to position [487, 0]
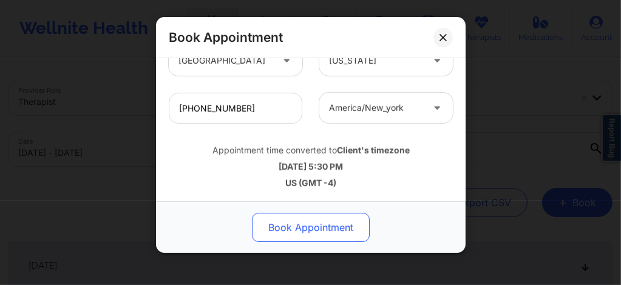
click at [304, 225] on button "Book Appointment" at bounding box center [311, 227] width 118 height 29
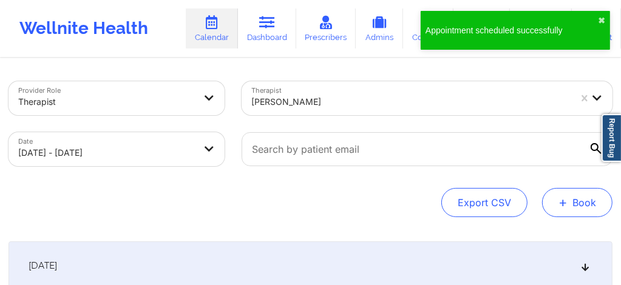
click at [588, 205] on button "+ Book" at bounding box center [577, 202] width 70 height 29
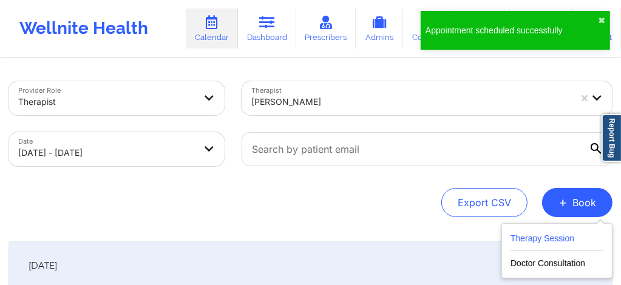
click at [550, 242] on button "Therapy Session" at bounding box center [557, 241] width 93 height 20
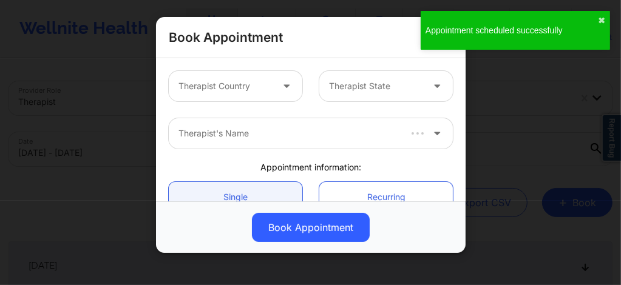
click at [226, 87] on div at bounding box center [226, 86] width 94 height 15
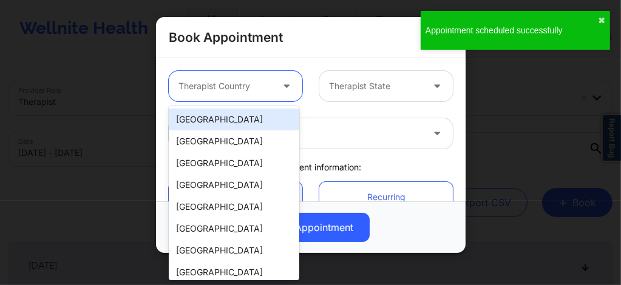
click at [228, 110] on div "[GEOGRAPHIC_DATA]" at bounding box center [234, 120] width 131 height 22
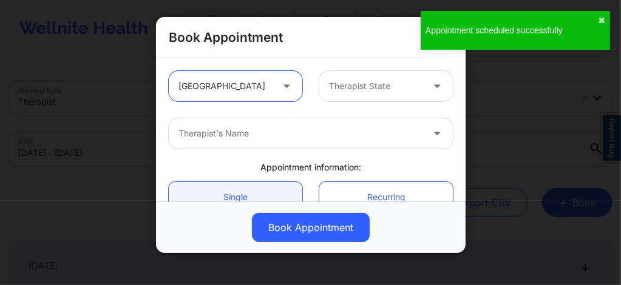
click at [350, 81] on div at bounding box center [376, 86] width 94 height 15
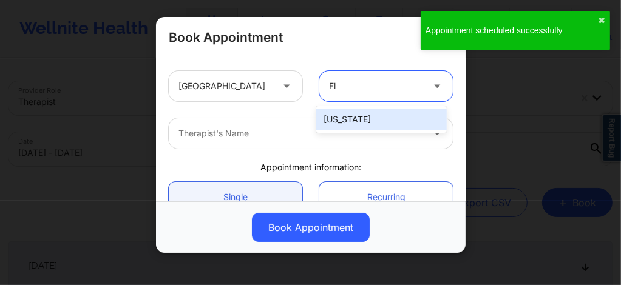
type input "Flo"
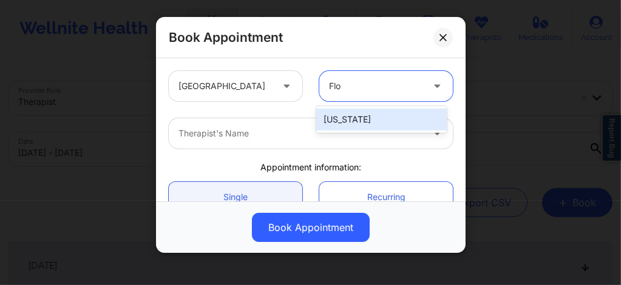
click at [341, 116] on div "[US_STATE]" at bounding box center [381, 120] width 131 height 22
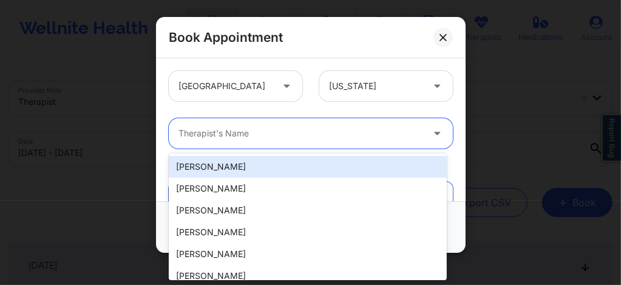
click at [285, 128] on div at bounding box center [301, 133] width 244 height 15
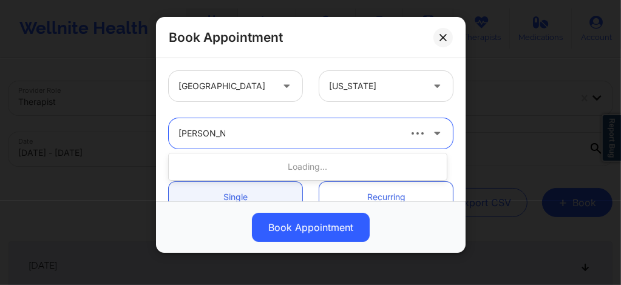
type input "Lynda Woods"
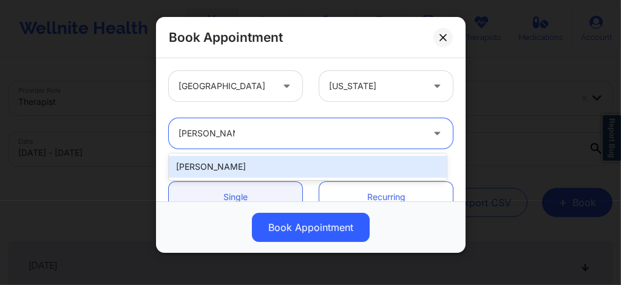
click at [260, 163] on div "Lynda Woods" at bounding box center [308, 167] width 278 height 22
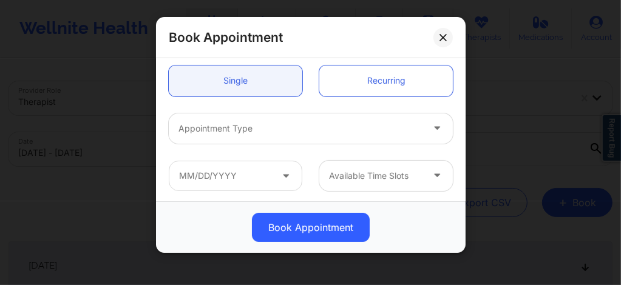
scroll to position [129, 0]
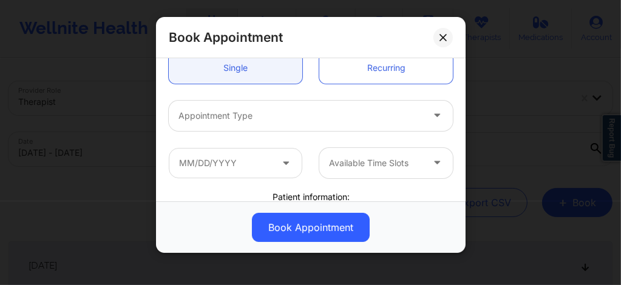
click at [241, 118] on div at bounding box center [301, 116] width 244 height 15
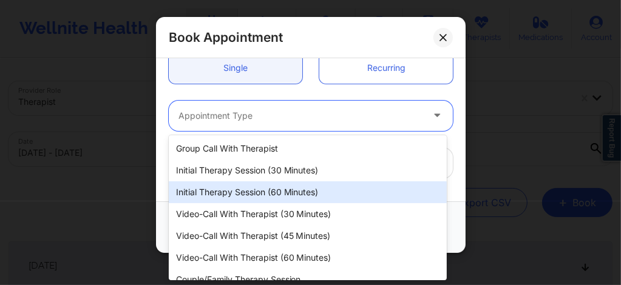
click at [248, 213] on div "Video-Call with Therapist (30 minutes)" at bounding box center [308, 214] width 278 height 22
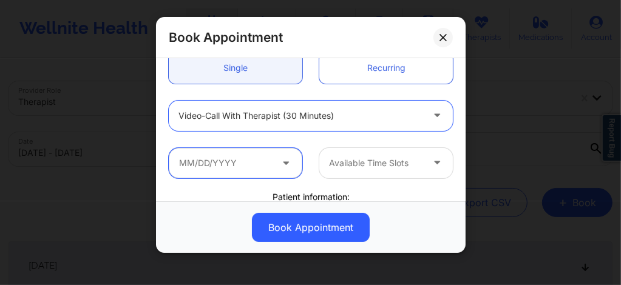
click at [233, 168] on input "text" at bounding box center [236, 163] width 134 height 30
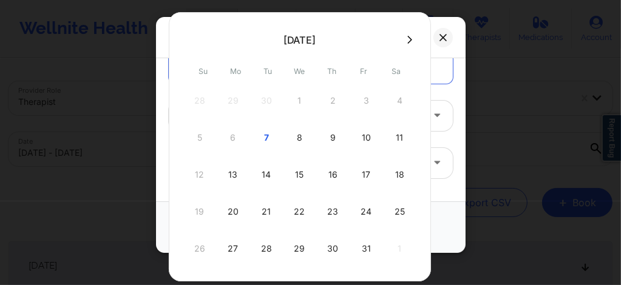
click at [407, 39] on icon at bounding box center [409, 39] width 5 height 9
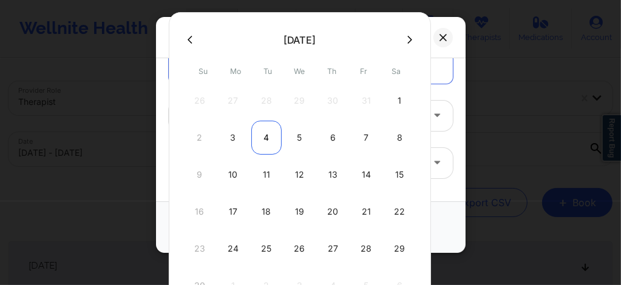
click at [264, 135] on div "4" at bounding box center [266, 138] width 30 height 34
type input "11/04/2025"
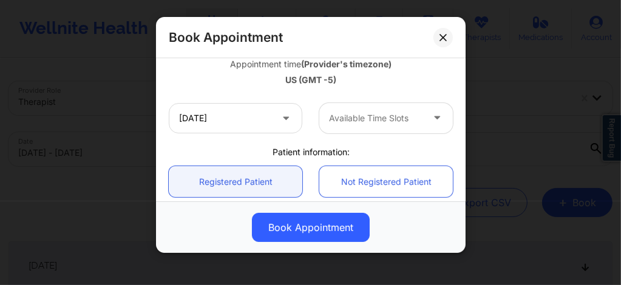
scroll to position [227, 0]
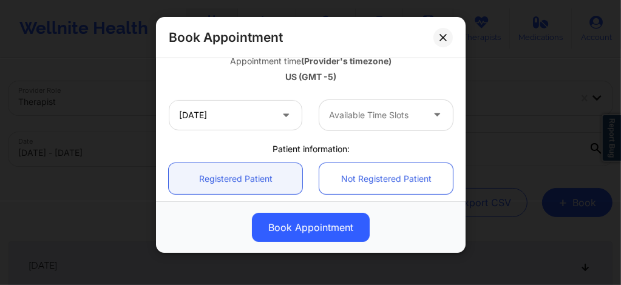
click at [363, 117] on div at bounding box center [376, 115] width 94 height 15
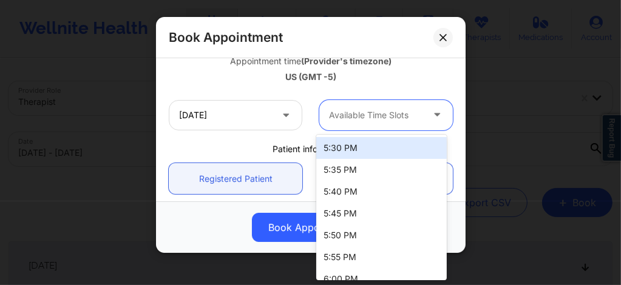
click at [341, 146] on div "5:30 PM" at bounding box center [381, 148] width 131 height 22
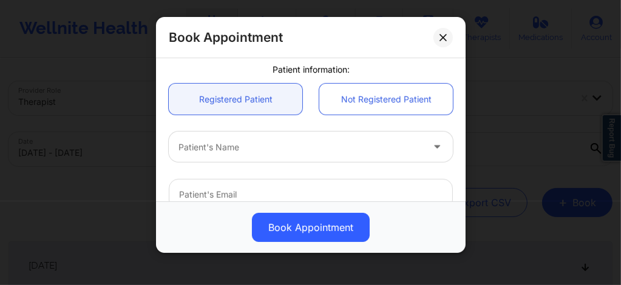
scroll to position [324, 0]
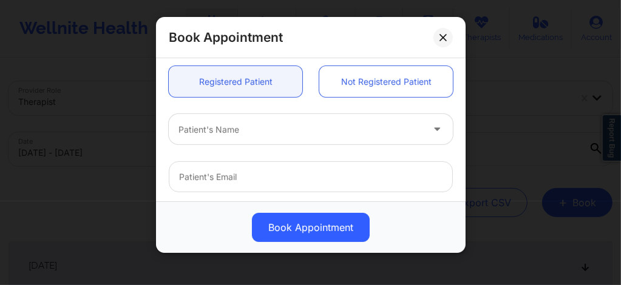
click at [213, 134] on div at bounding box center [301, 130] width 244 height 15
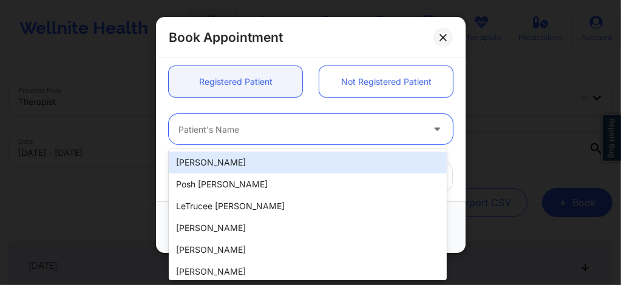
paste input "lokissed@gmail.com"
type input "lokissed@gmail.com"
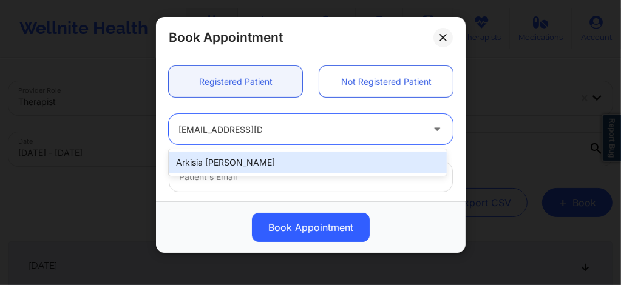
click at [223, 163] on div "Arkisia Fenn" at bounding box center [308, 163] width 278 height 22
type input "lokissed@gmail.com"
type input "+1904-322-0642"
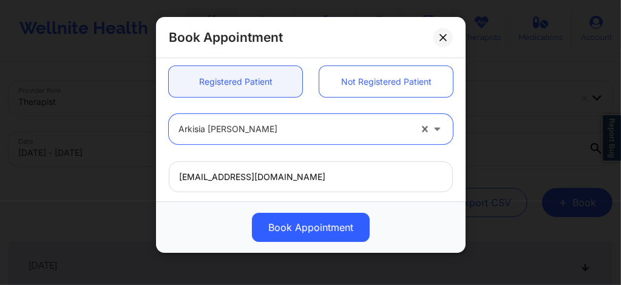
scroll to position [487, 0]
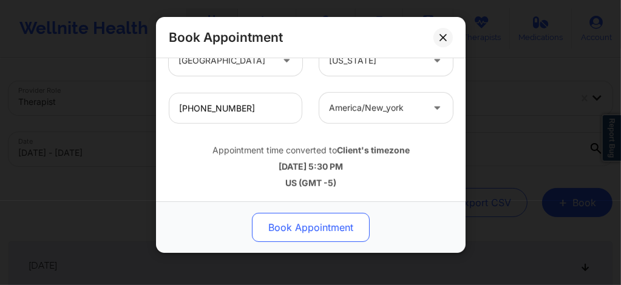
click at [307, 220] on button "Book Appointment" at bounding box center [311, 227] width 118 height 29
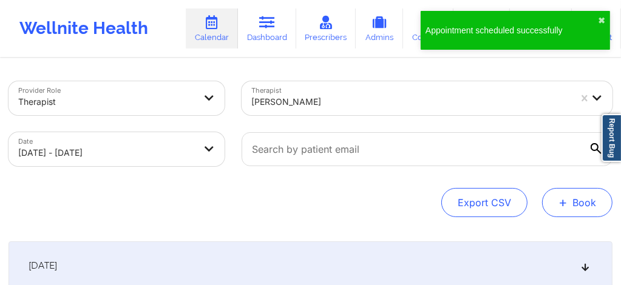
click at [572, 209] on button "+ Book" at bounding box center [577, 202] width 70 height 29
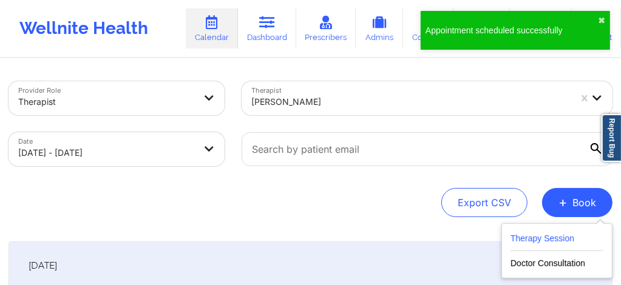
click at [527, 236] on button "Therapy Session" at bounding box center [557, 241] width 93 height 20
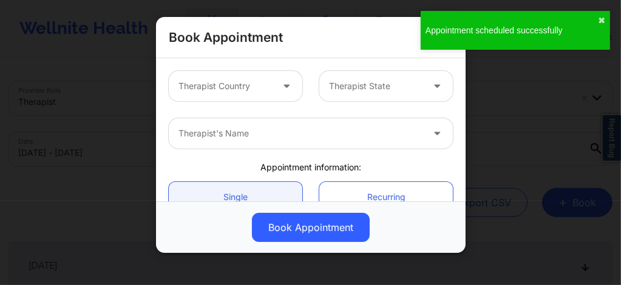
click at [229, 90] on div at bounding box center [226, 86] width 94 height 15
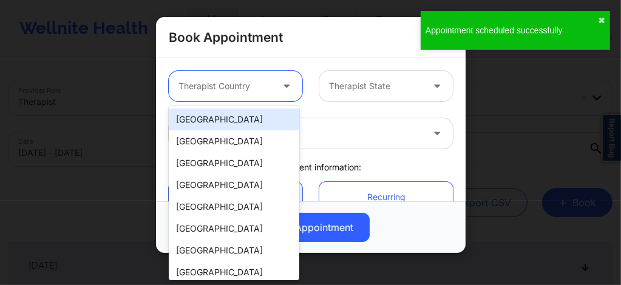
click at [231, 113] on div "[GEOGRAPHIC_DATA]" at bounding box center [234, 120] width 131 height 22
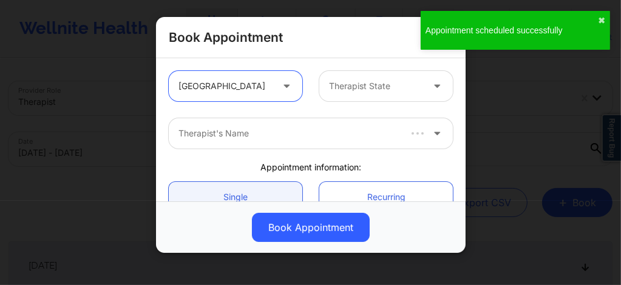
click at [367, 79] on div at bounding box center [376, 86] width 94 height 15
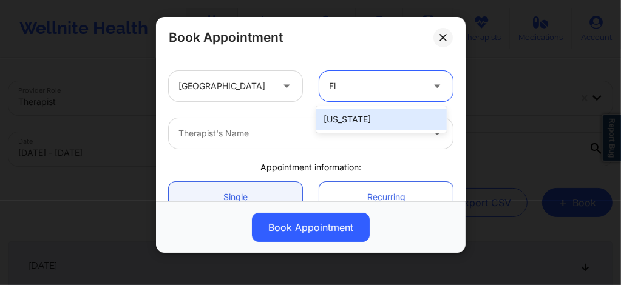
type input "Flo"
click at [347, 121] on div "[US_STATE]" at bounding box center [381, 120] width 131 height 22
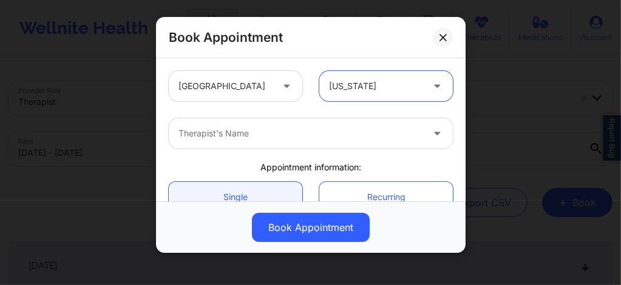
click at [306, 135] on div at bounding box center [301, 133] width 244 height 15
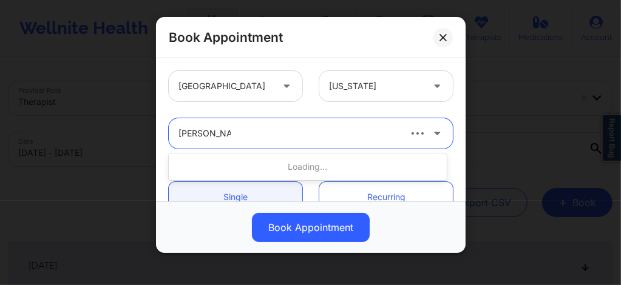
type input "Lynda Woods"
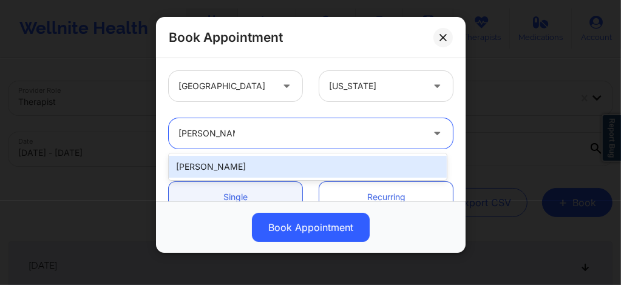
click at [245, 168] on div "Lynda Woods" at bounding box center [308, 167] width 278 height 22
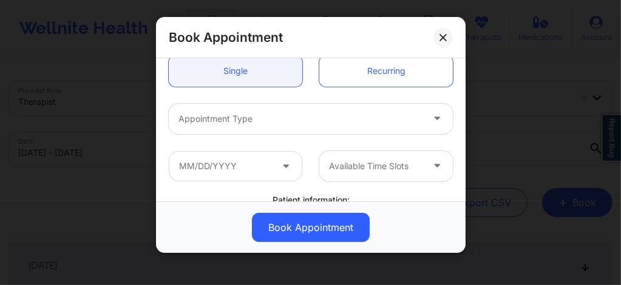
scroll to position [137, 0]
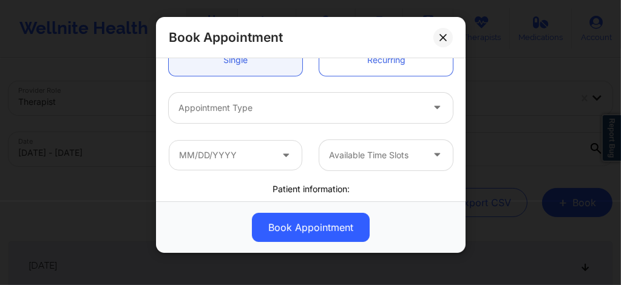
click at [231, 115] on div "Appointment Type" at bounding box center [296, 108] width 255 height 30
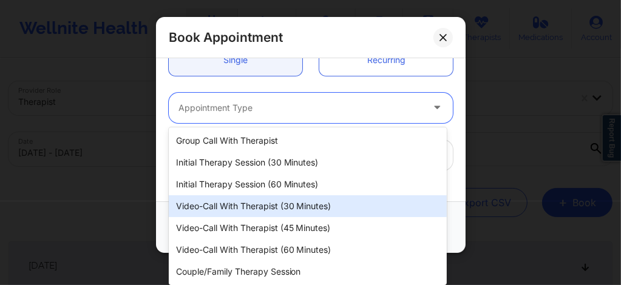
click at [237, 203] on div "Video-Call with Therapist (30 minutes)" at bounding box center [308, 207] width 278 height 22
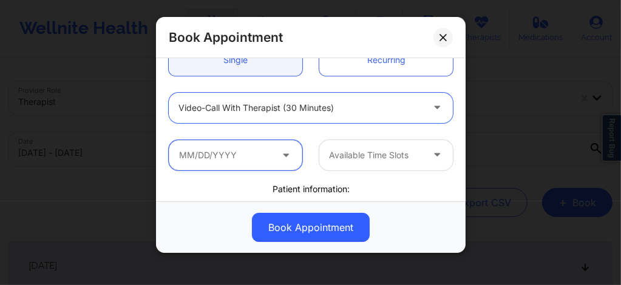
click at [226, 146] on input "text" at bounding box center [236, 155] width 134 height 30
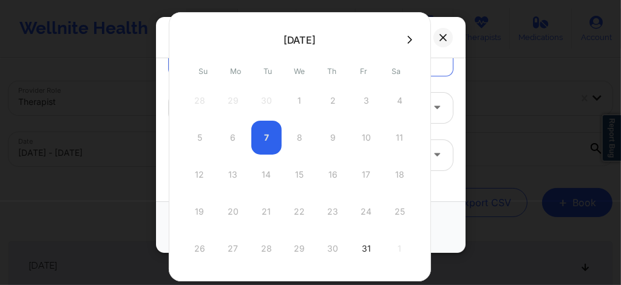
click at [407, 37] on icon at bounding box center [409, 39] width 5 height 9
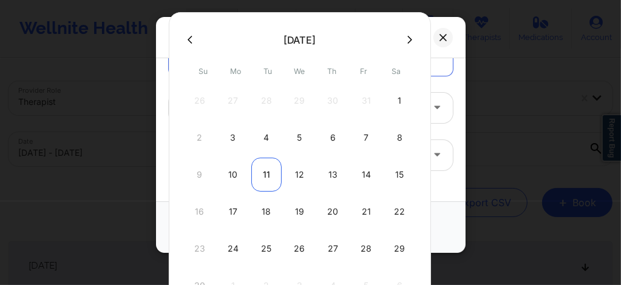
click at [267, 177] on div "11" at bounding box center [266, 175] width 30 height 34
type input "11/11/2025"
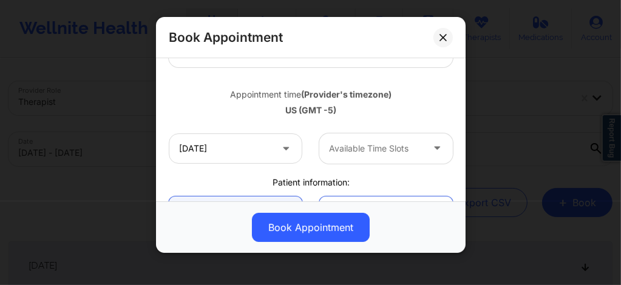
scroll to position [194, 0]
click at [356, 148] on div at bounding box center [376, 147] width 94 height 15
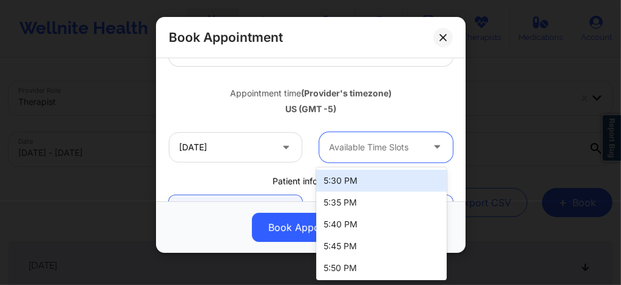
click at [339, 184] on div "5:30 PM" at bounding box center [381, 181] width 131 height 22
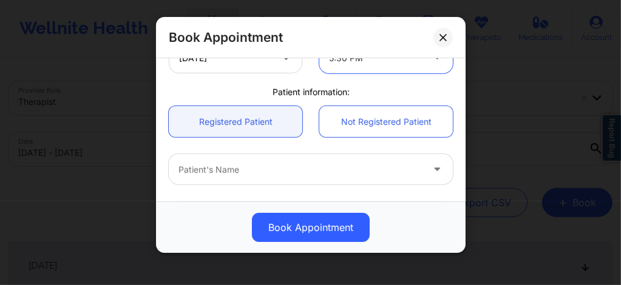
scroll to position [299, 0]
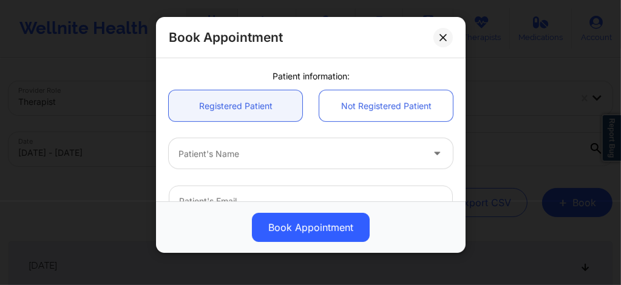
click at [223, 153] on div at bounding box center [301, 154] width 244 height 15
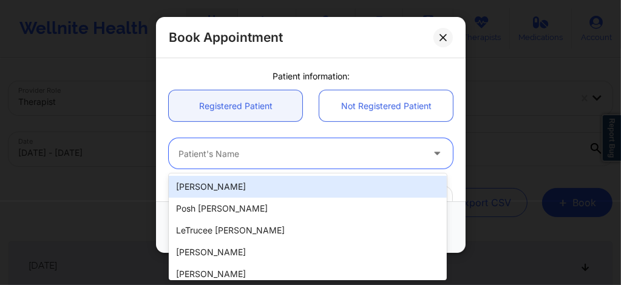
paste input "lokissed@gmail.com"
type input "lokissed@gmail.com"
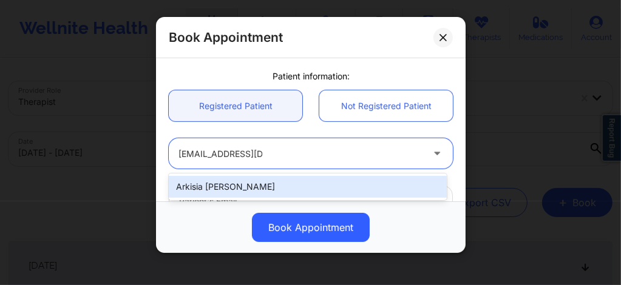
click at [259, 180] on div "Arkisia Fenn" at bounding box center [308, 187] width 278 height 22
type input "lokissed@gmail.com"
type input "+1904-322-0642"
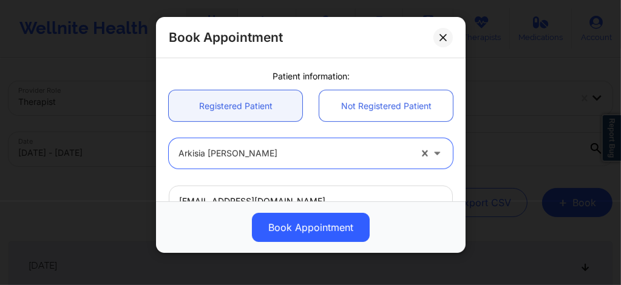
scroll to position [487, 0]
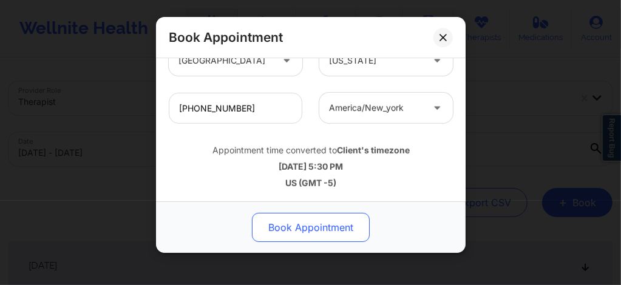
click at [296, 222] on button "Book Appointment" at bounding box center [311, 227] width 118 height 29
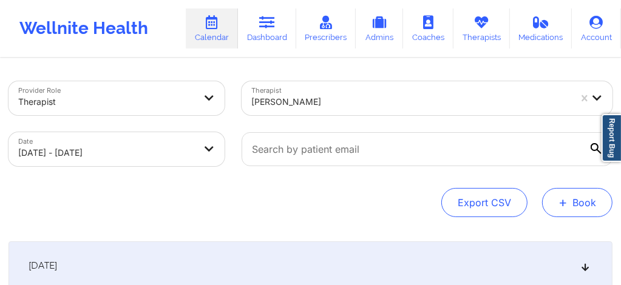
click at [549, 199] on button "+ Book" at bounding box center [577, 202] width 70 height 29
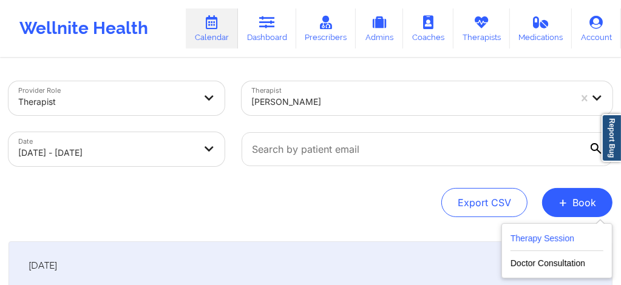
click at [525, 236] on button "Therapy Session" at bounding box center [557, 241] width 93 height 20
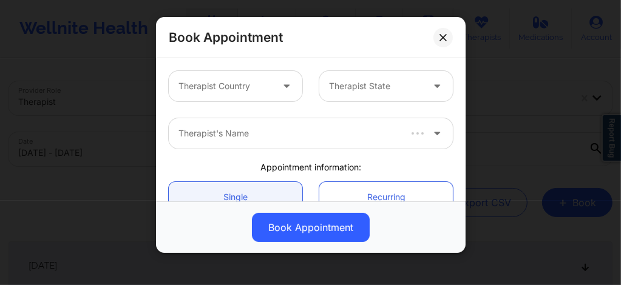
click at [248, 81] on div at bounding box center [226, 86] width 94 height 15
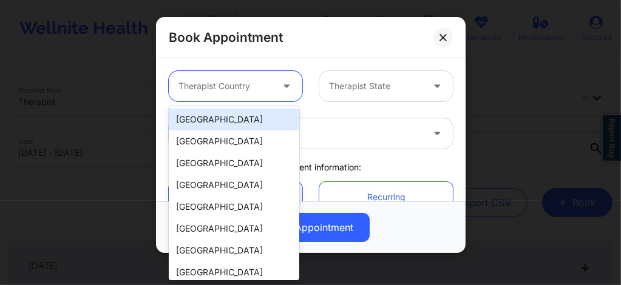
click at [230, 119] on div "[GEOGRAPHIC_DATA]" at bounding box center [234, 120] width 131 height 22
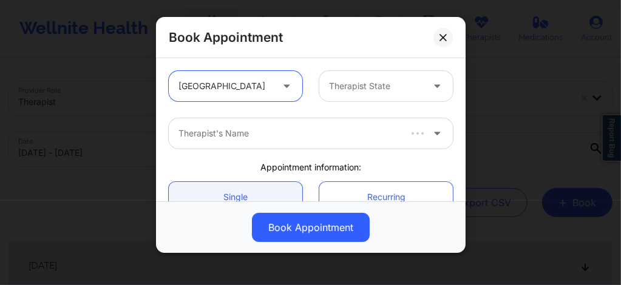
click at [341, 90] on div at bounding box center [376, 86] width 94 height 15
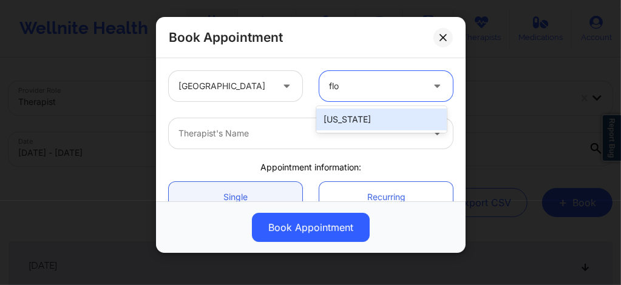
type input "flo"
click at [274, 138] on div at bounding box center [301, 133] width 244 height 15
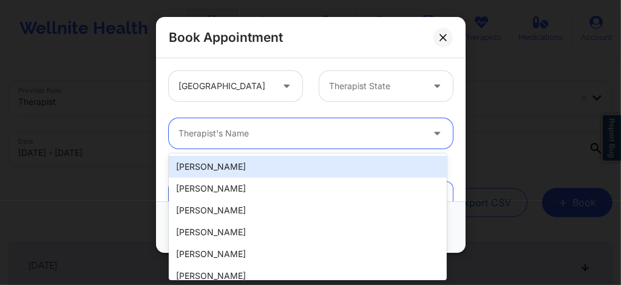
click at [363, 76] on div "Therapist State" at bounding box center [371, 86] width 104 height 30
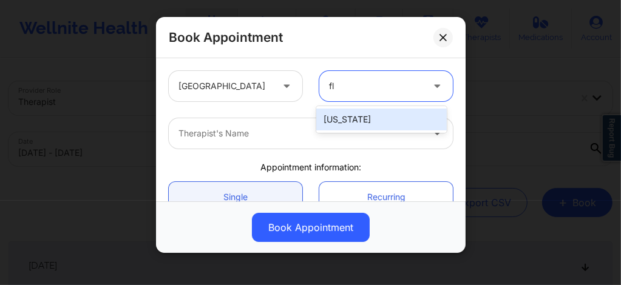
type input "flo"
click at [339, 118] on div "[US_STATE]" at bounding box center [381, 120] width 131 height 22
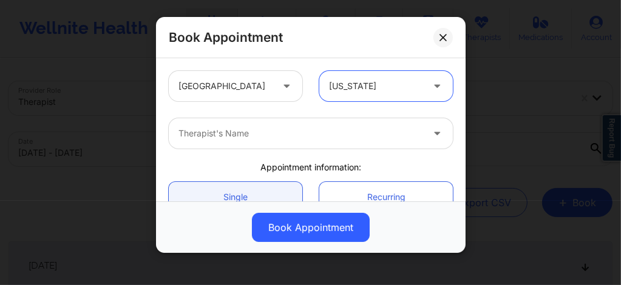
click at [305, 131] on div at bounding box center [301, 133] width 244 height 15
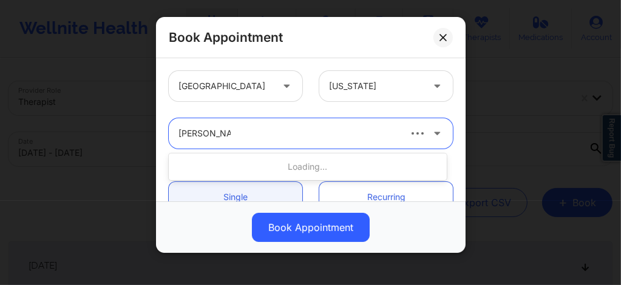
type input "Lynda Woods"
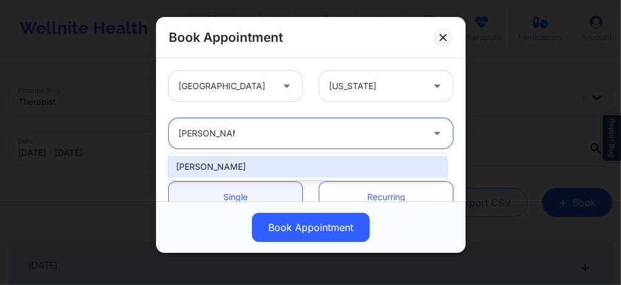
click at [277, 165] on div "Lynda Woods" at bounding box center [308, 167] width 278 height 22
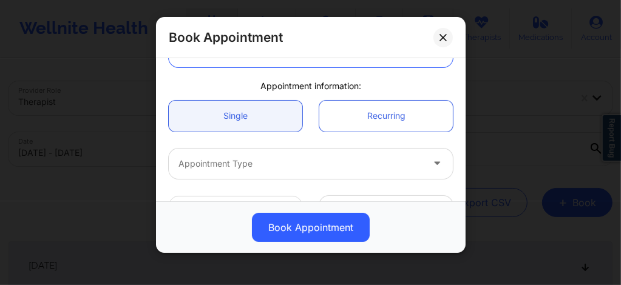
scroll to position [121, 0]
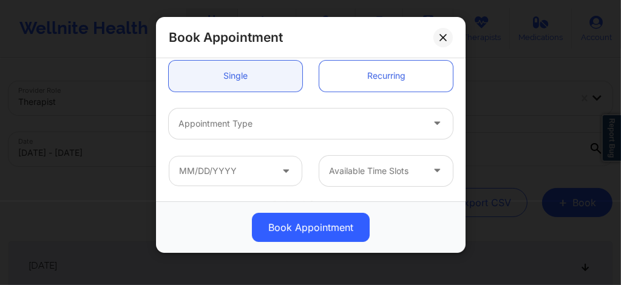
click at [264, 126] on div at bounding box center [301, 124] width 244 height 15
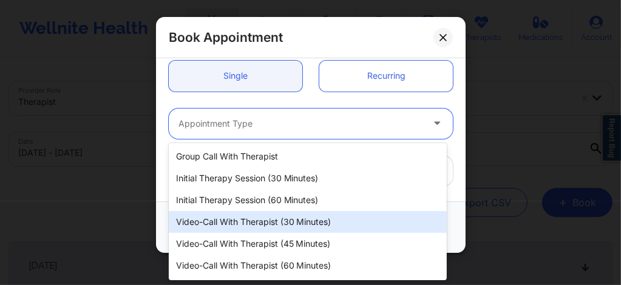
click at [263, 217] on div "Video-Call with Therapist (30 minutes)" at bounding box center [308, 222] width 278 height 22
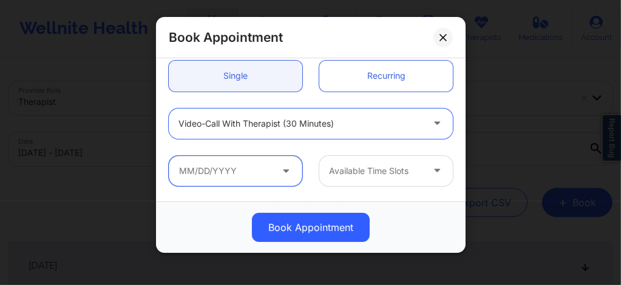
click at [267, 168] on input "text" at bounding box center [236, 171] width 134 height 30
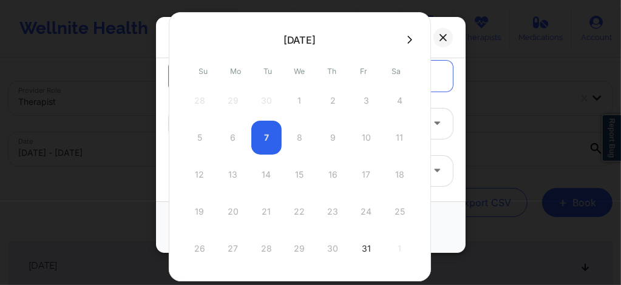
click at [408, 41] on button at bounding box center [410, 40] width 12 height 10
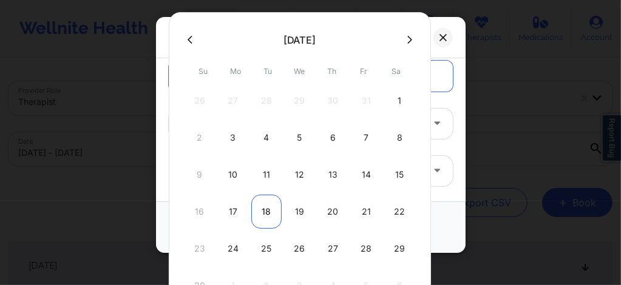
click at [261, 214] on div "18" at bounding box center [266, 212] width 30 height 34
type input "11/18/2025"
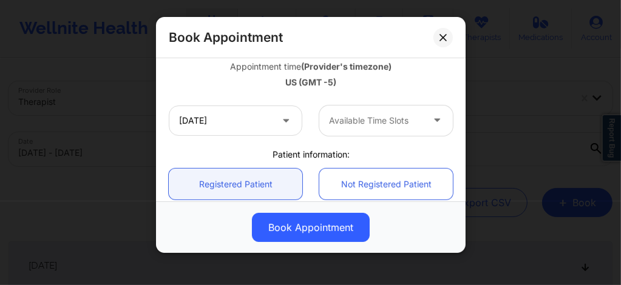
scroll to position [227, 0]
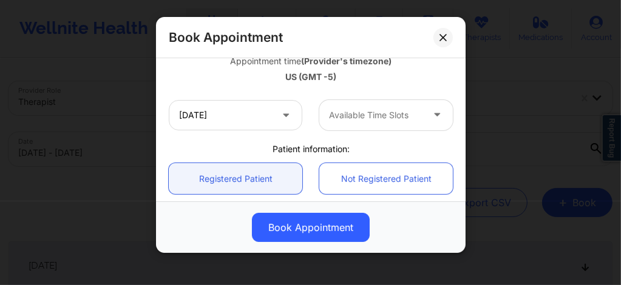
click at [352, 111] on div at bounding box center [376, 115] width 94 height 15
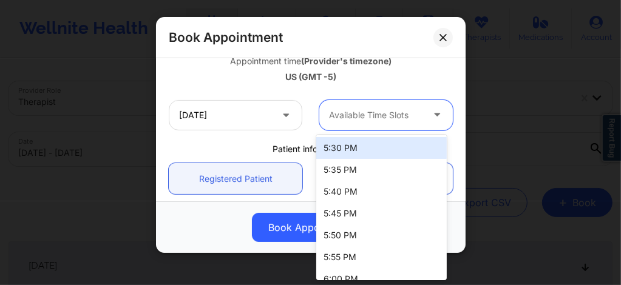
click at [343, 150] on div "5:30 PM" at bounding box center [381, 148] width 131 height 22
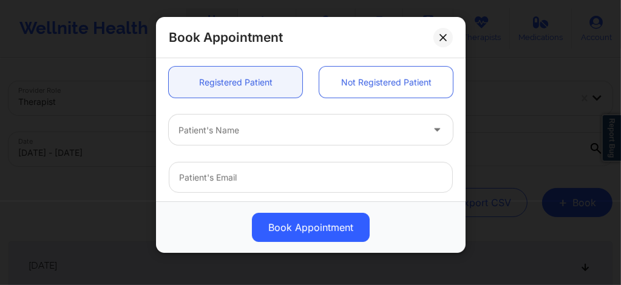
scroll to position [324, 0]
click at [212, 135] on div at bounding box center [301, 130] width 244 height 15
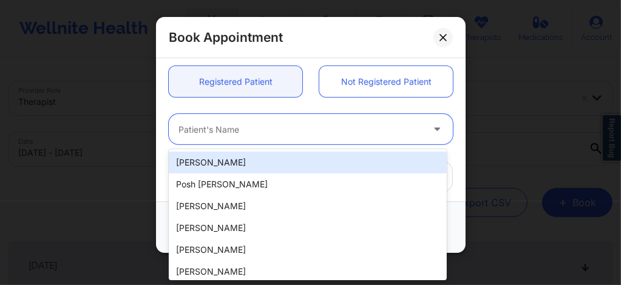
paste input "lokissed@gmail.com"
type input "lokissed@gmail.com"
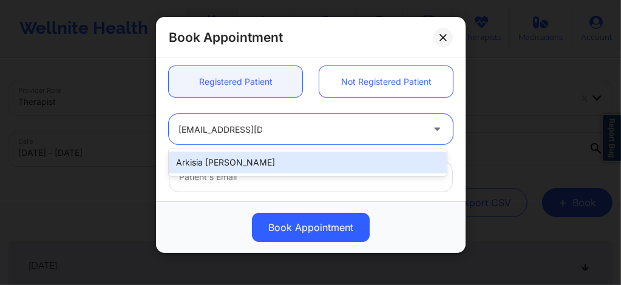
click at [259, 160] on div "Arkisia Fenn" at bounding box center [308, 163] width 278 height 22
type input "lokissed@gmail.com"
type input "+1904-322-0642"
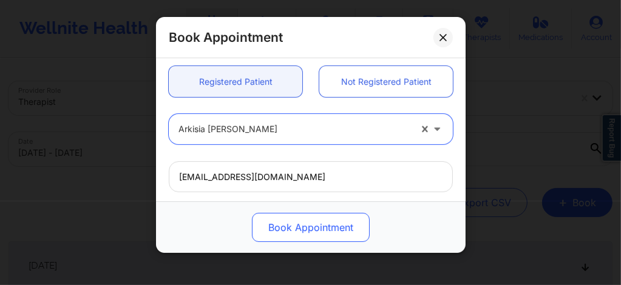
click at [296, 228] on button "Book Appointment" at bounding box center [311, 227] width 118 height 29
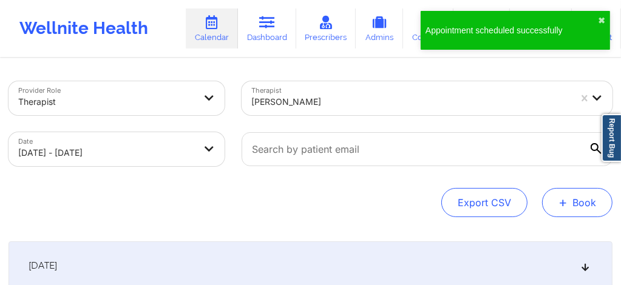
click at [585, 209] on button "+ Book" at bounding box center [577, 202] width 70 height 29
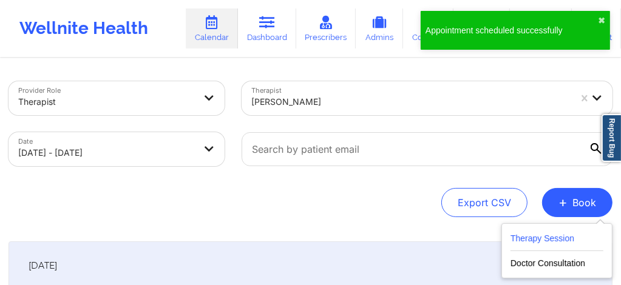
click at [549, 237] on button "Therapy Session" at bounding box center [557, 241] width 93 height 20
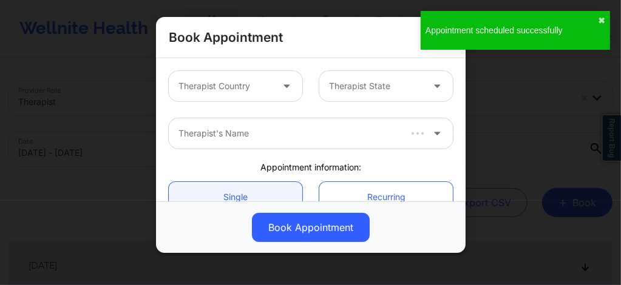
click at [228, 93] on div "Therapist Country" at bounding box center [221, 86] width 104 height 30
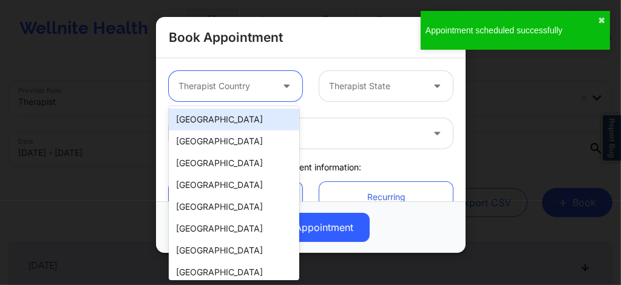
click at [225, 120] on div "[GEOGRAPHIC_DATA]" at bounding box center [234, 120] width 131 height 22
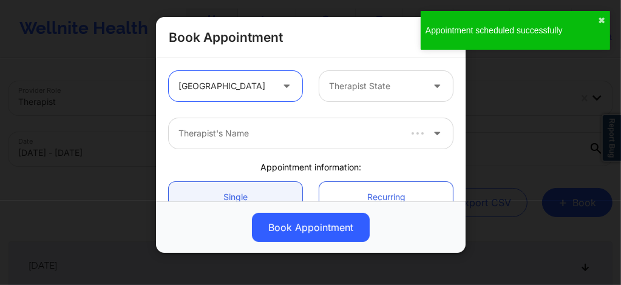
click at [356, 86] on div at bounding box center [376, 86] width 94 height 15
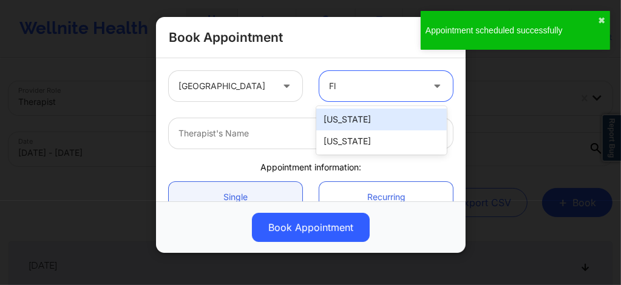
type input "Flo"
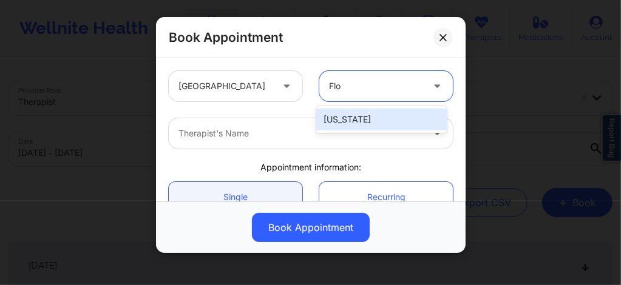
click at [345, 114] on div "[US_STATE]" at bounding box center [381, 120] width 131 height 22
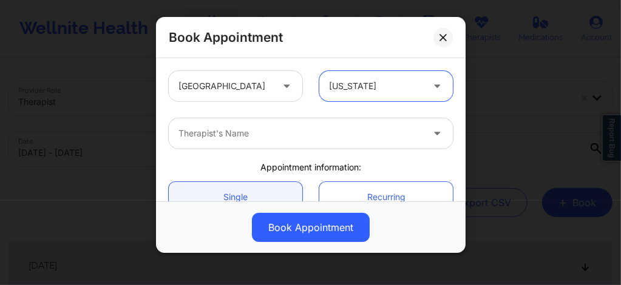
click at [298, 132] on div at bounding box center [301, 133] width 244 height 15
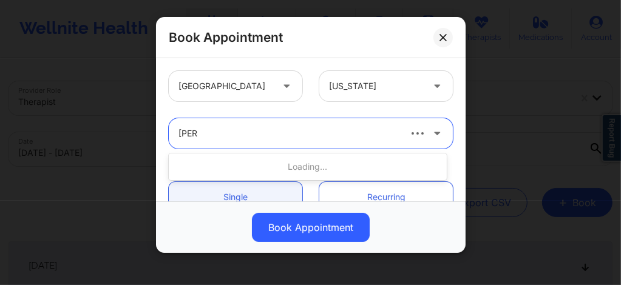
type input "lynda"
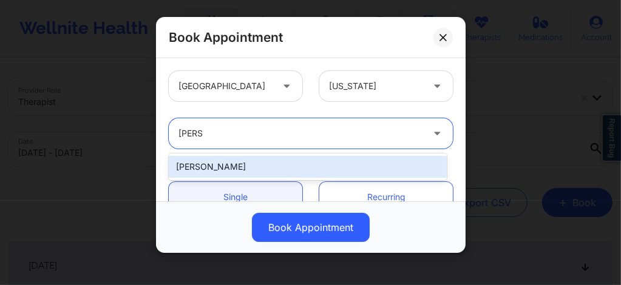
click at [236, 160] on div "Lynda Woods" at bounding box center [308, 167] width 278 height 22
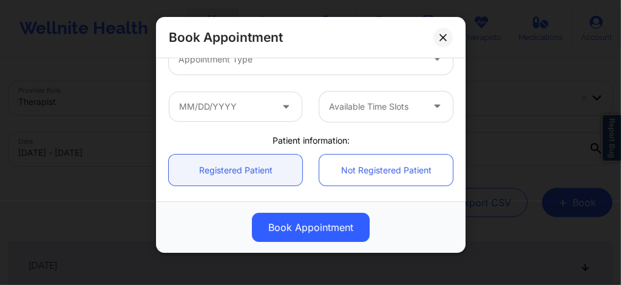
click at [230, 69] on div "Appointment Type" at bounding box center [296, 59] width 255 height 30
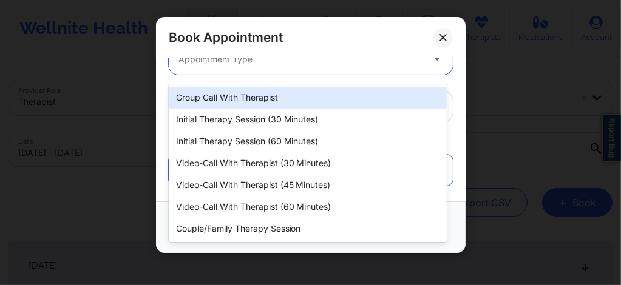
scroll to position [180, 0]
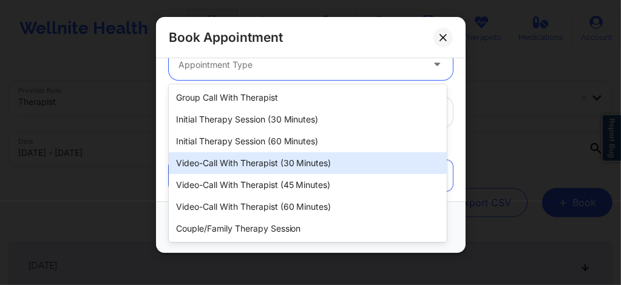
click at [243, 165] on div "Video-Call with Therapist (30 minutes)" at bounding box center [308, 163] width 278 height 22
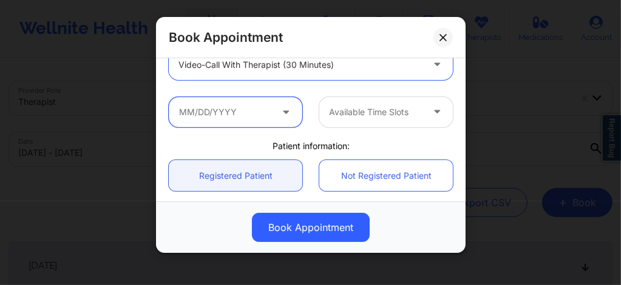
click at [238, 115] on input "text" at bounding box center [236, 112] width 134 height 30
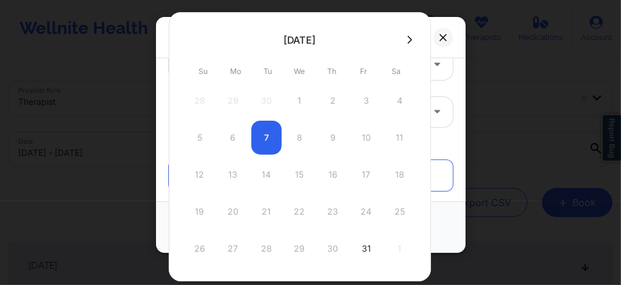
click at [408, 41] on button at bounding box center [410, 40] width 12 height 10
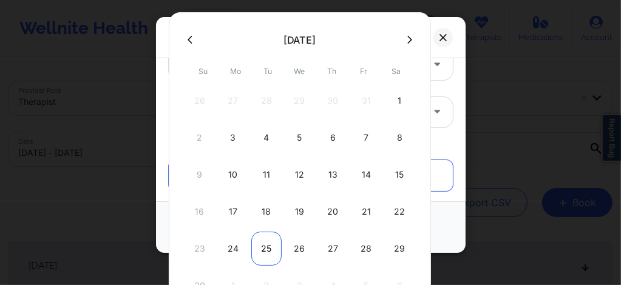
click at [262, 244] on div "25" at bounding box center [266, 249] width 30 height 34
type input "11/25/2025"
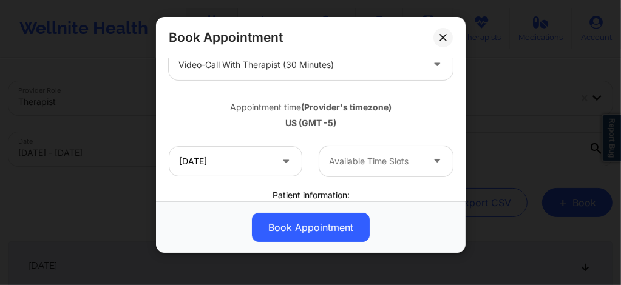
click at [362, 155] on div at bounding box center [376, 161] width 94 height 15
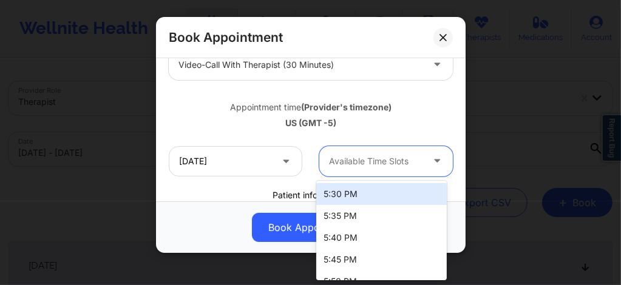
click at [351, 191] on div "5:30 PM" at bounding box center [381, 194] width 131 height 22
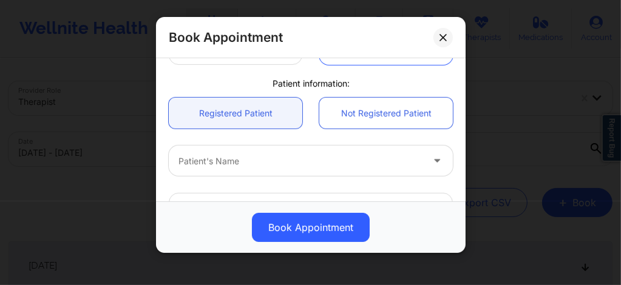
scroll to position [302, 0]
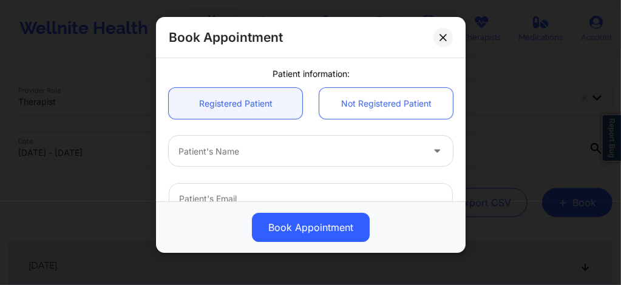
click at [233, 155] on div at bounding box center [301, 152] width 244 height 15
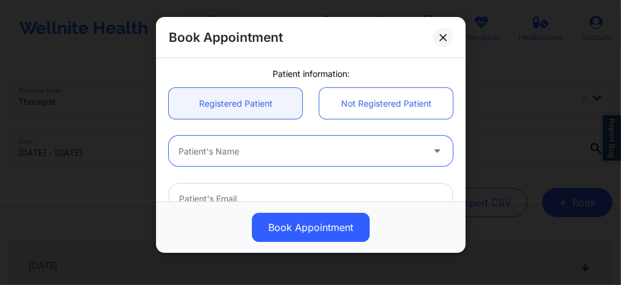
paste input "lokissed@gmail.com"
type input "lokissed@gmail.com"
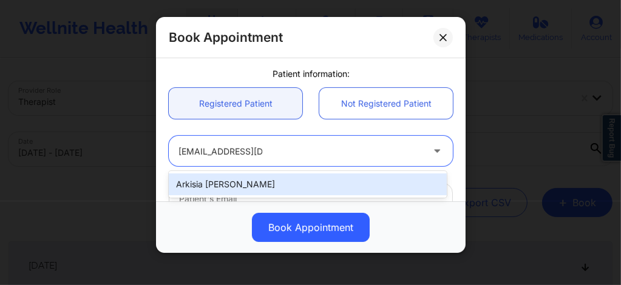
click at [240, 183] on div "Arkisia Fenn" at bounding box center [308, 185] width 278 height 22
type input "lokissed@gmail.com"
type input "+1904-322-0642"
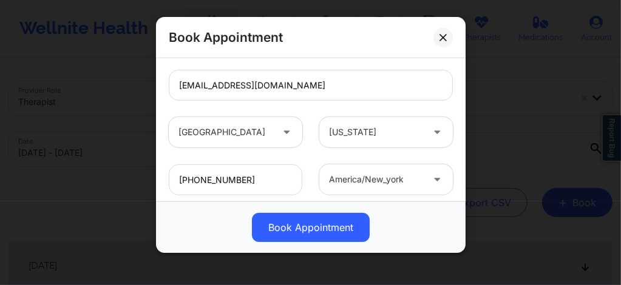
scroll to position [487, 0]
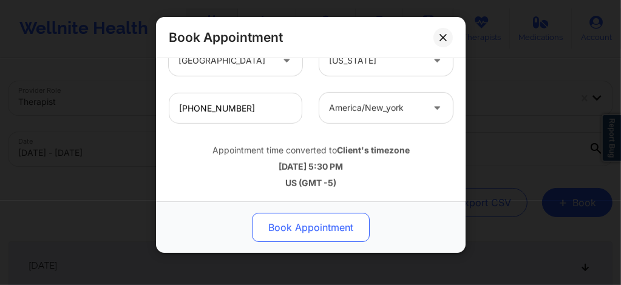
click at [285, 234] on button "Book Appointment" at bounding box center [311, 227] width 118 height 29
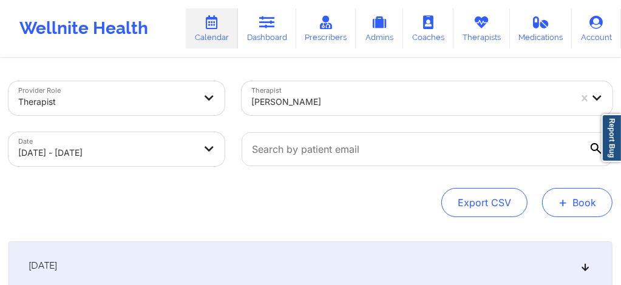
click at [571, 204] on button "+ Book" at bounding box center [577, 202] width 70 height 29
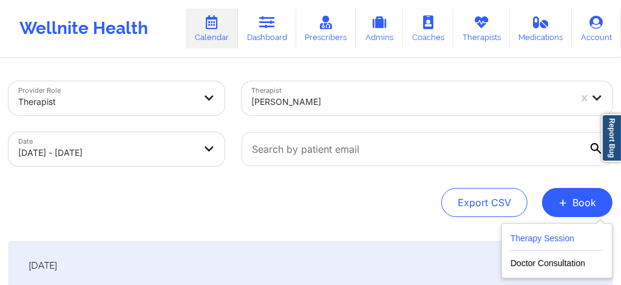
click at [534, 239] on button "Therapy Session" at bounding box center [557, 241] width 93 height 20
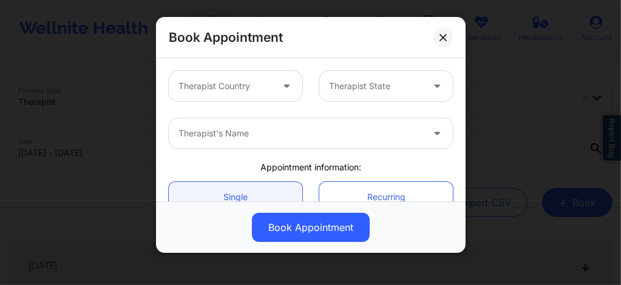
click at [236, 96] on div "Therapist Country" at bounding box center [221, 86] width 104 height 30
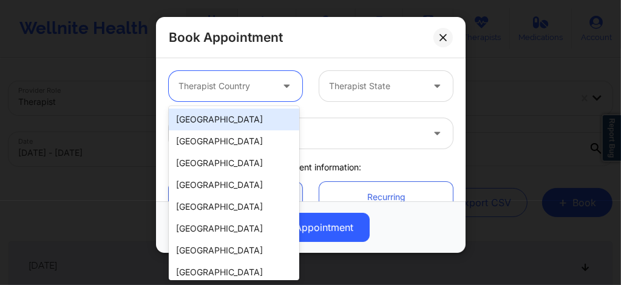
click at [240, 115] on div "[GEOGRAPHIC_DATA]" at bounding box center [234, 120] width 131 height 22
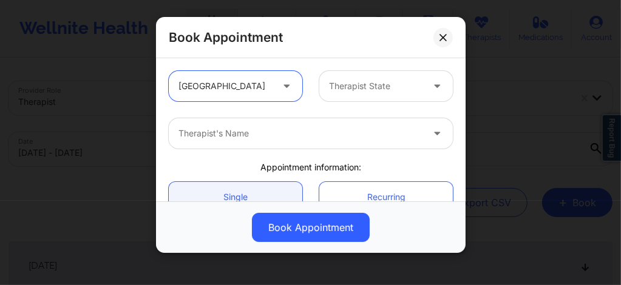
click at [334, 89] on div at bounding box center [376, 86] width 94 height 15
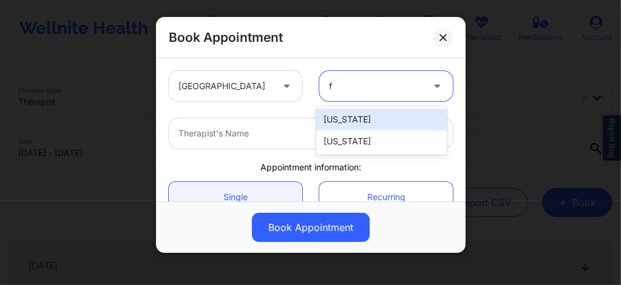
type input "fl"
click at [337, 123] on div "[US_STATE]" at bounding box center [381, 120] width 131 height 22
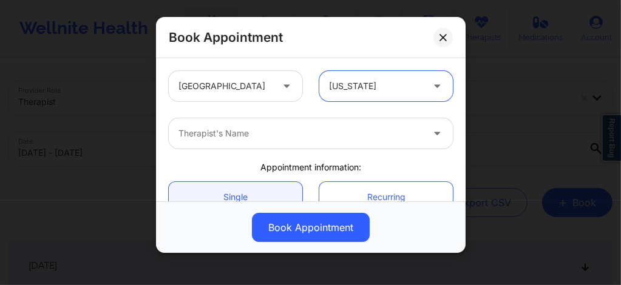
click at [330, 135] on div at bounding box center [301, 133] width 244 height 15
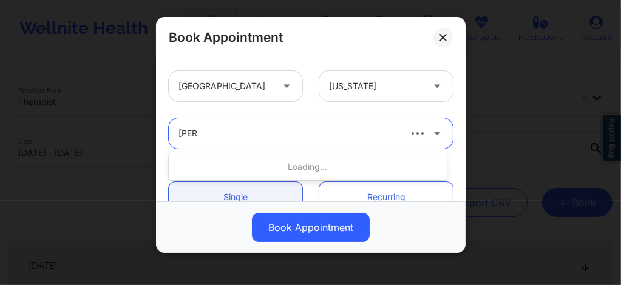
type input "lynda"
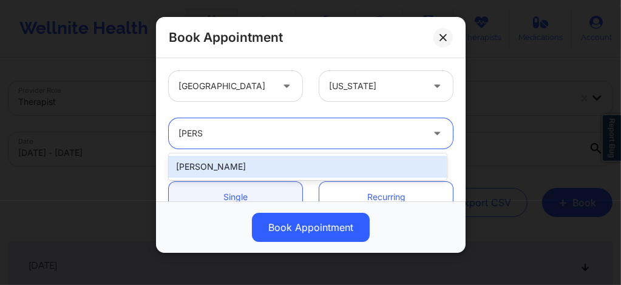
click at [316, 163] on div "Lynda Woods" at bounding box center [308, 167] width 278 height 22
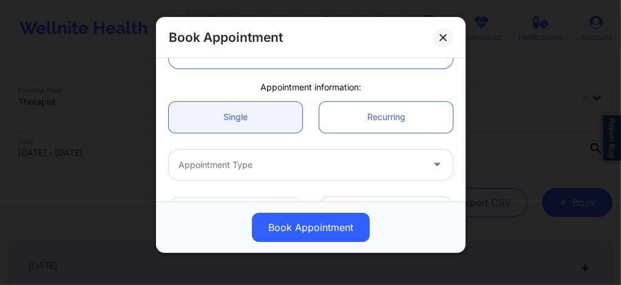
scroll to position [105, 0]
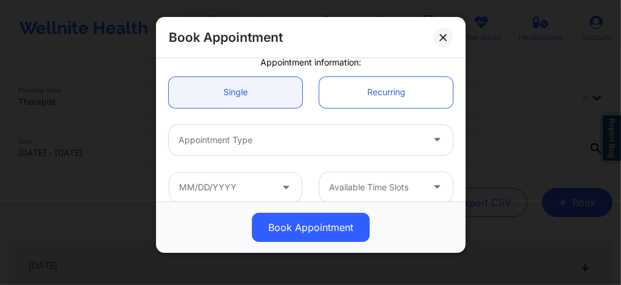
click at [296, 148] on div "Appointment Type" at bounding box center [296, 140] width 255 height 30
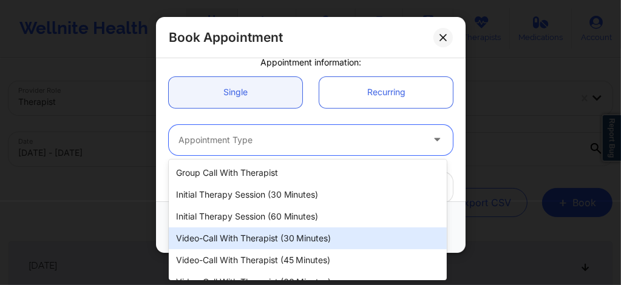
click at [295, 228] on div "Video-Call with Therapist (30 minutes)" at bounding box center [308, 239] width 278 height 22
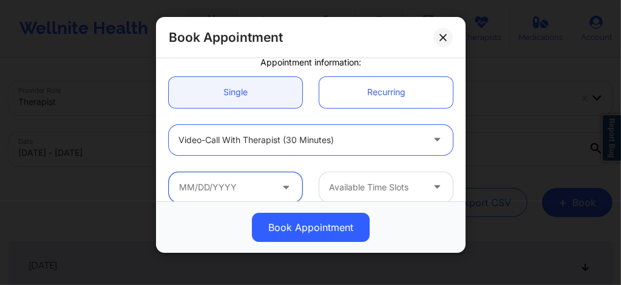
click at [274, 189] on input "text" at bounding box center [236, 187] width 134 height 30
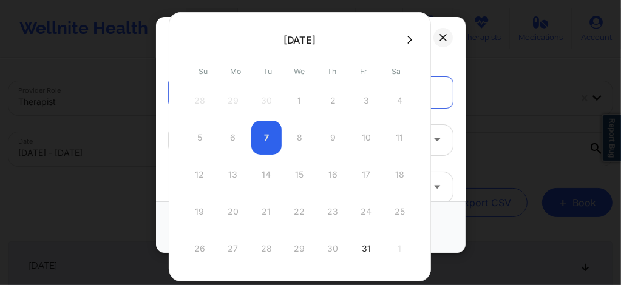
click at [407, 36] on icon at bounding box center [409, 39] width 5 height 9
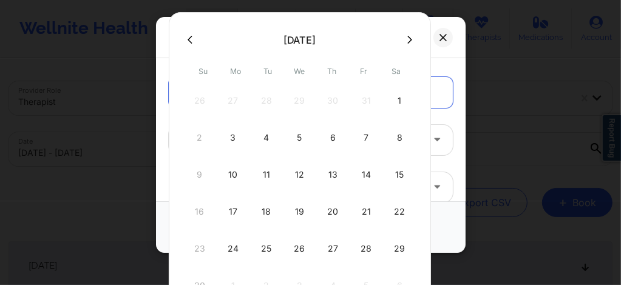
click at [407, 38] on icon at bounding box center [409, 39] width 5 height 9
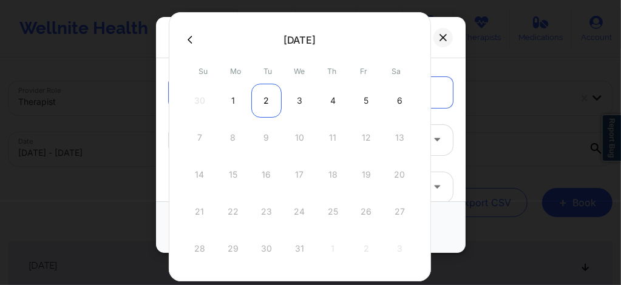
click at [261, 101] on div "2" at bounding box center [266, 101] width 30 height 34
type input "12/02/2025"
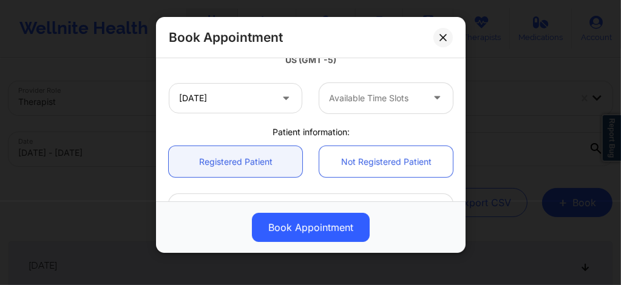
scroll to position [275, 0]
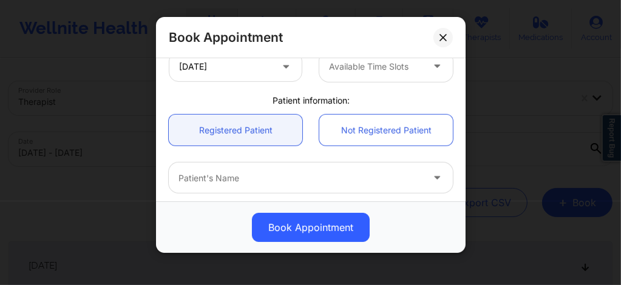
click at [367, 70] on div at bounding box center [376, 67] width 94 height 15
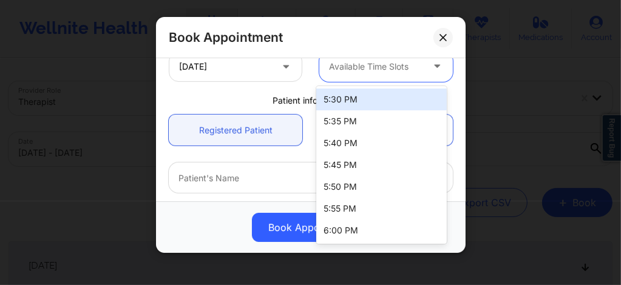
click at [355, 94] on div "5:30 PM" at bounding box center [381, 100] width 131 height 22
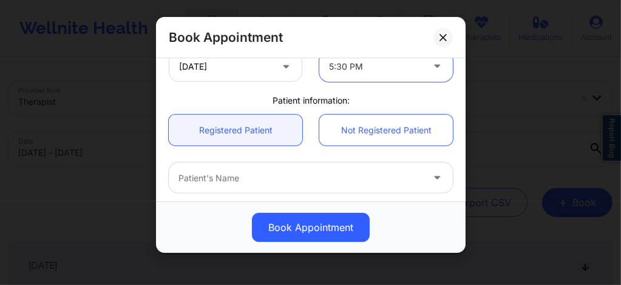
scroll to position [307, 0]
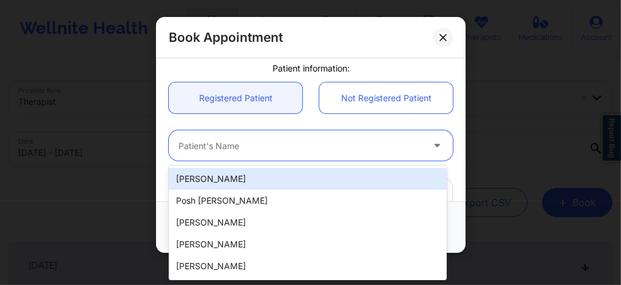
click at [321, 138] on div "Patient's Name" at bounding box center [296, 146] width 255 height 30
paste input "lokissed@gmail.com"
type input "lokissed@gmail.com"
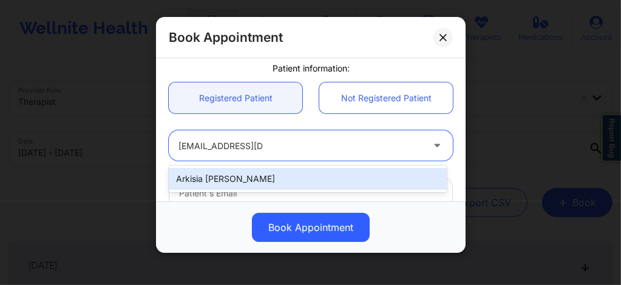
click at [301, 186] on div "Arkisia Fenn" at bounding box center [308, 179] width 278 height 22
type input "lokissed@gmail.com"
type input "+1904-322-0642"
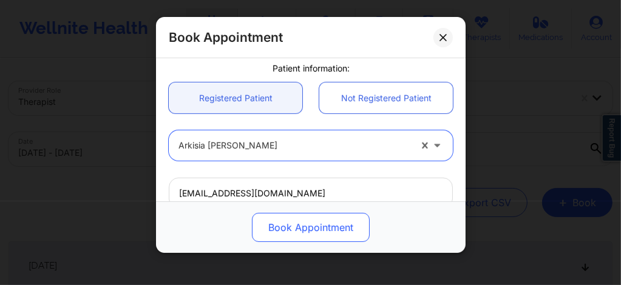
click at [294, 224] on button "Book Appointment" at bounding box center [311, 227] width 118 height 29
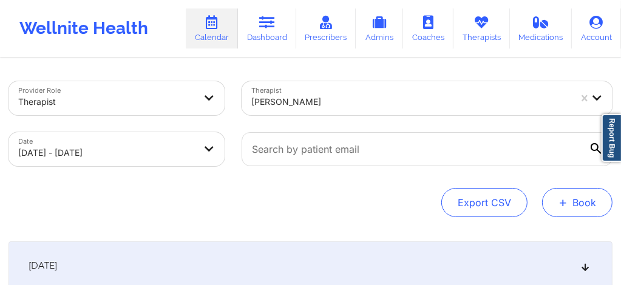
click at [561, 202] on span "+" at bounding box center [563, 202] width 9 height 7
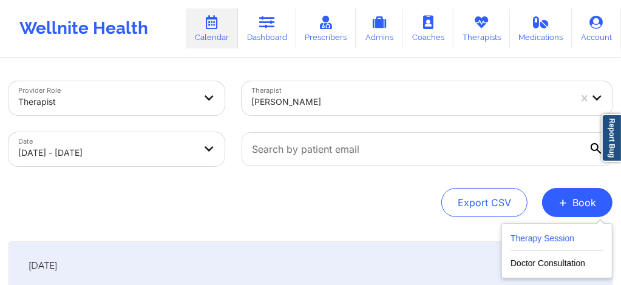
click at [530, 240] on button "Therapy Session" at bounding box center [557, 241] width 93 height 20
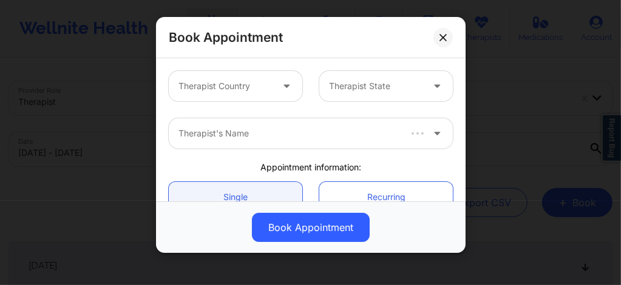
click at [262, 84] on div at bounding box center [226, 86] width 94 height 15
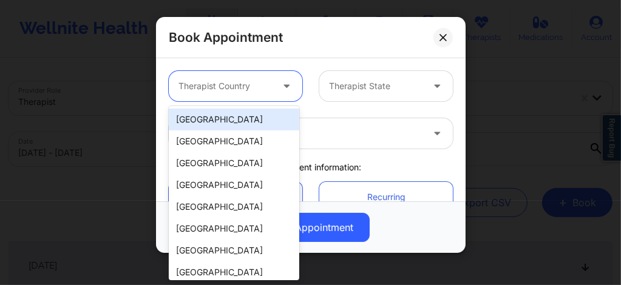
click at [223, 119] on div "[GEOGRAPHIC_DATA]" at bounding box center [234, 120] width 131 height 22
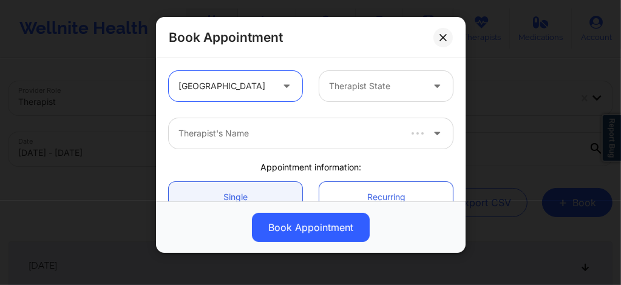
click at [357, 90] on div at bounding box center [376, 86] width 94 height 15
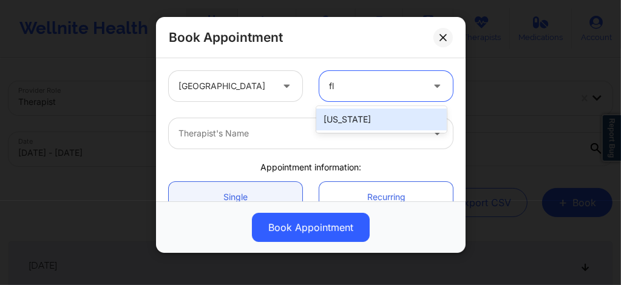
type input "flo"
click at [336, 118] on div "[US_STATE]" at bounding box center [381, 120] width 131 height 22
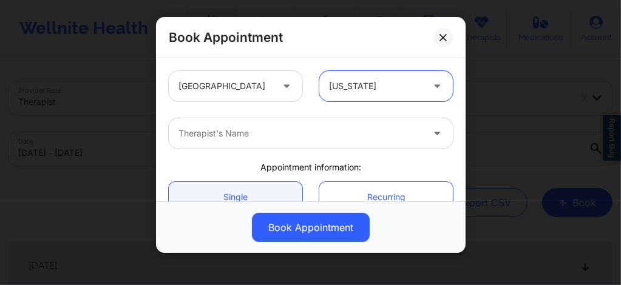
click at [295, 127] on div at bounding box center [301, 133] width 244 height 15
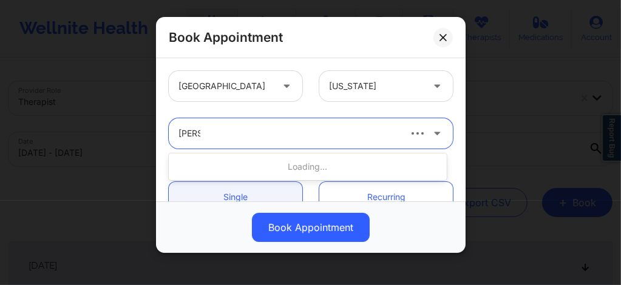
type input "Lynda"
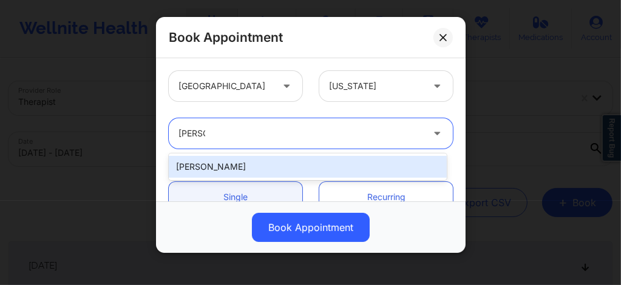
click at [251, 160] on div "Lynda Woods" at bounding box center [308, 167] width 278 height 22
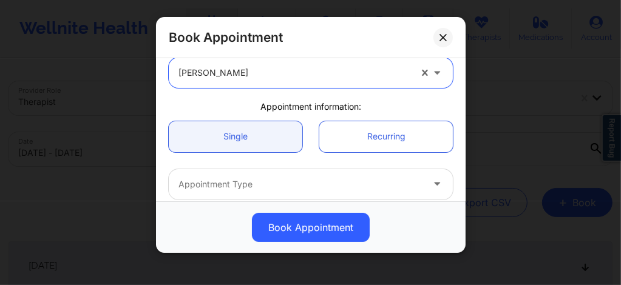
scroll to position [81, 0]
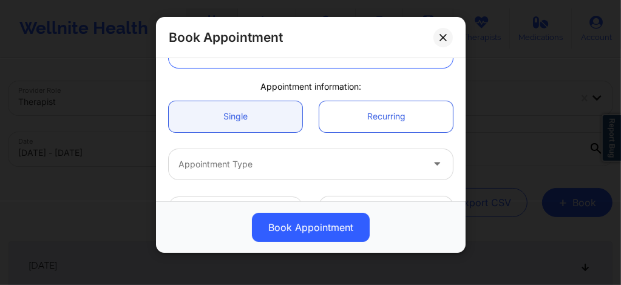
click at [239, 166] on div at bounding box center [301, 164] width 244 height 15
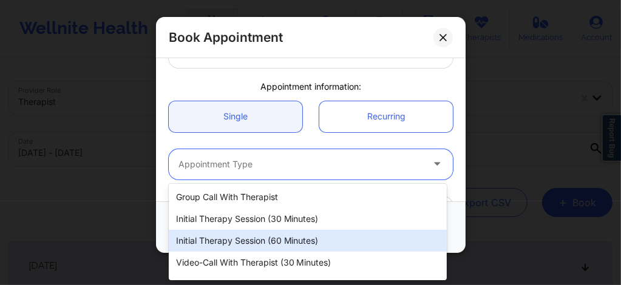
click at [266, 237] on div "Initial Therapy Session (60 minutes)" at bounding box center [308, 241] width 278 height 22
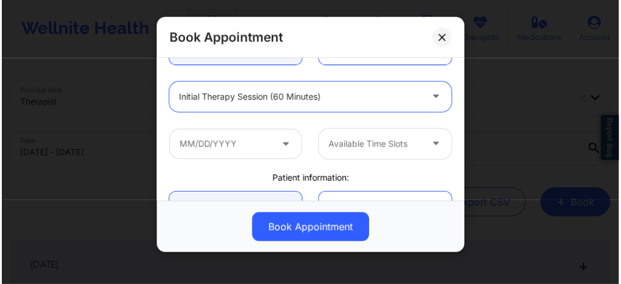
scroll to position [170, 0]
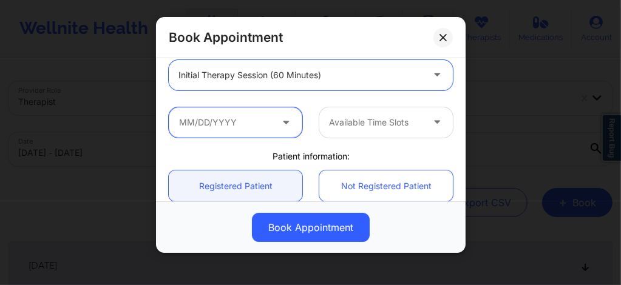
click at [231, 134] on input "text" at bounding box center [236, 122] width 134 height 30
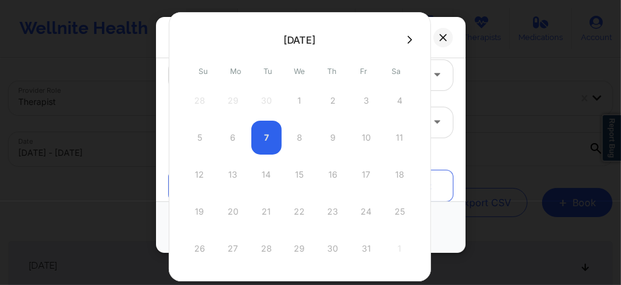
click at [407, 41] on icon at bounding box center [409, 40] width 5 height 8
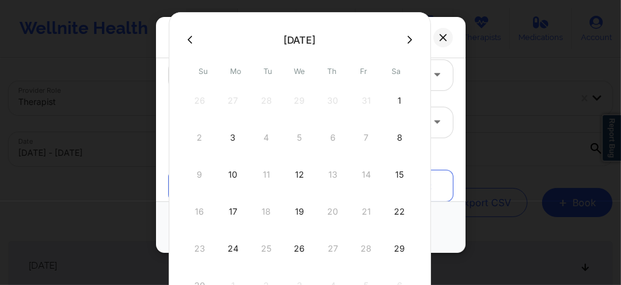
click at [407, 41] on icon at bounding box center [409, 40] width 5 height 8
